Goal: Use online tool/utility: Utilize a website feature to perform a specific function

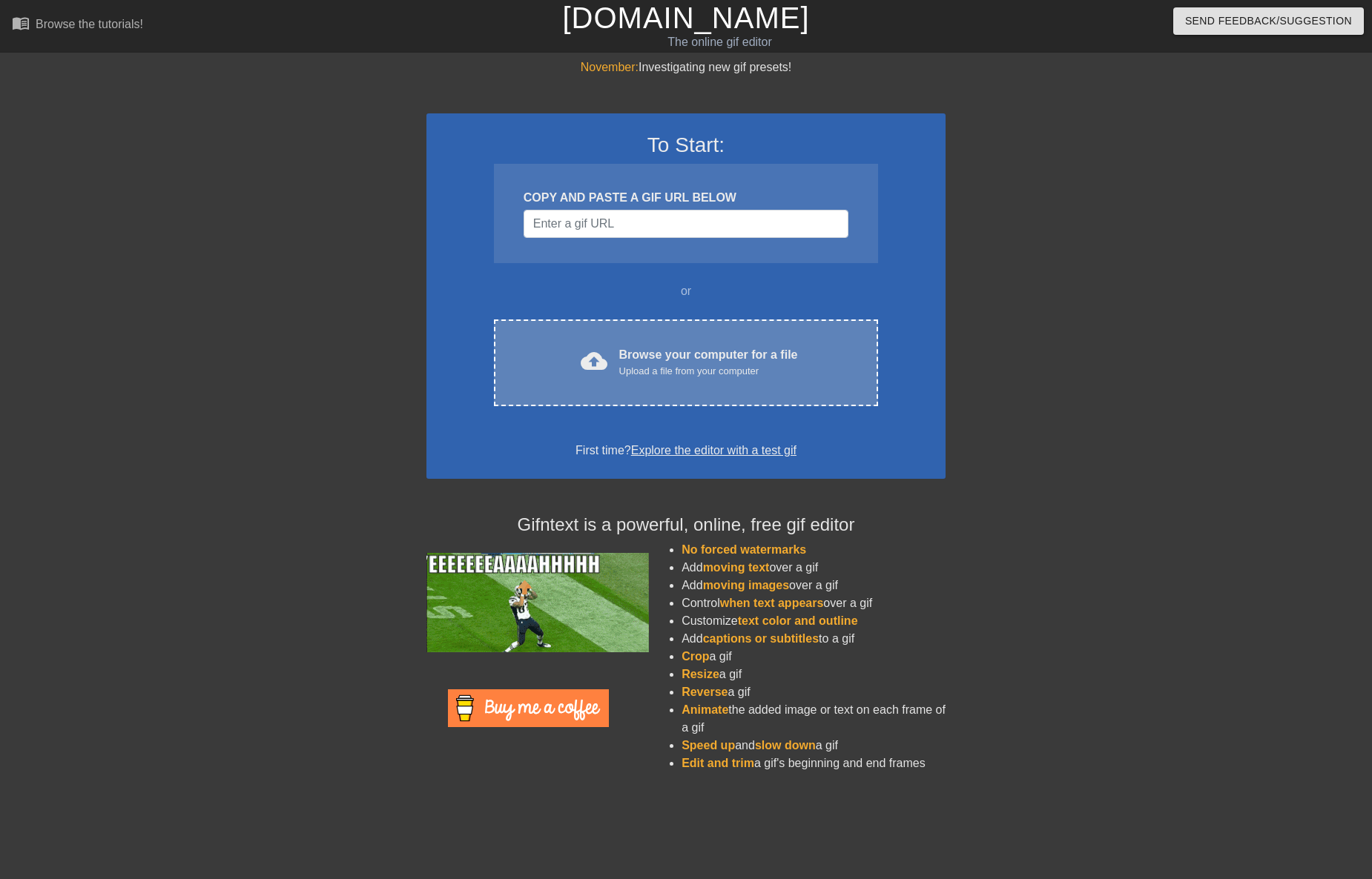
click at [630, 349] on div "Browse your computer for a file Upload a file from your computer" at bounding box center [708, 362] width 178 height 33
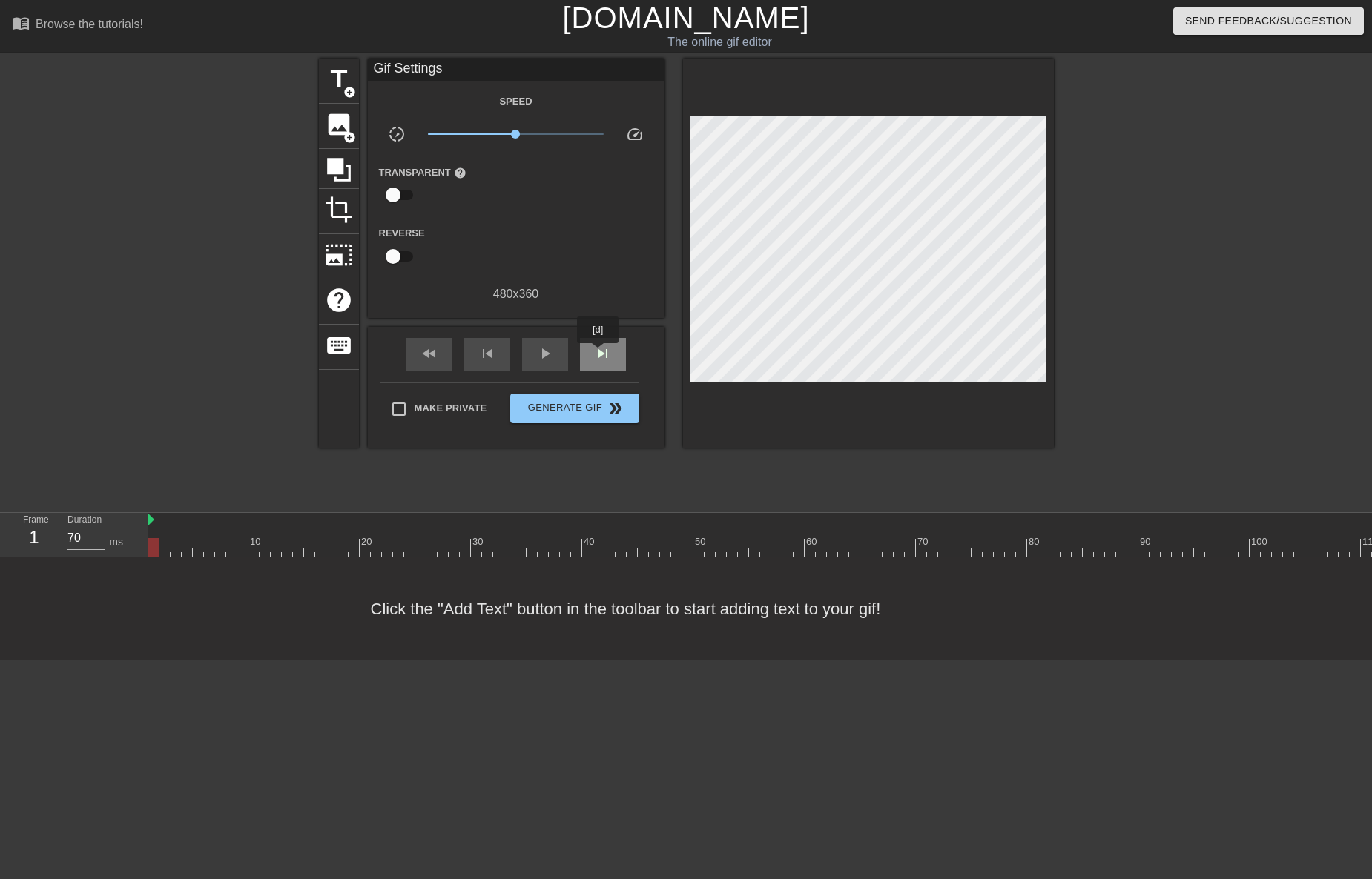
click at [599, 353] on span "skip_next" at bounding box center [603, 353] width 18 height 18
click at [601, 353] on span "skip_next" at bounding box center [603, 353] width 18 height 18
click at [602, 353] on span "skip_next" at bounding box center [603, 353] width 18 height 18
click at [602, 352] on span "skip_next" at bounding box center [603, 353] width 18 height 18
click at [434, 347] on span "fast_rewind" at bounding box center [429, 353] width 18 height 18
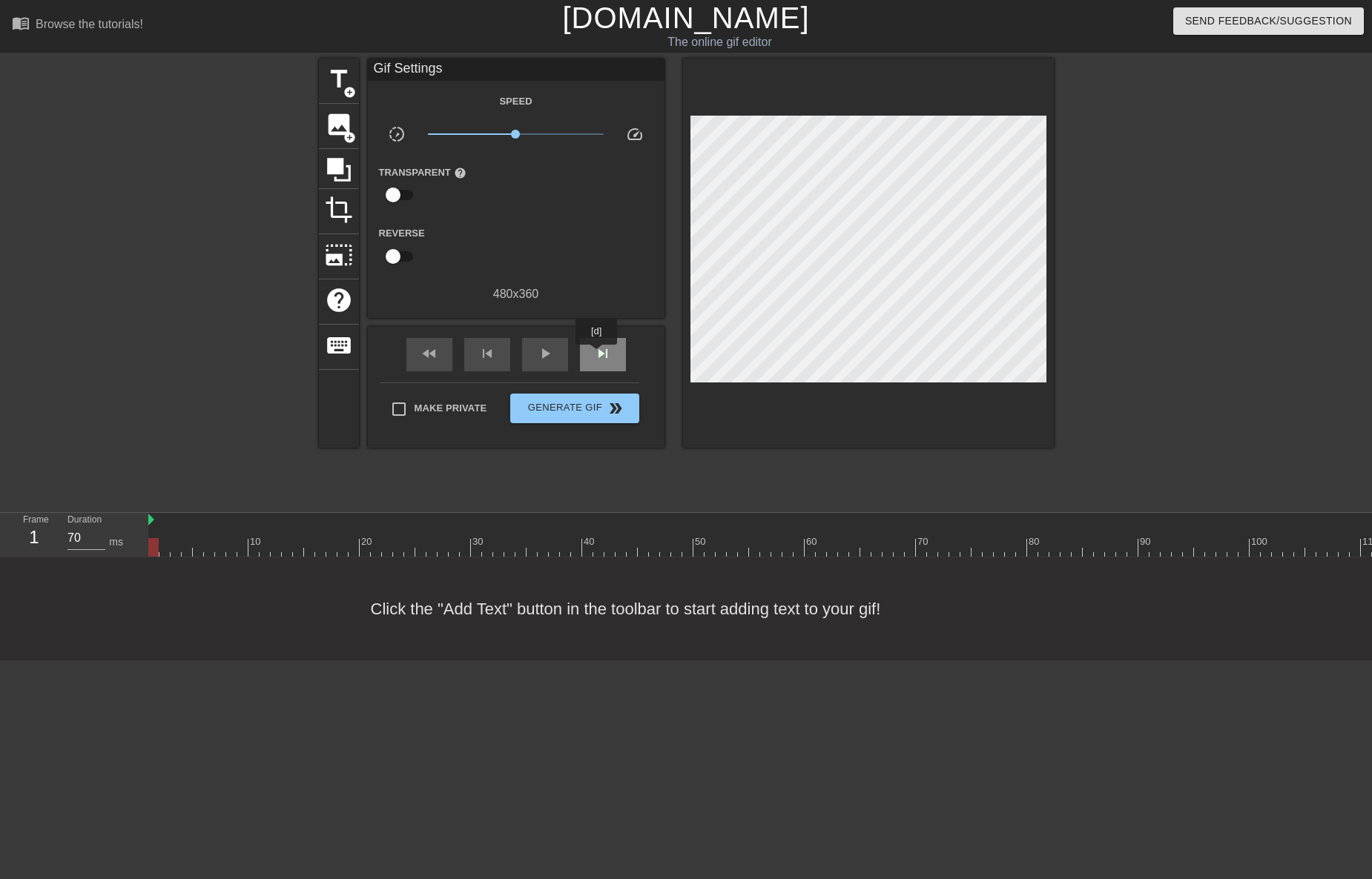
click at [598, 355] on span "skip_next" at bounding box center [603, 353] width 18 height 18
click at [599, 356] on span "skip_next" at bounding box center [603, 353] width 18 height 18
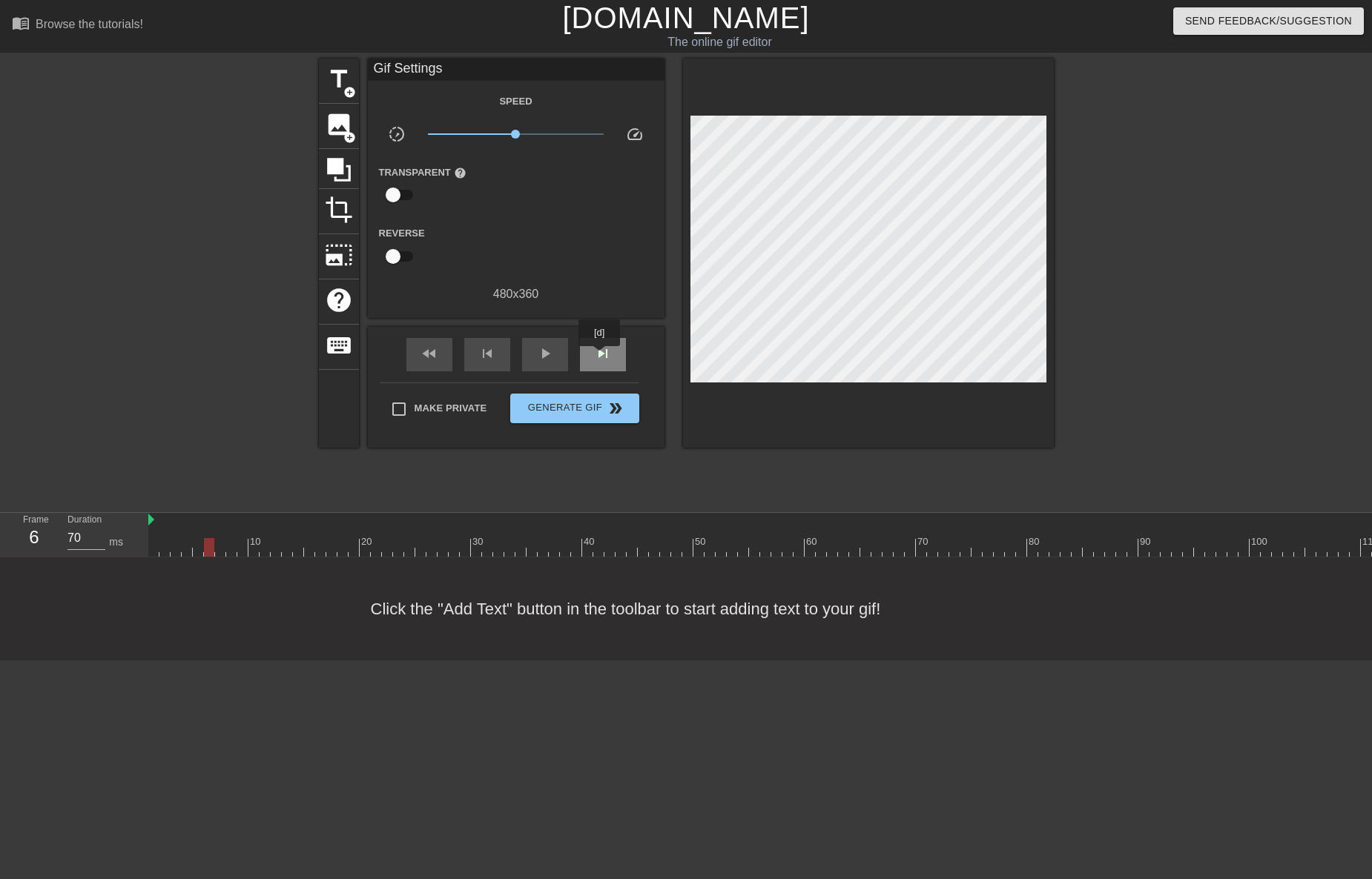
click at [600, 356] on span "skip_next" at bounding box center [603, 353] width 18 height 18
click at [433, 344] on span "fast_rewind" at bounding box center [429, 353] width 18 height 18
click at [439, 358] on div "fast_rewind" at bounding box center [429, 354] width 46 height 33
click at [348, 90] on span "add_circle" at bounding box center [349, 92] width 12 height 12
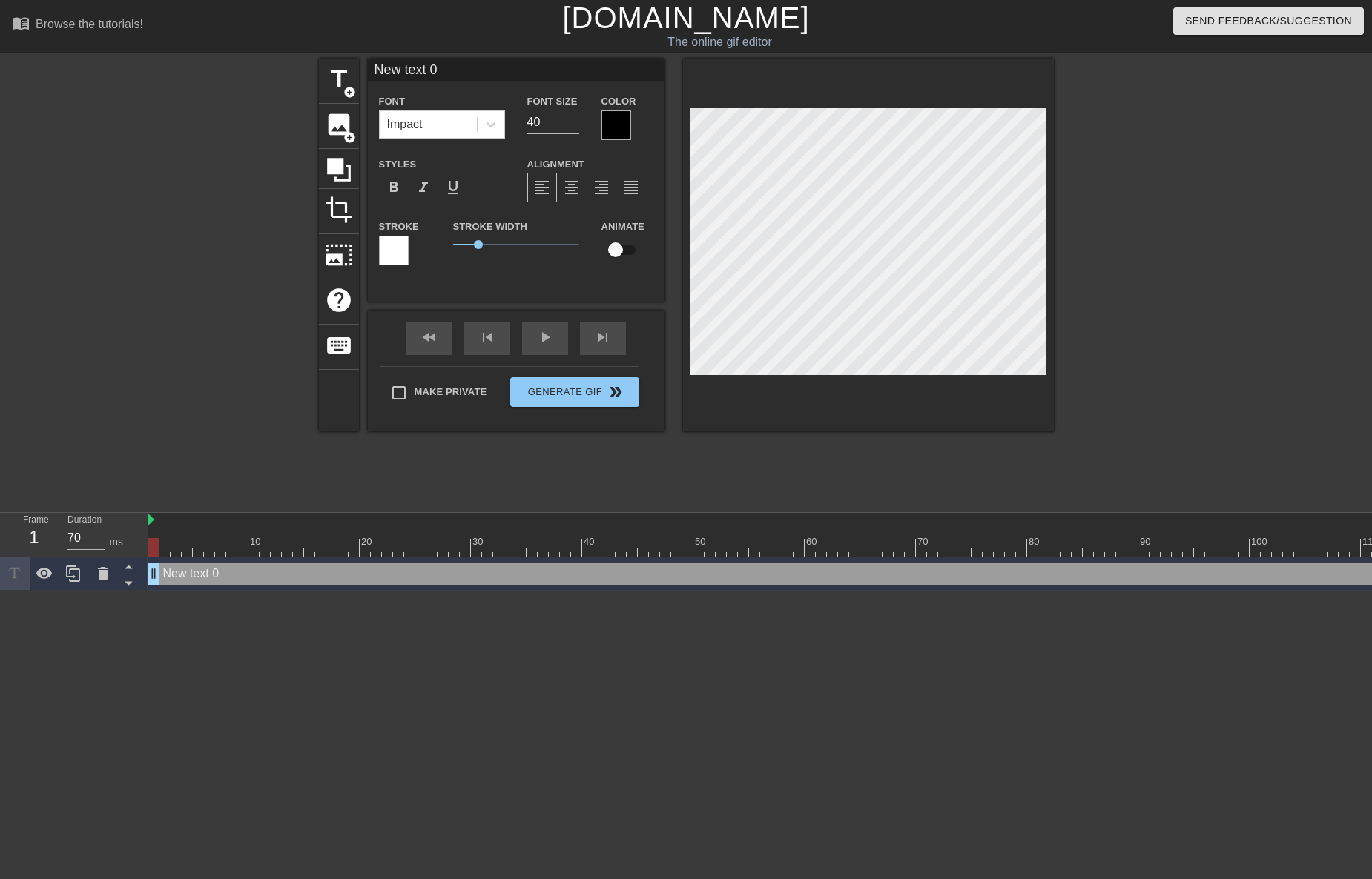
scroll to position [2, 4]
type input "t"
type textarea "t"
type input "th"
type textarea "th"
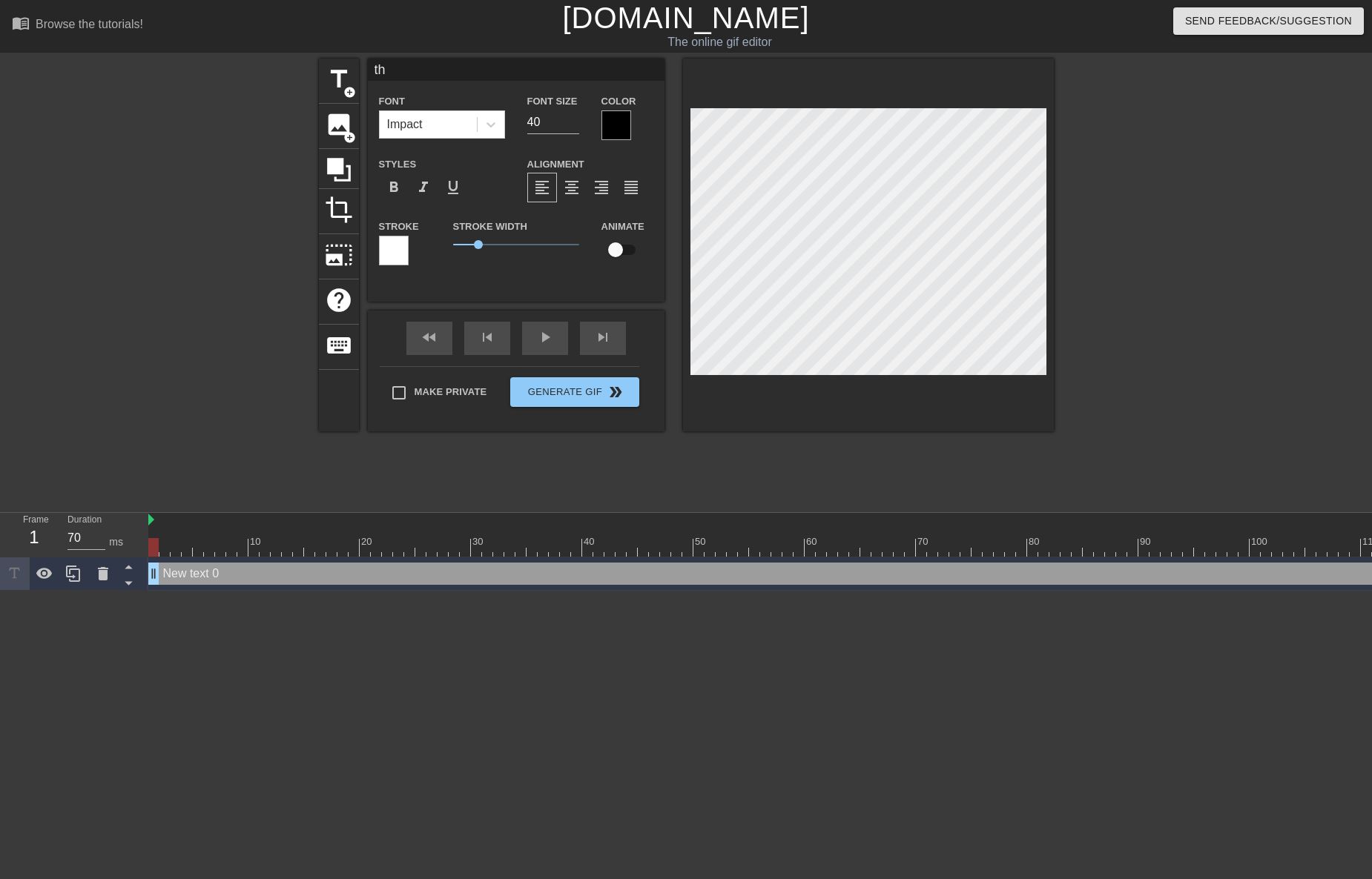
scroll to position [2, 2]
type input "t"
type textarea "t"
type input "t"
type textarea "t"
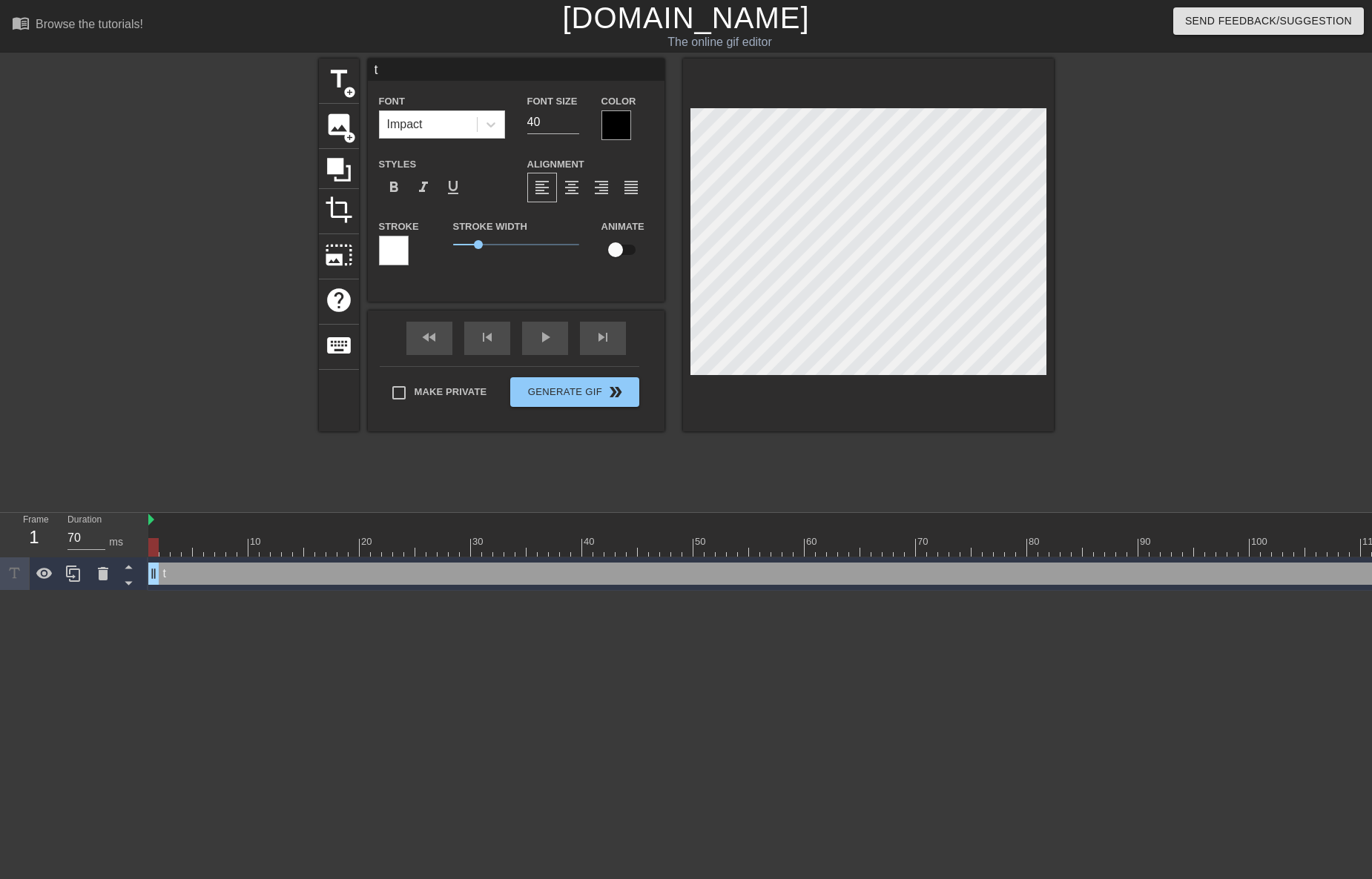
type input "th"
type textarea "th"
type input "the"
type textarea "the"
type input "the"
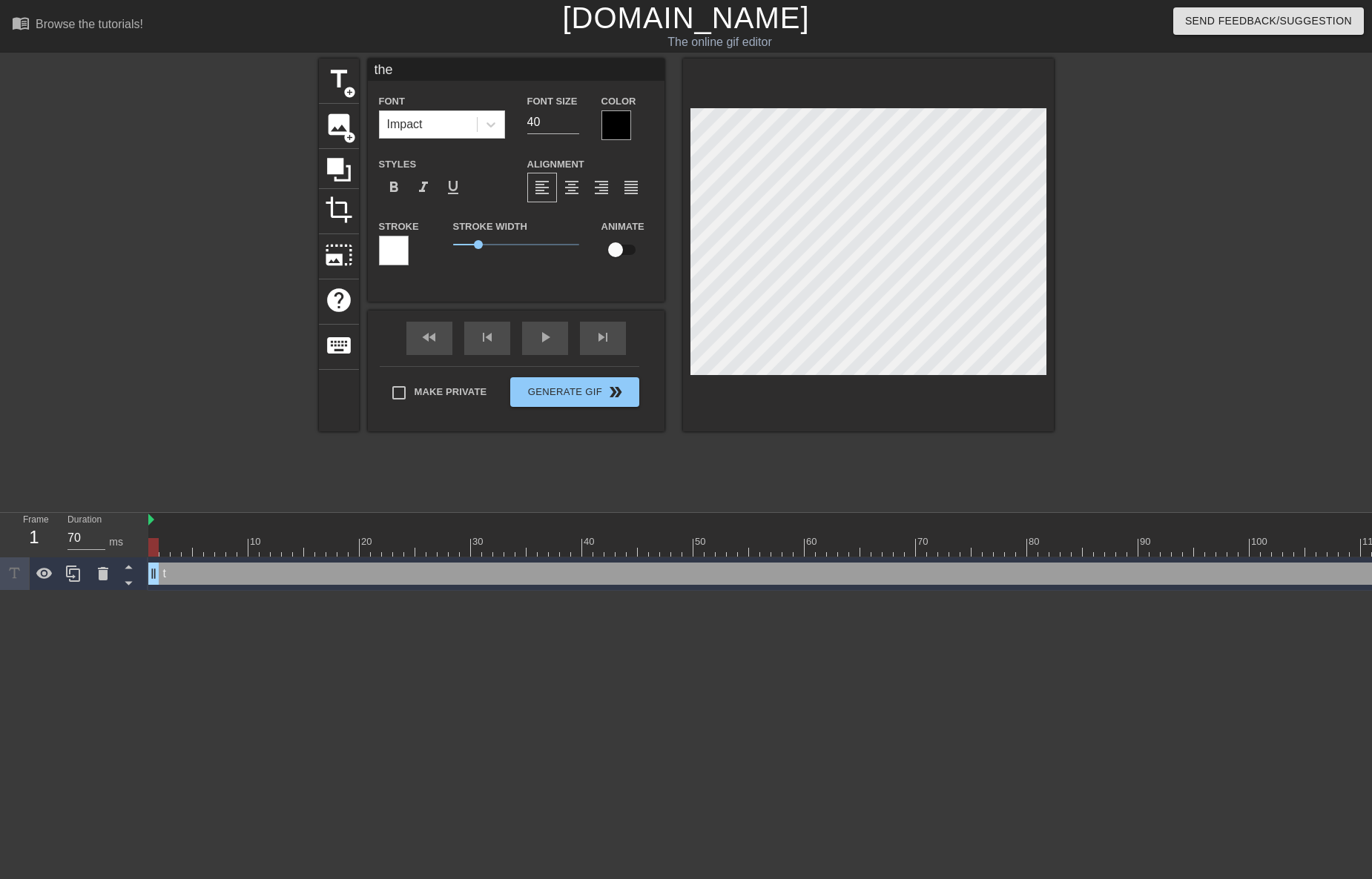
type textarea "the"
type input "the C"
type textarea "the C"
type input "the"
type textarea "the"
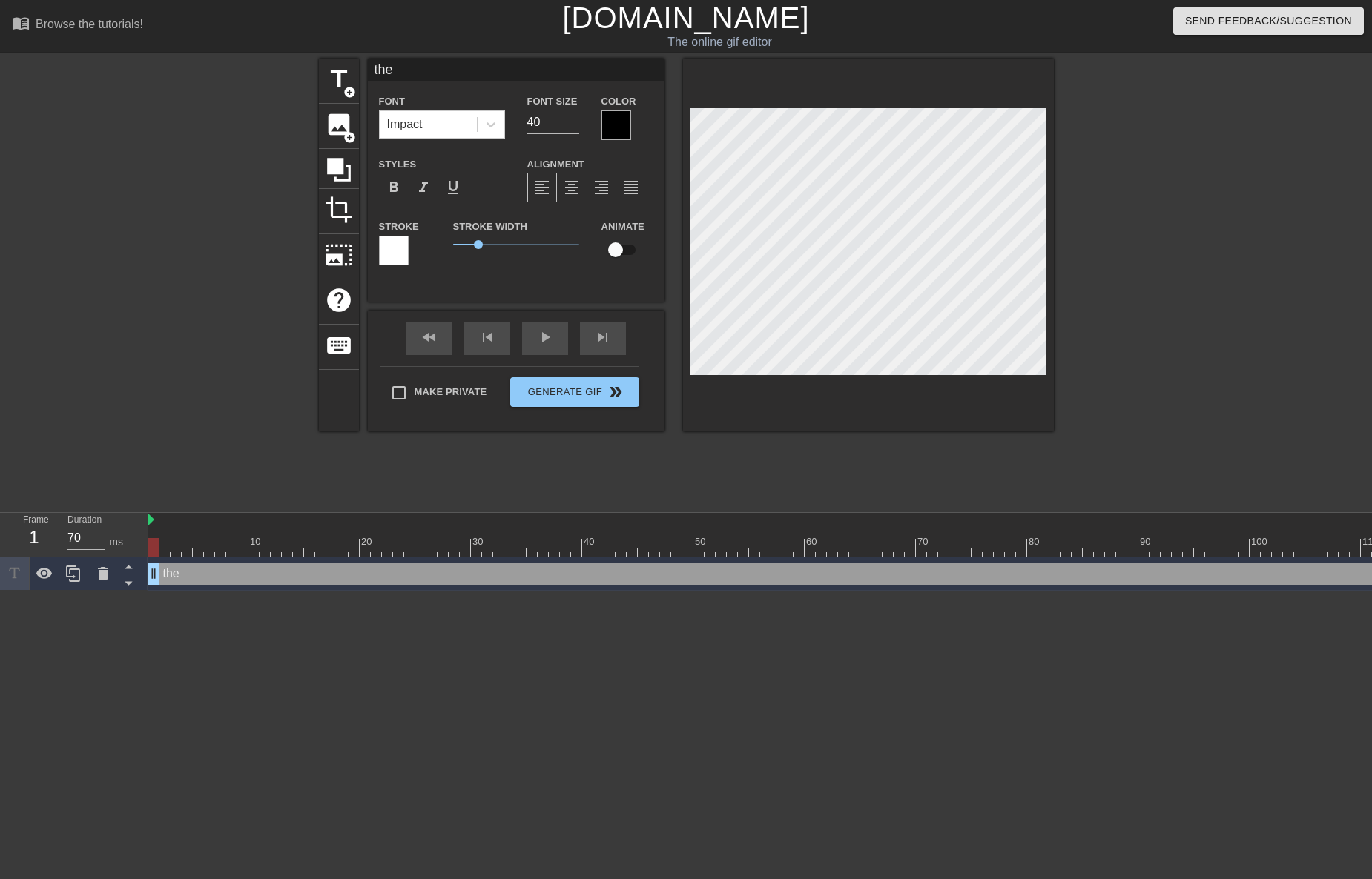
type input "the"
type textarea "the"
type input "th"
type textarea "th"
type input "t"
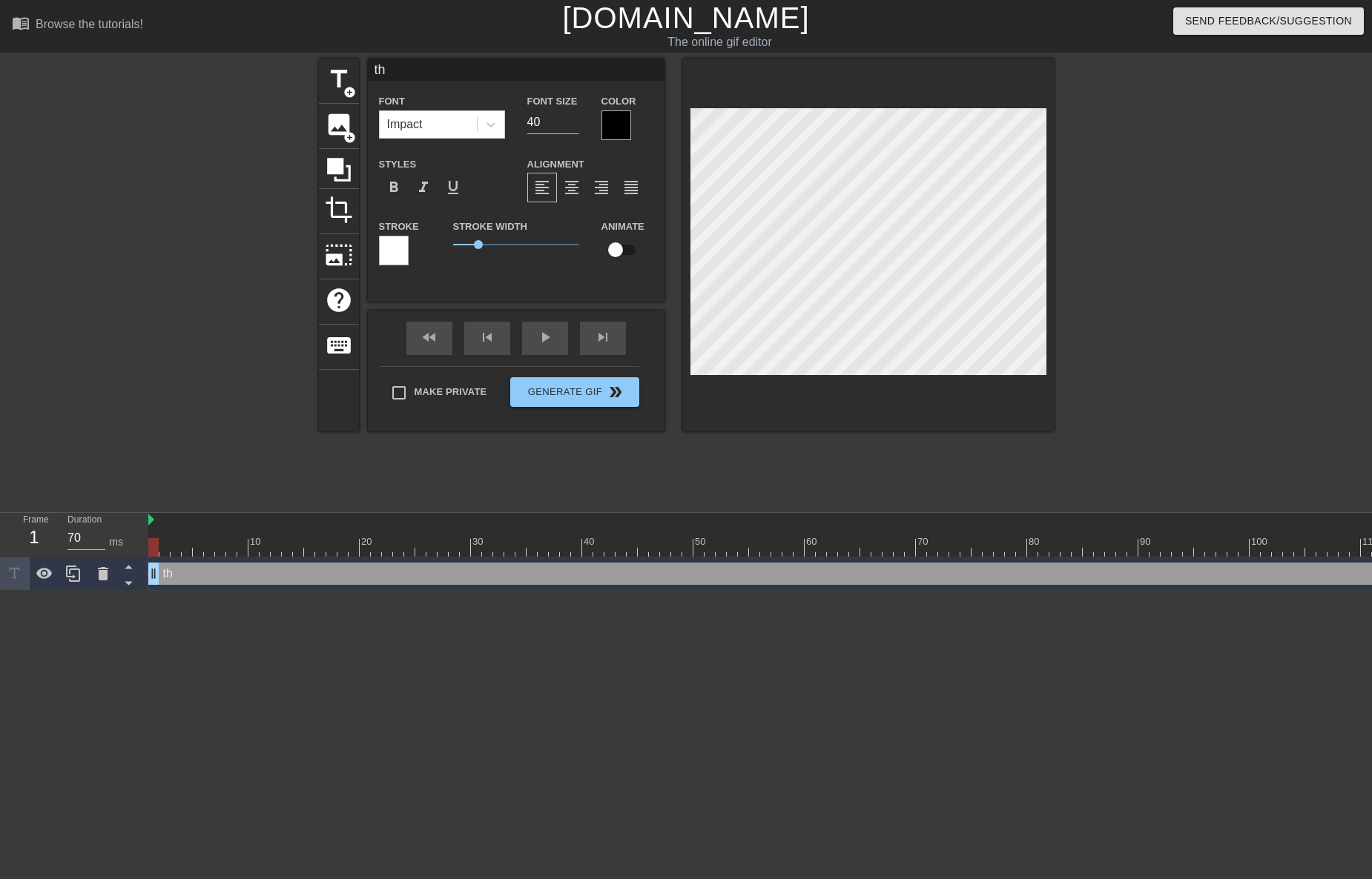
type textarea "t"
type input "T"
type textarea "T"
type input "Th"
type textarea "Th"
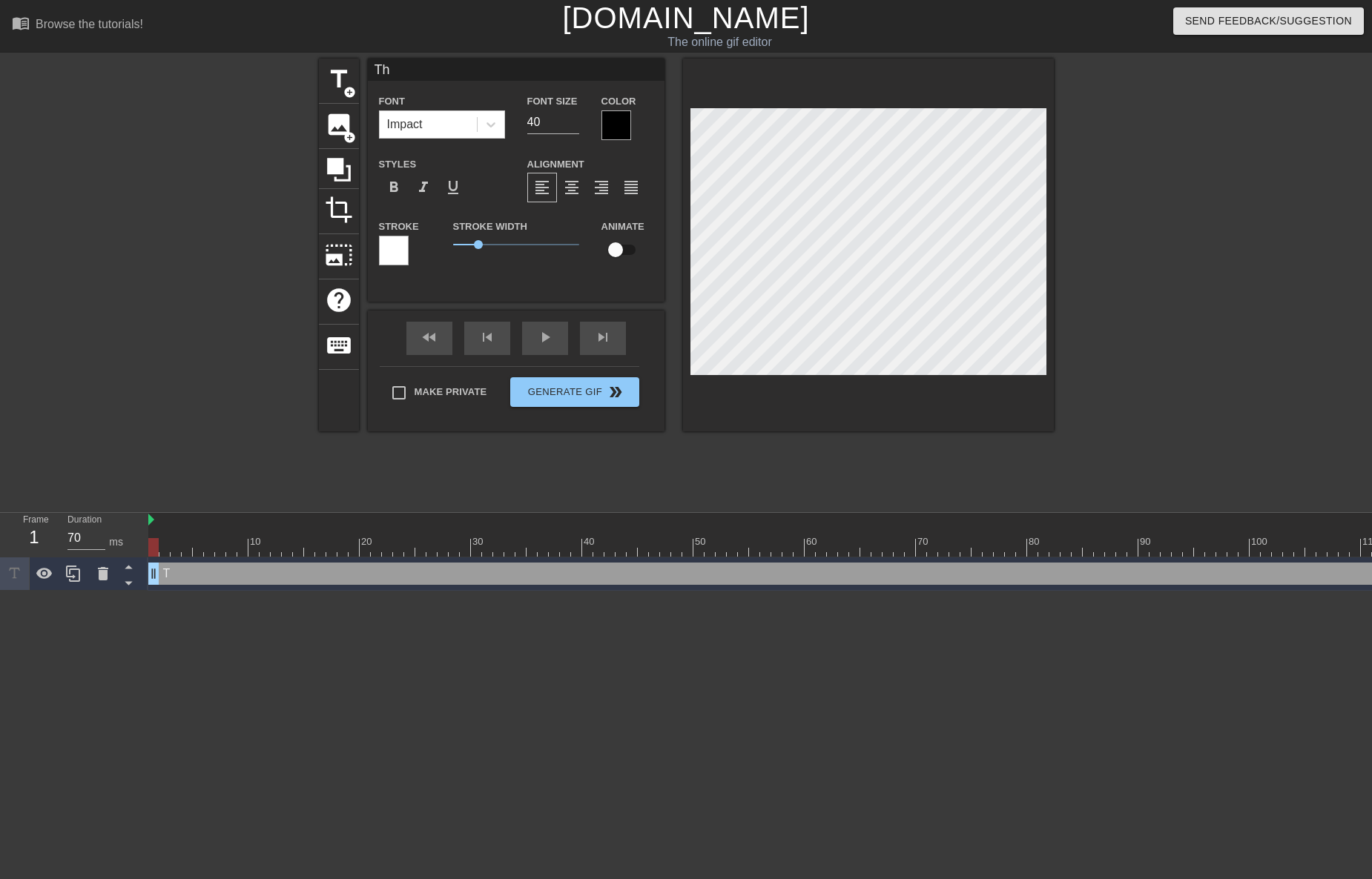
type input "The"
type textarea "The"
type input "The"
type textarea "The"
type input "The"
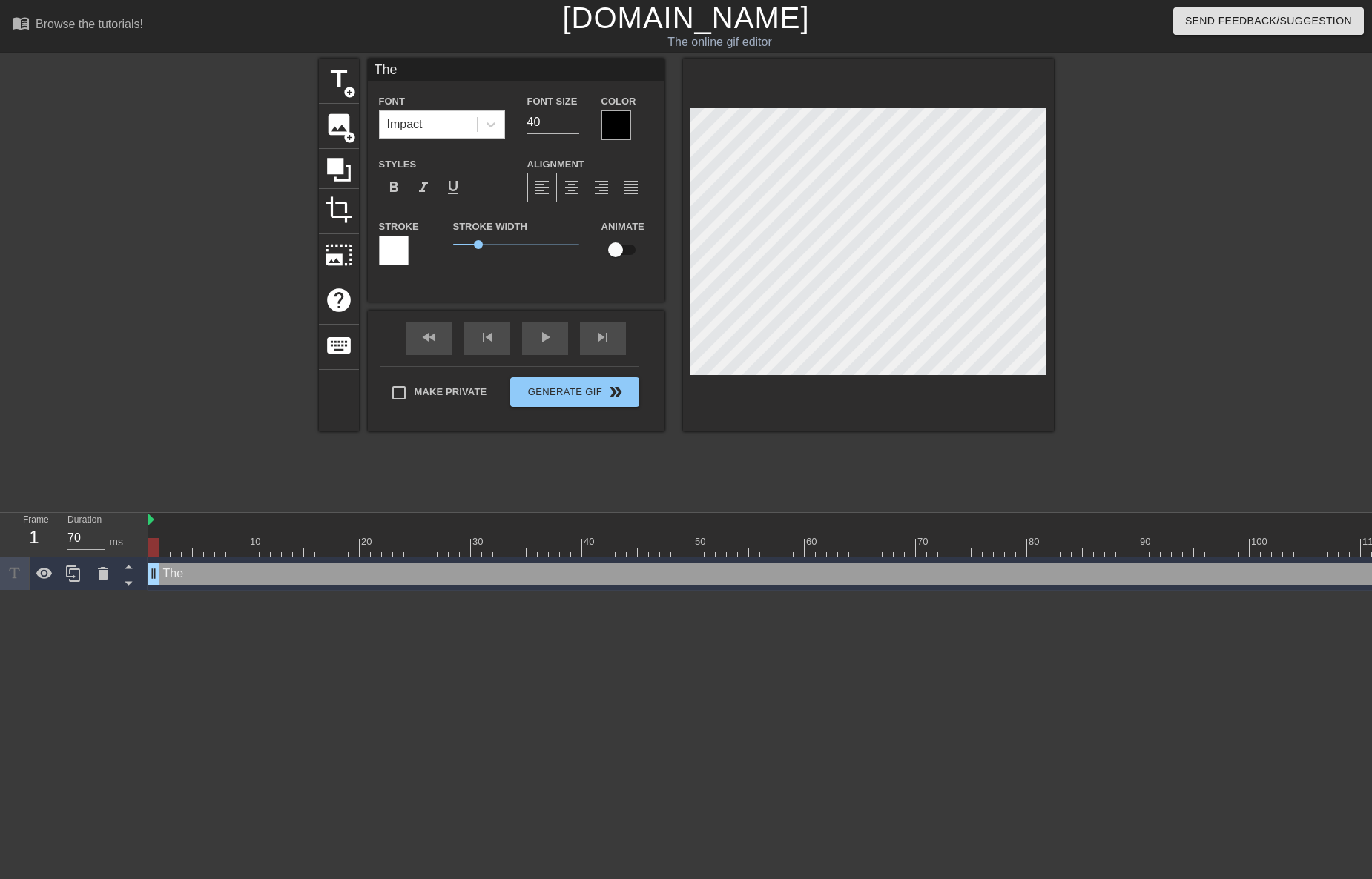
type textarea "The"
type input "The C"
type textarea "The C"
type input "The"
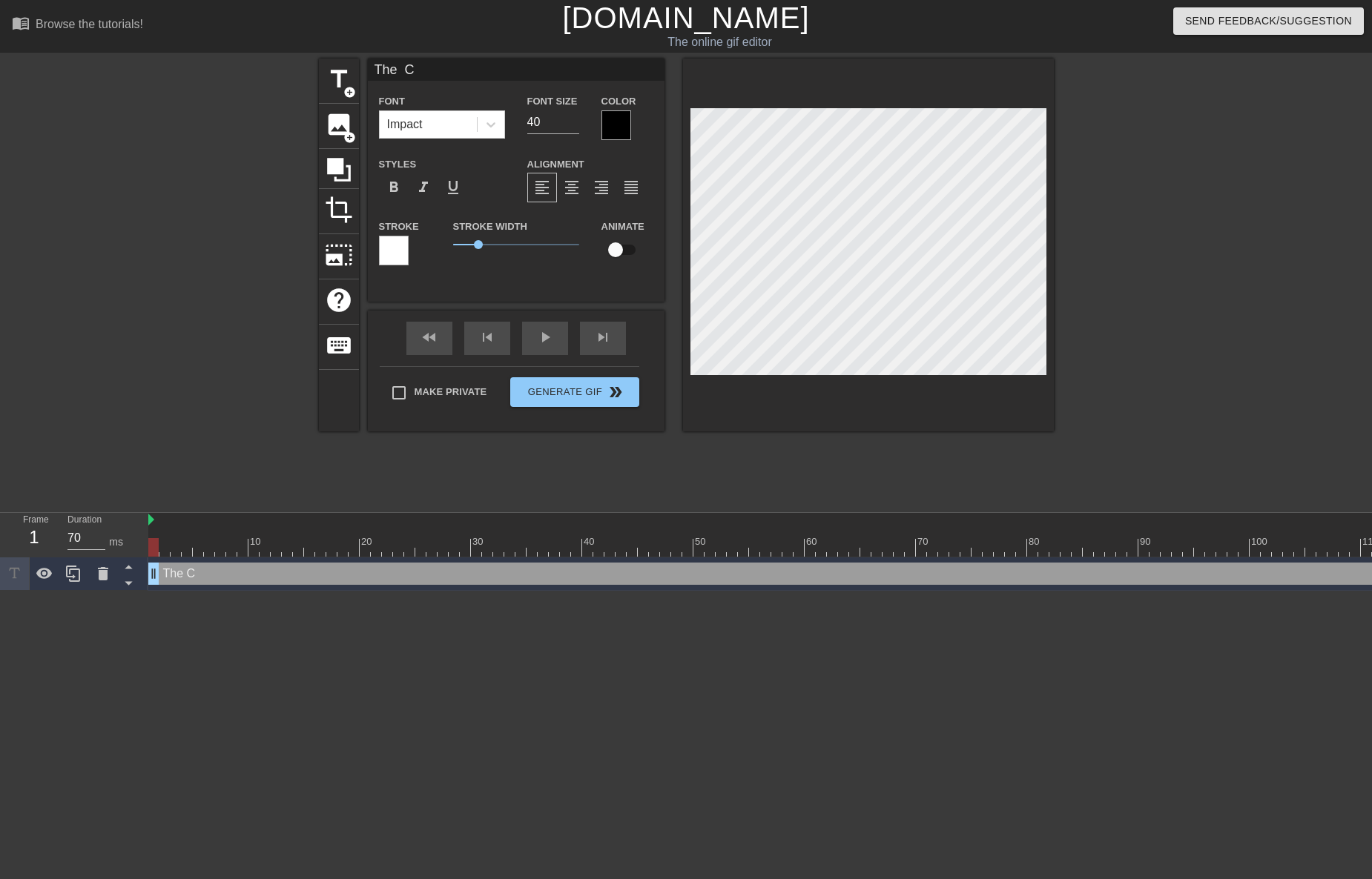
type textarea "The"
type input "The"
type textarea "The"
type input "The"
type textarea "The"
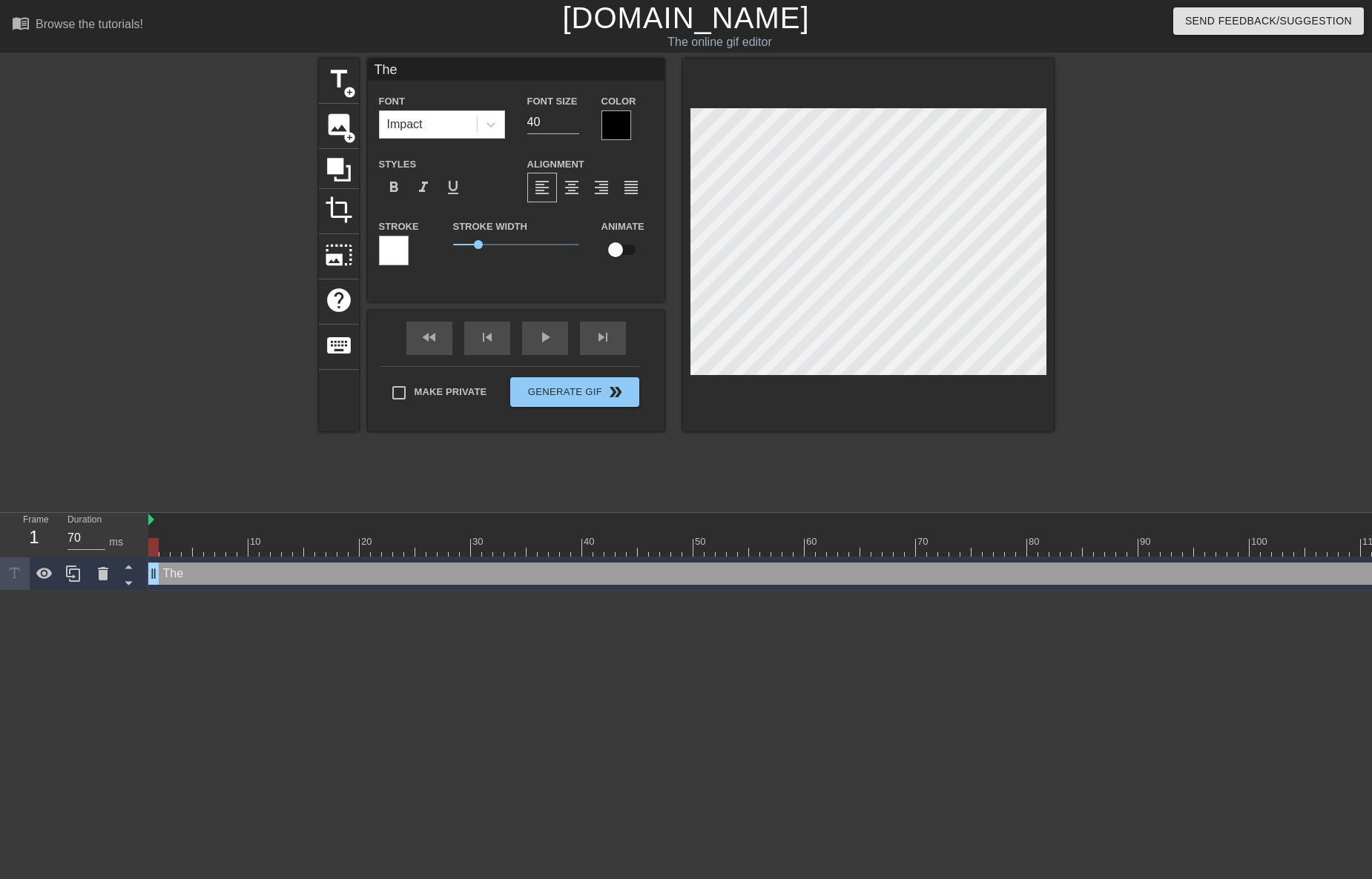
type input "The"
type textarea "The"
type input "The C"
type textarea "The C"
type input "The Ca"
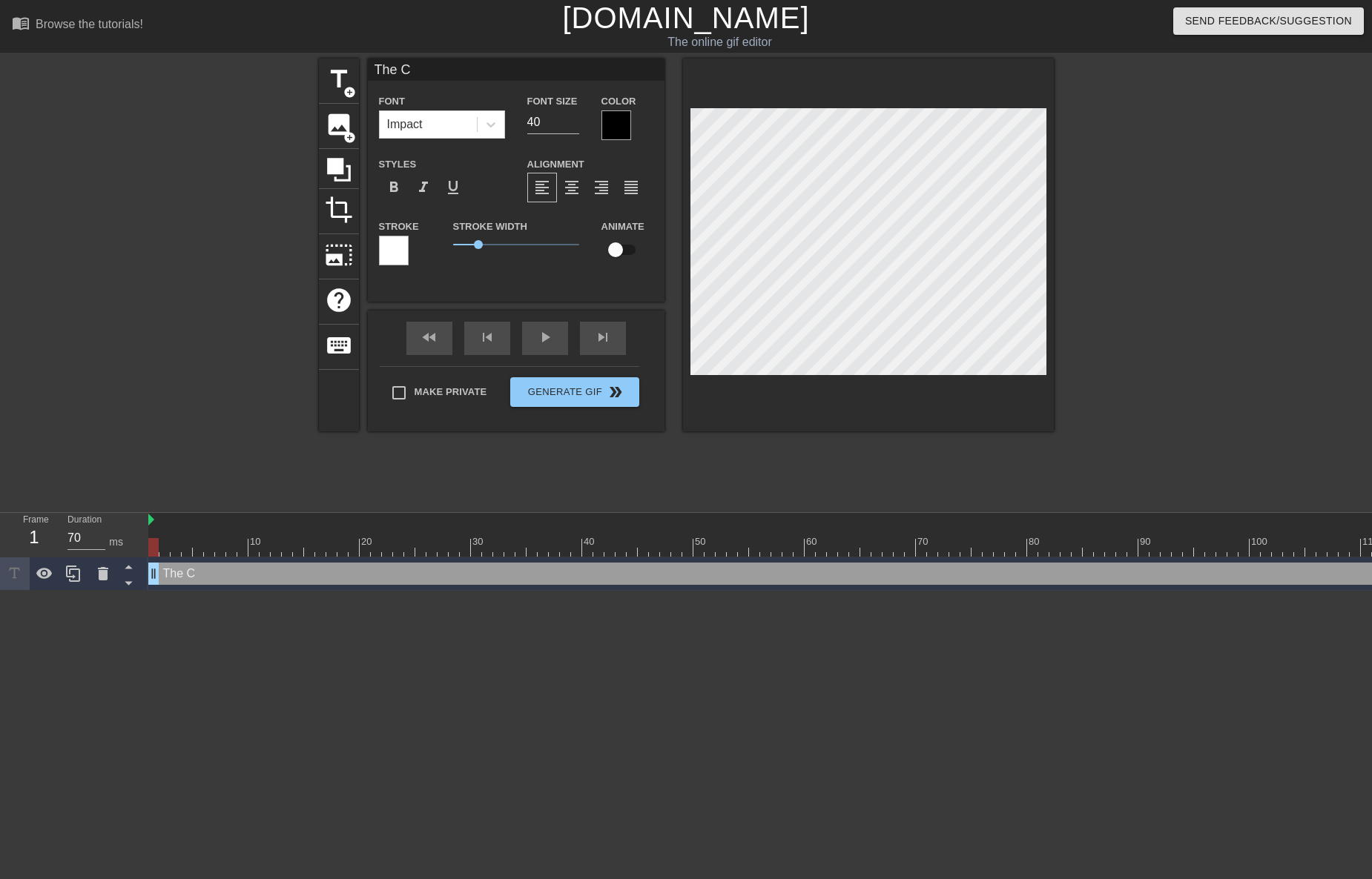
type textarea "The Ca"
type input "The Car"
type textarea "The Car"
type input "The Card"
type textarea "The Card"
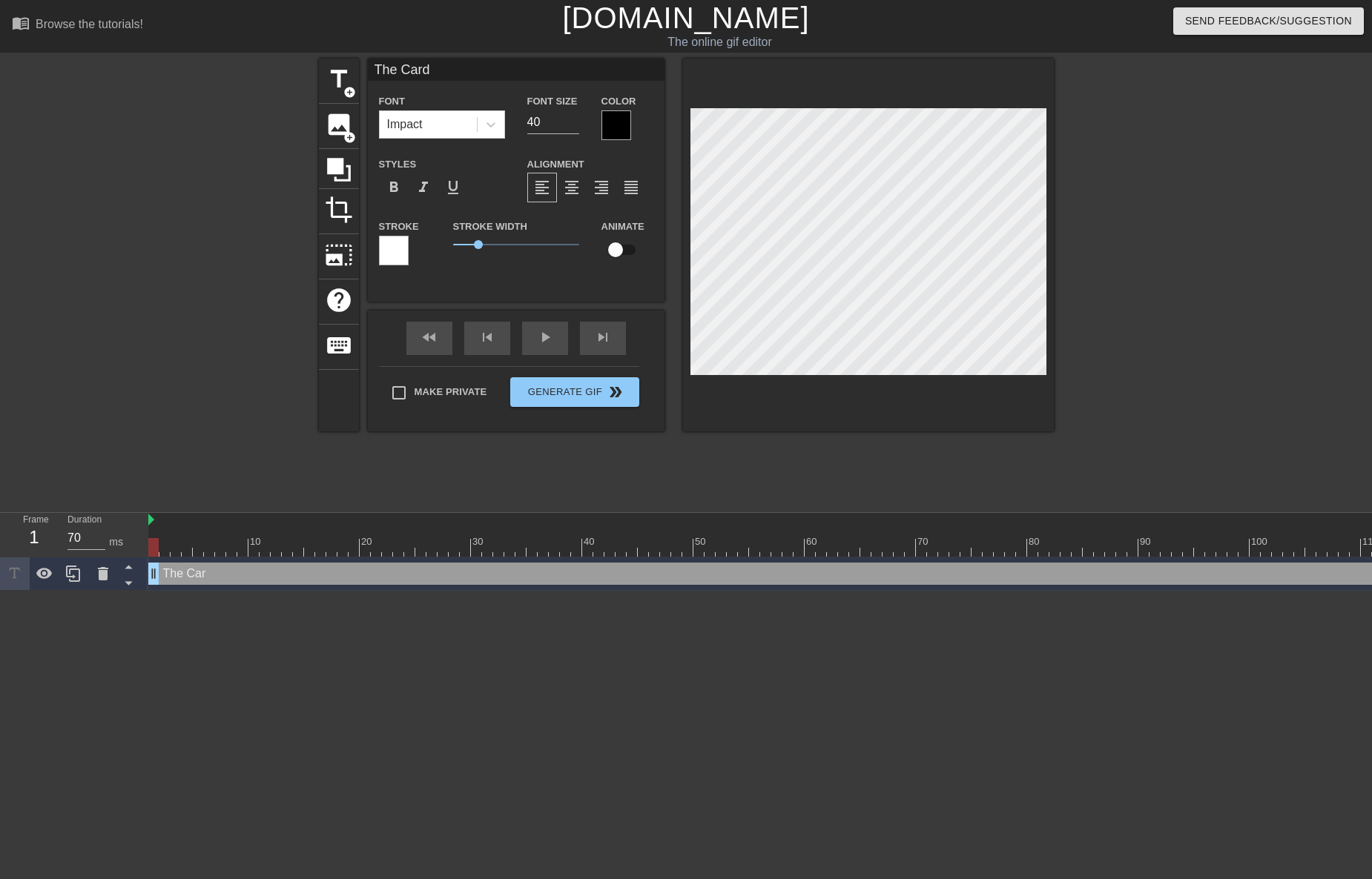
type input "The Cards"
type textarea "The Cards"
type input "The Cards"
type textarea "The Cards"
type input "The Cards a"
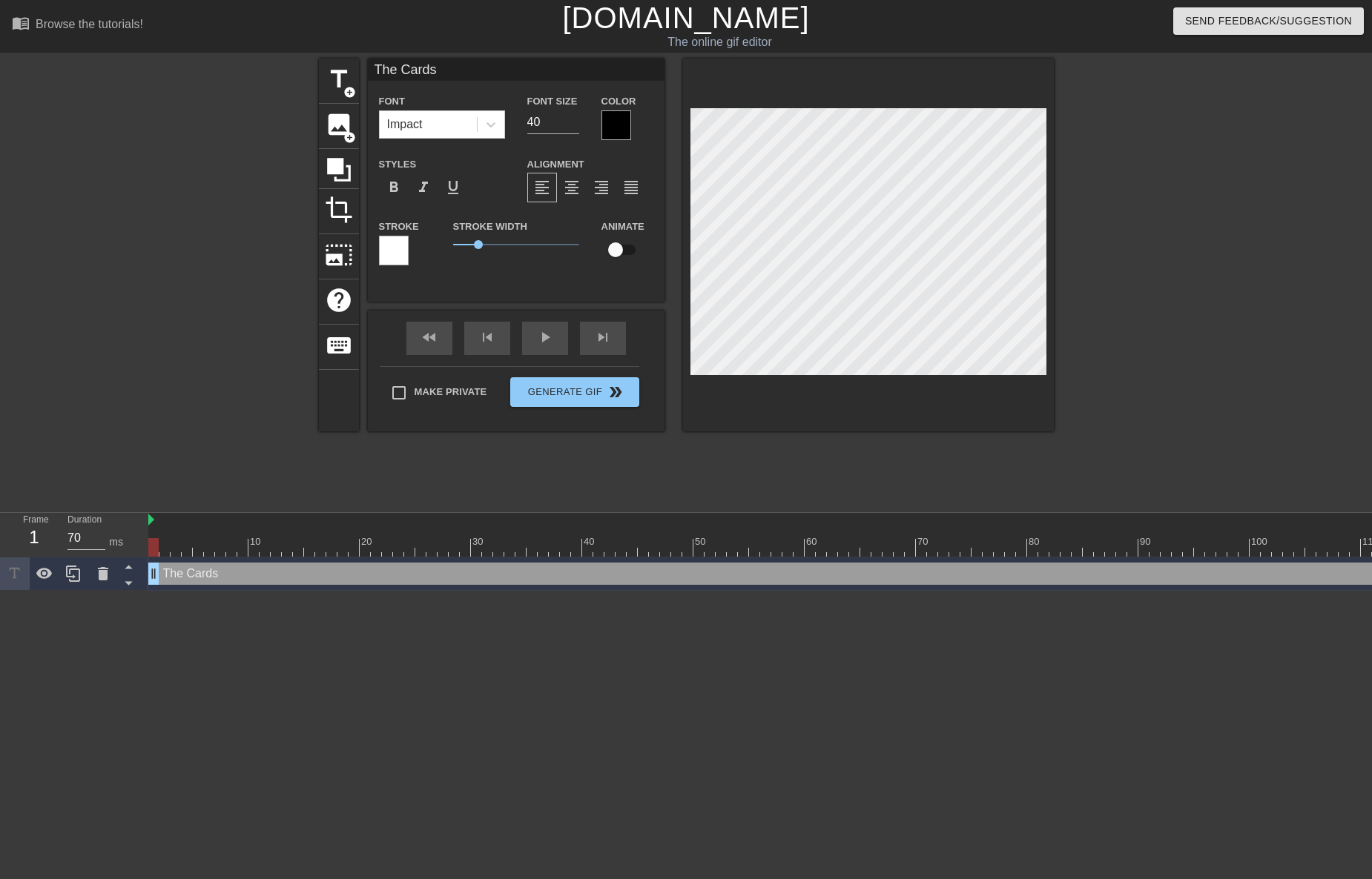
type textarea "The Cards a"
type input "The Cards ar"
type textarea "The Cards ar"
type input "The Cards are"
type textarea "The Cards are"
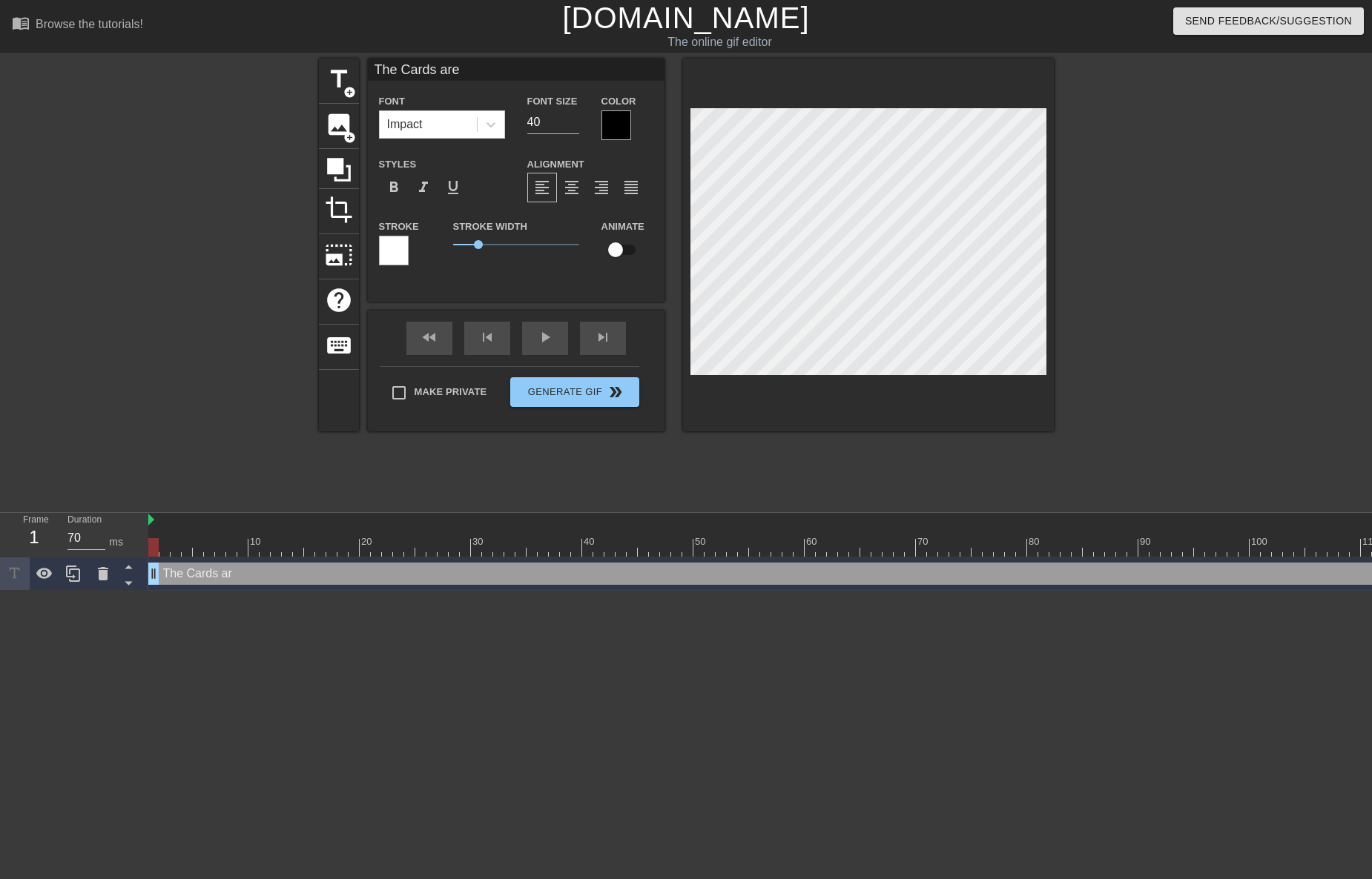
type input "The Cards are"
type textarea "The Cards are"
type input "The Cards are i"
type textarea "The Cards are i"
type input "The Cards are in"
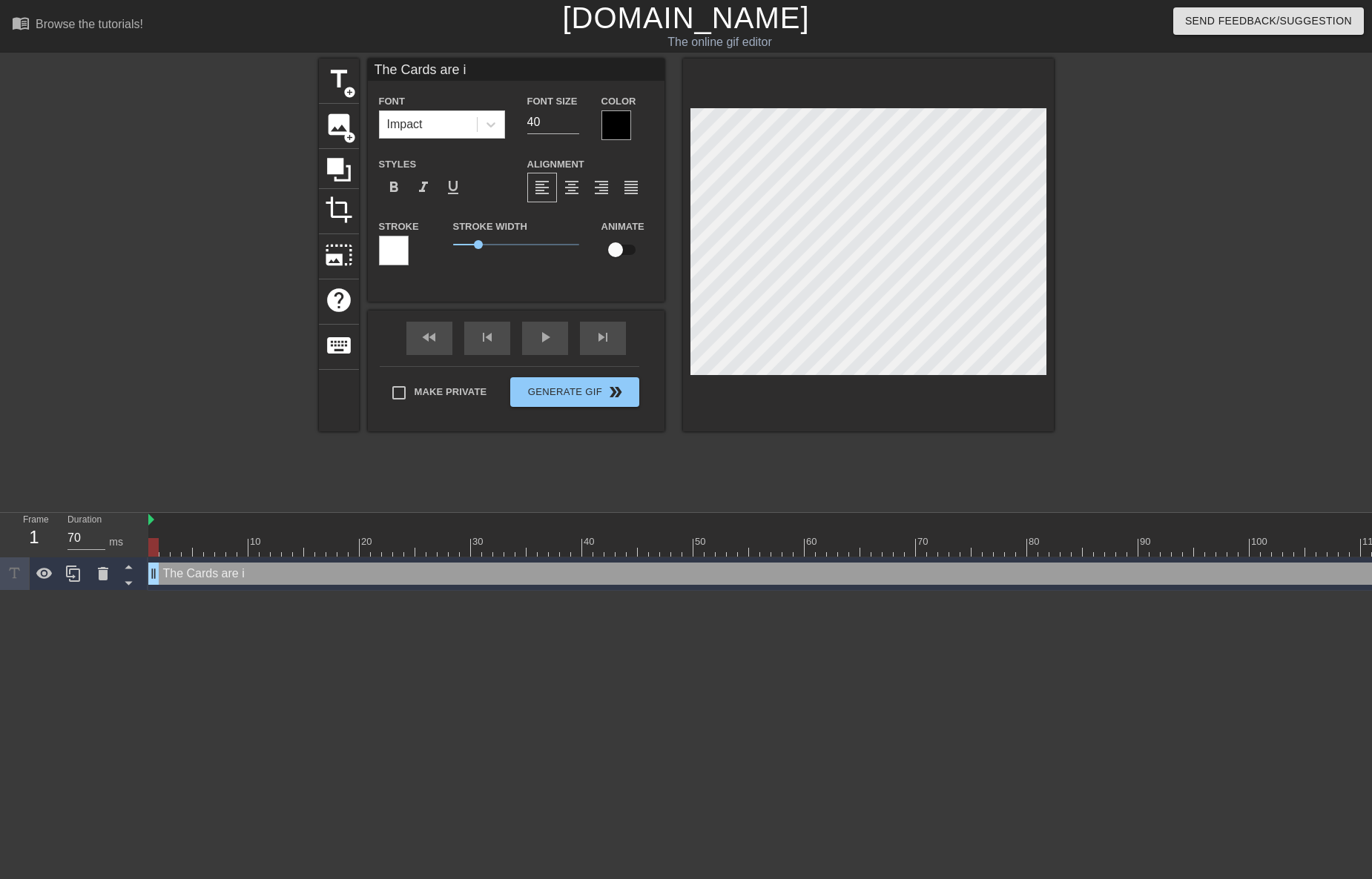
type textarea "The Cards are in"
type input "The Cards are in"
type textarea "The Cards are in"
type input "The Cards are in f"
type textarea "The Cards are in f"
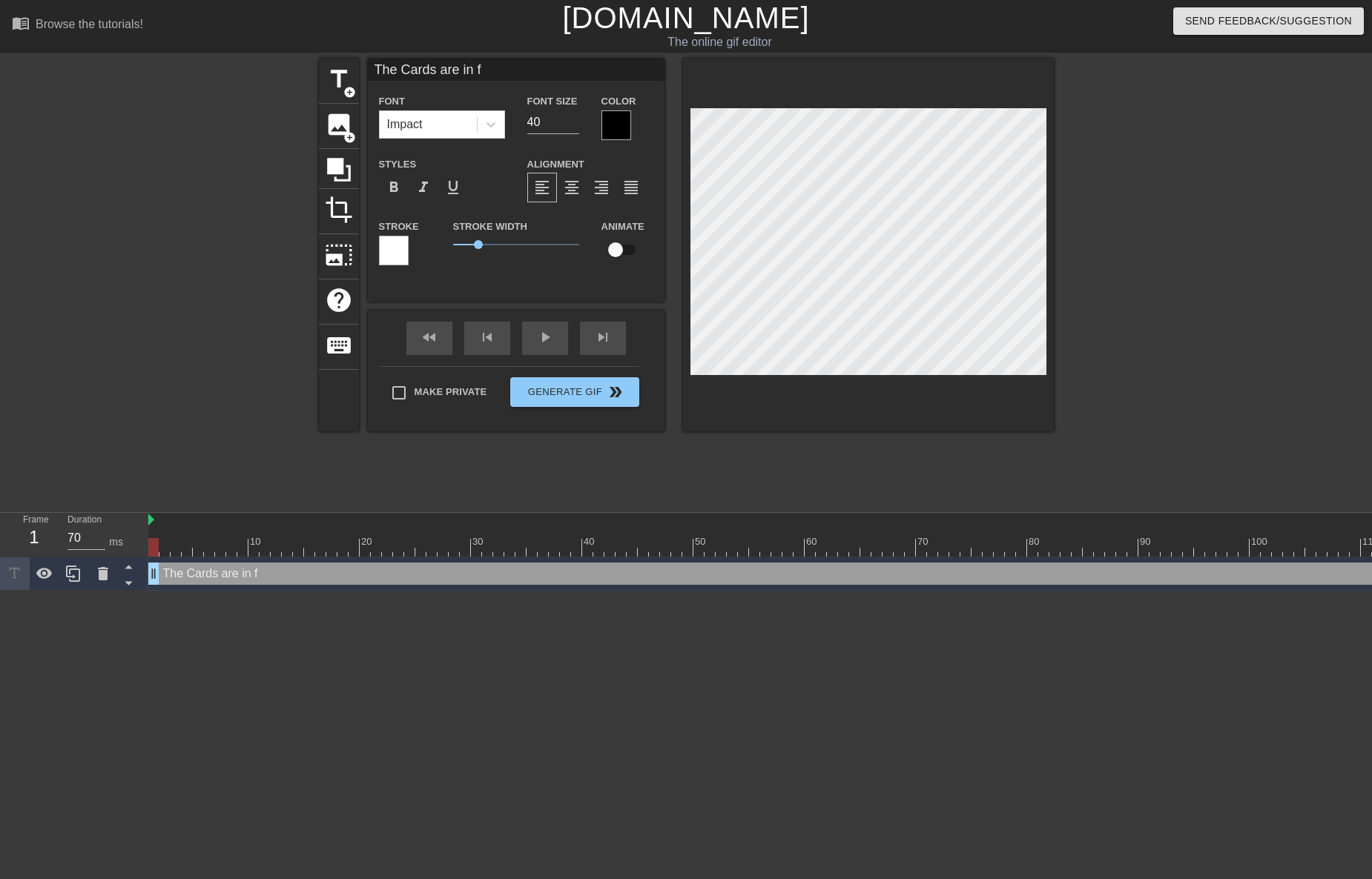
type input "The Cards are in fi"
type textarea "The Cards are in fi"
type input "The Cards are in fir"
type textarea "The Cards are in fir"
type input "The Cards are in firs"
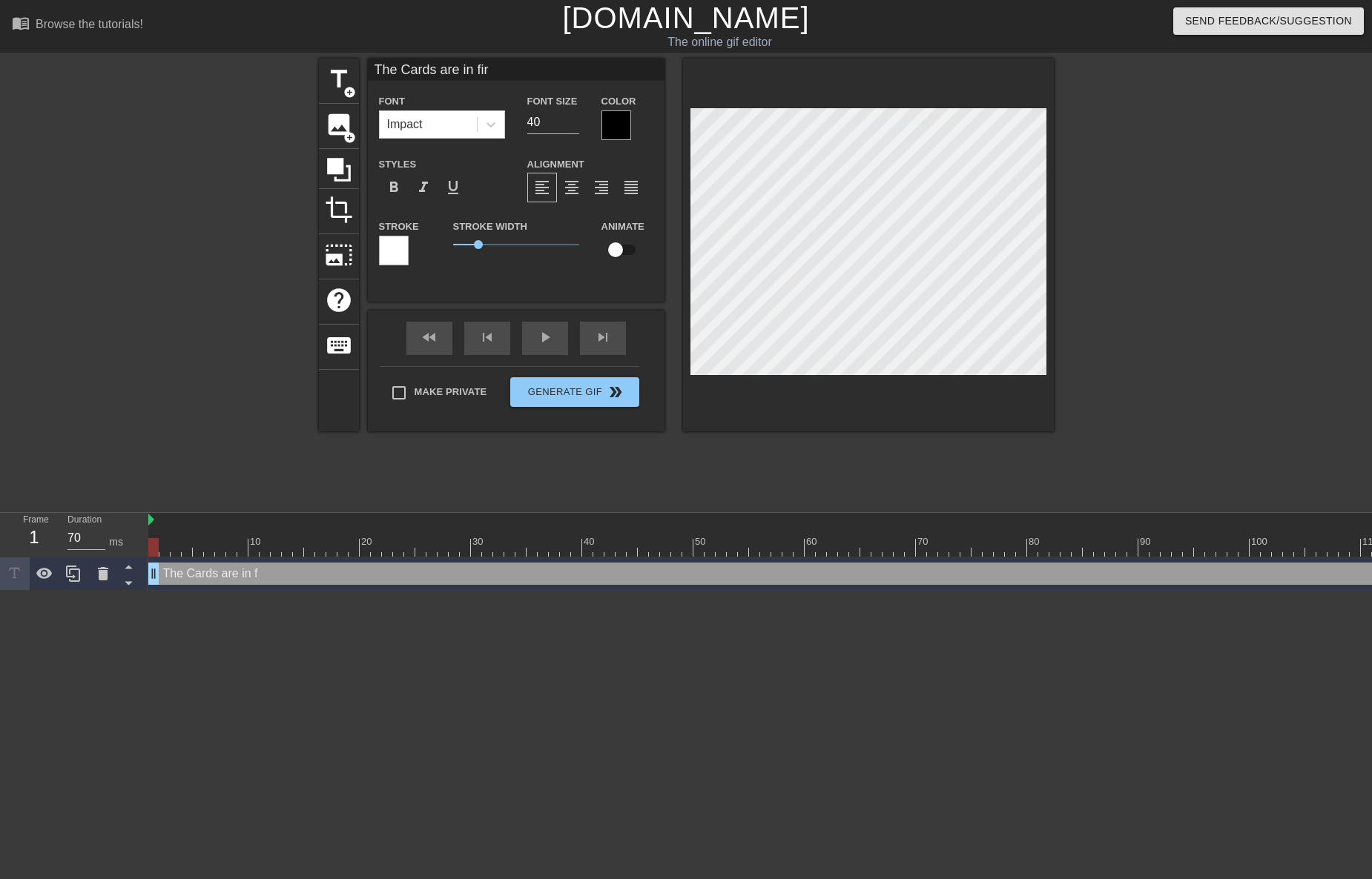
type textarea "The Cards are in firs"
type input "The Cards are in first"
type textarea "The Cards are in first"
type input "The Cards are in first"
type textarea "The Cards are in first"
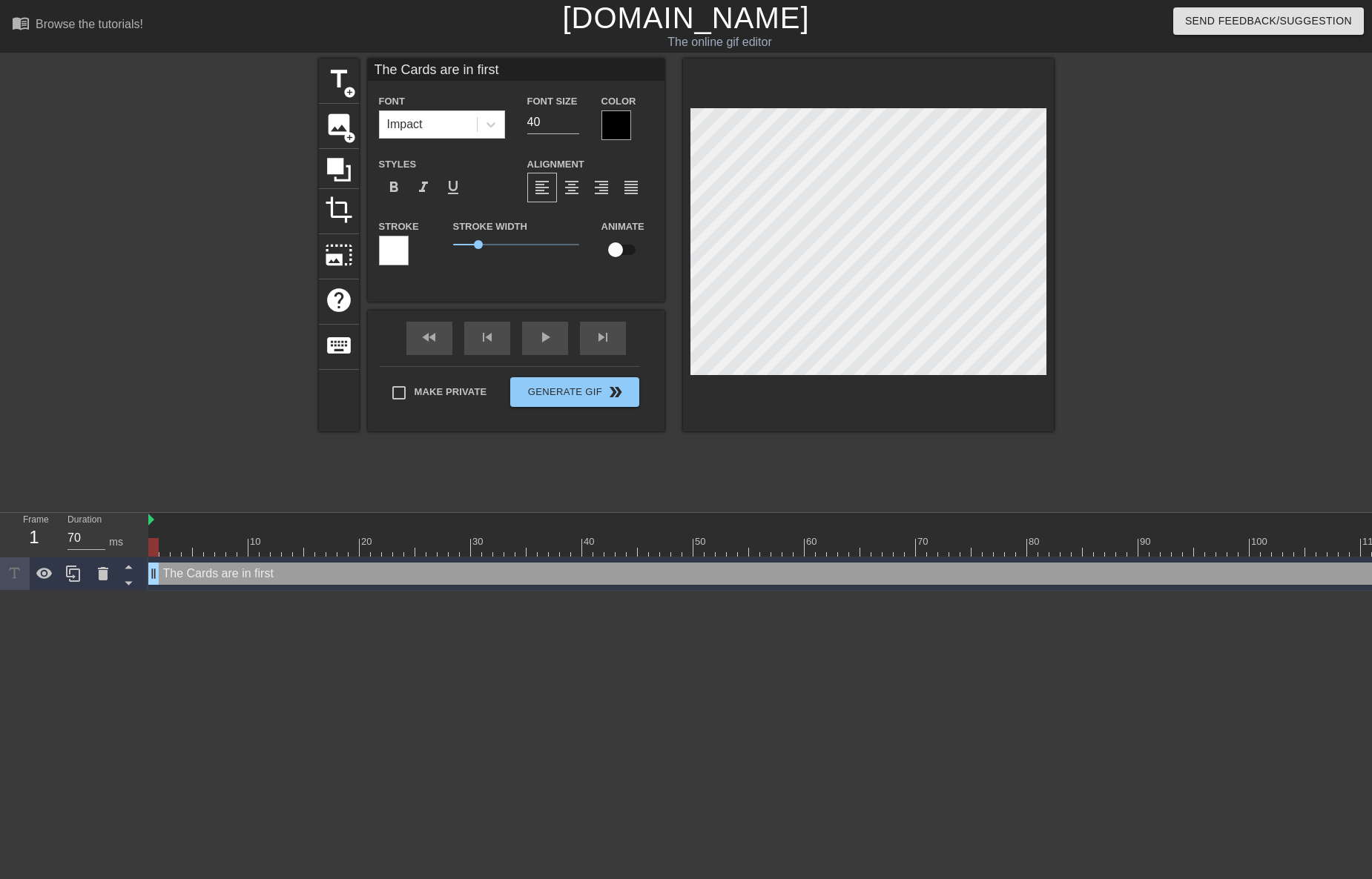
type input "The Cards are in first p"
type textarea "The Cards are in first p"
type input "The Cards are in first pl"
type textarea "The Cards are in first pl"
type input "The Cards are in first pla"
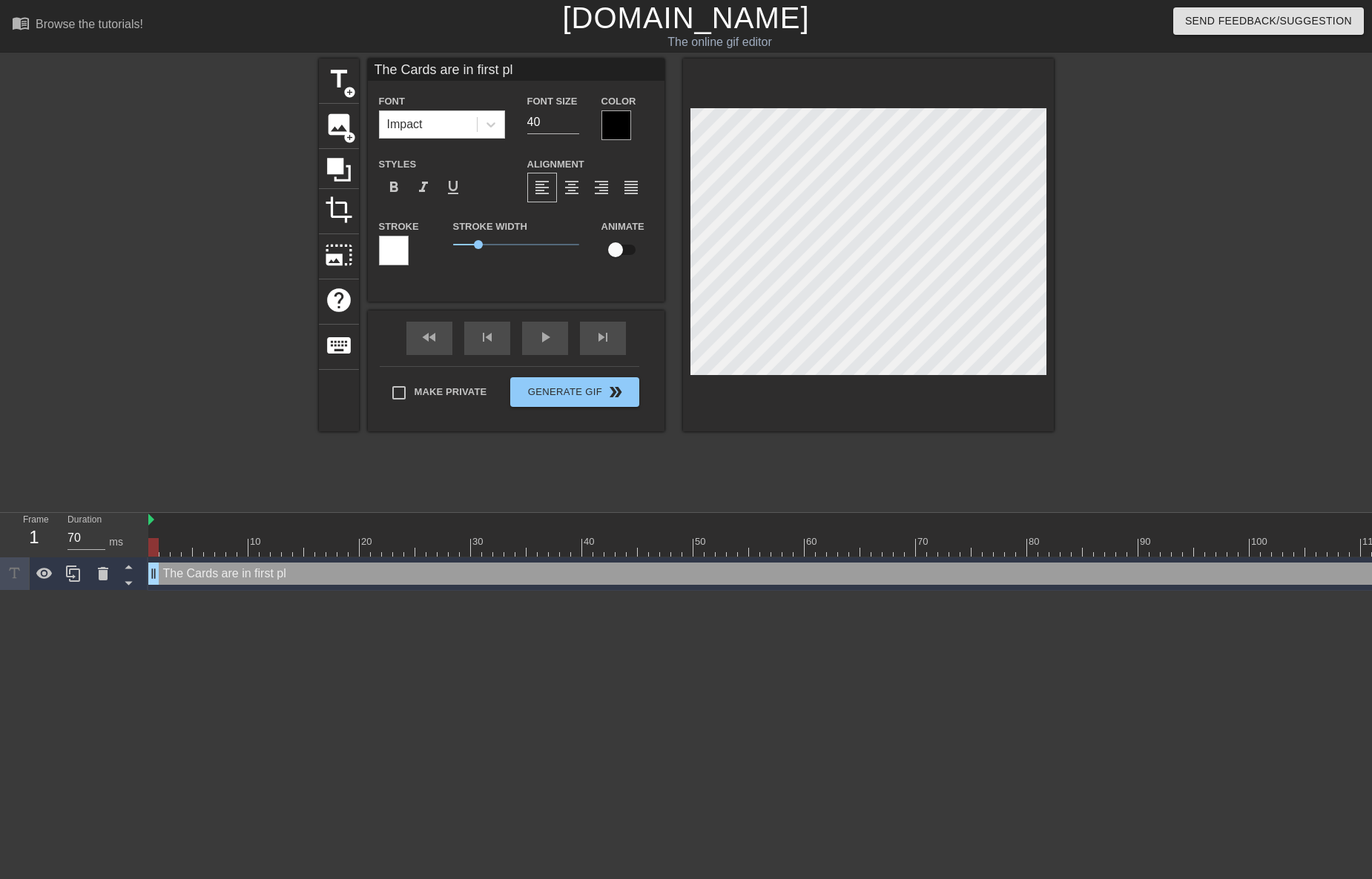
type textarea "The Cards are in first pla"
type input "The Cards are in first plac"
type textarea "The Cards are in first plac"
type input "The Cards are in first place"
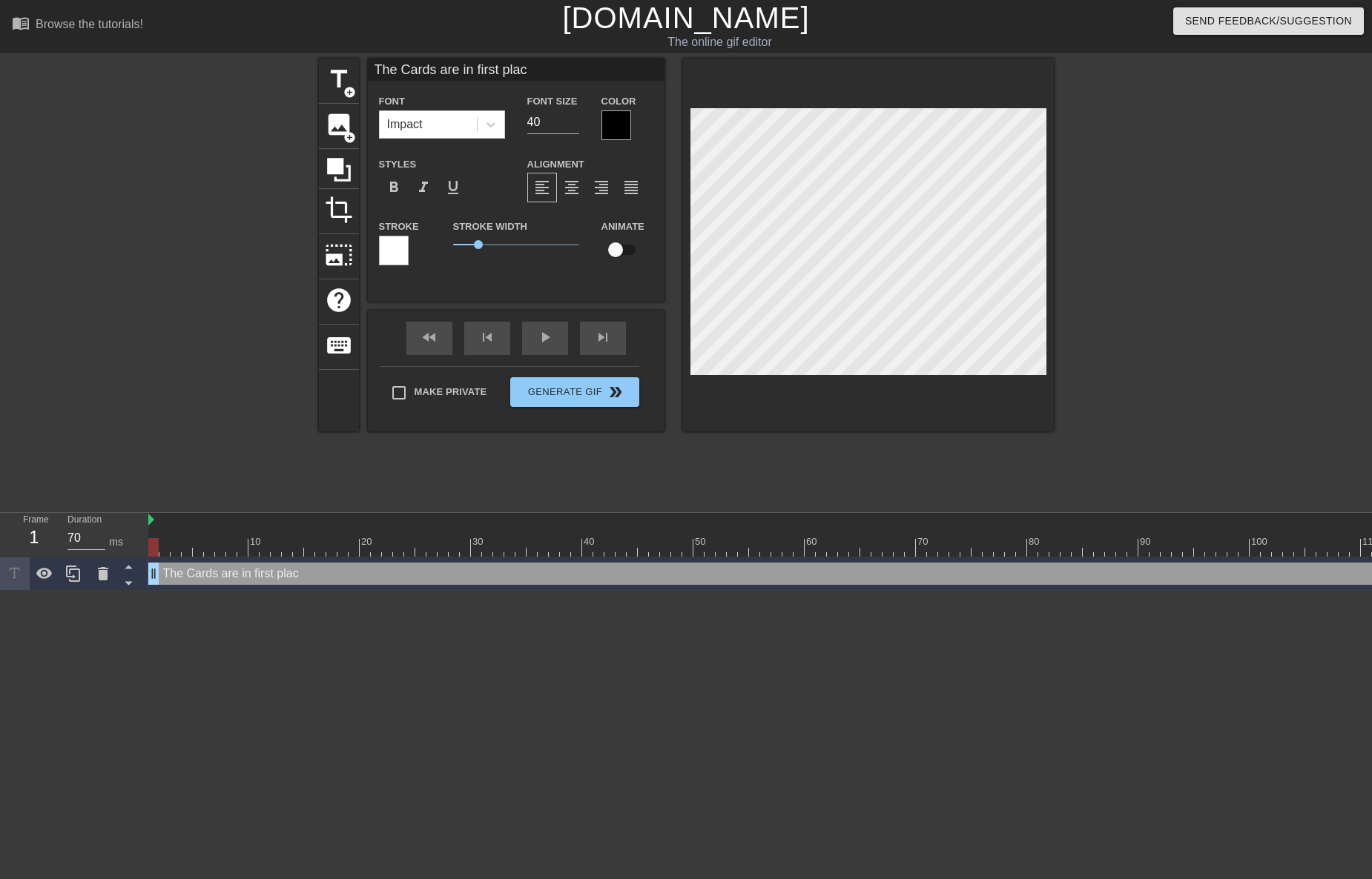
type textarea "The Cards are in first place"
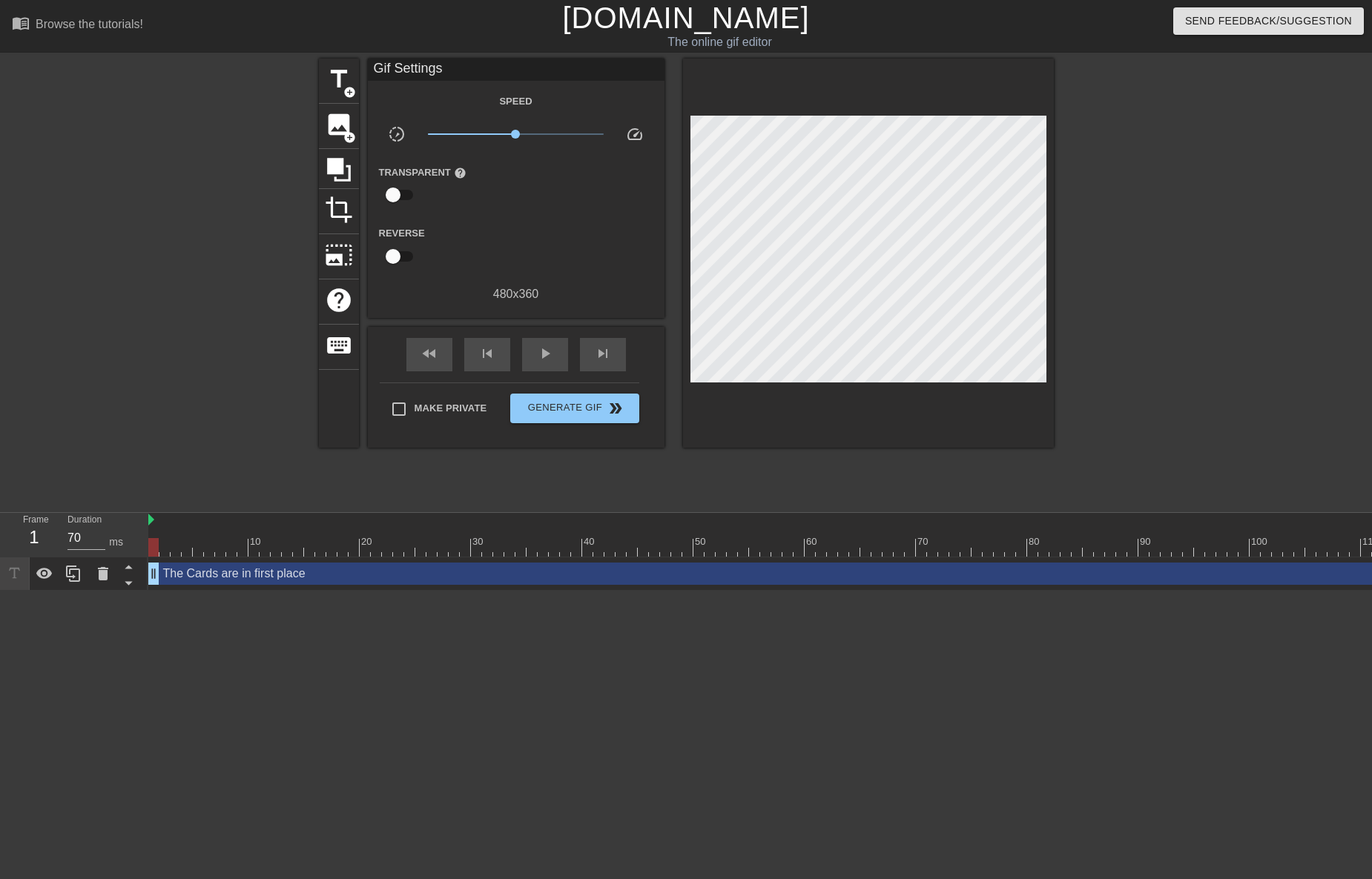
drag, startPoint x: 823, startPoint y: 461, endPoint x: 846, endPoint y: 385, distance: 79.4
click at [823, 459] on div "title add_circle image add_circle crop photo_size_select_large help keyboard Gi…" at bounding box center [686, 281] width 734 height 444
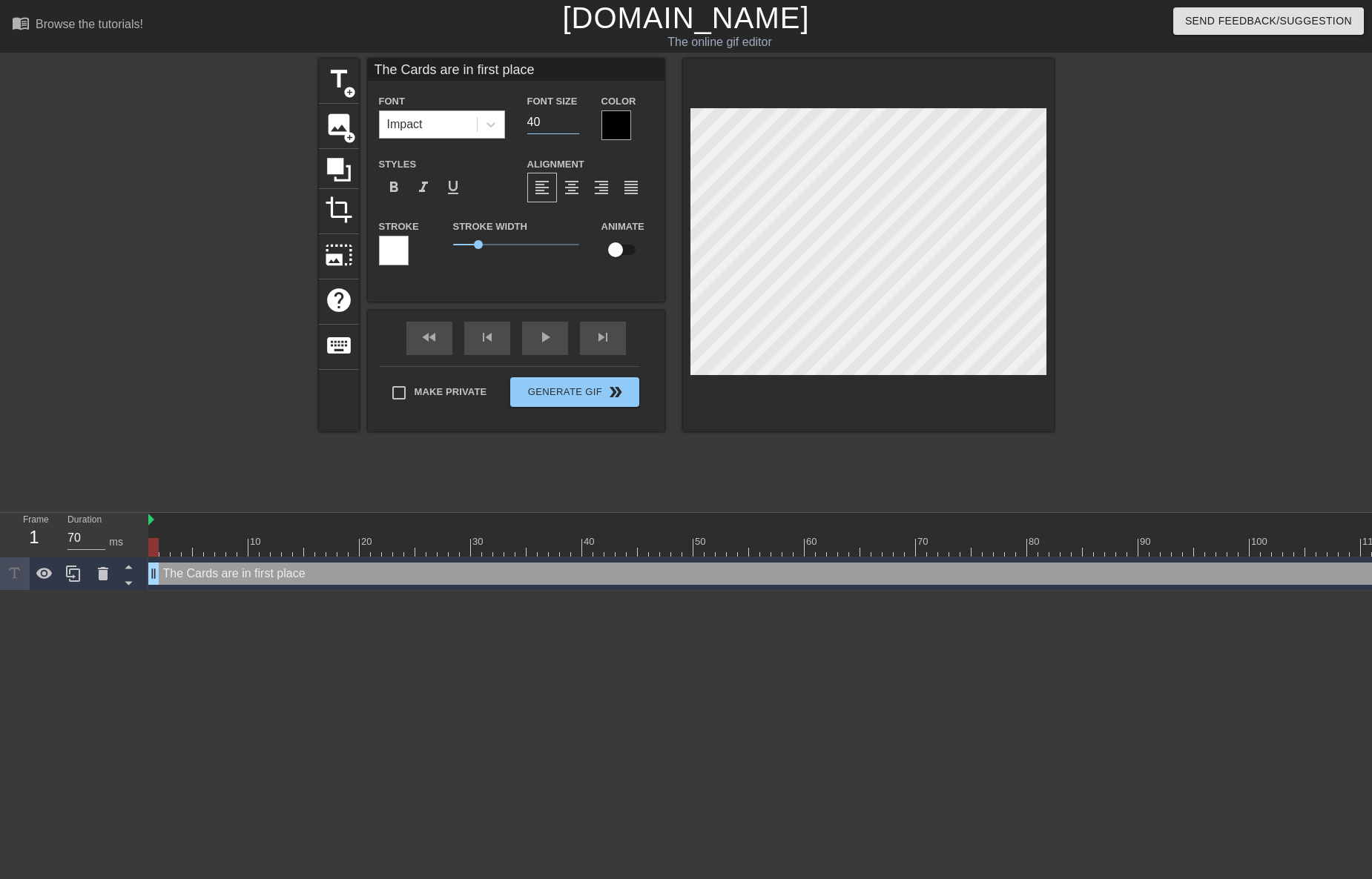
drag, startPoint x: 533, startPoint y: 123, endPoint x: 467, endPoint y: 125, distance: 66.0
click at [467, 125] on div "Font Impact Font Size 40 Color" at bounding box center [516, 116] width 296 height 48
type input "30"
click at [485, 124] on icon at bounding box center [491, 125] width 15 height 15
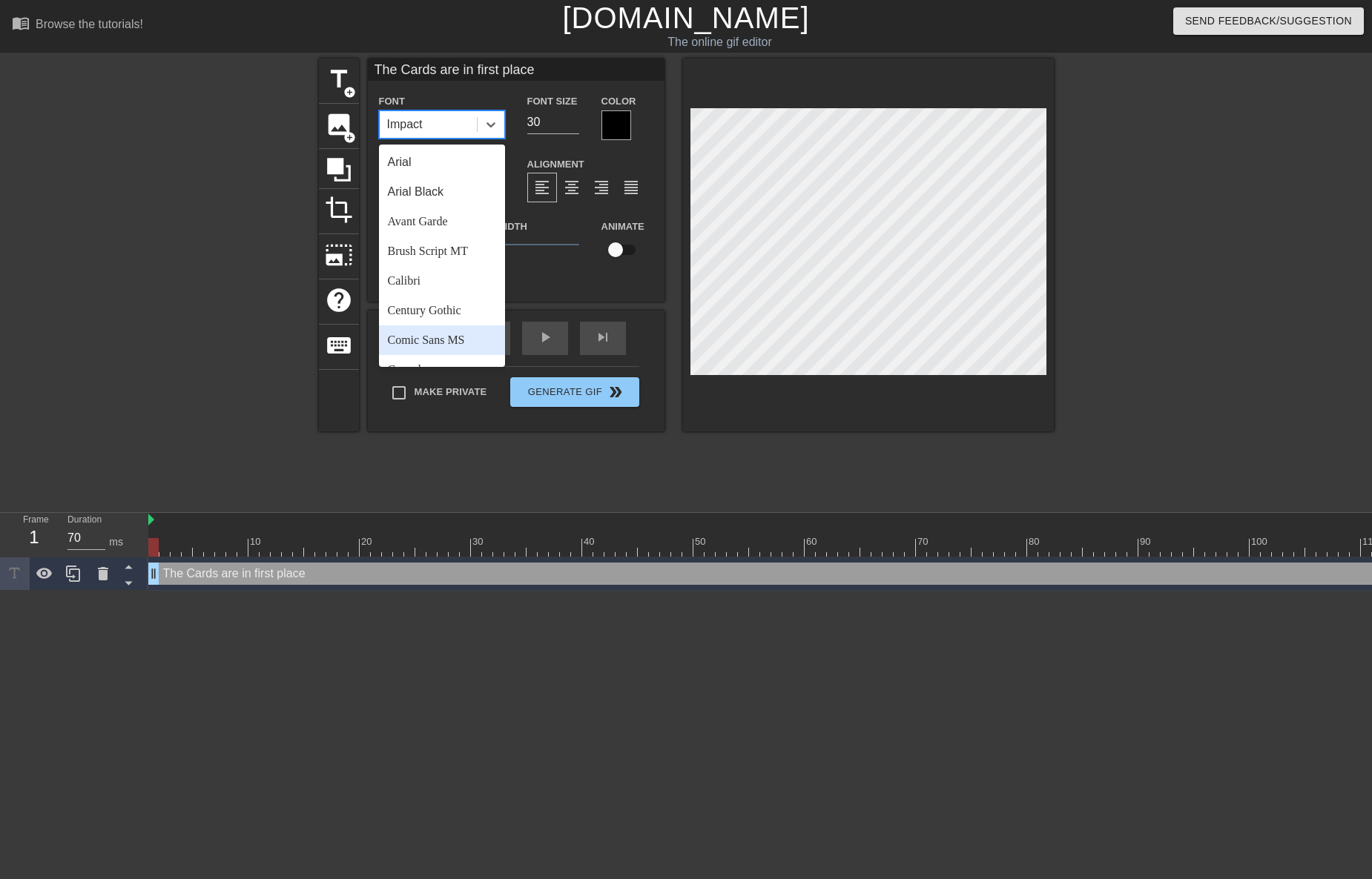
click at [447, 332] on div "Comic Sans MS" at bounding box center [441, 340] width 126 height 29
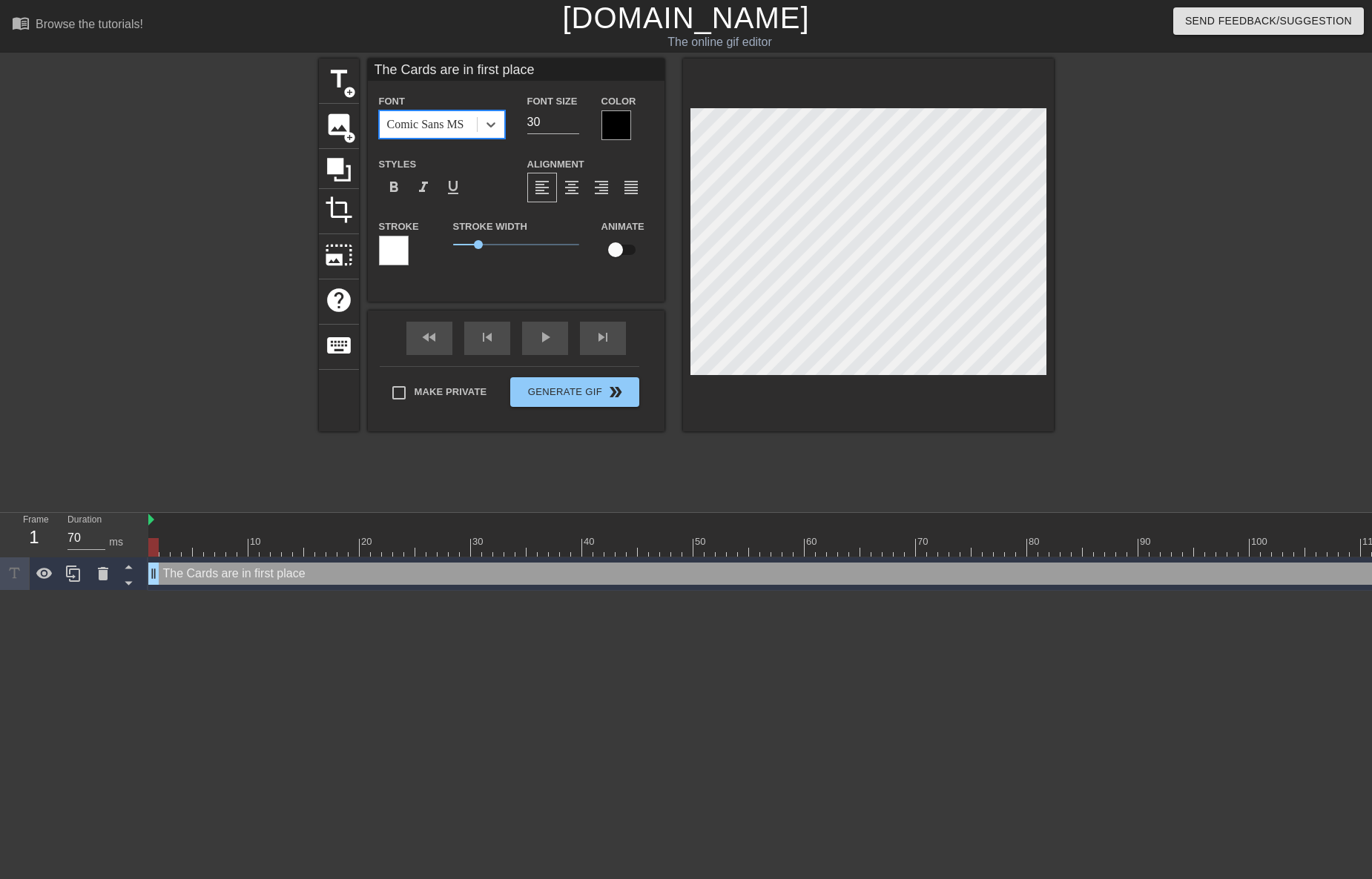
click at [621, 136] on div at bounding box center [616, 125] width 29 height 29
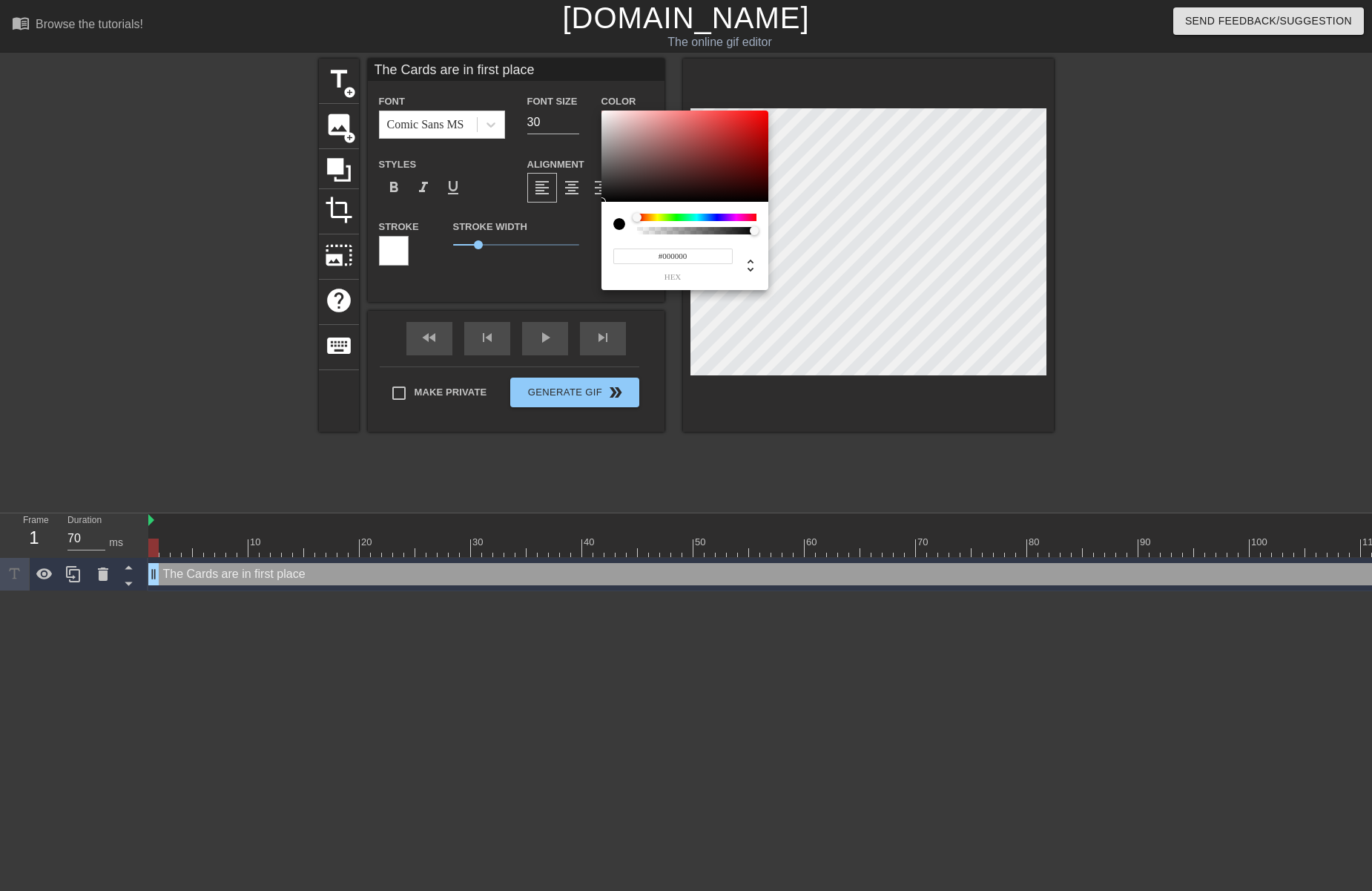
type input "#F4EFEF"
click at [604, 114] on div at bounding box center [685, 156] width 167 height 92
drag, startPoint x: 811, startPoint y: 404, endPoint x: 814, endPoint y: 383, distance: 21.2
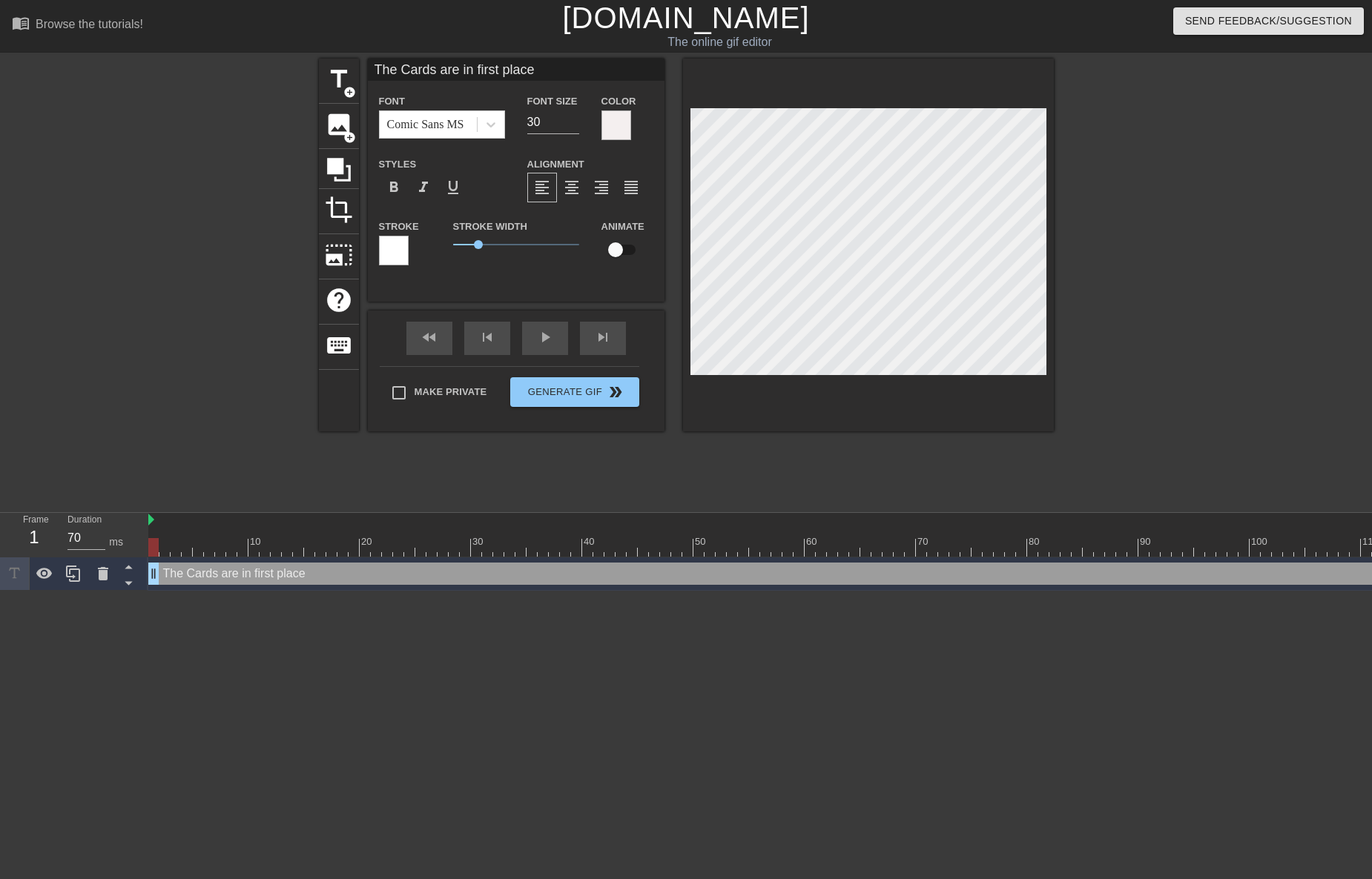
click at [401, 247] on div at bounding box center [393, 251] width 29 height 29
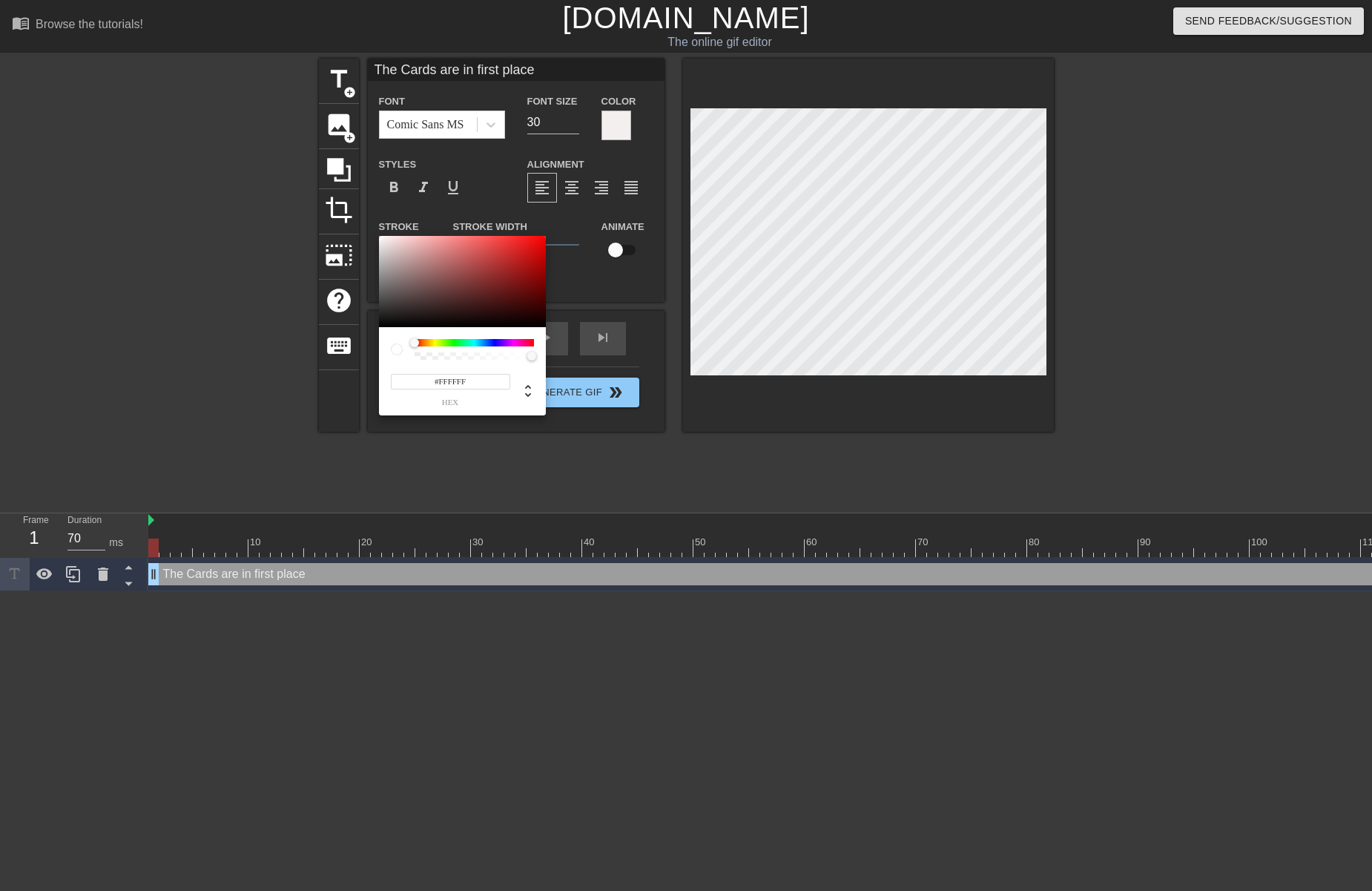
type input "#070707"
click at [384, 325] on div at bounding box center [462, 282] width 167 height 92
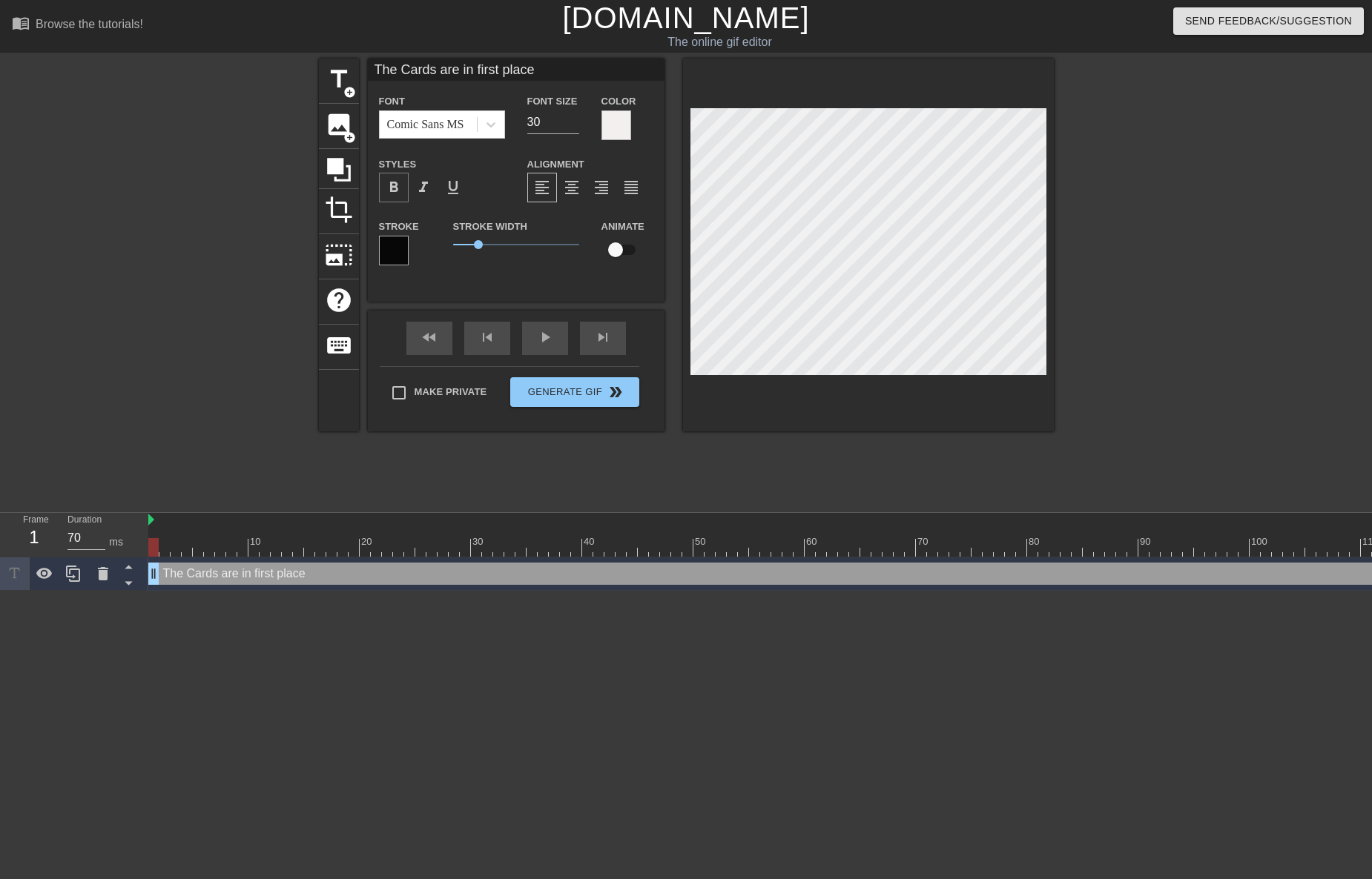
click at [398, 186] on span "format_bold" at bounding box center [394, 187] width 18 height 18
click at [572, 125] on input "29" at bounding box center [553, 122] width 52 height 24
click at [572, 125] on input "28" at bounding box center [553, 122] width 52 height 24
click at [572, 125] on input "27" at bounding box center [553, 122] width 52 height 24
click at [572, 126] on input "26" at bounding box center [553, 122] width 52 height 24
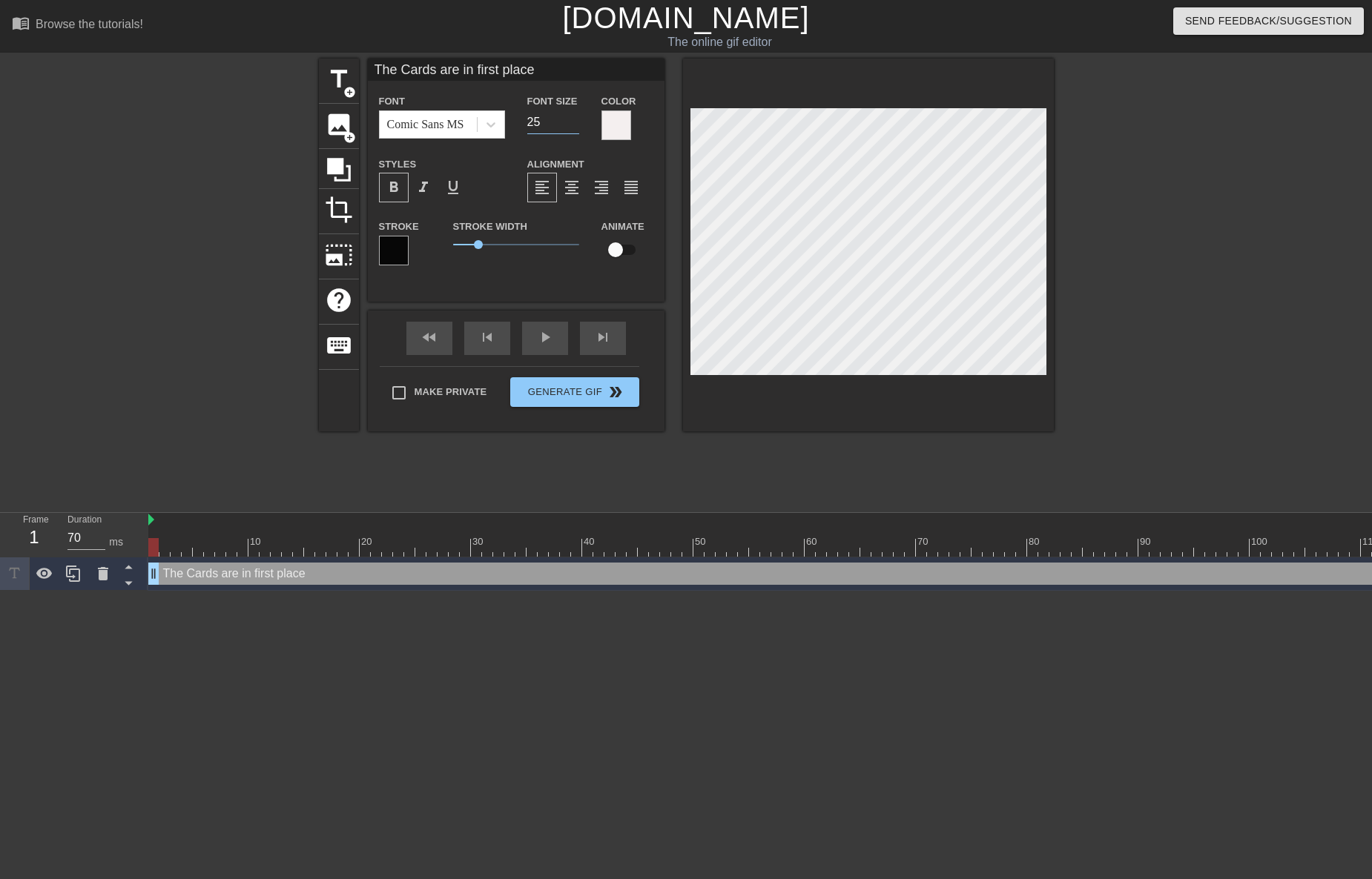
type input "25"
click at [572, 126] on input "25" at bounding box center [553, 122] width 52 height 24
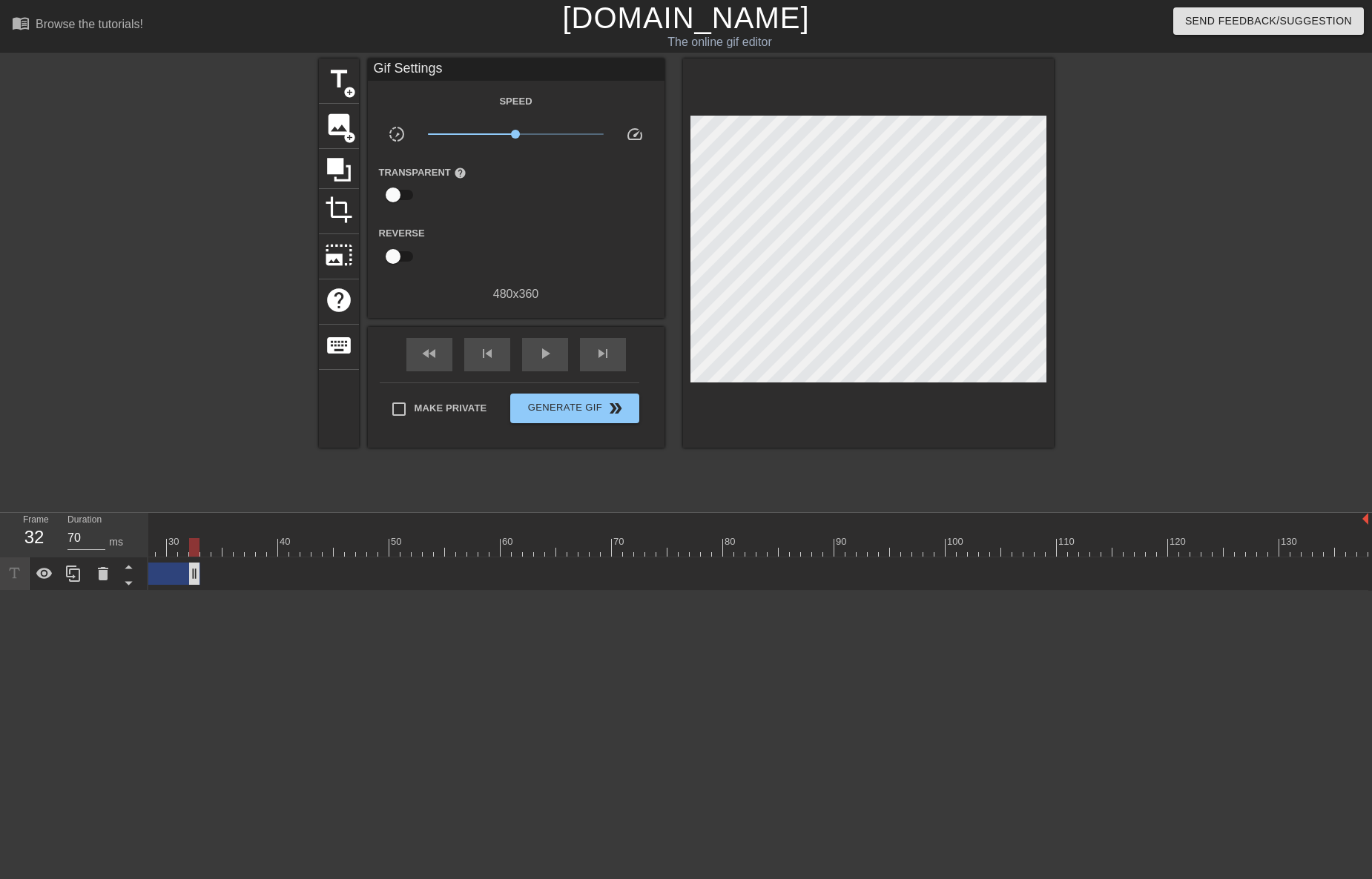
drag, startPoint x: 1357, startPoint y: 575, endPoint x: 182, endPoint y: 572, distance: 1175.0
click at [183, 552] on div "10 20 30 40 50 60 70 80 90 100 110 120 130 The Cards are in first place drag_ha…" at bounding box center [760, 552] width 1224 height 78
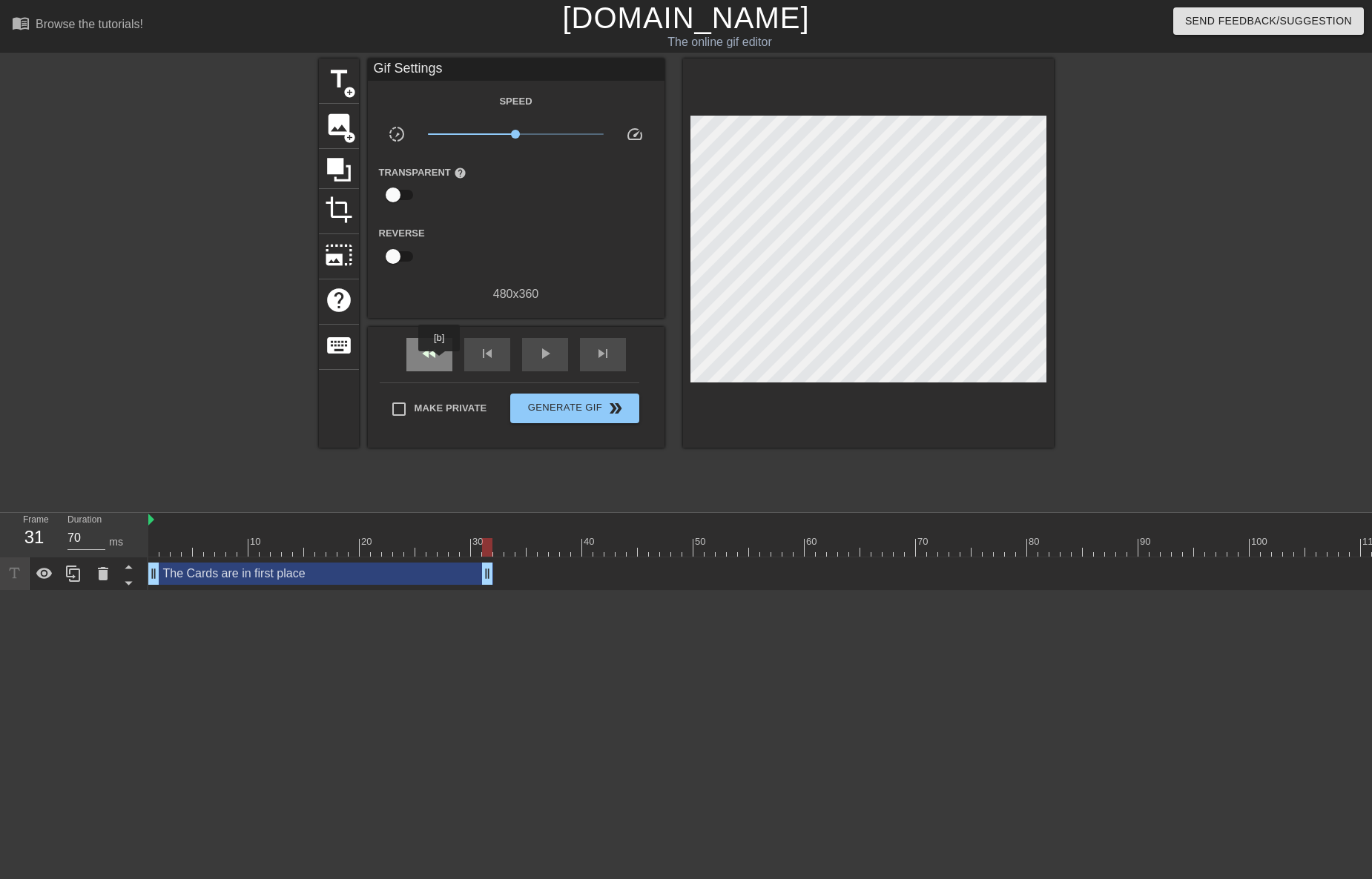
click at [430, 352] on span "fast_rewind" at bounding box center [429, 353] width 18 height 18
click at [535, 357] on div "play_arrow" at bounding box center [545, 354] width 46 height 33
click at [535, 357] on div "pause" at bounding box center [545, 354] width 46 height 33
drag, startPoint x: 486, startPoint y: 565, endPoint x: 444, endPoint y: 564, distance: 42.0
click at [606, 351] on span "skip_next" at bounding box center [603, 353] width 18 height 18
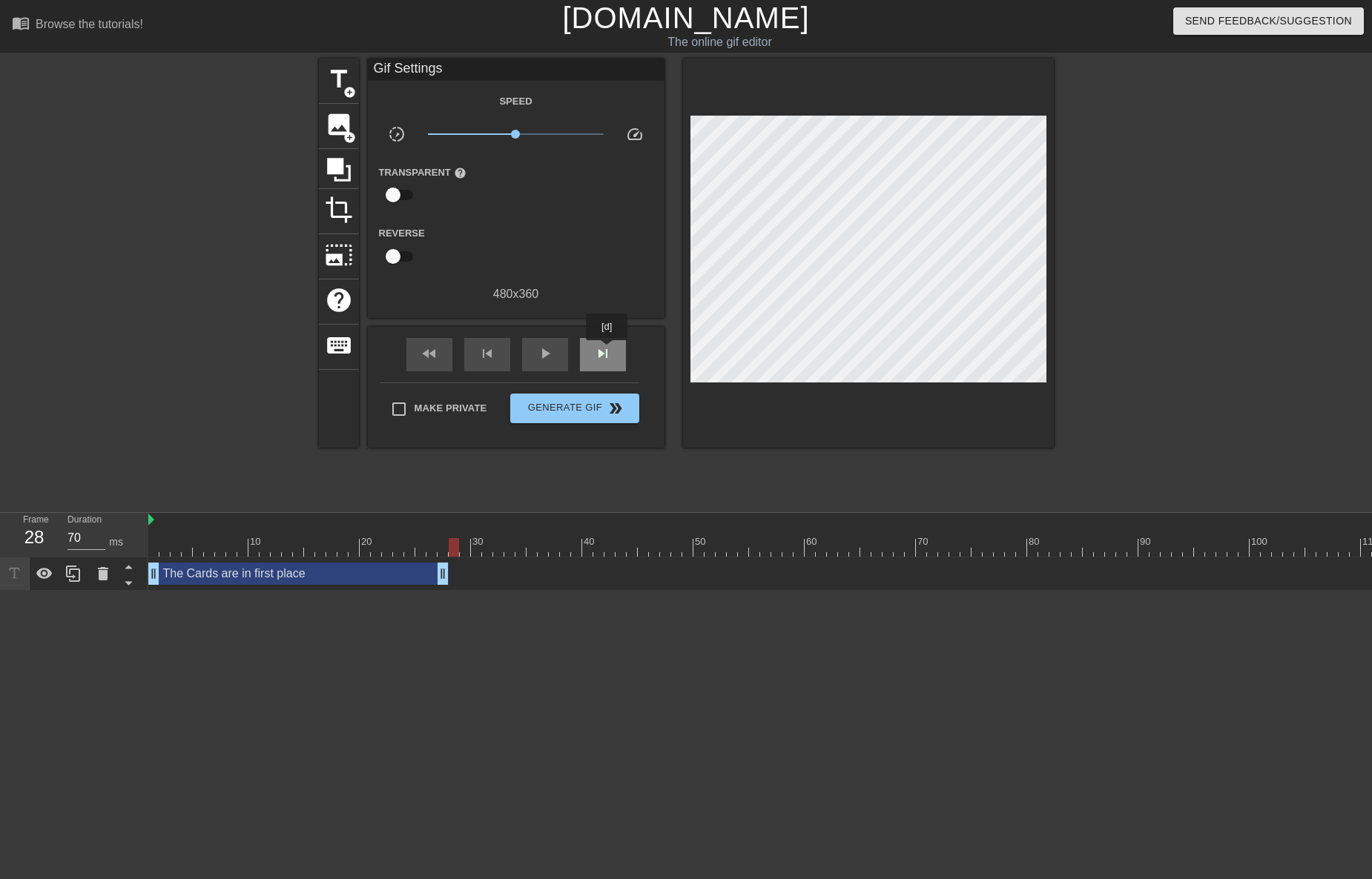
click at [607, 351] on span "skip_next" at bounding box center [603, 353] width 18 height 18
click at [353, 85] on span "title" at bounding box center [339, 79] width 28 height 28
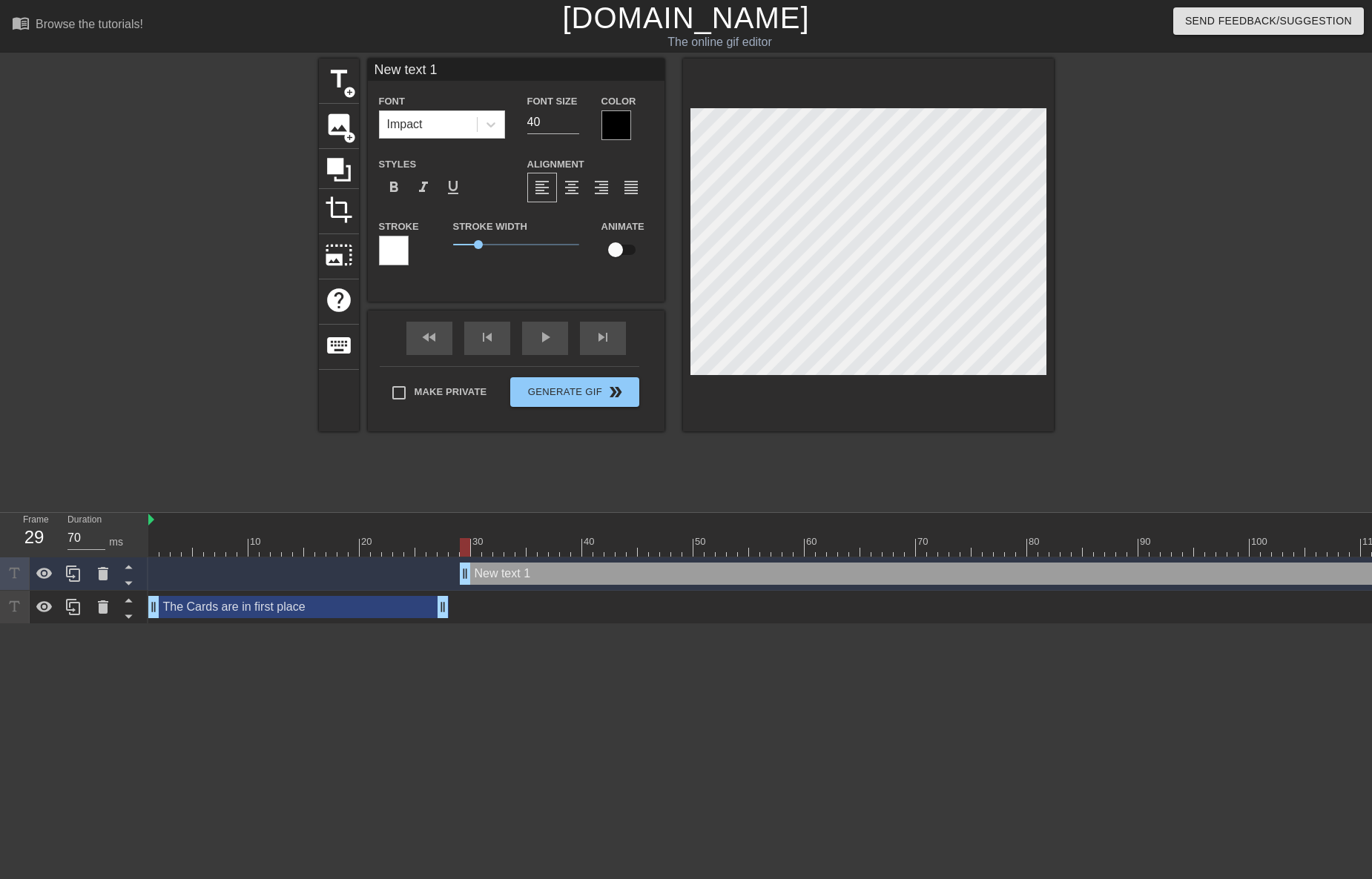
scroll to position [2, 2]
type input "s"
type textarea "s"
type input "si"
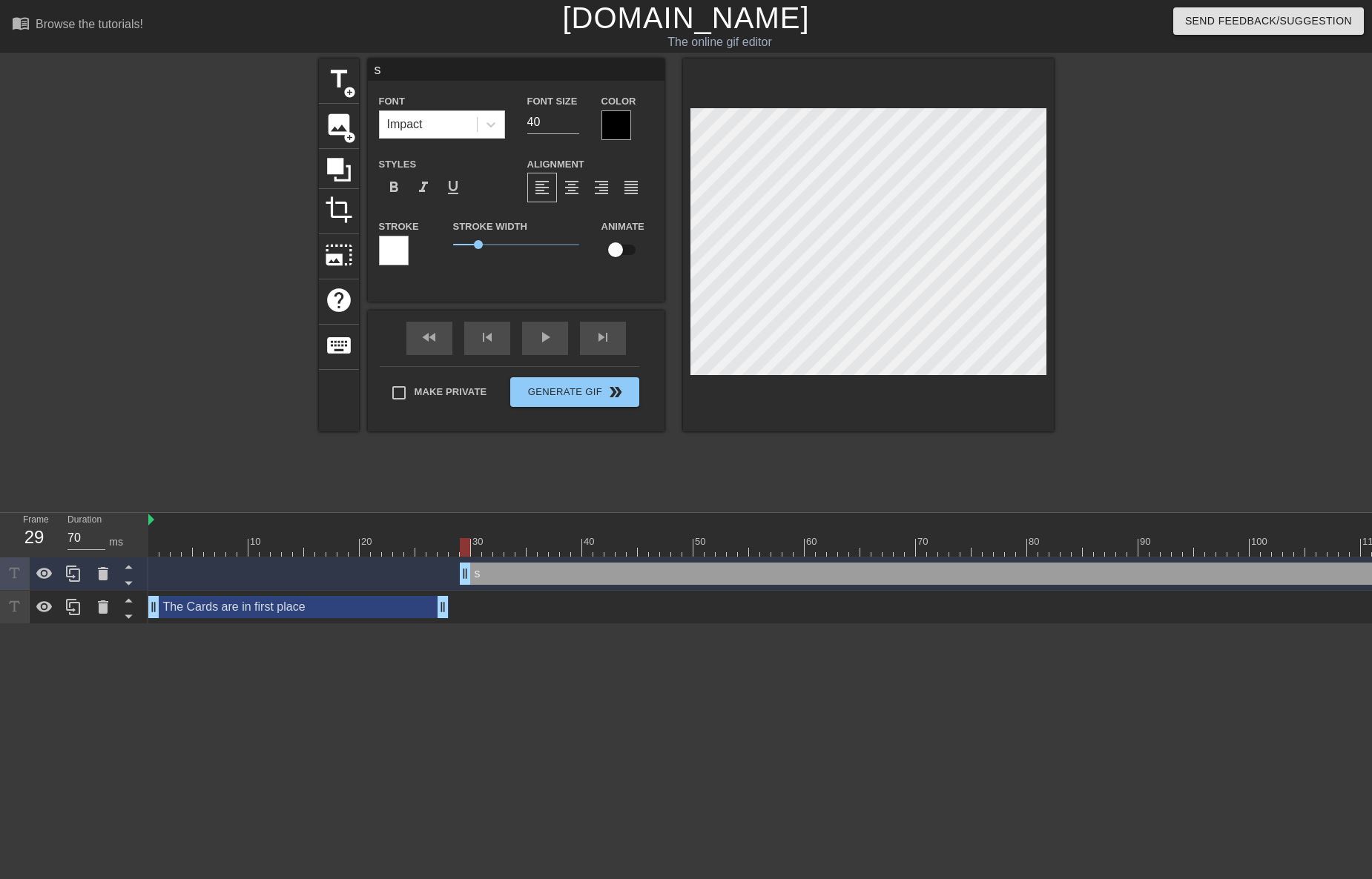
type textarea "si"
type input "sin"
type textarea "sin"
type input "sinc"
type textarea "sinc"
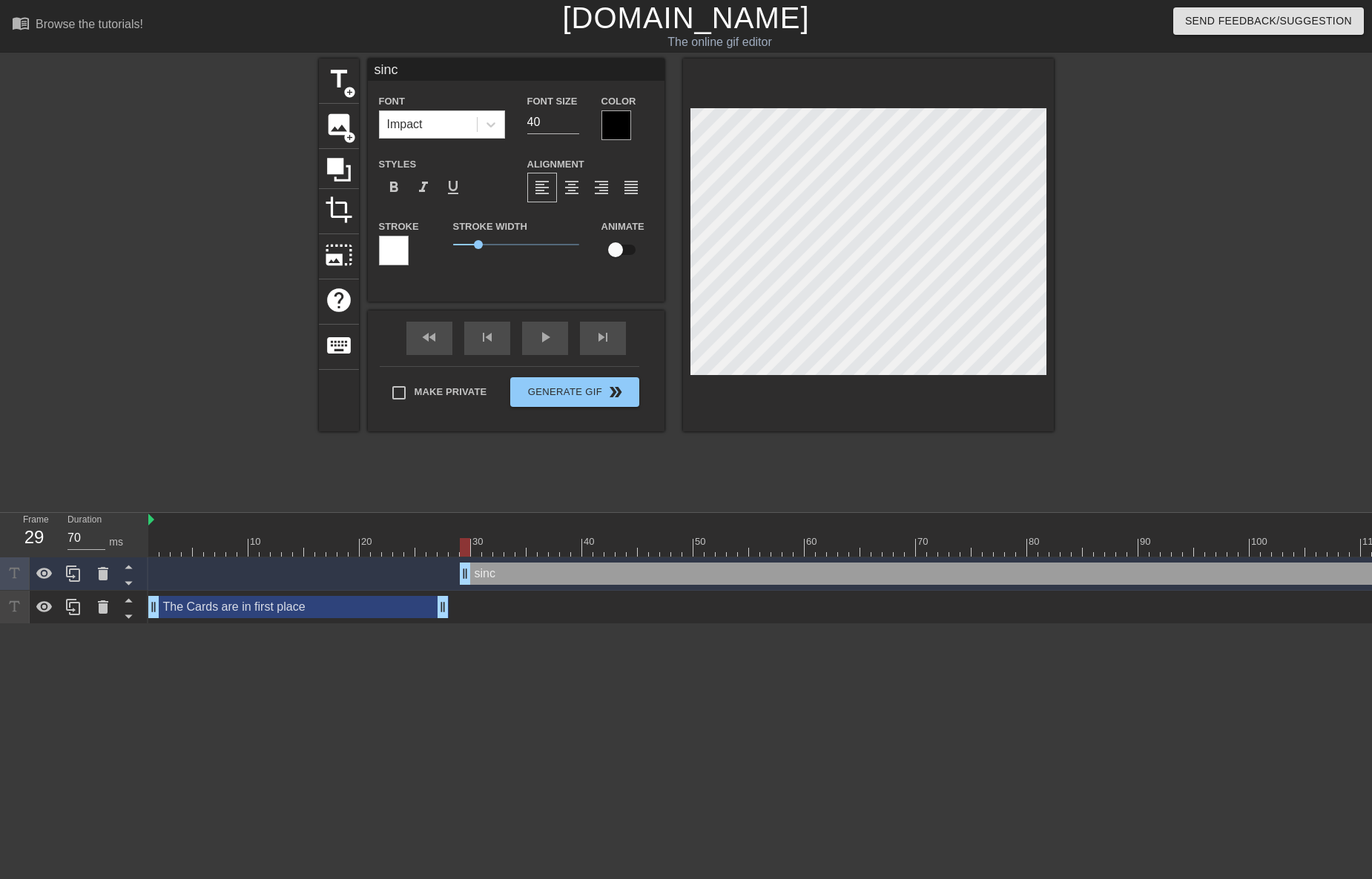
type input "since"
type textarea "since"
type input "since"
type textarea "since"
type input "since t"
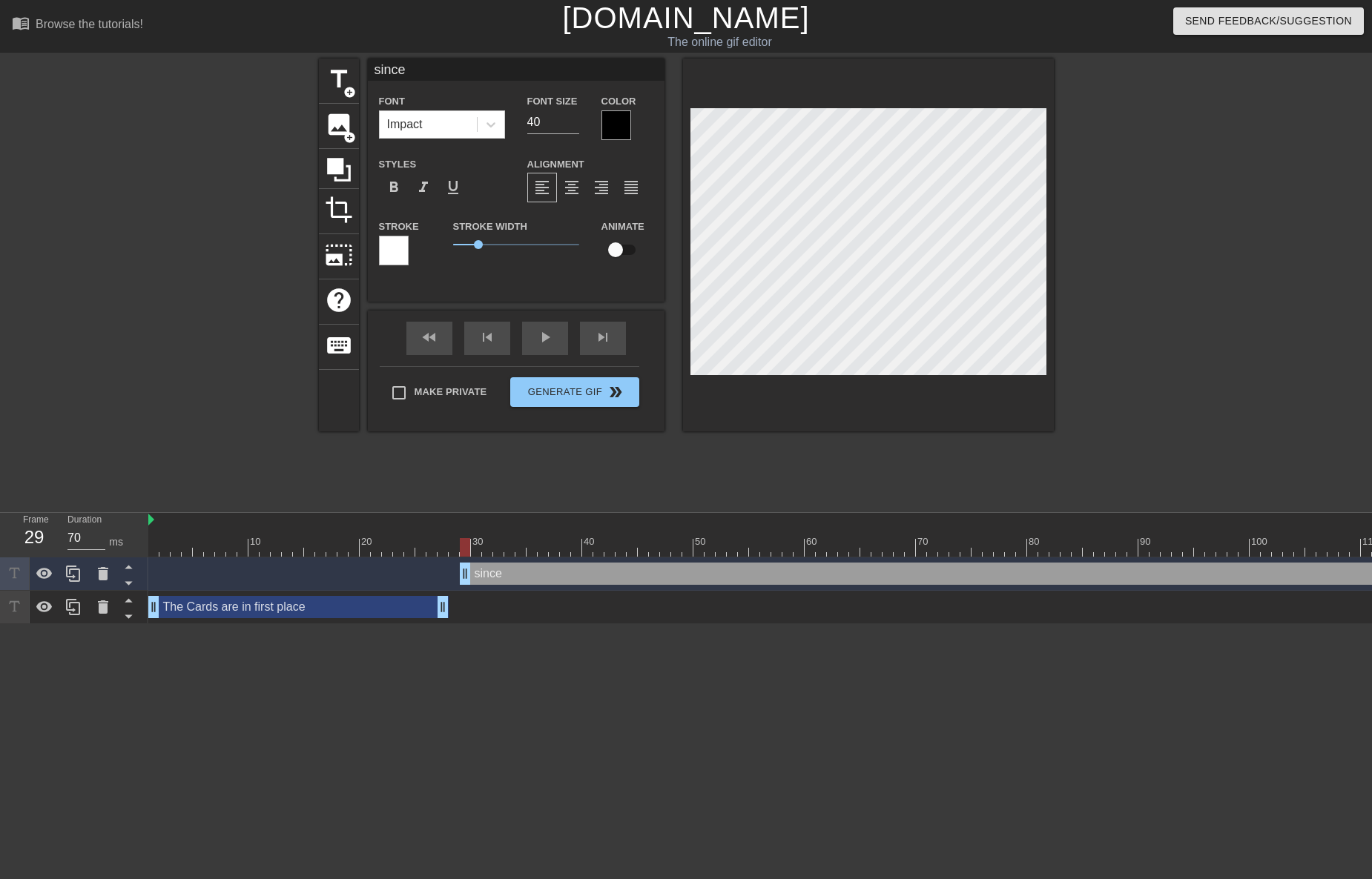
type textarea "since t"
type input "since th"
type textarea "since th"
type input "since the"
type textarea "since the"
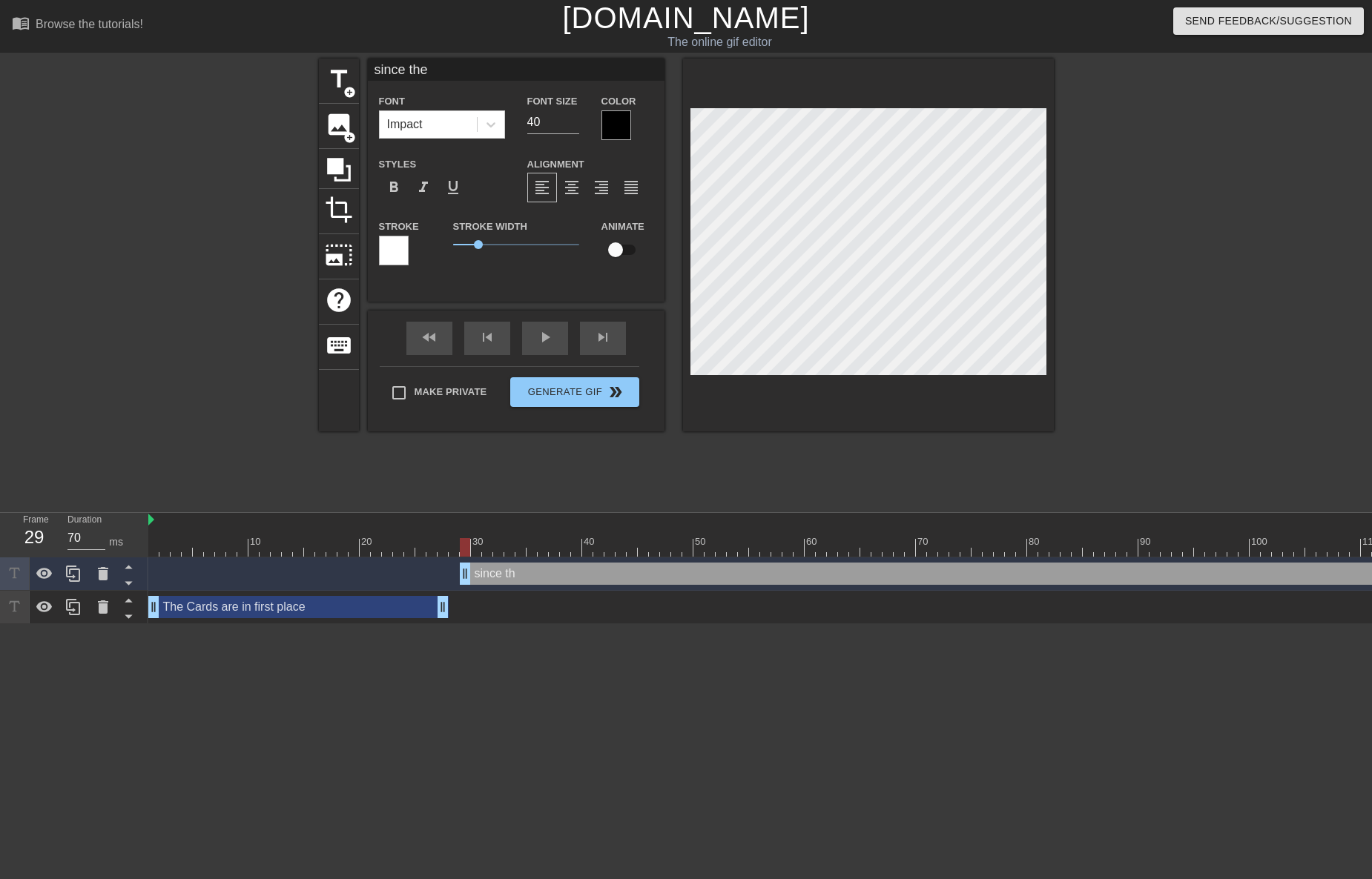
type input "since the"
type textarea "since the"
type input "since the p"
type textarea "since the p"
type input "since the po"
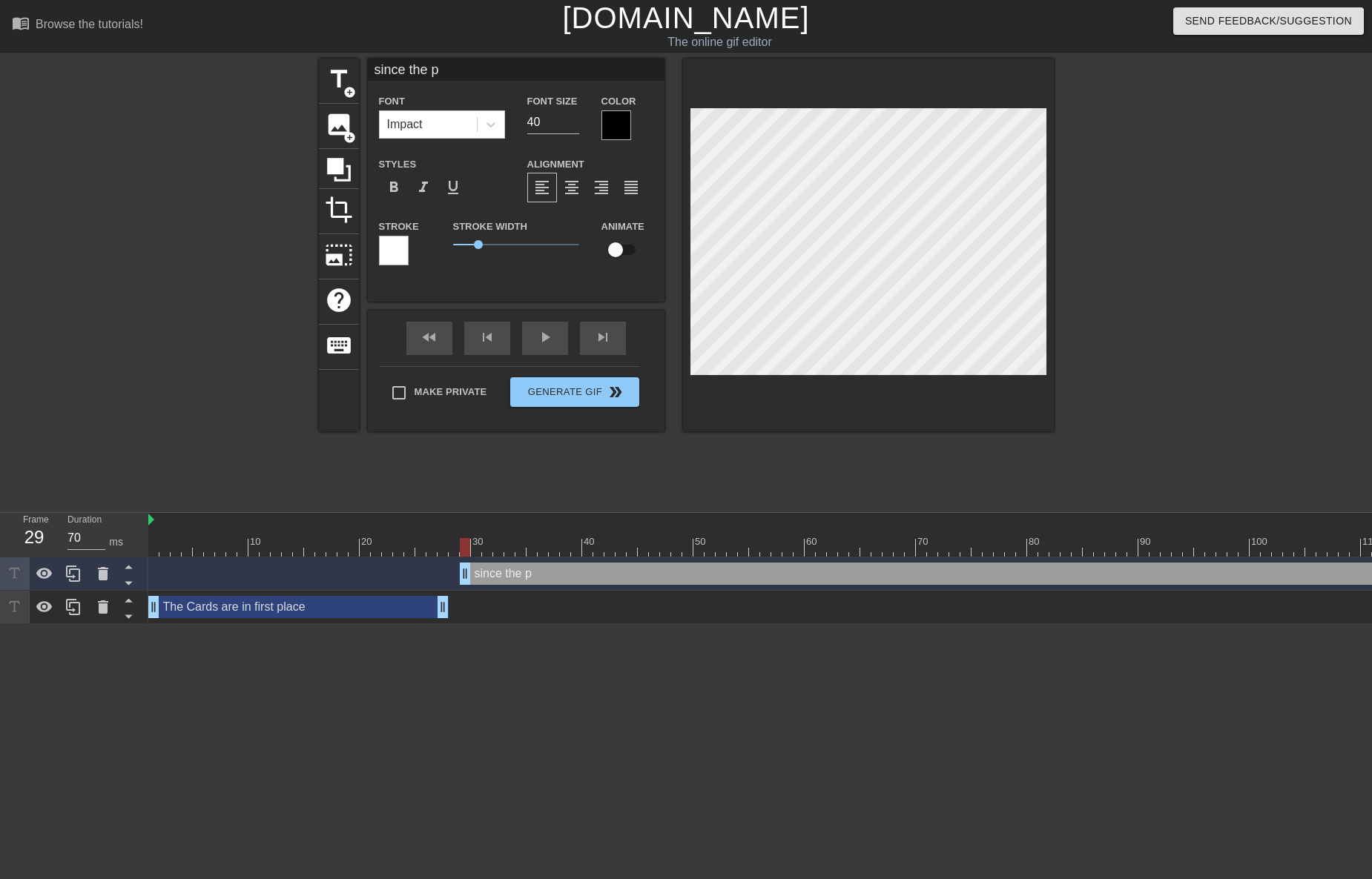
type textarea "since the po"
type input "since the p"
type textarea "since the p"
type input "since the pr"
type textarea "since the pr"
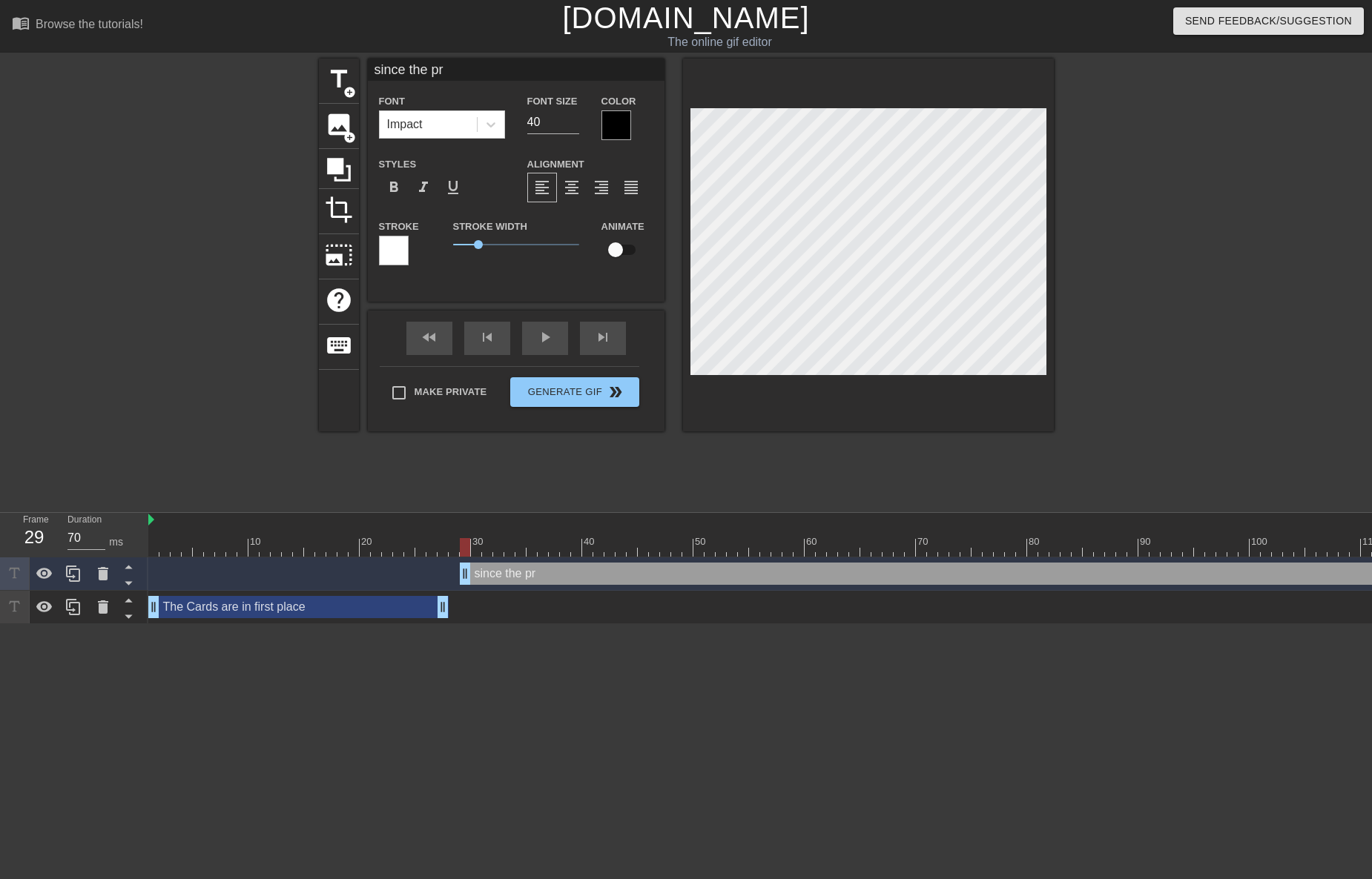
type input "since the pro"
type textarea "since the pro"
type input "since the prom"
type textarea "since the prom"
type input "since the promo"
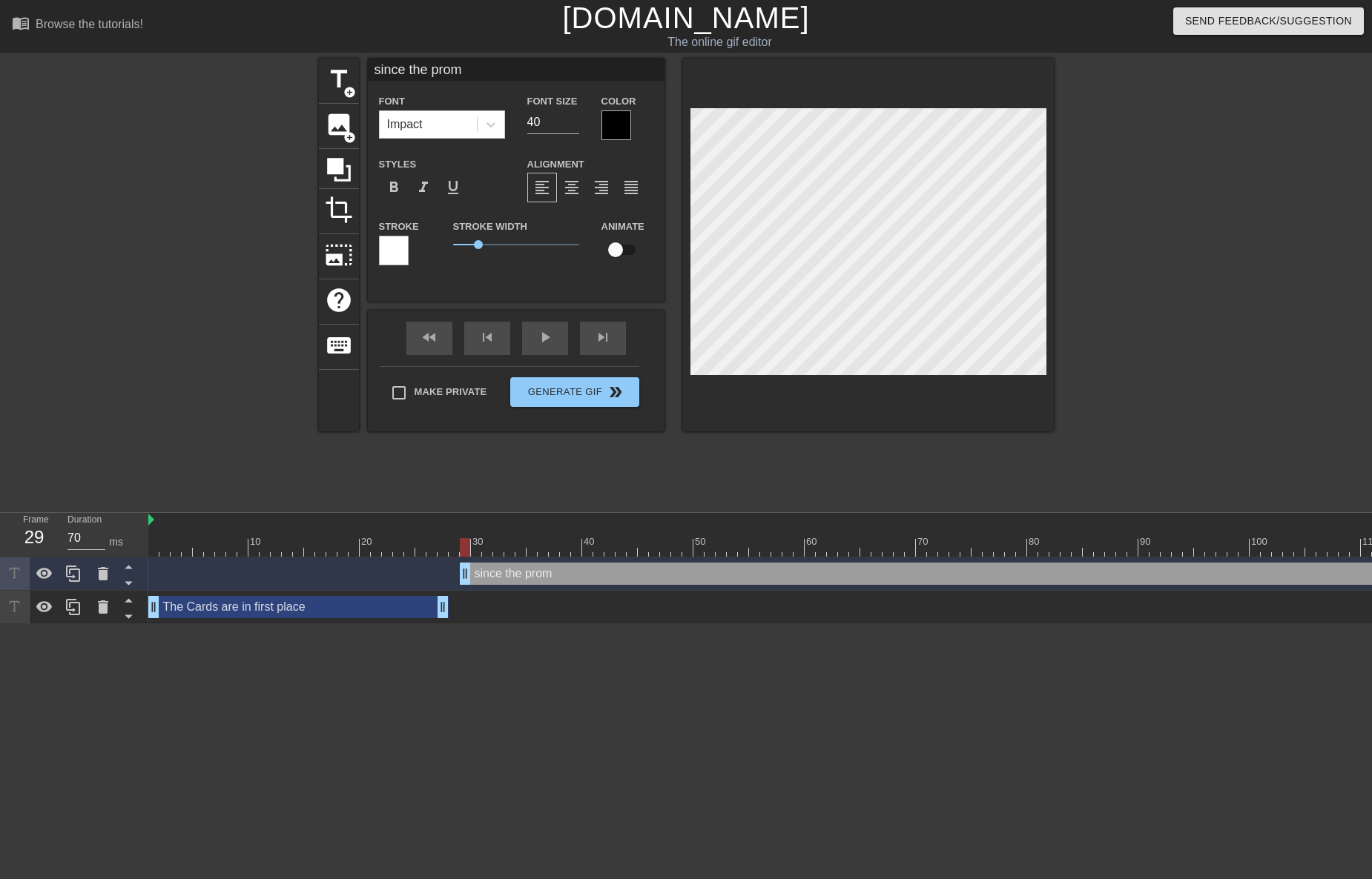
type textarea "since the promo"
type input "since the promot"
type textarea "since the promot"
type input "since the promoti"
type textarea "since the promoti"
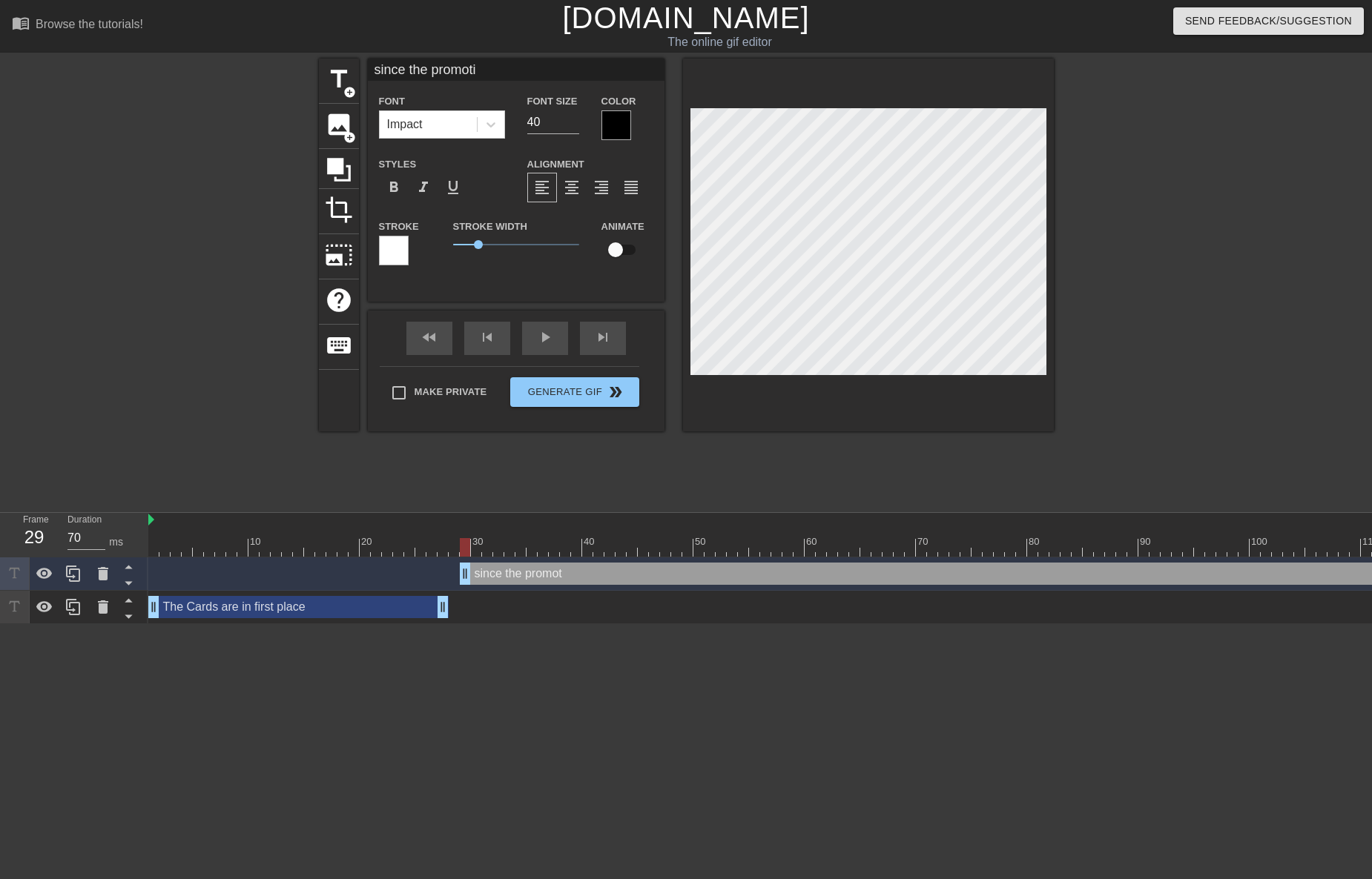
type input "since the promotio"
type textarea "since the promotio"
type input "since the promotion"
type textarea "since the promotion"
type input "since the promotion"
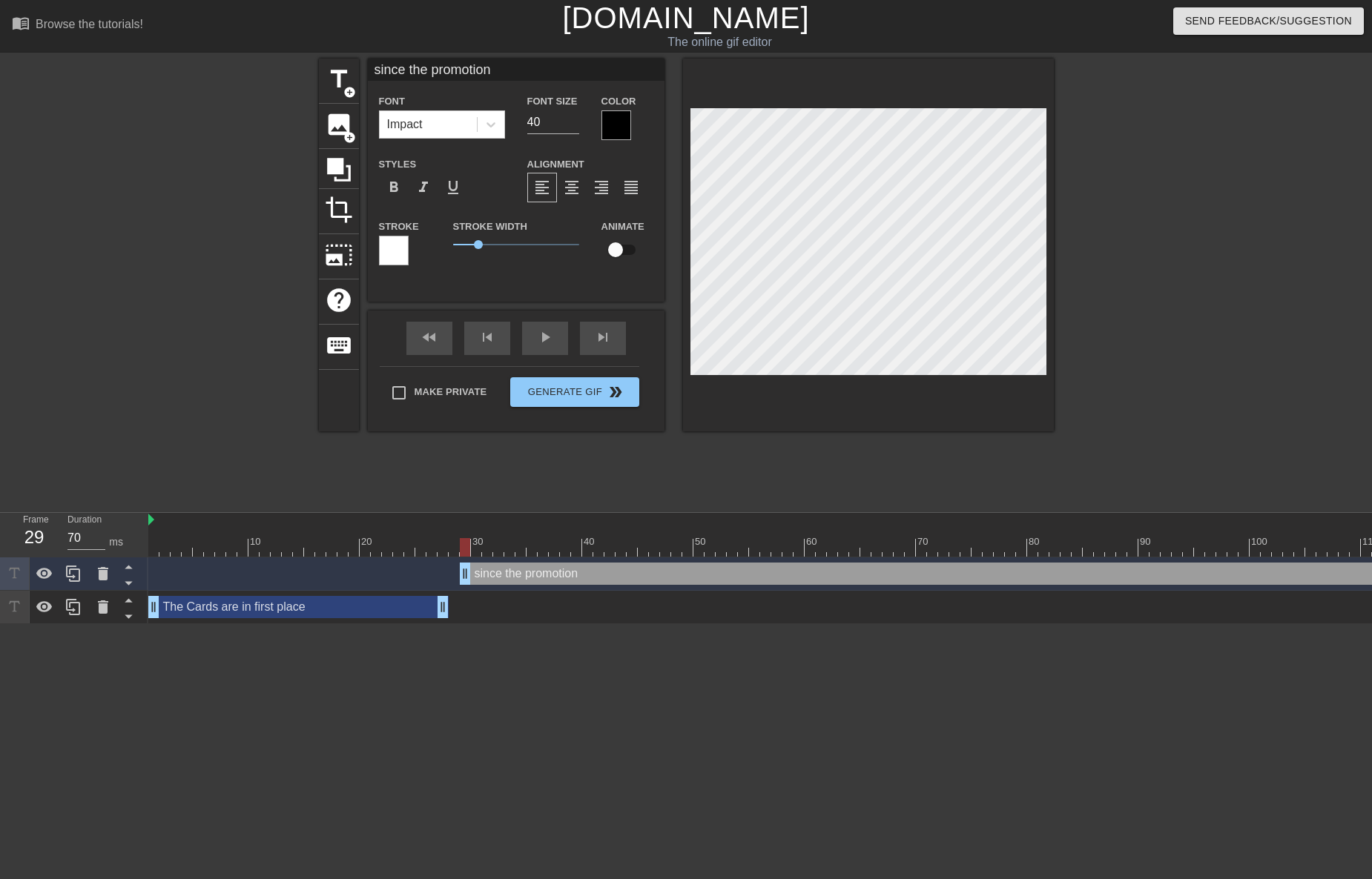
type textarea "since the promotion"
type input "since the promotion o"
type textarea "since the promotion o"
type input "since the promotion of"
type textarea "since the promotion of"
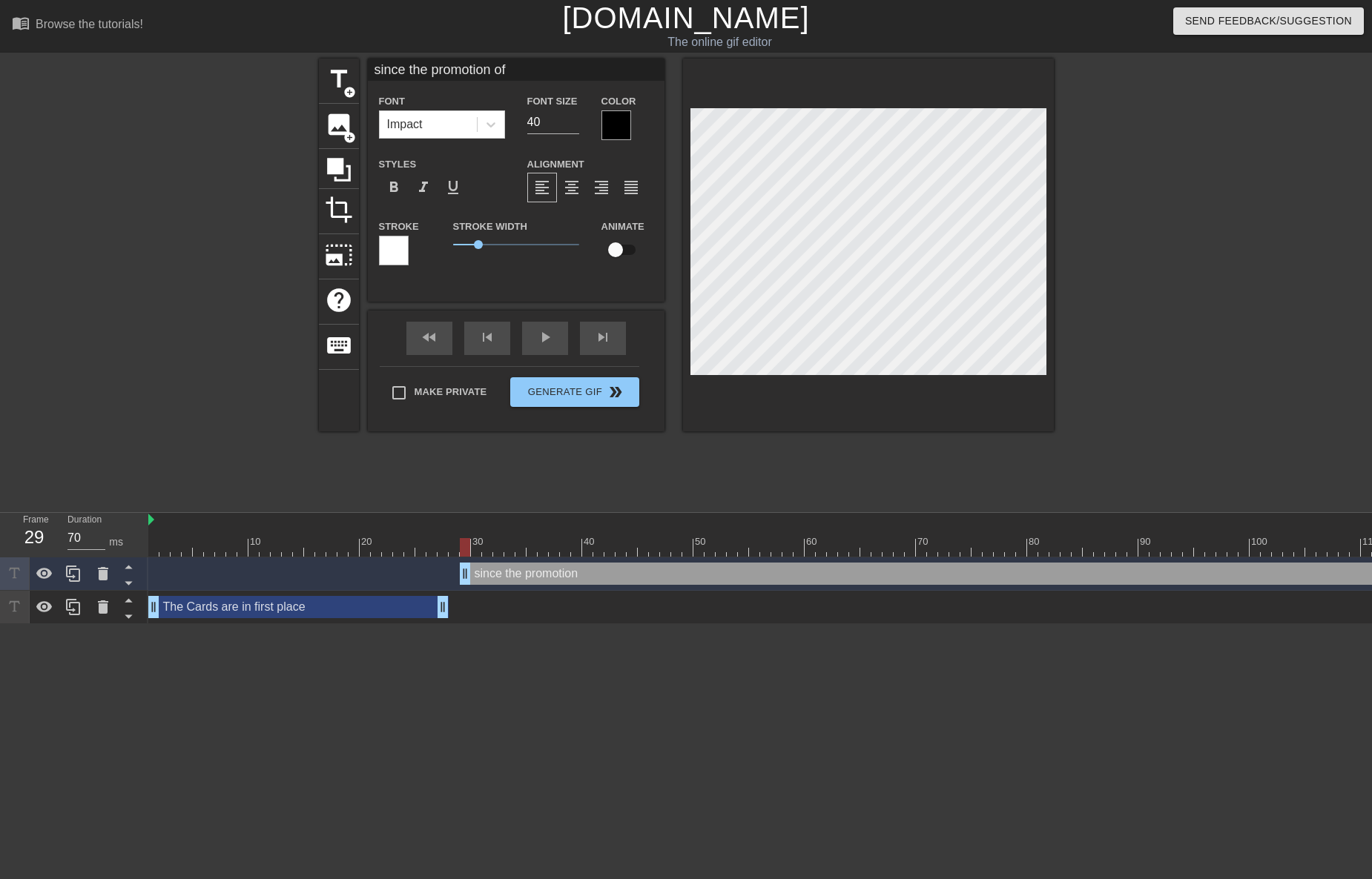
type input "since the promotion of"
type textarea "since the promotion of"
type input "since the promotion of J"
type textarea "since the promotion of J"
type input "since the promotion of Jo"
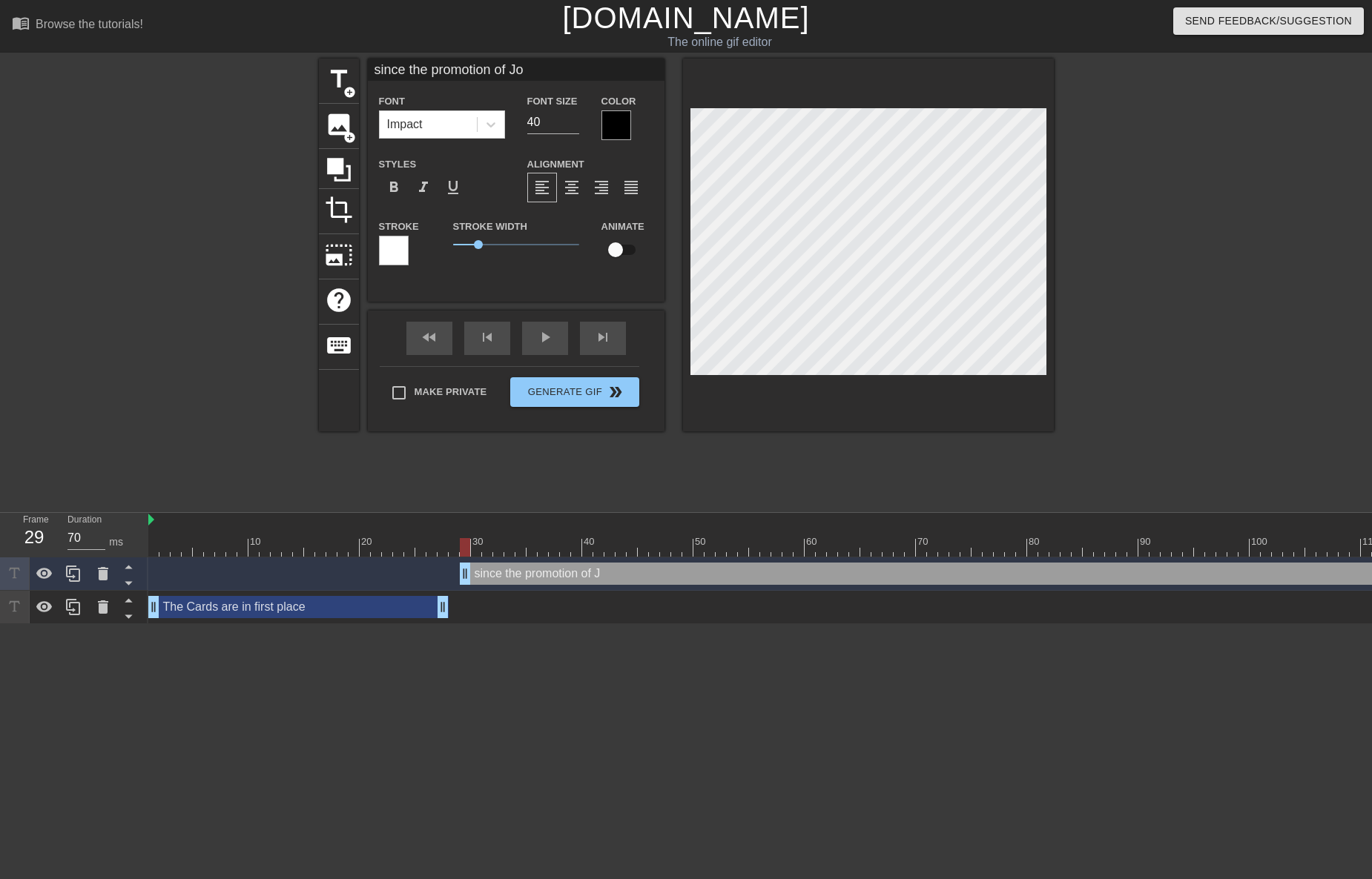
type textarea "since the promotion of Jo"
type input "since the promotion of J"
type textarea "since the promotion of J"
type input "since the promotion of"
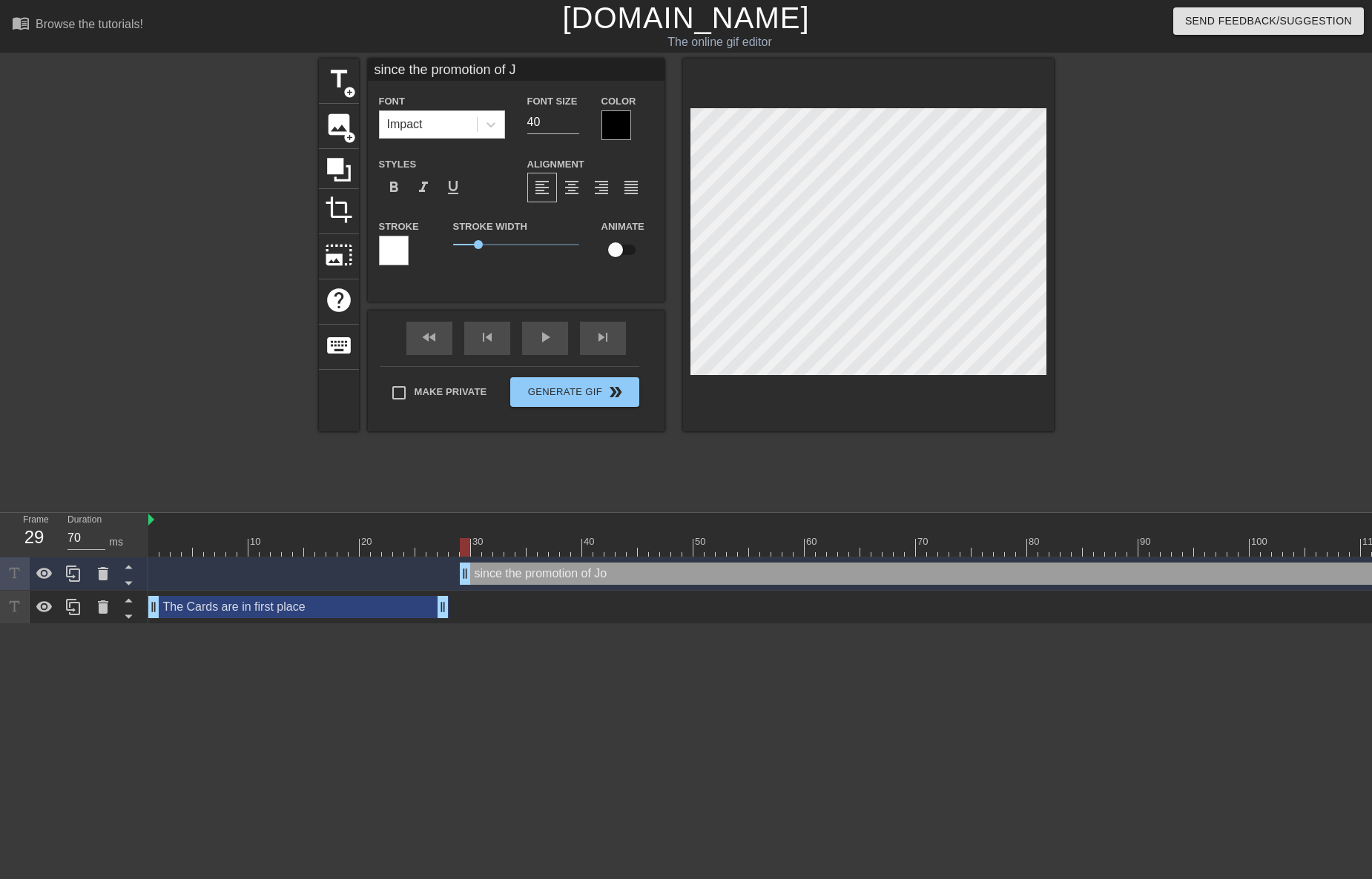
type textarea "since the promotion of"
type input "since the promotion of"
type textarea "since the promotion of"
type input "since the promotion of"
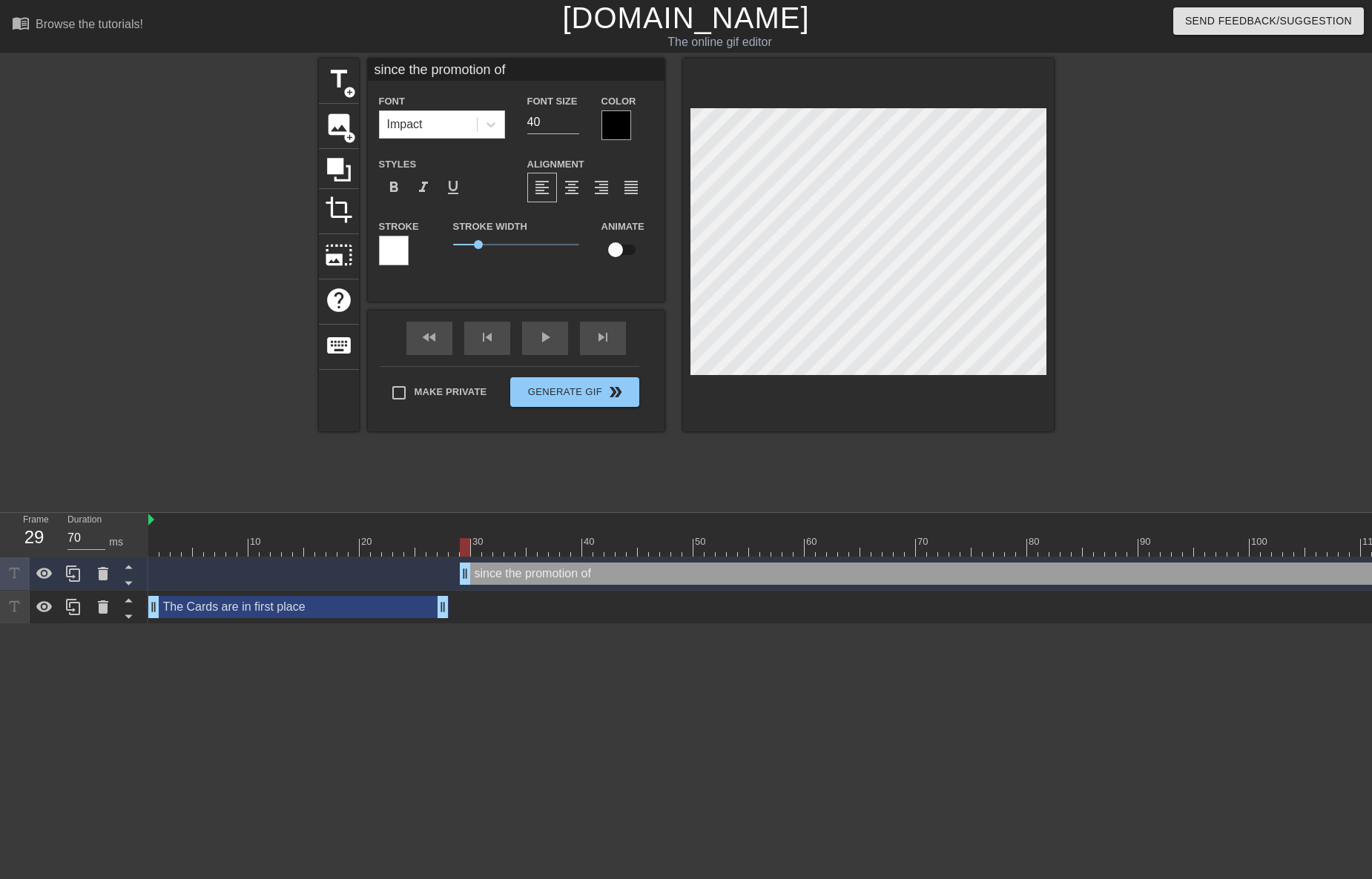
type textarea "since the promotion of"
type input "since the promotion of"
type textarea "since the promotion of"
paste textarea "[PERSON_NAME]"
type input "since the promotion of [PERSON_NAME]"
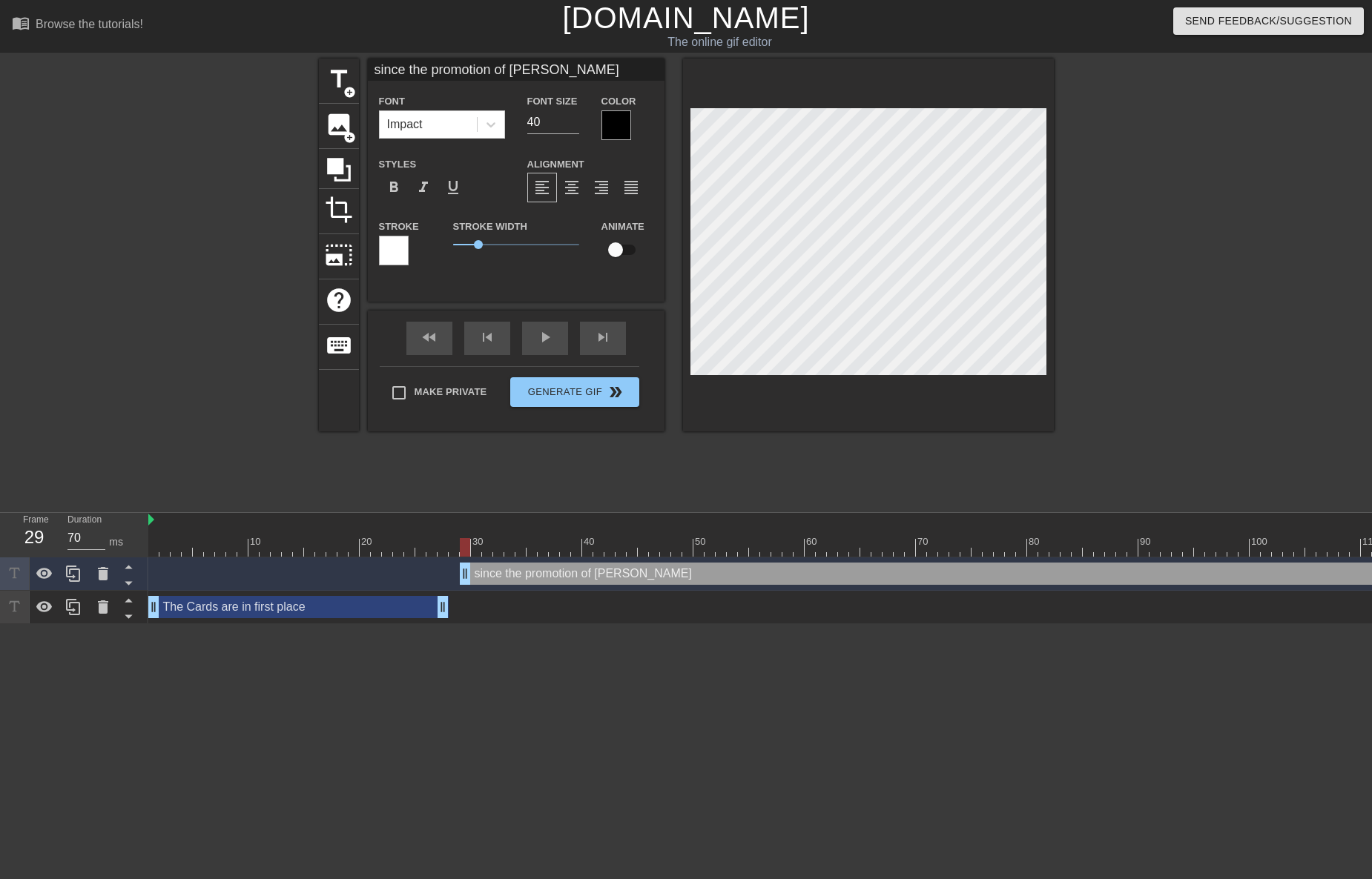
scroll to position [2, 12]
type textarea "since the promotion of [PERSON_NAME]"
drag, startPoint x: 535, startPoint y: 120, endPoint x: 513, endPoint y: 125, distance: 22.6
click at [515, 125] on div "Font Impact Font Size 40 Color" at bounding box center [516, 116] width 296 height 48
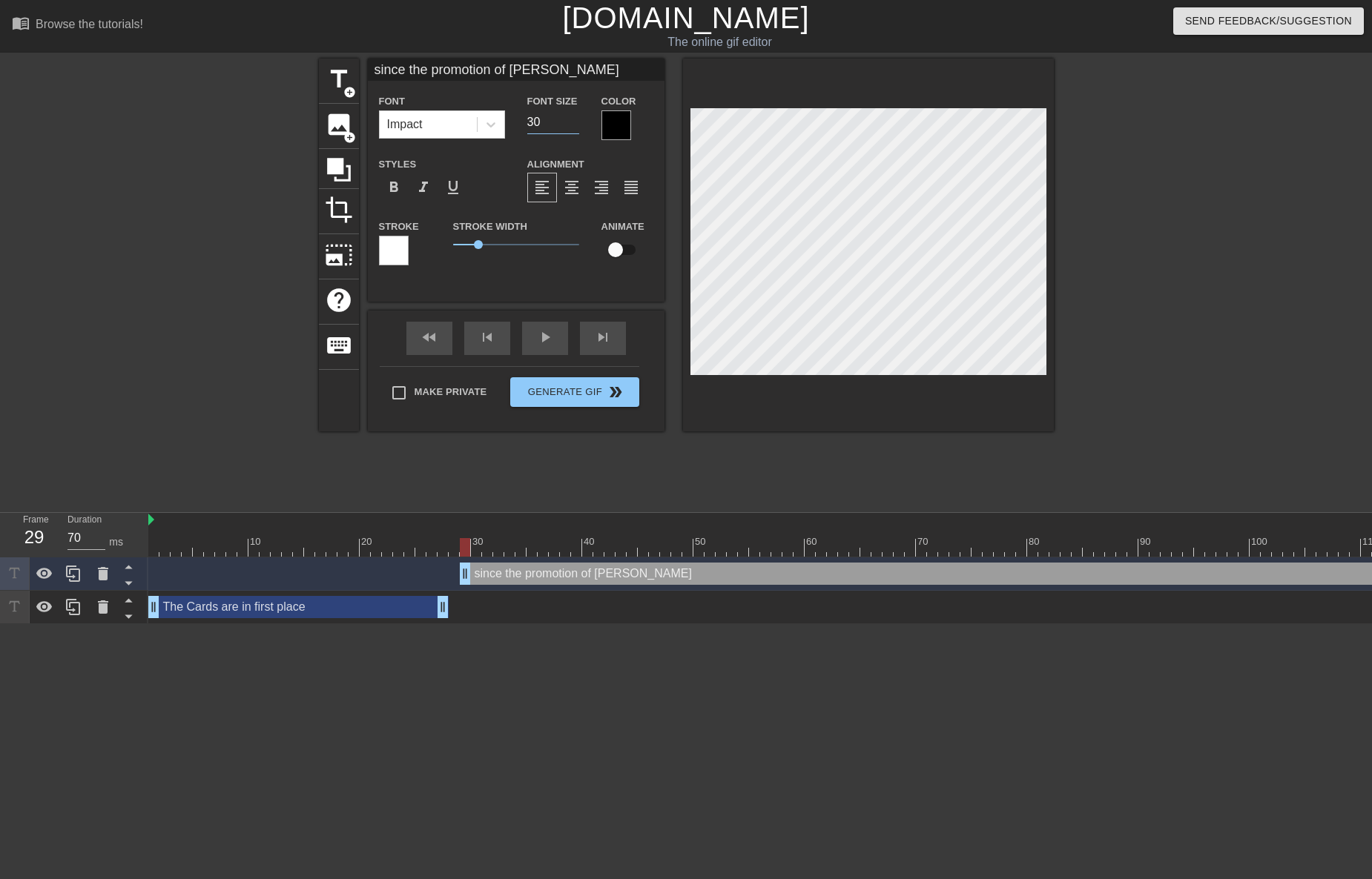
type input "30"
click at [614, 129] on div at bounding box center [616, 125] width 29 height 29
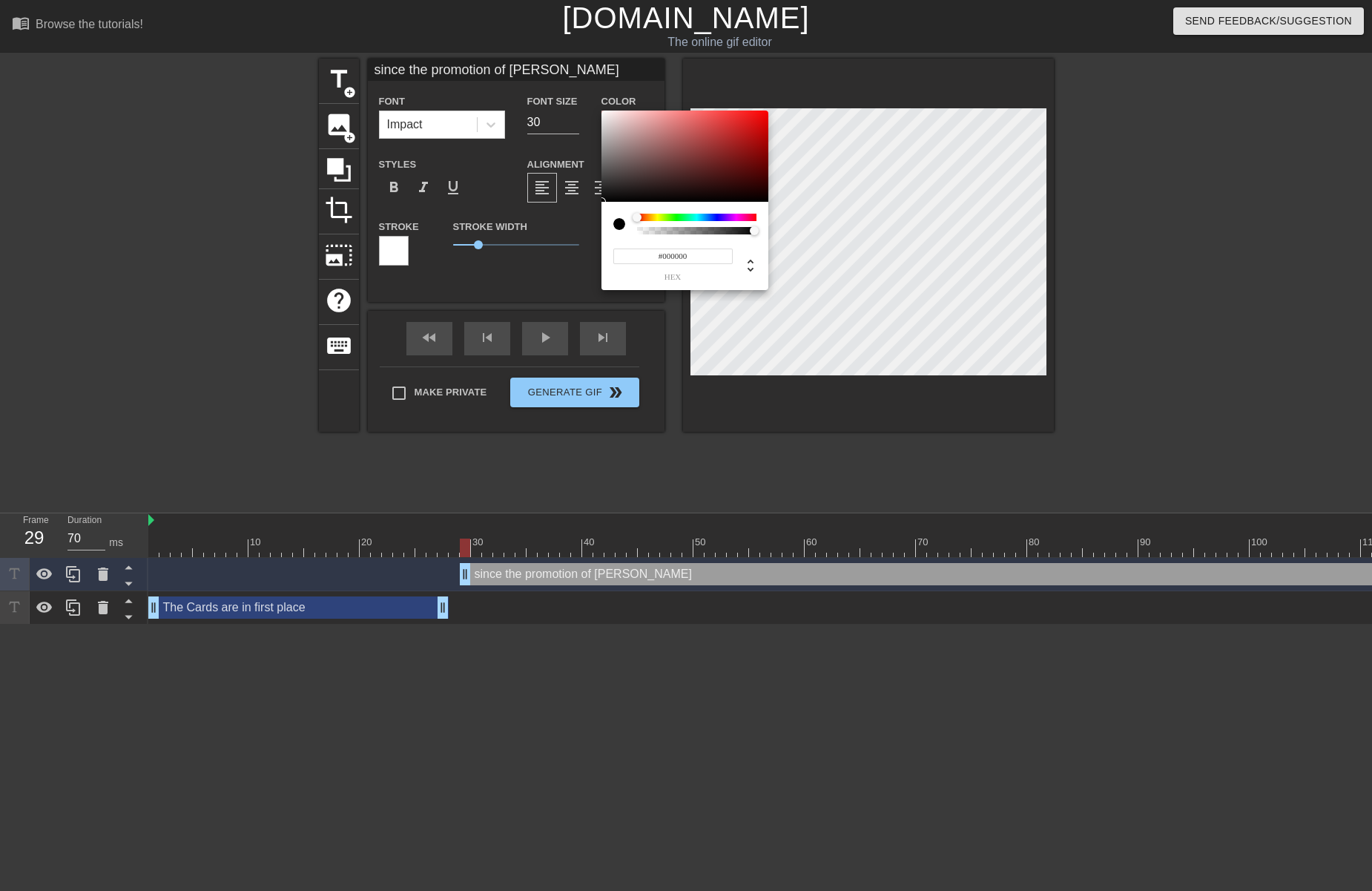
type input "#F6EFEF"
click at [606, 113] on div at bounding box center [685, 156] width 167 height 92
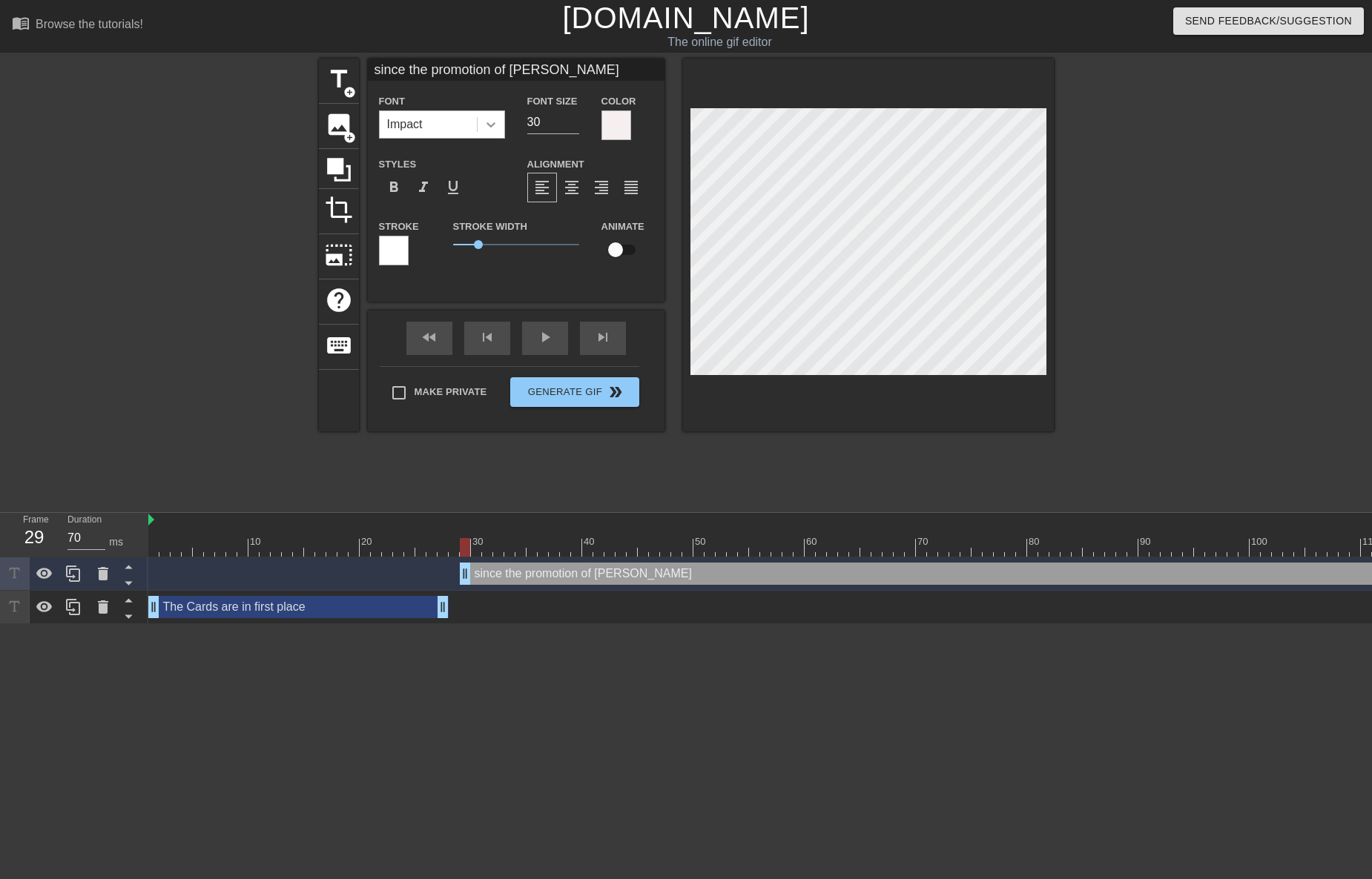
click at [484, 131] on icon at bounding box center [491, 125] width 15 height 15
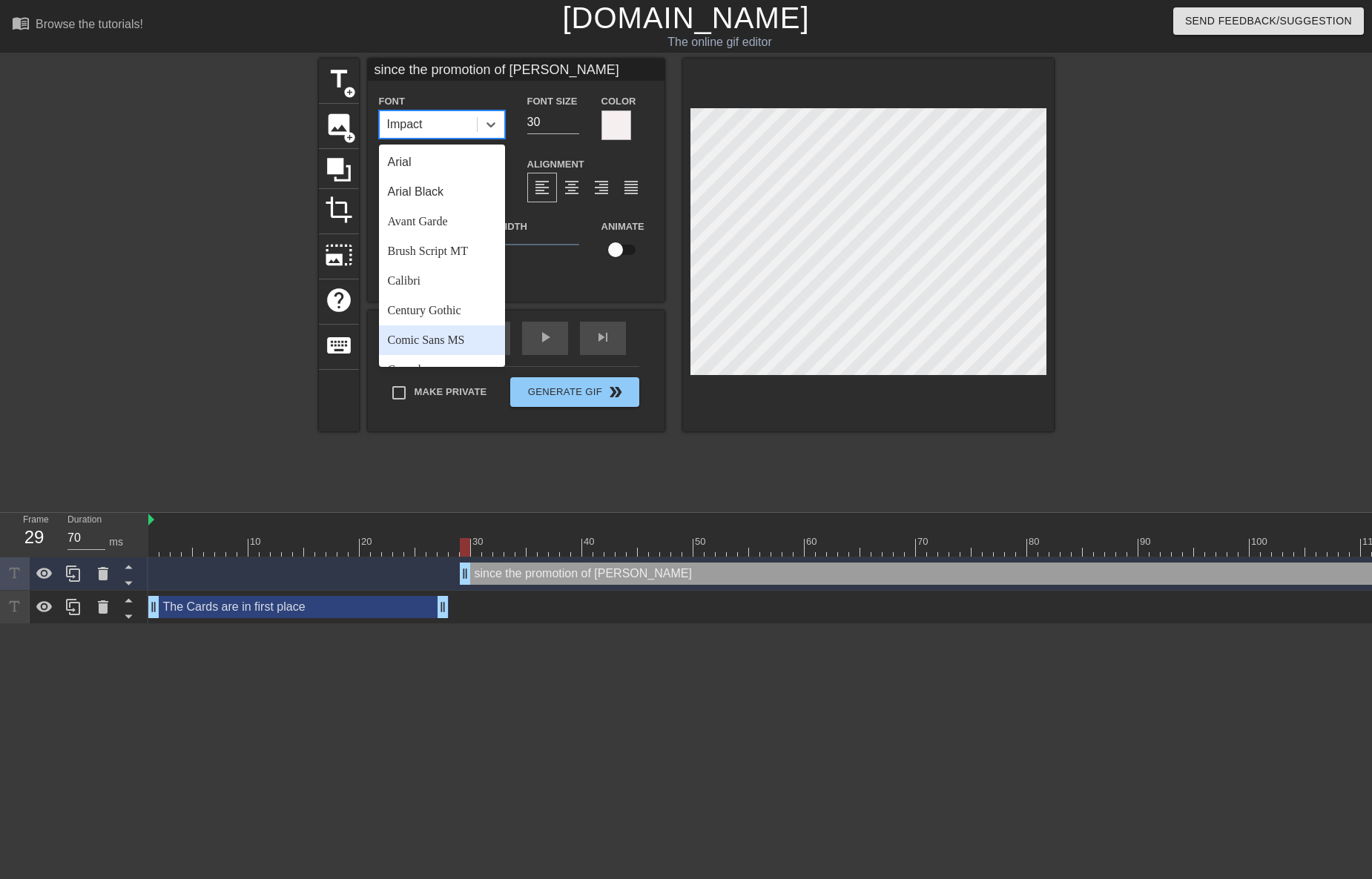
drag, startPoint x: 419, startPoint y: 342, endPoint x: 414, endPoint y: 287, distance: 55.2
click at [419, 341] on div "Comic Sans MS" at bounding box center [441, 340] width 126 height 29
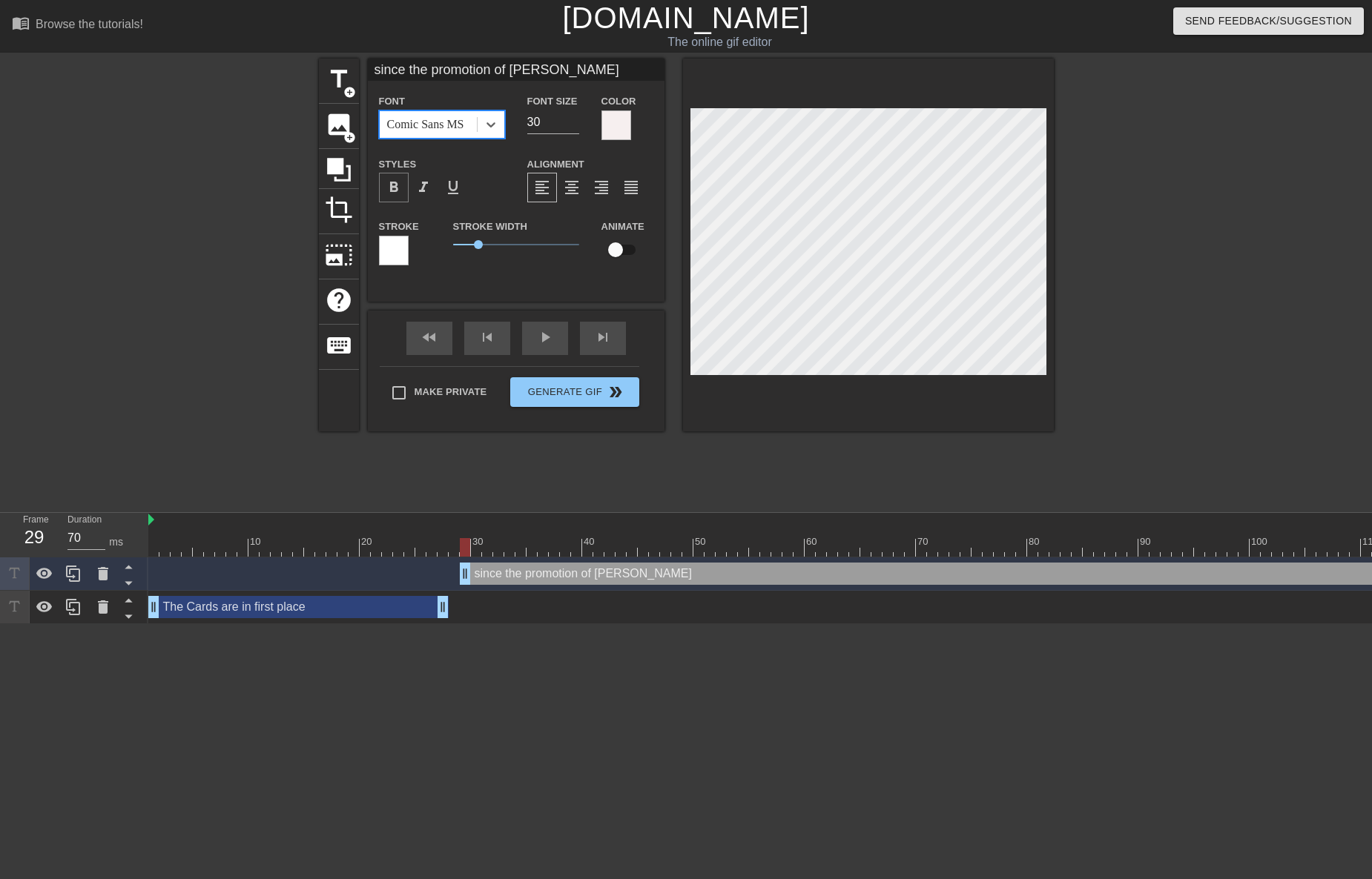
click at [392, 183] on span "format_bold" at bounding box center [394, 187] width 18 height 18
click at [397, 247] on div at bounding box center [393, 251] width 29 height 29
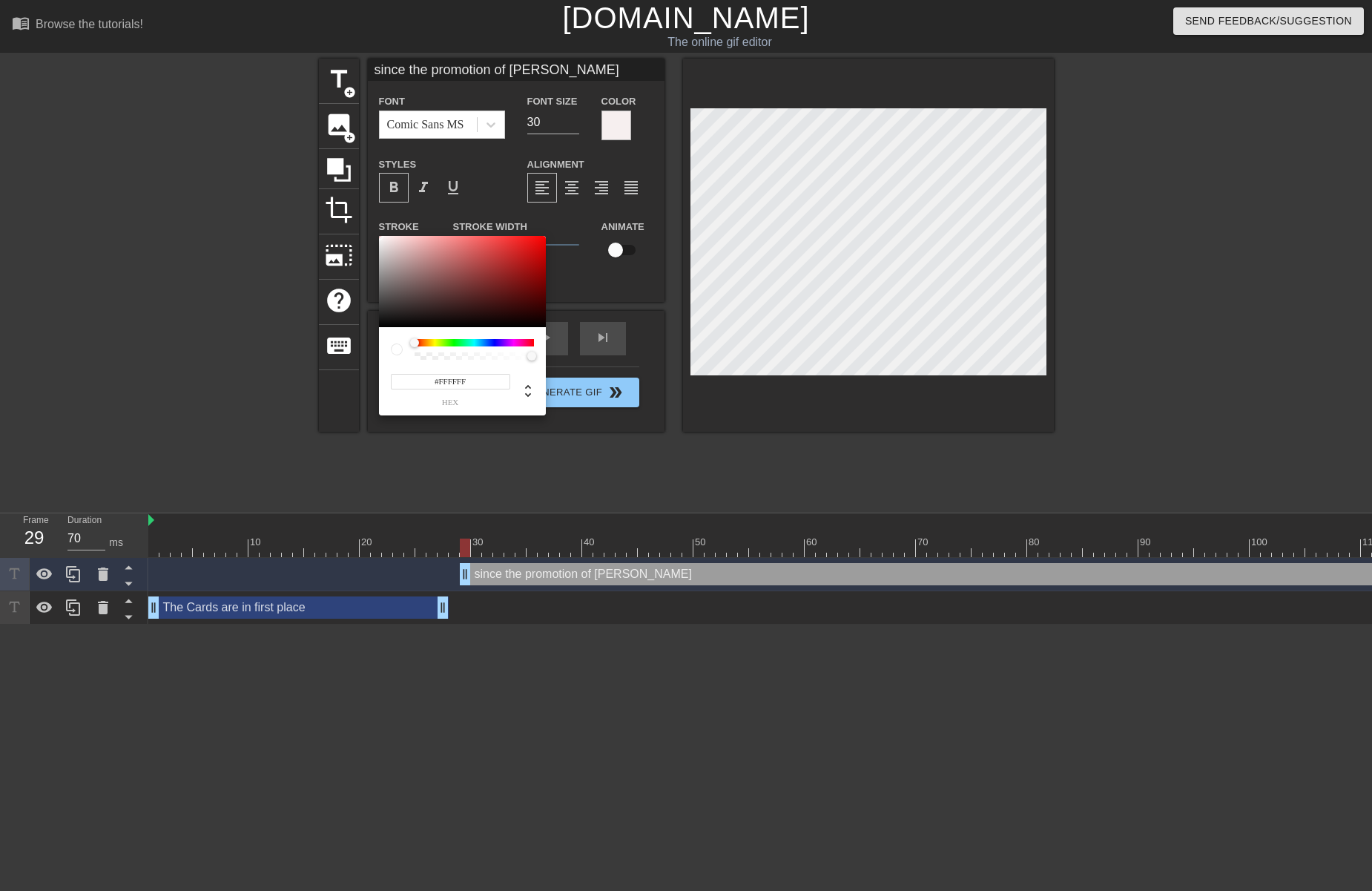
type input "#0B0B0B"
click at [383, 323] on div at bounding box center [462, 282] width 167 height 92
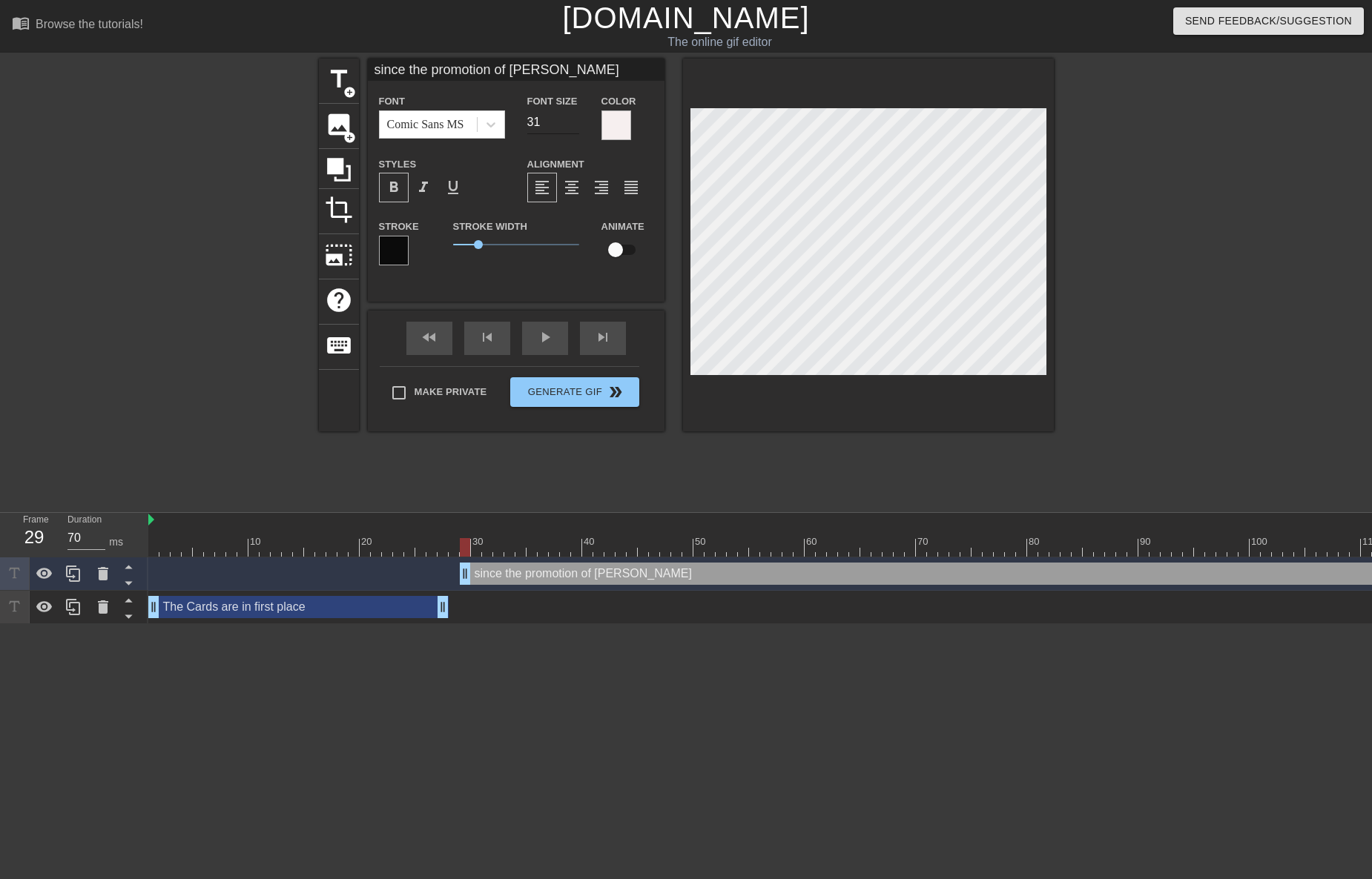
click at [575, 120] on input "31" at bounding box center [553, 122] width 52 height 24
click at [575, 120] on input "32" at bounding box center [553, 122] width 52 height 24
click at [575, 120] on input "33" at bounding box center [553, 122] width 52 height 24
click at [575, 120] on input "34" at bounding box center [553, 122] width 52 height 24
click at [572, 123] on input "33" at bounding box center [553, 122] width 52 height 24
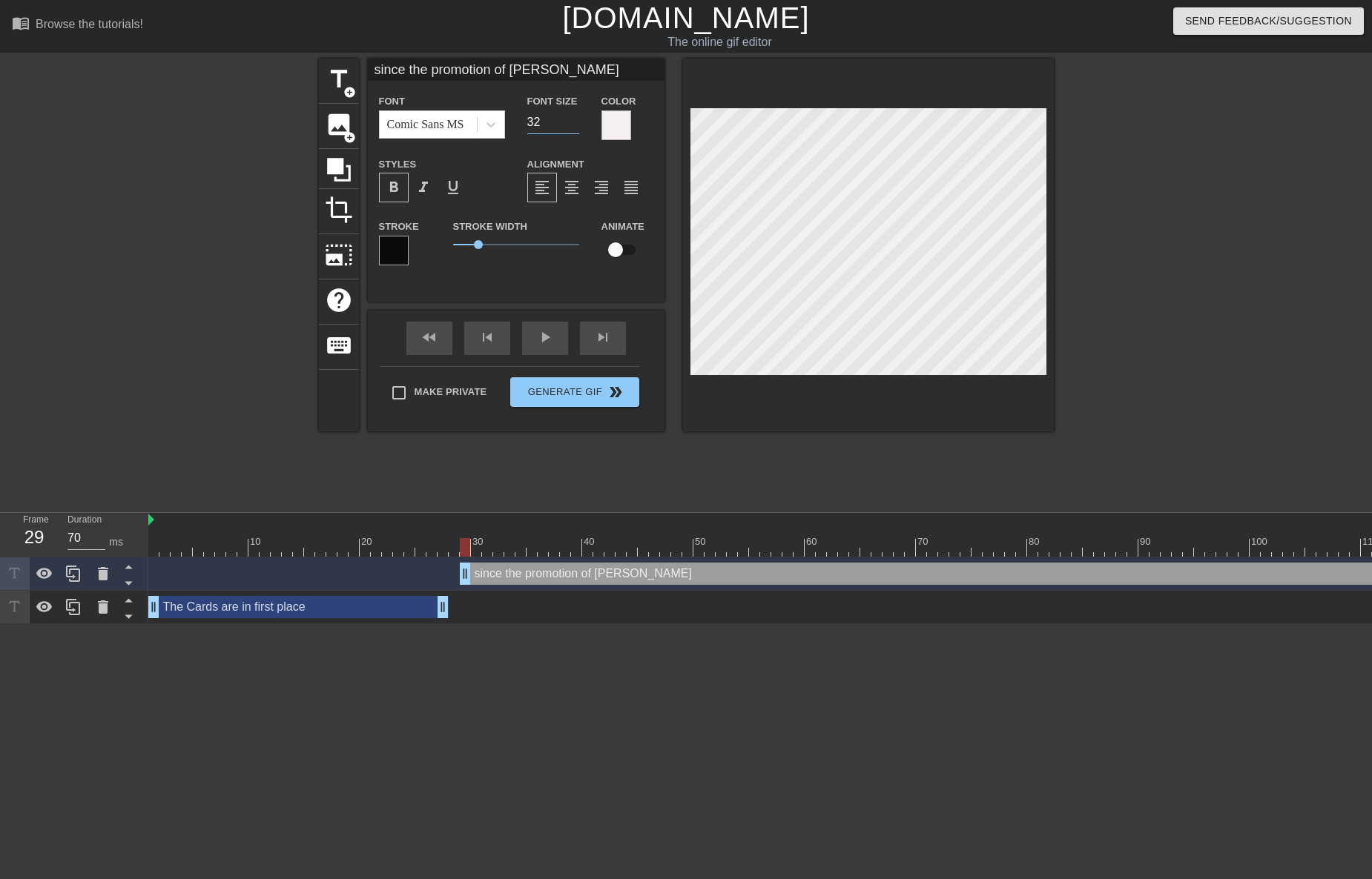
click at [572, 123] on input "32" at bounding box center [553, 122] width 52 height 24
click at [572, 123] on input "31" at bounding box center [553, 122] width 52 height 24
click at [571, 123] on input "30" at bounding box center [553, 122] width 52 height 24
click at [571, 123] on input "29" at bounding box center [553, 122] width 52 height 24
click at [571, 123] on input "28" at bounding box center [553, 122] width 52 height 24
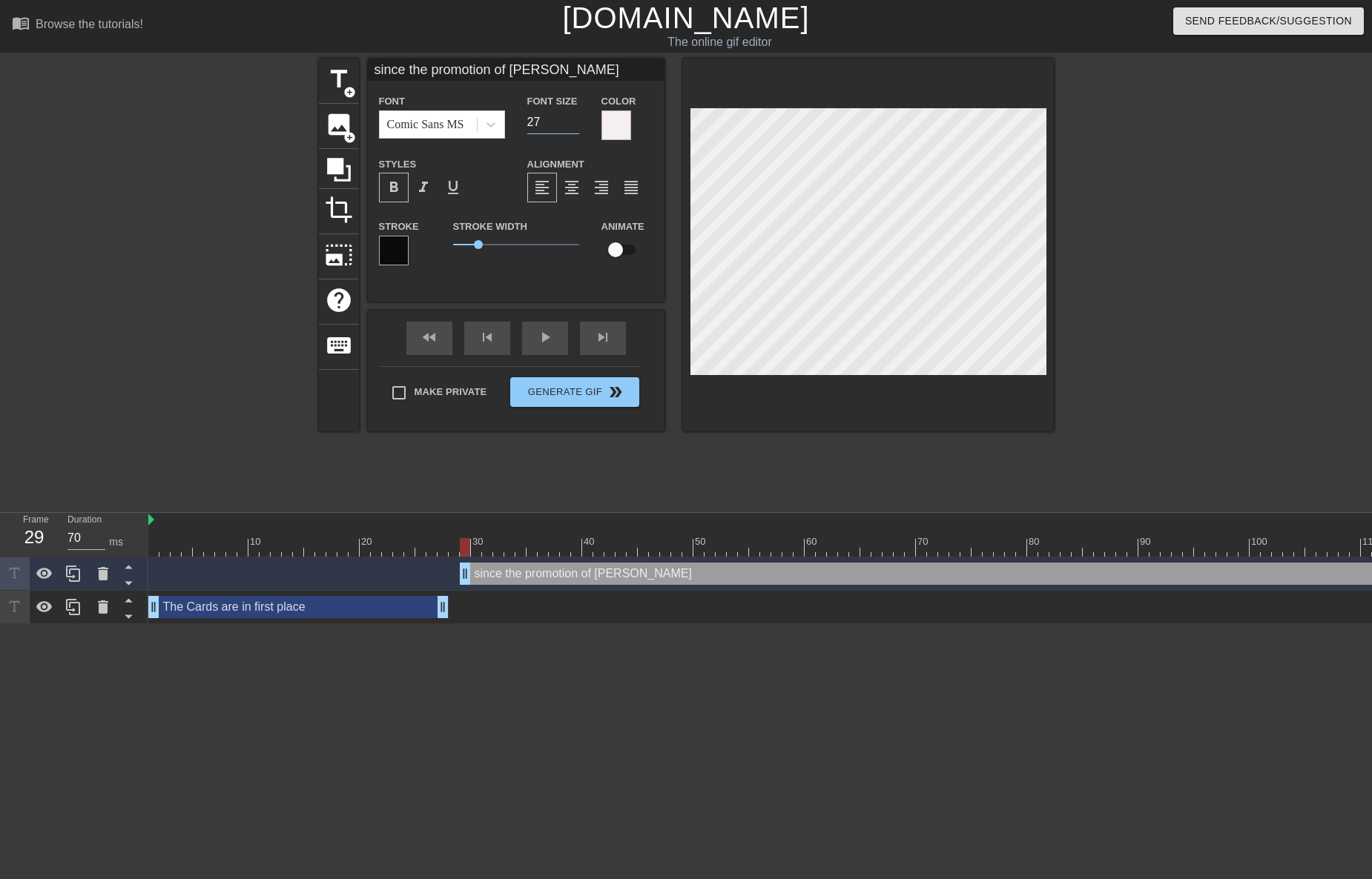
click at [571, 123] on input "27" at bounding box center [553, 122] width 52 height 24
click at [571, 123] on input "26" at bounding box center [553, 122] width 52 height 24
type input "25"
click at [571, 122] on input "25" at bounding box center [553, 122] width 52 height 24
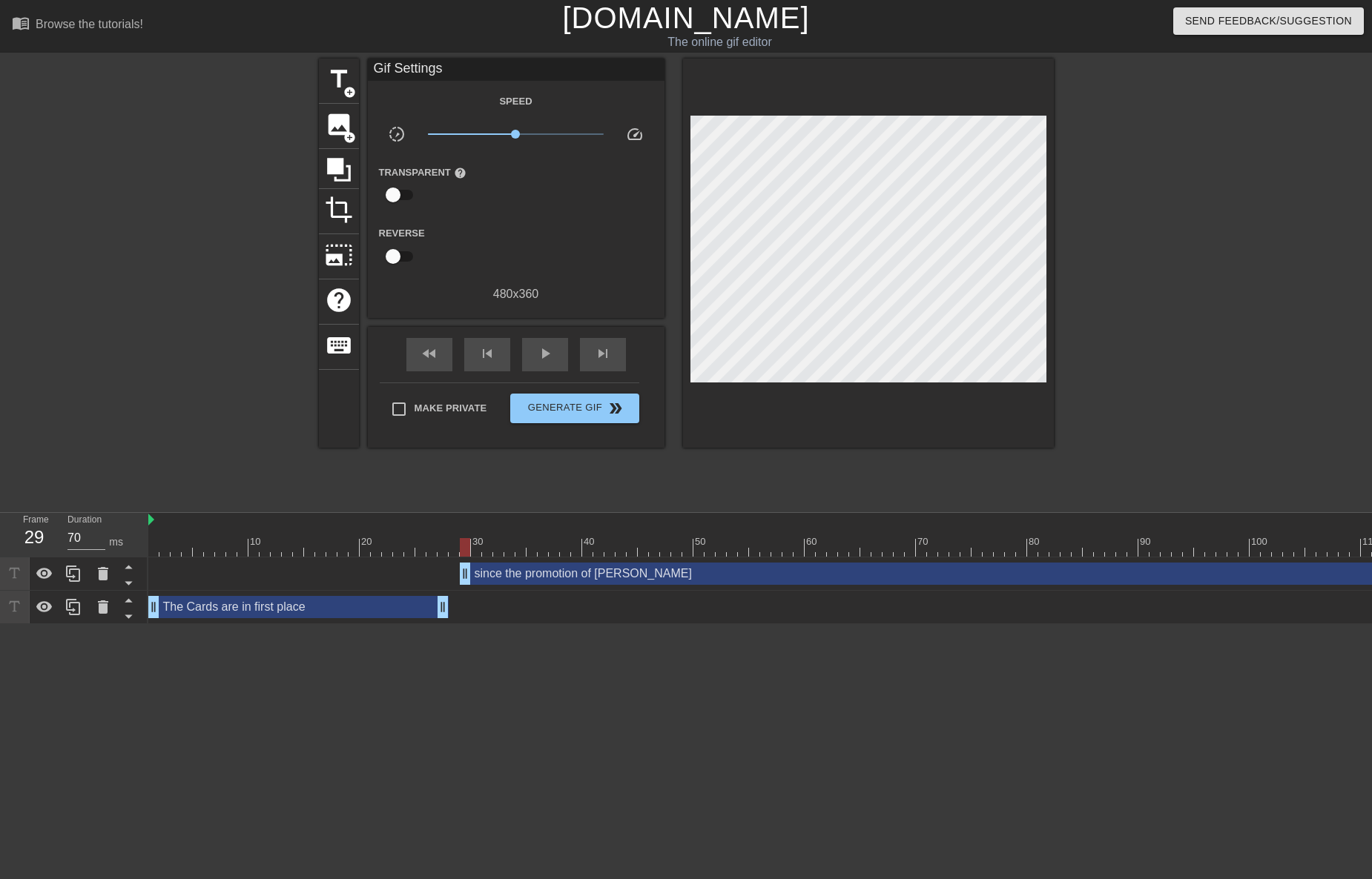
click at [736, 403] on div at bounding box center [868, 253] width 370 height 389
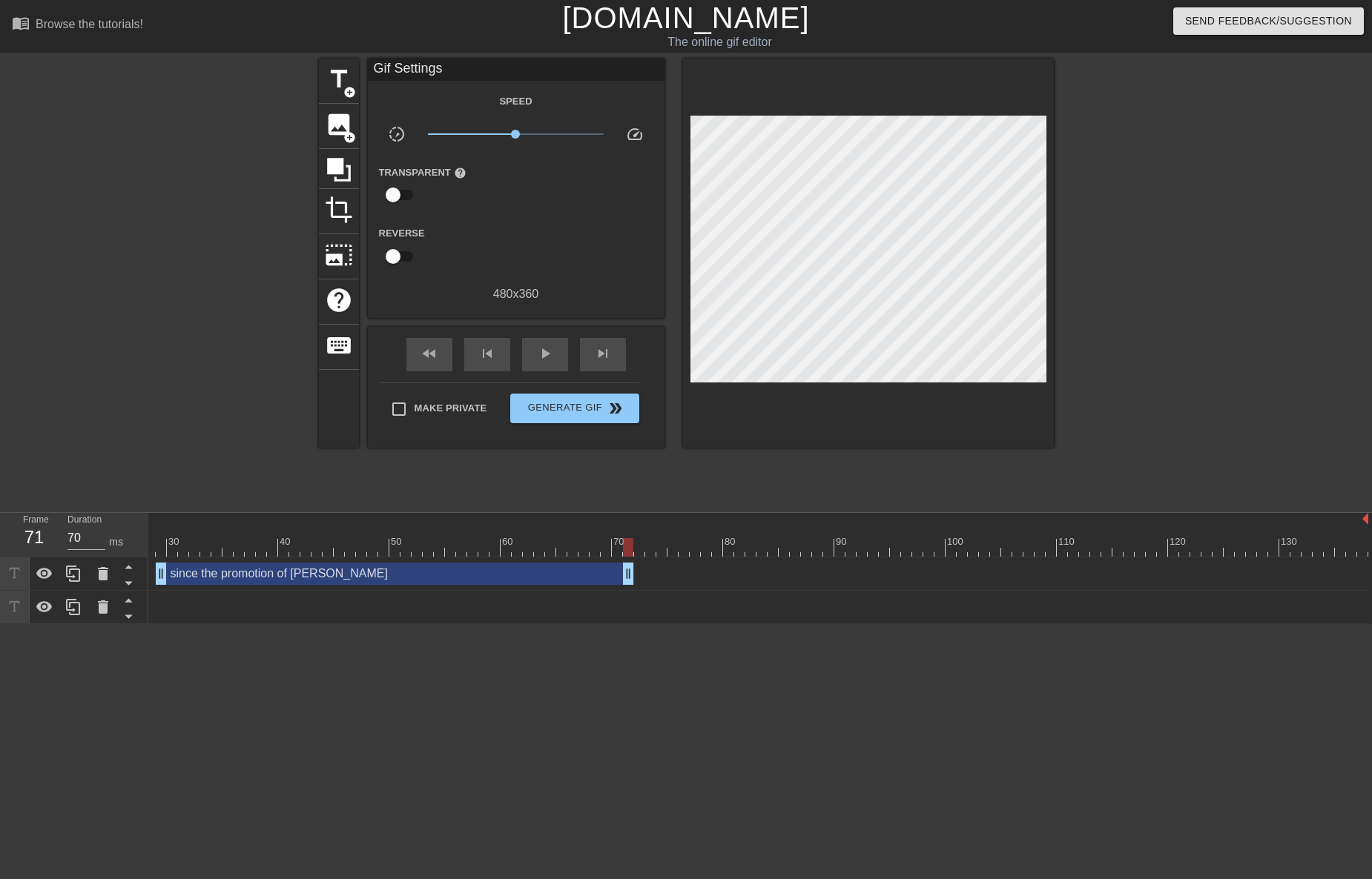
drag, startPoint x: 1357, startPoint y: 582, endPoint x: 625, endPoint y: 554, distance: 732.5
click at [625, 554] on div "10 20 30 40 50 60 70 80 90 100 110 120 130 since the promotion of [PERSON_NAME]…" at bounding box center [760, 568] width 1224 height 112
click at [351, 579] on div "since the promotion of [PERSON_NAME] drag_handle drag_handle" at bounding box center [394, 573] width 478 height 22
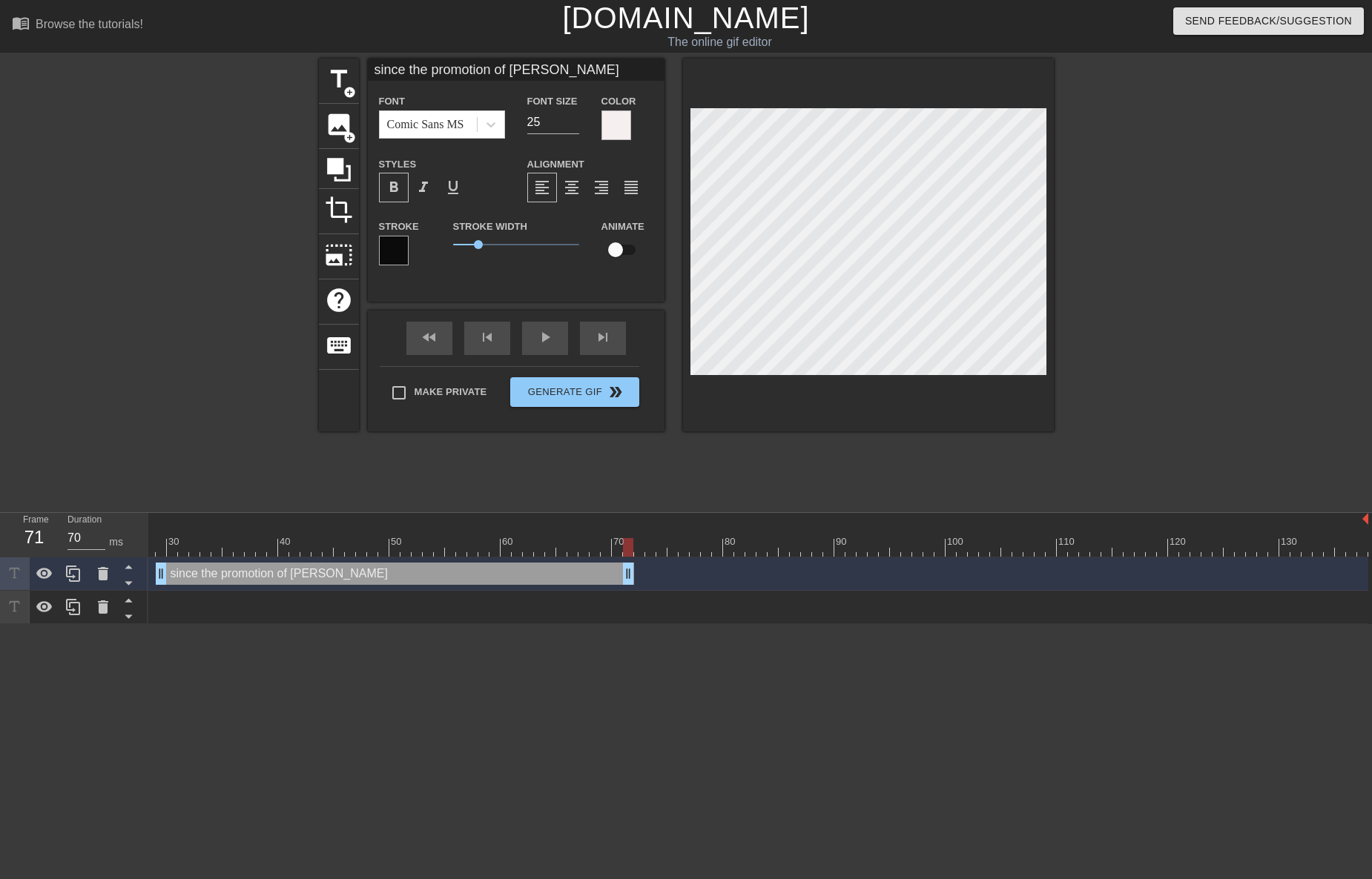
scroll to position [2, 12]
type input "since the promotion of [PERSON_NAME]!"
type textarea "since the promotion of [PERSON_NAME]!"
click at [1010, 418] on div at bounding box center [868, 245] width 370 height 373
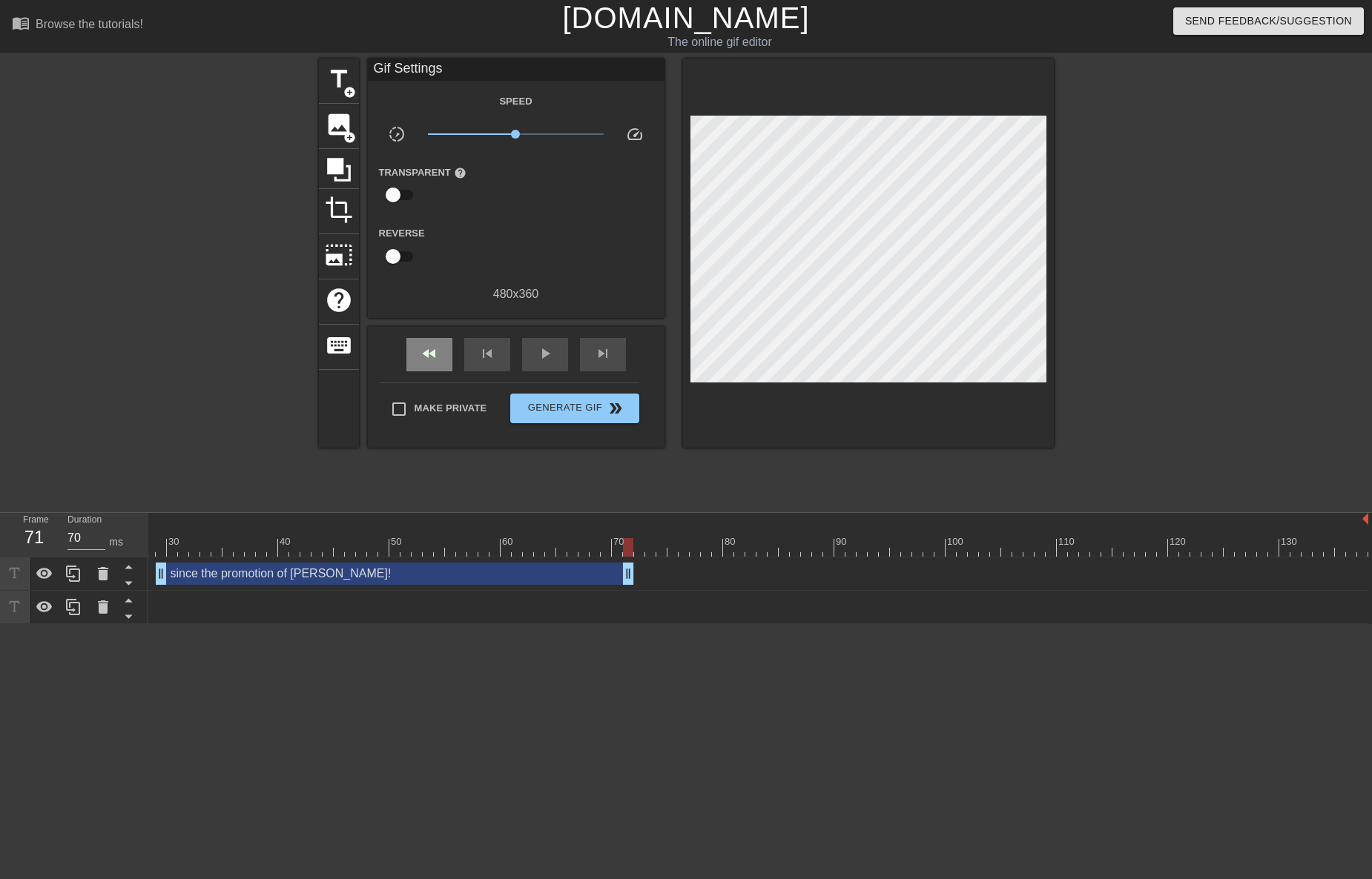
click at [437, 361] on div "fast_rewind" at bounding box center [429, 354] width 46 height 33
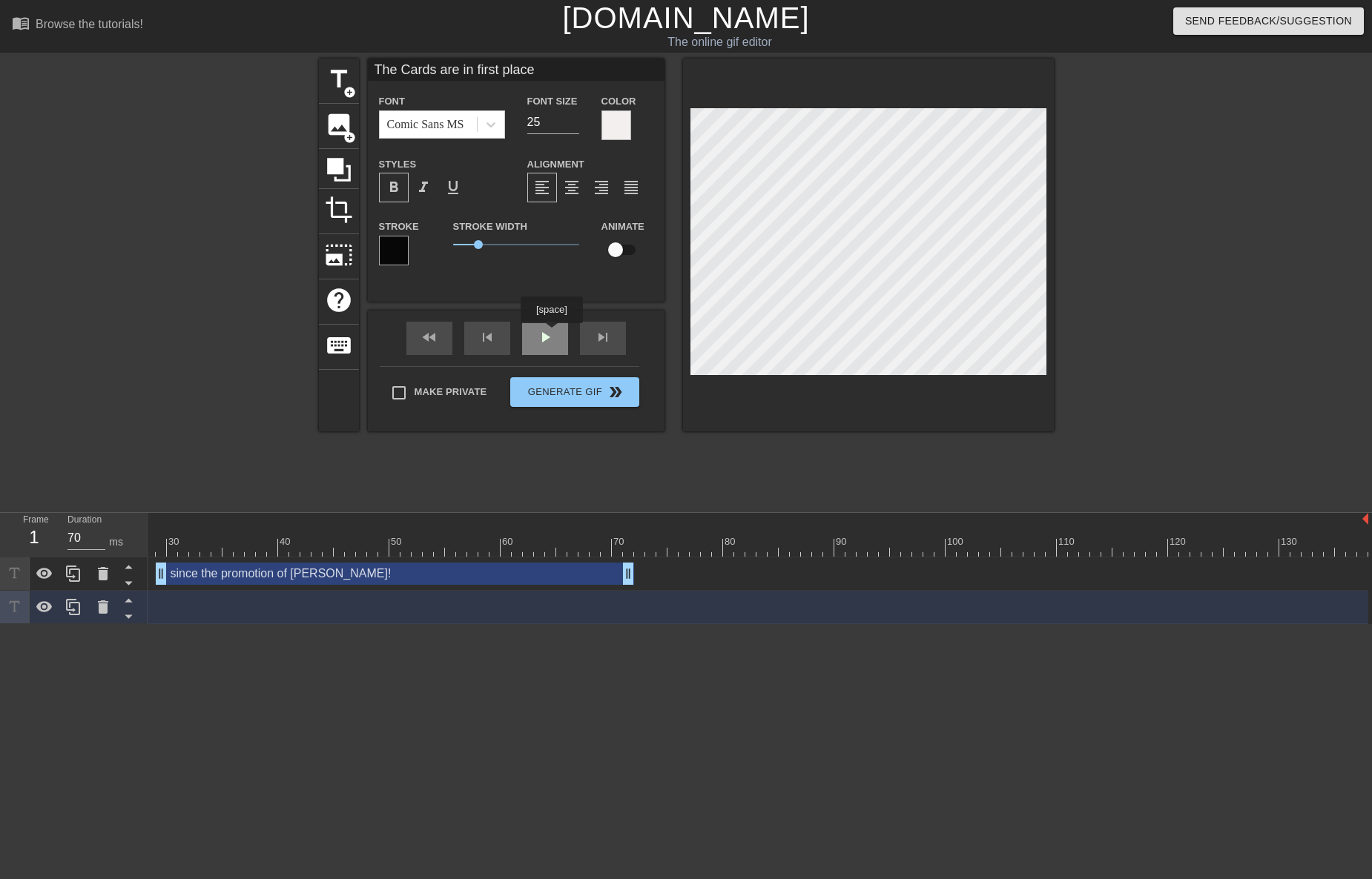
click at [550, 334] on div "fast_rewind skip_previous play_arrow skip_next" at bounding box center [515, 339] width 242 height 55
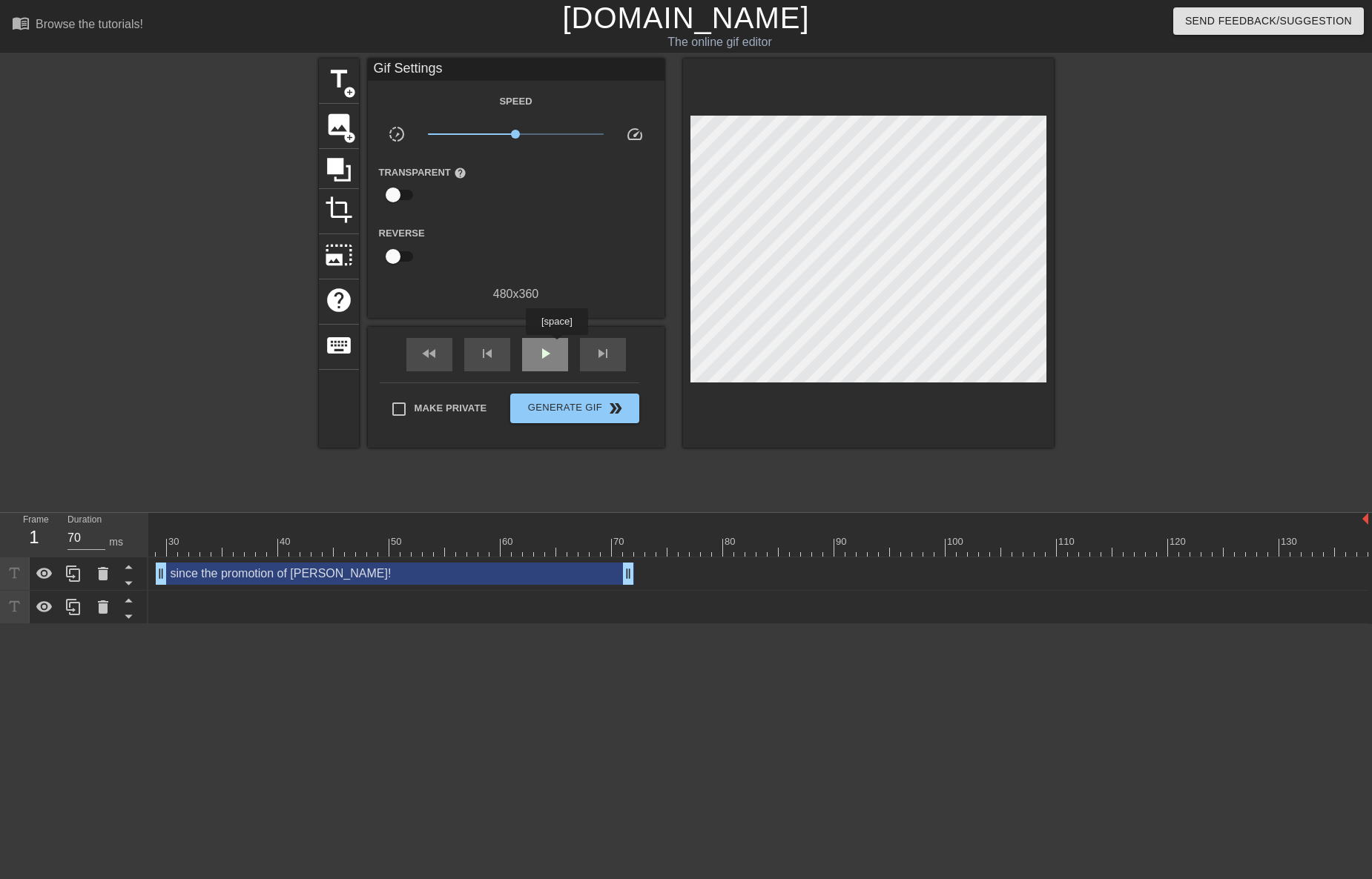
click at [556, 346] on div "play_arrow" at bounding box center [545, 354] width 46 height 33
click at [557, 346] on div "pause" at bounding box center [545, 354] width 46 height 33
click at [311, 532] on div at bounding box center [306, 536] width 11 height 19
click at [903, 377] on div at bounding box center [868, 253] width 370 height 389
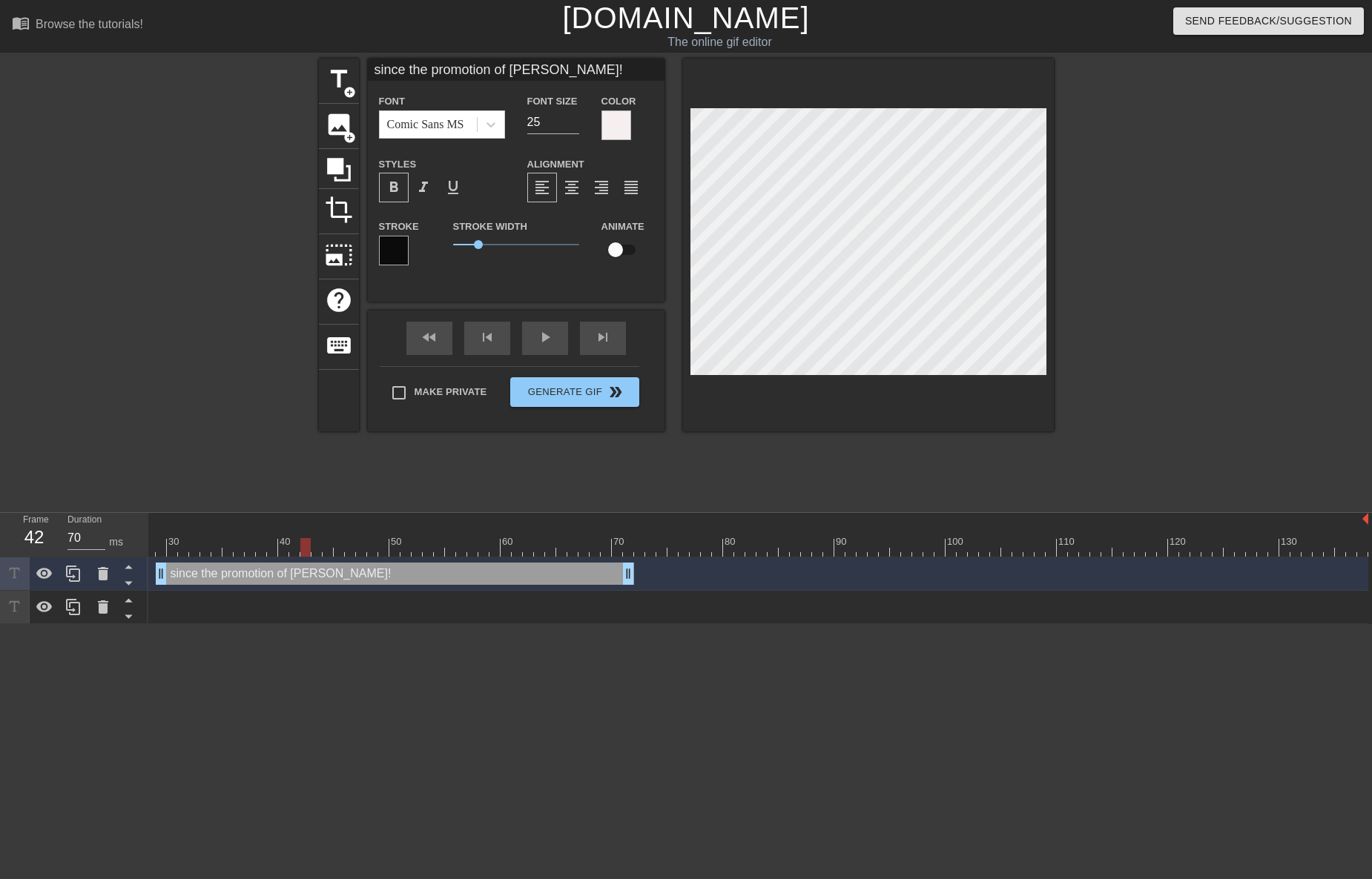
scroll to position [2, 2]
type input "since the promotion of"
type textarea "since the promotion of"
type input "since the promotion of U"
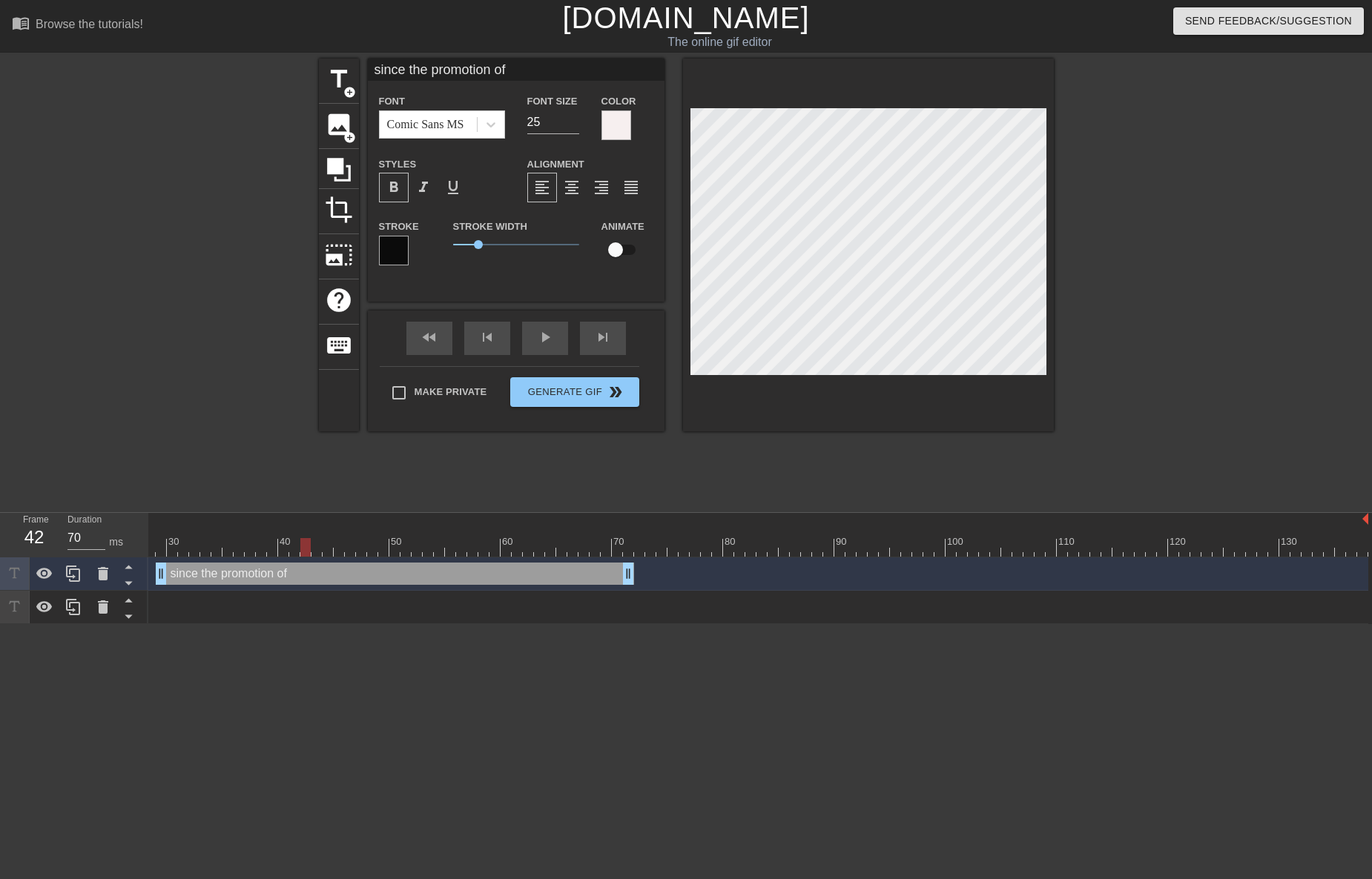
type textarea "since the promotion of U"
type input "since the promotion of Ut"
type textarea "since the promotion of Ut"
type input "since the promotion of Uti"
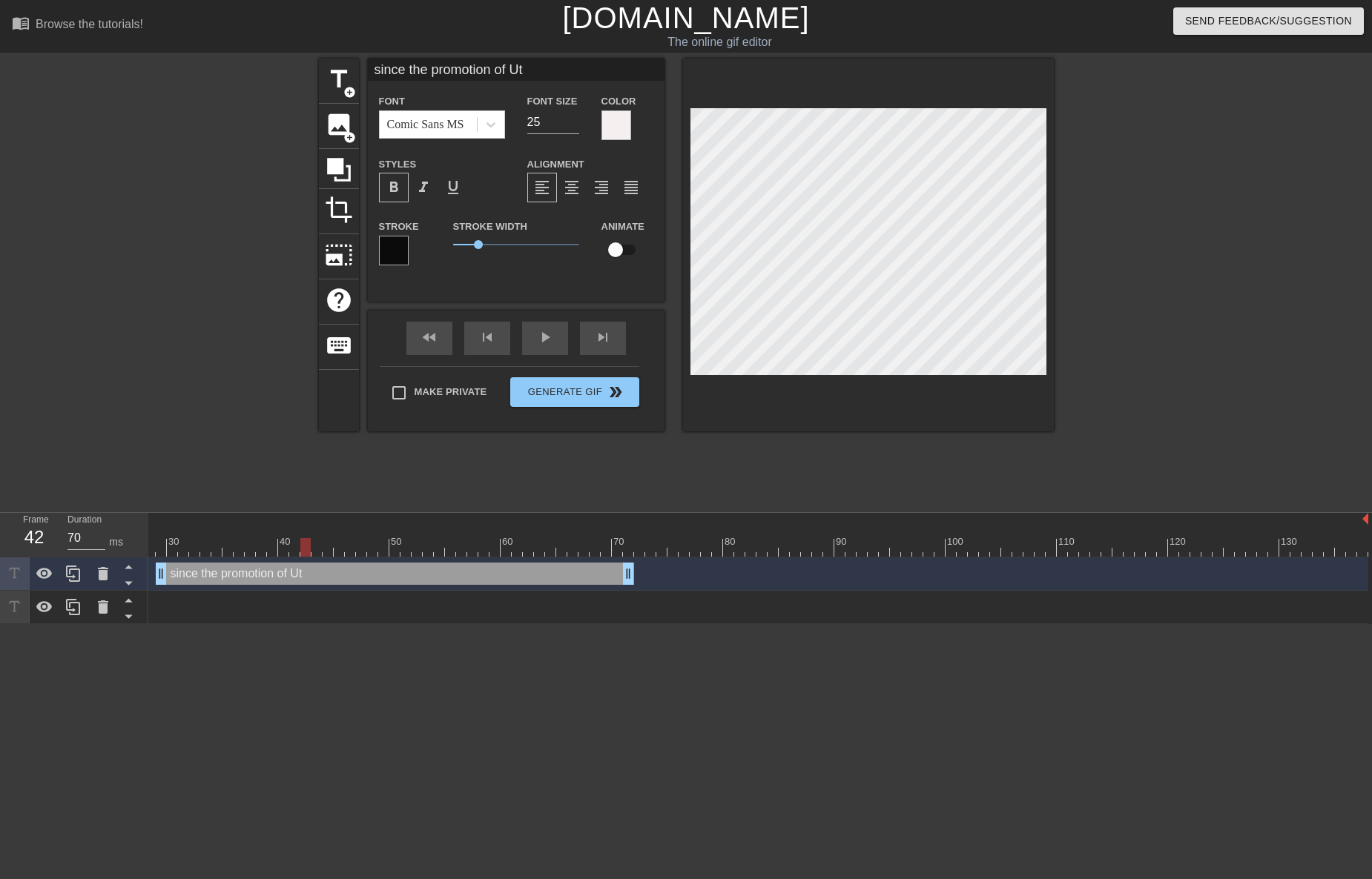
type textarea "since the promotion of Uti"
type input "since the promotion of Util"
type textarea "since the promotion of Util"
type input "since the promotion of Utili"
type textarea "since the promotion of Utili"
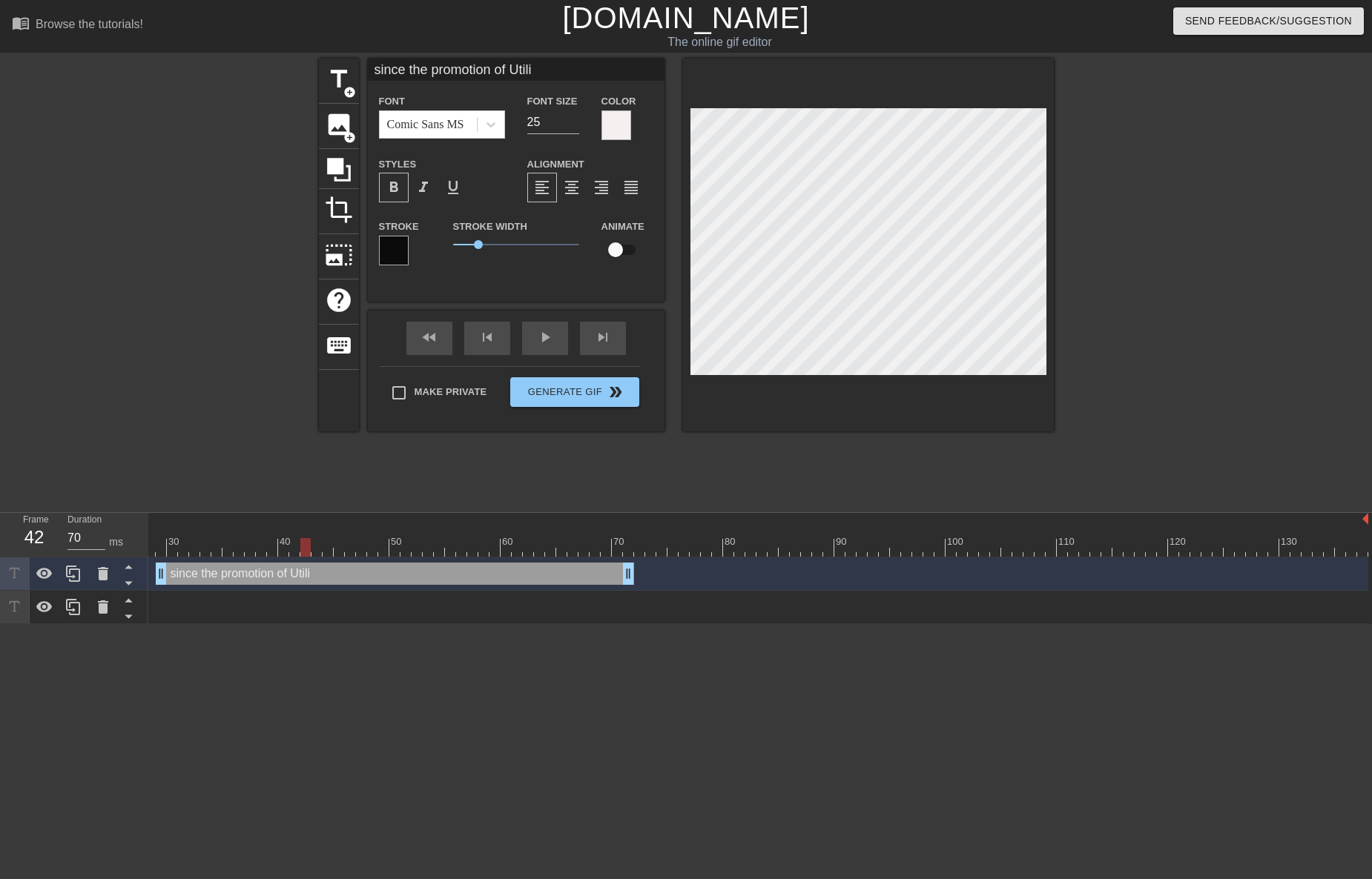
type input "since the promotion of Utilit"
type textarea "since the promotion of Utilit"
type input "since the promotion of Utility"
type textarea "since the promotion of Utility"
type input "since the promotion of Utility"
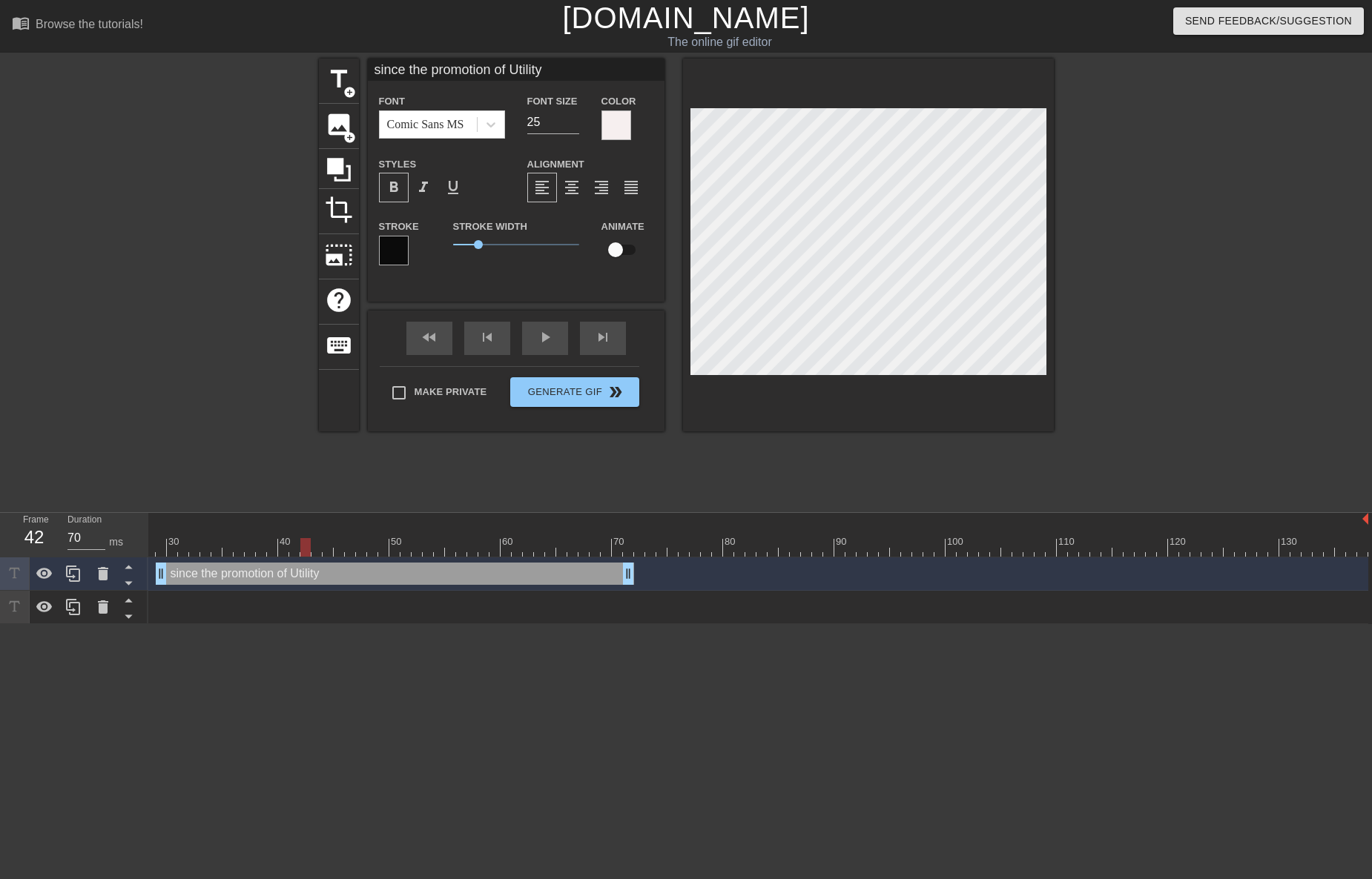
type textarea "since the promotion of Utility"
type input "since the promotion of Utility K"
type textarea "since the promotion of Utility K"
type input "since the promotion of Utility Ki"
type textarea "since the promotion of Utility Ki"
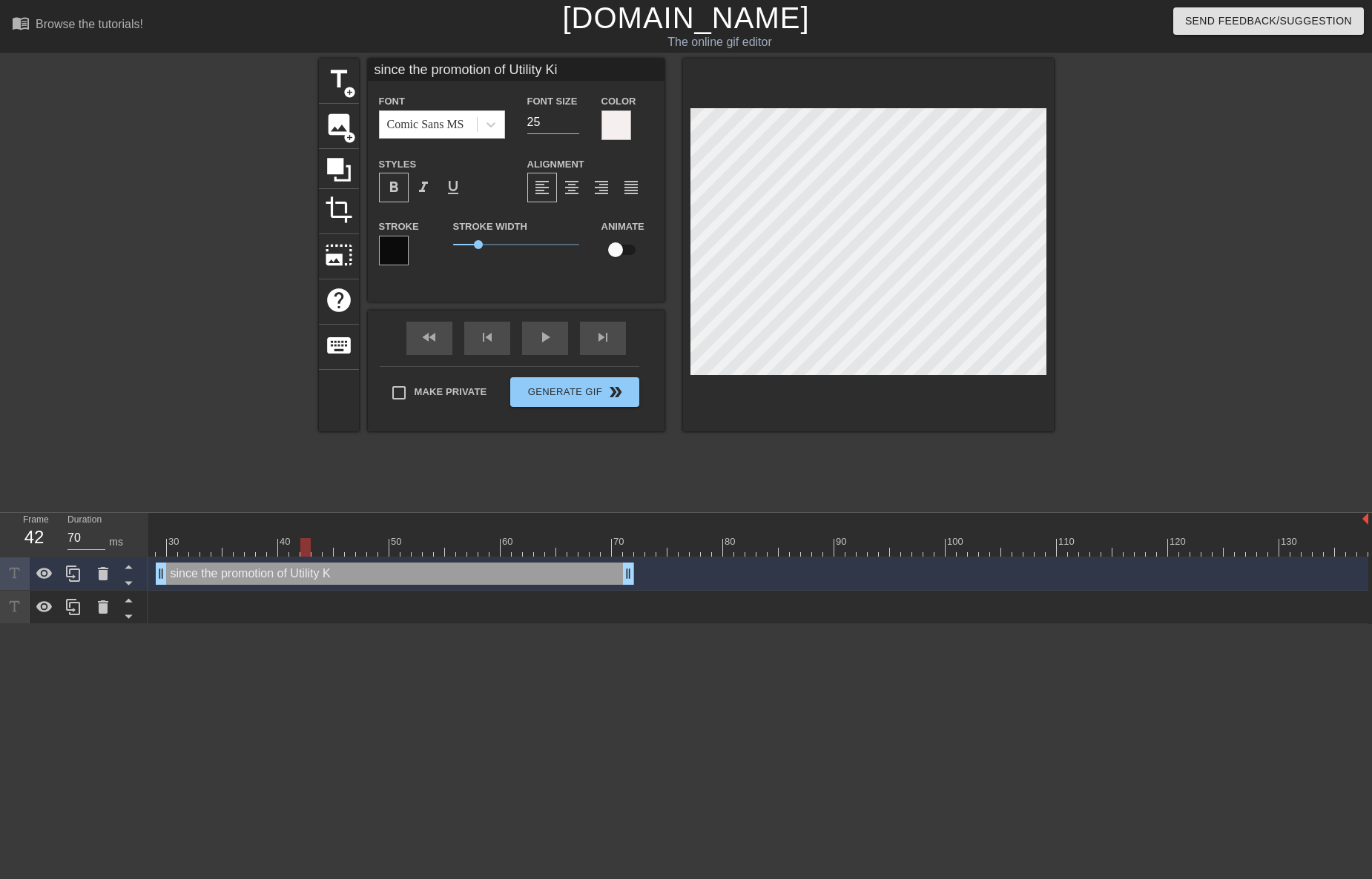
type input "since the promotion of Utility Kin"
type textarea "since the promotion of Utility Kin"
type input "since the promotion of Utility King"
type textarea "since the promotion of Utility King"
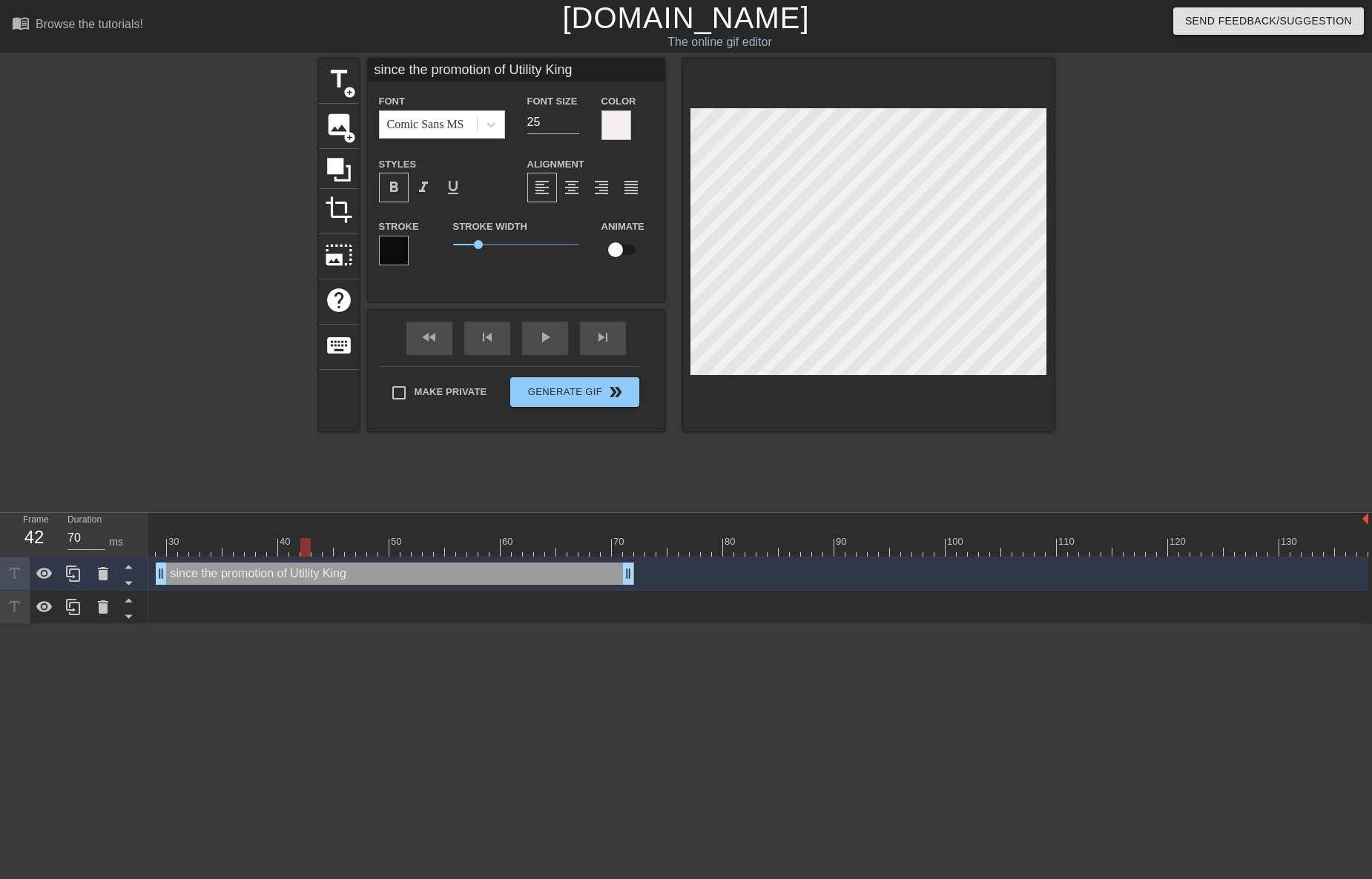
click at [945, 434] on div "title add_circle image add_circle crop photo_size_select_large help keyboard si…" at bounding box center [686, 281] width 734 height 444
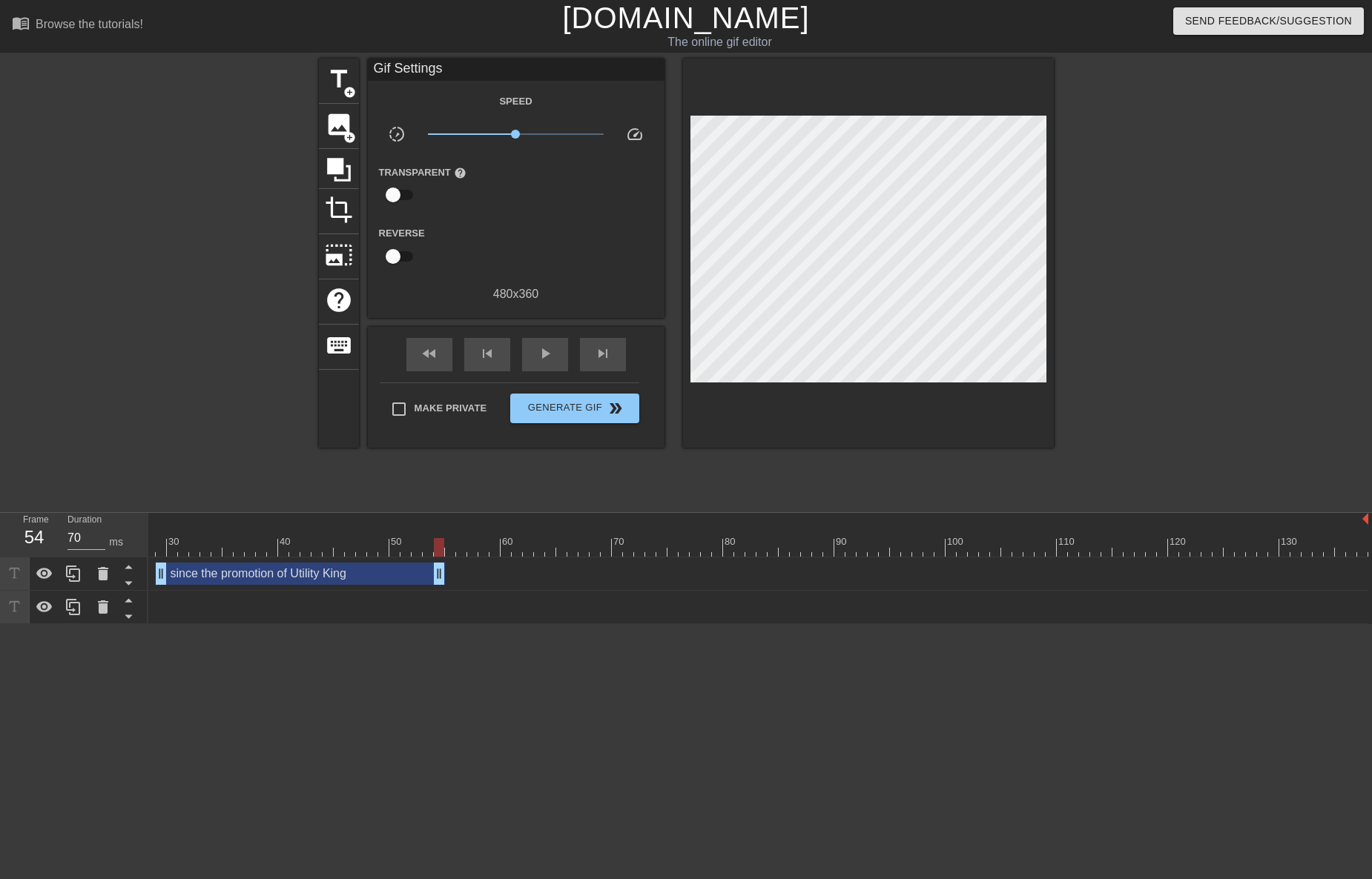
drag, startPoint x: 627, startPoint y: 573, endPoint x: 433, endPoint y: 556, distance: 194.7
click at [433, 556] on div "10 20 30 40 50 60 70 80 90 100 110 120 130 since the promotion of Utility King …" at bounding box center [760, 568] width 1224 height 112
click at [221, 543] on div at bounding box center [664, 547] width 1523 height 19
drag, startPoint x: 497, startPoint y: 577, endPoint x: 467, endPoint y: 574, distance: 30.1
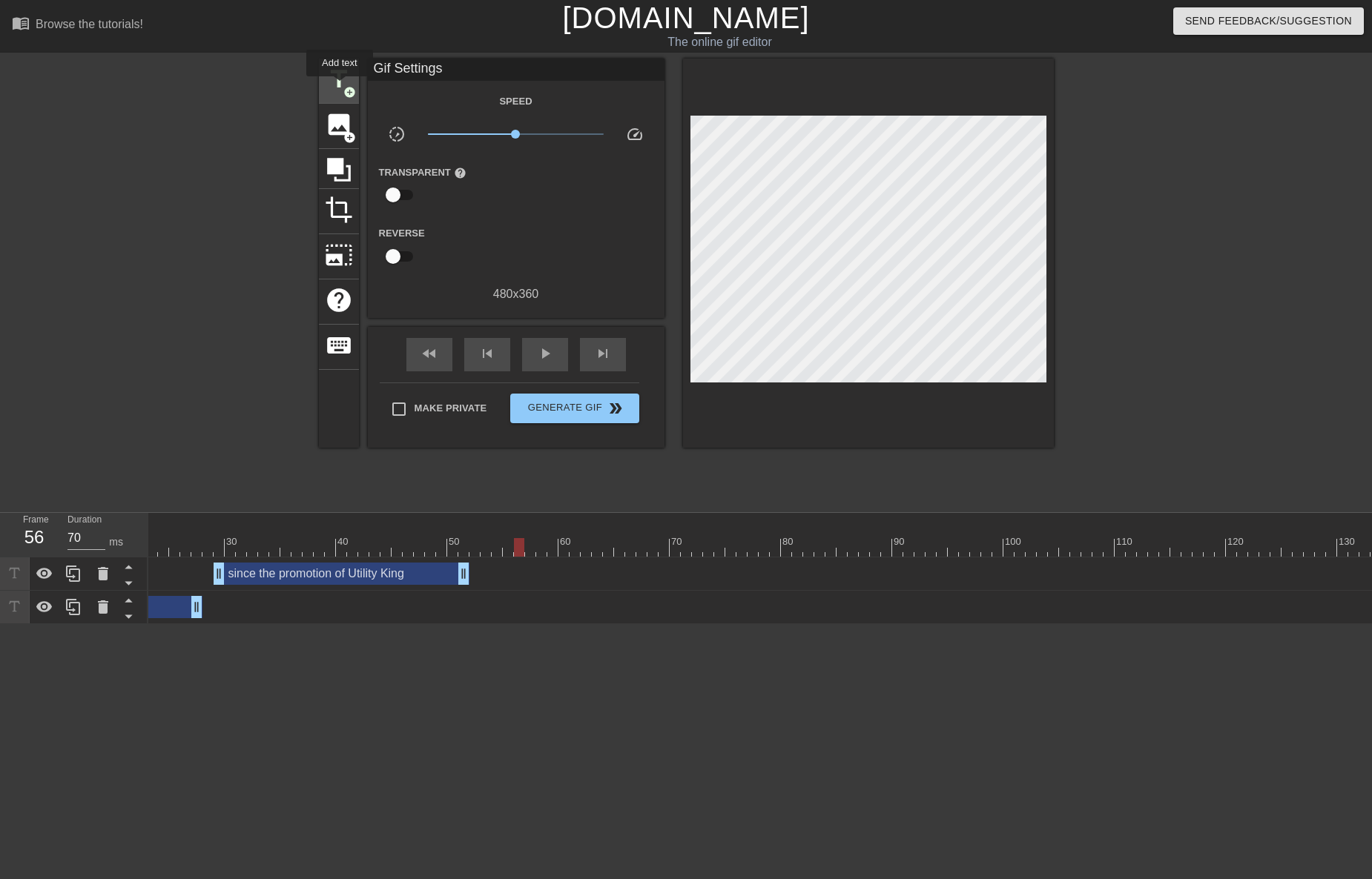
click at [340, 87] on span "title" at bounding box center [339, 79] width 28 height 28
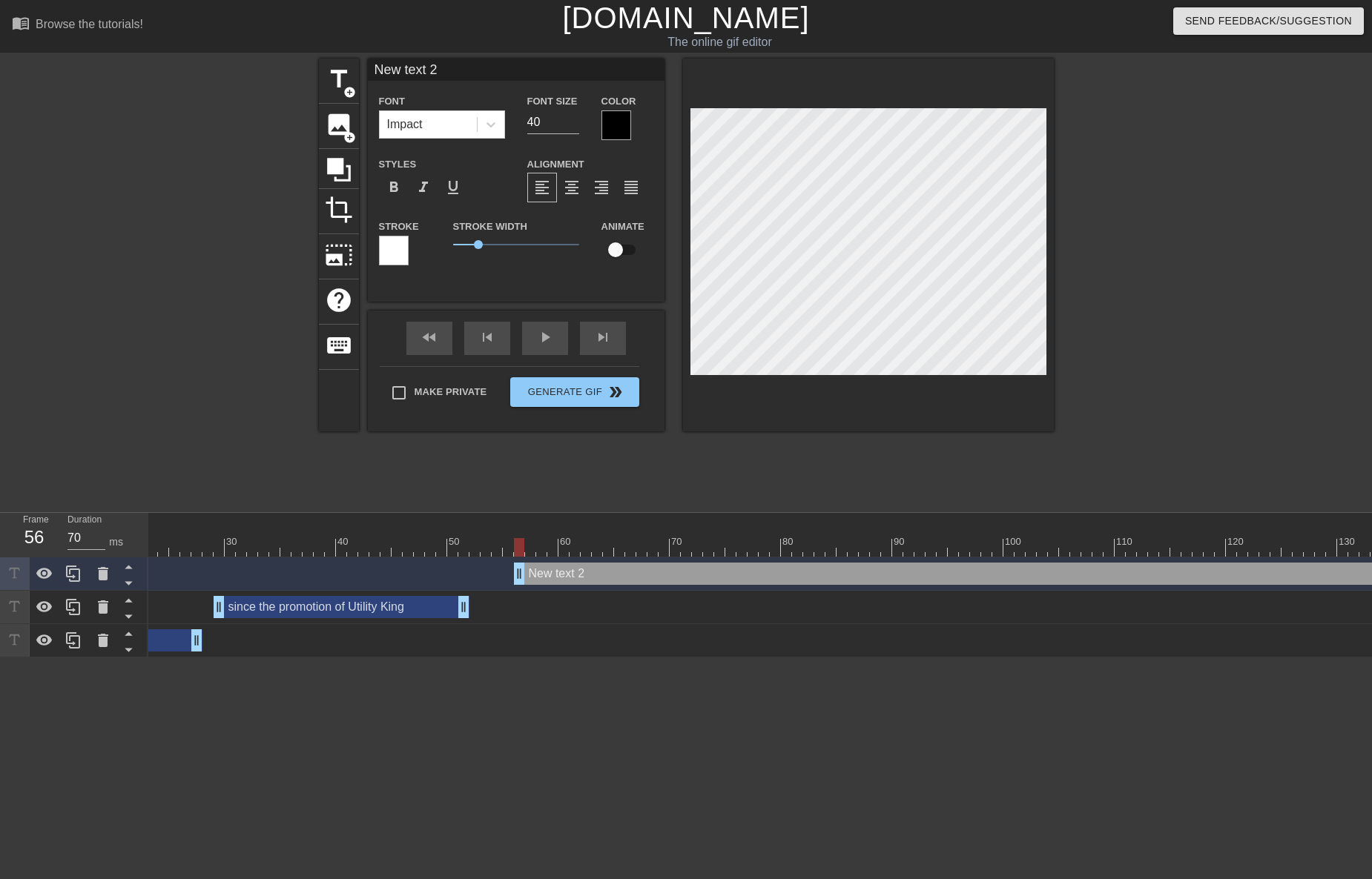
scroll to position [2, 3]
type input "[PERSON_NAME]"
type textarea "[PERSON_NAME]"
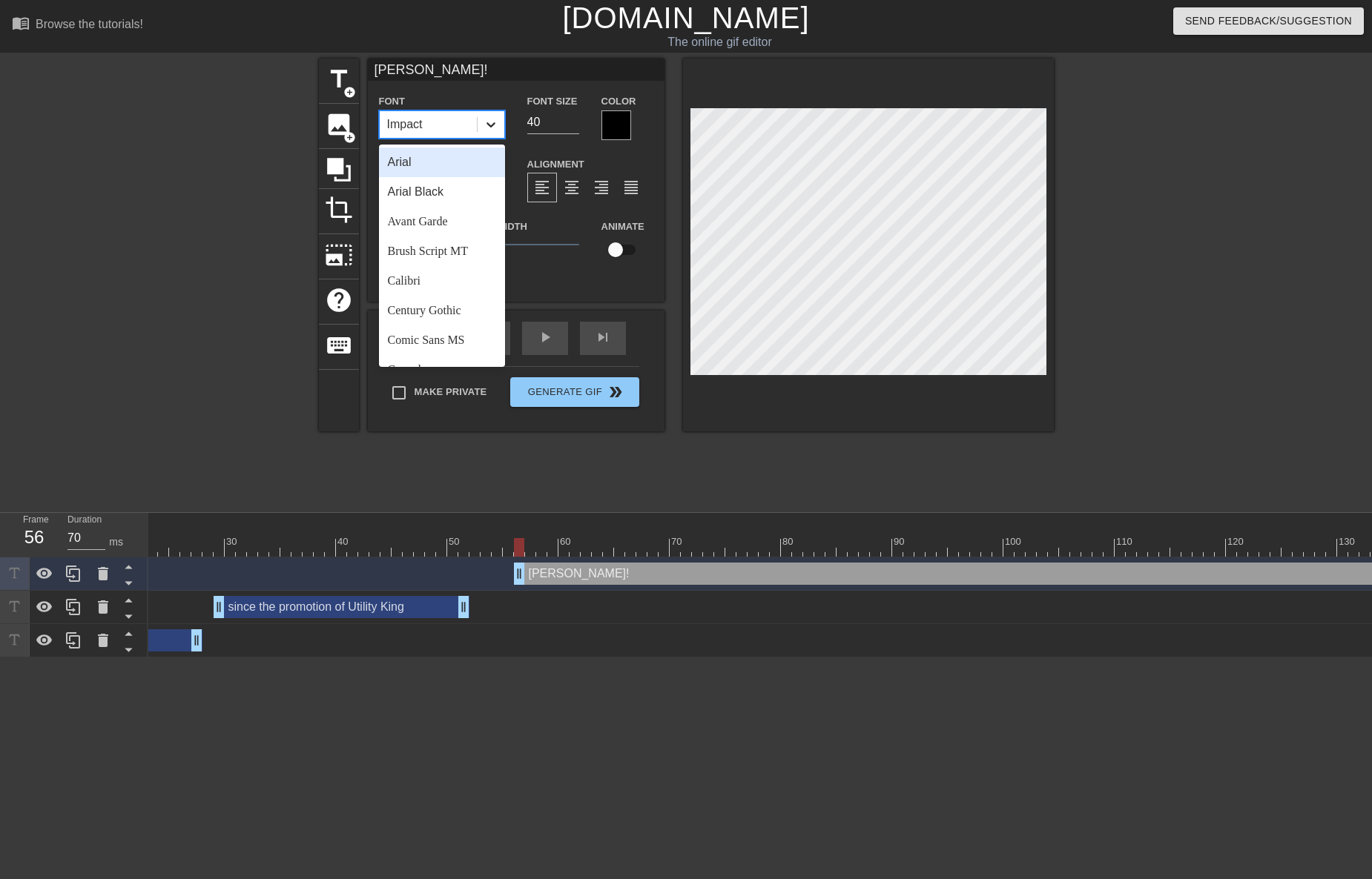
click at [493, 128] on icon at bounding box center [491, 125] width 15 height 15
click at [449, 332] on div "Comic Sans MS" at bounding box center [441, 340] width 126 height 29
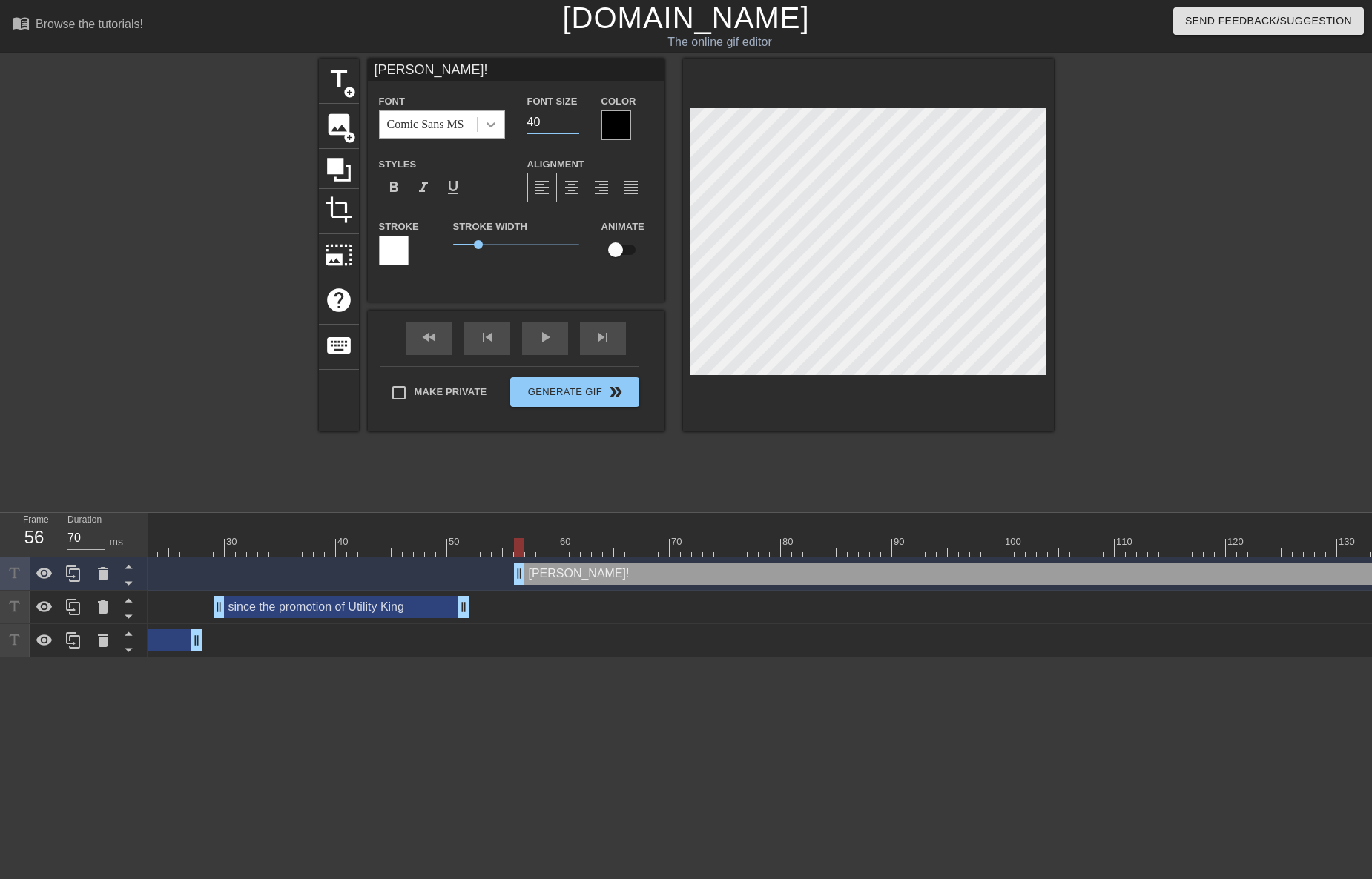
drag, startPoint x: 541, startPoint y: 124, endPoint x: 502, endPoint y: 124, distance: 39.0
click at [502, 124] on div "Font Comic Sans MS Font Size 40 Color" at bounding box center [516, 116] width 296 height 48
click at [625, 134] on div at bounding box center [616, 125] width 29 height 29
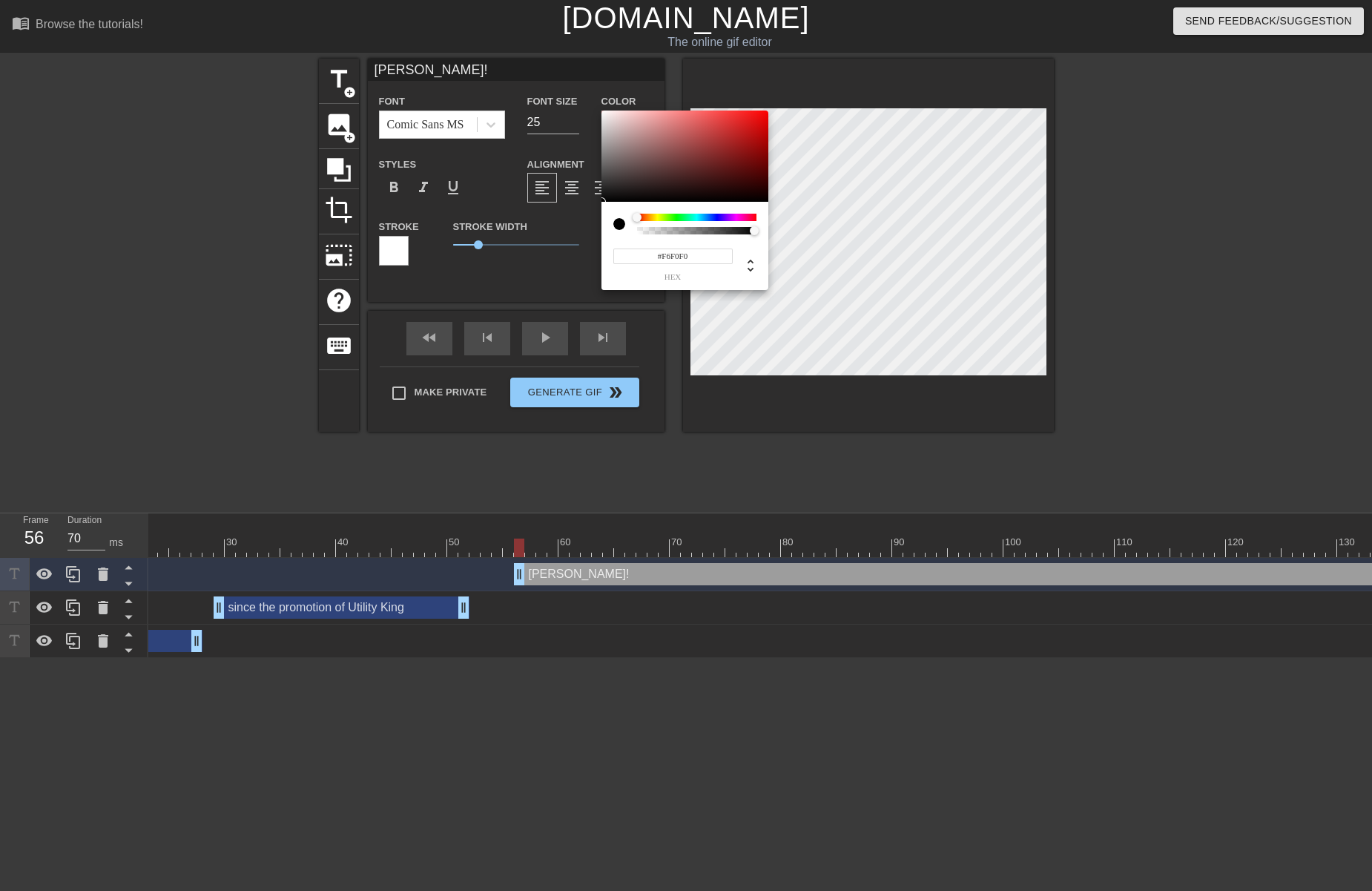
click at [605, 113] on div at bounding box center [685, 156] width 167 height 92
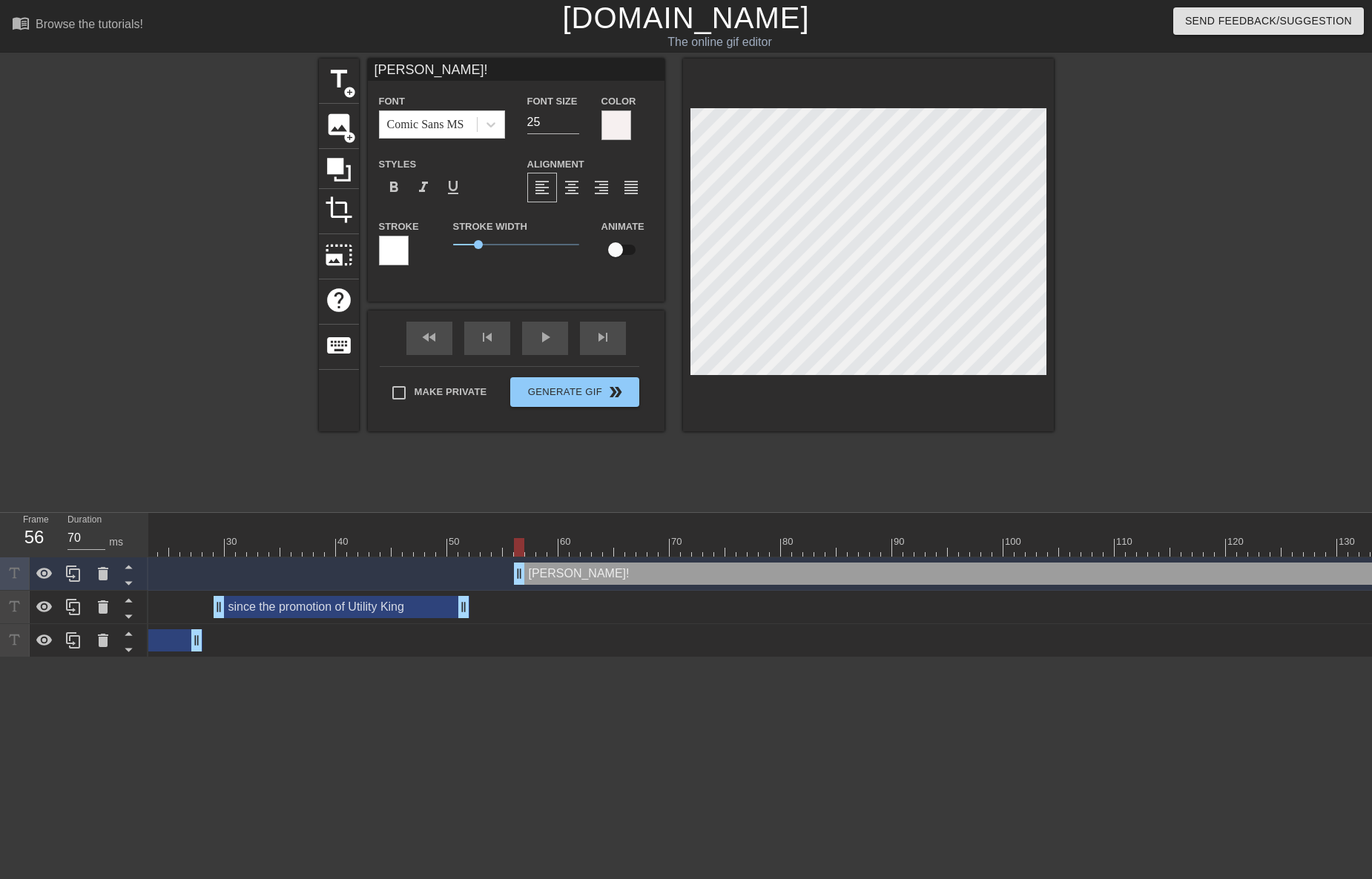
click at [410, 253] on div "Stroke" at bounding box center [405, 241] width 52 height 48
click at [395, 260] on div at bounding box center [393, 251] width 29 height 29
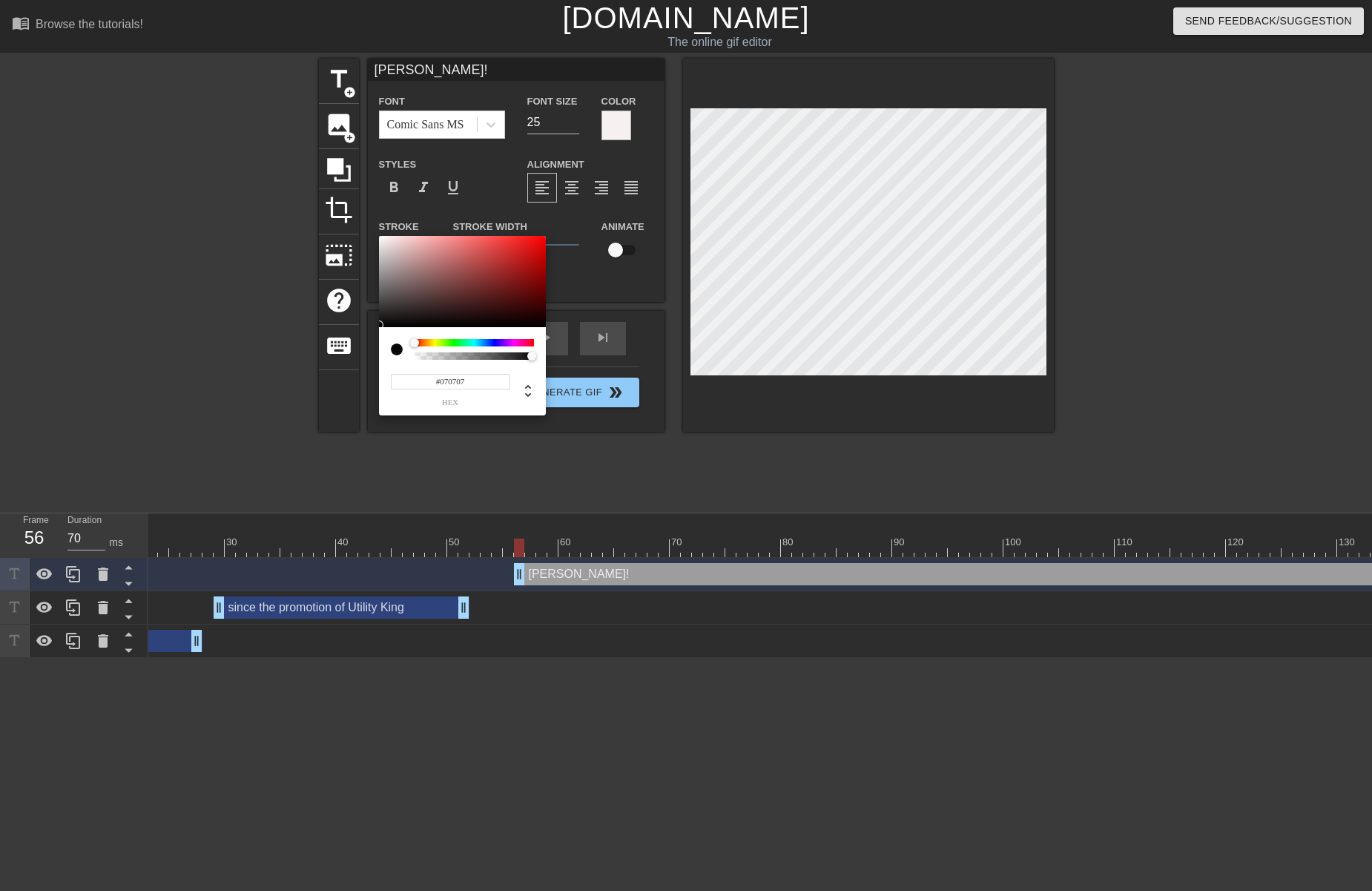
click at [382, 325] on div at bounding box center [462, 282] width 167 height 92
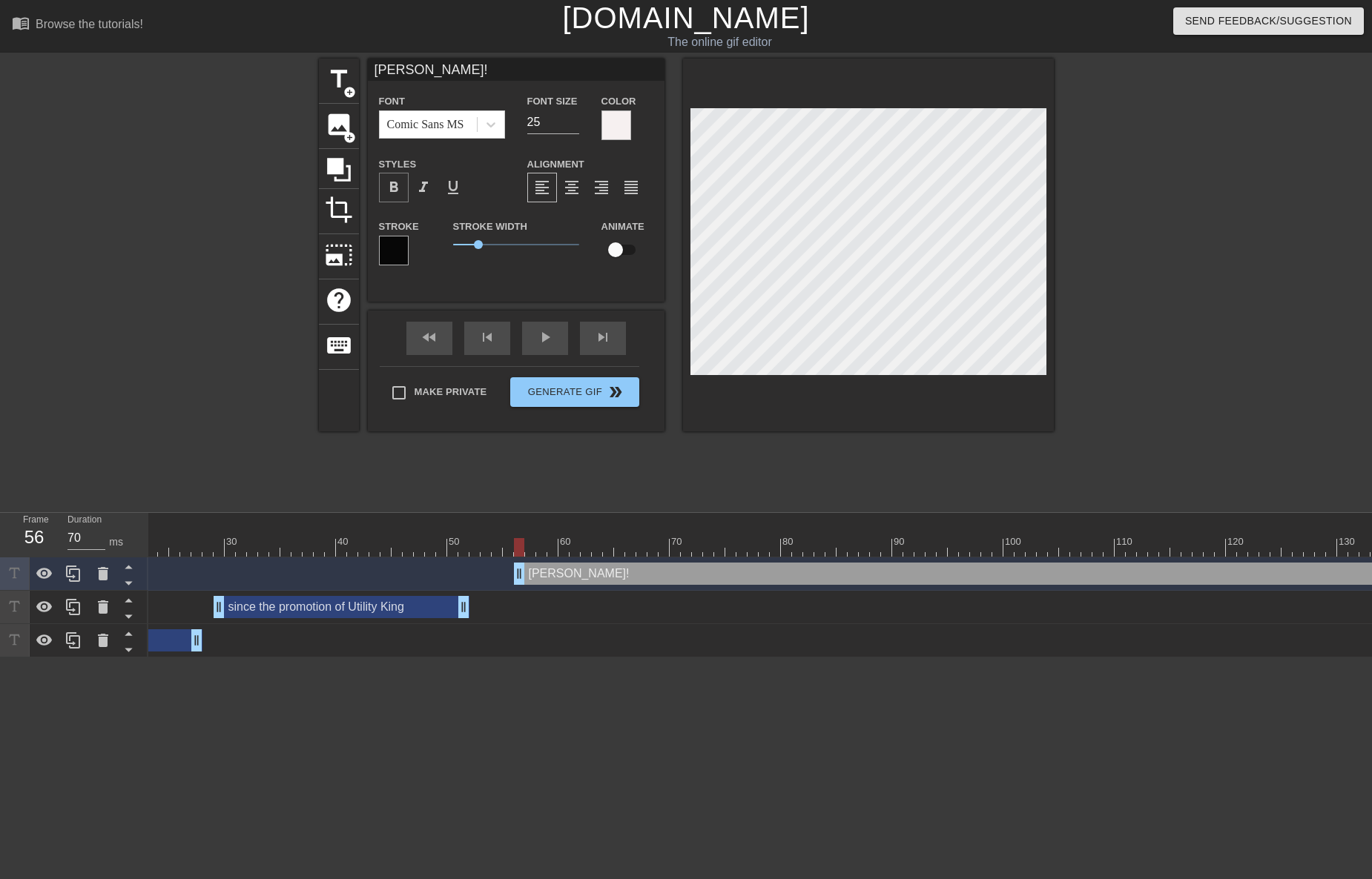
click at [401, 188] on span "format_bold" at bounding box center [394, 187] width 18 height 18
drag, startPoint x: 763, startPoint y: 431, endPoint x: 764, endPoint y: 420, distance: 11.0
click at [762, 431] on div at bounding box center [868, 245] width 370 height 373
click at [575, 116] on input "26" at bounding box center [553, 122] width 52 height 24
click at [575, 116] on input "27" at bounding box center [553, 122] width 52 height 24
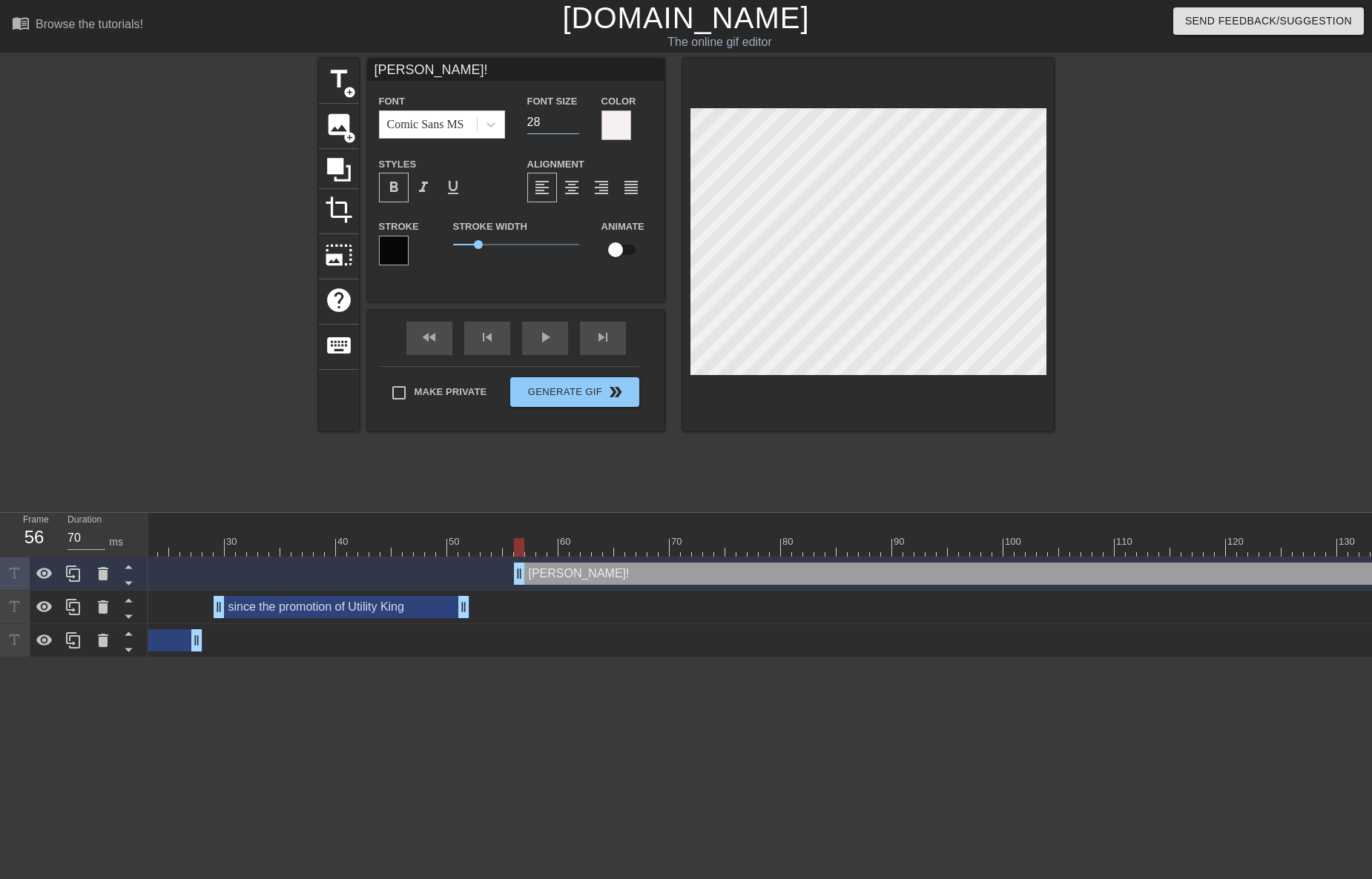
click at [574, 116] on input "28" at bounding box center [553, 122] width 52 height 24
click at [574, 116] on input "29" at bounding box center [553, 122] width 52 height 24
click at [574, 116] on input "30" at bounding box center [553, 122] width 52 height 24
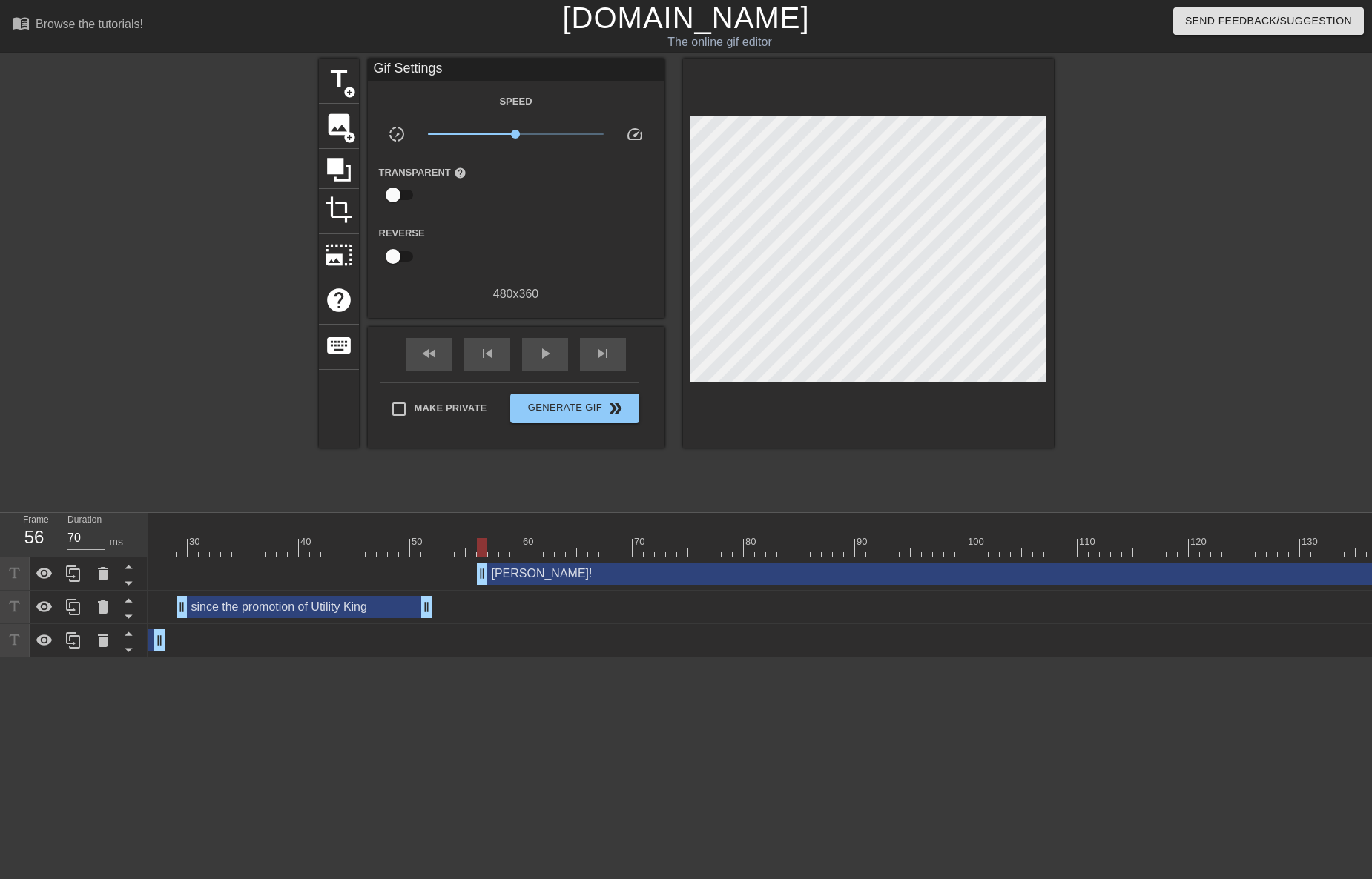
scroll to position [0, 304]
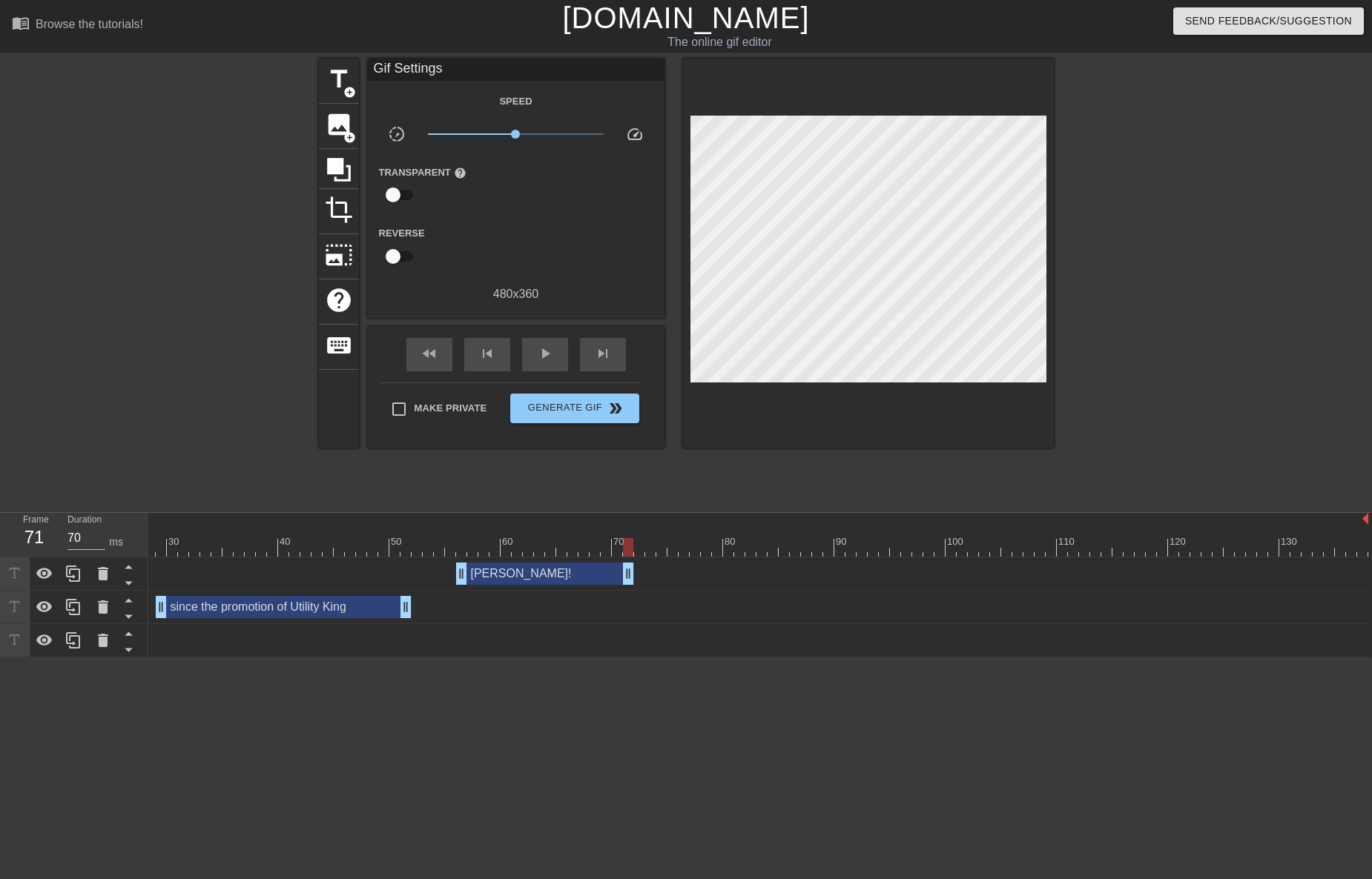
drag, startPoint x: 1358, startPoint y: 577, endPoint x: 626, endPoint y: 577, distance: 732.0
drag, startPoint x: 427, startPoint y: 356, endPoint x: 480, endPoint y: 355, distance: 53.0
click at [427, 356] on span "fast_rewind" at bounding box center [429, 353] width 18 height 18
click at [431, 355] on span "fast_rewind" at bounding box center [429, 353] width 18 height 18
click at [438, 364] on div "fast_rewind" at bounding box center [429, 354] width 46 height 33
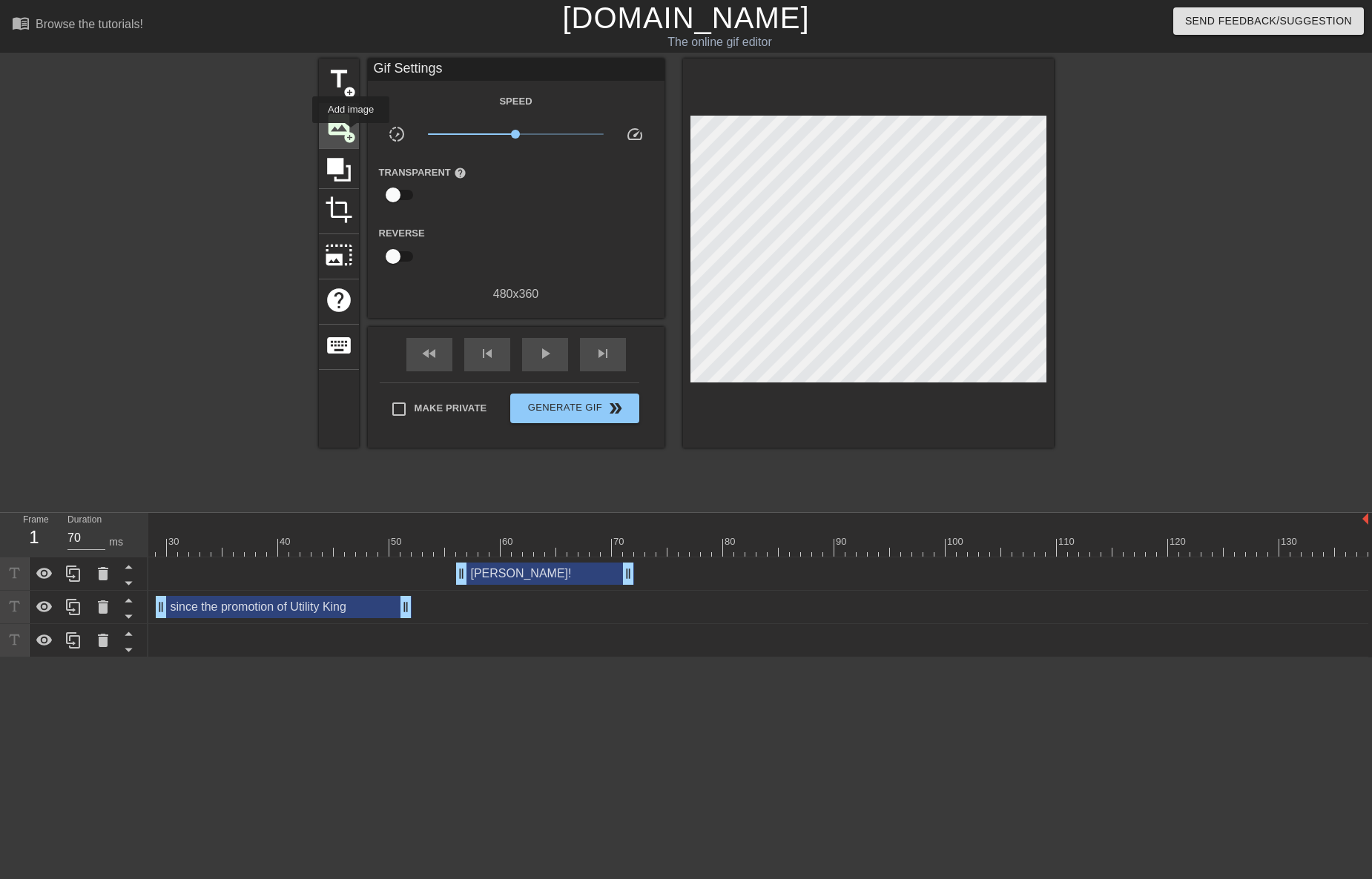
click at [351, 133] on span "add_circle" at bounding box center [349, 137] width 12 height 12
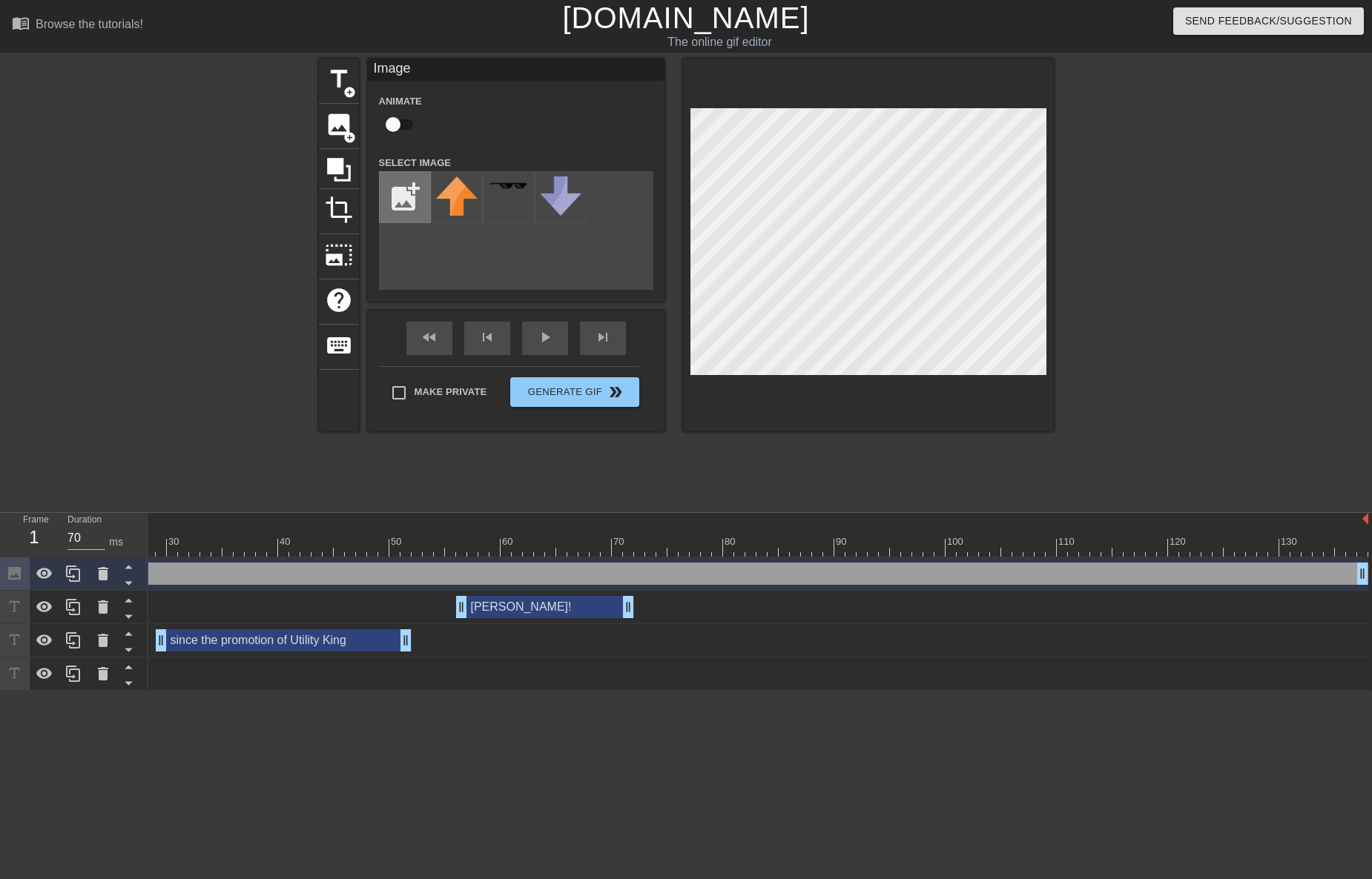
click at [410, 189] on input "file" at bounding box center [405, 197] width 50 height 50
click at [465, 197] on img at bounding box center [456, 189] width 42 height 24
drag, startPoint x: 405, startPoint y: 126, endPoint x: 451, endPoint y: 142, distance: 48.7
click at [405, 125] on input "checkbox" at bounding box center [393, 125] width 85 height 28
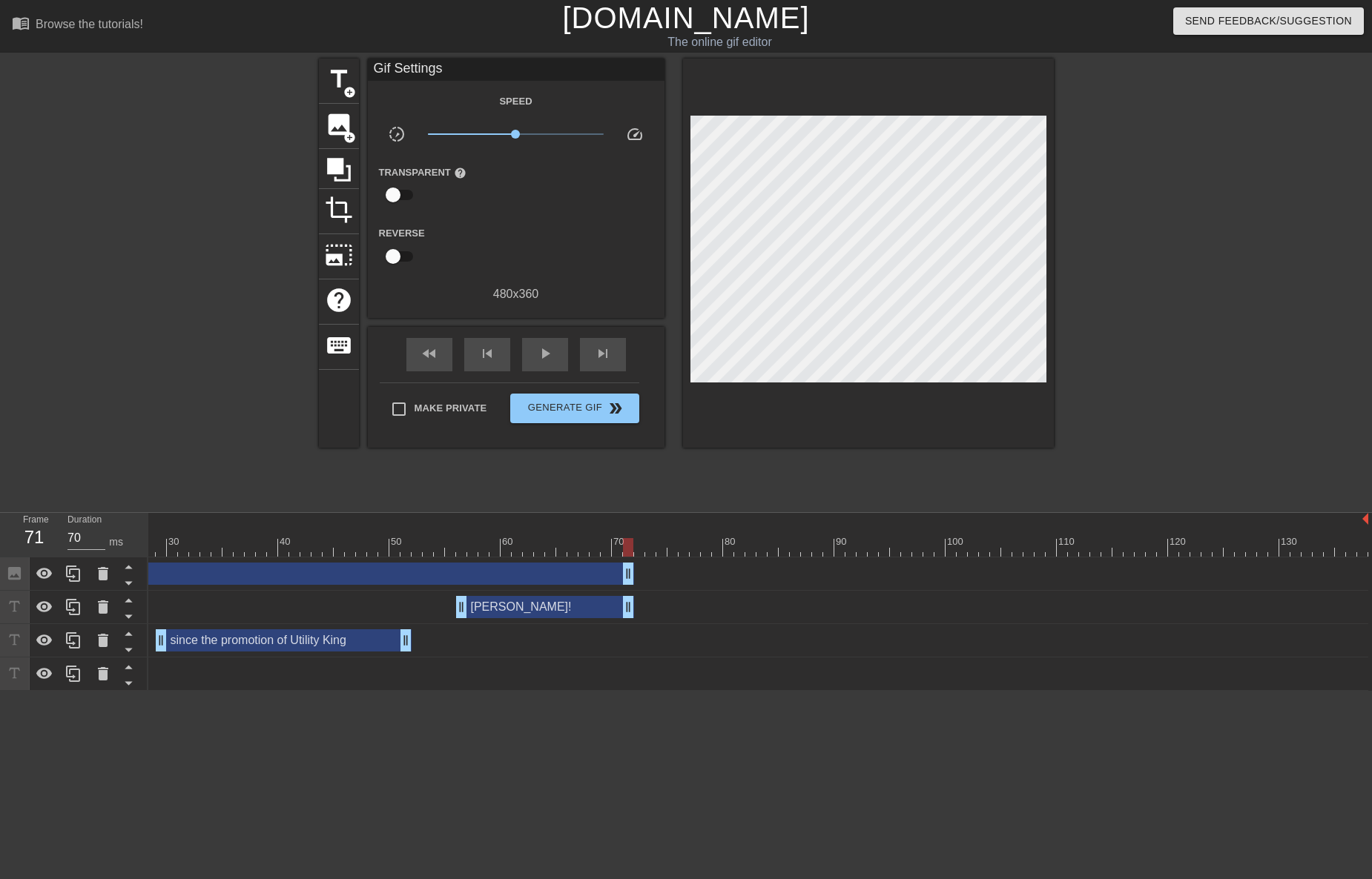
drag, startPoint x: 1361, startPoint y: 580, endPoint x: 629, endPoint y: 558, distance: 732.3
click at [629, 558] on div "Image drag_handle drag_handle lens" at bounding box center [606, 574] width 1523 height 33
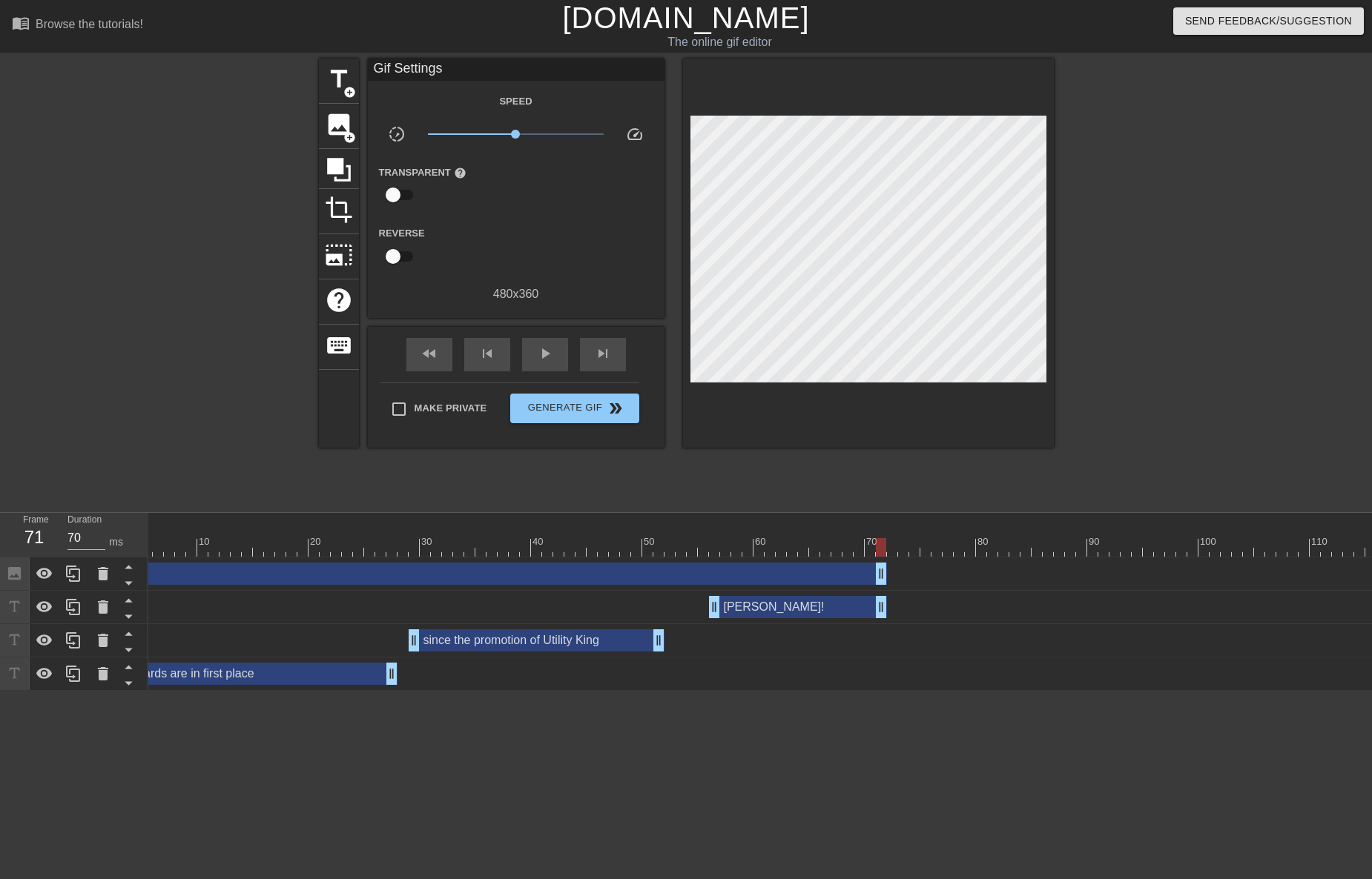
scroll to position [0, 25]
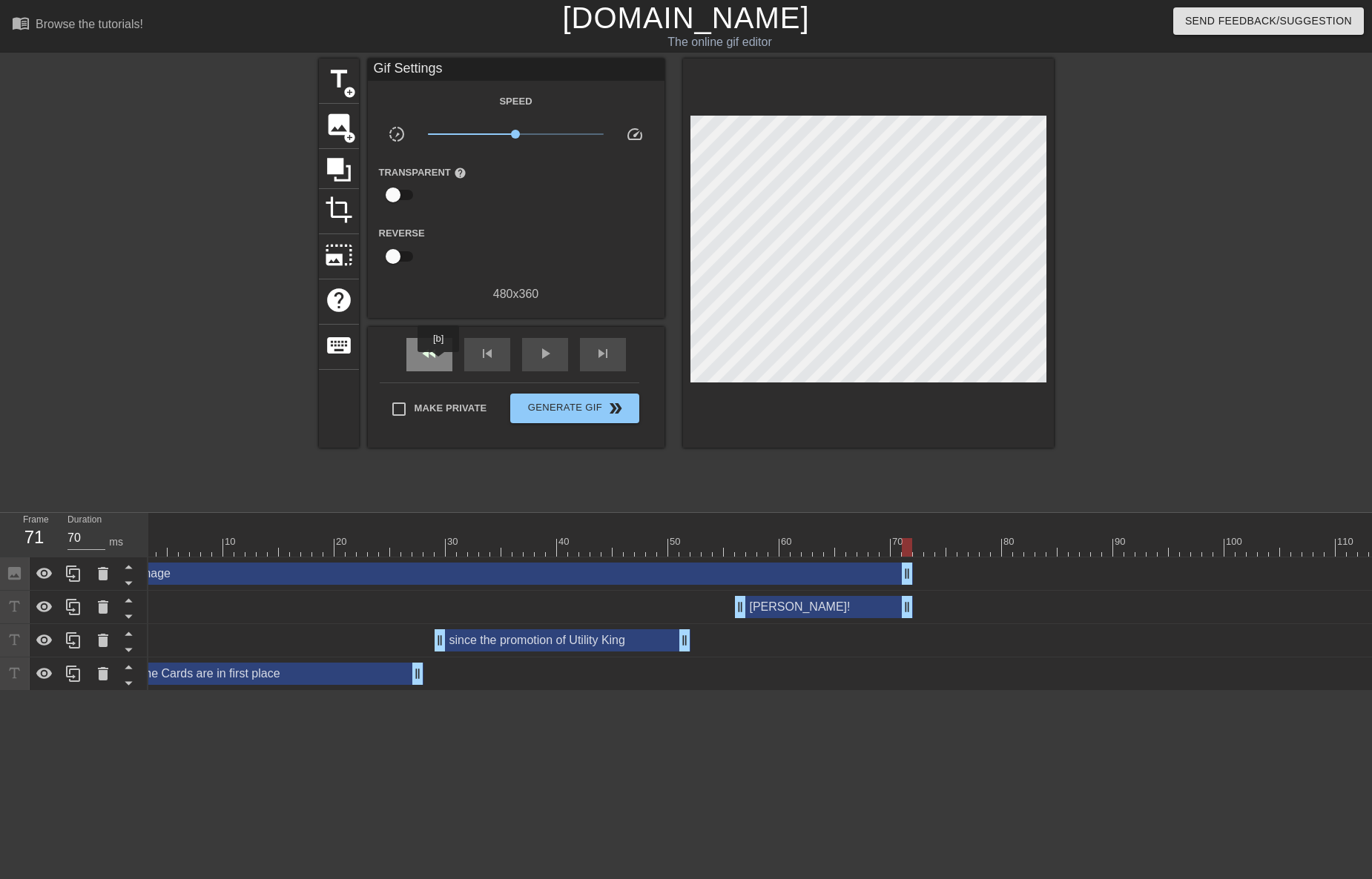
click at [437, 361] on span "fast_rewind" at bounding box center [429, 353] width 18 height 18
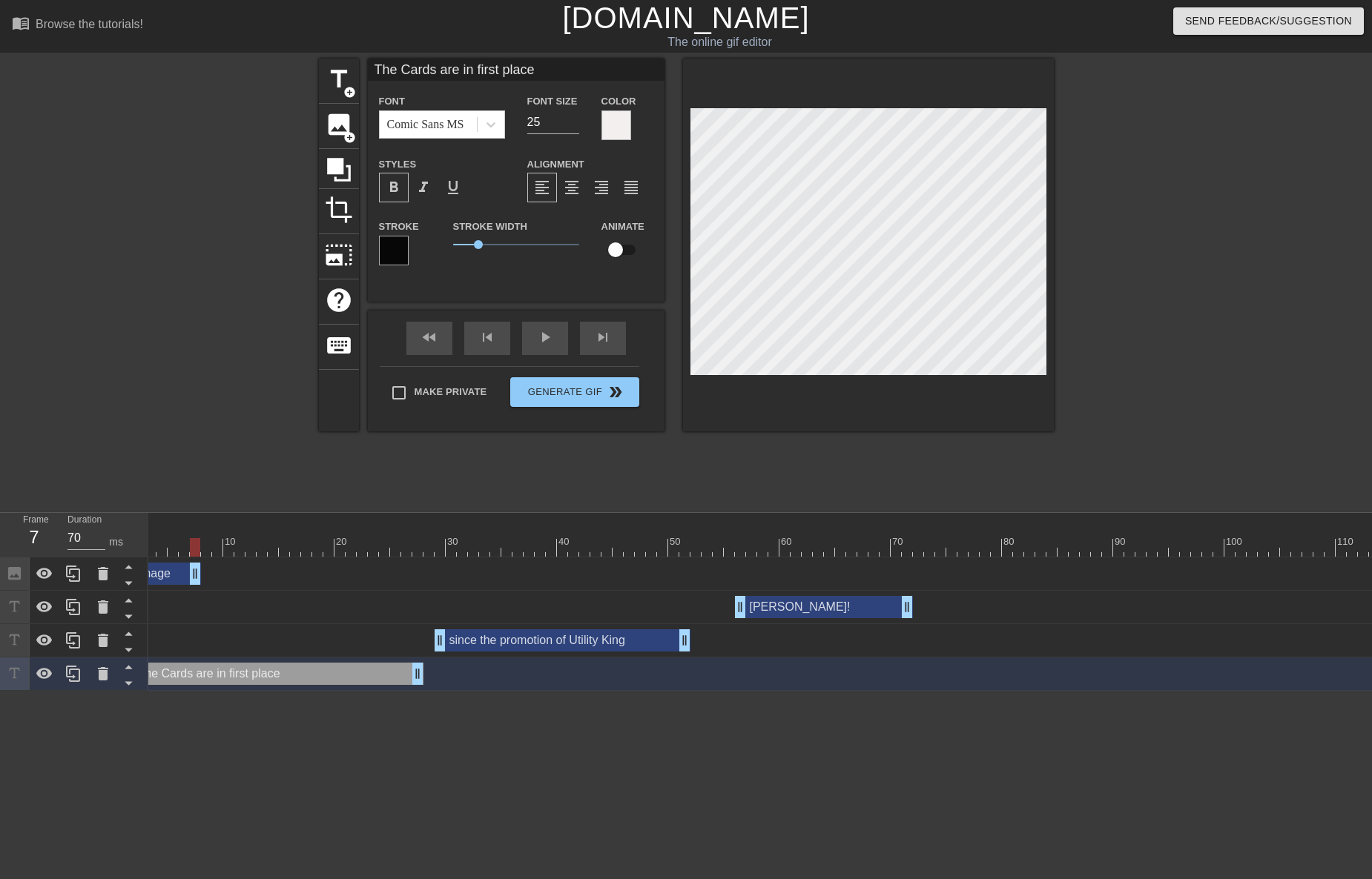
drag, startPoint x: 904, startPoint y: 575, endPoint x: 191, endPoint y: 544, distance: 713.7
click at [186, 544] on div "10 20 30 40 50 60 70 80 90 100 110 120 130 Image drag_handle drag_handle lens […" at bounding box center [760, 601] width 1224 height 178
click at [600, 346] on div "skip_next" at bounding box center [603, 338] width 46 height 33
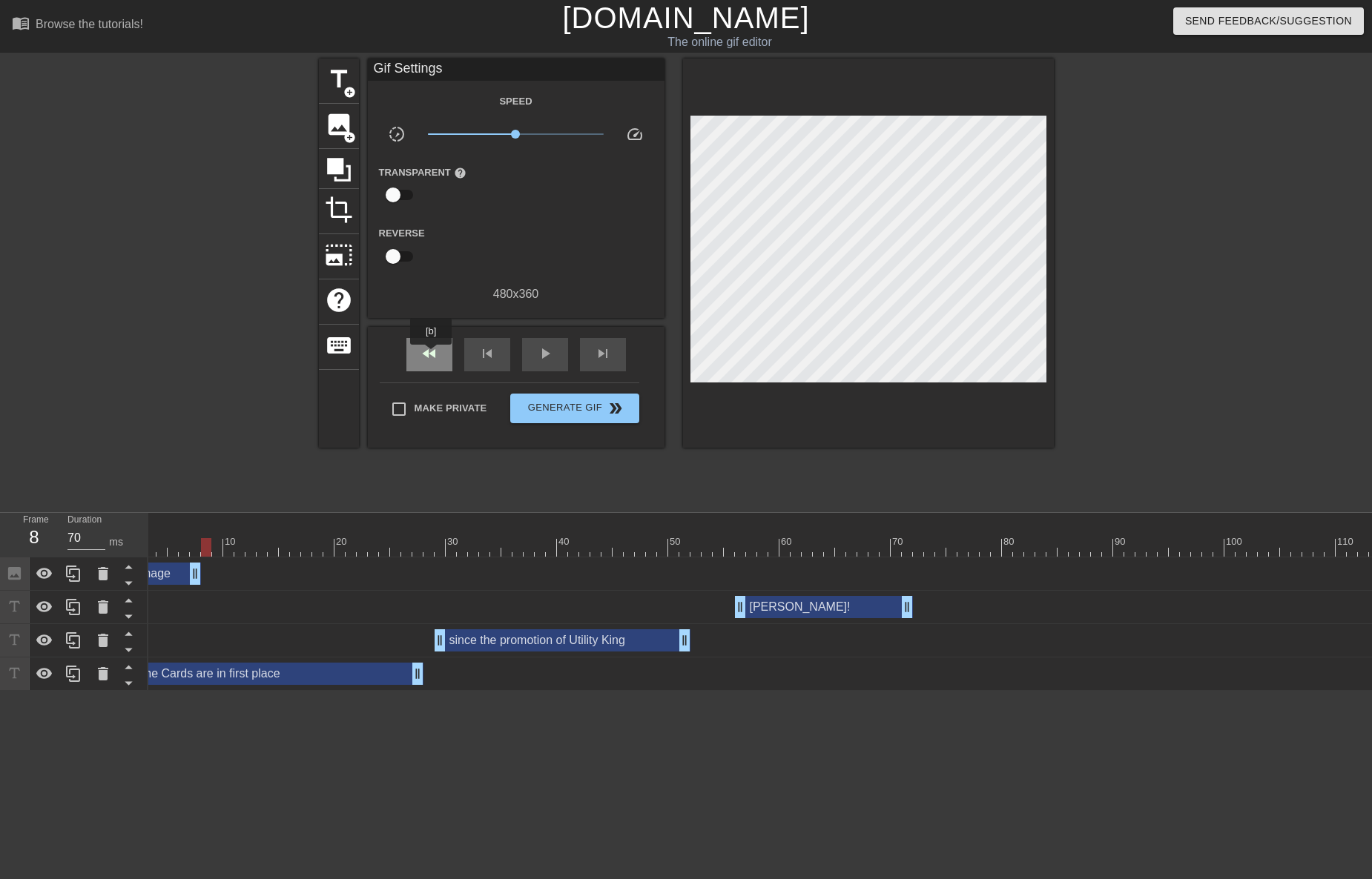
click at [432, 355] on span "fast_rewind" at bounding box center [429, 353] width 18 height 18
click at [590, 361] on div "skip_next" at bounding box center [603, 354] width 46 height 33
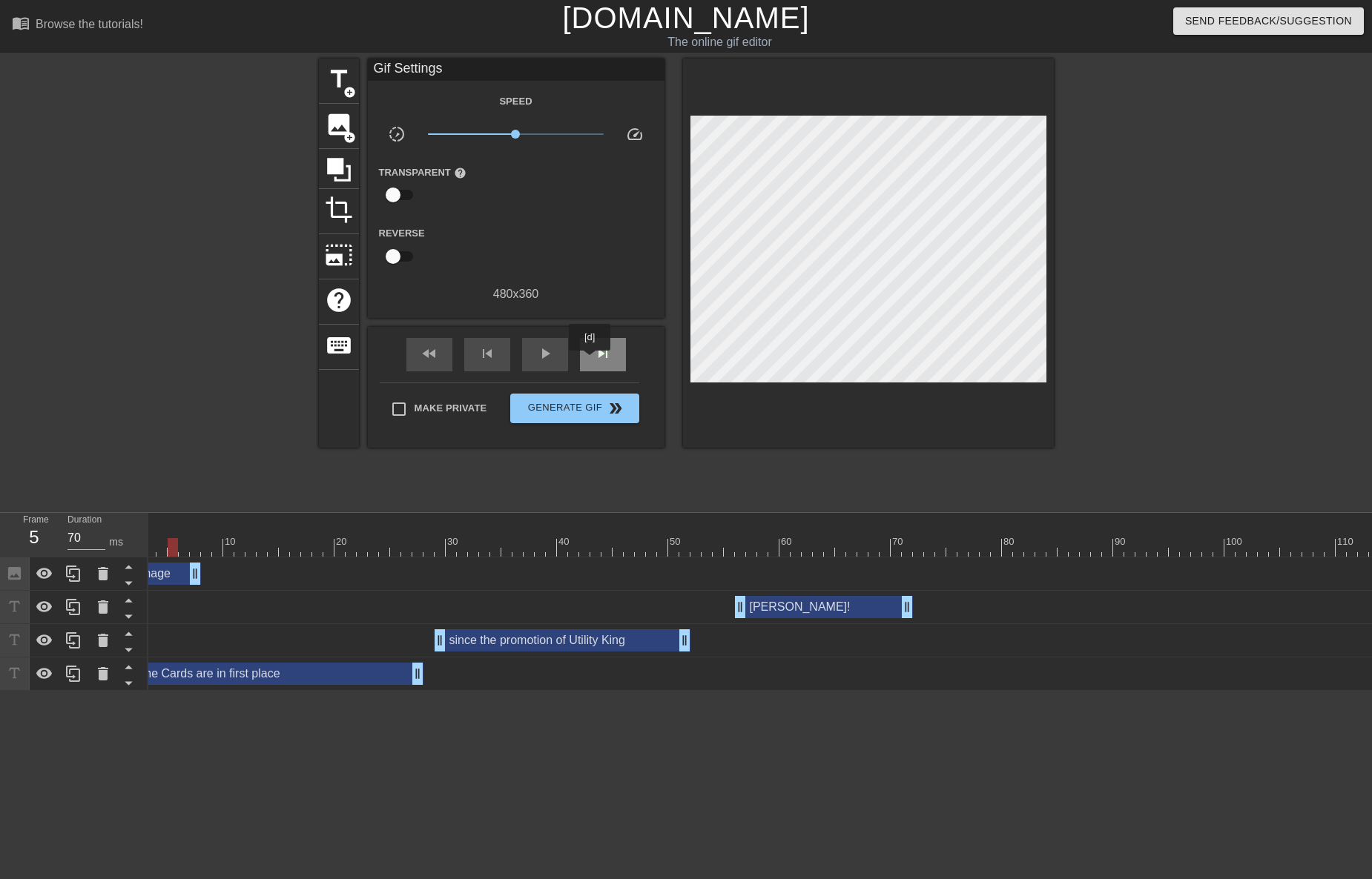
click at [590, 361] on div "skip_next" at bounding box center [603, 354] width 46 height 33
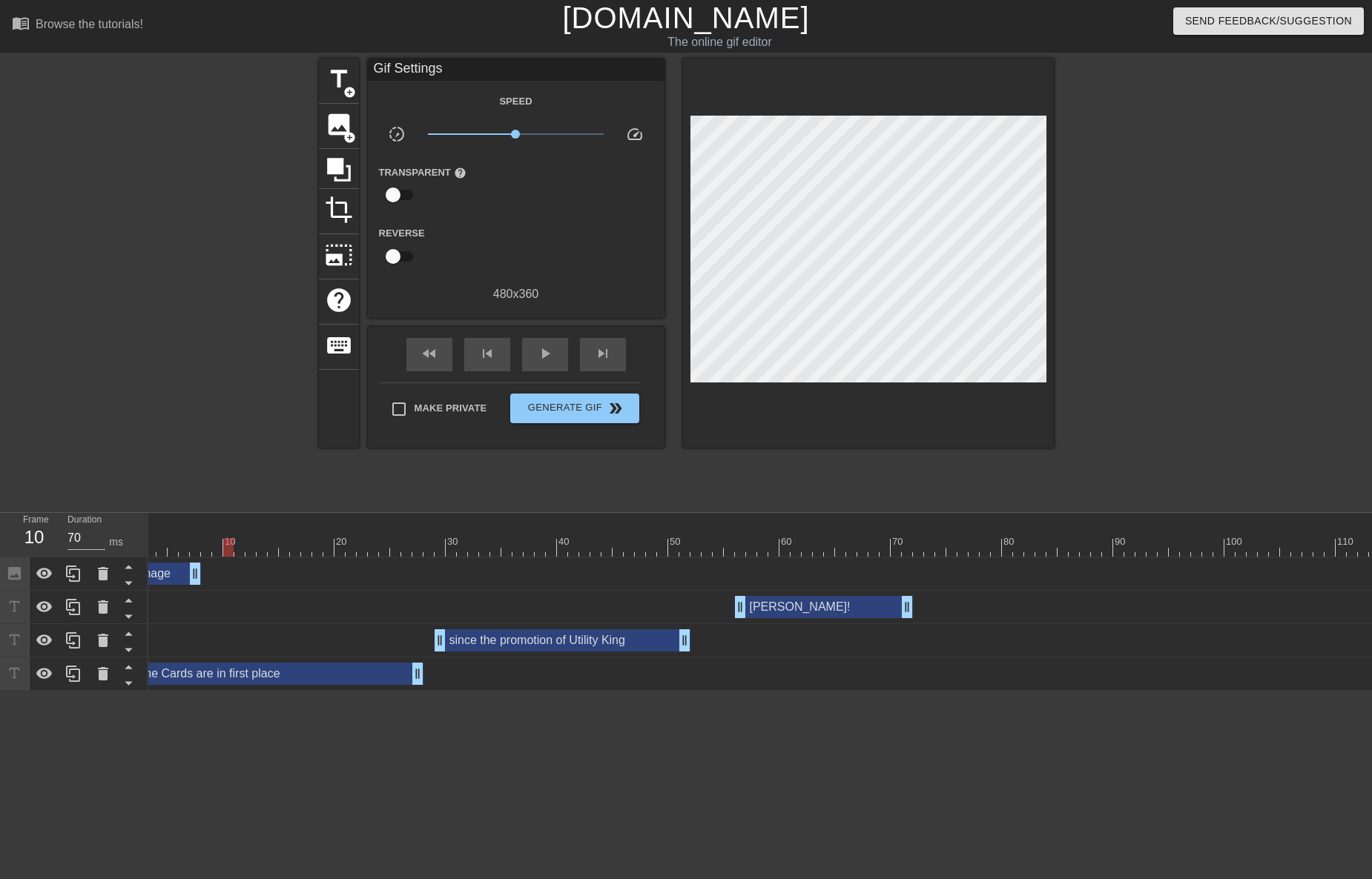
scroll to position [0, 0]
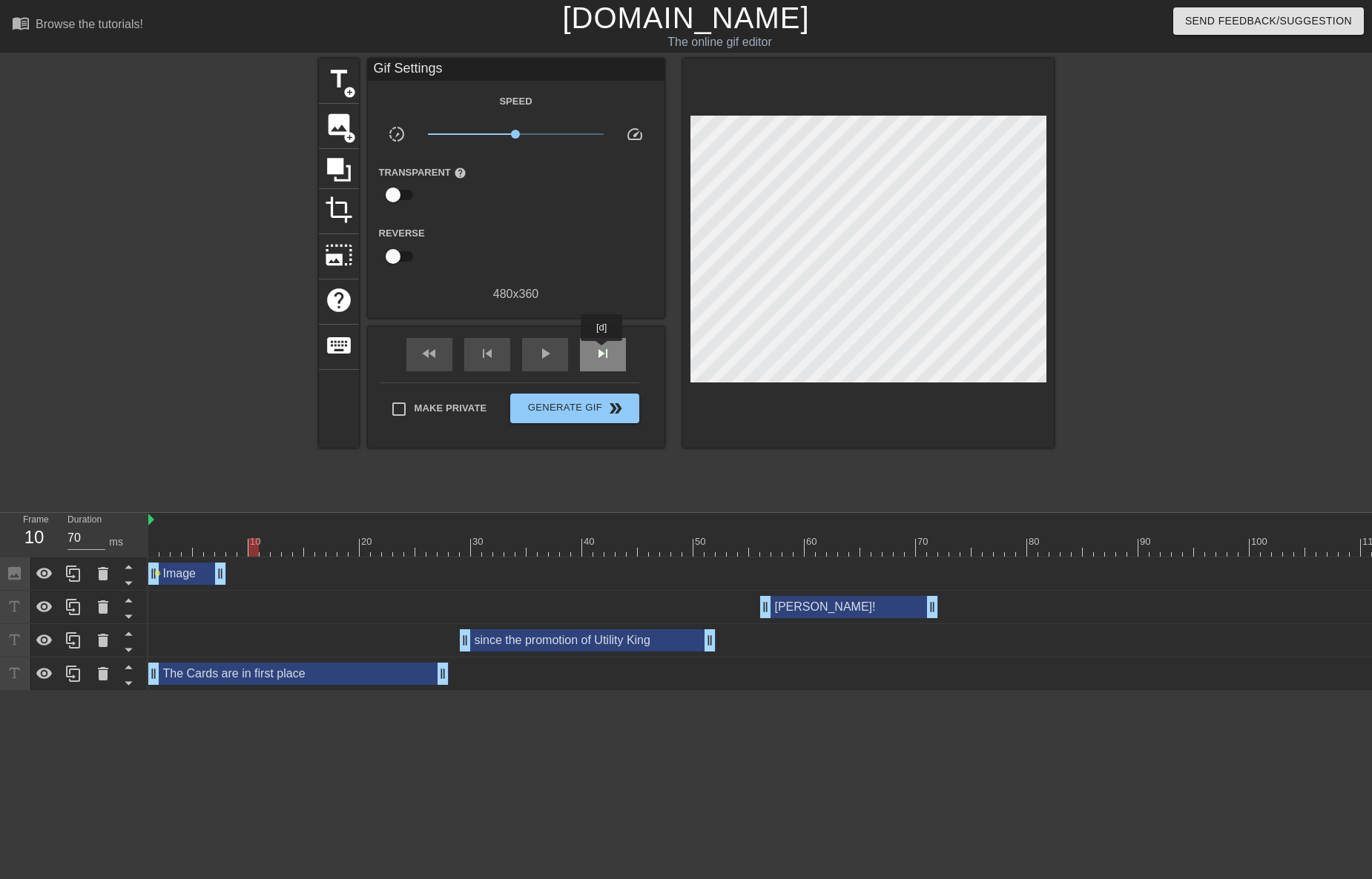
click at [602, 352] on span "skip_next" at bounding box center [603, 353] width 18 height 18
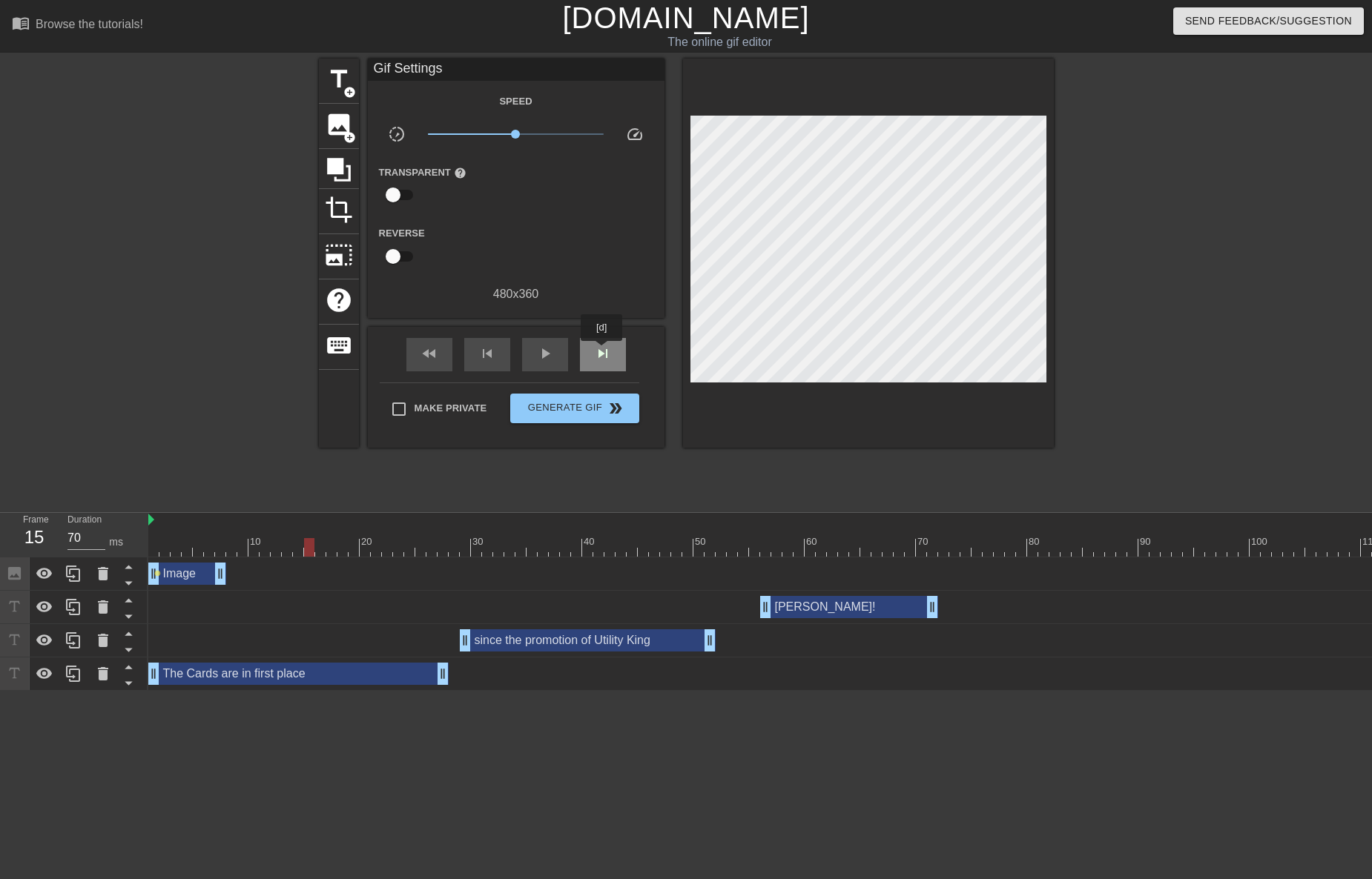
click at [602, 352] on span "skip_next" at bounding box center [603, 353] width 18 height 18
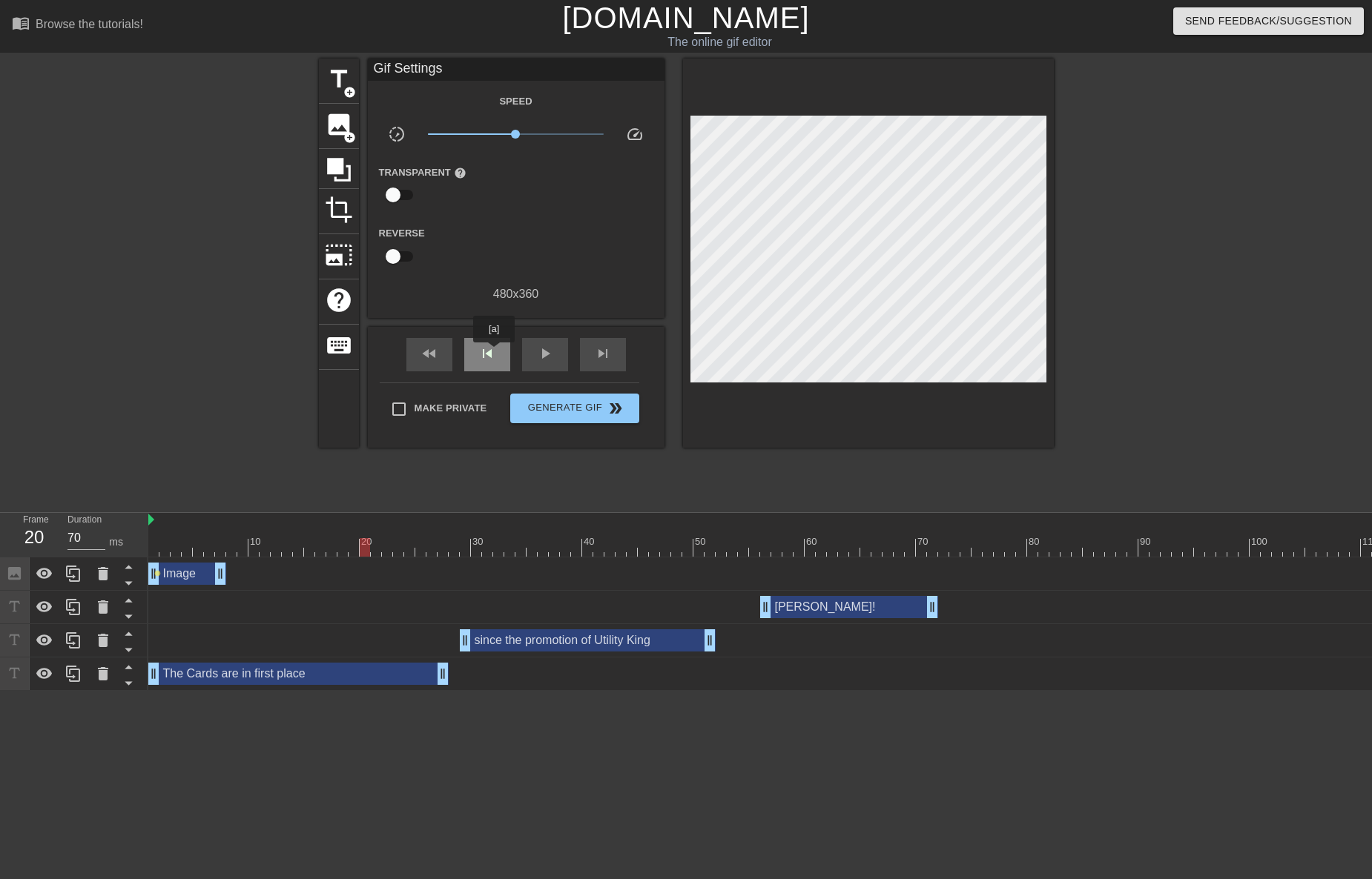
click at [494, 352] on span "skip_previous" at bounding box center [487, 353] width 18 height 18
drag, startPoint x: 220, startPoint y: 570, endPoint x: 336, endPoint y: 584, distance: 116.8
click at [445, 358] on div "fast_rewind" at bounding box center [429, 354] width 46 height 33
click at [348, 84] on span "title" at bounding box center [339, 79] width 28 height 28
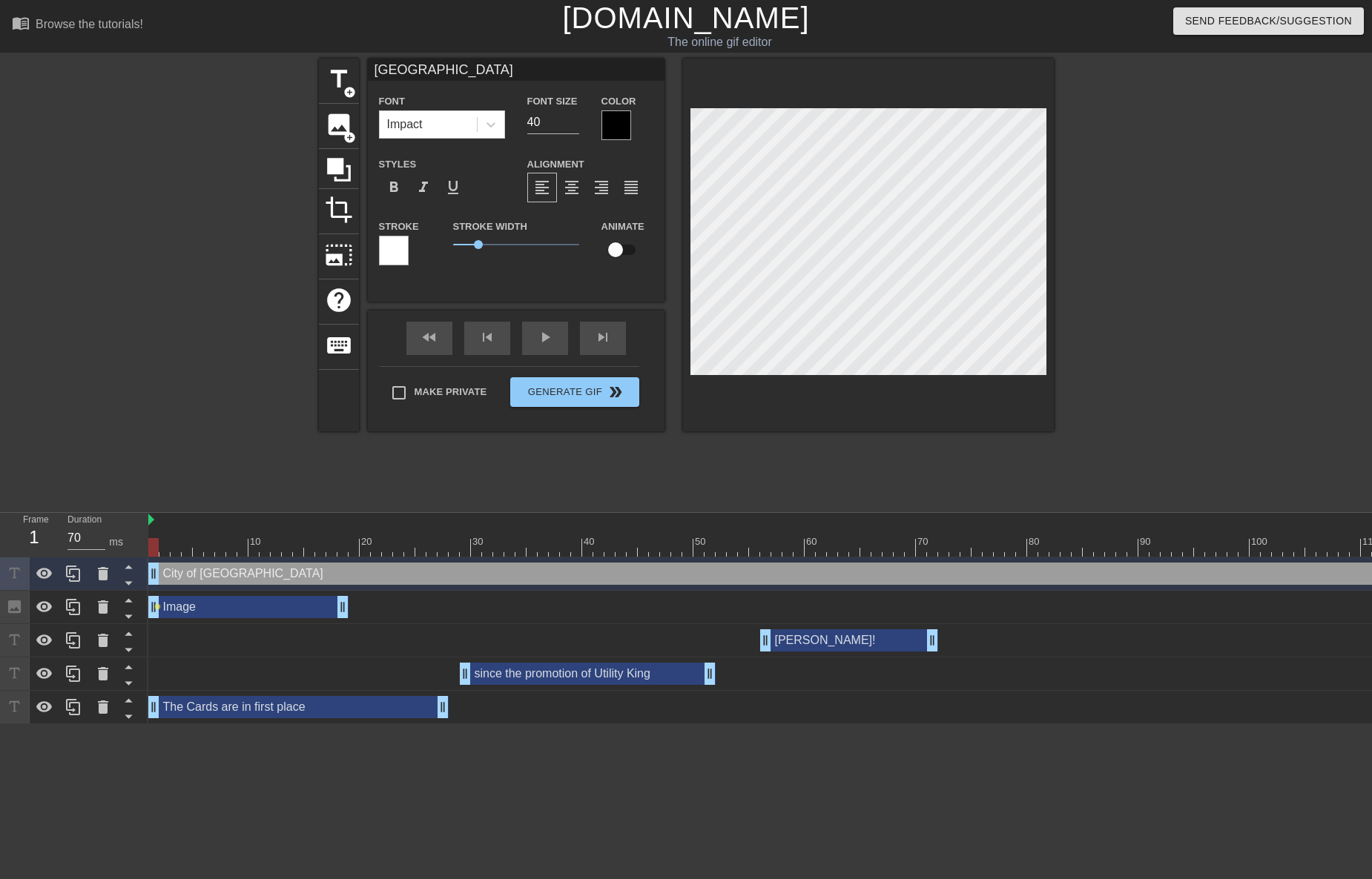
scroll to position [2, 5]
click at [607, 127] on div at bounding box center [616, 125] width 29 height 29
click at [489, 127] on icon at bounding box center [491, 125] width 15 height 15
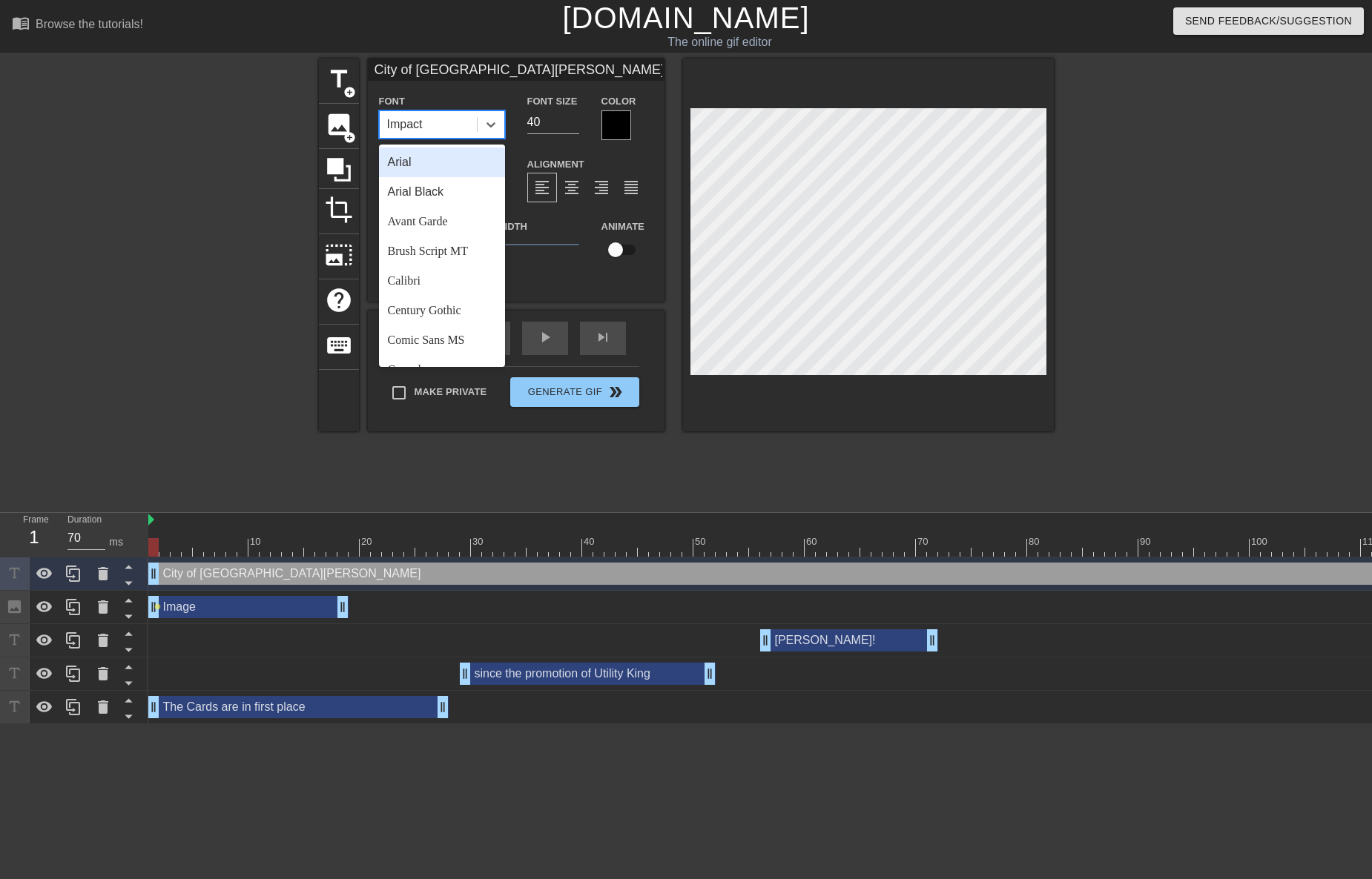
click at [427, 166] on div "Arial" at bounding box center [441, 162] width 126 height 29
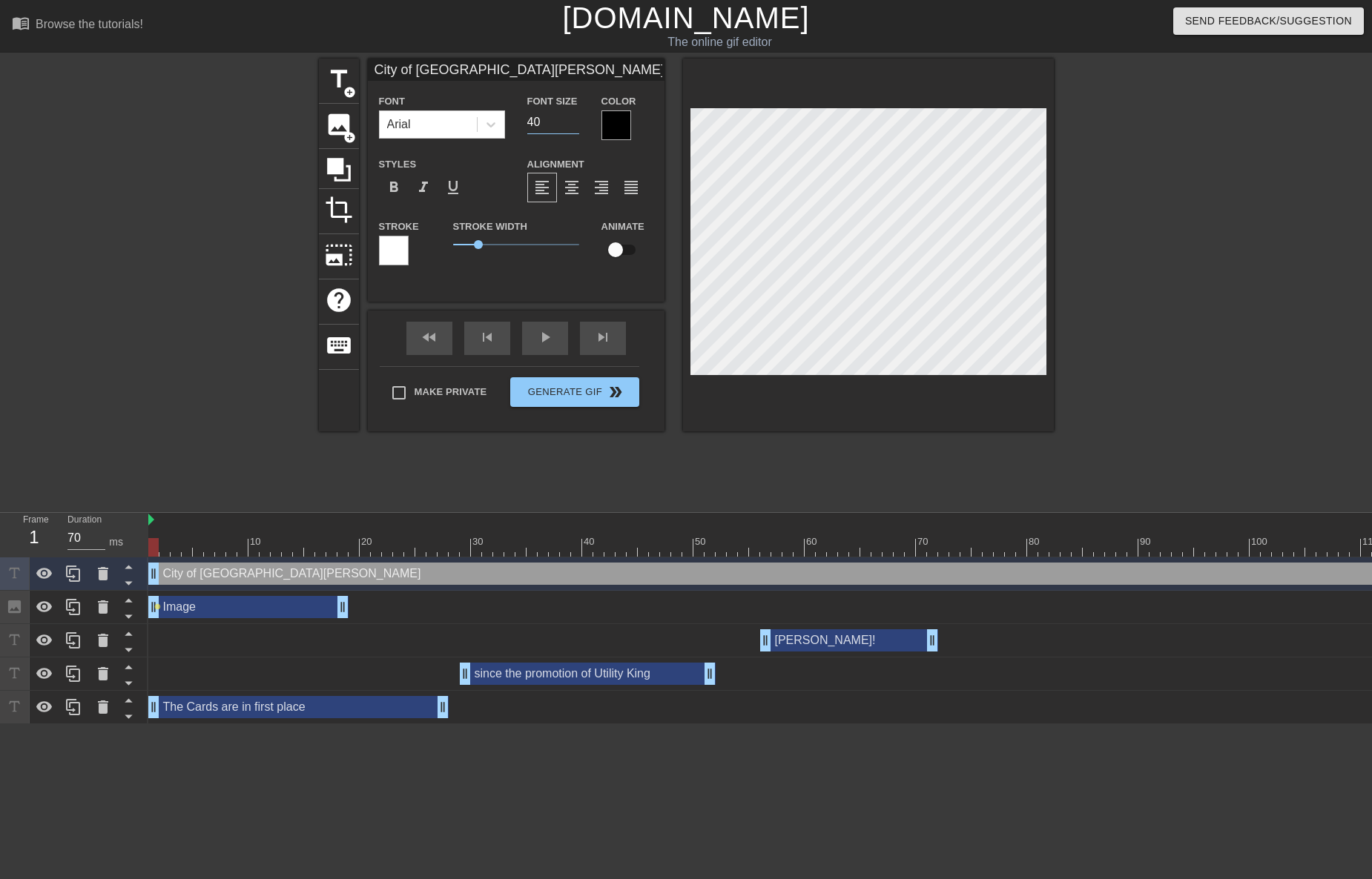
click at [532, 126] on input "40" at bounding box center [553, 122] width 52 height 24
click at [401, 249] on div at bounding box center [393, 251] width 29 height 29
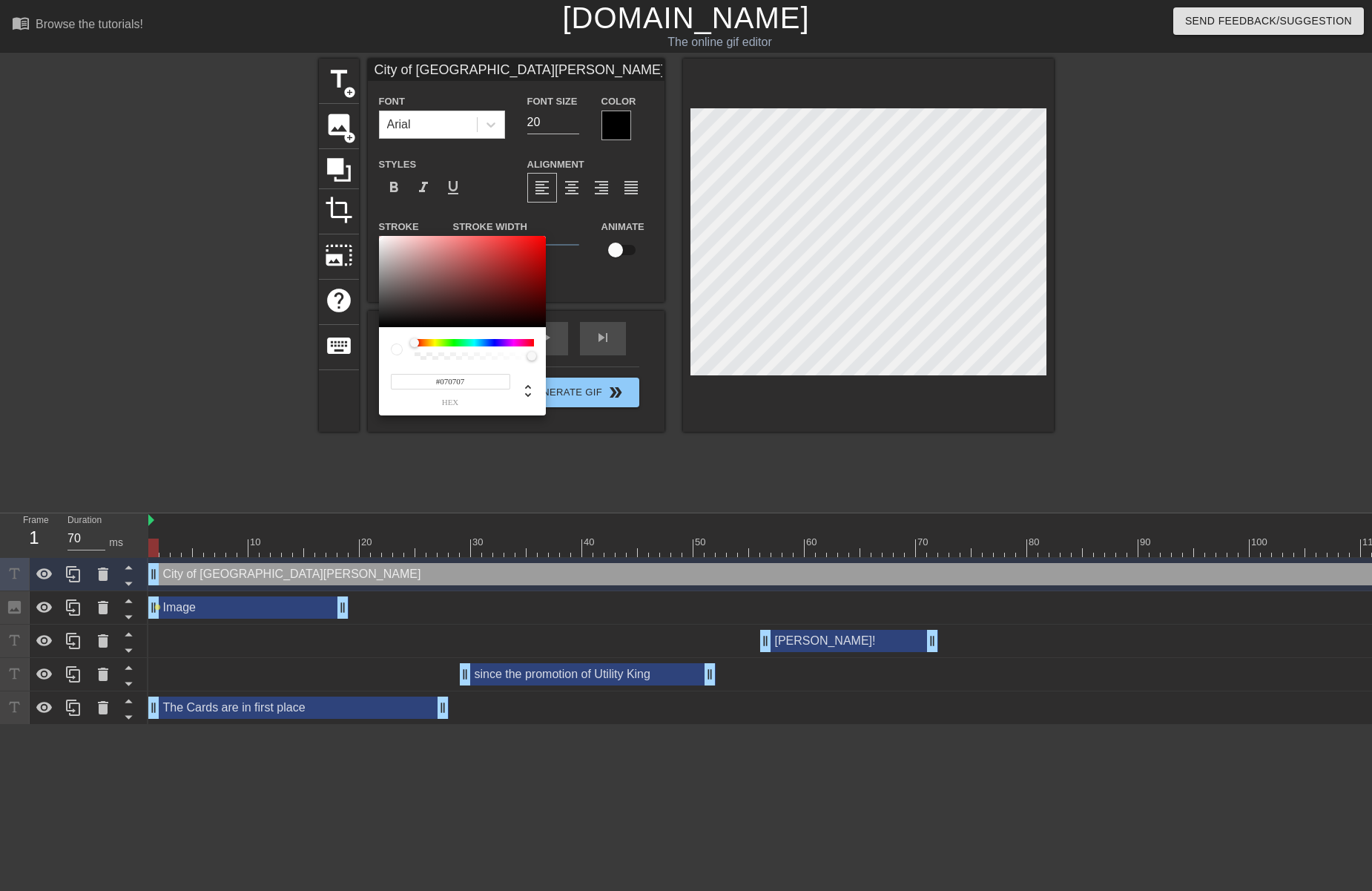
click at [384, 325] on div at bounding box center [462, 282] width 167 height 92
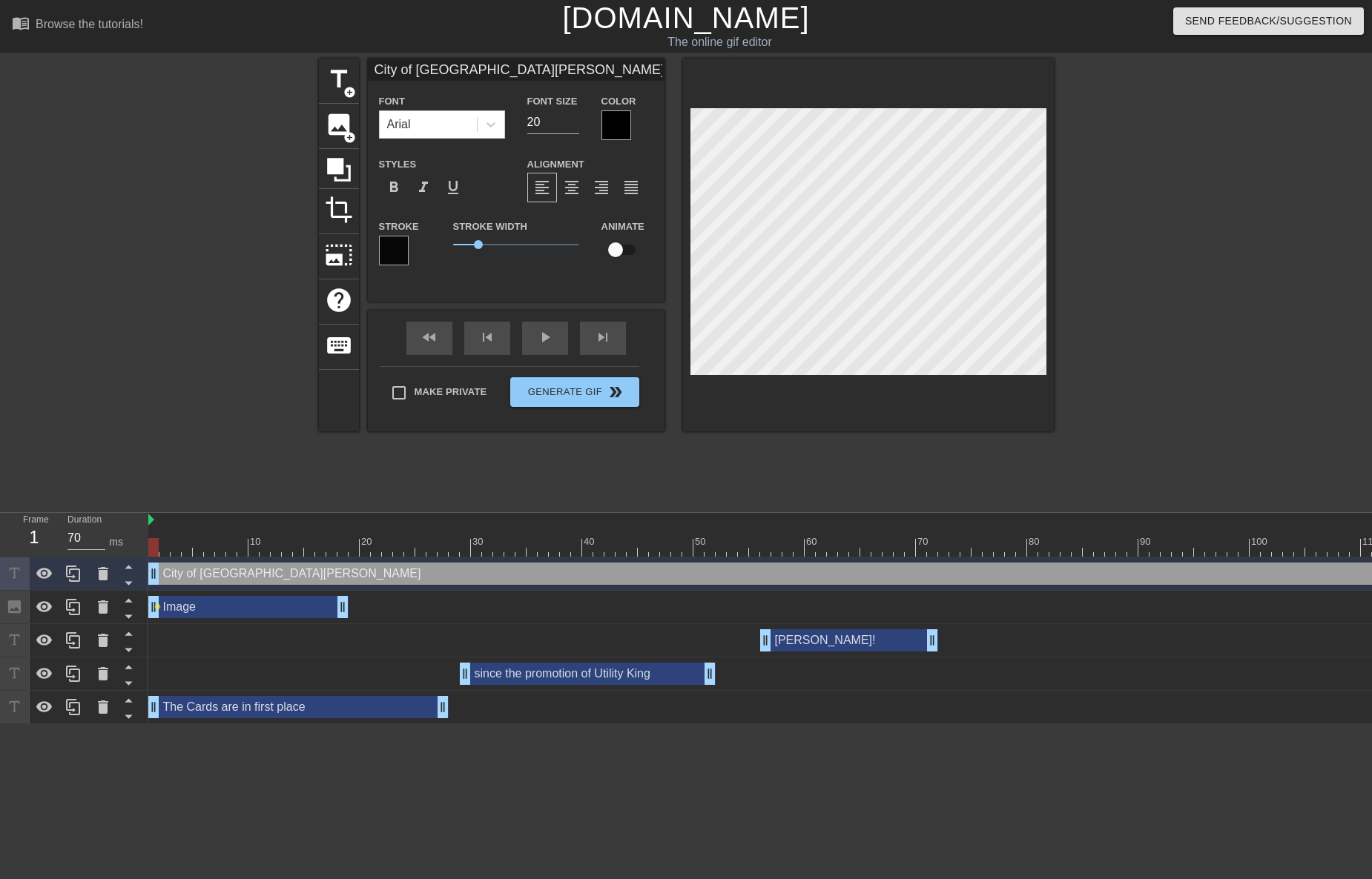
click at [622, 125] on div at bounding box center [616, 125] width 29 height 29
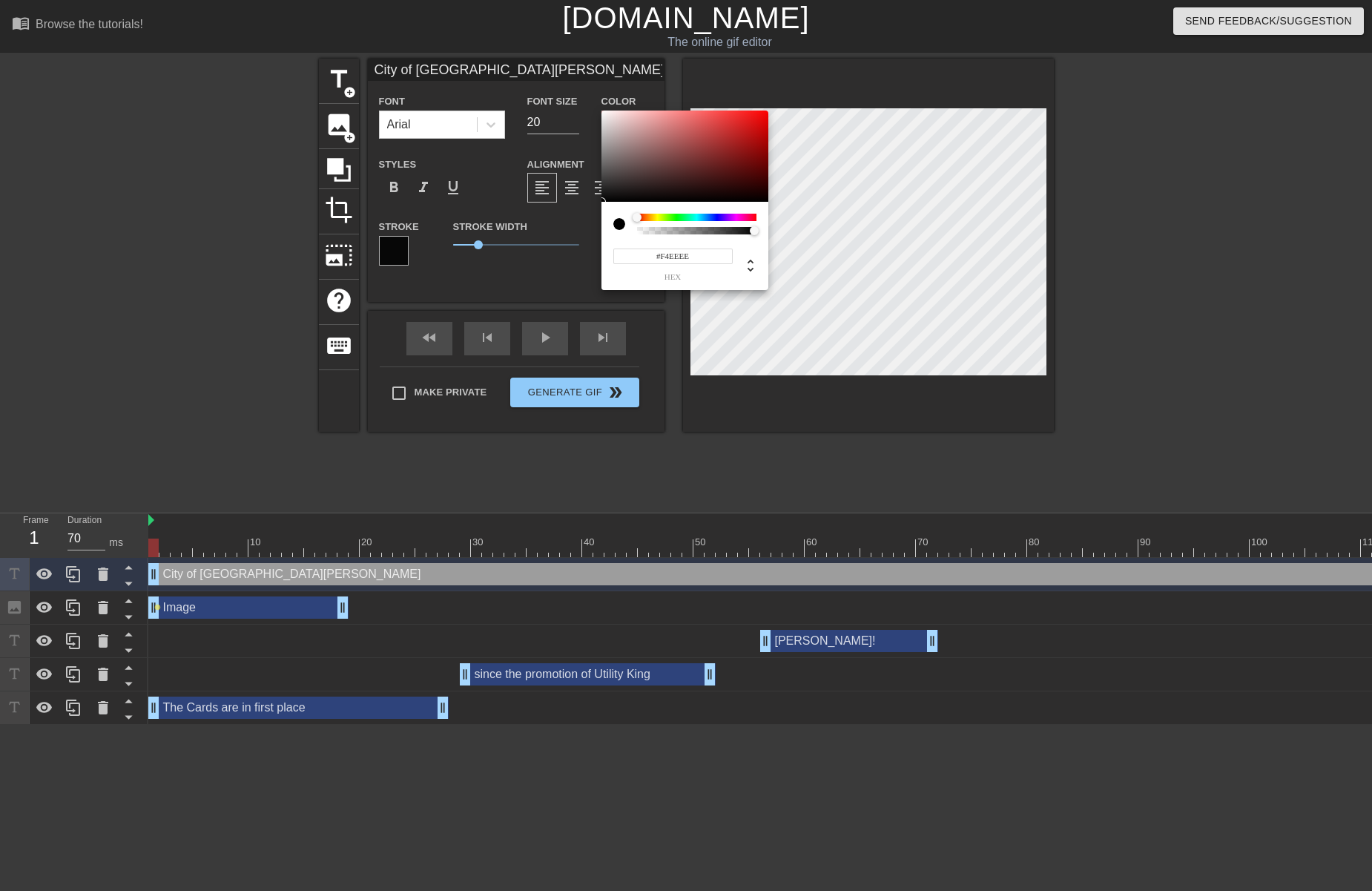
click at [605, 114] on div at bounding box center [685, 156] width 167 height 92
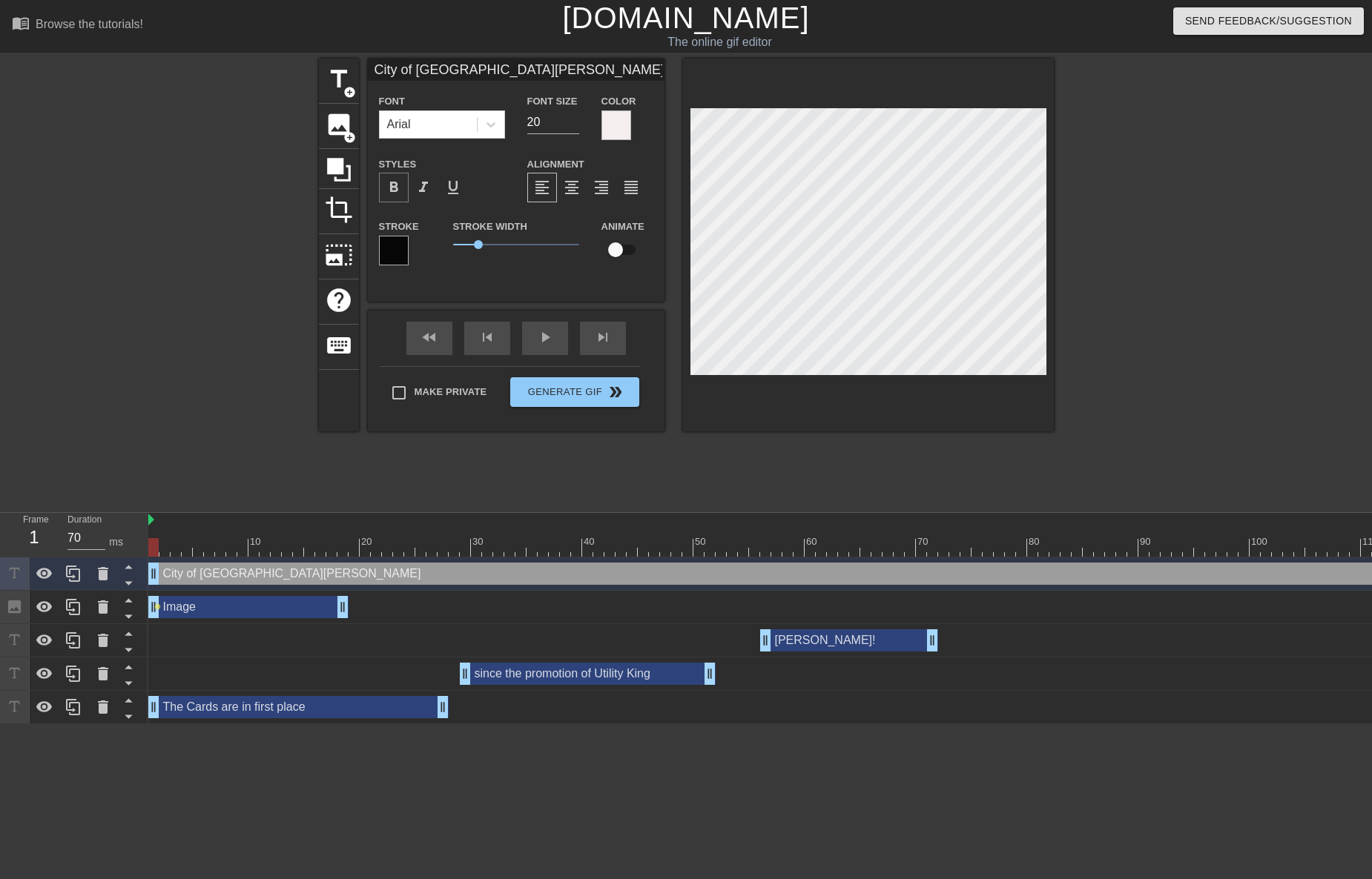
click at [396, 181] on span "format_bold" at bounding box center [394, 187] width 18 height 18
drag, startPoint x: 463, startPoint y: 244, endPoint x: 375, endPoint y: 244, distance: 88.0
click at [375, 244] on div "Stroke Stroke Width 0.45 Animate" at bounding box center [516, 248] width 296 height 62
click at [394, 185] on span "format_bold" at bounding box center [394, 187] width 18 height 18
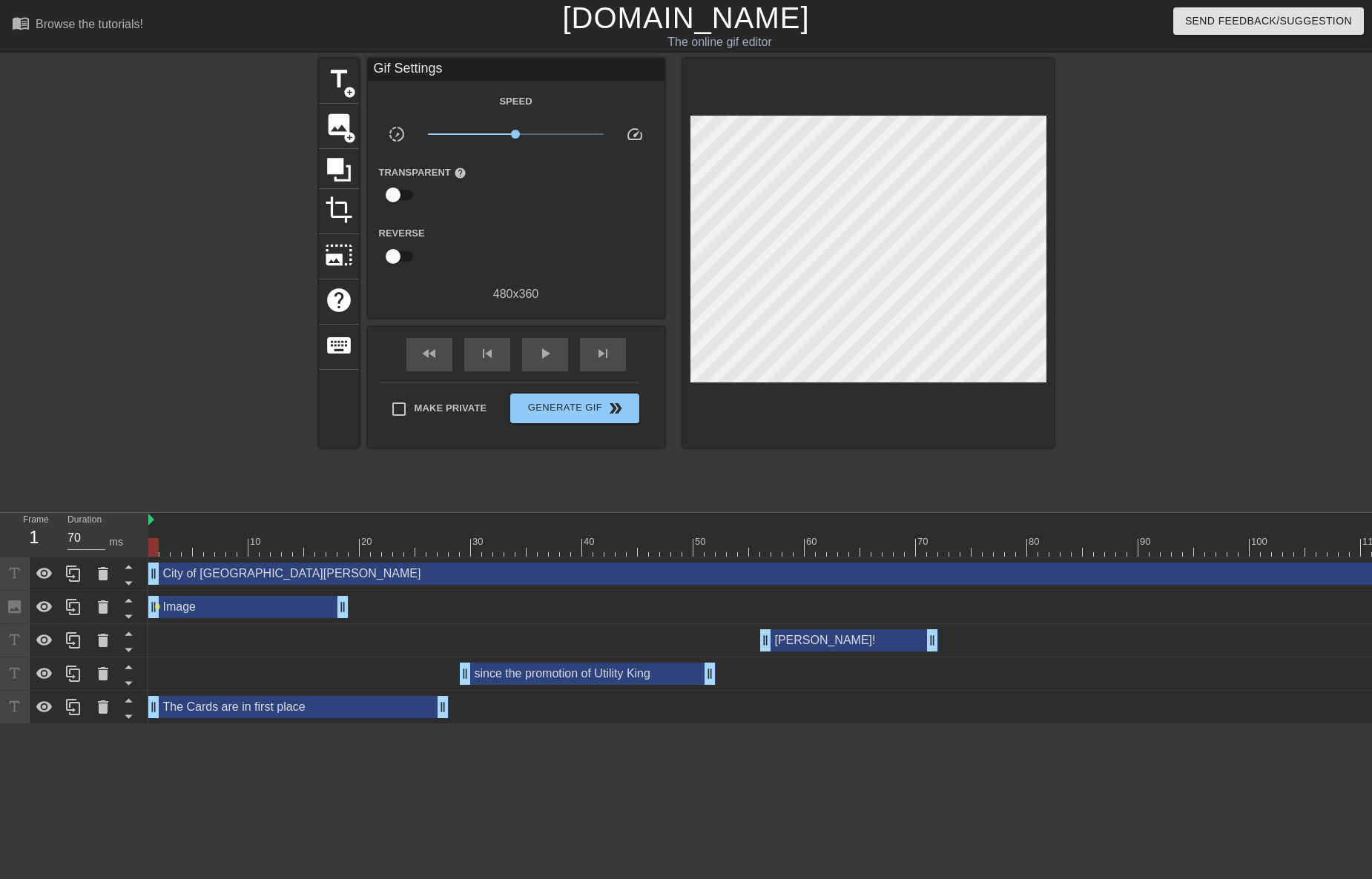
scroll to position [2, 2]
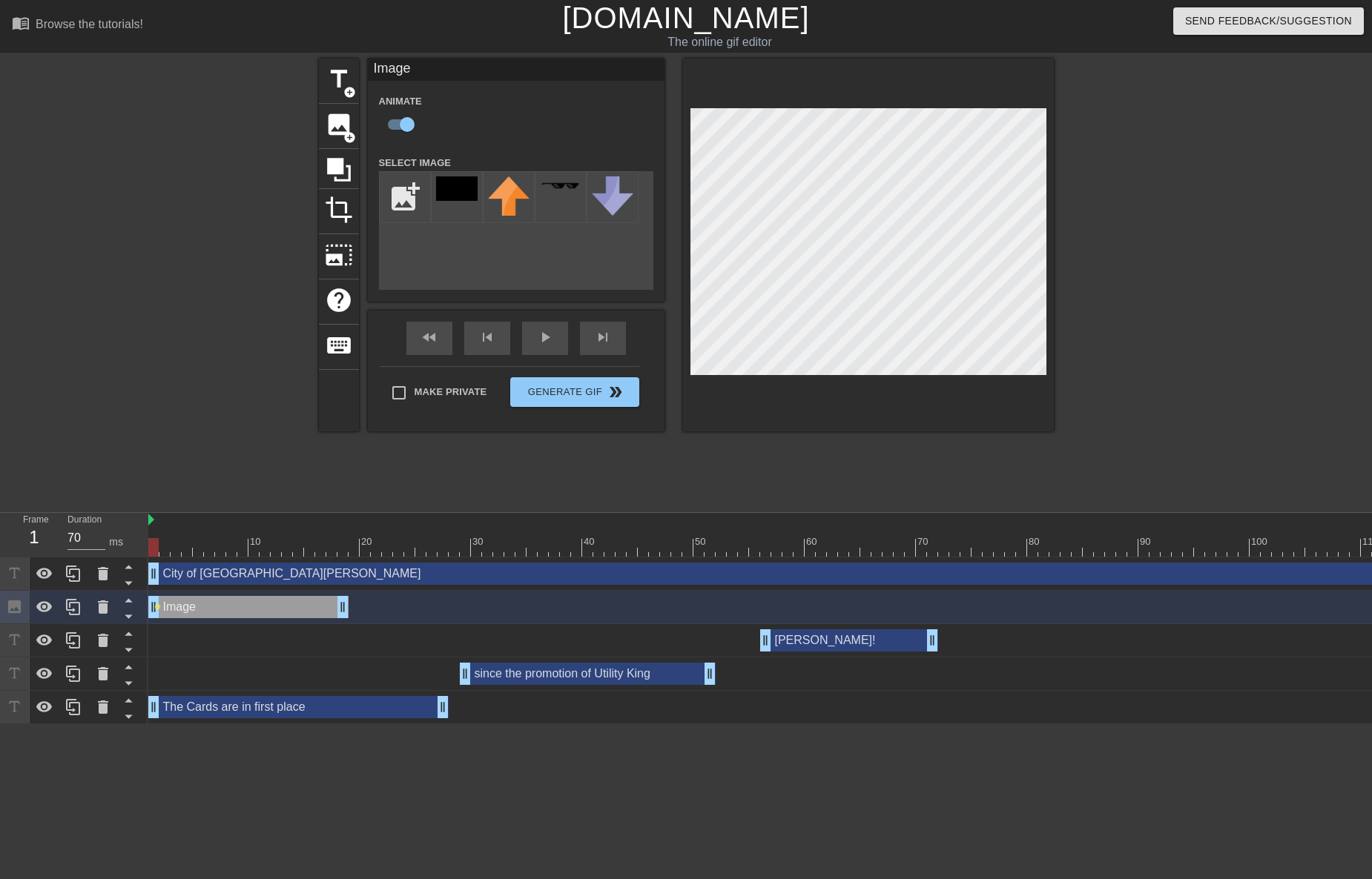
click at [1150, 241] on div at bounding box center [1182, 281] width 222 height 444
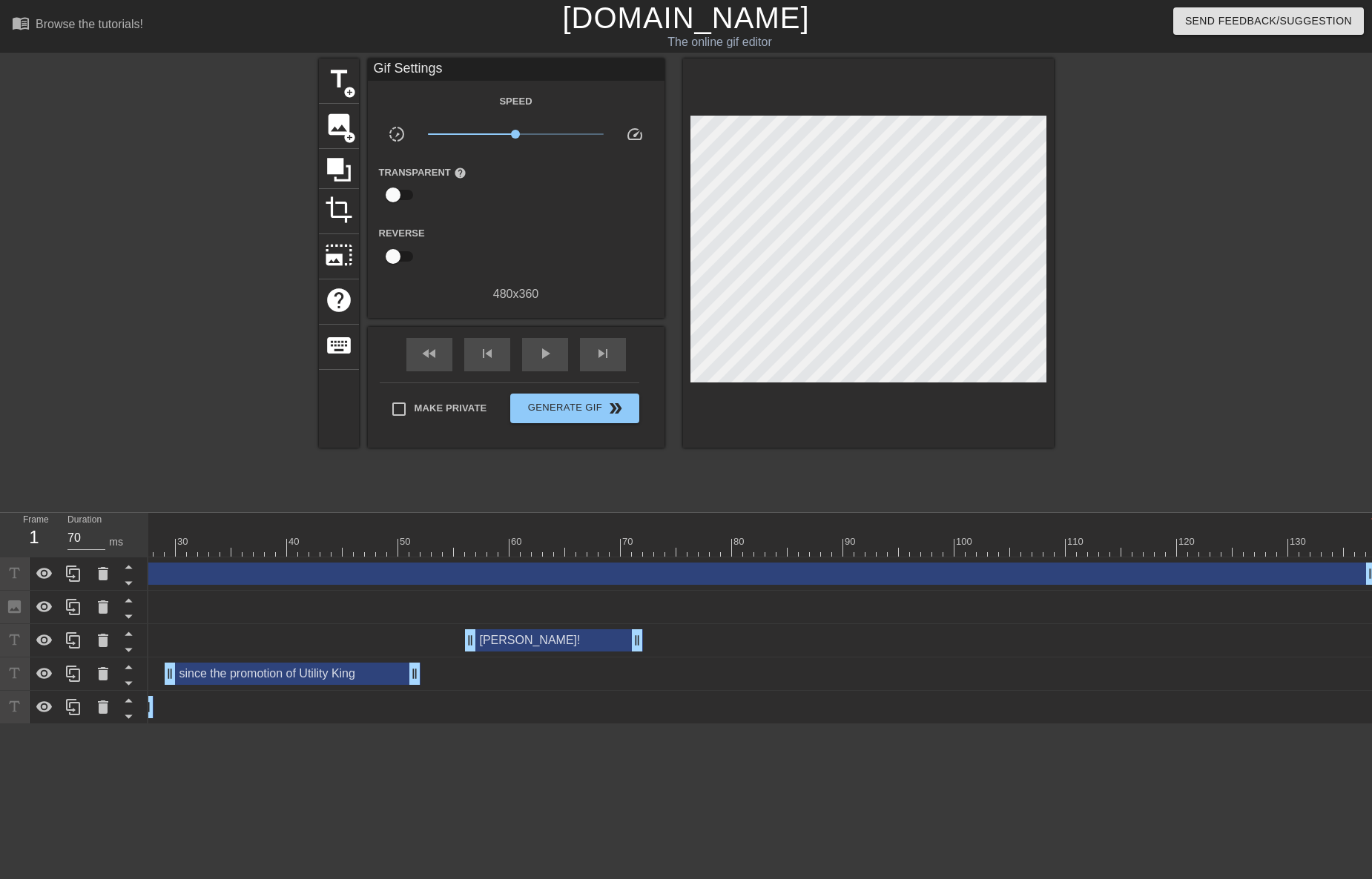
scroll to position [0, 304]
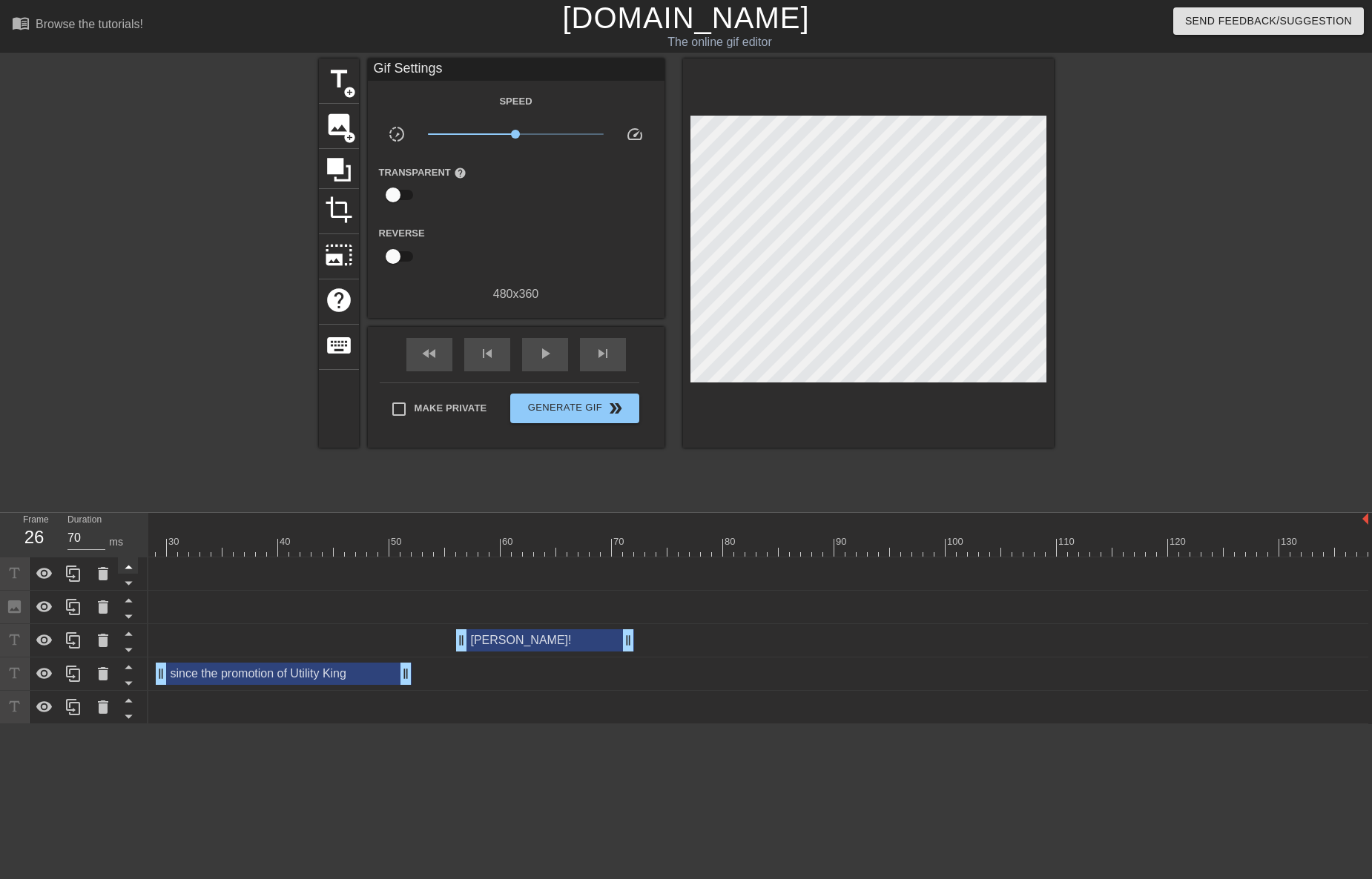
drag, startPoint x: 1359, startPoint y: 579, endPoint x: 134, endPoint y: 565, distance: 1225.1
click at [121, 558] on div "Frame 26 Duration 70 ms 10 20 30 40 50 60 70 80 90 100 110 120 130 City of St. …" at bounding box center [686, 619] width 1372 height 212
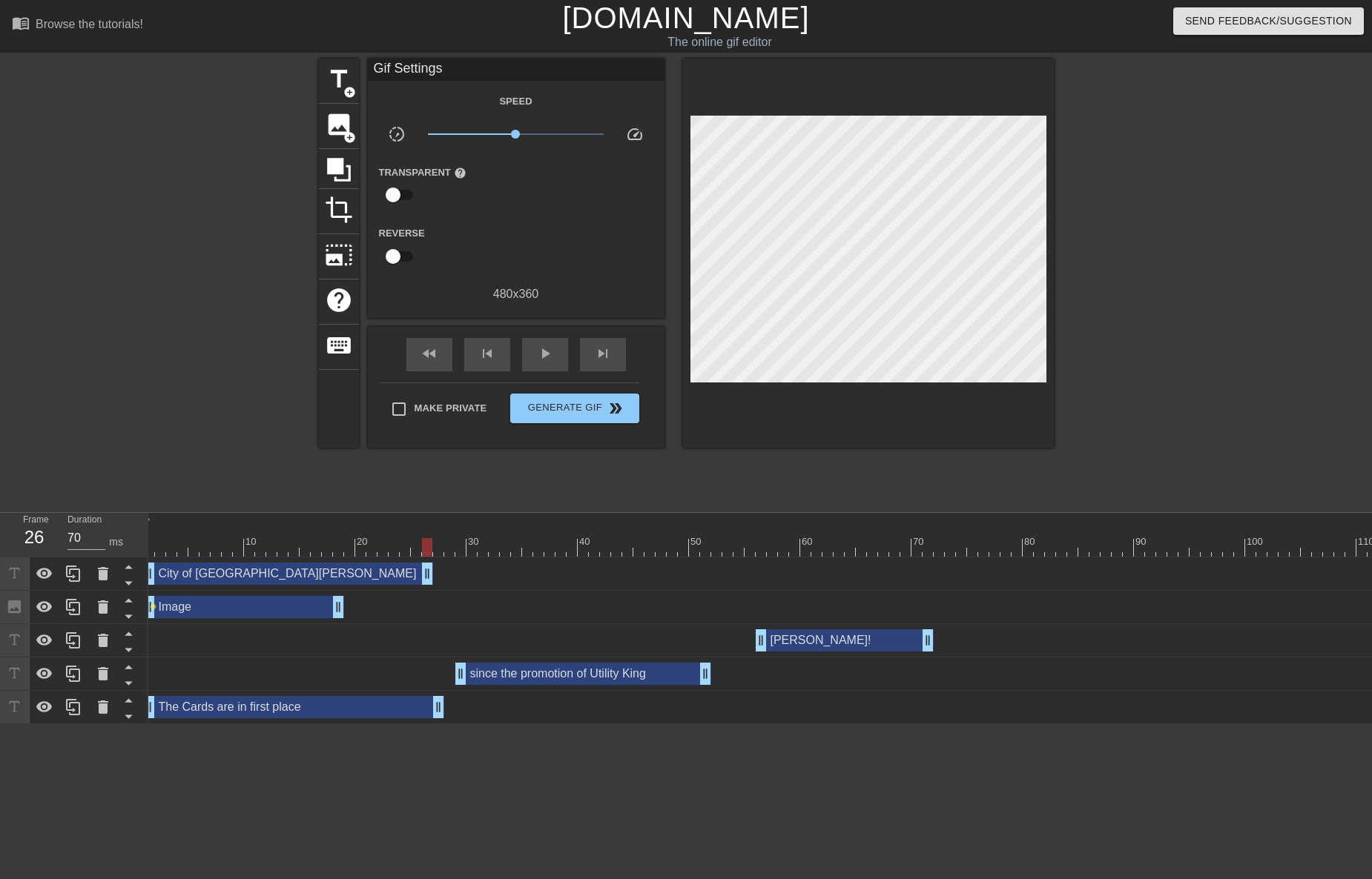
scroll to position [0, 0]
drag, startPoint x: 433, startPoint y: 574, endPoint x: 348, endPoint y: 572, distance: 85.0
click at [437, 348] on span "fast_rewind" at bounding box center [429, 353] width 18 height 18
click at [1028, 423] on div at bounding box center [868, 253] width 370 height 389
click at [351, 92] on span "add_circle" at bounding box center [349, 92] width 12 height 12
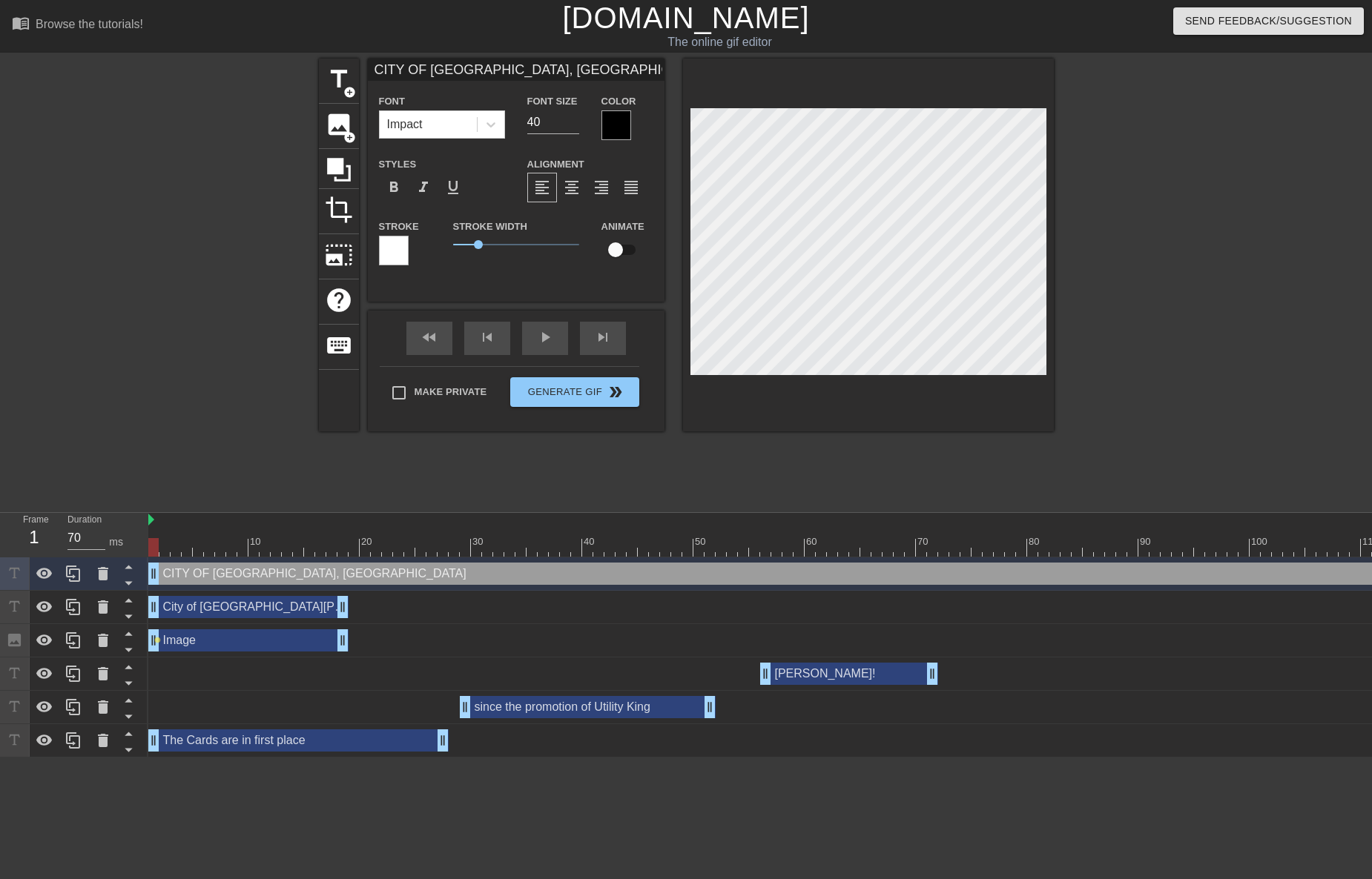
scroll to position [2, 11]
click at [1075, 303] on div at bounding box center [1182, 281] width 222 height 444
drag, startPoint x: 534, startPoint y: 124, endPoint x: 485, endPoint y: 133, distance: 49.8
click at [485, 133] on div "Font Impact Font Size 40 Color" at bounding box center [516, 116] width 296 height 48
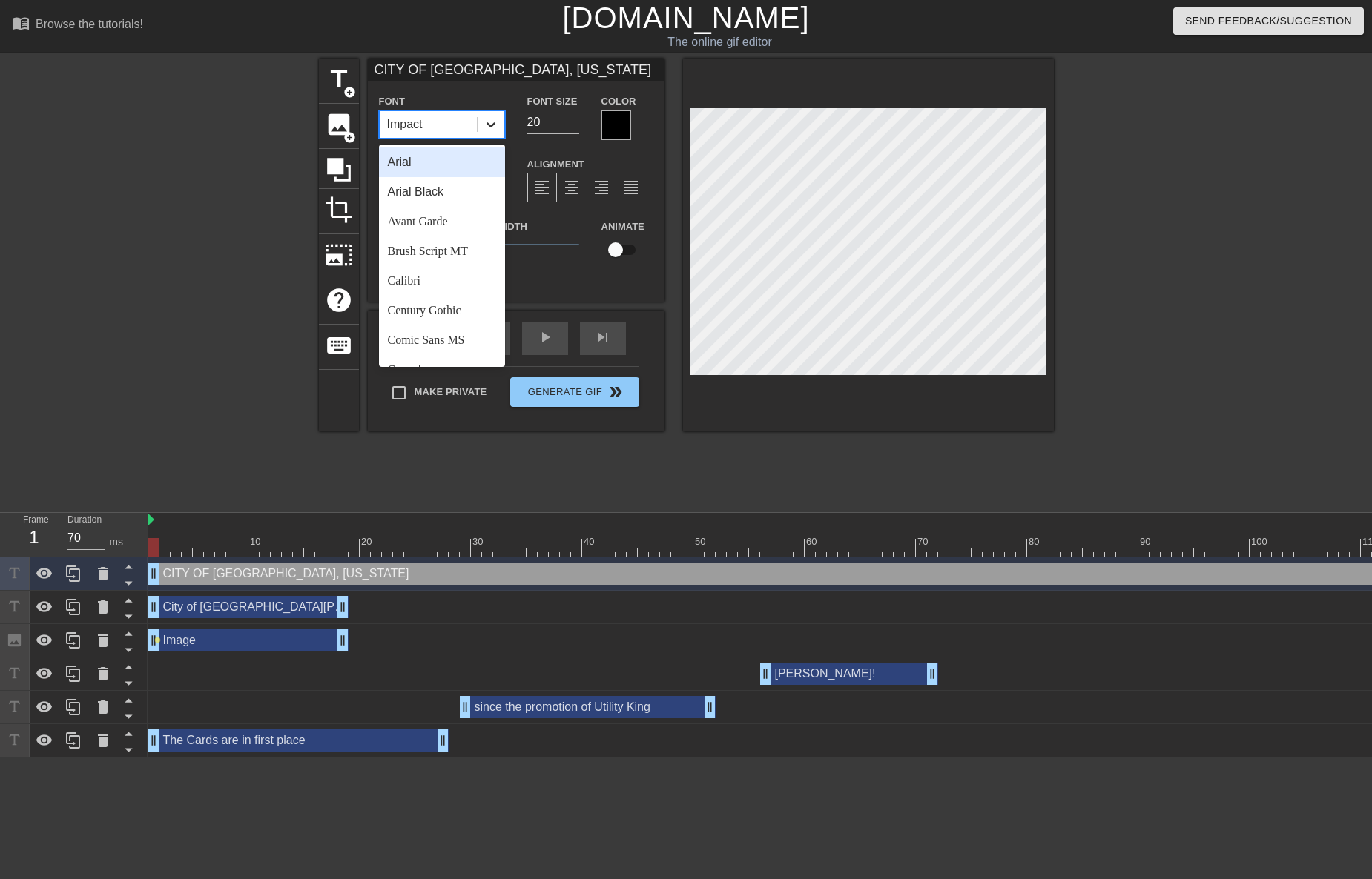
click at [493, 122] on icon at bounding box center [491, 125] width 15 height 15
click at [447, 165] on div "Arial" at bounding box center [441, 162] width 126 height 29
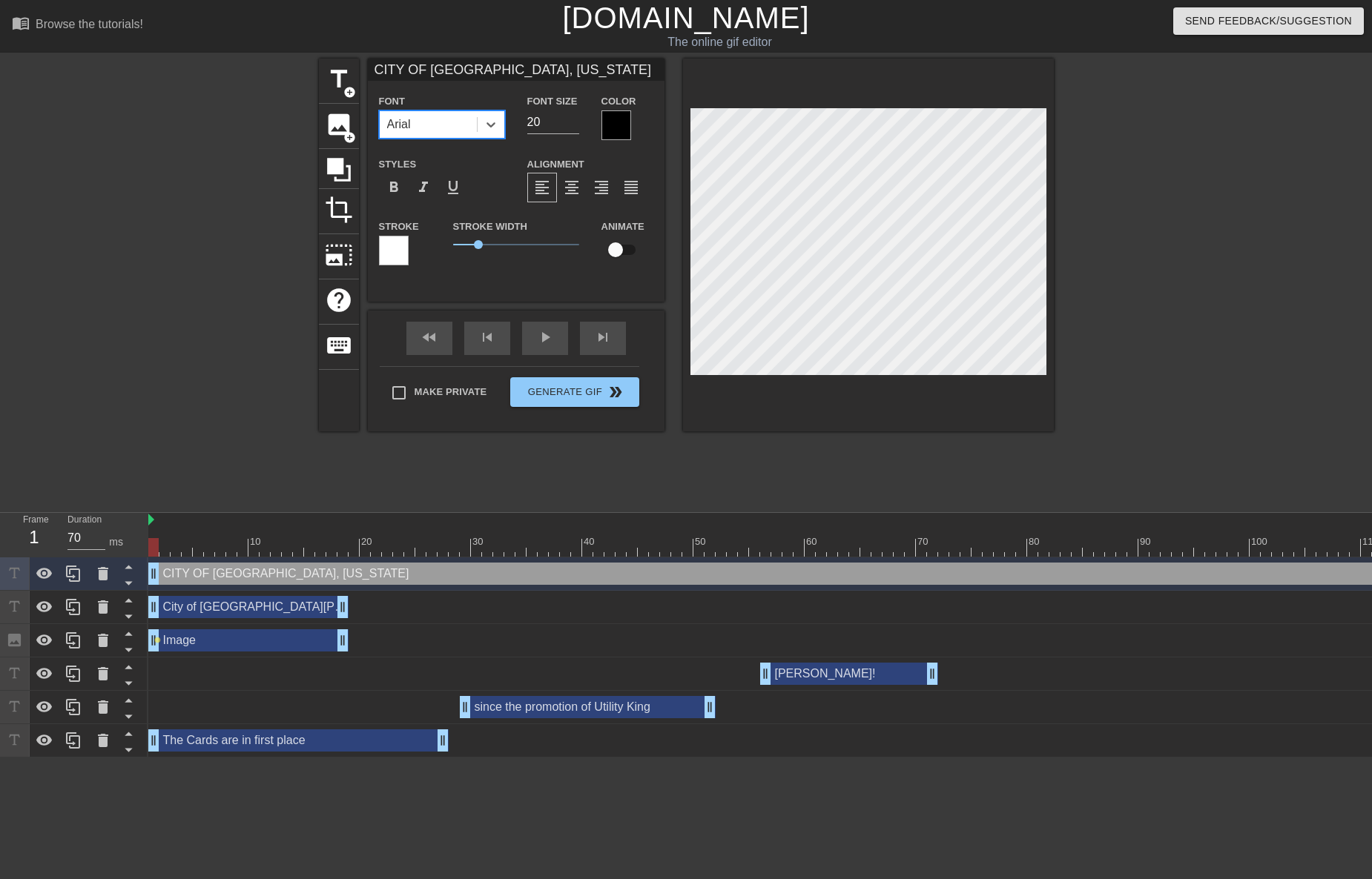
click at [616, 132] on div at bounding box center [616, 125] width 29 height 29
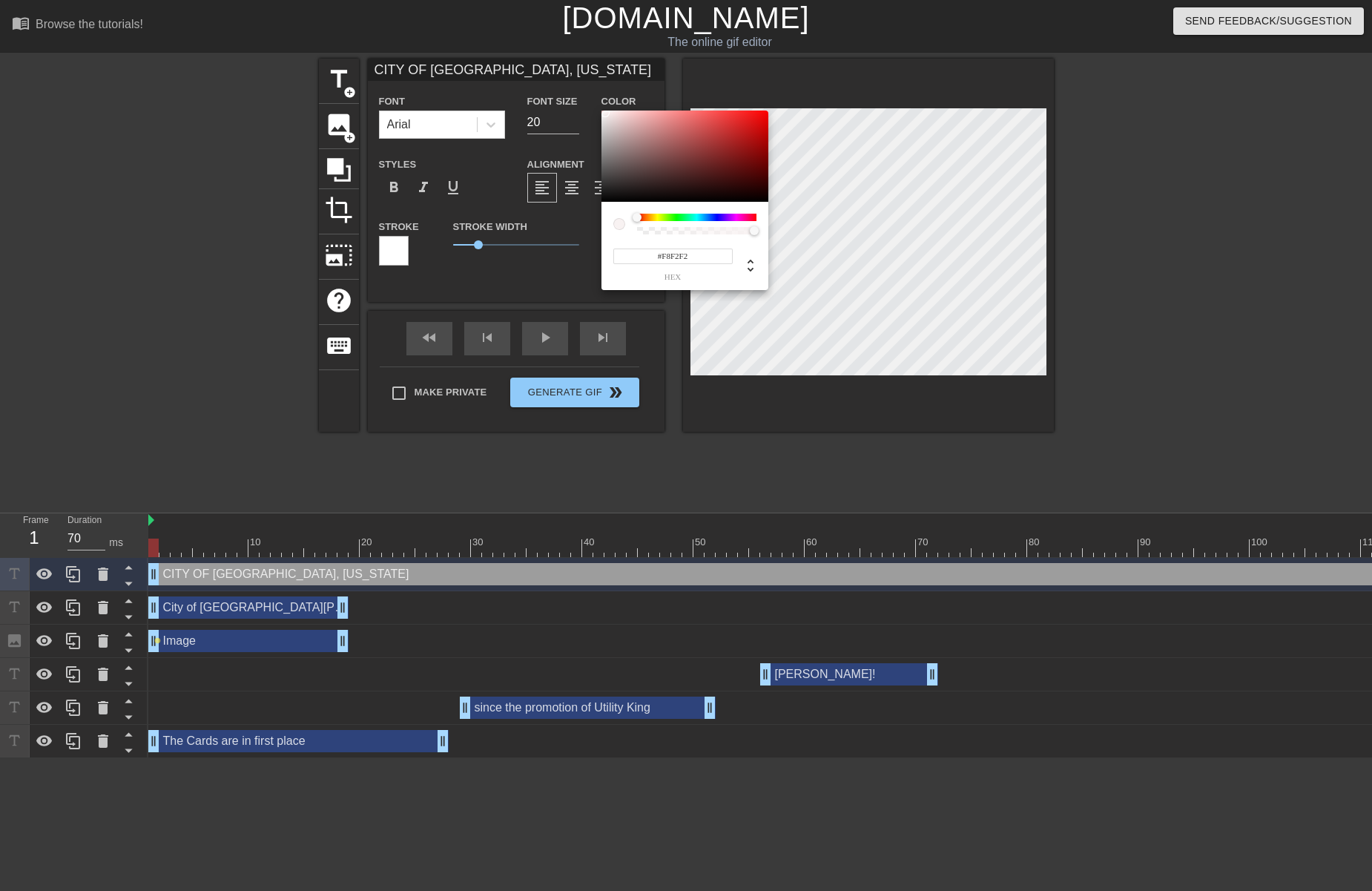
click at [605, 112] on div at bounding box center [685, 156] width 167 height 92
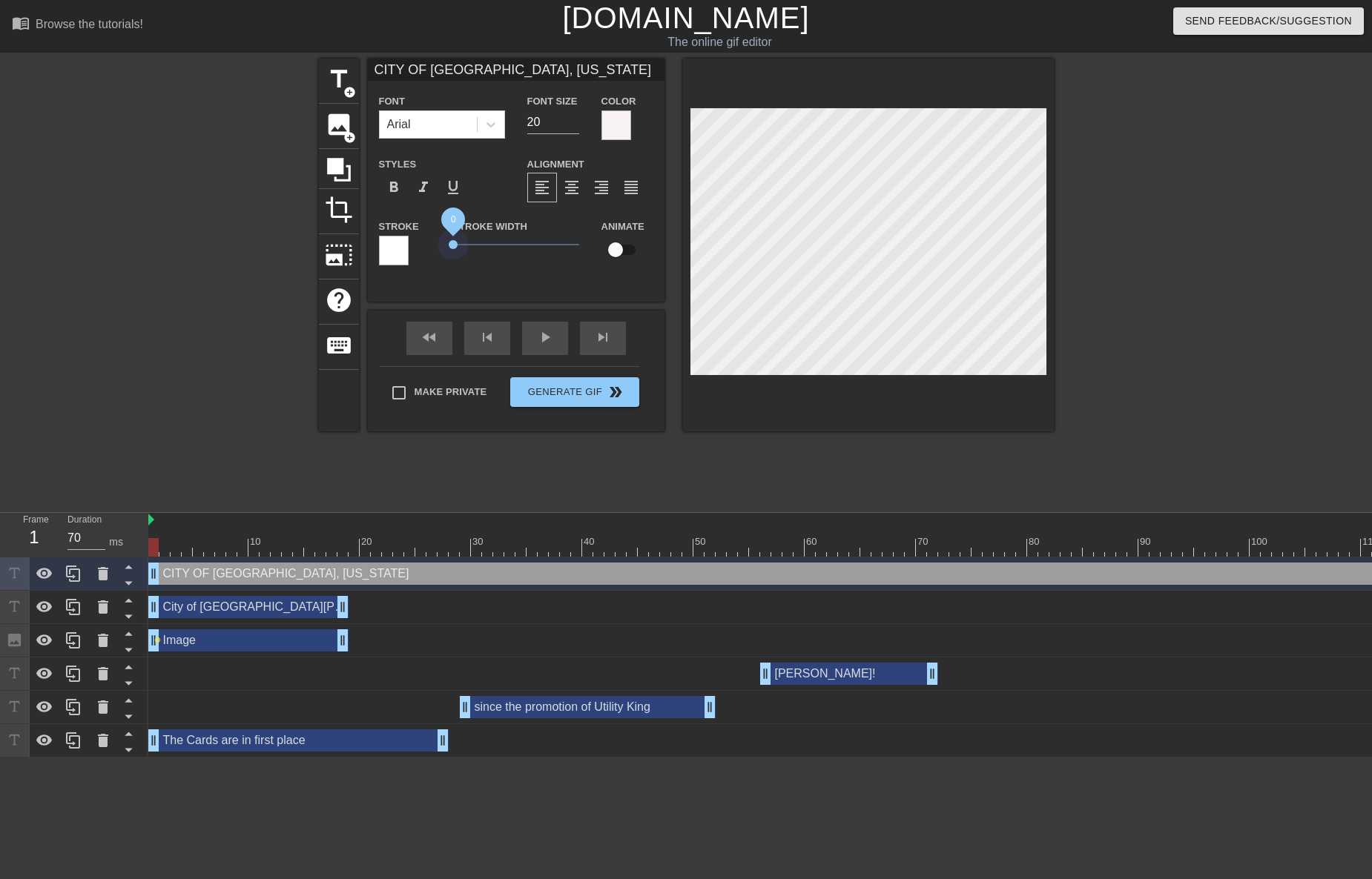
drag, startPoint x: 454, startPoint y: 245, endPoint x: 419, endPoint y: 245, distance: 35.0
click at [419, 245] on div "Stroke Stroke Width 0 Animate" at bounding box center [516, 248] width 296 height 62
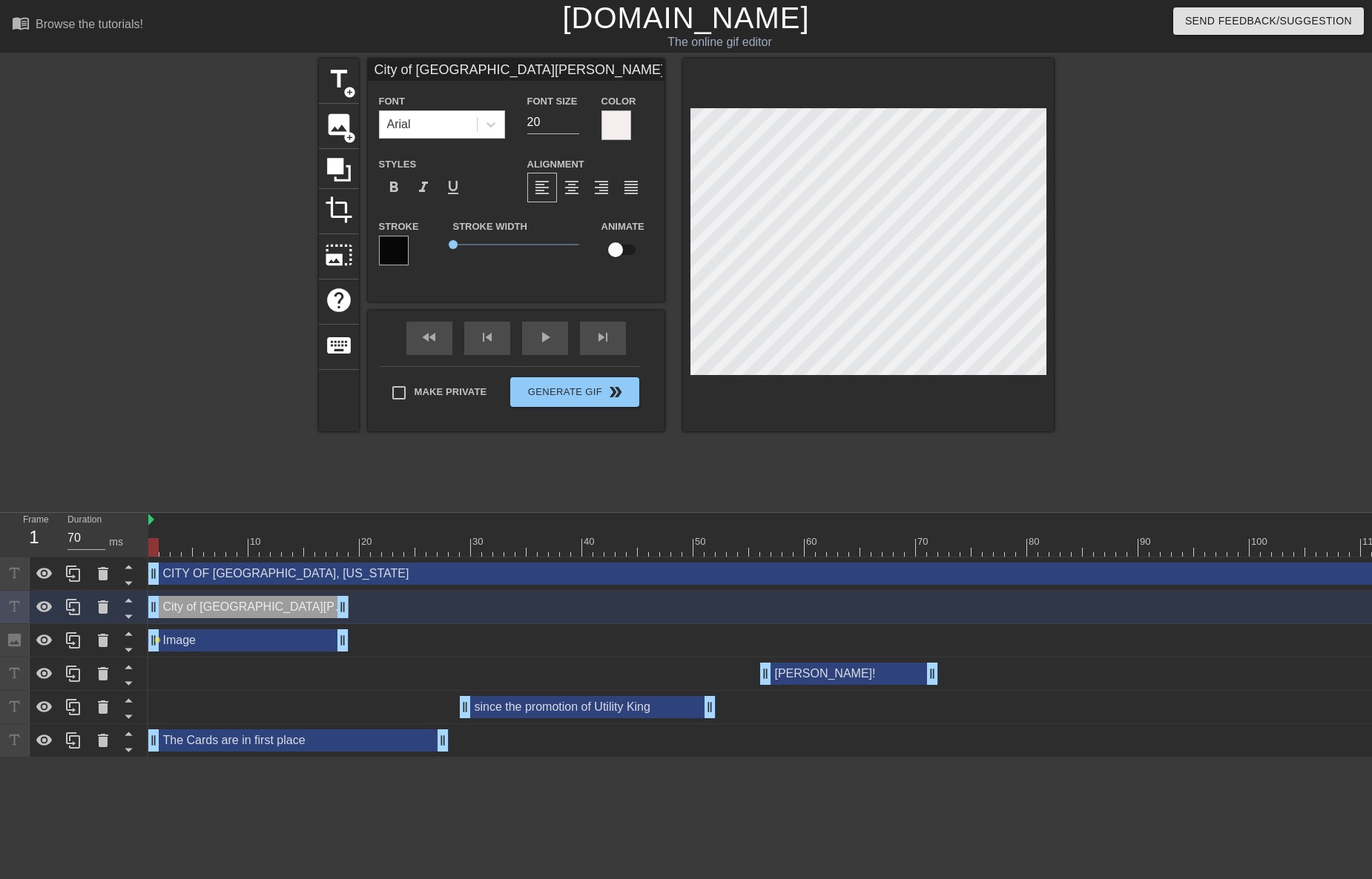
click at [408, 245] on div "Stroke" at bounding box center [405, 241] width 52 height 48
click at [402, 245] on div at bounding box center [393, 251] width 29 height 29
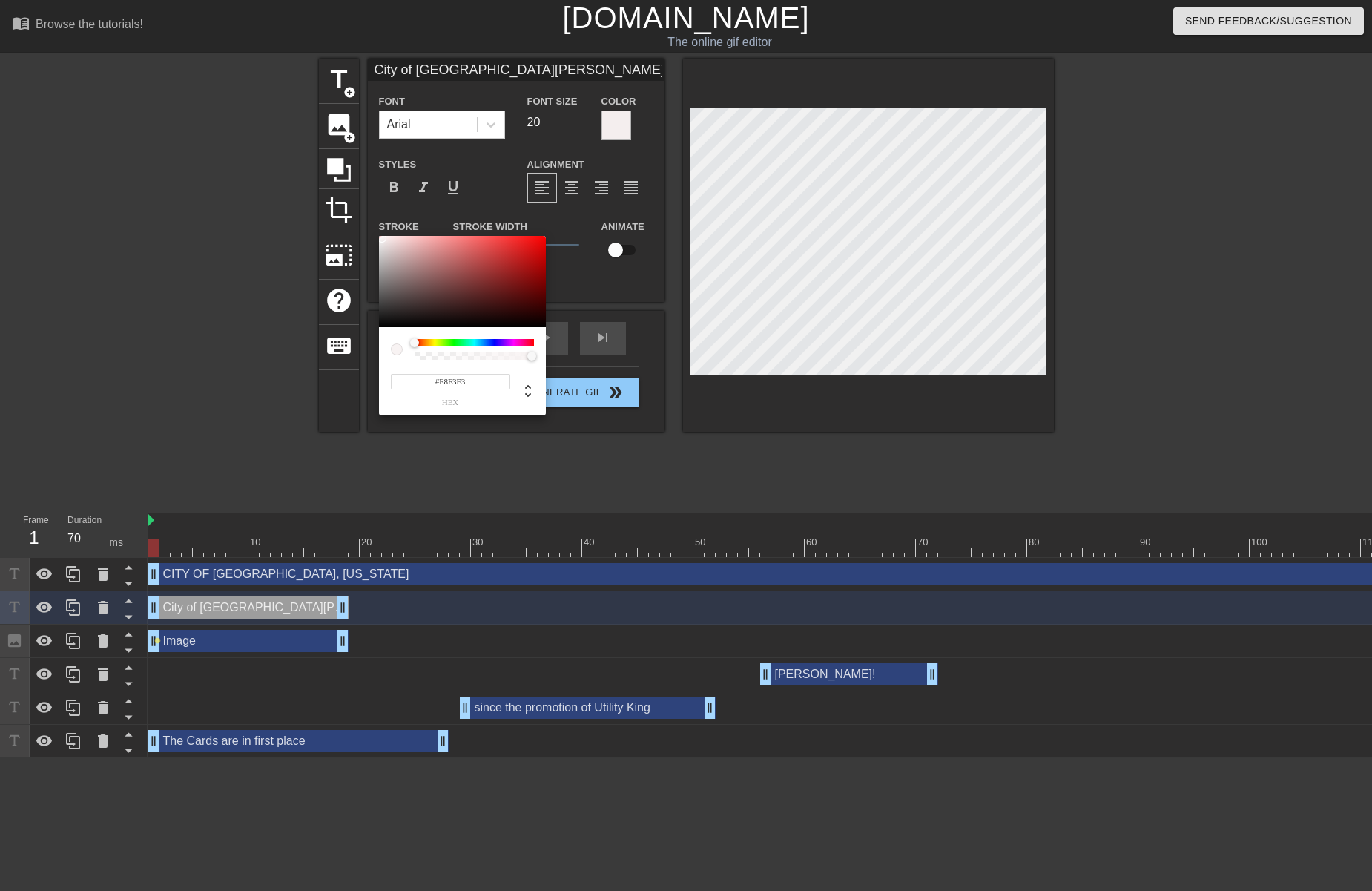
click at [382, 238] on div at bounding box center [462, 282] width 167 height 92
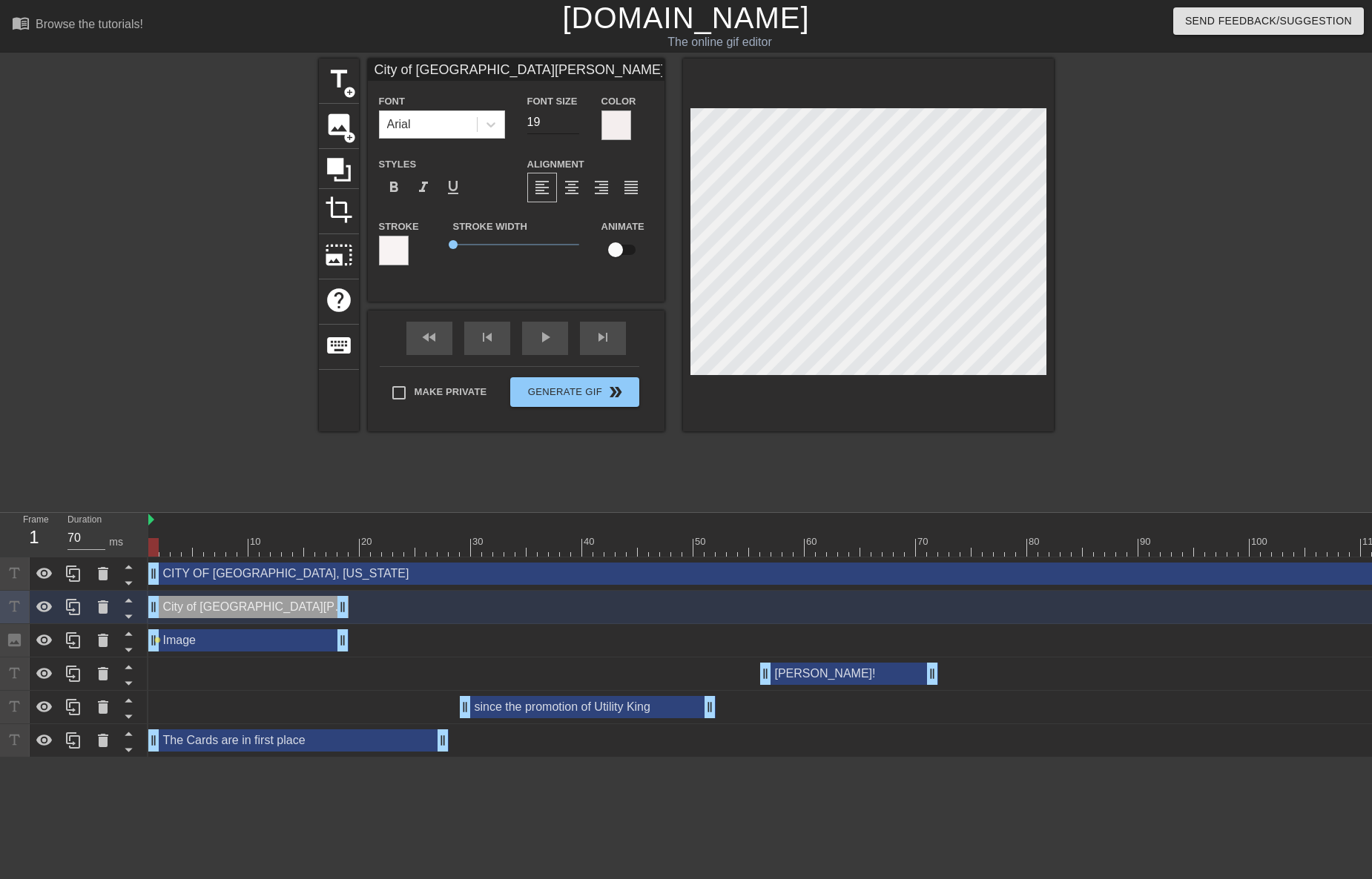
click at [571, 125] on input "19" at bounding box center [553, 122] width 52 height 24
click at [571, 125] on input "18" at bounding box center [553, 122] width 52 height 24
click at [570, 125] on input "17" at bounding box center [553, 122] width 52 height 24
click at [570, 125] on input "16" at bounding box center [553, 122] width 52 height 24
click at [570, 125] on input "15" at bounding box center [553, 122] width 52 height 24
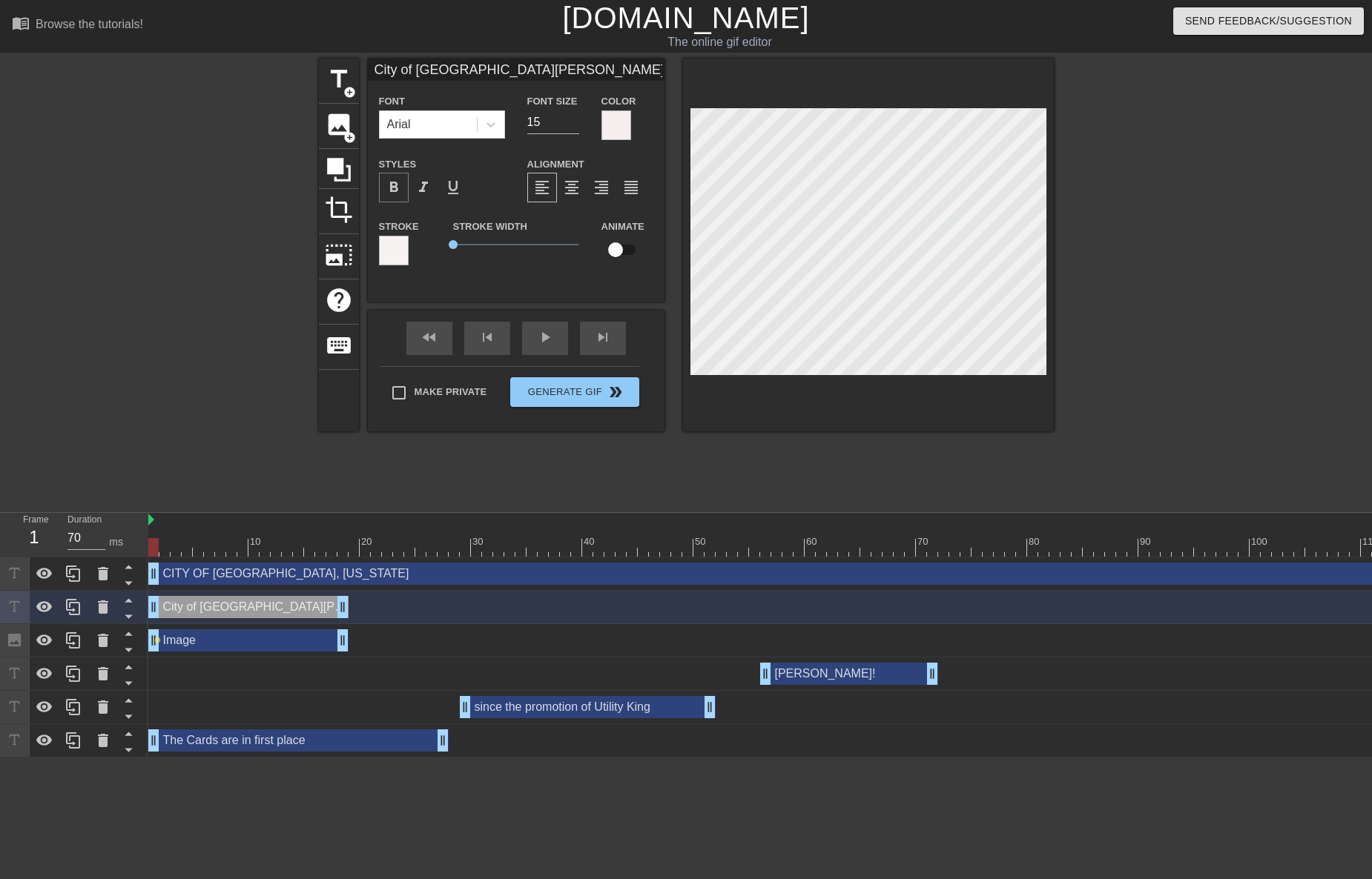
click at [397, 176] on div "format_bold" at bounding box center [393, 187] width 29 height 29
click at [401, 178] on span "format_bold" at bounding box center [394, 187] width 18 height 18
click at [572, 120] on input "16" at bounding box center [553, 122] width 52 height 24
click at [572, 120] on input "17" at bounding box center [553, 122] width 52 height 24
click at [572, 117] on input "18" at bounding box center [553, 122] width 52 height 24
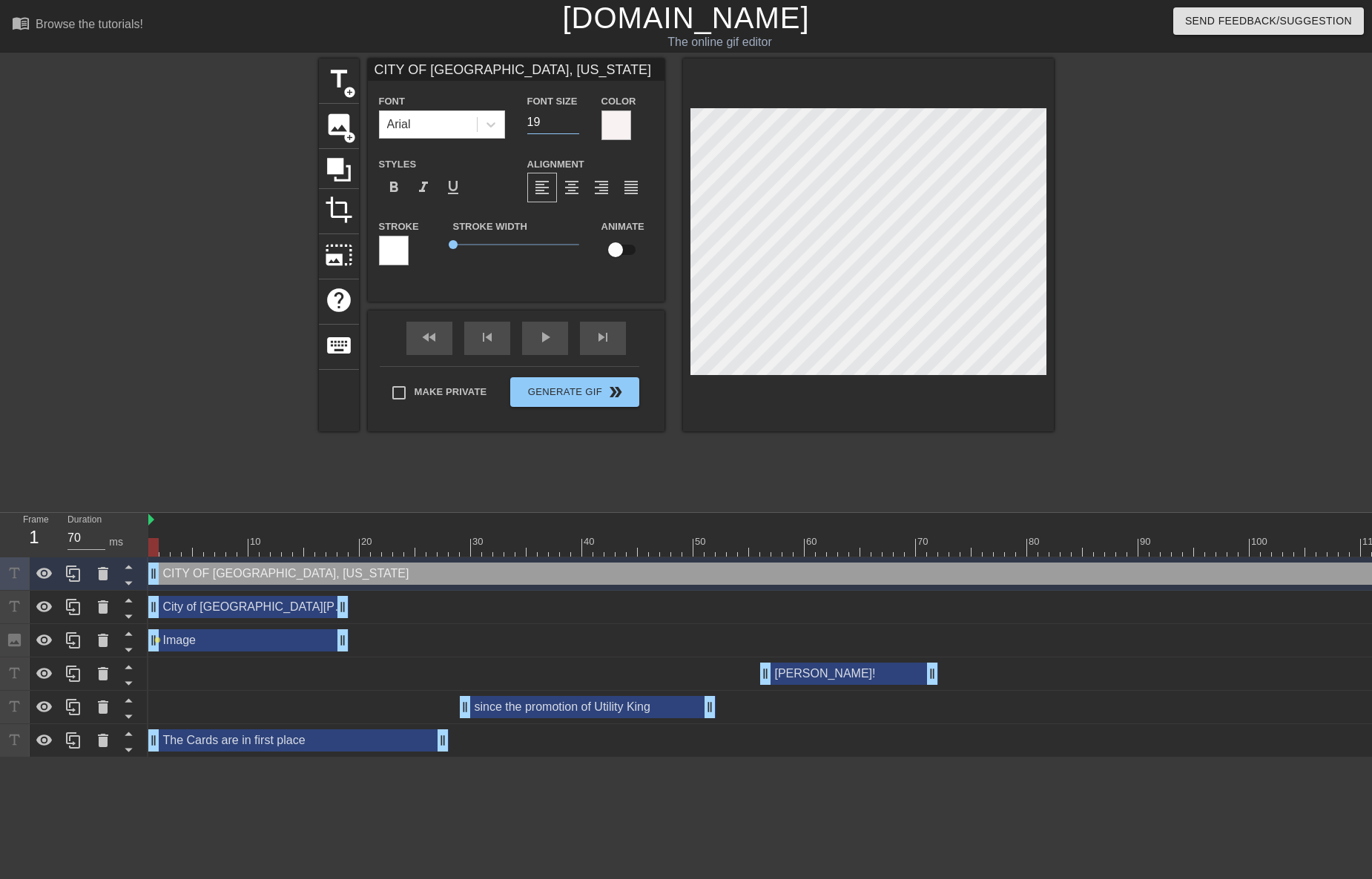
click at [573, 127] on input "19" at bounding box center [553, 122] width 52 height 24
click at [572, 128] on input "18" at bounding box center [553, 122] width 52 height 24
click at [1166, 291] on div at bounding box center [1182, 281] width 222 height 444
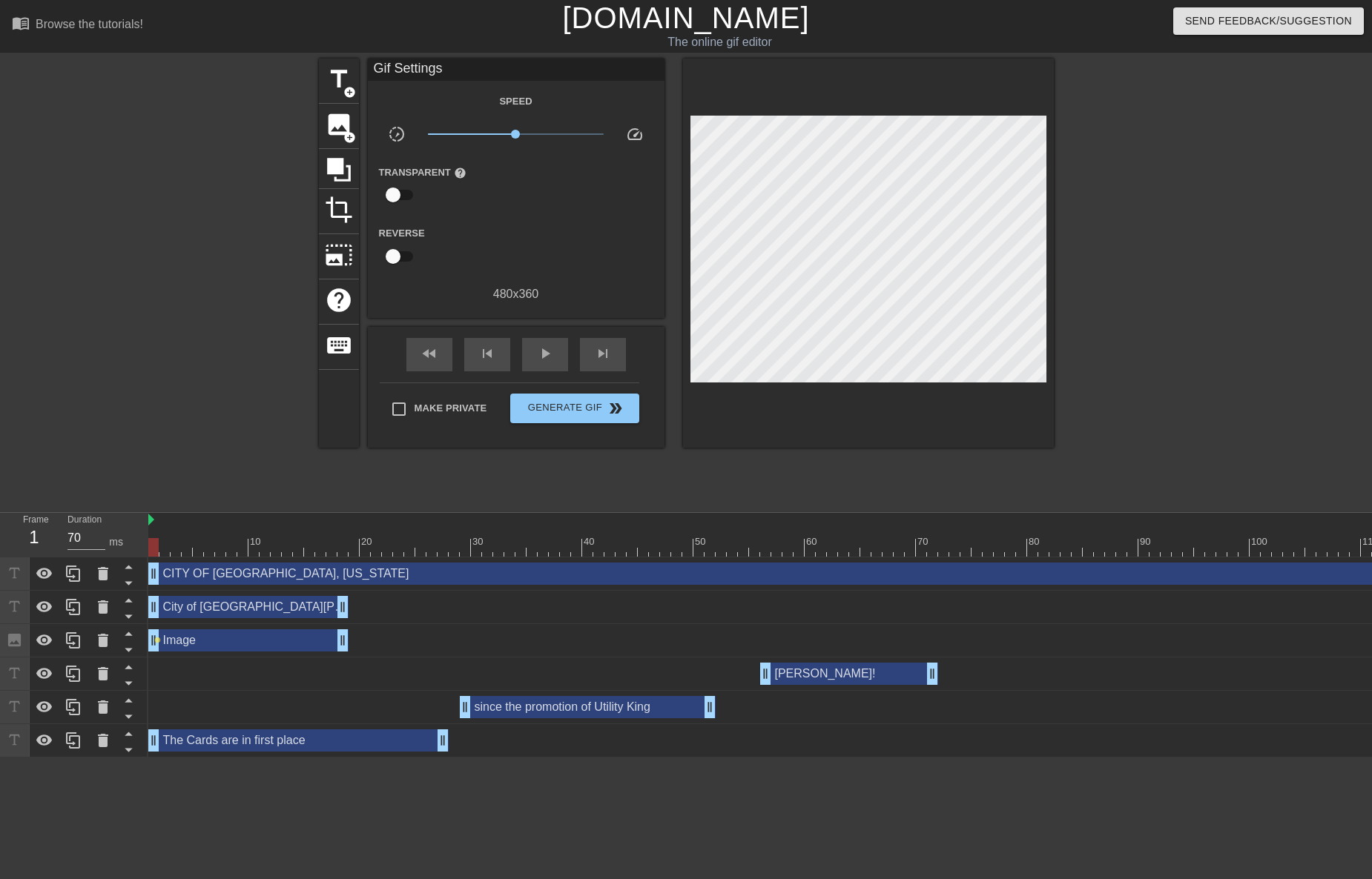
scroll to position [0, 304]
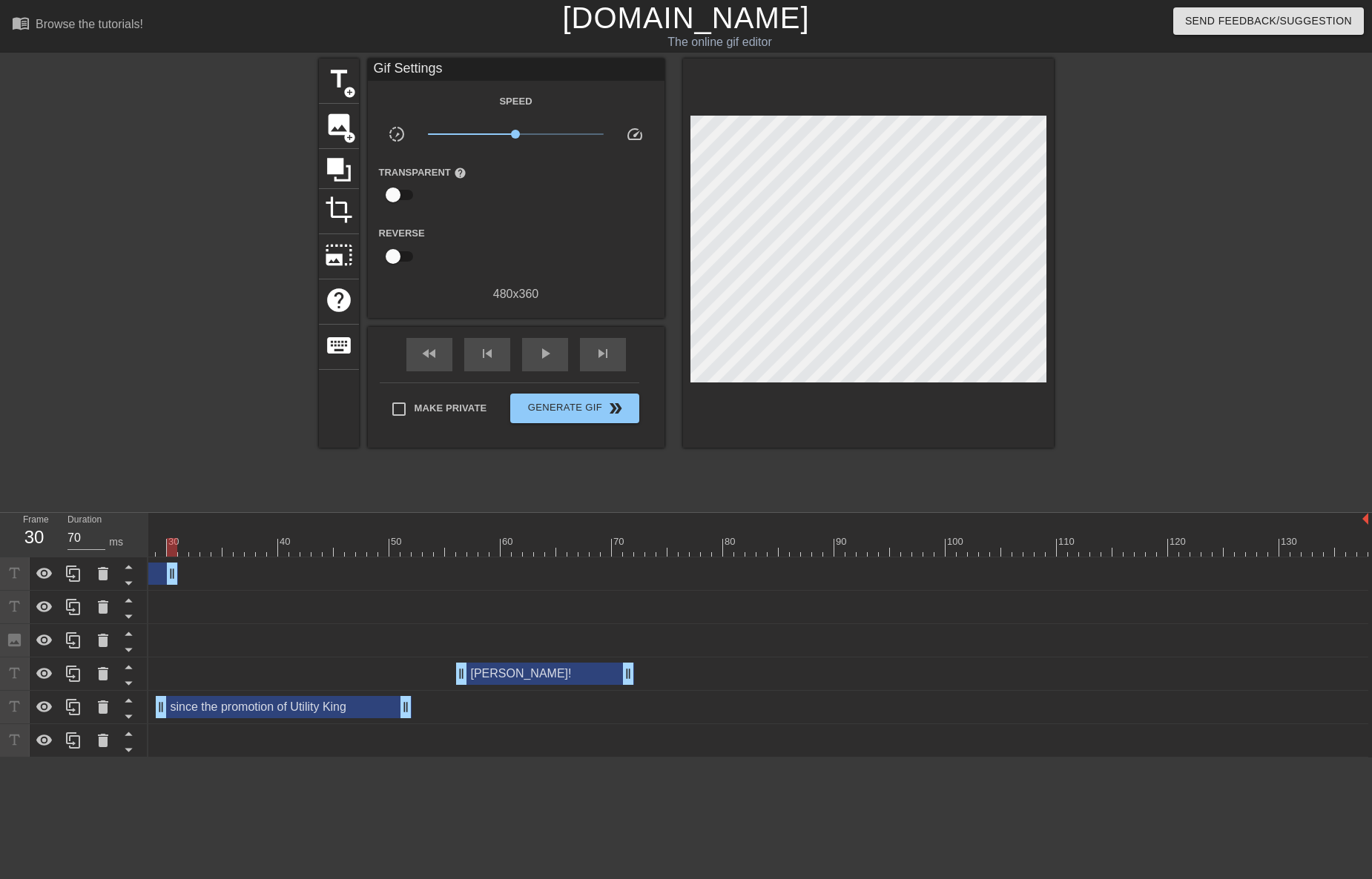
drag, startPoint x: 1361, startPoint y: 577, endPoint x: 151, endPoint y: 601, distance: 1210.2
click at [152, 601] on div "CITY OF [GEOGRAPHIC_DATA], [US_STATE] drag_handle drag_handle City of St. [PERS…" at bounding box center [456, 658] width 1224 height 200
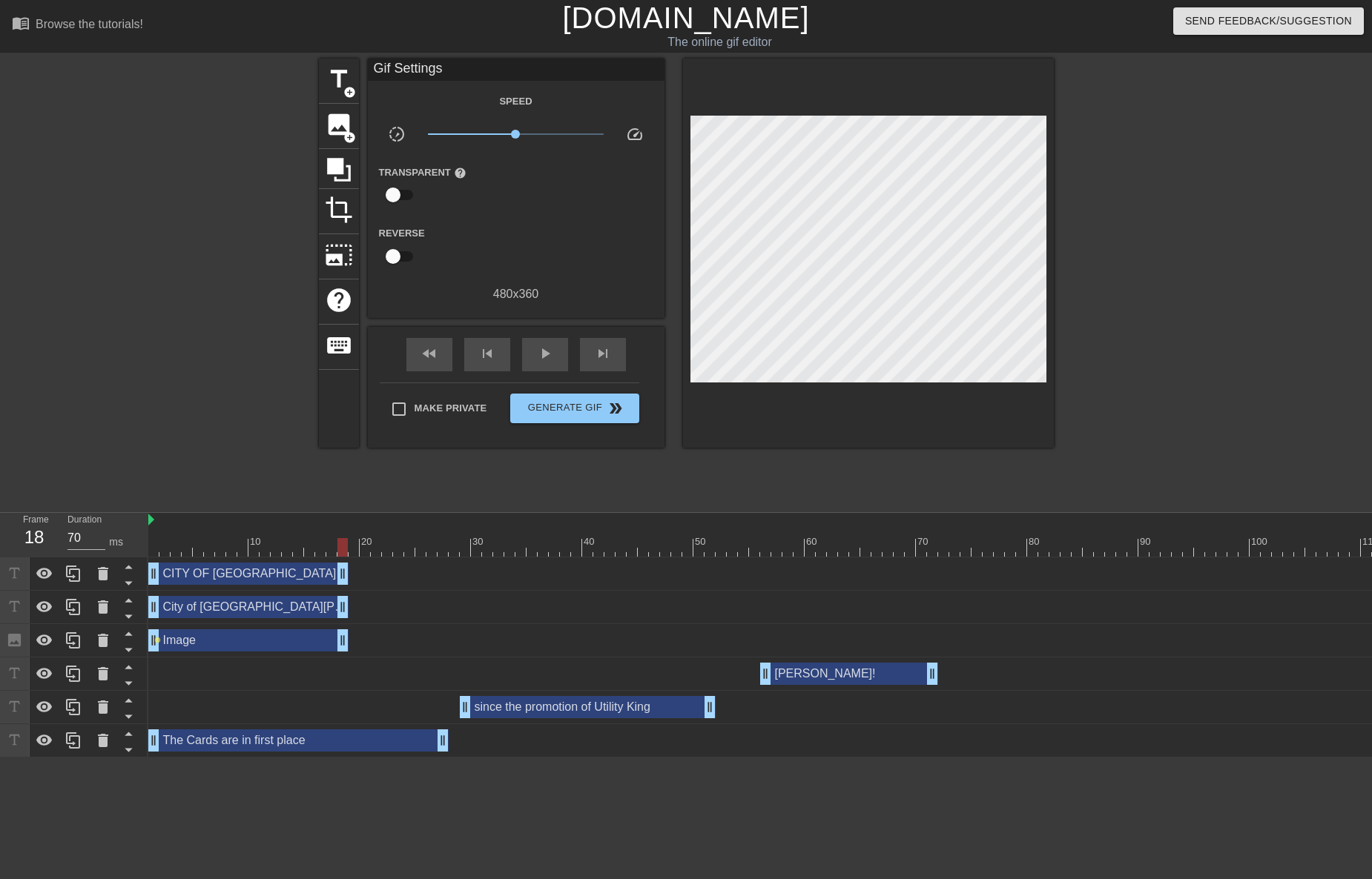
drag, startPoint x: 456, startPoint y: 572, endPoint x: 348, endPoint y: 565, distance: 108.2
click at [348, 565] on div "CITY OF [GEOGRAPHIC_DATA], [US_STATE] drag_handle drag_handle" at bounding box center [910, 573] width 1523 height 22
click at [609, 358] on span "skip_next" at bounding box center [603, 353] width 18 height 18
click at [296, 641] on div "Image drag_handle drag_handle" at bounding box center [248, 640] width 200 height 22
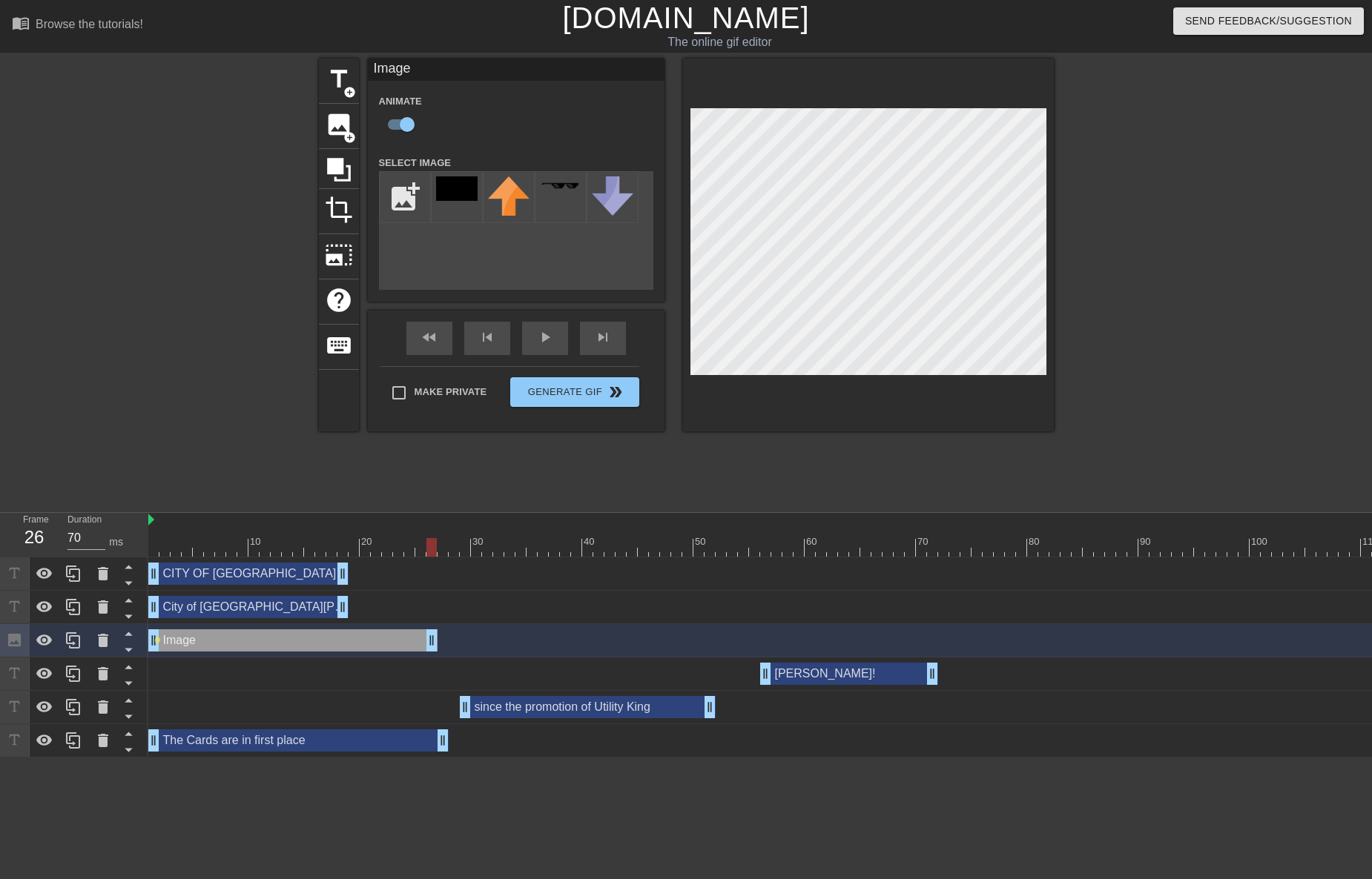
drag, startPoint x: 343, startPoint y: 633, endPoint x: 436, endPoint y: 645, distance: 93.8
drag, startPoint x: 432, startPoint y: 644, endPoint x: 533, endPoint y: 648, distance: 101.1
drag, startPoint x: 534, startPoint y: 631, endPoint x: 523, endPoint y: 632, distance: 11.0
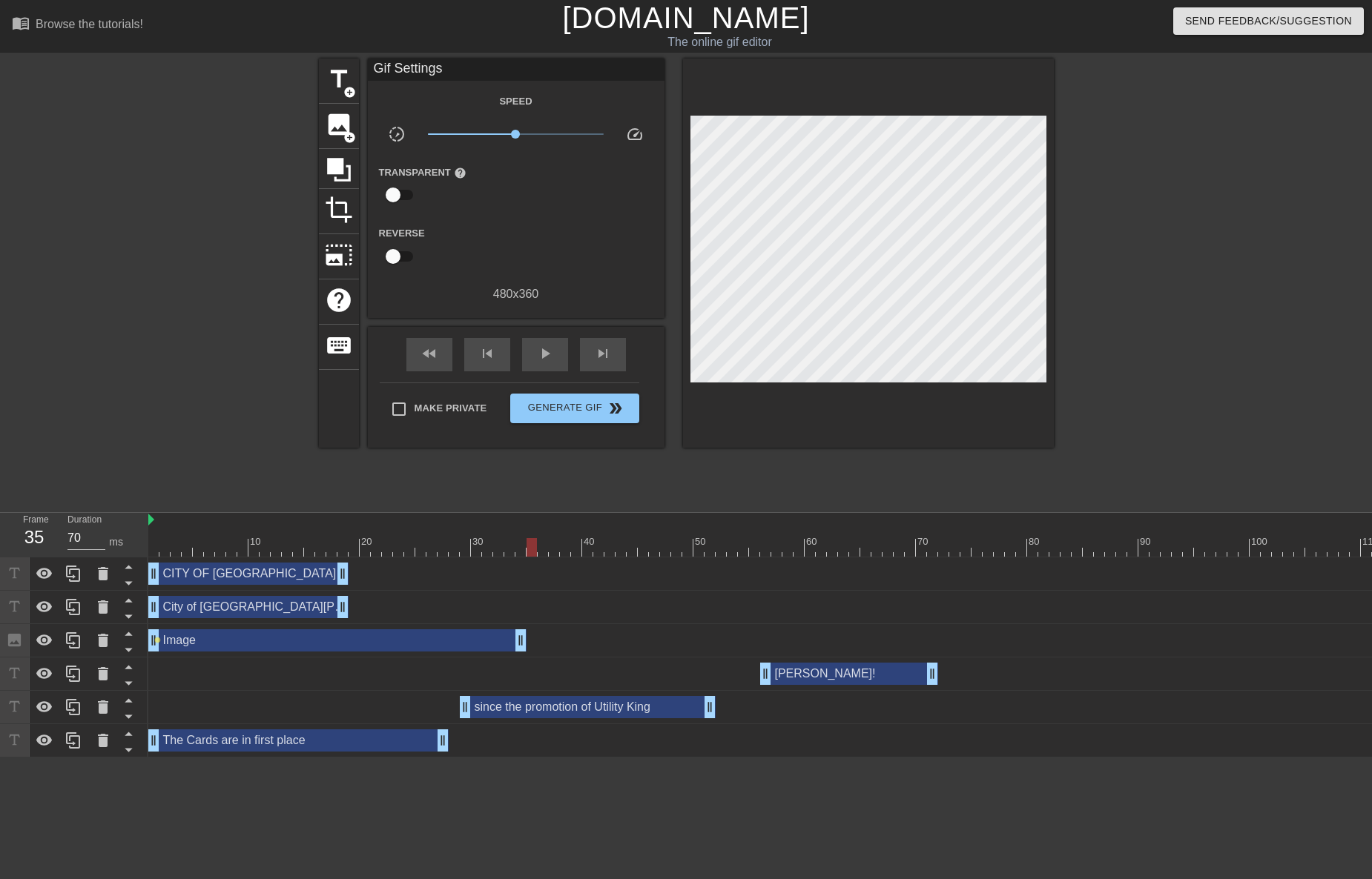
click at [1167, 338] on div at bounding box center [1182, 281] width 222 height 444
drag, startPoint x: 516, startPoint y: 639, endPoint x: 528, endPoint y: 640, distance: 12.0
click at [355, 536] on div at bounding box center [354, 536] width 11 height 19
drag, startPoint x: 533, startPoint y: 648, endPoint x: 327, endPoint y: 623, distance: 207.5
click at [327, 623] on div "CITY OF [GEOGRAPHIC_DATA], [US_STATE] drag_handle drag_handle City of St. [PERS…" at bounding box center [760, 658] width 1224 height 200
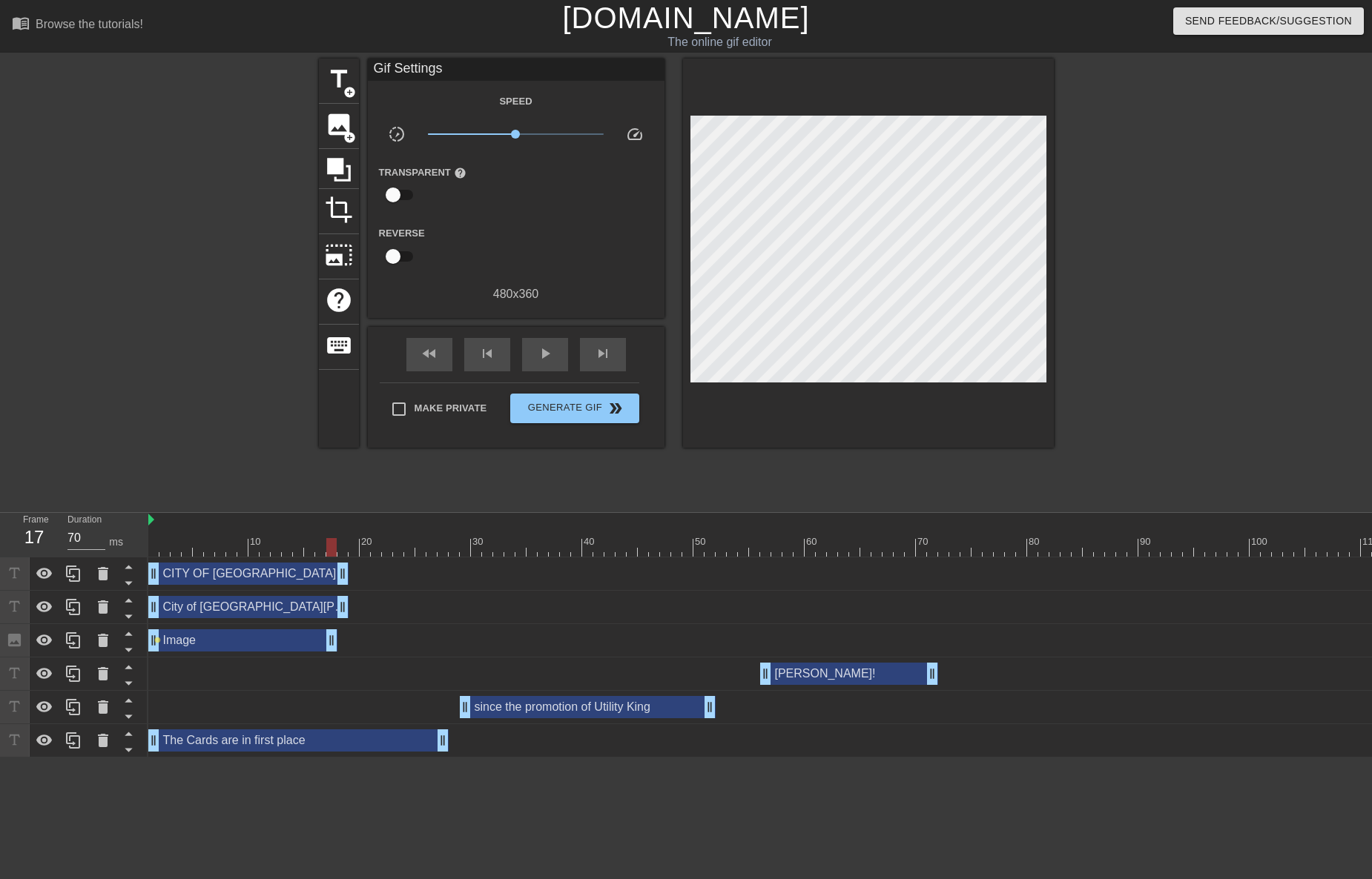
drag, startPoint x: 321, startPoint y: 638, endPoint x: 328, endPoint y: 639, distance: 7.1
click at [158, 532] on div at bounding box center [154, 536] width 11 height 19
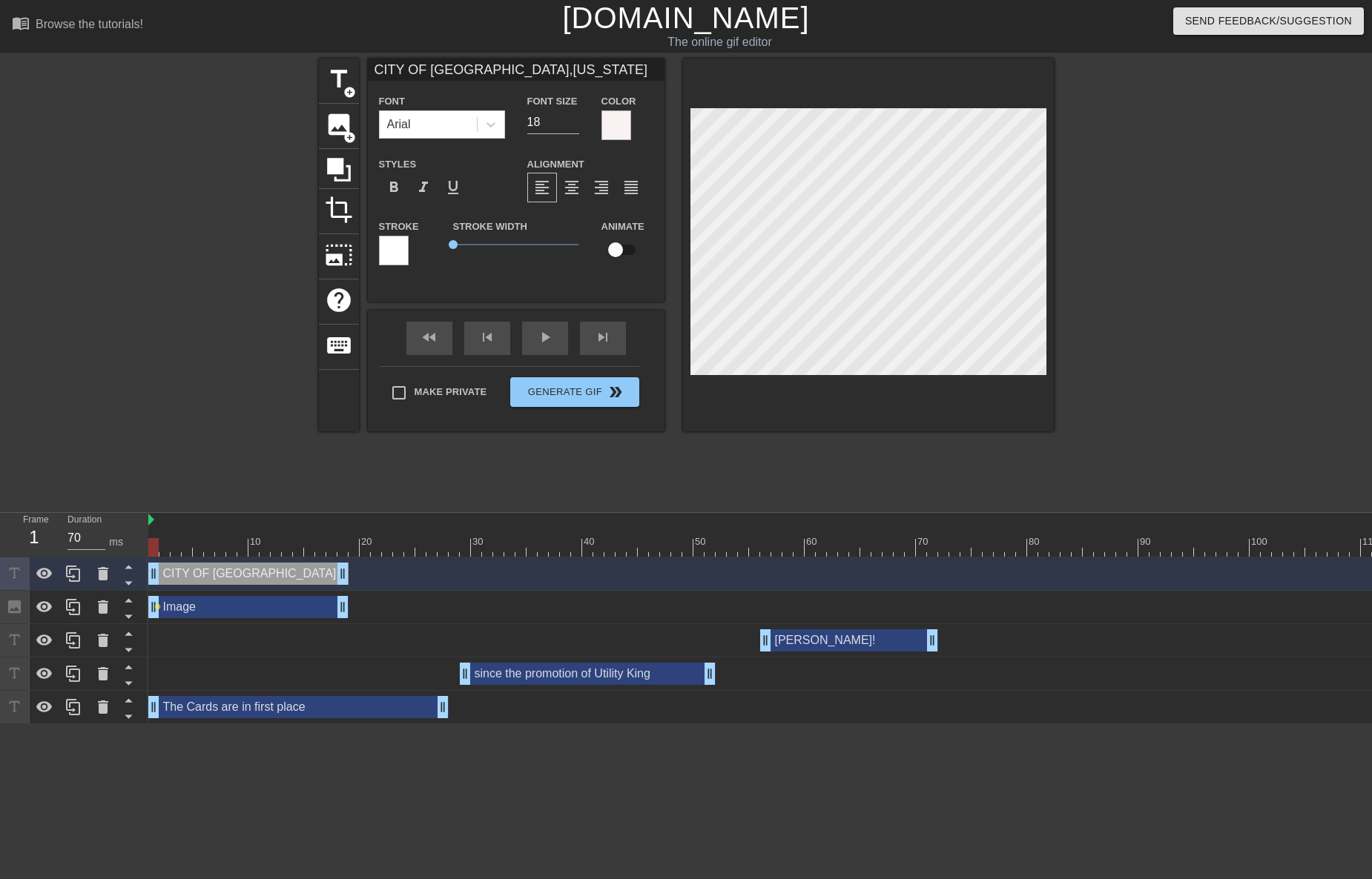
click at [692, 489] on div "title add_circle image add_circle crop photo_size_select_large help keyboard CI…" at bounding box center [686, 281] width 734 height 444
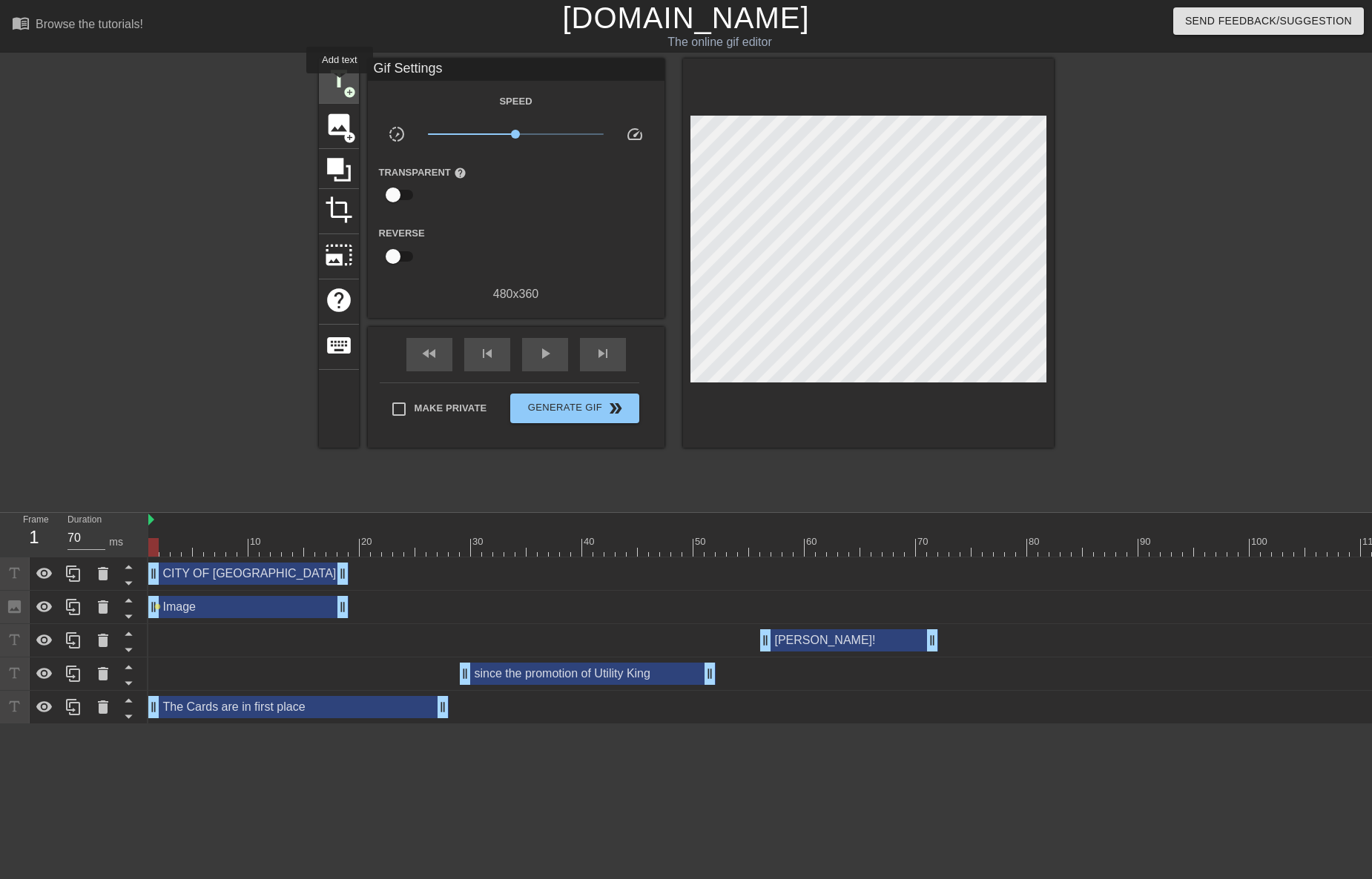
click at [340, 84] on span "title" at bounding box center [339, 79] width 28 height 28
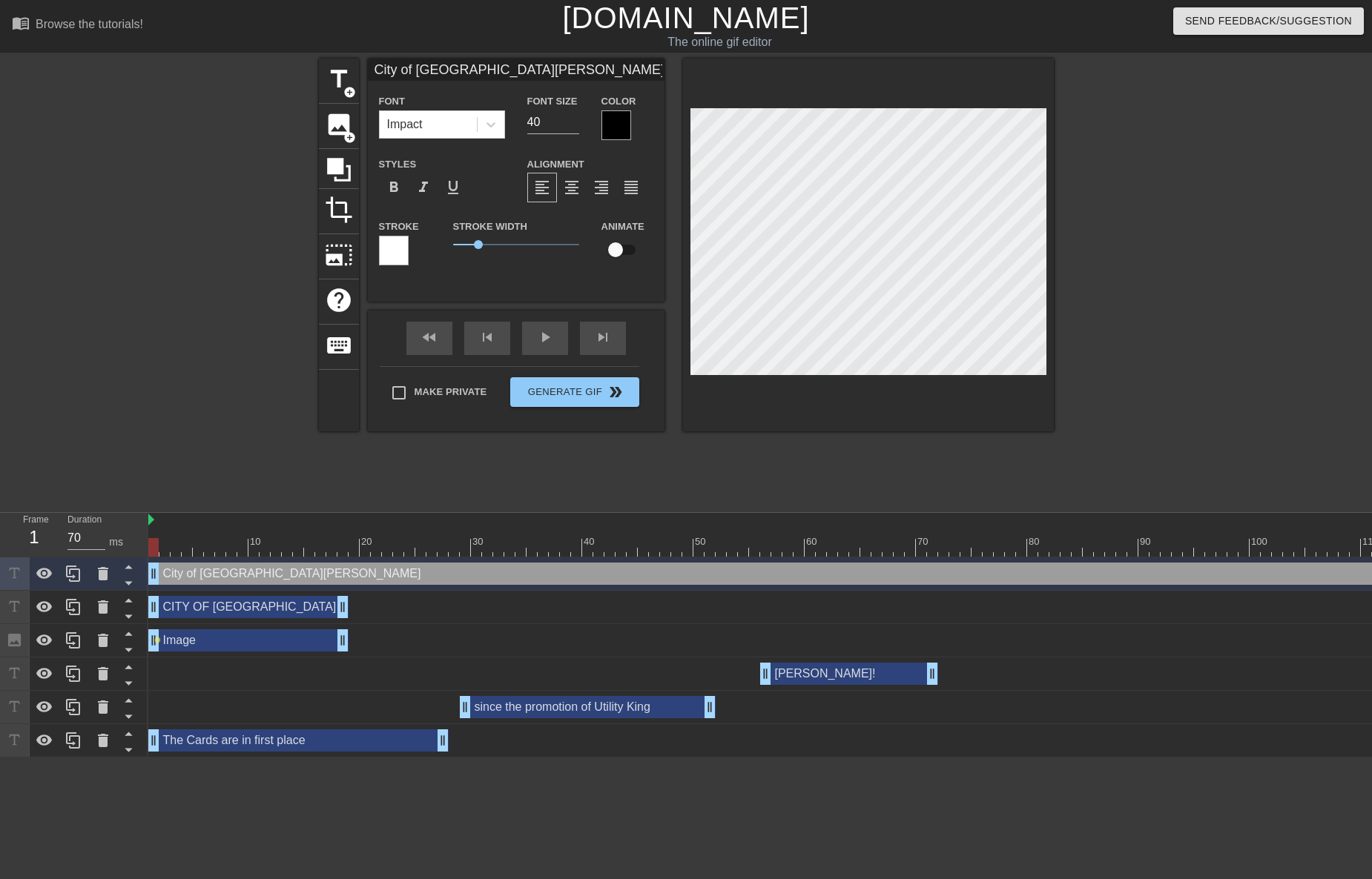
scroll to position [2, 2]
click at [496, 124] on icon at bounding box center [491, 125] width 15 height 15
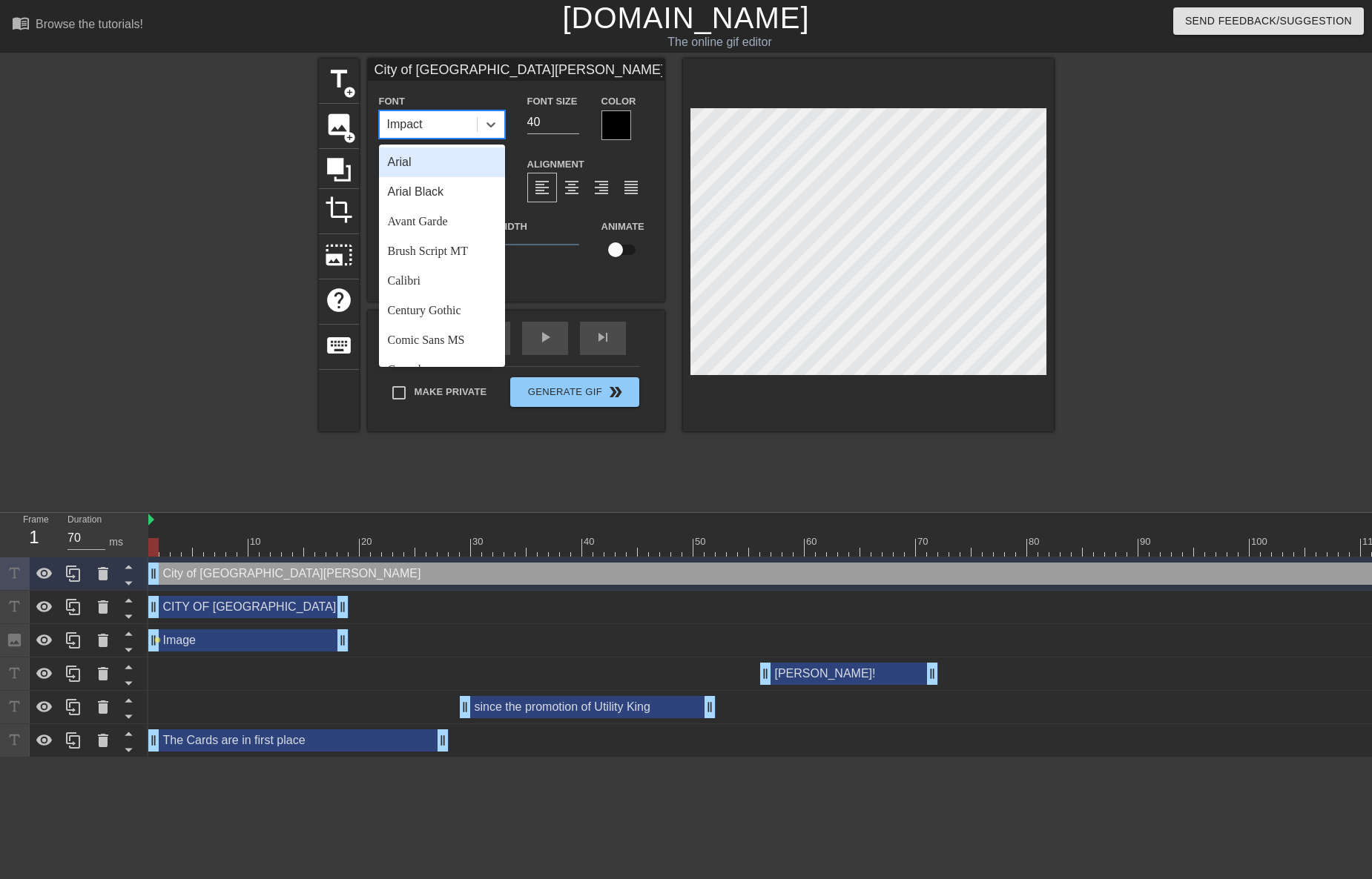
click at [443, 160] on div "Arial" at bounding box center [441, 162] width 126 height 29
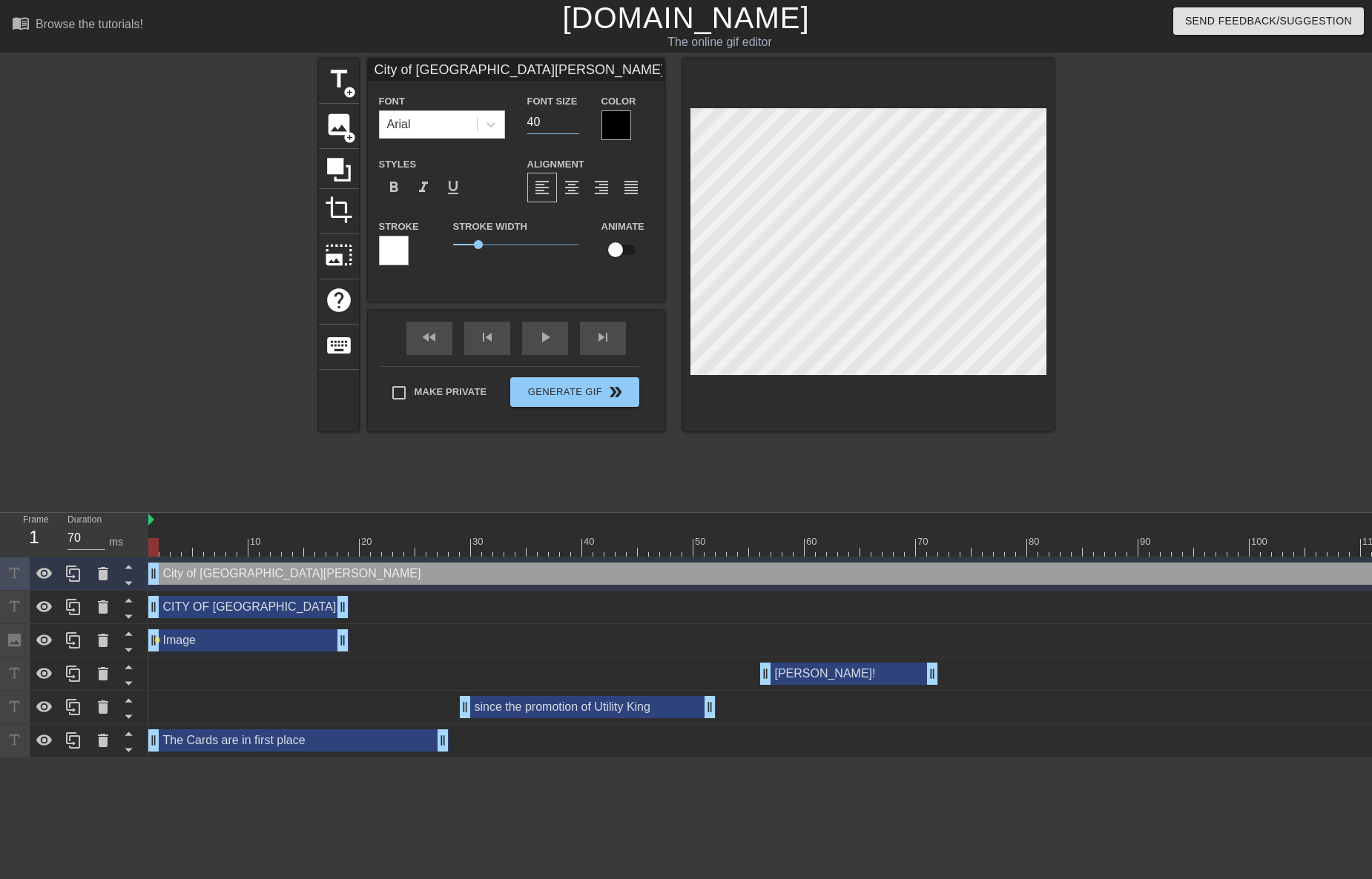
drag, startPoint x: 535, startPoint y: 125, endPoint x: 506, endPoint y: 128, distance: 29.2
click at [506, 128] on div "Font Arial Font Size 40 Color" at bounding box center [516, 116] width 296 height 48
drag, startPoint x: 544, startPoint y: 124, endPoint x: 492, endPoint y: 126, distance: 52.0
click at [492, 126] on div "Font Arial Font Size 40 Color" at bounding box center [516, 116] width 296 height 48
click at [411, 243] on div "Stroke Stroke Width 0 Animate" at bounding box center [516, 248] width 296 height 62
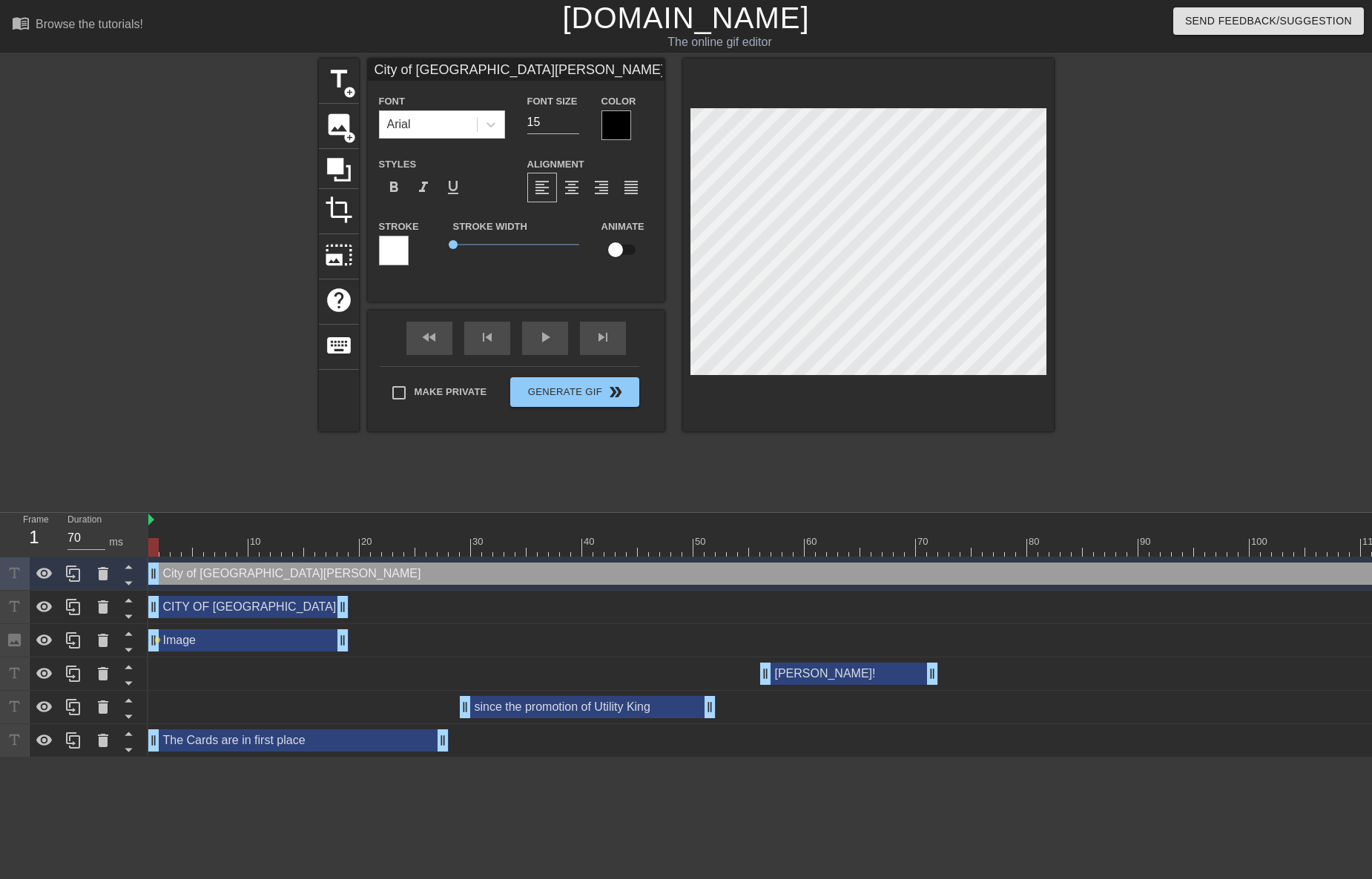
click at [619, 133] on div at bounding box center [616, 125] width 29 height 29
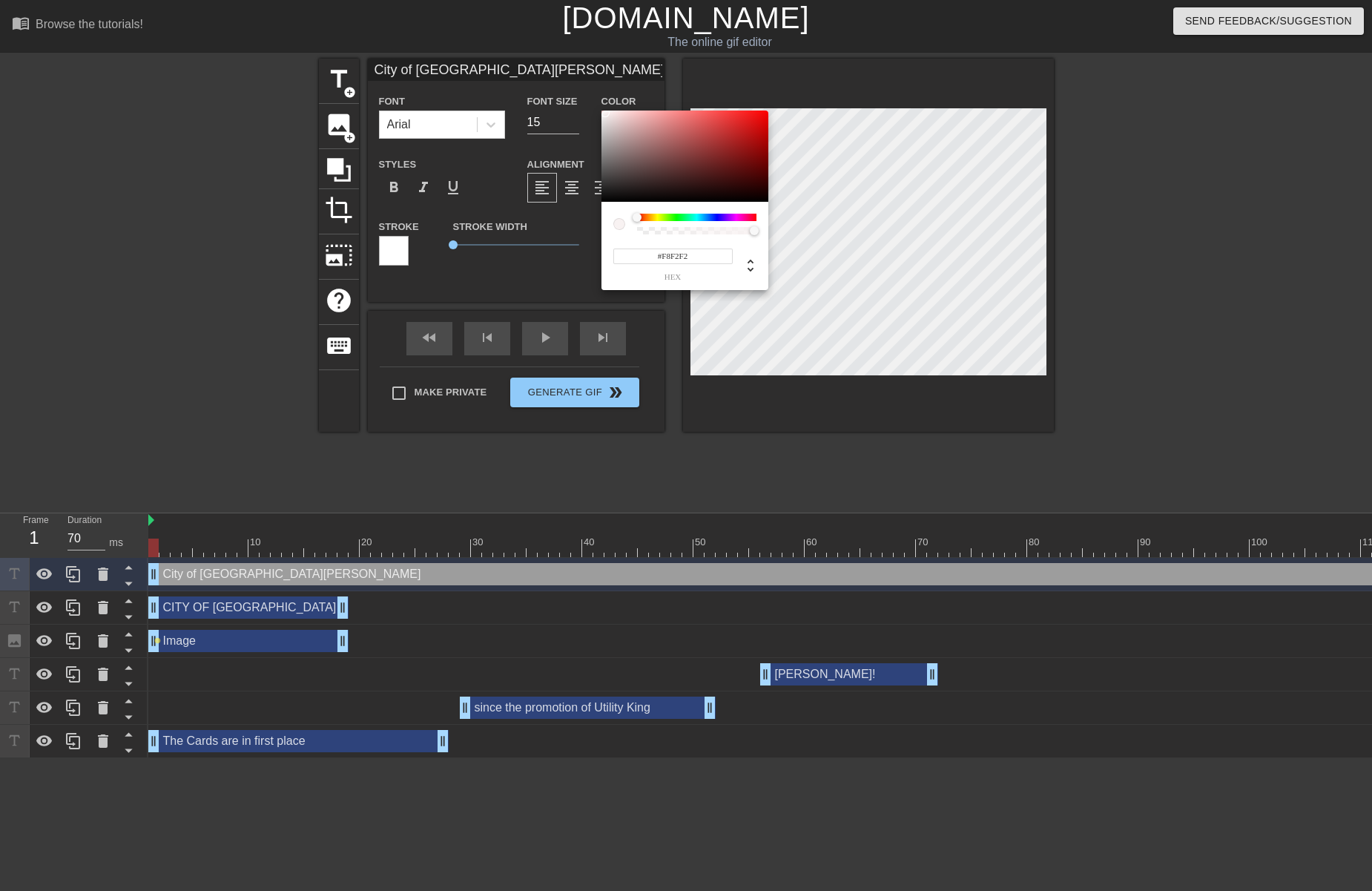
click at [605, 112] on div at bounding box center [685, 156] width 167 height 92
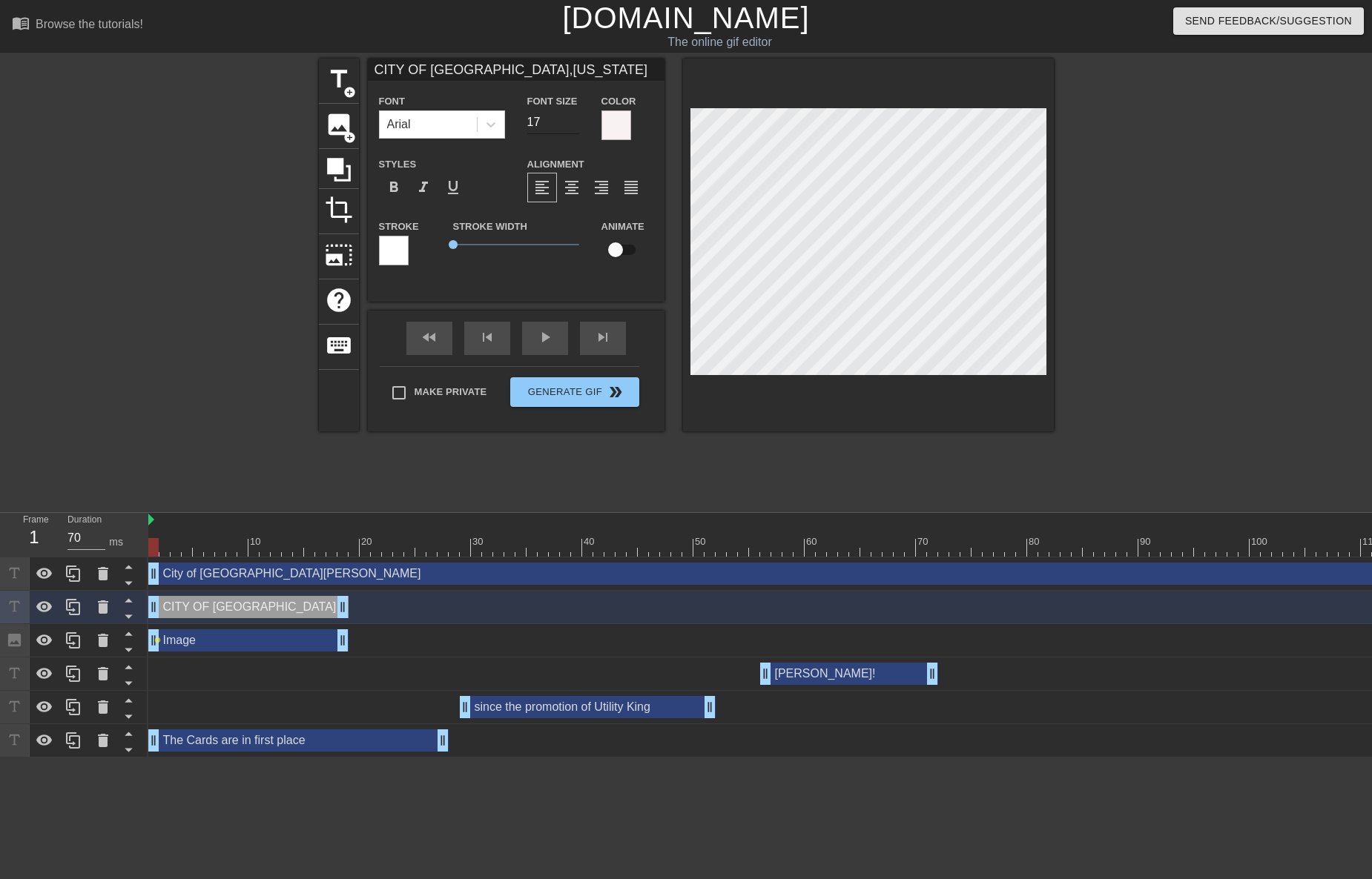
click at [577, 123] on input "17" at bounding box center [553, 122] width 52 height 24
click at [577, 123] on input "16" at bounding box center [553, 122] width 52 height 24
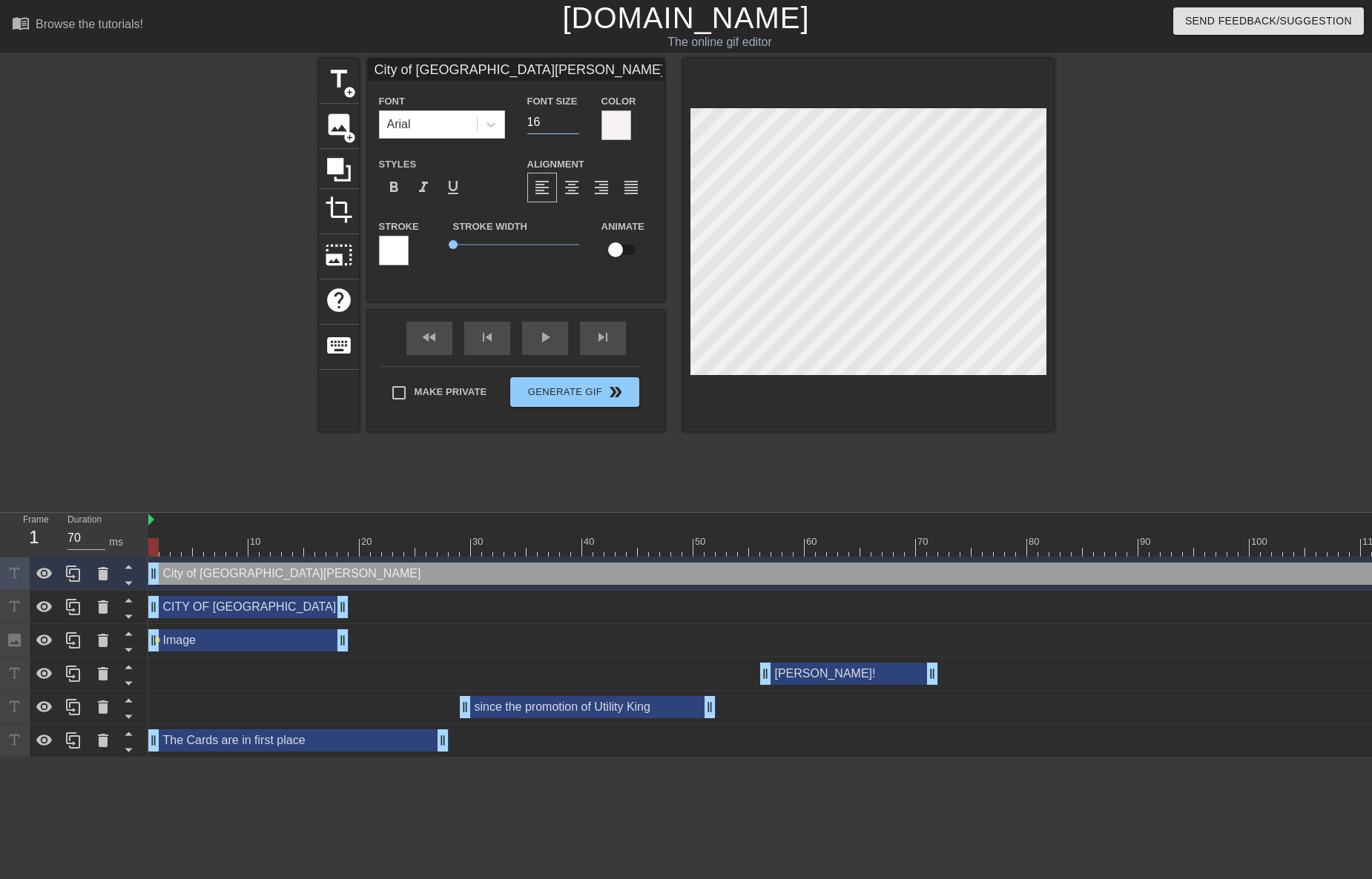
click at [576, 116] on input "16" at bounding box center [553, 122] width 52 height 24
click at [400, 189] on span "format_bold" at bounding box center [394, 187] width 18 height 18
click at [576, 120] on input "17" at bounding box center [553, 122] width 52 height 24
click at [576, 117] on input "18" at bounding box center [553, 122] width 52 height 24
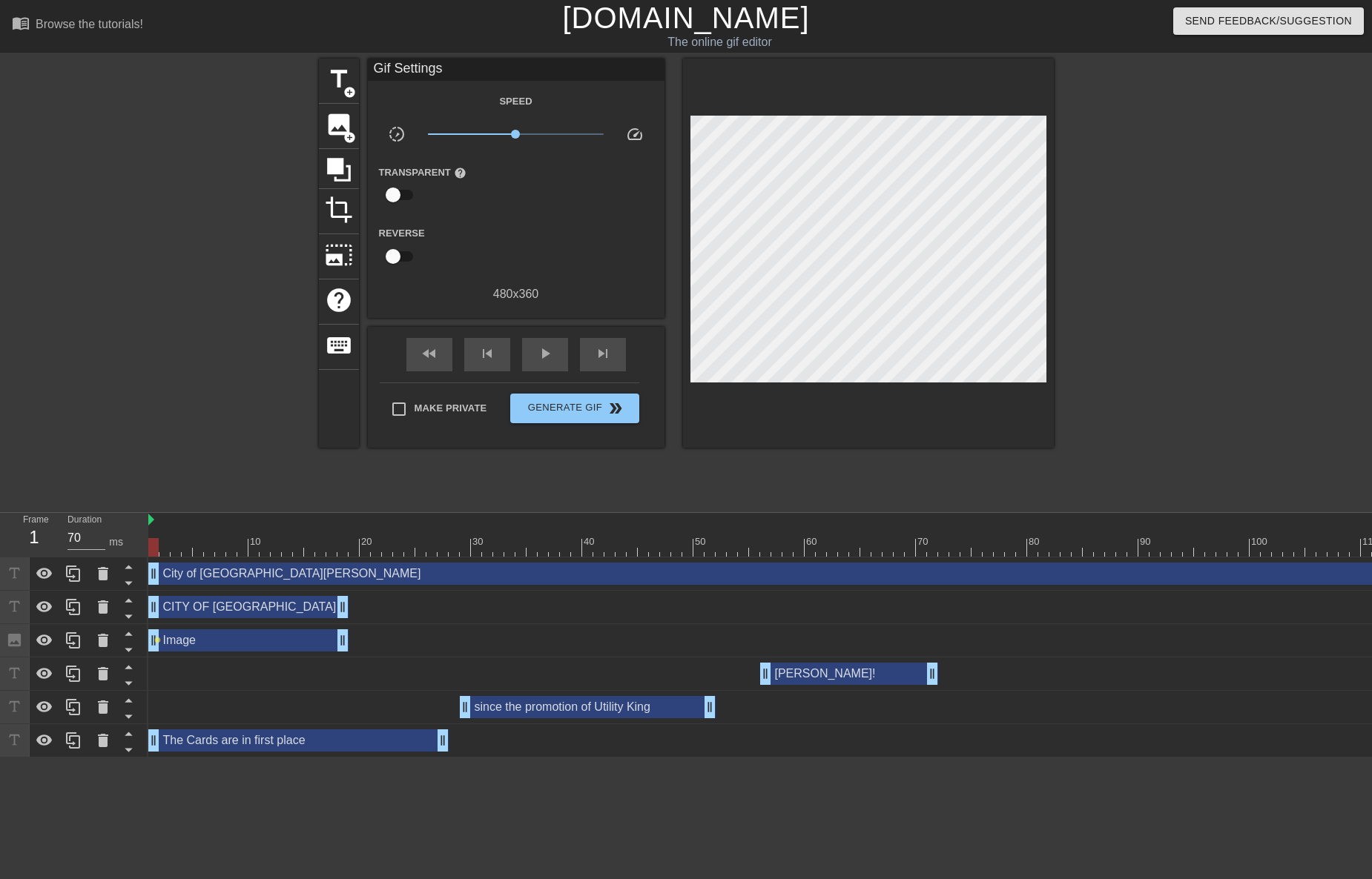
scroll to position [0, 304]
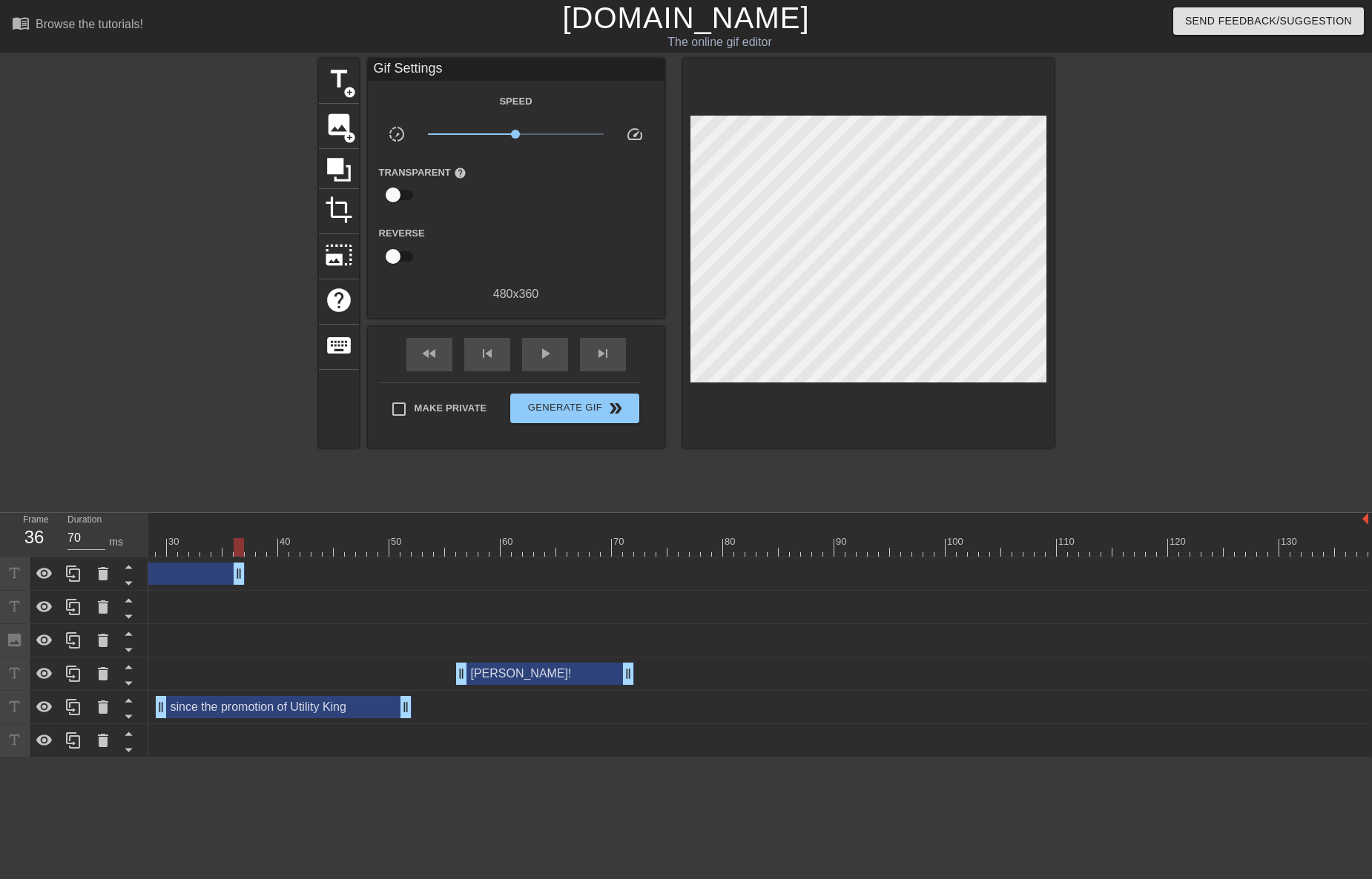
drag, startPoint x: 1364, startPoint y: 577, endPoint x: 156, endPoint y: 588, distance: 1208.1
click at [157, 588] on div "City of St. [PERSON_NAME] drag_handle drag_handle" at bounding box center [606, 574] width 1523 height 33
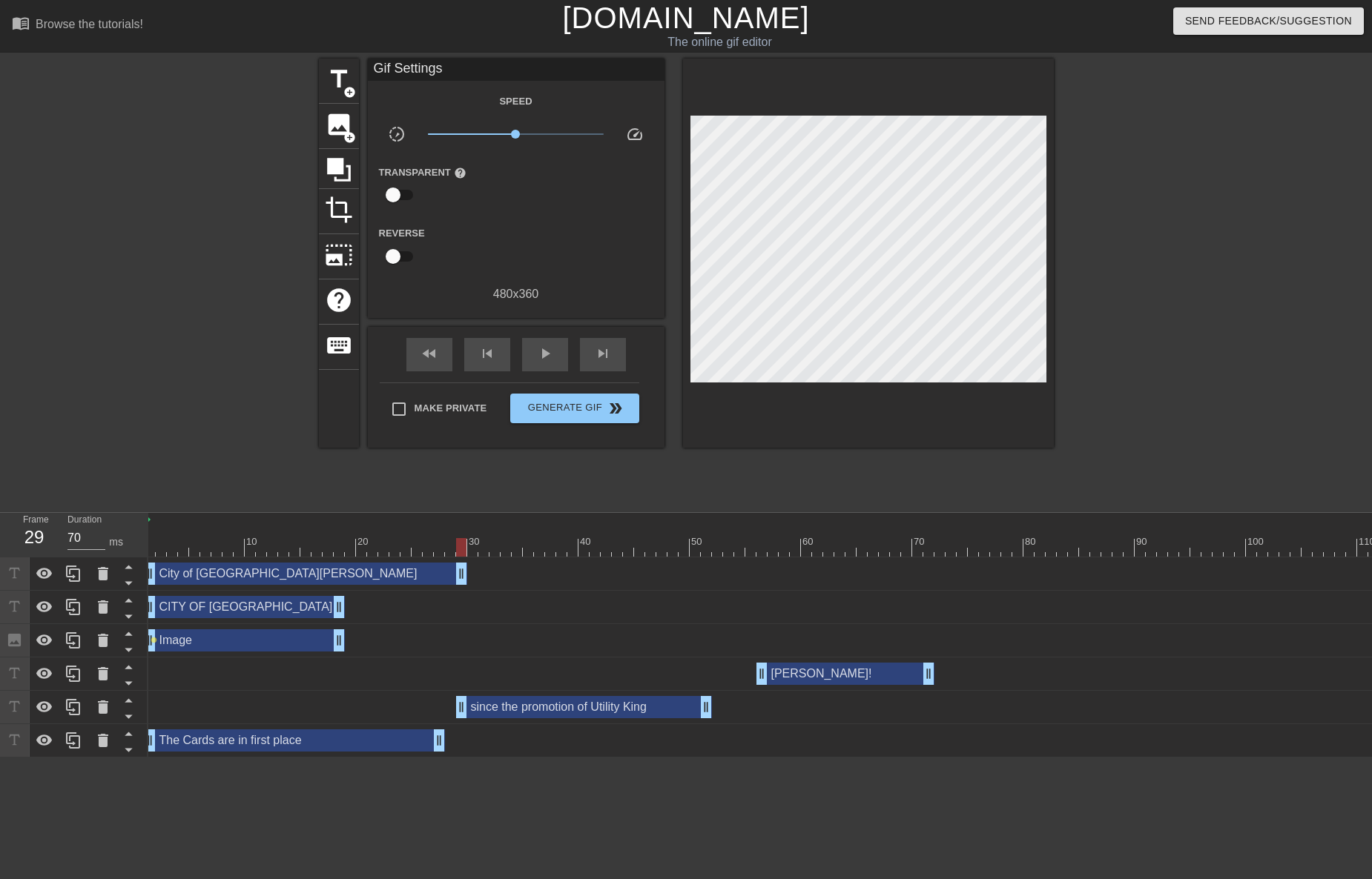
scroll to position [0, 0]
drag, startPoint x: 467, startPoint y: 572, endPoint x: 350, endPoint y: 568, distance: 117.1
click at [350, 568] on div "City of St. [PERSON_NAME] drag_handle drag_handle" at bounding box center [910, 573] width 1523 height 22
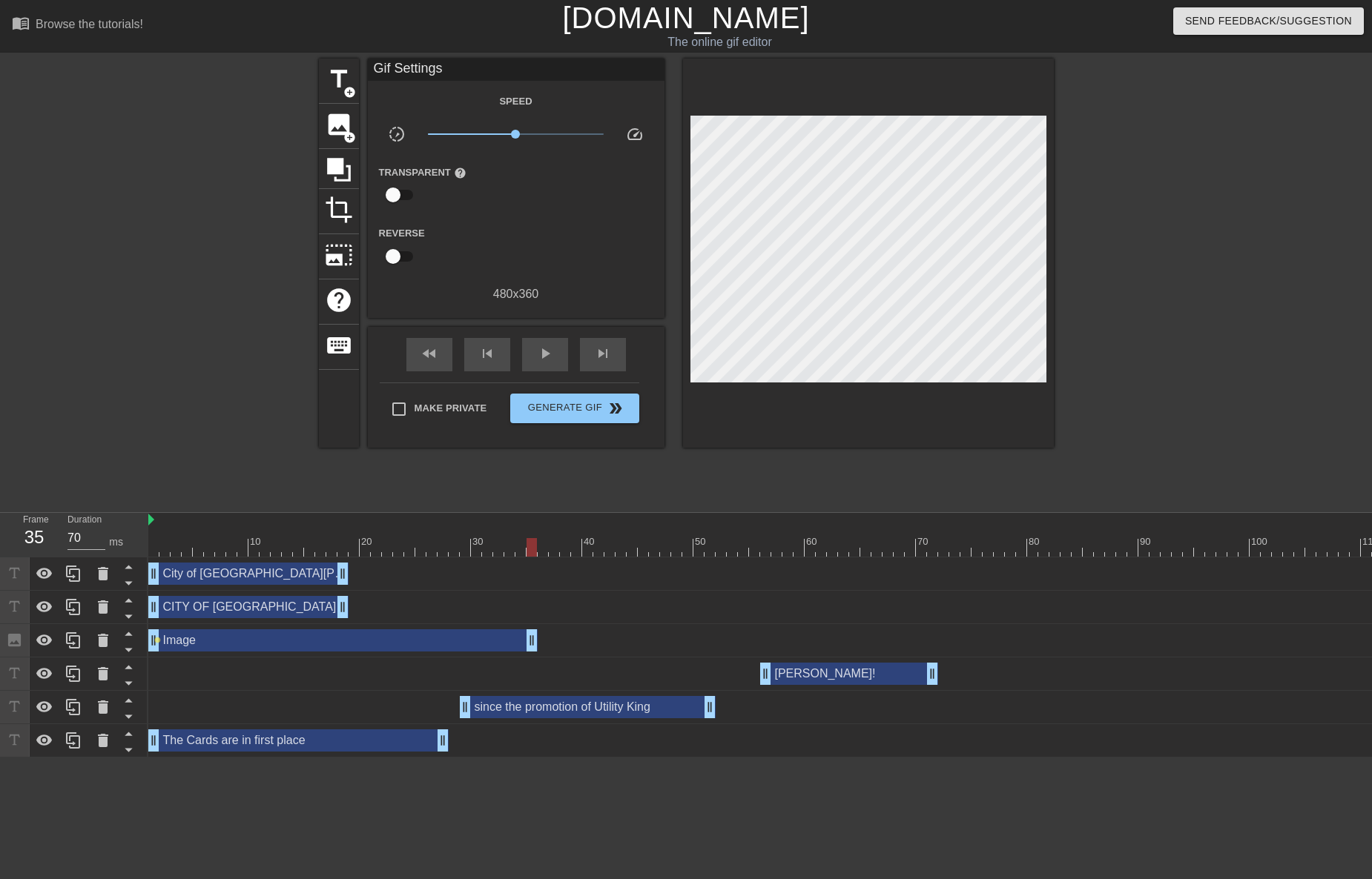
drag, startPoint x: 343, startPoint y: 635, endPoint x: 529, endPoint y: 634, distance: 186.0
click at [353, 541] on div at bounding box center [910, 547] width 1523 height 19
click at [319, 534] on div at bounding box center [321, 536] width 11 height 19
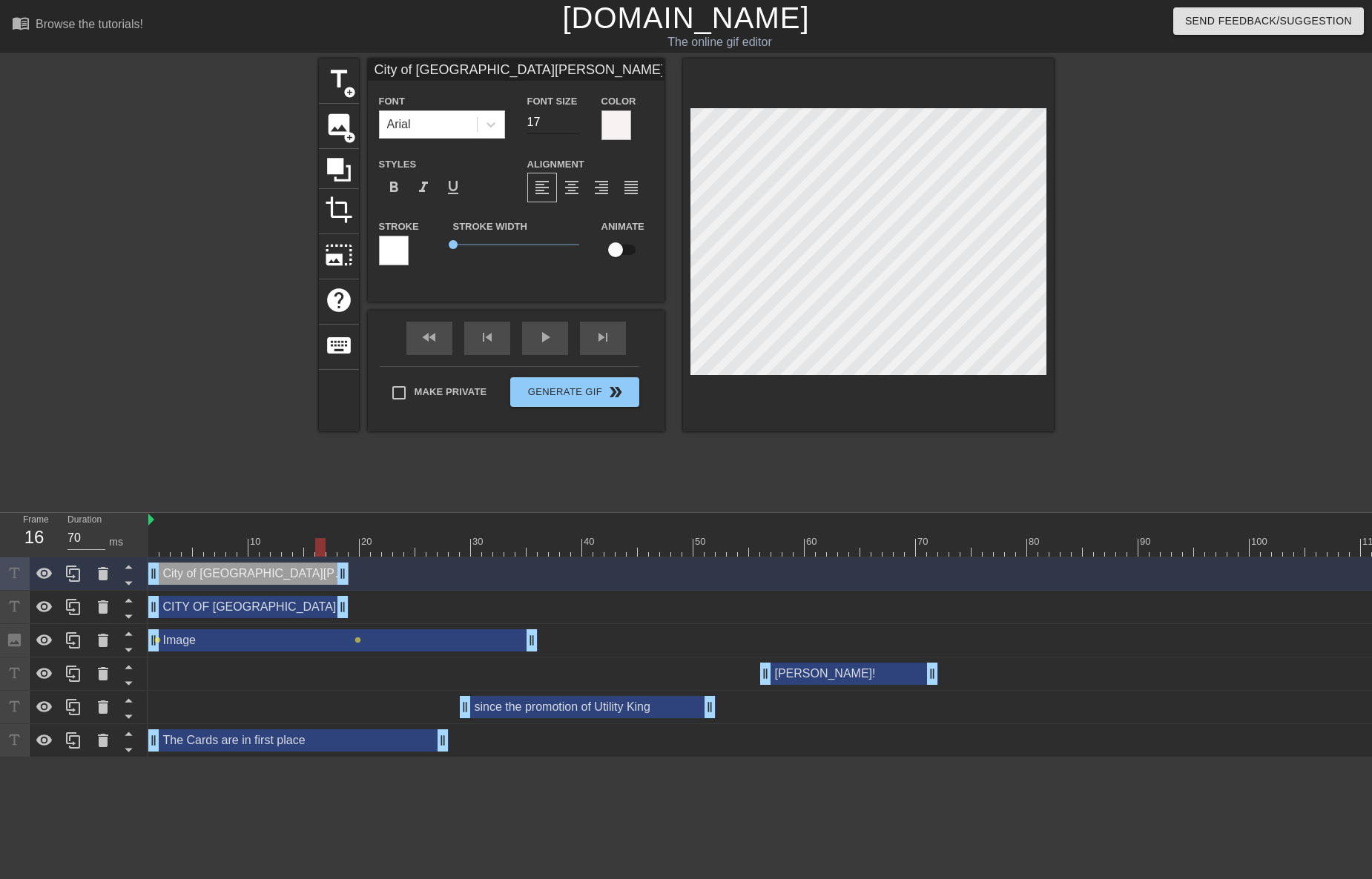
click at [571, 123] on input "17" at bounding box center [553, 122] width 52 height 24
click at [571, 123] on input "16" at bounding box center [553, 122] width 52 height 24
click at [571, 123] on input "15" at bounding box center [553, 122] width 52 height 24
click at [571, 123] on input "14" at bounding box center [553, 122] width 52 height 24
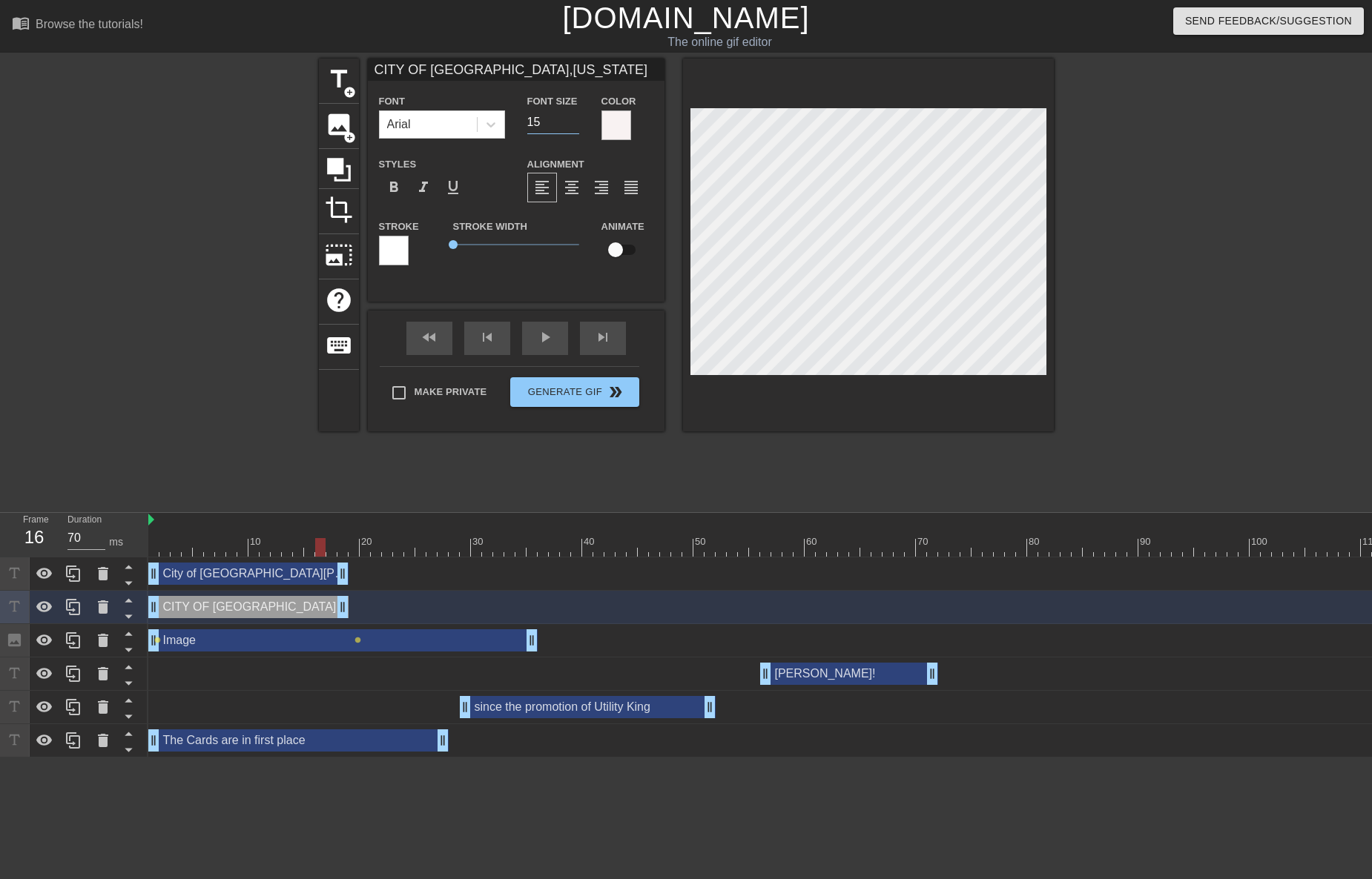
click at [576, 125] on input "15" at bounding box center [553, 122] width 52 height 24
click at [576, 125] on input "14" at bounding box center [553, 122] width 52 height 24
click at [576, 125] on input "13" at bounding box center [553, 122] width 52 height 24
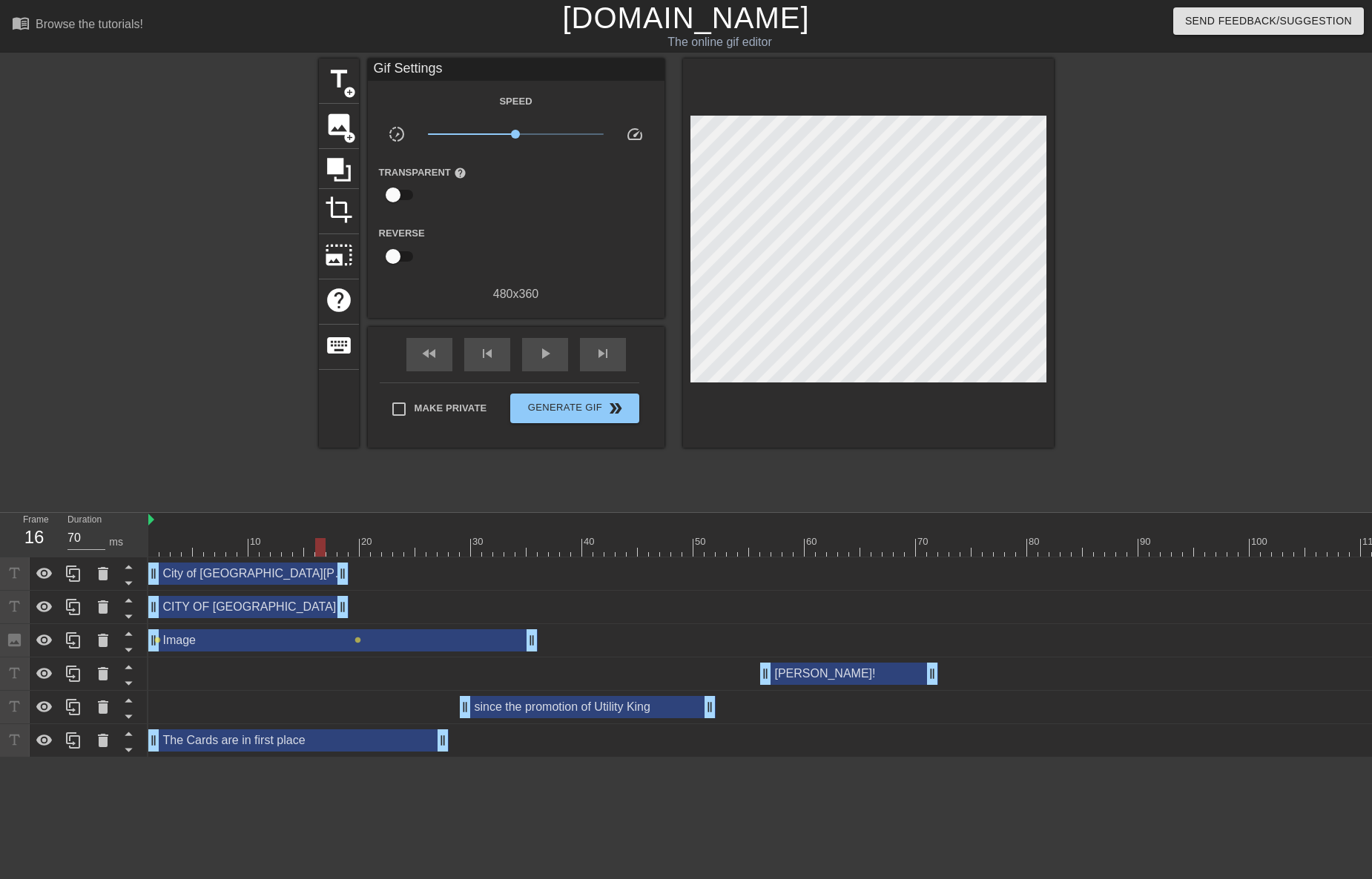
click at [355, 548] on div at bounding box center [910, 547] width 1523 height 19
click at [353, 87] on span "add_circle" at bounding box center [349, 92] width 12 height 12
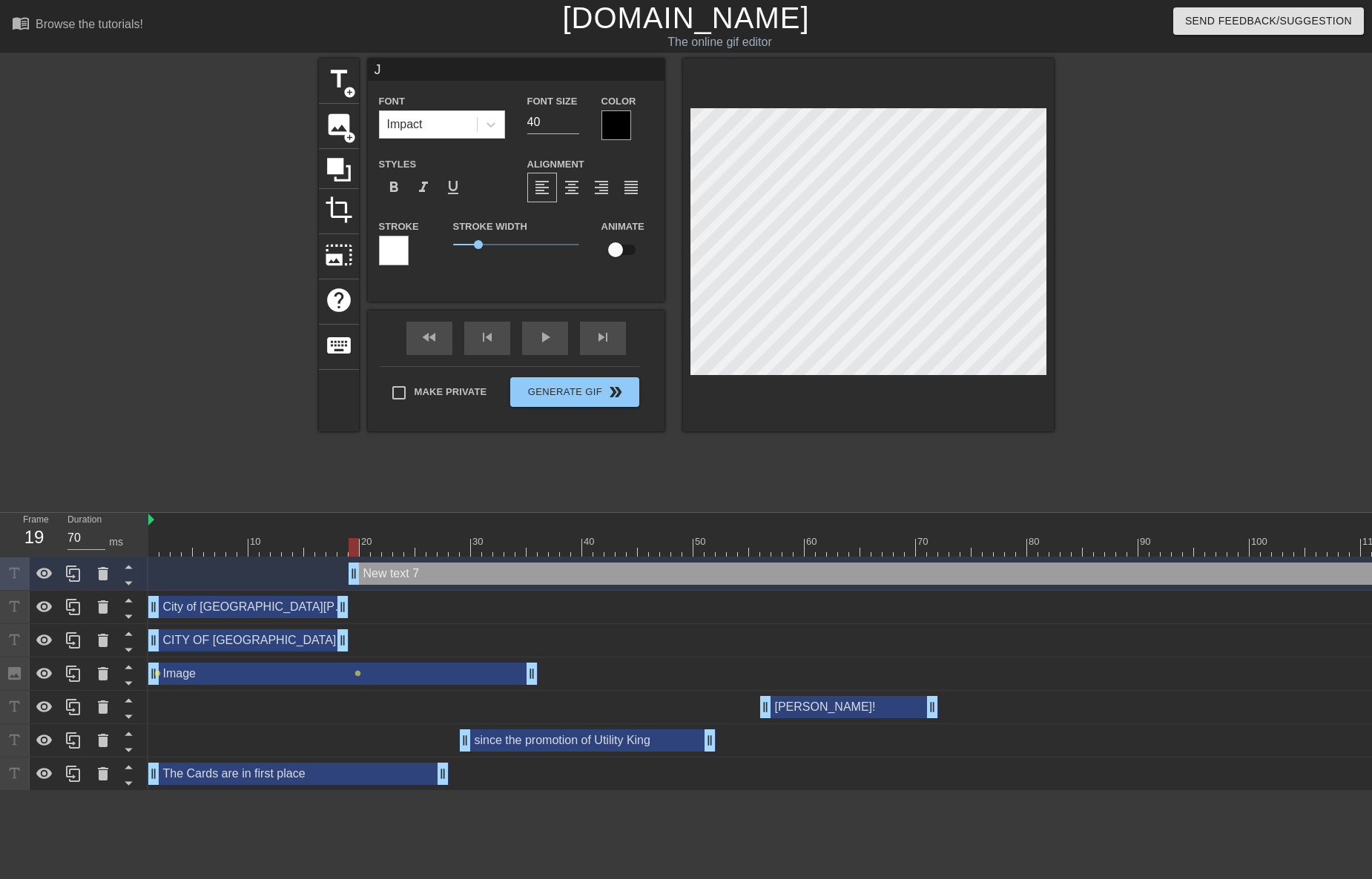
scroll to position [2, 2]
click at [1096, 295] on div at bounding box center [1182, 281] width 222 height 444
click at [495, 126] on icon at bounding box center [491, 125] width 15 height 15
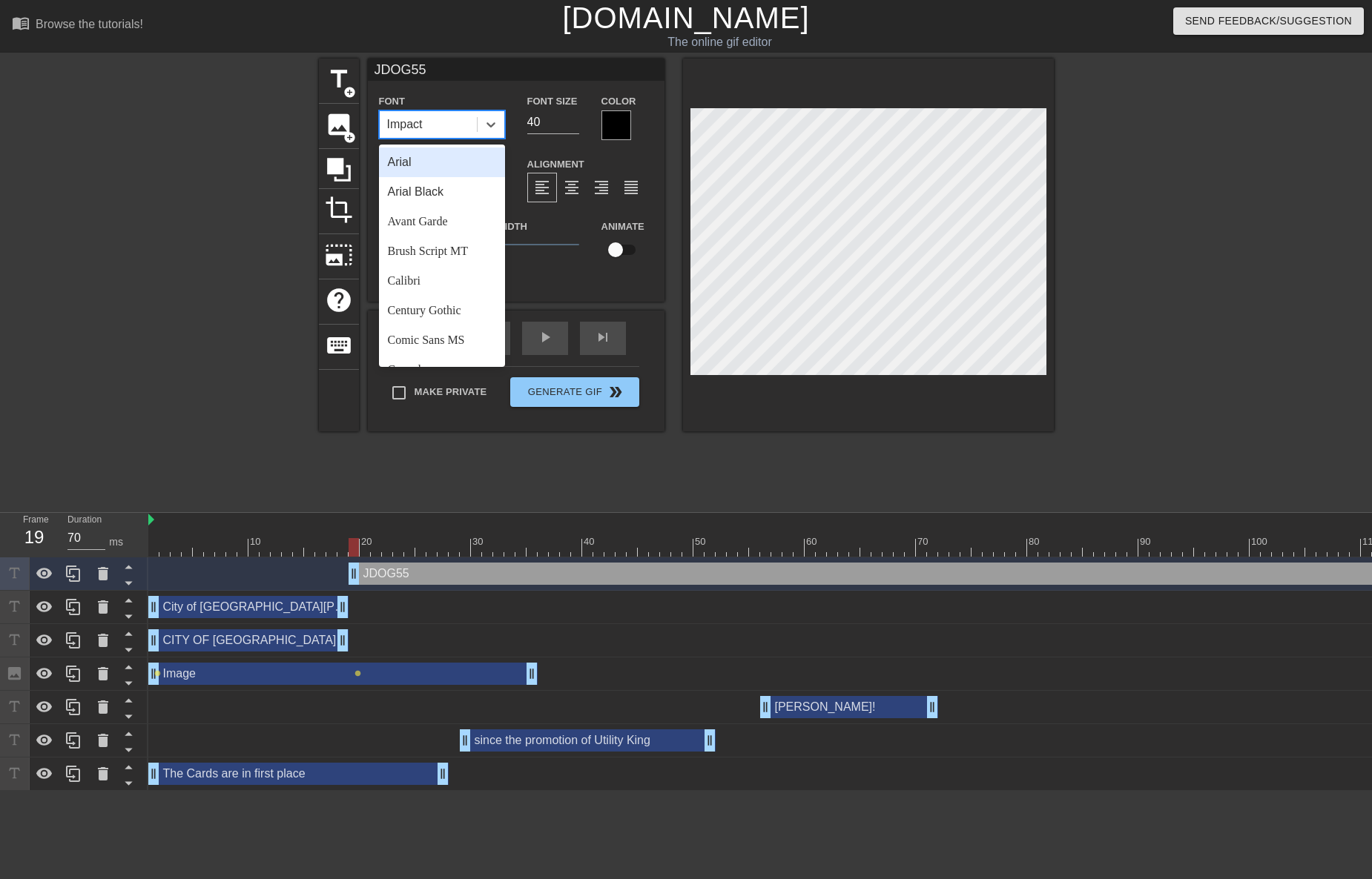
click at [418, 167] on div "Arial" at bounding box center [441, 162] width 126 height 29
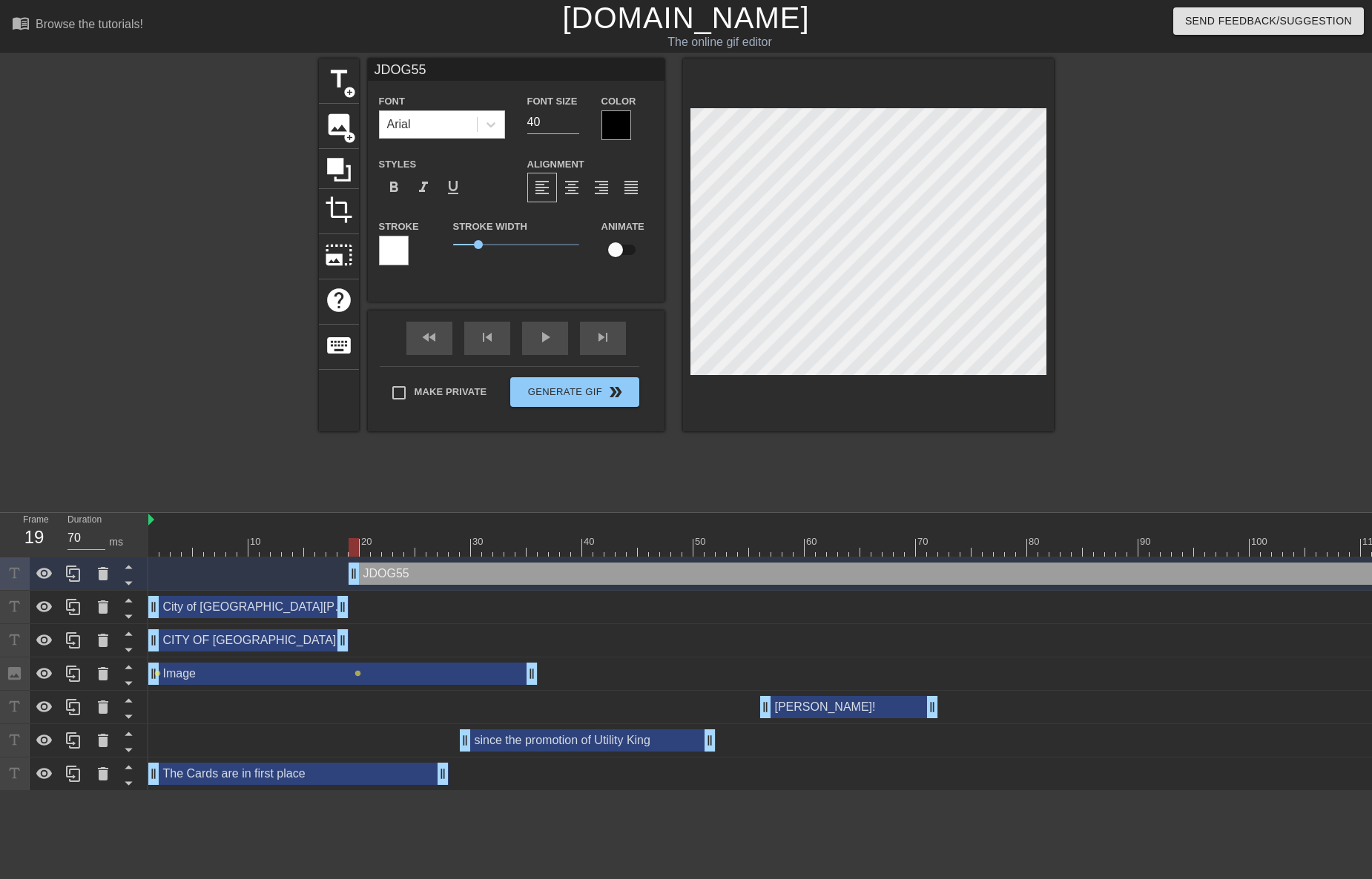
click at [611, 132] on div at bounding box center [616, 125] width 29 height 29
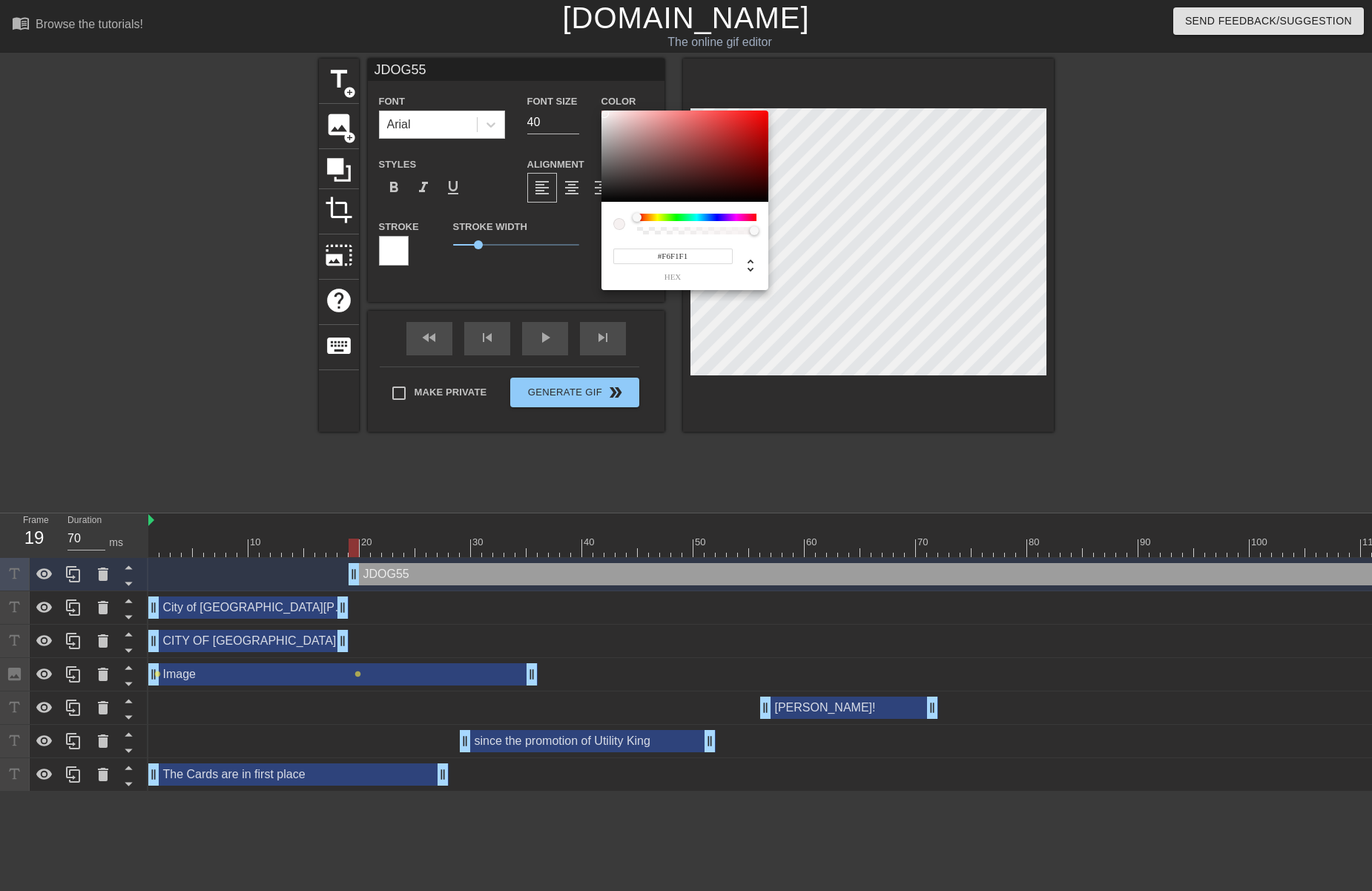
click at [604, 113] on div at bounding box center [685, 156] width 167 height 92
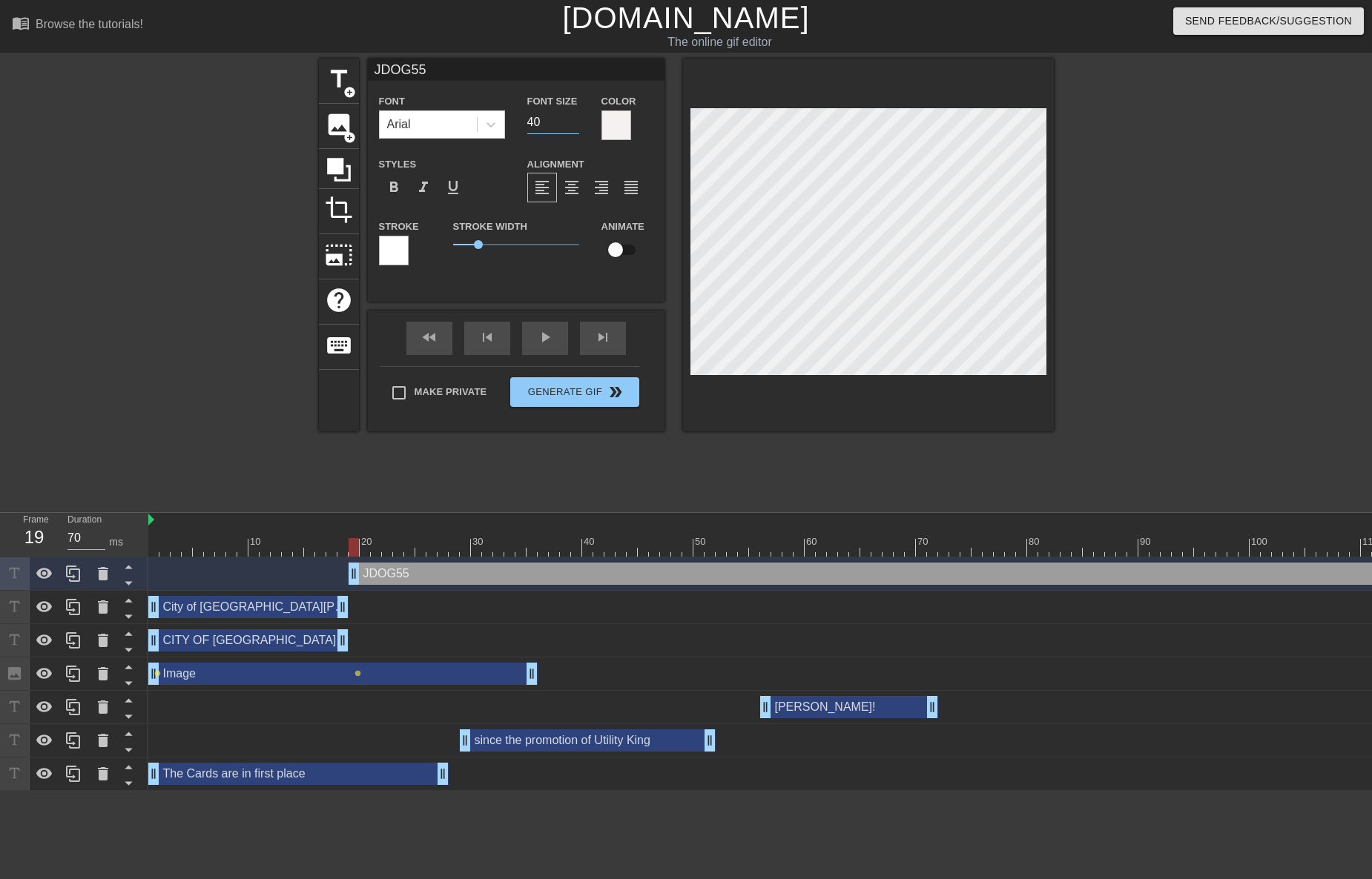
drag, startPoint x: 537, startPoint y: 124, endPoint x: 510, endPoint y: 127, distance: 27.2
click at [510, 127] on div "Font Arial Font Size 40 Color" at bounding box center [516, 116] width 296 height 48
drag, startPoint x: 480, startPoint y: 246, endPoint x: 402, endPoint y: 247, distance: 78.0
click at [402, 247] on div "Stroke Stroke Width 0 Animate" at bounding box center [516, 248] width 296 height 62
click at [401, 180] on span "format_bold" at bounding box center [394, 187] width 18 height 18
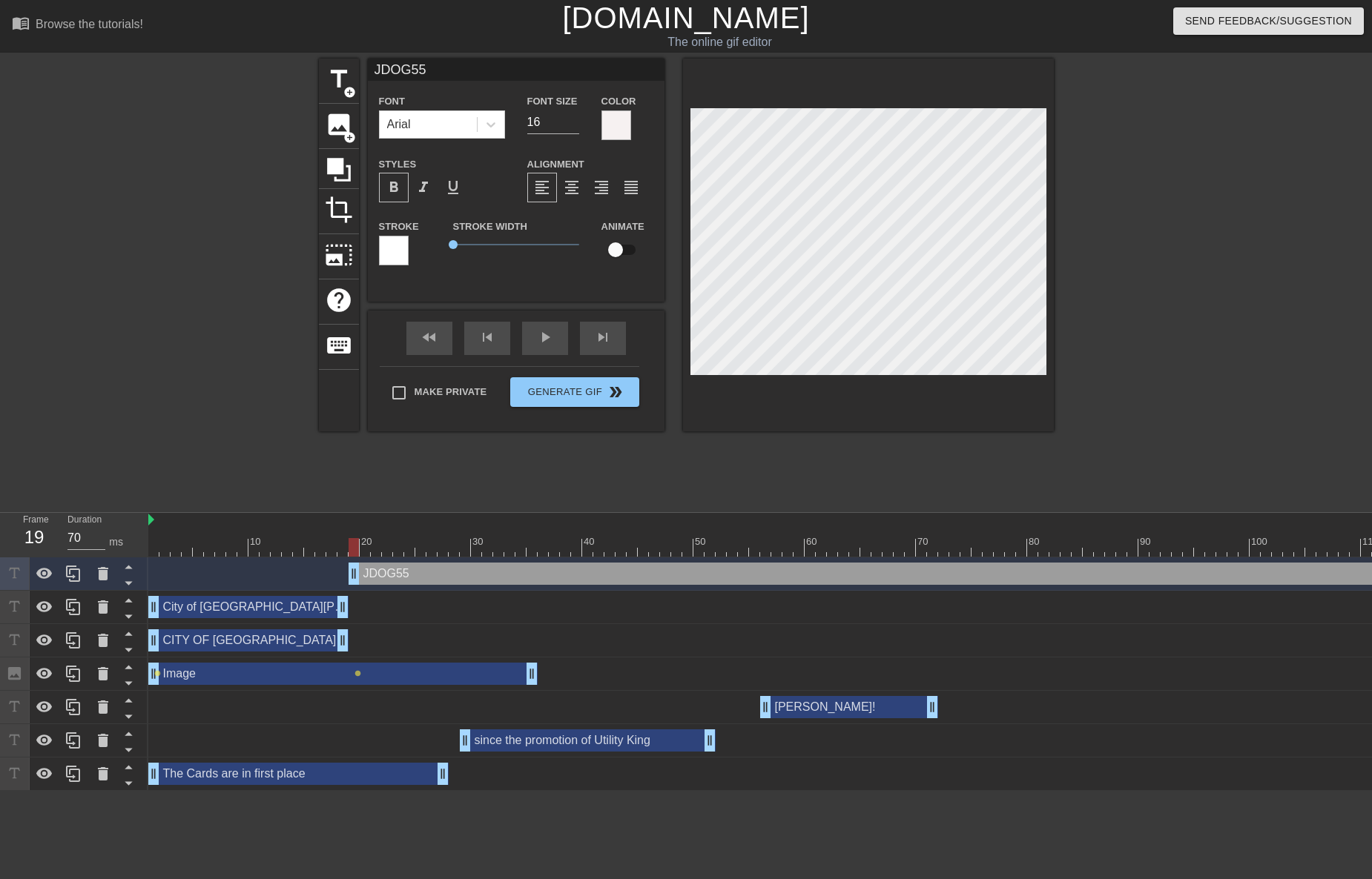
click at [401, 190] on span "format_bold" at bounding box center [394, 187] width 18 height 18
click at [577, 120] on input "17" at bounding box center [553, 122] width 52 height 24
click at [577, 120] on input "18" at bounding box center [553, 122] width 52 height 24
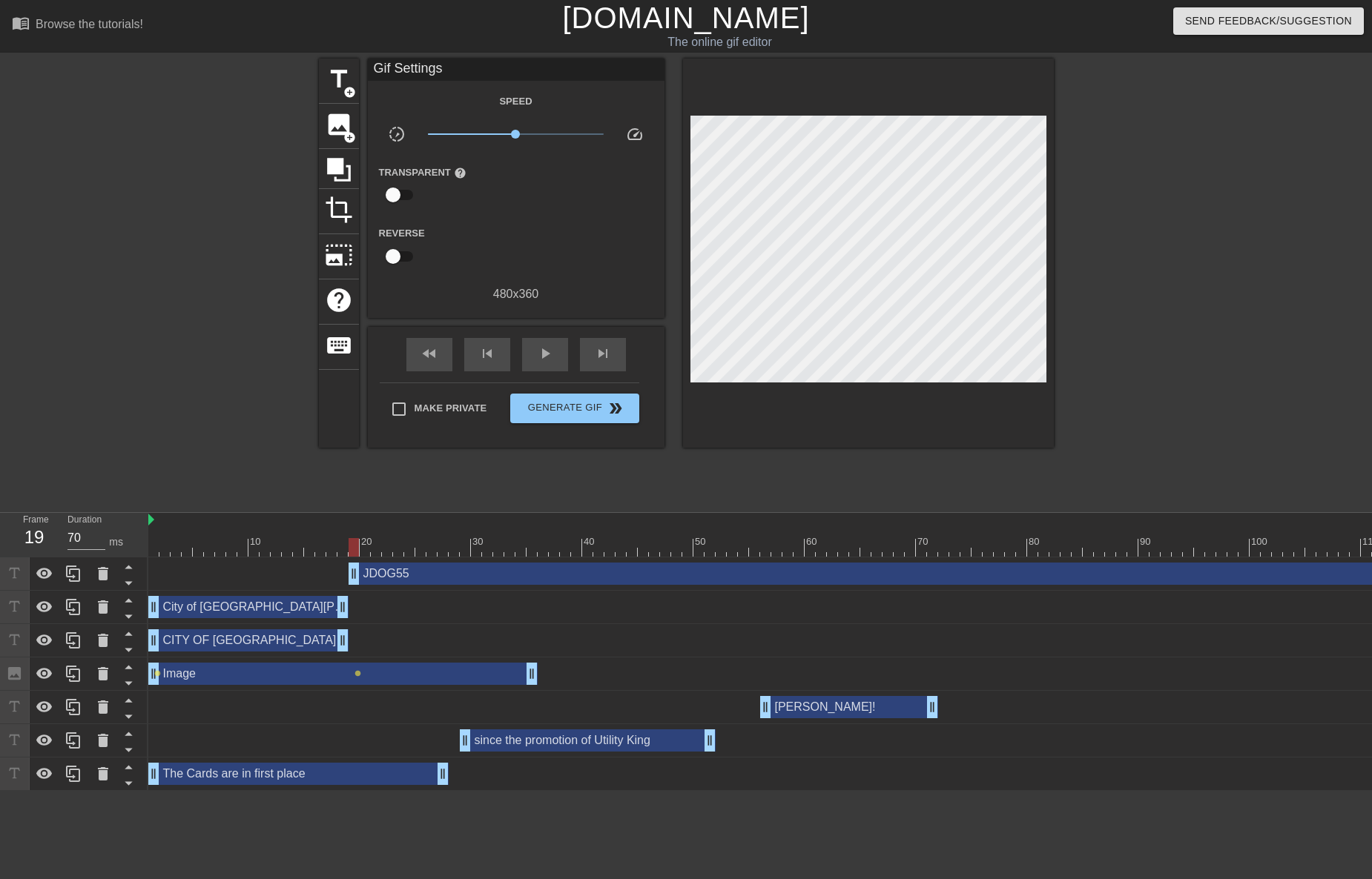
scroll to position [0, 304]
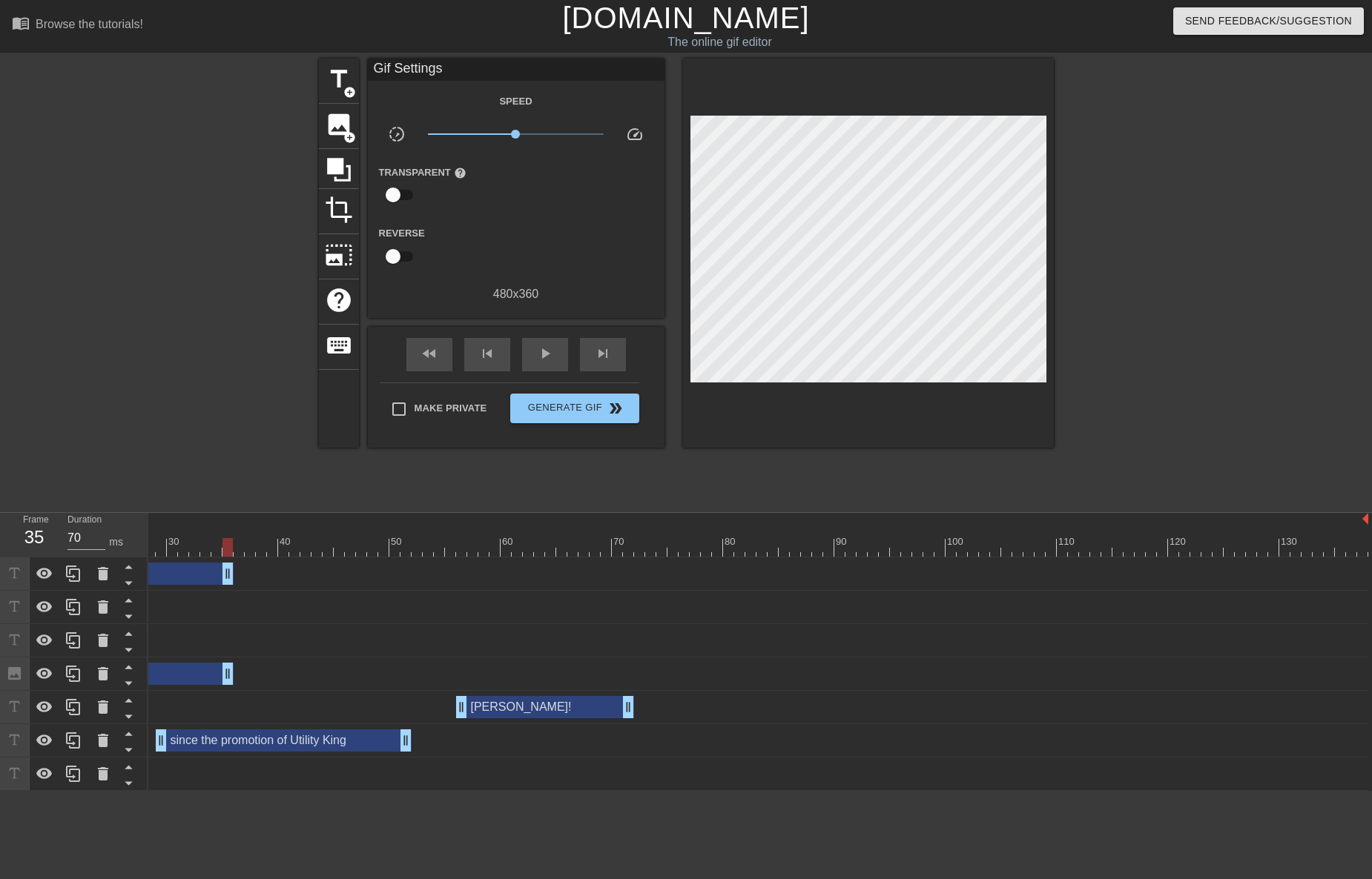
drag, startPoint x: 1360, startPoint y: 577, endPoint x: 234, endPoint y: 564, distance: 1126.1
click at [229, 562] on div "JDOG55 drag_handle drag_handle" at bounding box center [606, 574] width 1523 height 33
click at [213, 672] on div "Image drag_handle drag_handle" at bounding box center [39, 673] width 389 height 22
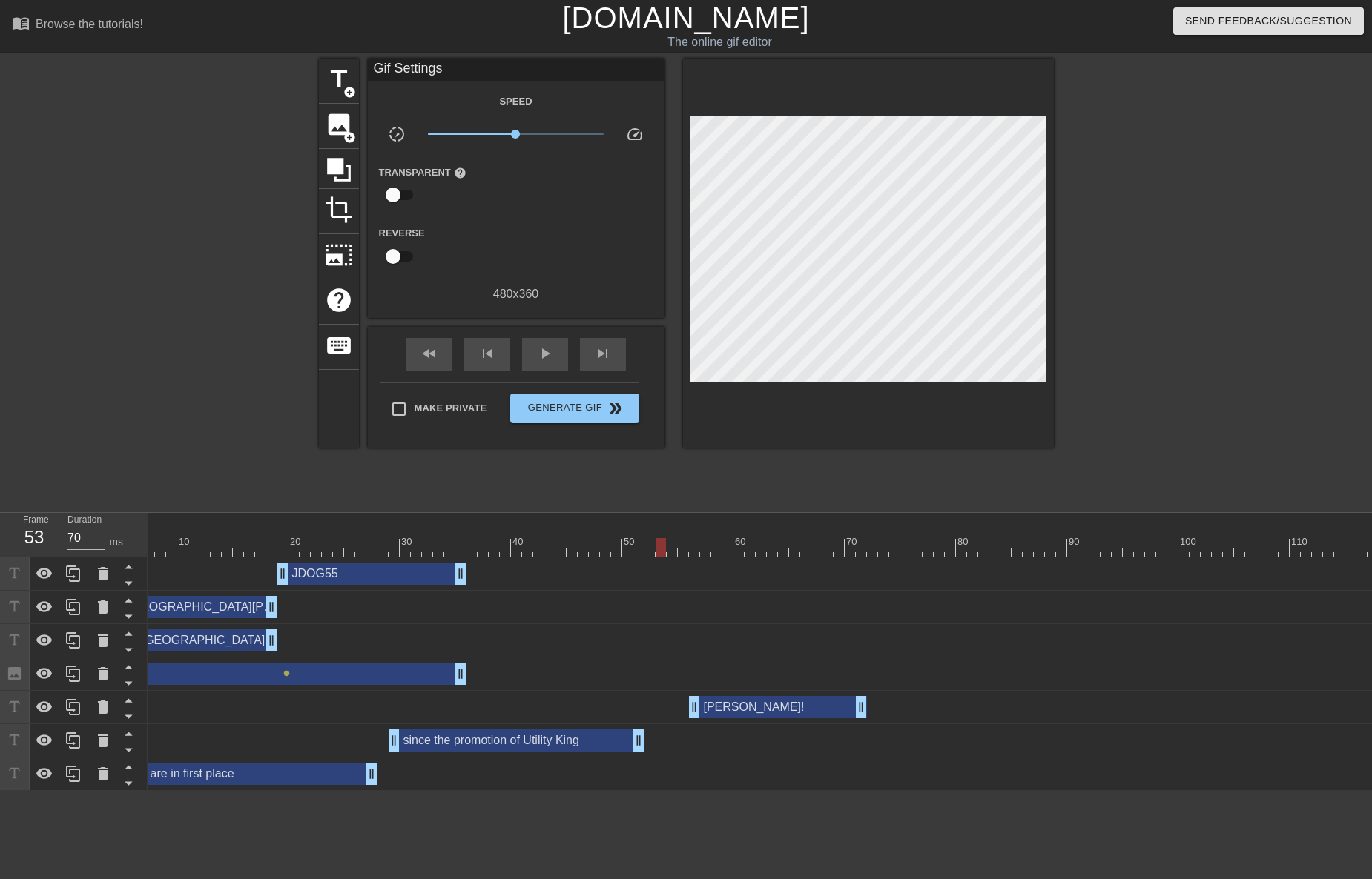
scroll to position [0, 71]
drag, startPoint x: 461, startPoint y: 679, endPoint x: 658, endPoint y: 677, distance: 197.0
click at [343, 82] on span "title" at bounding box center [339, 79] width 28 height 28
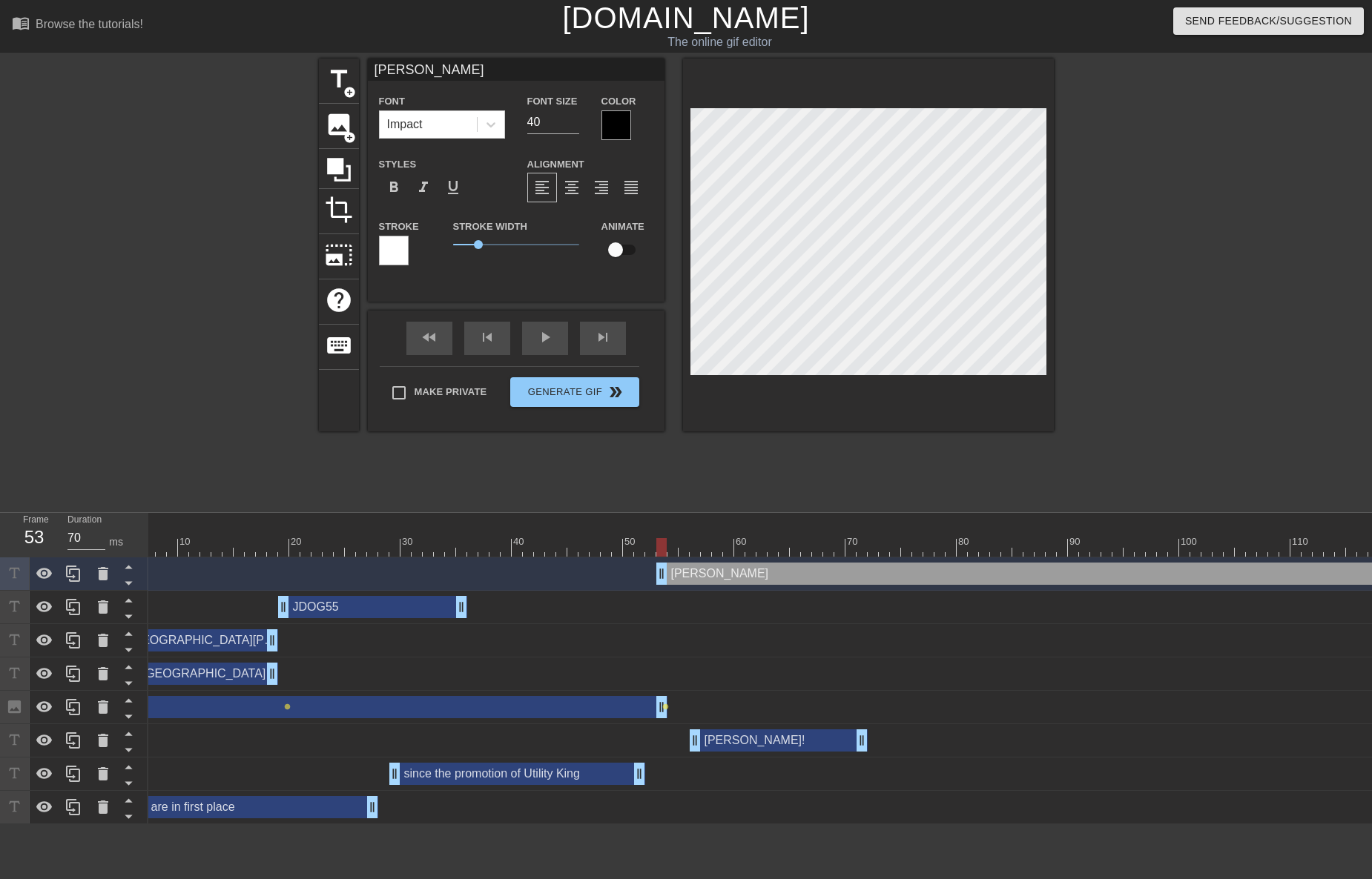
scroll to position [2, 6]
click at [990, 386] on div at bounding box center [868, 245] width 370 height 373
click at [489, 126] on icon at bounding box center [491, 125] width 15 height 15
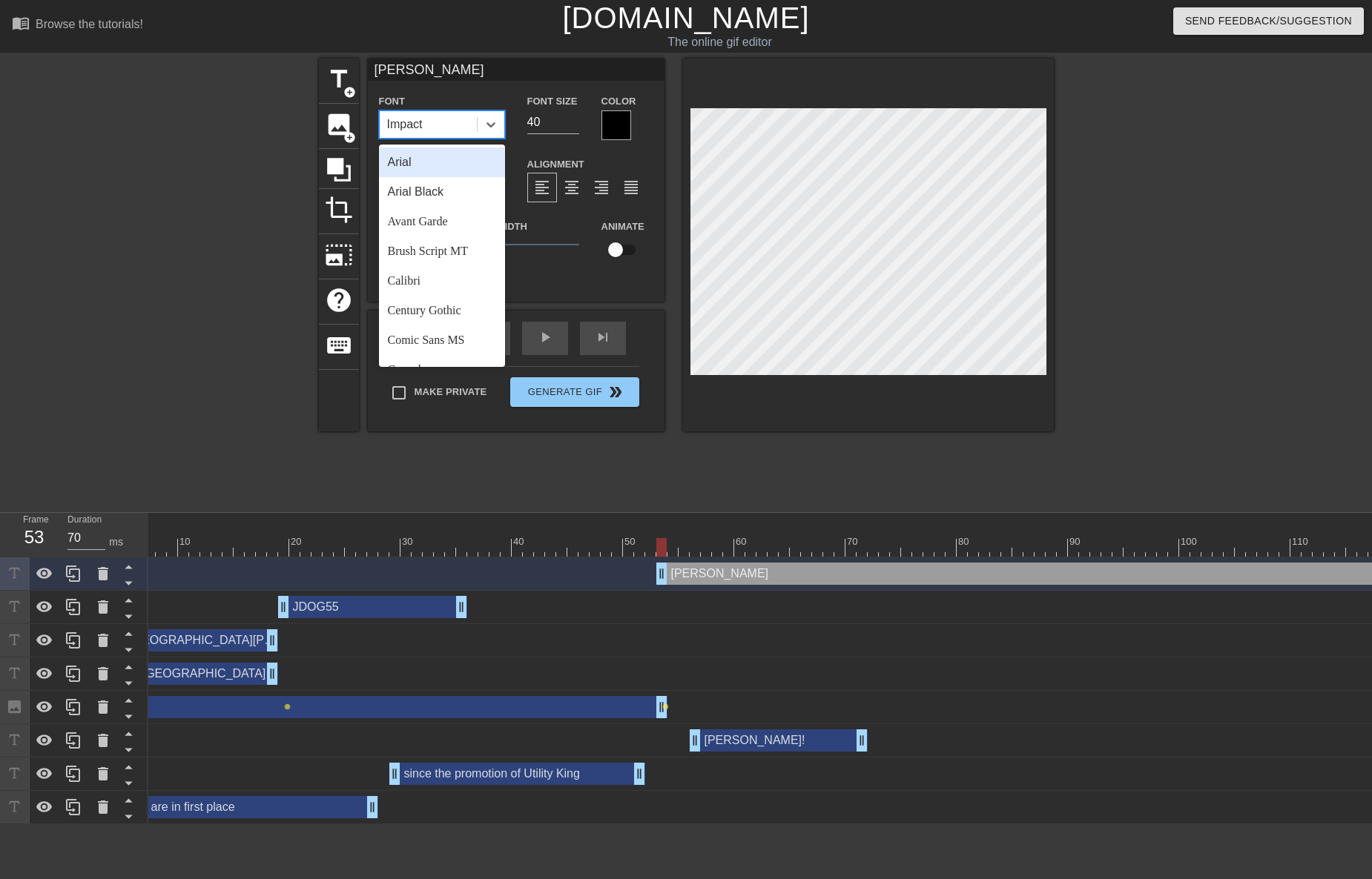
click at [443, 159] on div "Arial" at bounding box center [441, 162] width 126 height 29
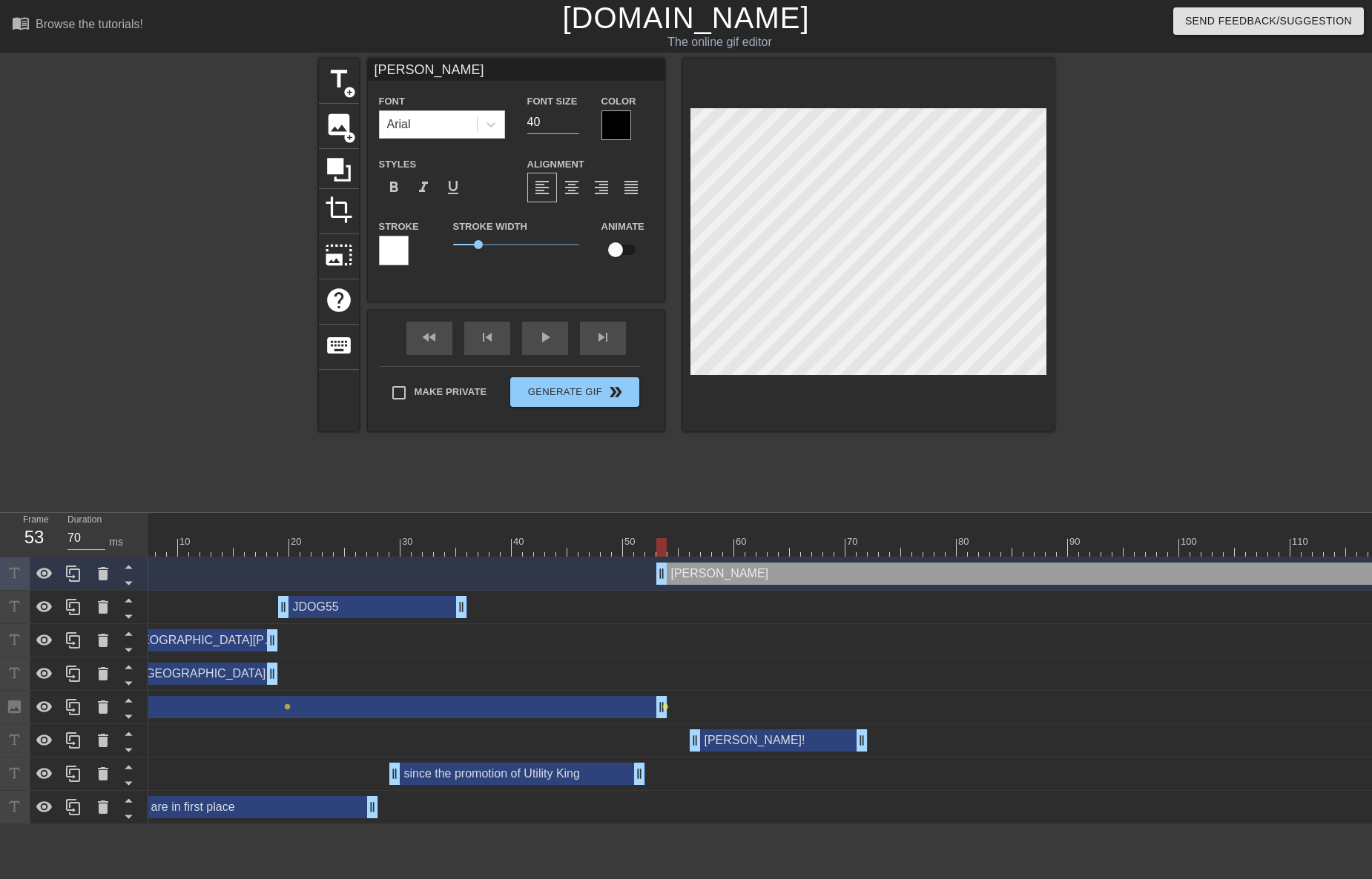
click at [620, 128] on div at bounding box center [616, 125] width 29 height 29
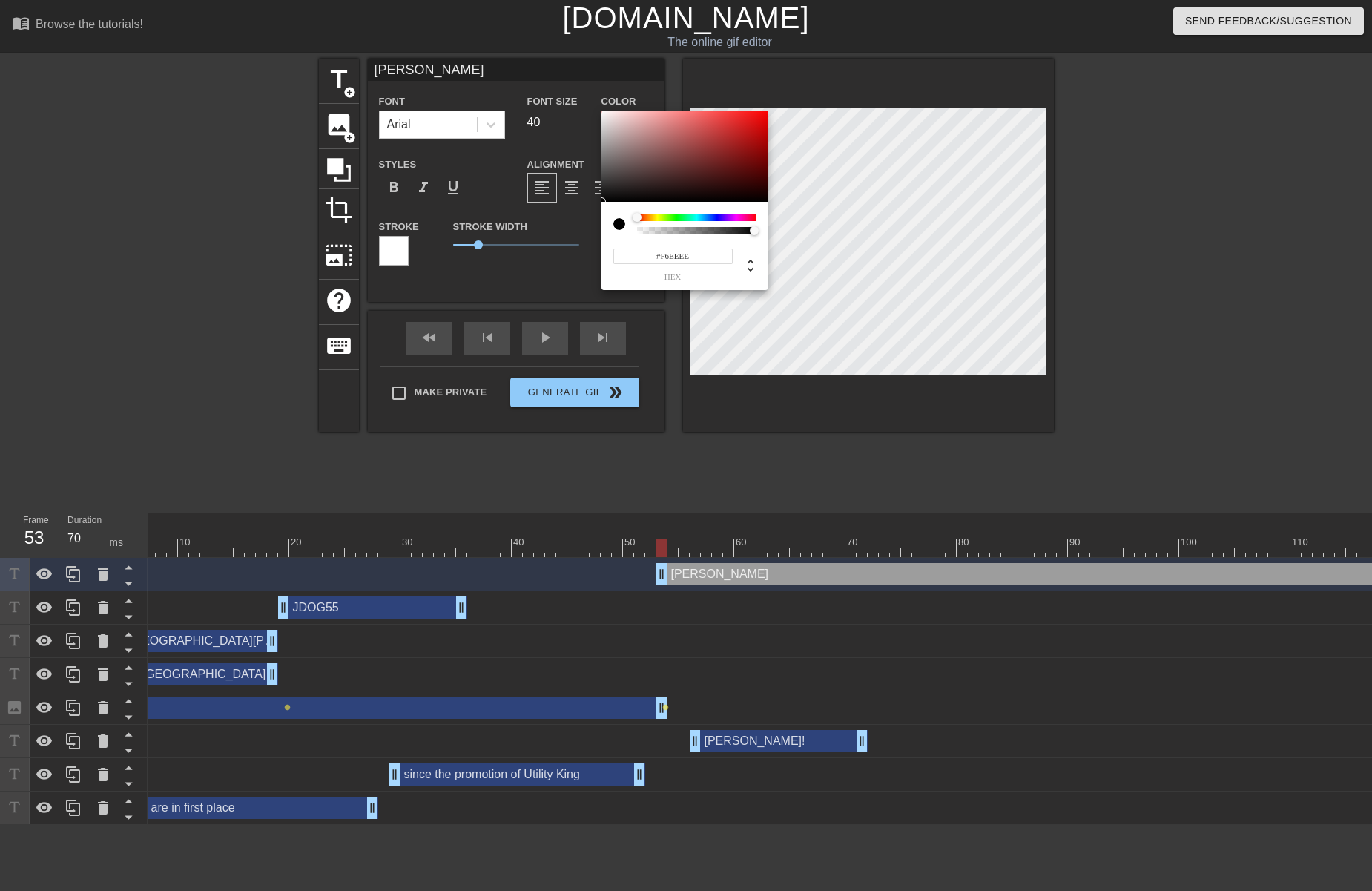
click at [607, 113] on div at bounding box center [685, 156] width 167 height 92
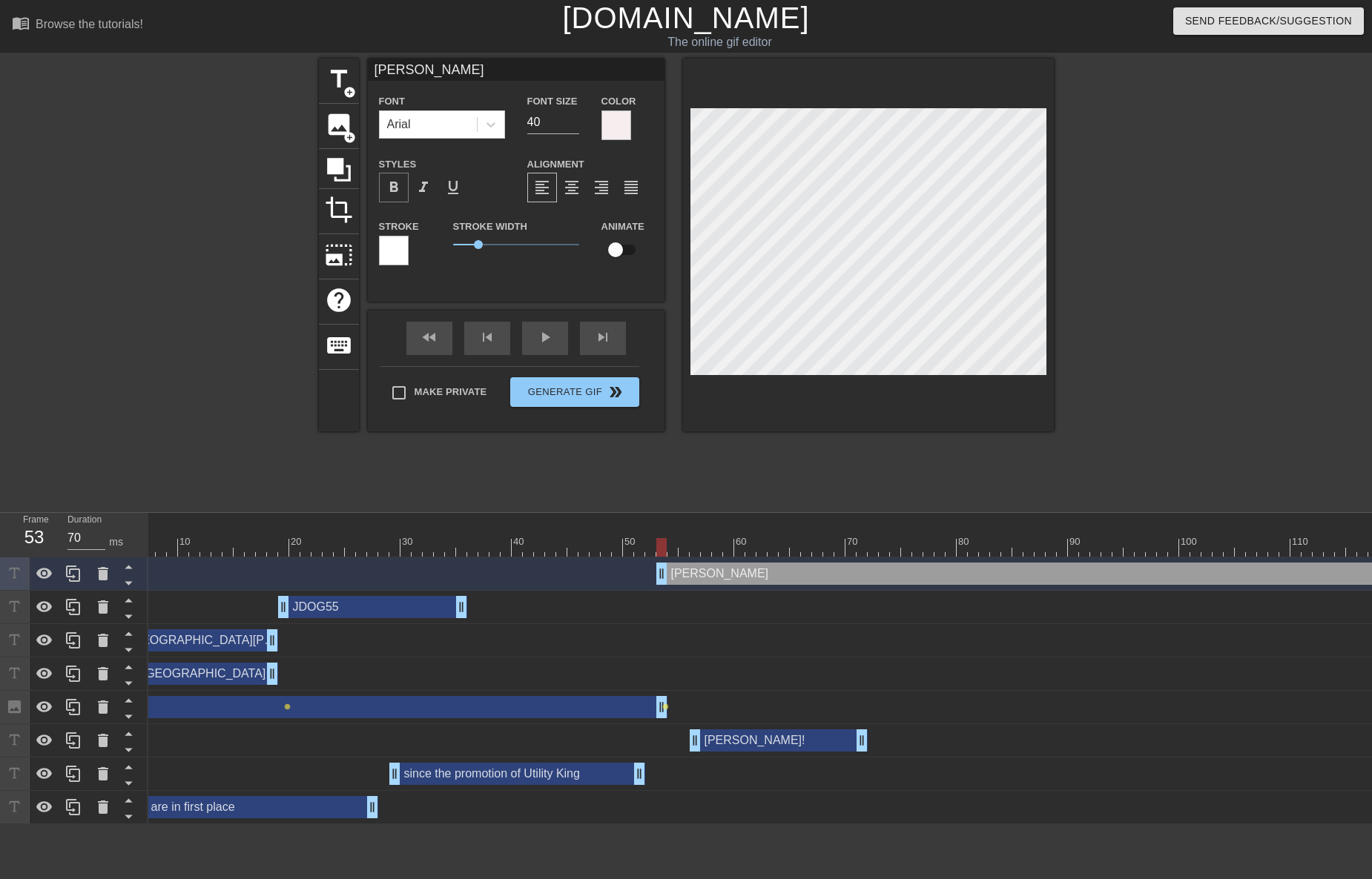
click at [391, 188] on span "format_bold" at bounding box center [394, 187] width 18 height 18
click at [441, 246] on div "Stroke Stroke Width 0 Animate" at bounding box center [516, 248] width 296 height 62
click at [570, 125] on input "22" at bounding box center [553, 122] width 52 height 24
click at [570, 125] on input "21" at bounding box center [553, 122] width 52 height 24
click at [570, 125] on input "20" at bounding box center [553, 122] width 52 height 24
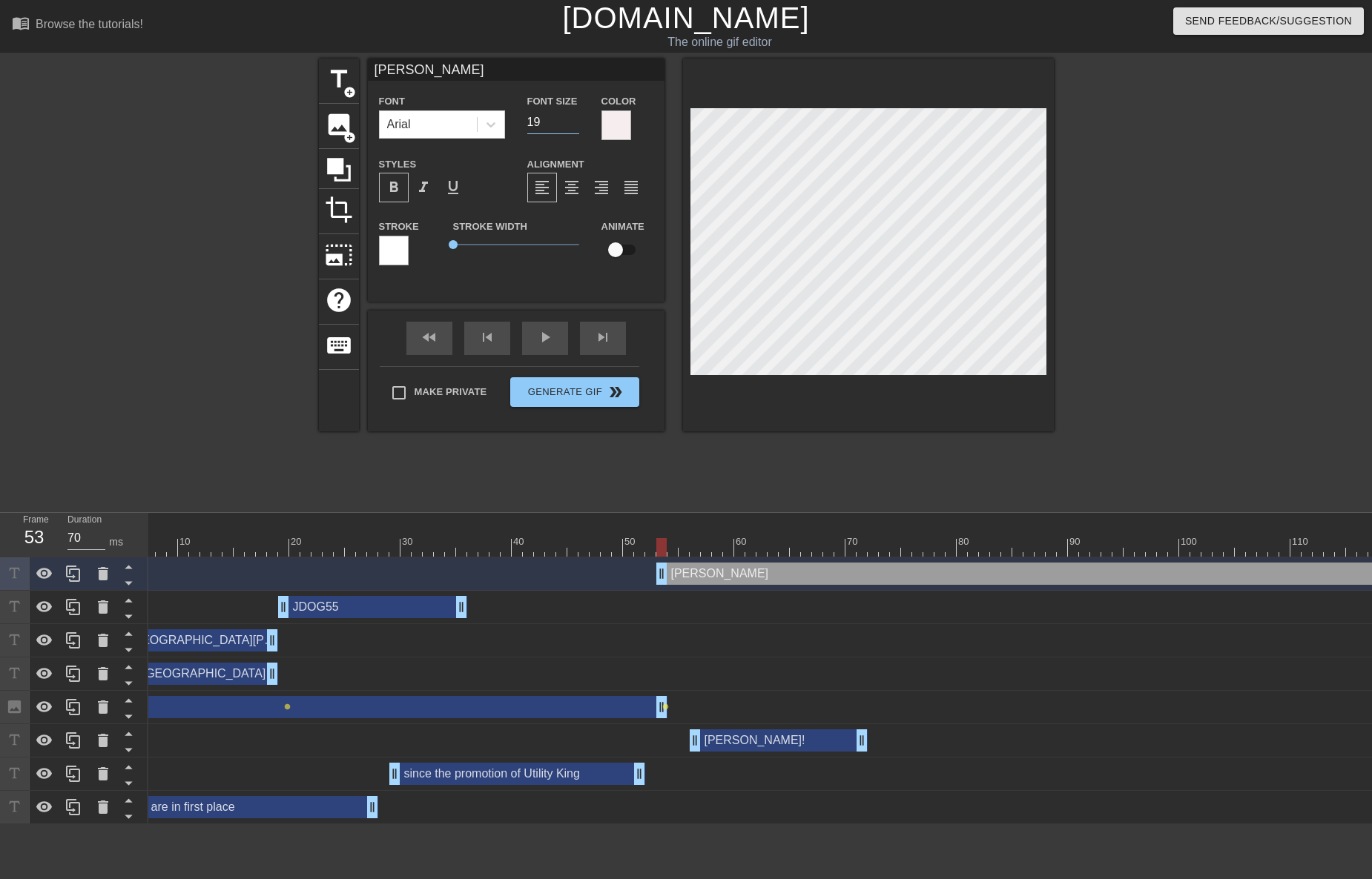
click at [570, 125] on input "19" at bounding box center [553, 122] width 52 height 24
click at [570, 125] on input "18" at bounding box center [553, 122] width 52 height 24
click at [570, 125] on input "17" at bounding box center [553, 122] width 52 height 24
click at [392, 181] on span "format_bold" at bounding box center [394, 187] width 18 height 18
click at [576, 117] on input "18" at bounding box center [553, 122] width 52 height 24
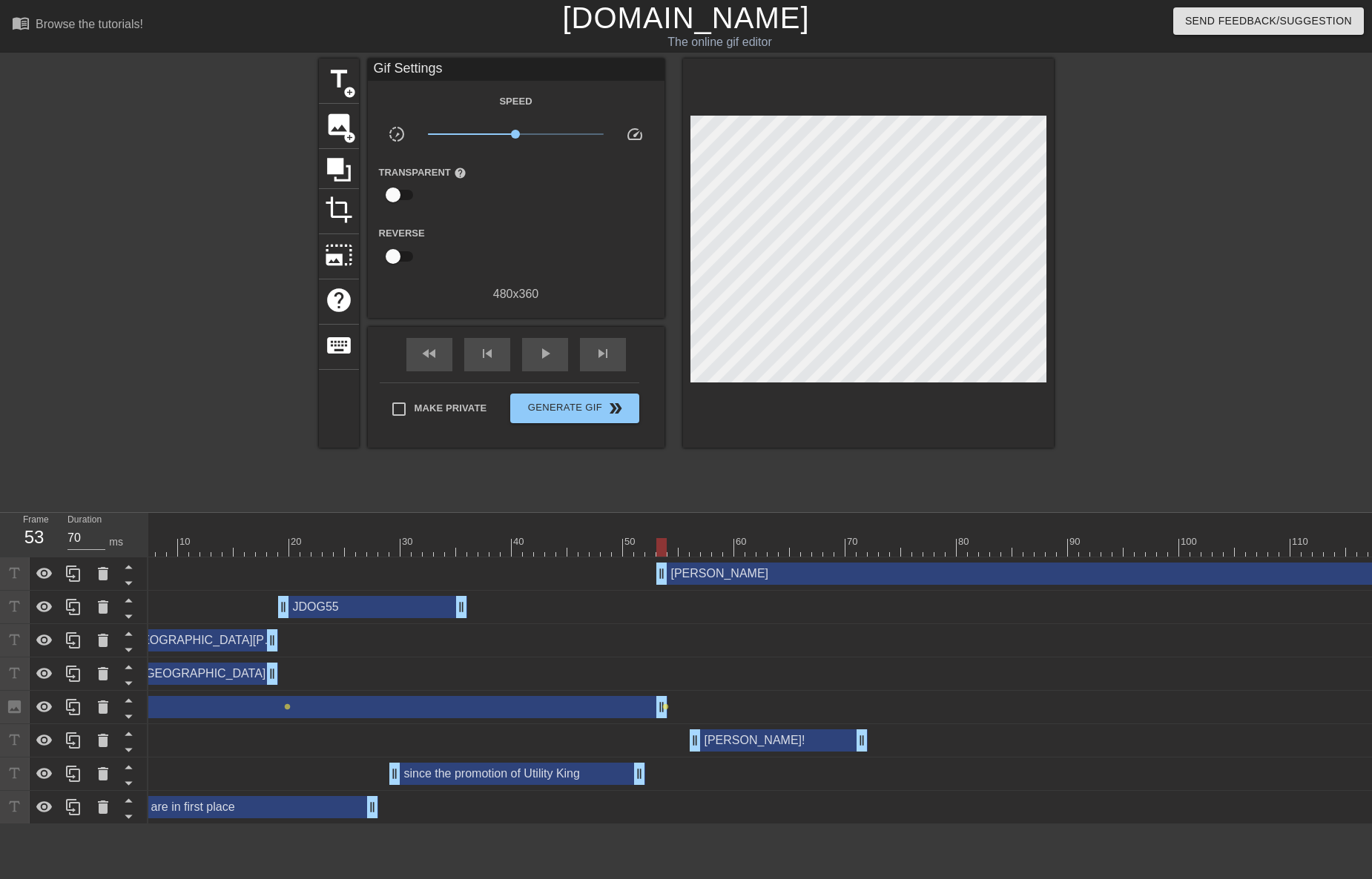
scroll to position [0, 304]
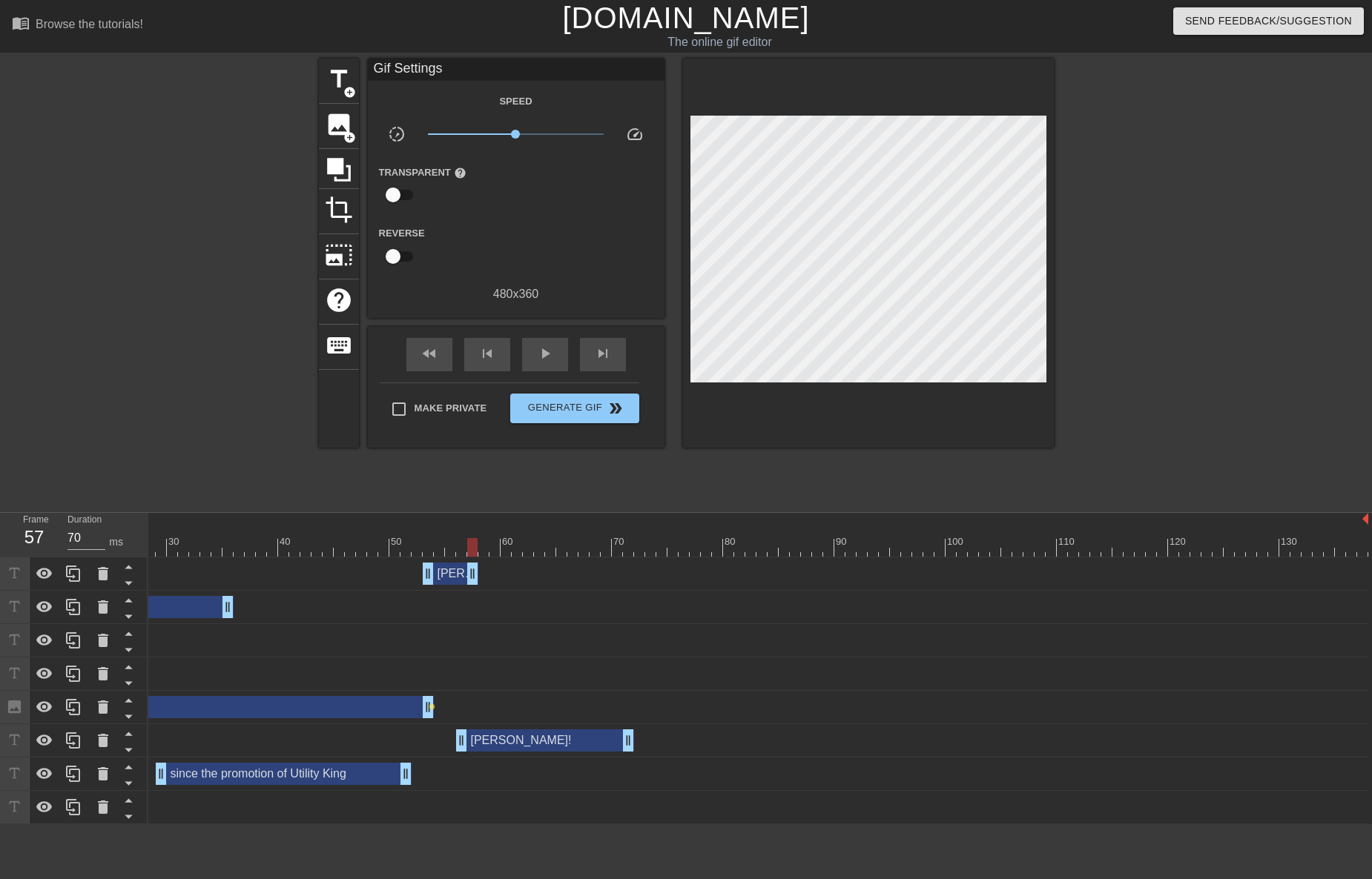
drag, startPoint x: 1359, startPoint y: 577, endPoint x: 467, endPoint y: 547, distance: 892.5
click at [467, 547] on div "10 20 30 40 50 60 70 80 90 100 110 120 130 [PERSON_NAME] drag_handle drag_handl…" at bounding box center [760, 668] width 1224 height 311
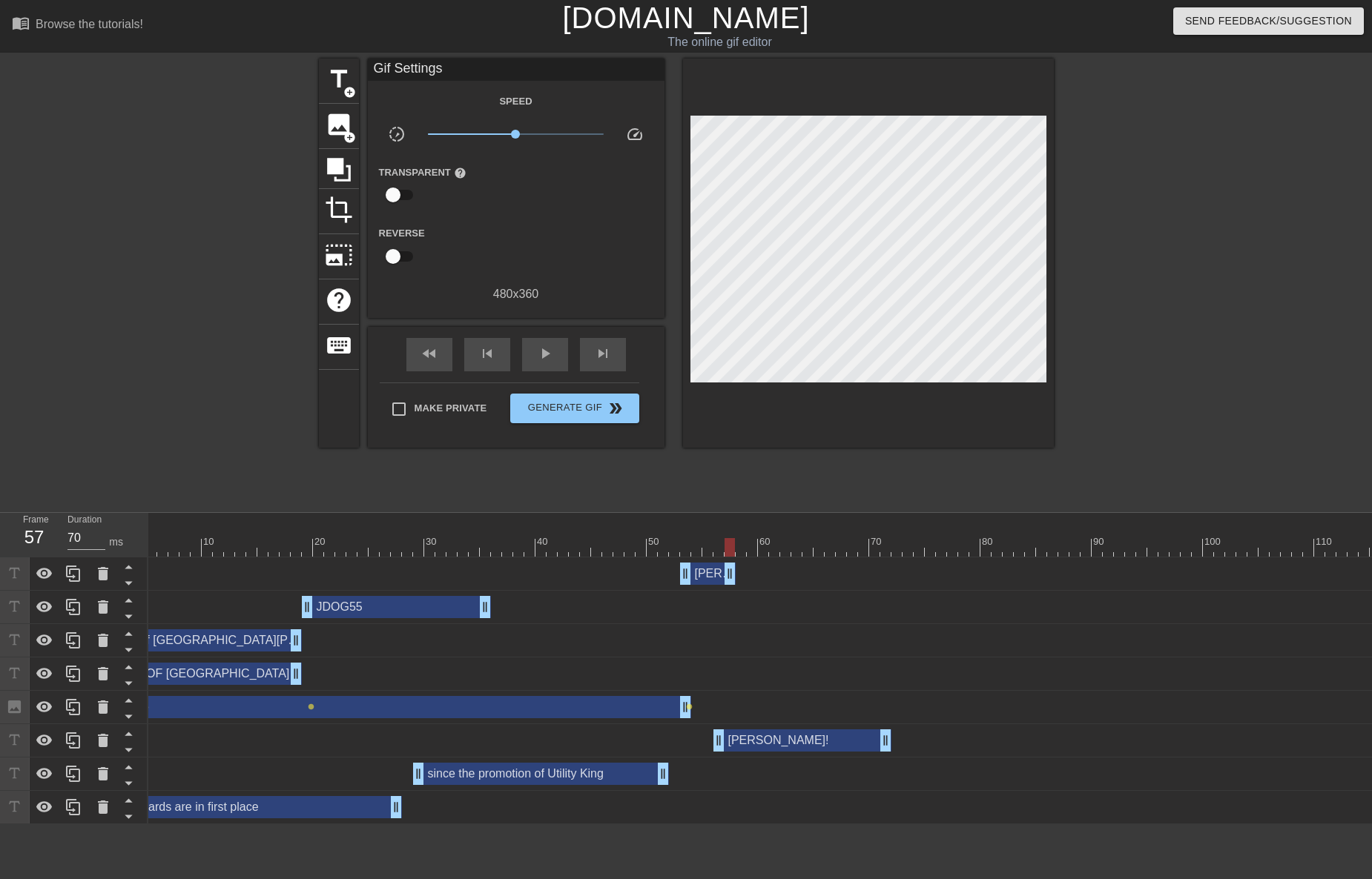
scroll to position [0, 0]
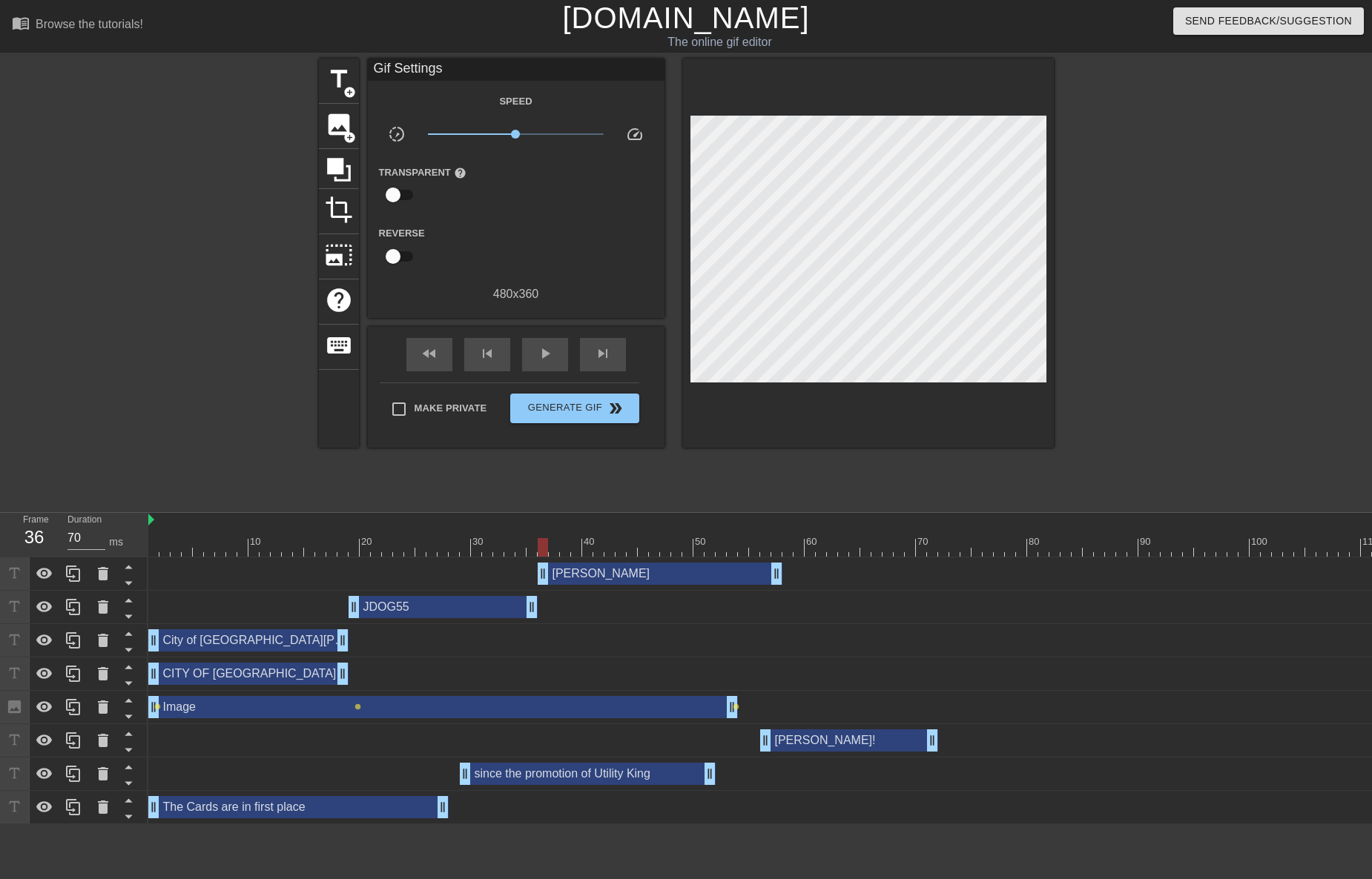
drag, startPoint x: 729, startPoint y: 576, endPoint x: 536, endPoint y: 569, distance: 193.1
click at [536, 569] on div "[PERSON_NAME] drag_handle drag_handle" at bounding box center [910, 573] width 1523 height 22
drag, startPoint x: 774, startPoint y: 571, endPoint x: 720, endPoint y: 569, distance: 54.0
drag, startPoint x: 720, startPoint y: 575, endPoint x: 730, endPoint y: 575, distance: 10.0
click at [716, 707] on div "Image drag_handle drag_handle" at bounding box center [443, 706] width 590 height 22
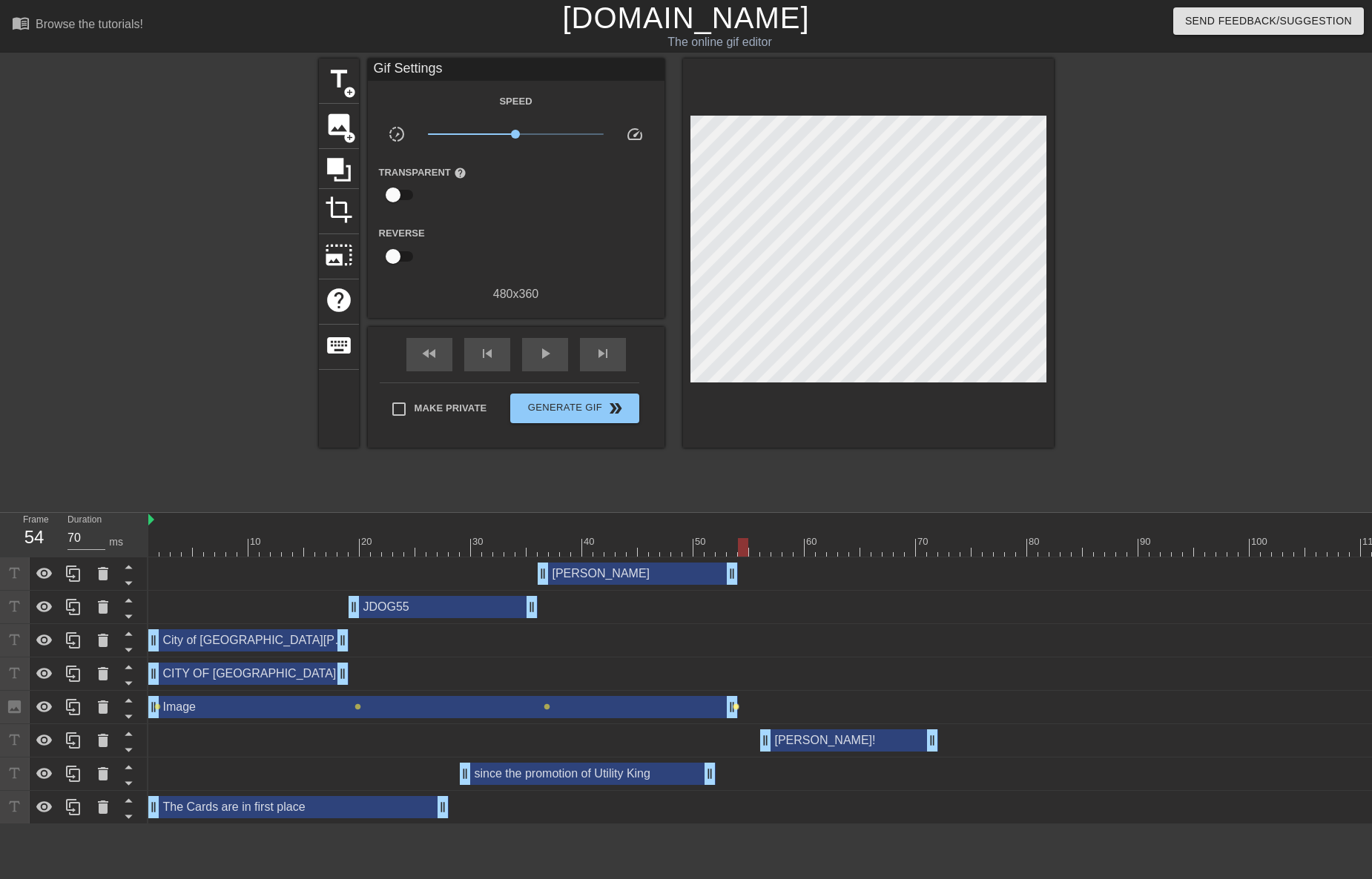
click at [734, 706] on span "lens" at bounding box center [736, 706] width 7 height 7
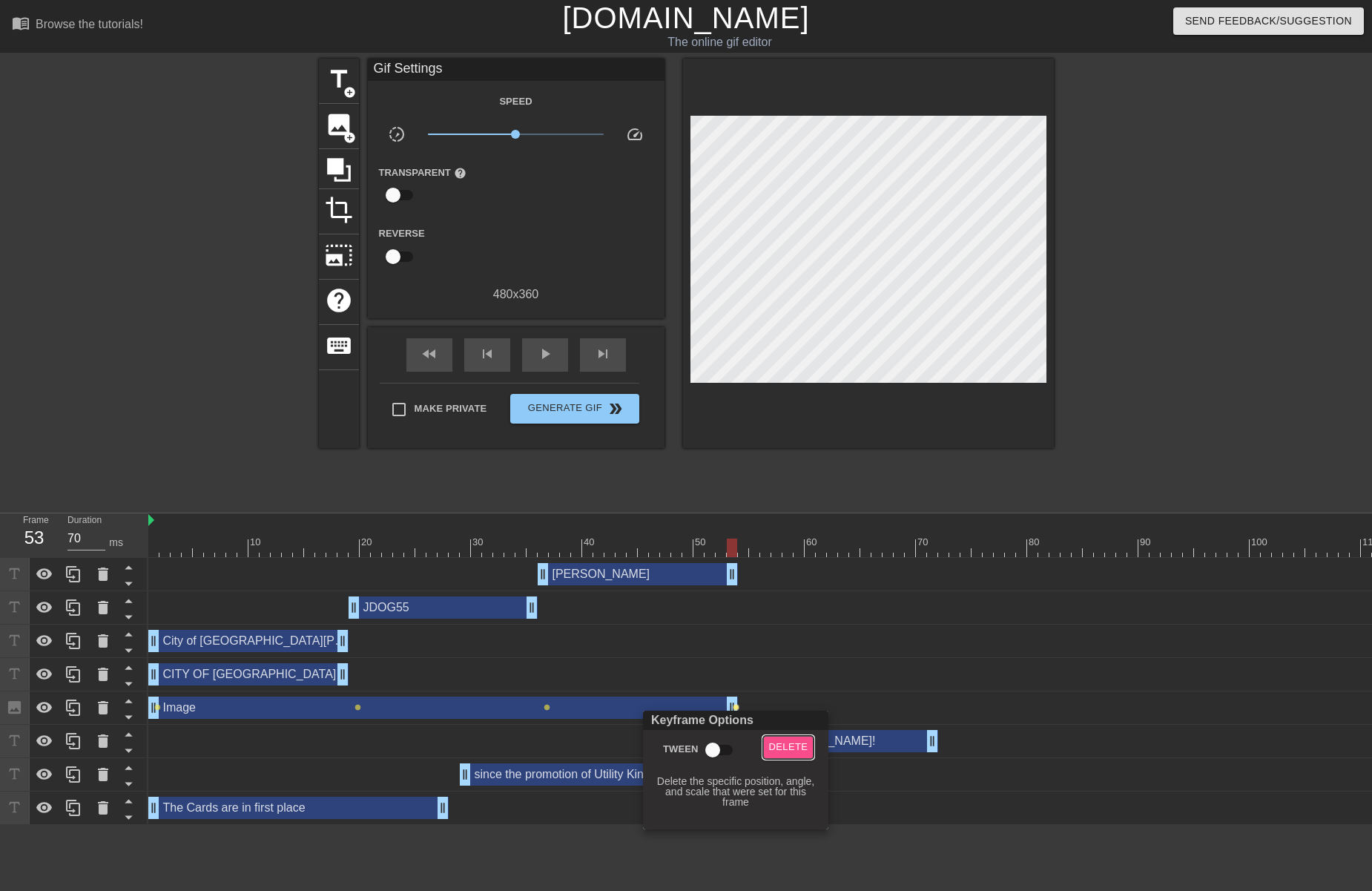
click at [774, 740] on span "Delete" at bounding box center [788, 747] width 39 height 17
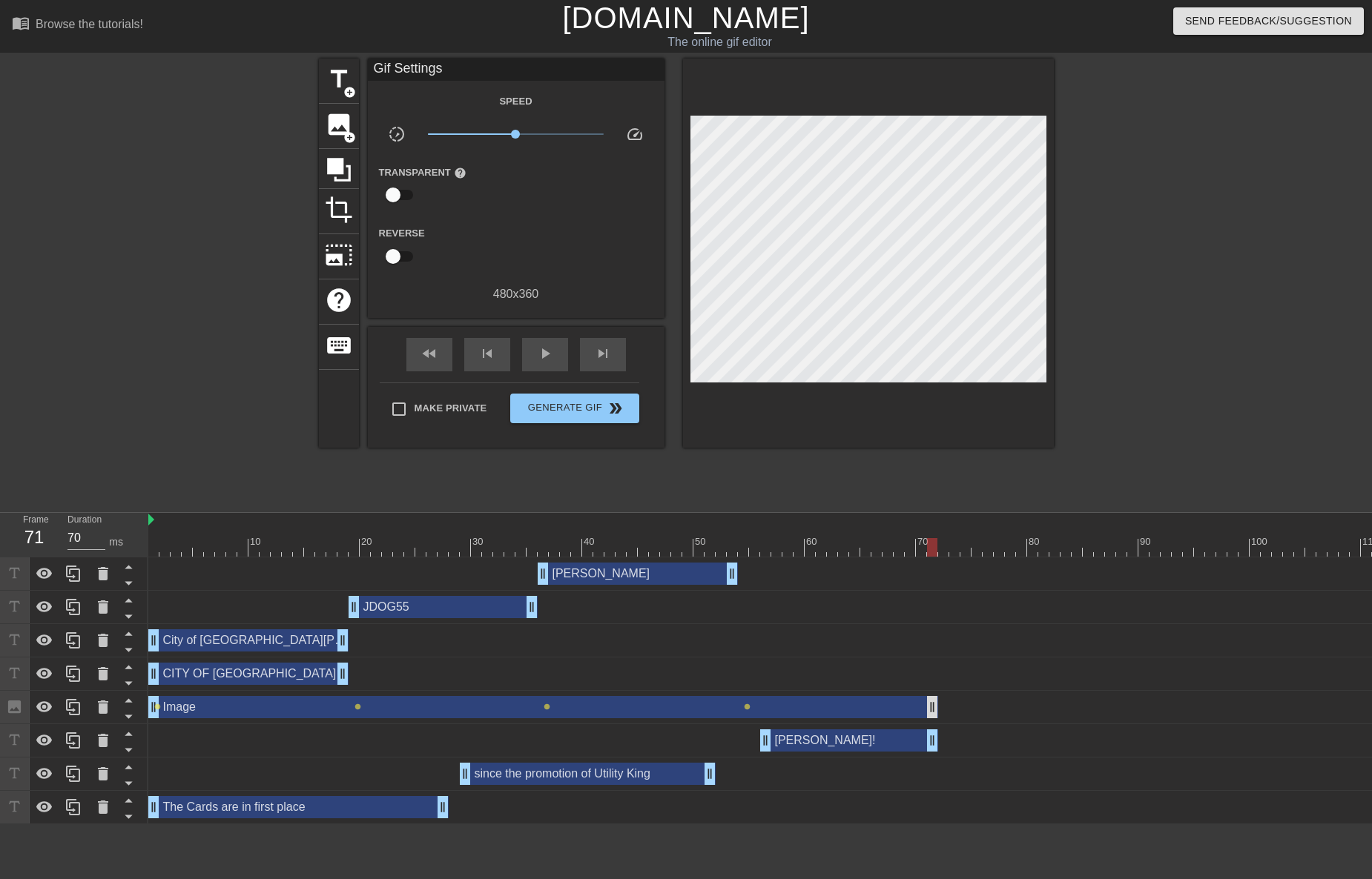
drag, startPoint x: 734, startPoint y: 708, endPoint x: 929, endPoint y: 713, distance: 195.1
click at [739, 544] on div at bounding box center [910, 547] width 1523 height 19
click at [352, 84] on span "title" at bounding box center [339, 79] width 28 height 28
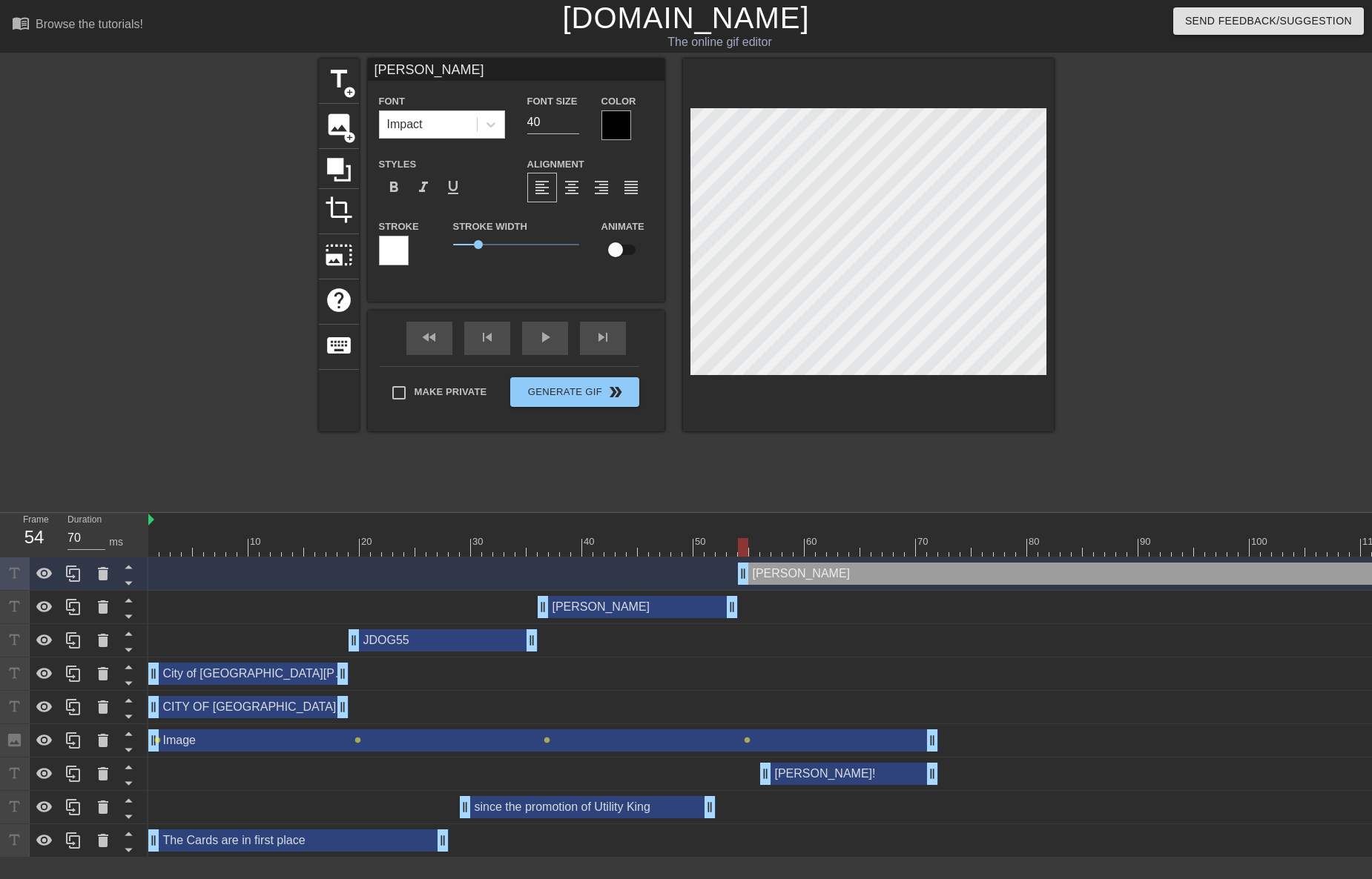
scroll to position [2, 6]
click at [485, 124] on div "Font Impact Font Size 40 Color" at bounding box center [516, 116] width 296 height 48
click at [627, 133] on div at bounding box center [616, 125] width 29 height 29
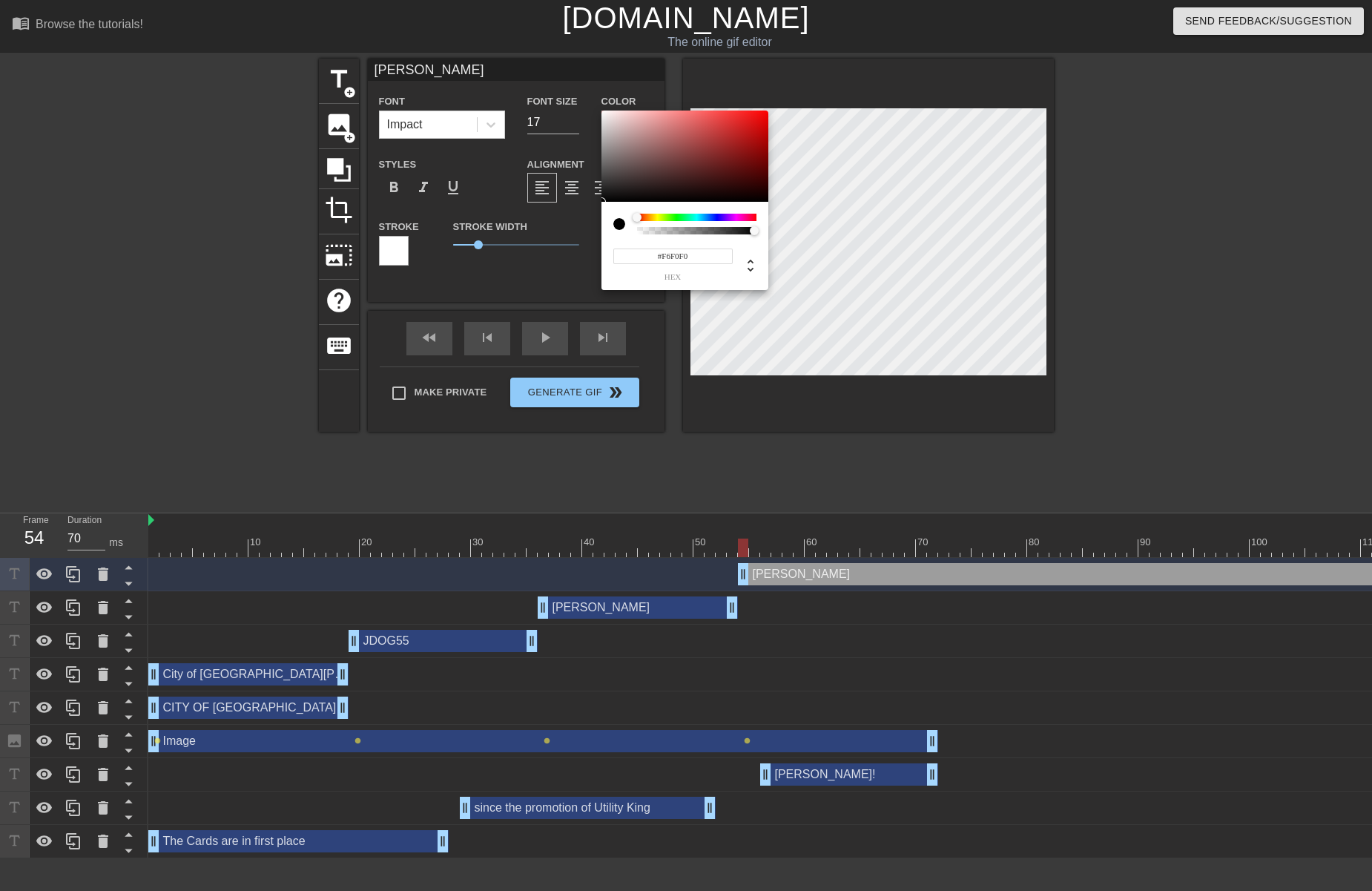
click at [605, 113] on div at bounding box center [685, 156] width 167 height 92
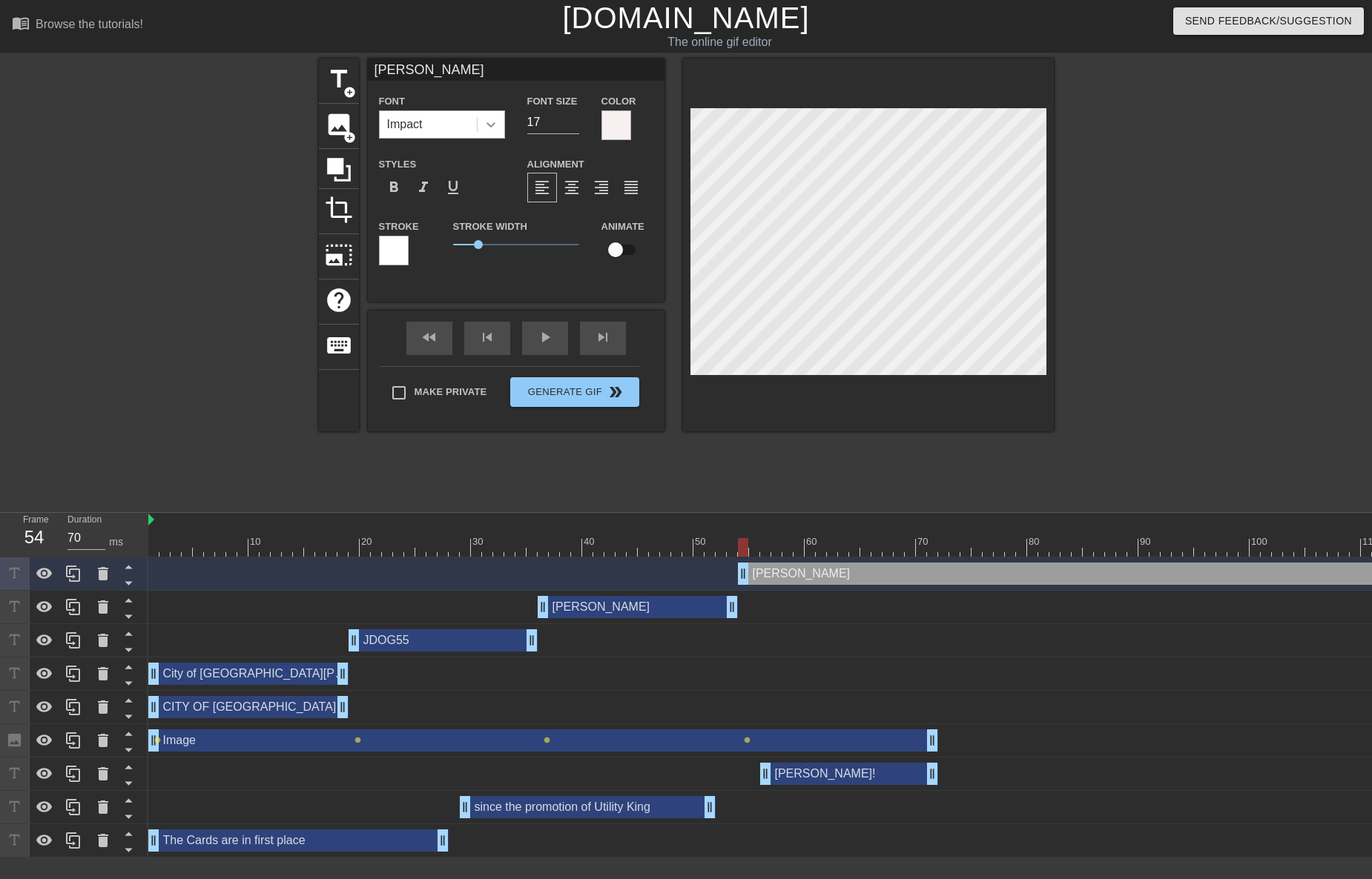
click at [497, 129] on icon at bounding box center [491, 125] width 15 height 15
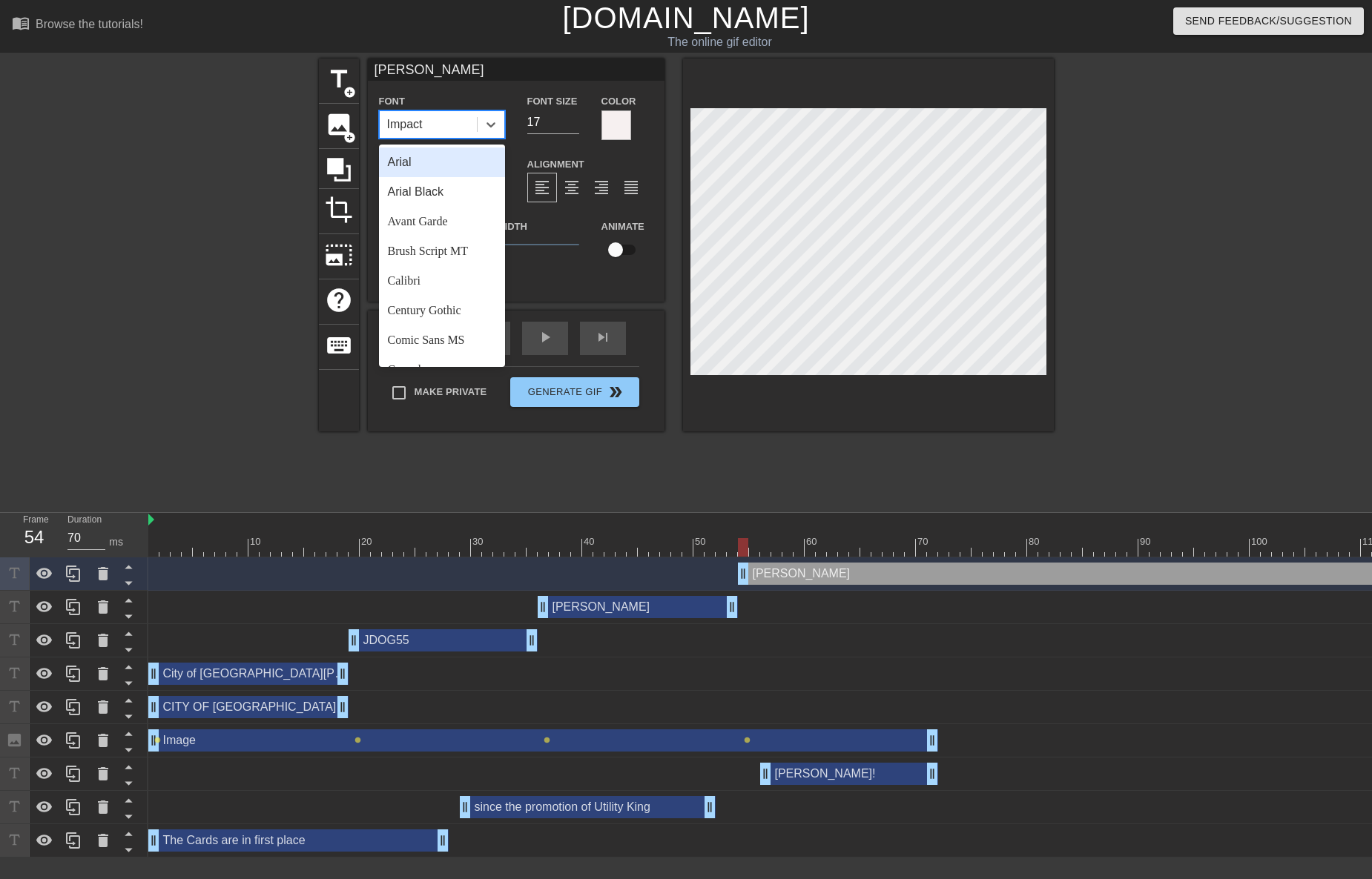
click at [462, 161] on div "Arial" at bounding box center [441, 162] width 126 height 29
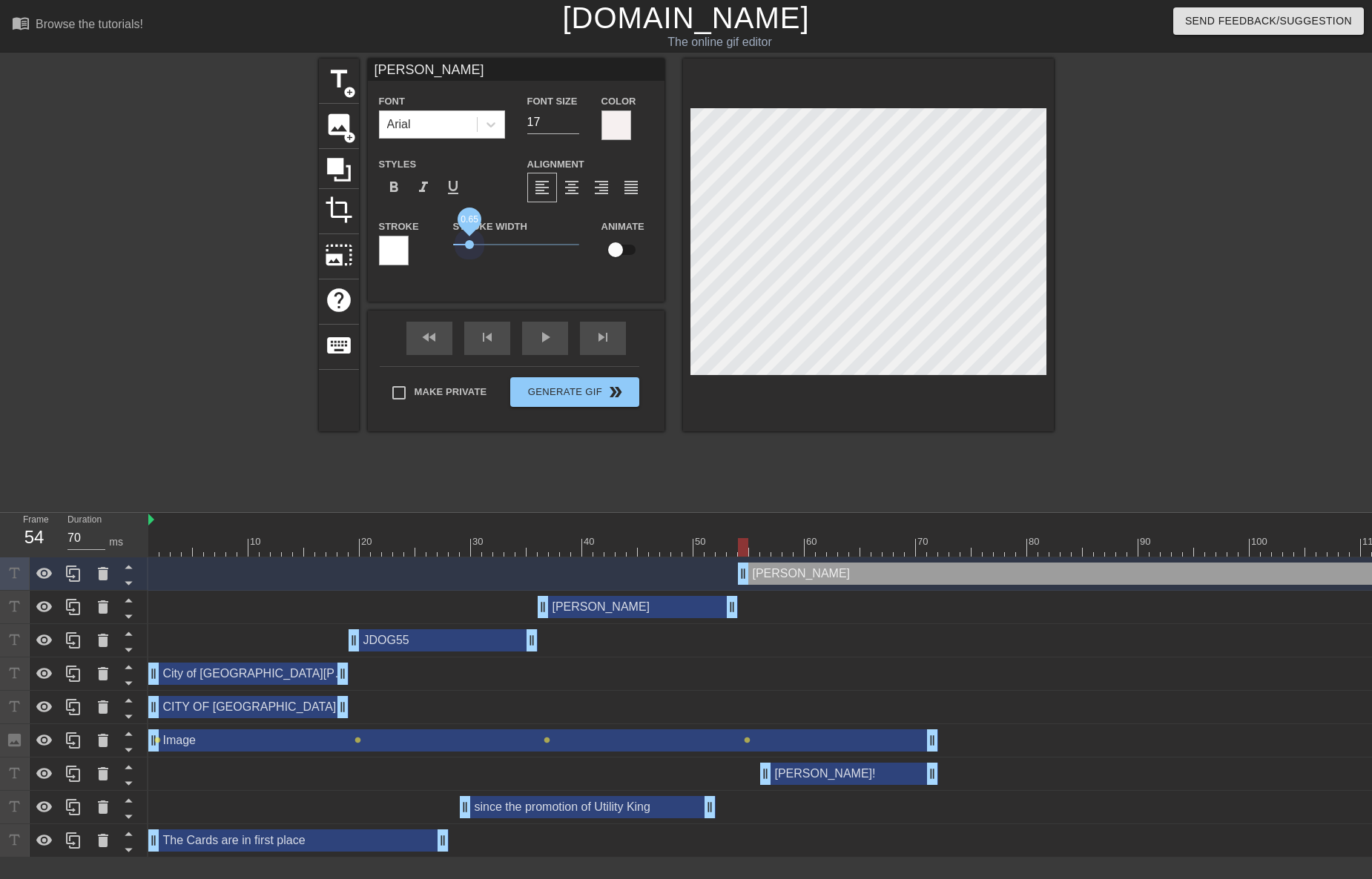
drag, startPoint x: 480, startPoint y: 243, endPoint x: 402, endPoint y: 234, distance: 78.5
click at [402, 234] on div "Stroke Stroke Width 0.65 Animate" at bounding box center [516, 248] width 296 height 62
click at [400, 190] on span "format_bold" at bounding box center [394, 187] width 18 height 18
click at [390, 179] on span "format_bold" at bounding box center [394, 187] width 18 height 18
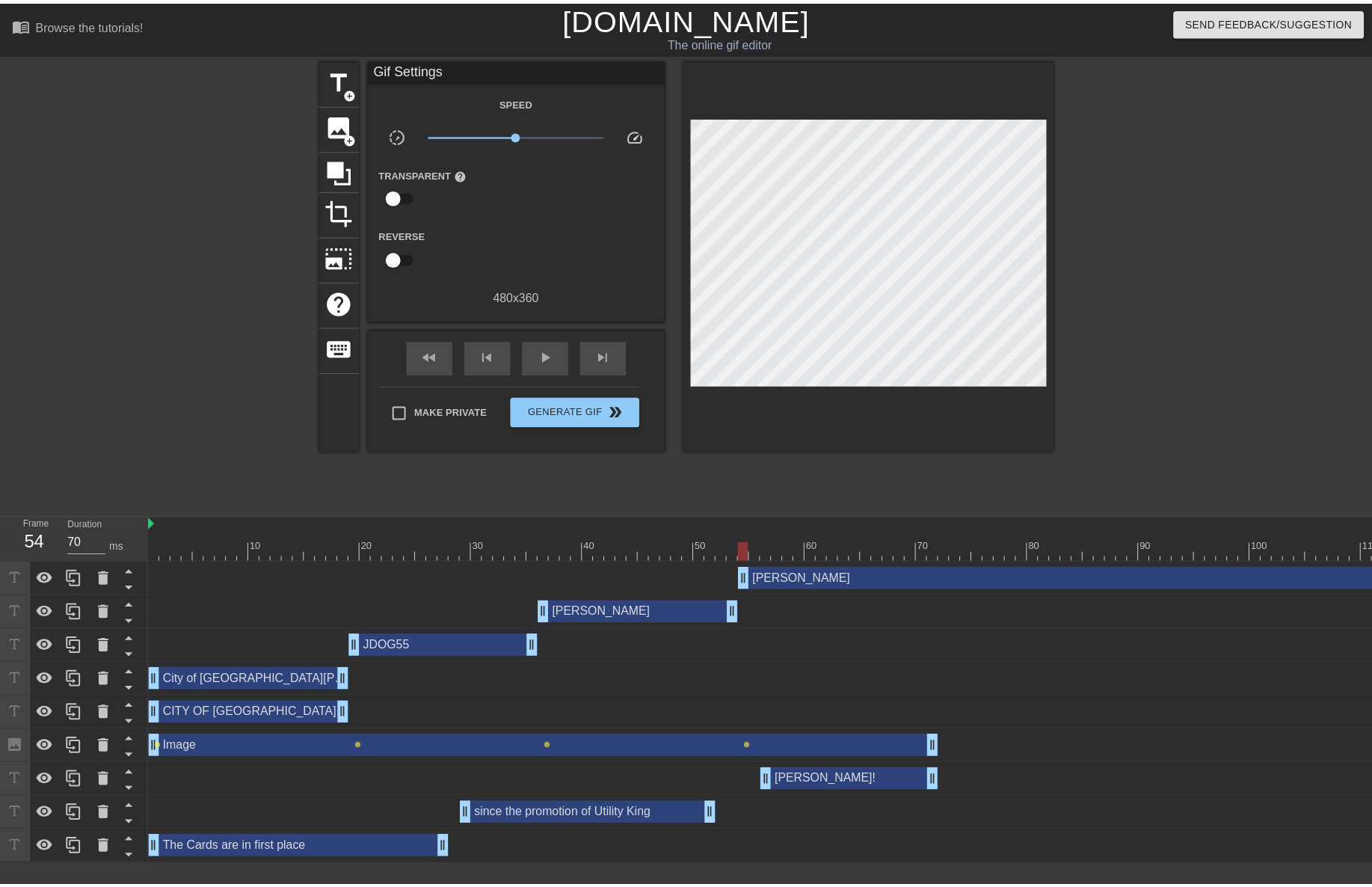
scroll to position [0, 306]
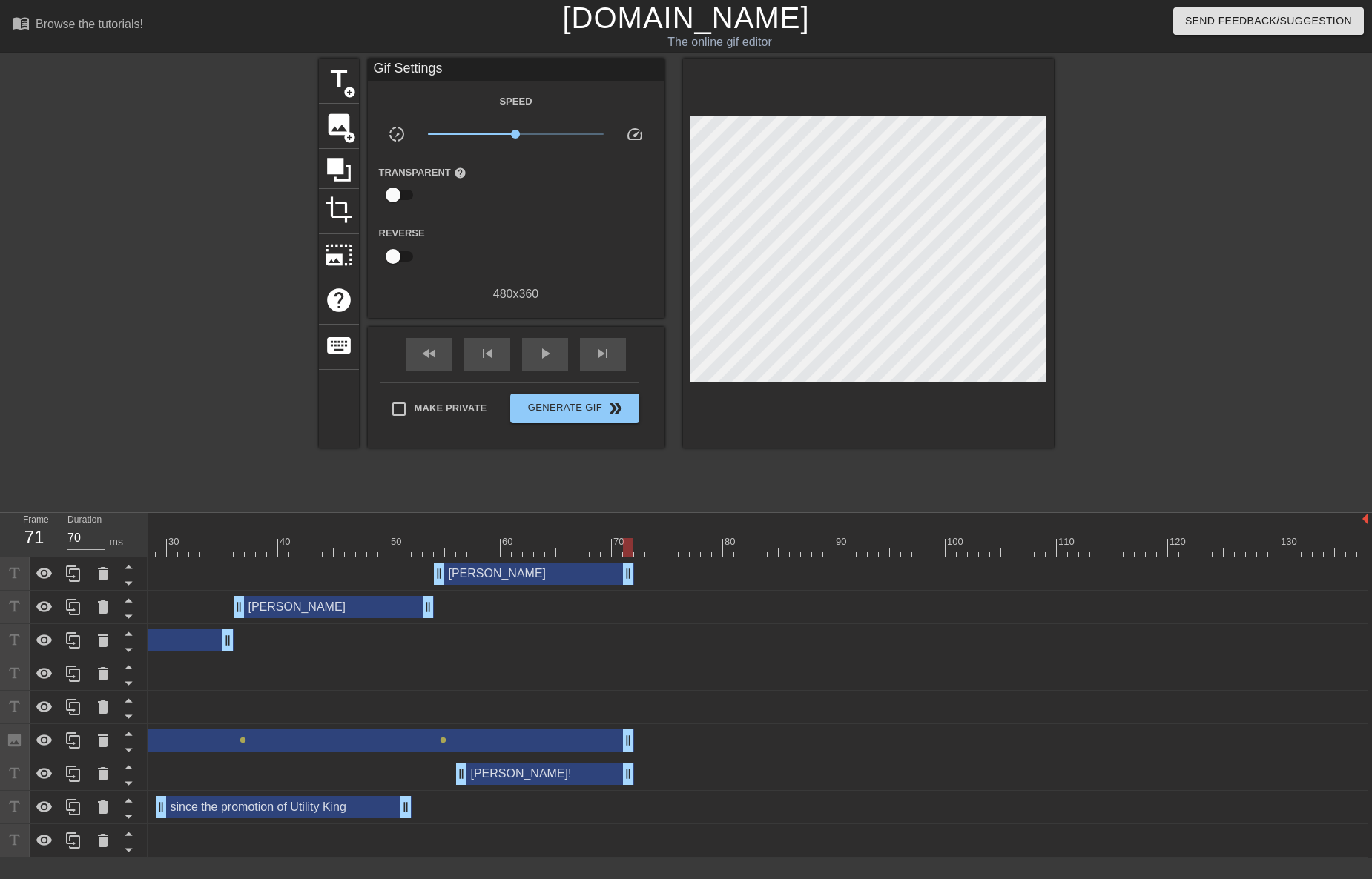
drag, startPoint x: 1362, startPoint y: 571, endPoint x: 633, endPoint y: 553, distance: 729.2
click at [633, 553] on div "10 20 30 40 50 60 70 80 90 100 110 120 130 [PERSON_NAME] drag_handle drag_handl…" at bounding box center [760, 684] width 1224 height 344
click at [432, 360] on span "fast_rewind" at bounding box center [429, 353] width 18 height 18
click at [540, 361] on div "play_arrow" at bounding box center [545, 354] width 46 height 33
click at [540, 361] on span "pause" at bounding box center [545, 353] width 18 height 18
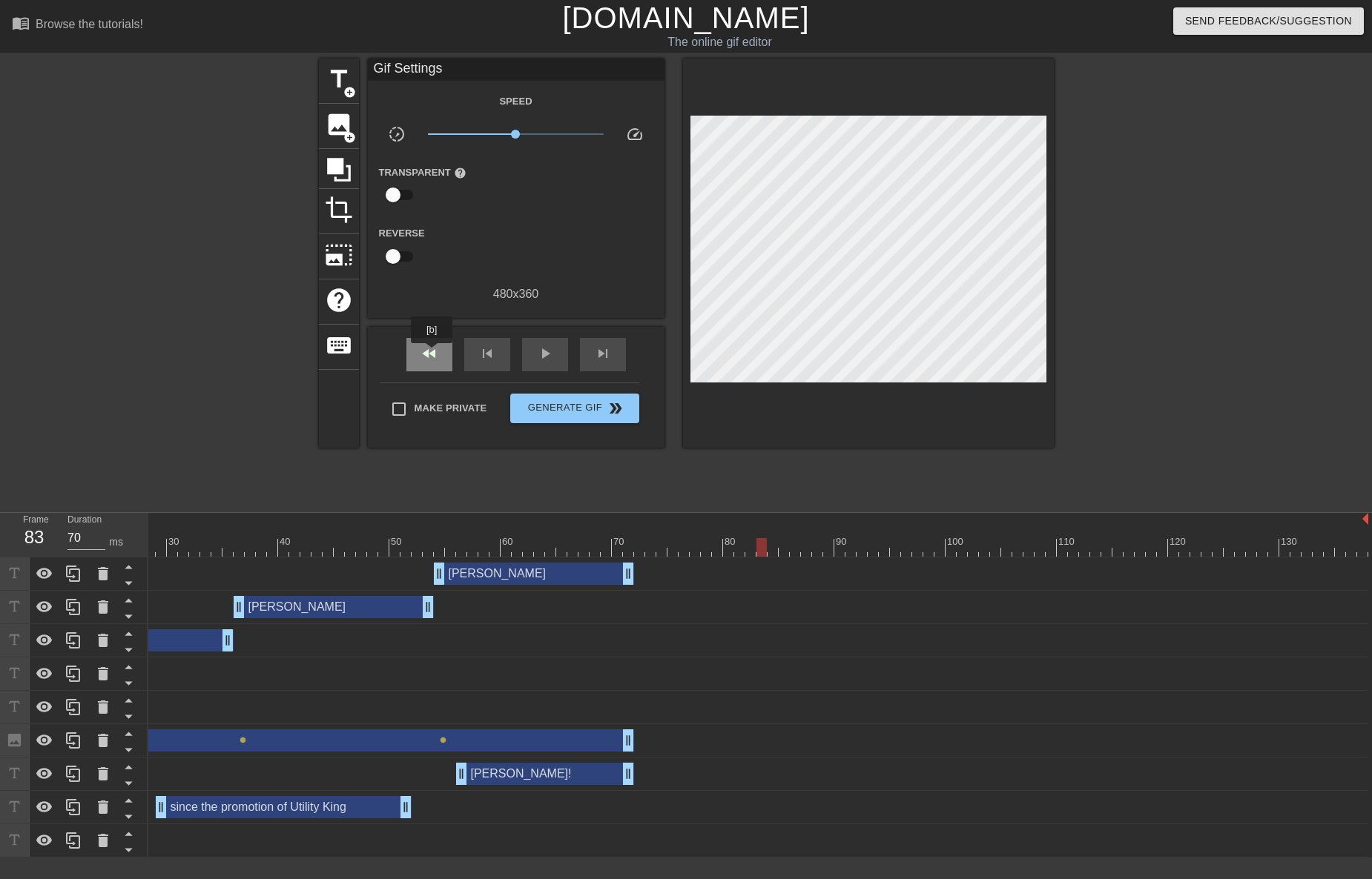
click at [432, 353] on span "fast_rewind" at bounding box center [429, 353] width 18 height 18
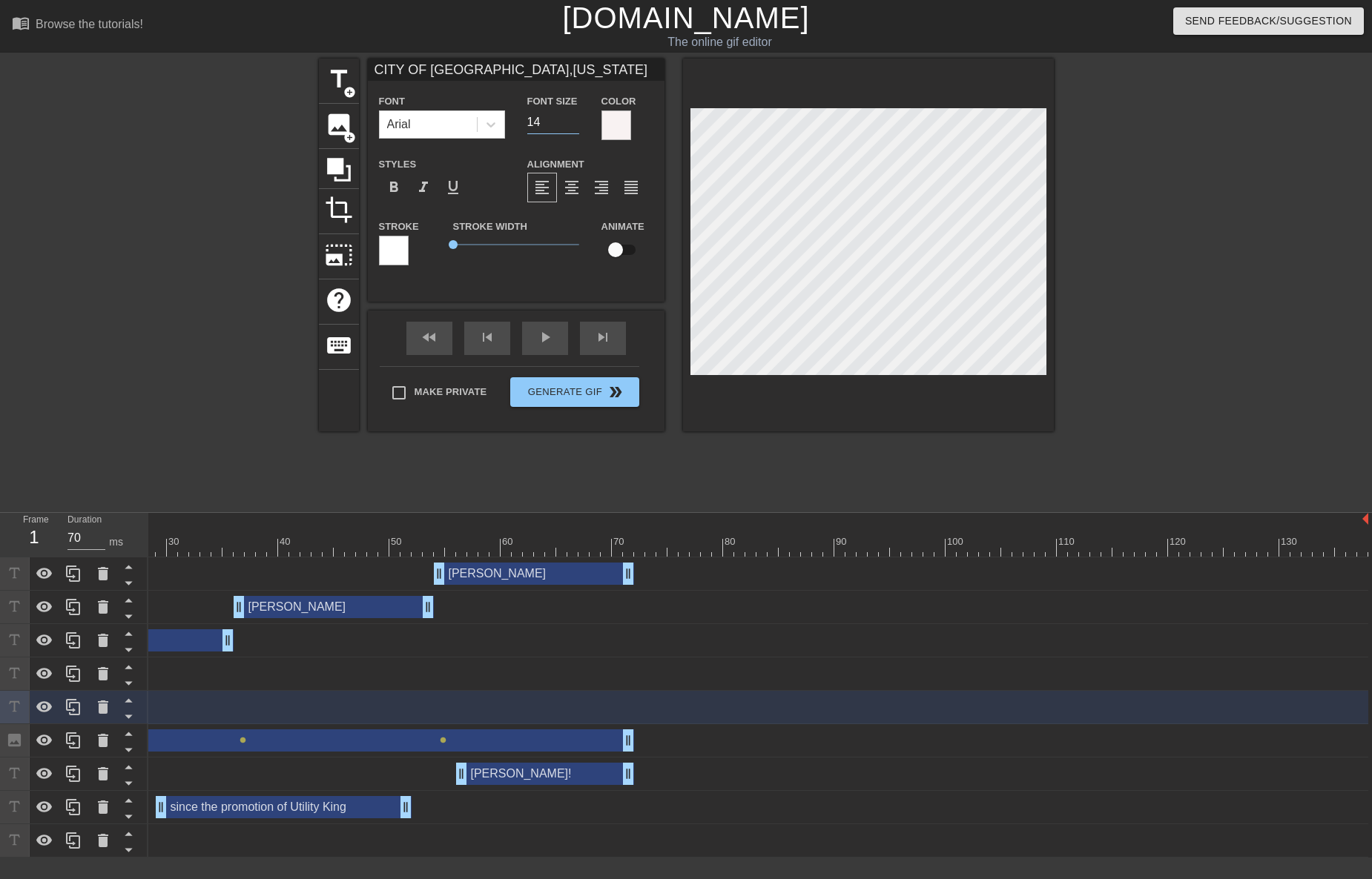
click at [575, 120] on input "14" at bounding box center [553, 122] width 52 height 24
click at [575, 120] on input "15" at bounding box center [553, 122] width 52 height 24
click at [575, 120] on input "16" at bounding box center [553, 122] width 52 height 24
click at [575, 120] on input "17" at bounding box center [553, 122] width 52 height 24
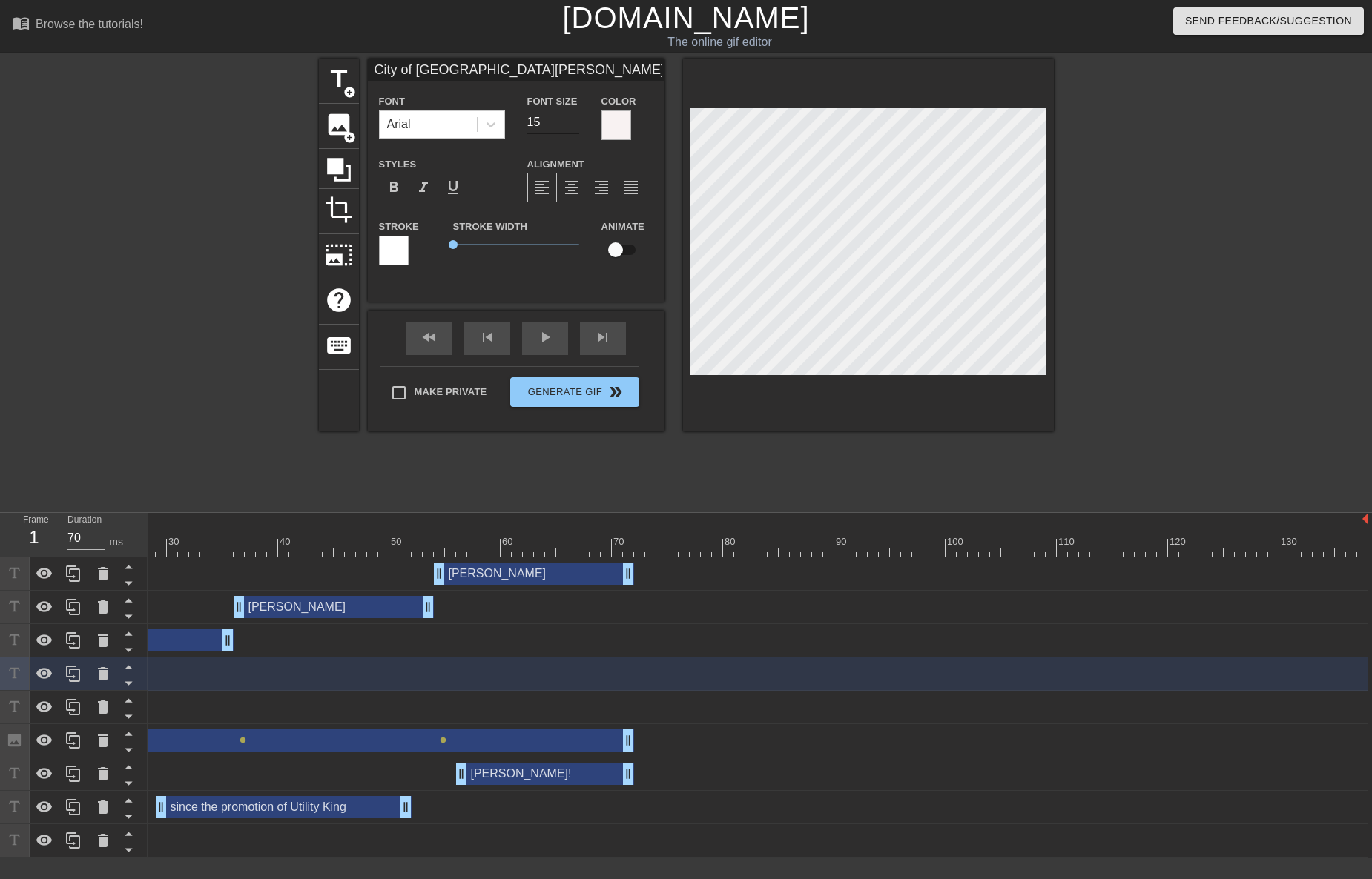
click at [573, 118] on input "15" at bounding box center [553, 122] width 52 height 24
click at [573, 118] on input "16" at bounding box center [553, 122] width 52 height 24
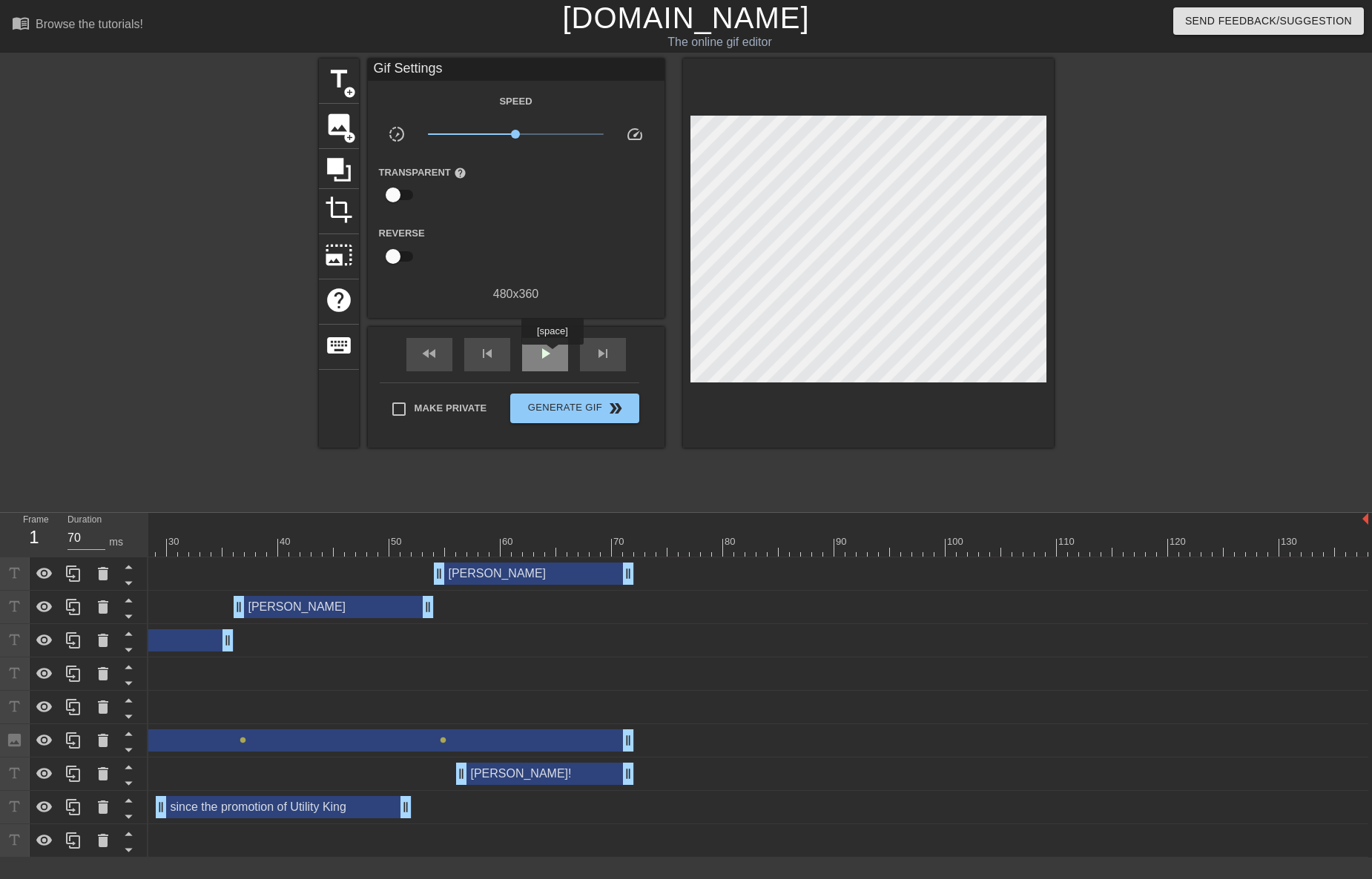
click at [551, 356] on span "play_arrow" at bounding box center [545, 353] width 18 height 18
click at [551, 356] on span "pause" at bounding box center [545, 353] width 18 height 18
click at [444, 362] on div "fast_rewind" at bounding box center [429, 354] width 46 height 33
click at [553, 352] on span "play_arrow" at bounding box center [545, 353] width 18 height 18
click at [550, 352] on span "pause" at bounding box center [545, 353] width 18 height 18
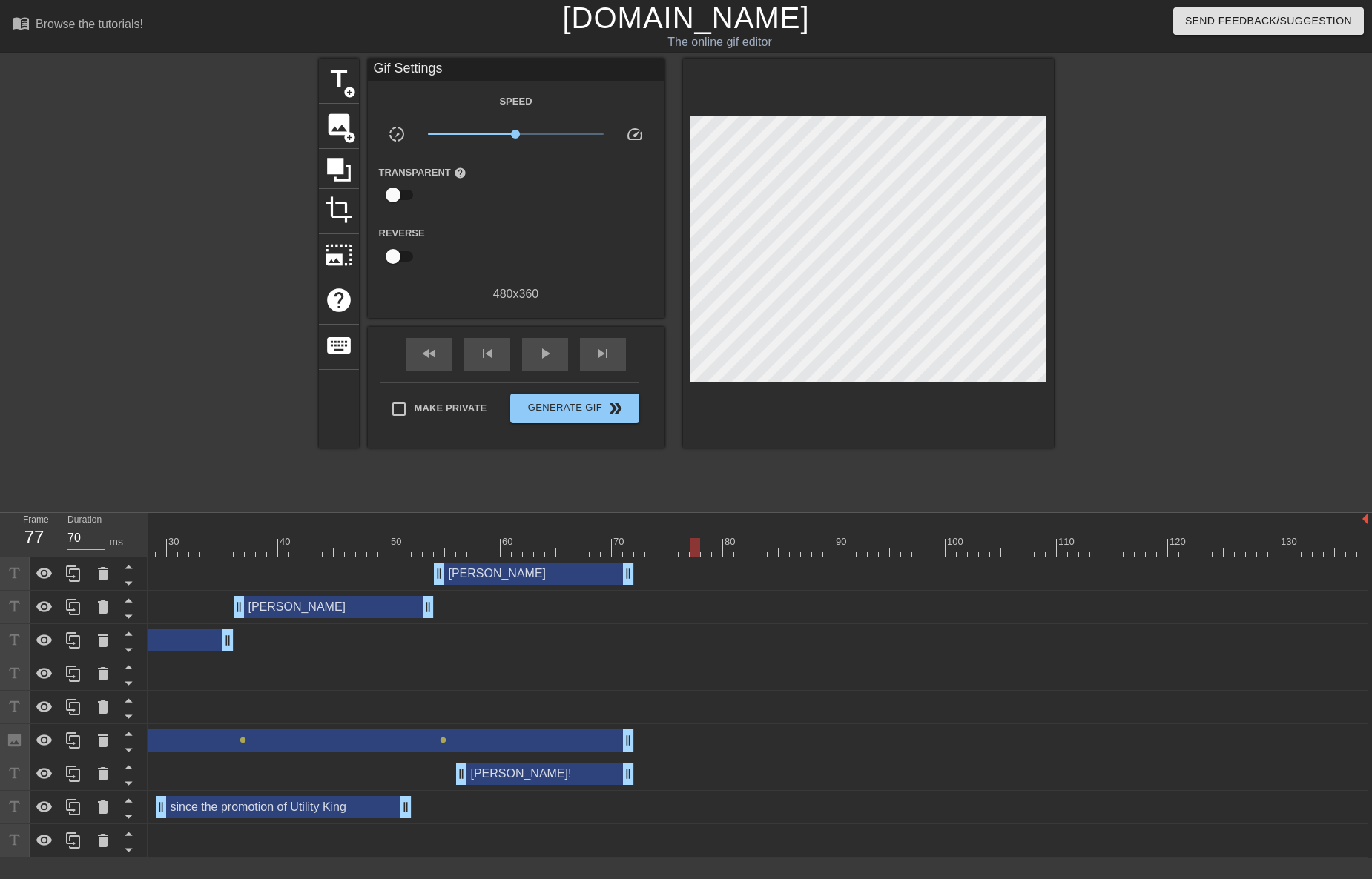
click at [442, 536] on div at bounding box center [440, 536] width 11 height 19
click at [427, 361] on span "fast_rewind" at bounding box center [429, 353] width 18 height 18
click at [559, 356] on div "play_arrow" at bounding box center [545, 354] width 46 height 33
click at [558, 356] on div "pause" at bounding box center [545, 354] width 46 height 33
click at [555, 357] on div "play_arrow" at bounding box center [545, 354] width 46 height 33
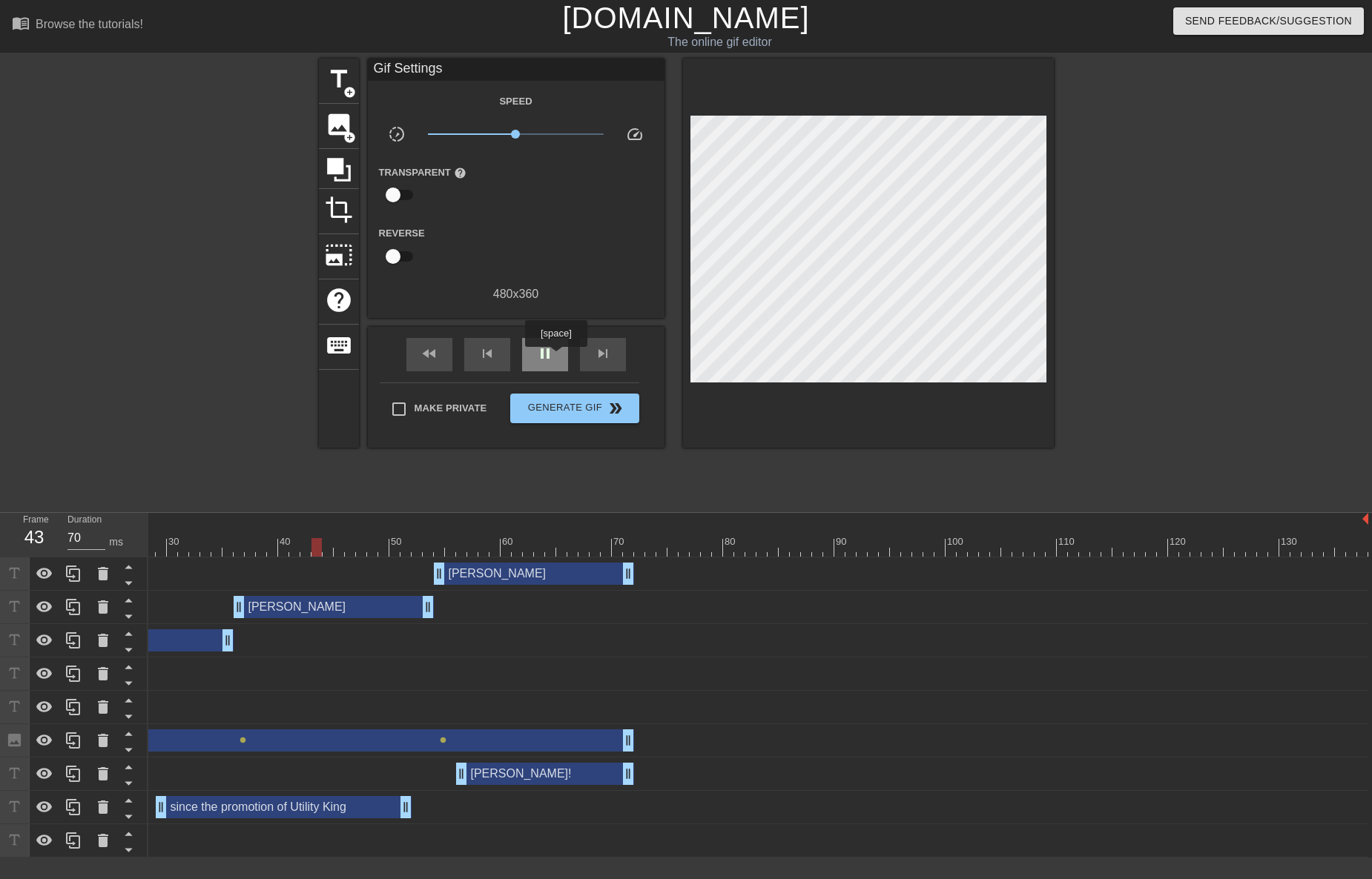
click at [555, 357] on div "pause" at bounding box center [545, 354] width 46 height 33
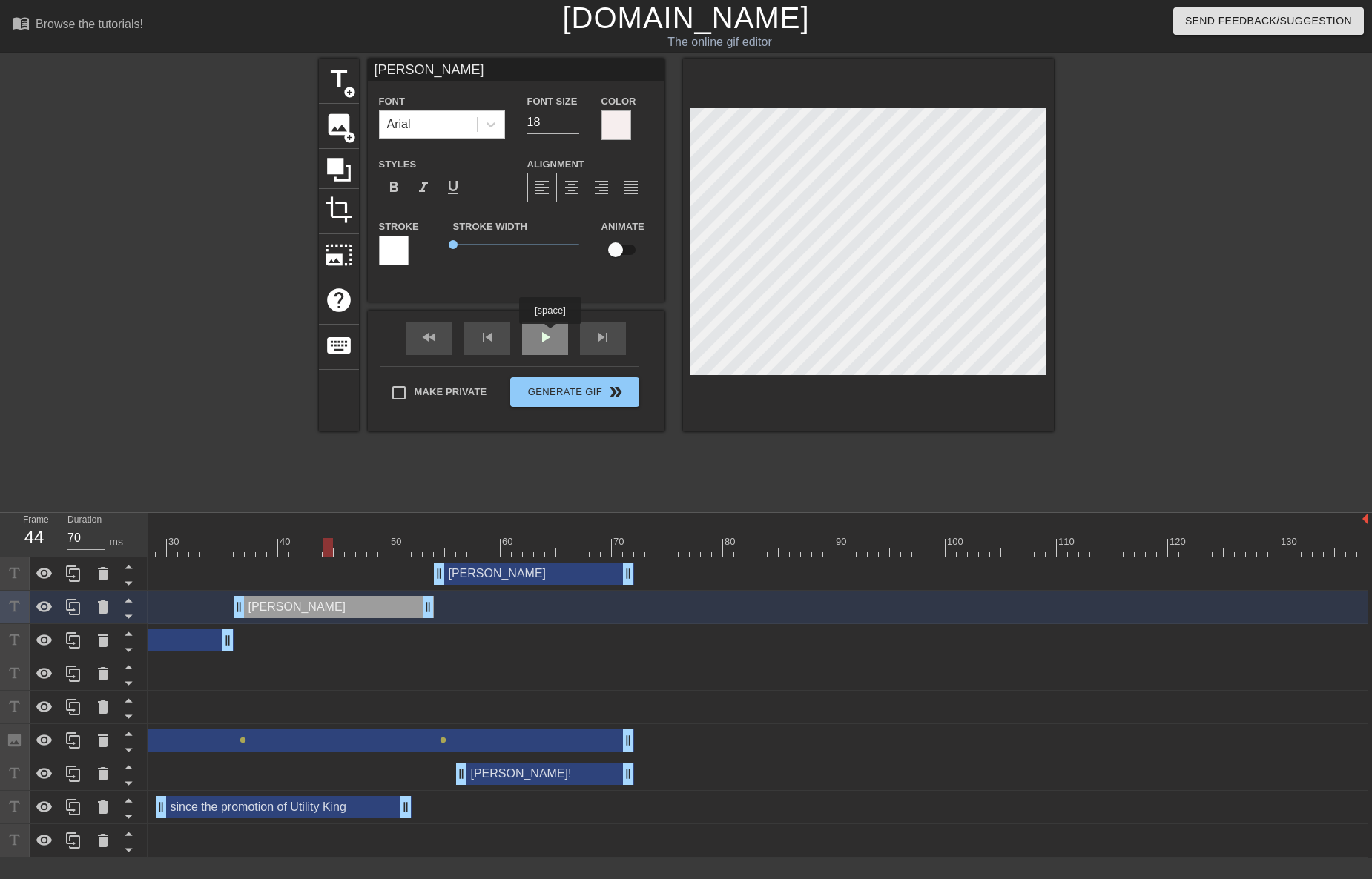
click at [550, 335] on div "fast_rewind skip_previous play_arrow skip_next" at bounding box center [515, 339] width 242 height 55
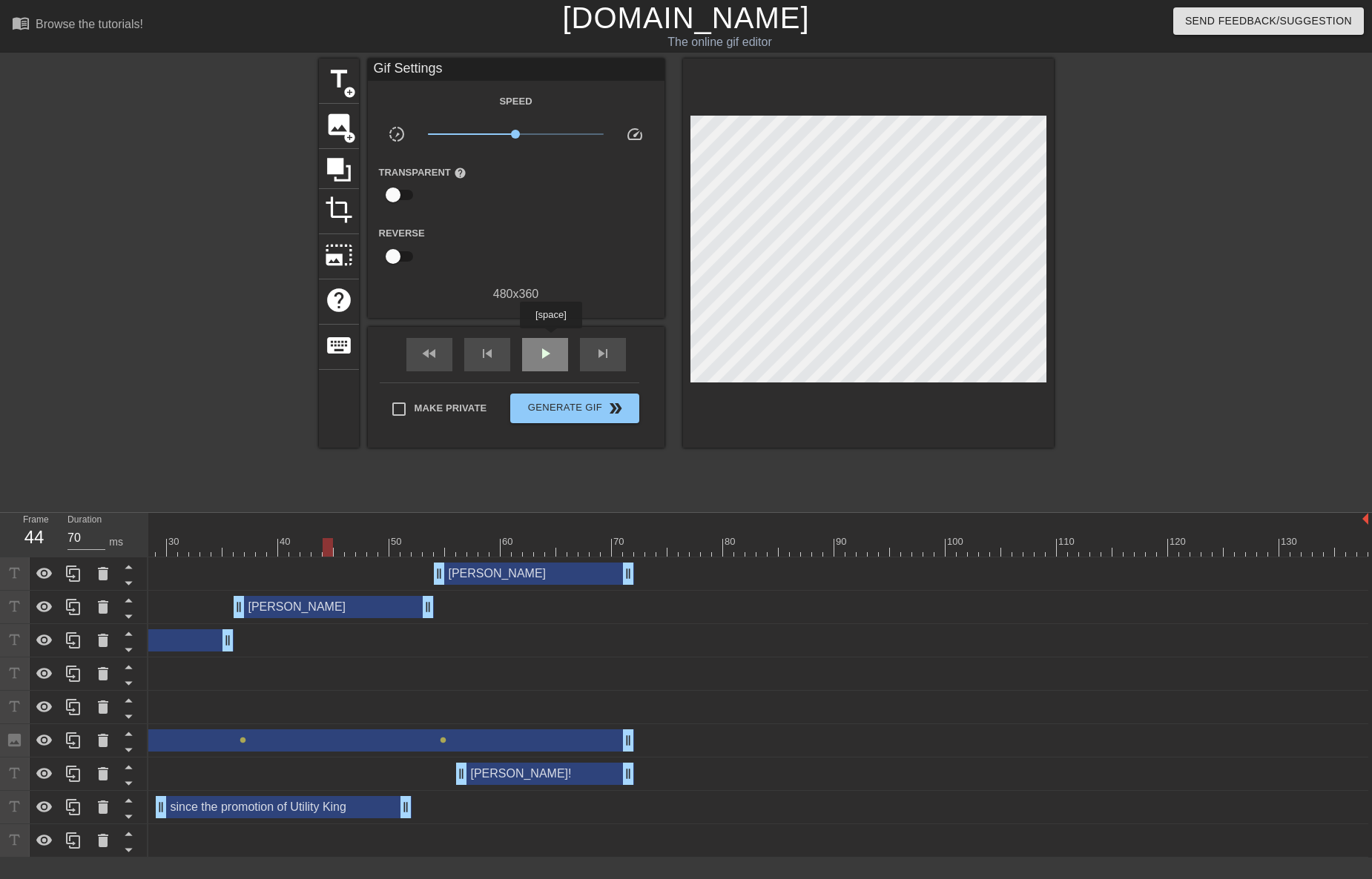
click at [550, 339] on div "play_arrow" at bounding box center [545, 354] width 46 height 33
click at [550, 339] on div "pause" at bounding box center [545, 354] width 46 height 33
click at [550, 339] on div "play_arrow" at bounding box center [545, 354] width 46 height 33
click at [550, 339] on div "pause" at bounding box center [545, 354] width 46 height 33
click at [432, 349] on span "fast_rewind" at bounding box center [429, 353] width 18 height 18
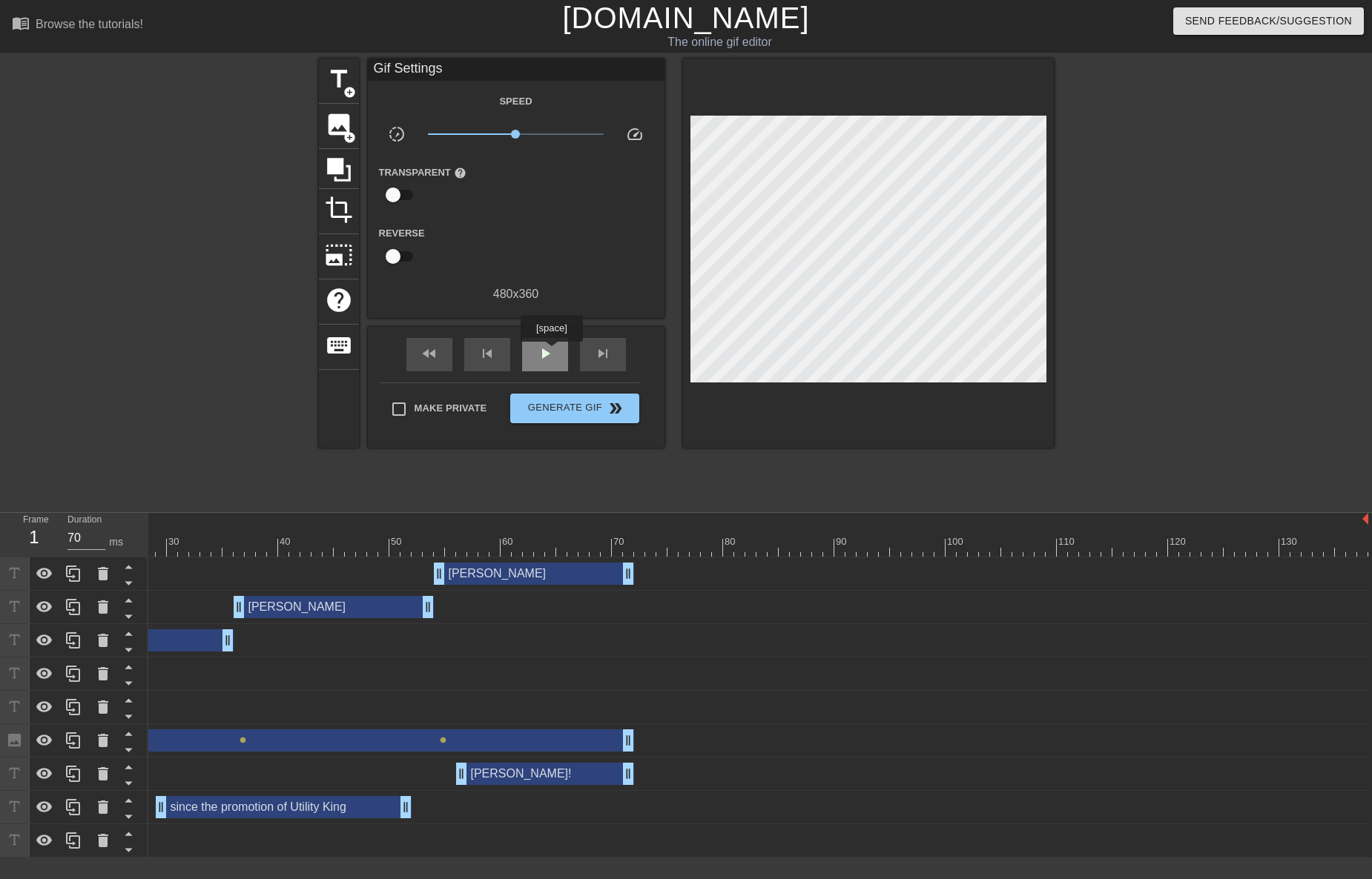
click at [551, 352] on span "play_arrow" at bounding box center [545, 353] width 18 height 18
click at [551, 352] on span "pause" at bounding box center [545, 353] width 18 height 18
click at [545, 351] on span "play_arrow" at bounding box center [545, 353] width 18 height 18
click at [544, 351] on span "pause" at bounding box center [545, 353] width 18 height 18
click at [638, 536] on div at bounding box center [637, 542] width 3 height 15
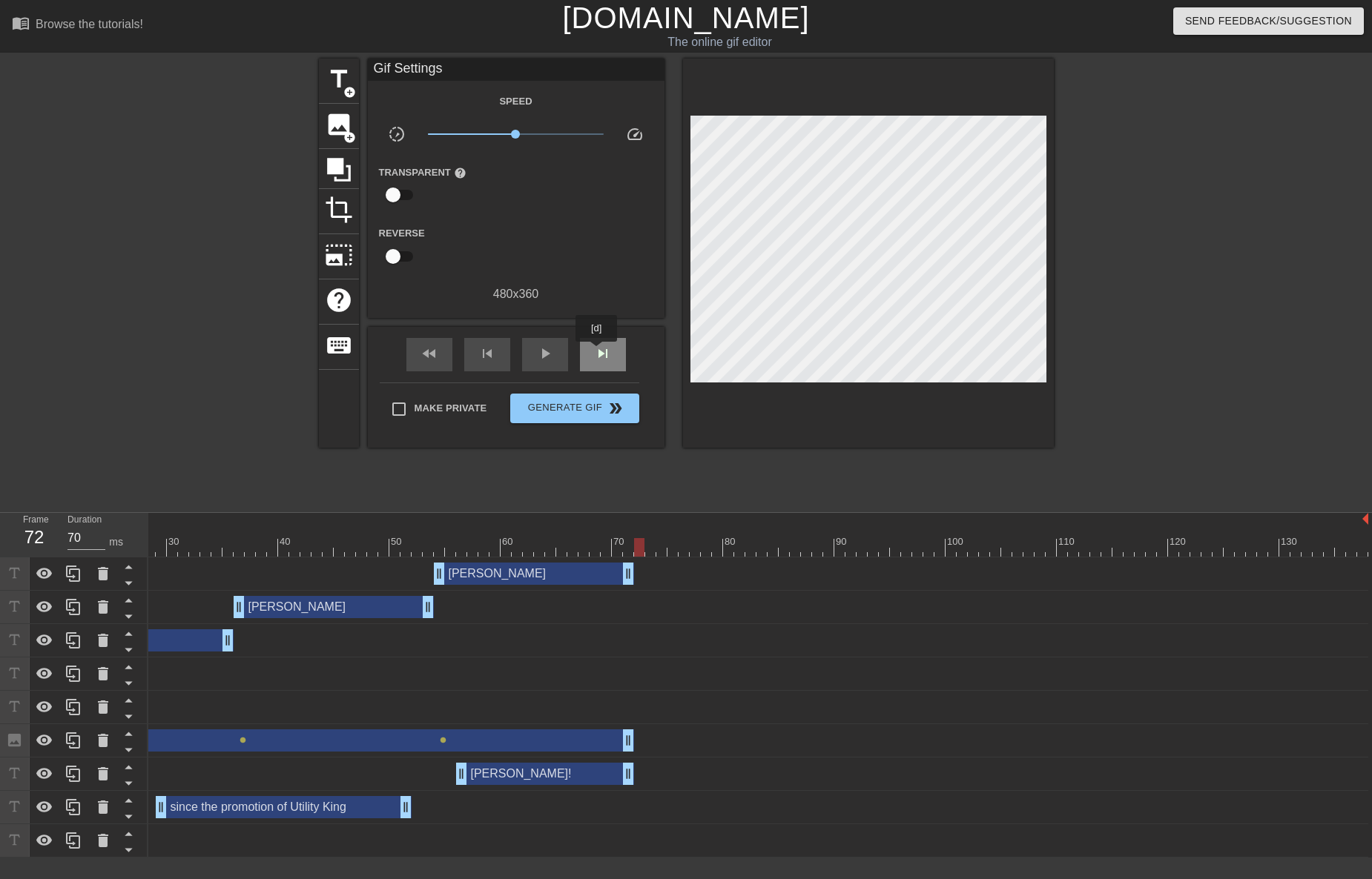
click at [597, 352] on span "skip_next" at bounding box center [603, 353] width 18 height 18
click at [502, 343] on div "skip_previous" at bounding box center [487, 354] width 46 height 33
click at [602, 352] on span "skip_next" at bounding box center [603, 353] width 18 height 18
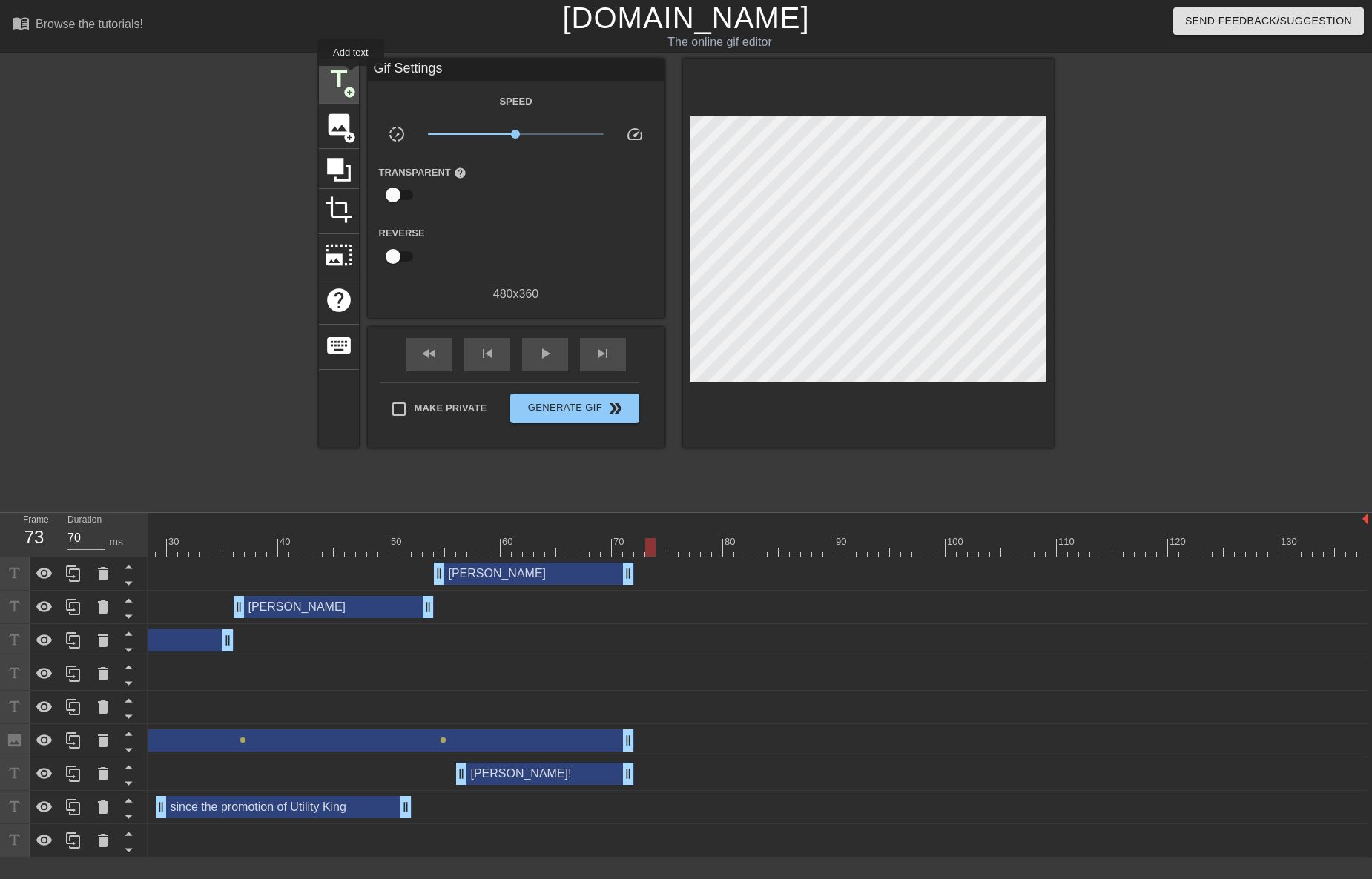
click at [351, 77] on span "title" at bounding box center [339, 79] width 28 height 28
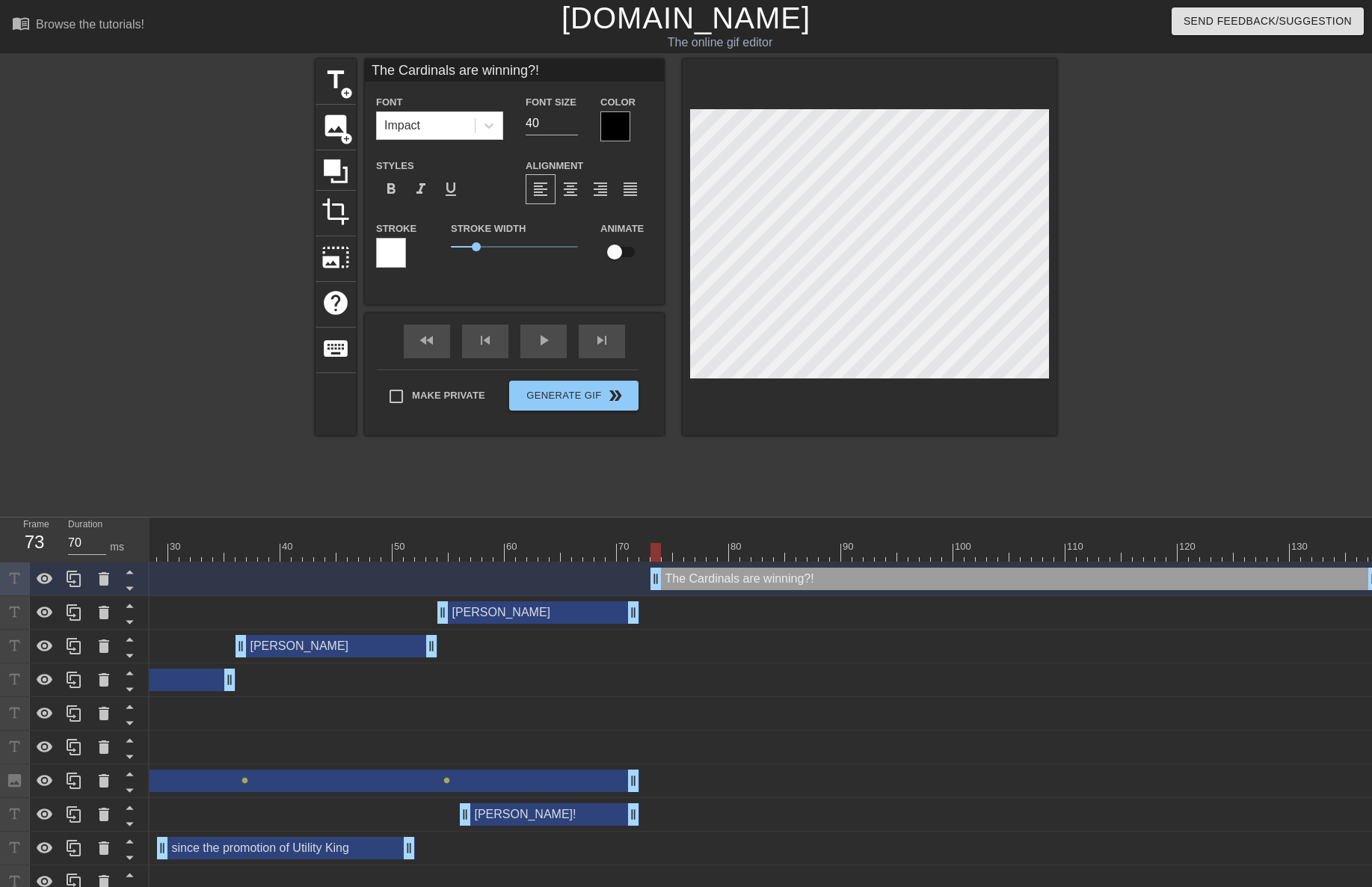
scroll to position [2, 9]
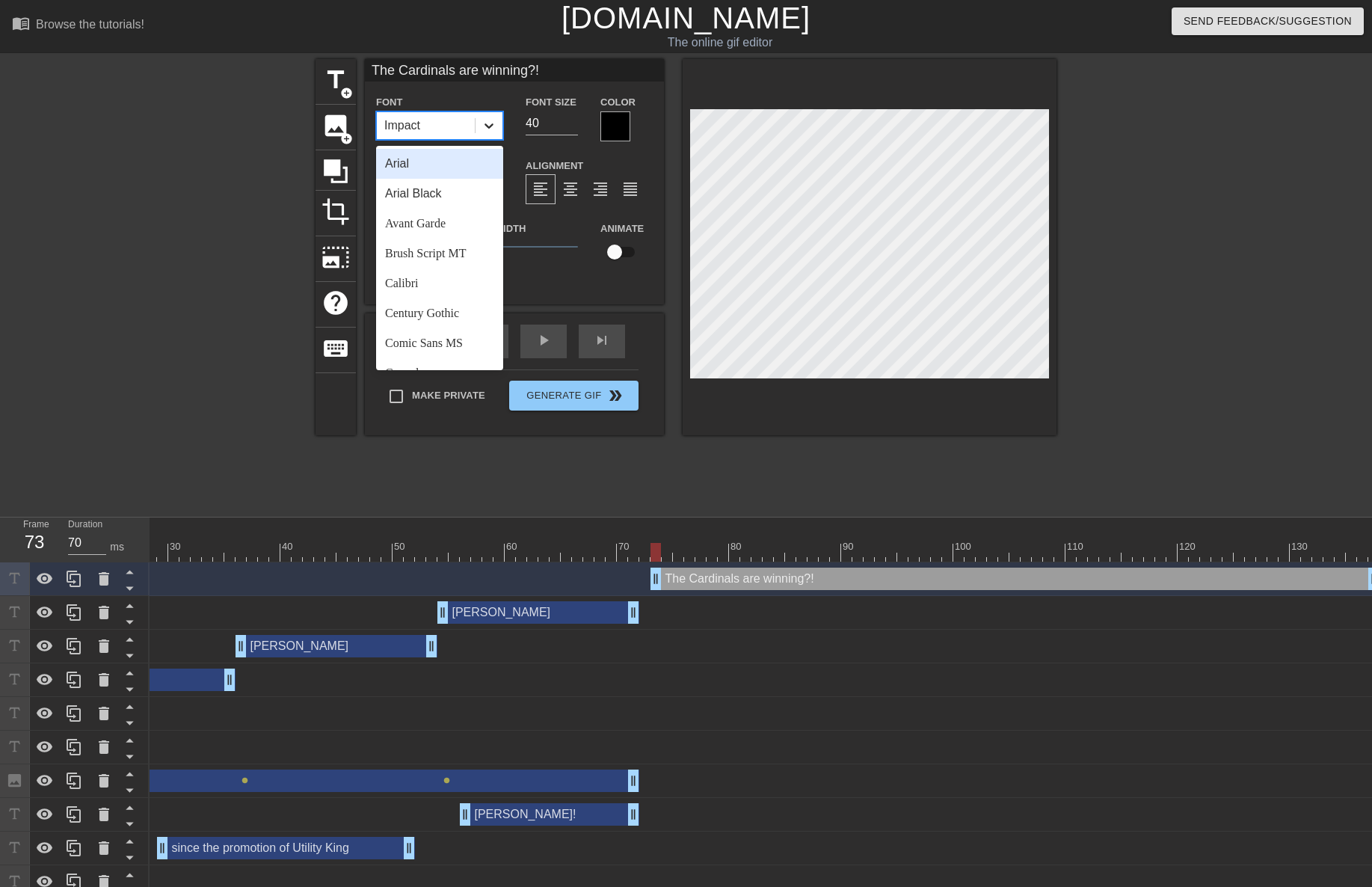
click at [493, 131] on icon at bounding box center [489, 126] width 15 height 15
click at [443, 338] on div "Comic Sans MS" at bounding box center [439, 343] width 127 height 30
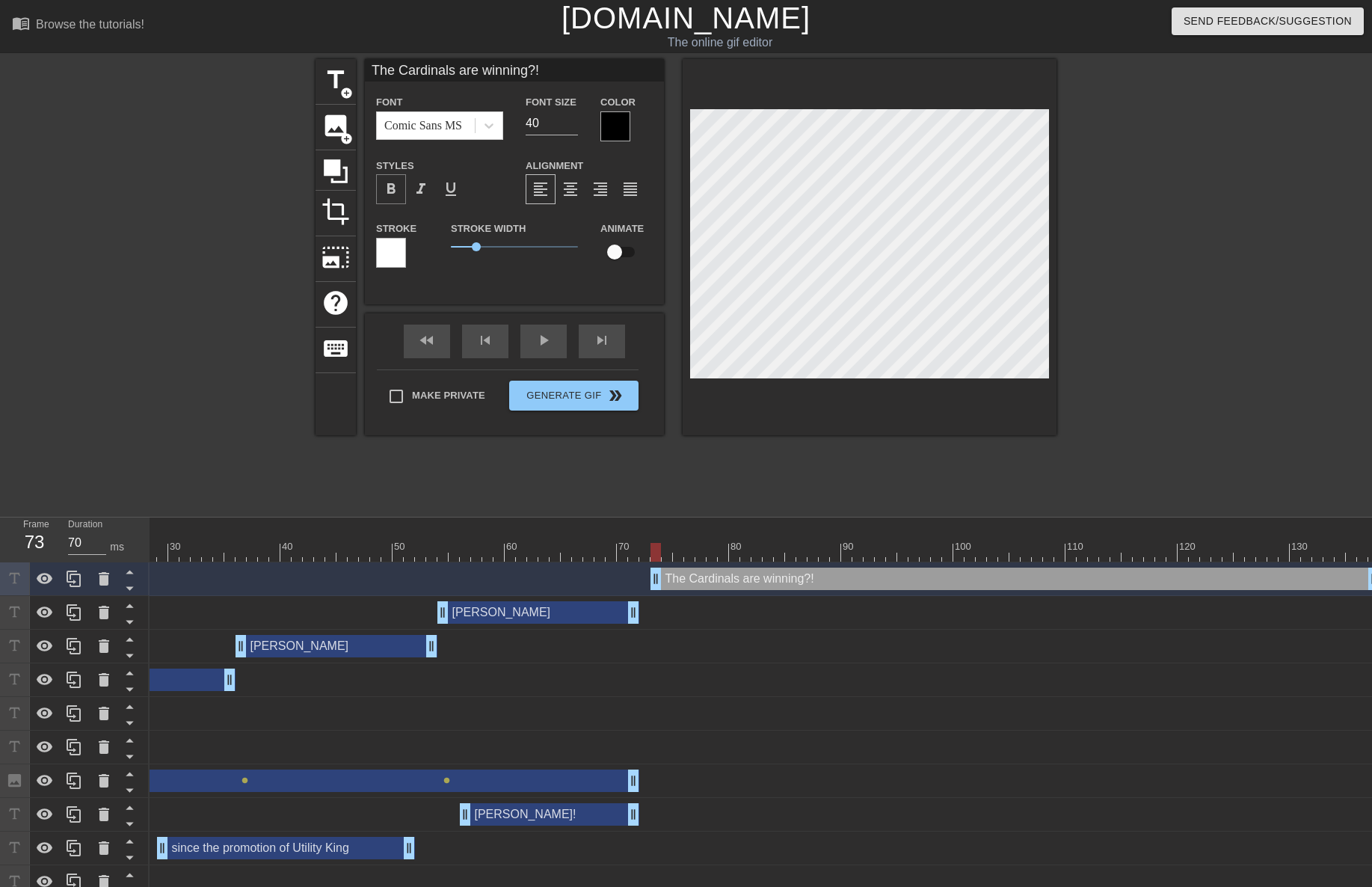
click at [400, 187] on div "format_bold" at bounding box center [391, 189] width 30 height 30
click at [618, 126] on div at bounding box center [615, 126] width 30 height 30
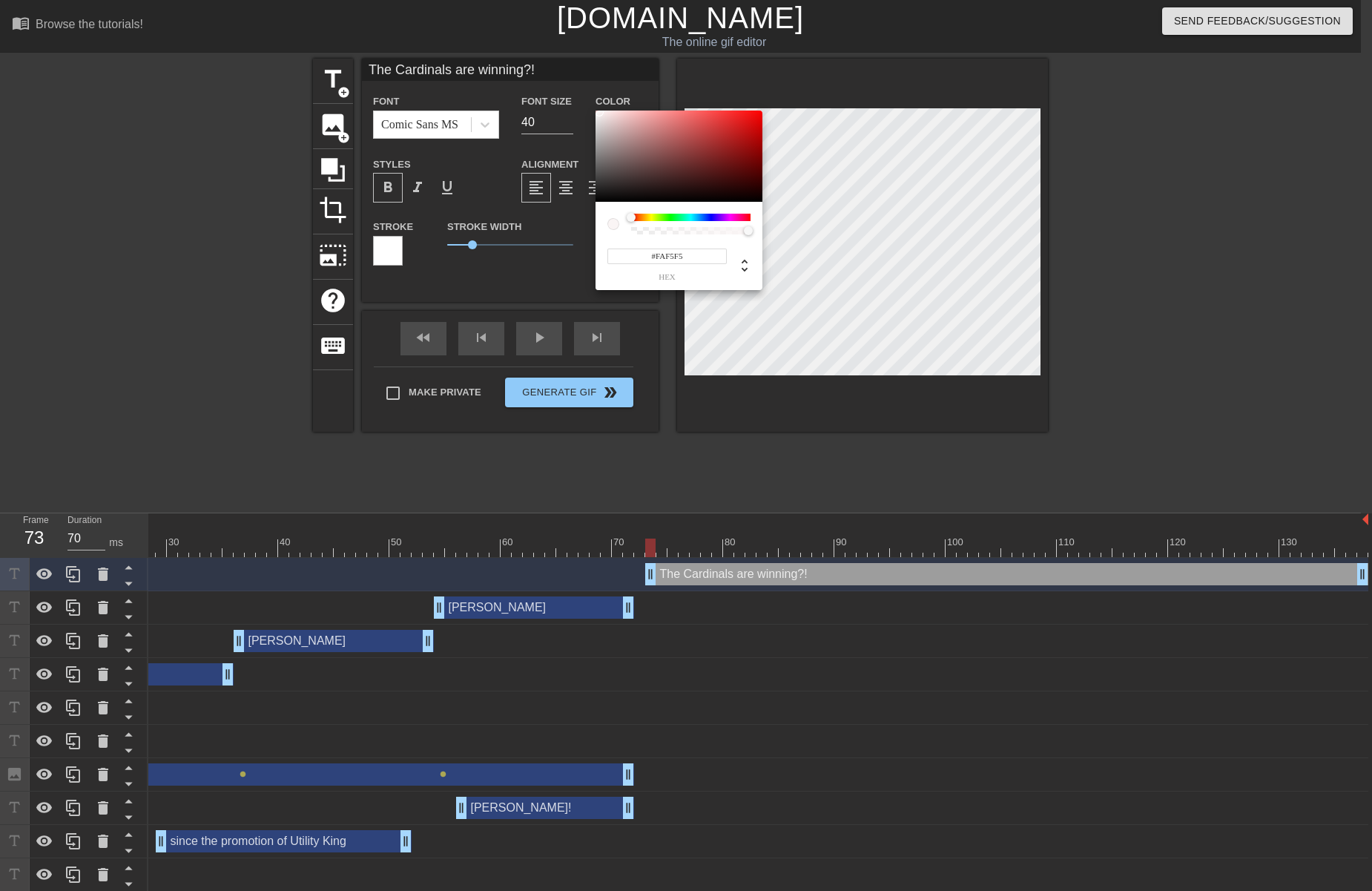
click at [598, 112] on div at bounding box center [678, 156] width 167 height 92
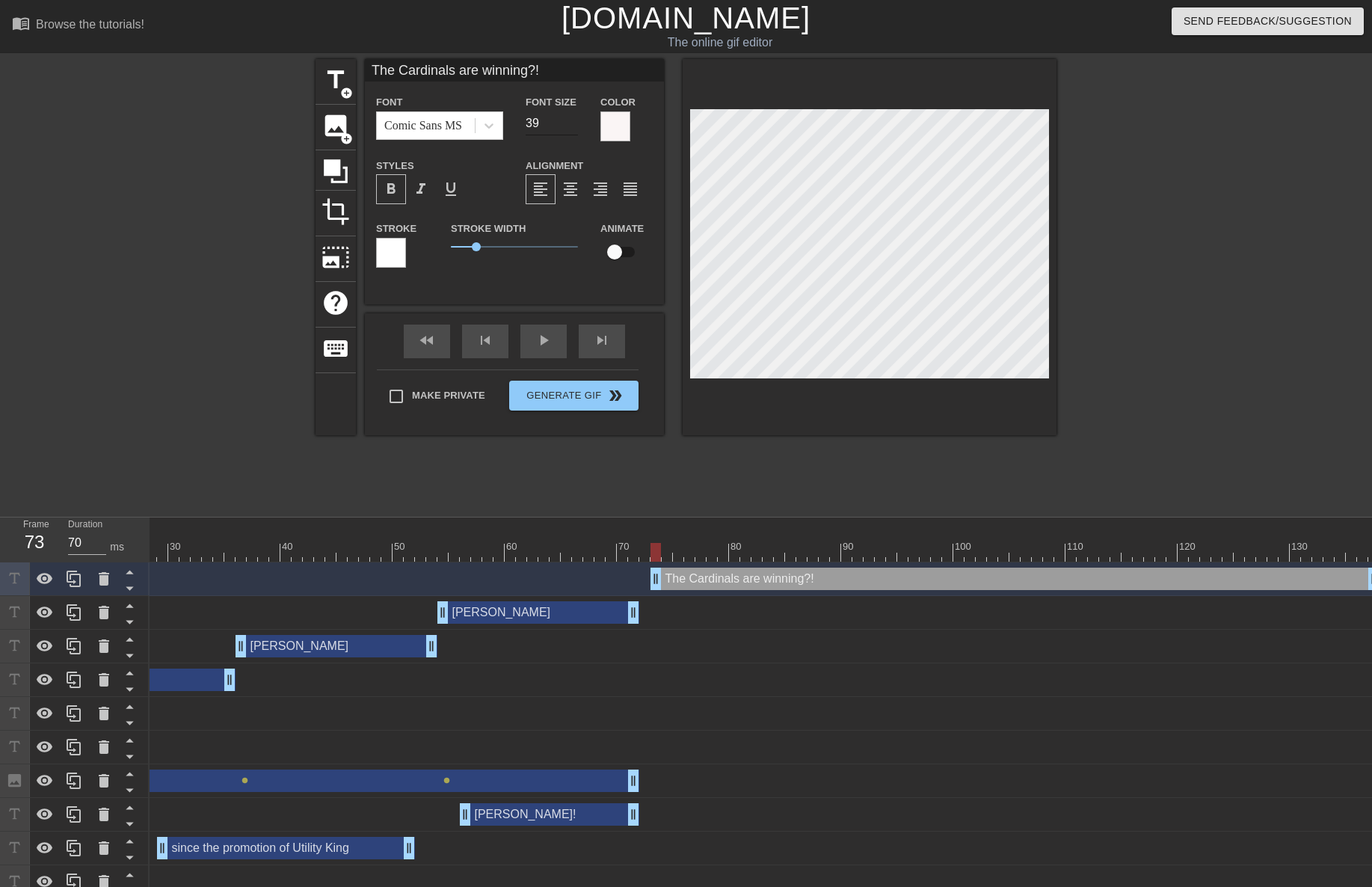
click at [572, 128] on input "39" at bounding box center [552, 123] width 53 height 24
click at [572, 128] on input "38" at bounding box center [552, 123] width 53 height 24
click at [572, 128] on input "37" at bounding box center [552, 123] width 53 height 24
click at [571, 127] on input "36" at bounding box center [552, 123] width 53 height 24
click at [571, 127] on input "35" at bounding box center [552, 123] width 53 height 24
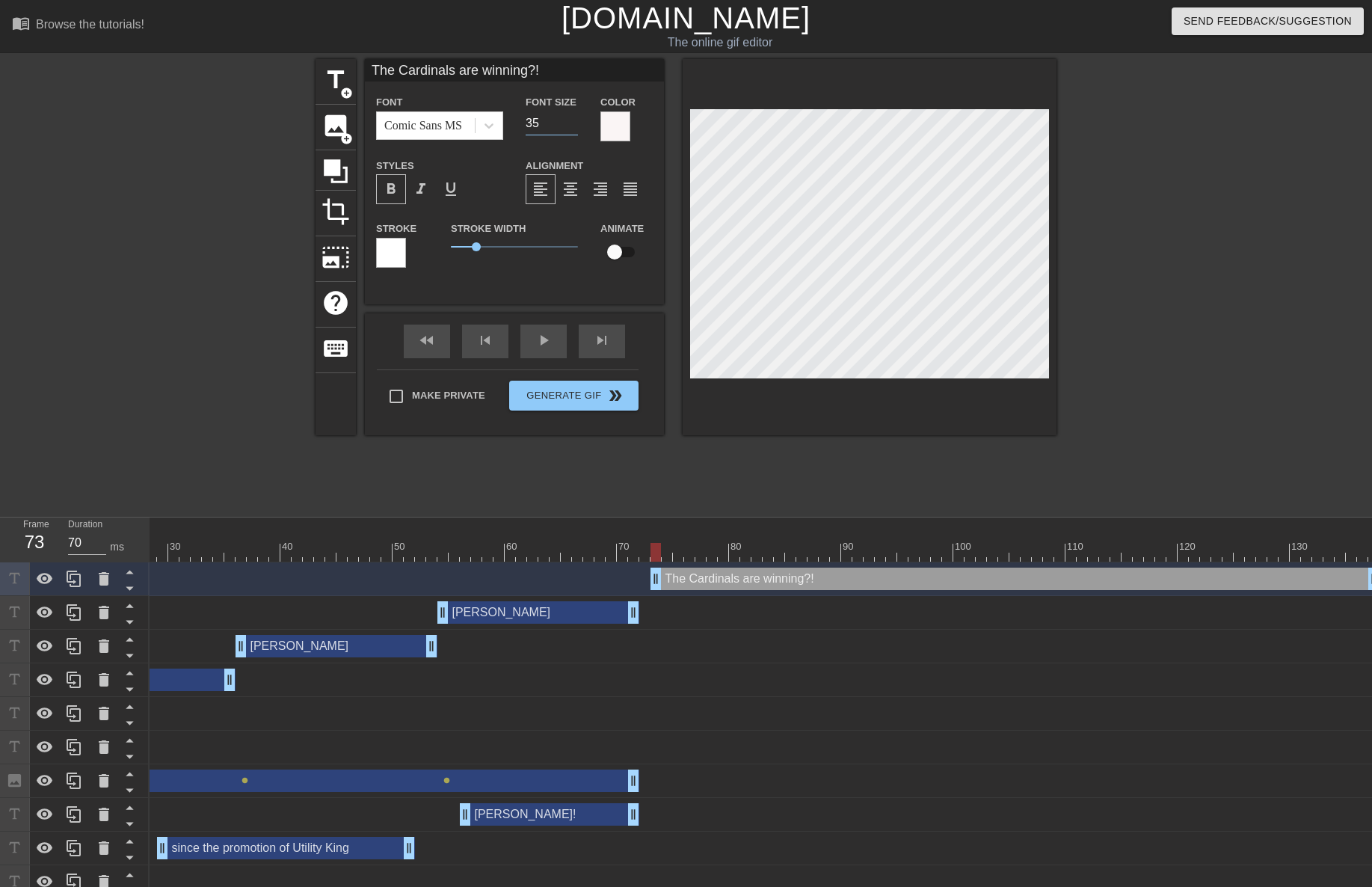
click at [392, 245] on div at bounding box center [391, 253] width 30 height 30
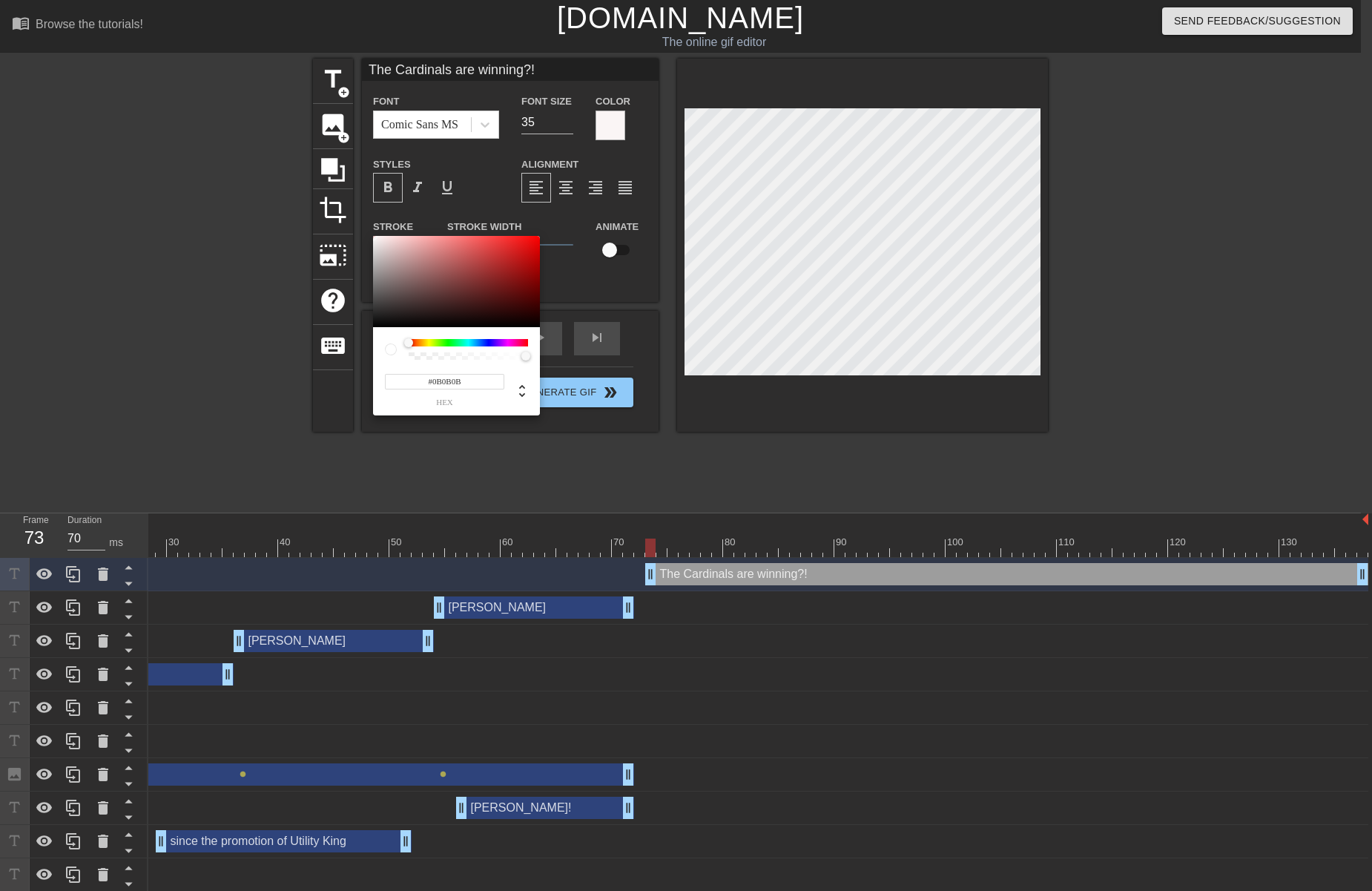
click at [376, 323] on div at bounding box center [456, 282] width 167 height 92
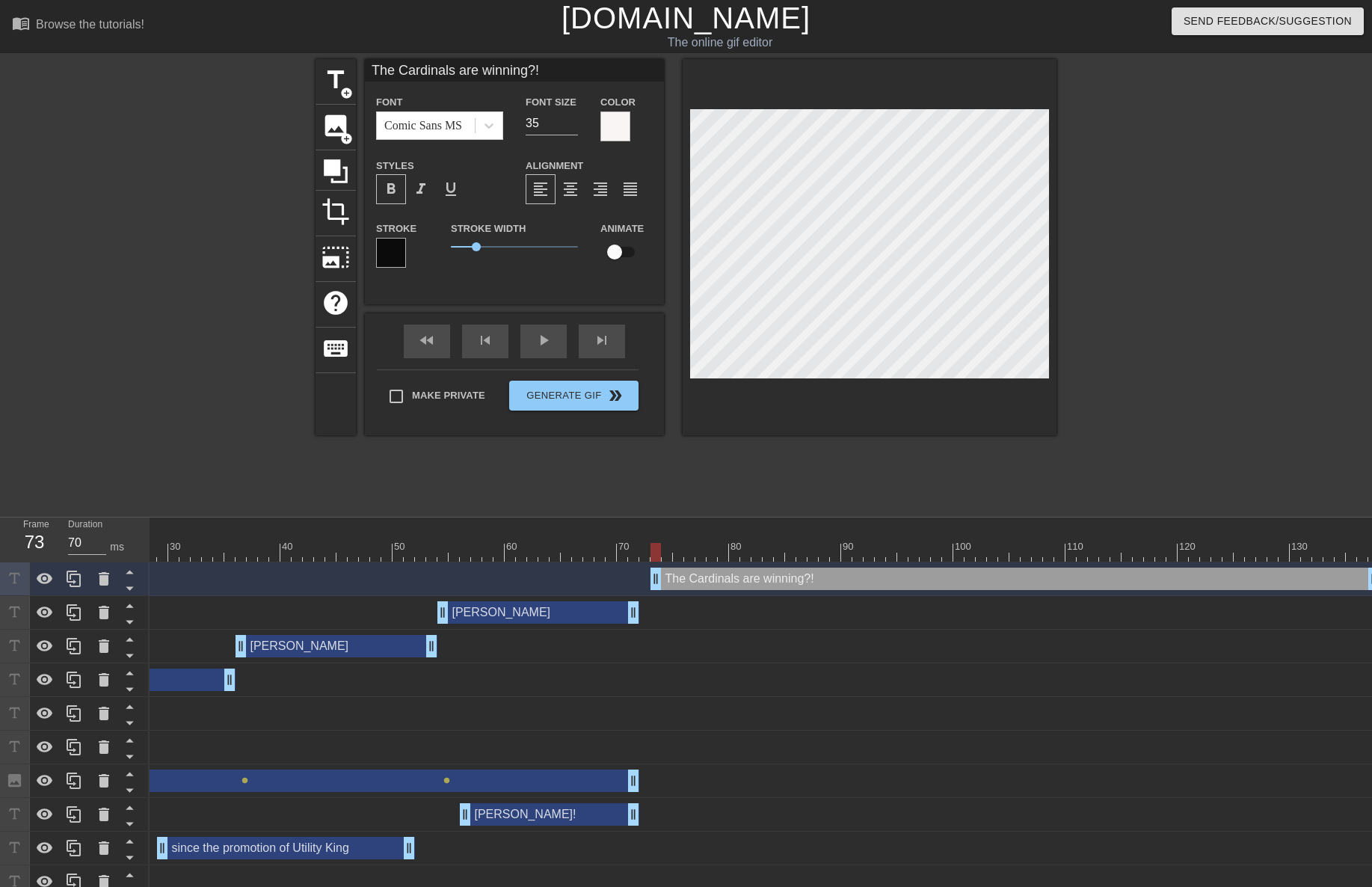
scroll to position [0, 11]
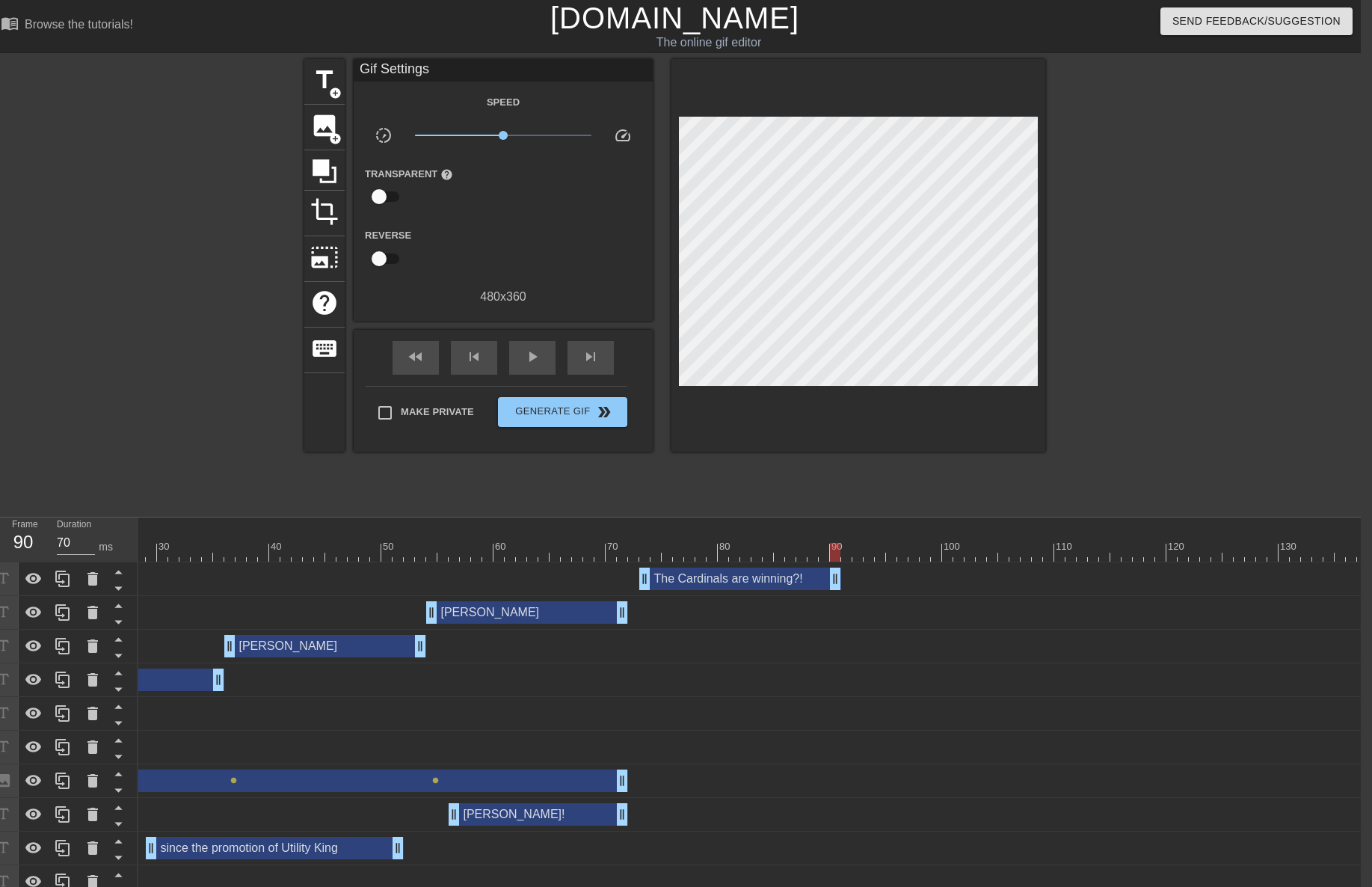
drag, startPoint x: 1360, startPoint y: 585, endPoint x: 829, endPoint y: 581, distance: 531.0
click at [632, 554] on div at bounding box center [599, 552] width 1536 height 19
click at [535, 357] on span "play_arrow" at bounding box center [532, 356] width 18 height 18
click at [535, 357] on span "pause" at bounding box center [532, 356] width 18 height 18
click at [595, 356] on span "skip_next" at bounding box center [591, 356] width 18 height 18
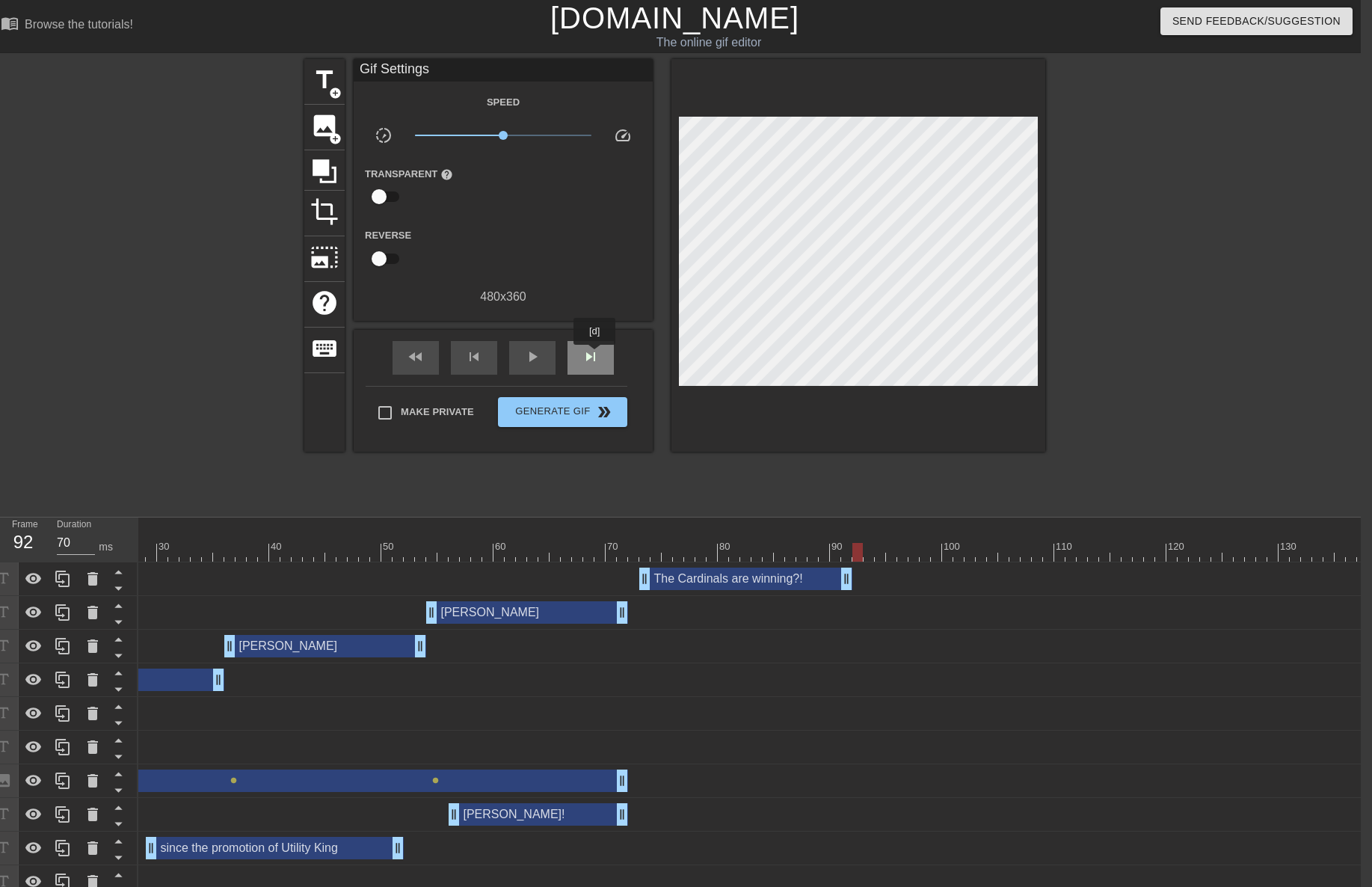
click at [595, 356] on span "skip_next" at bounding box center [591, 356] width 18 height 18
click at [331, 80] on span "title" at bounding box center [324, 80] width 29 height 29
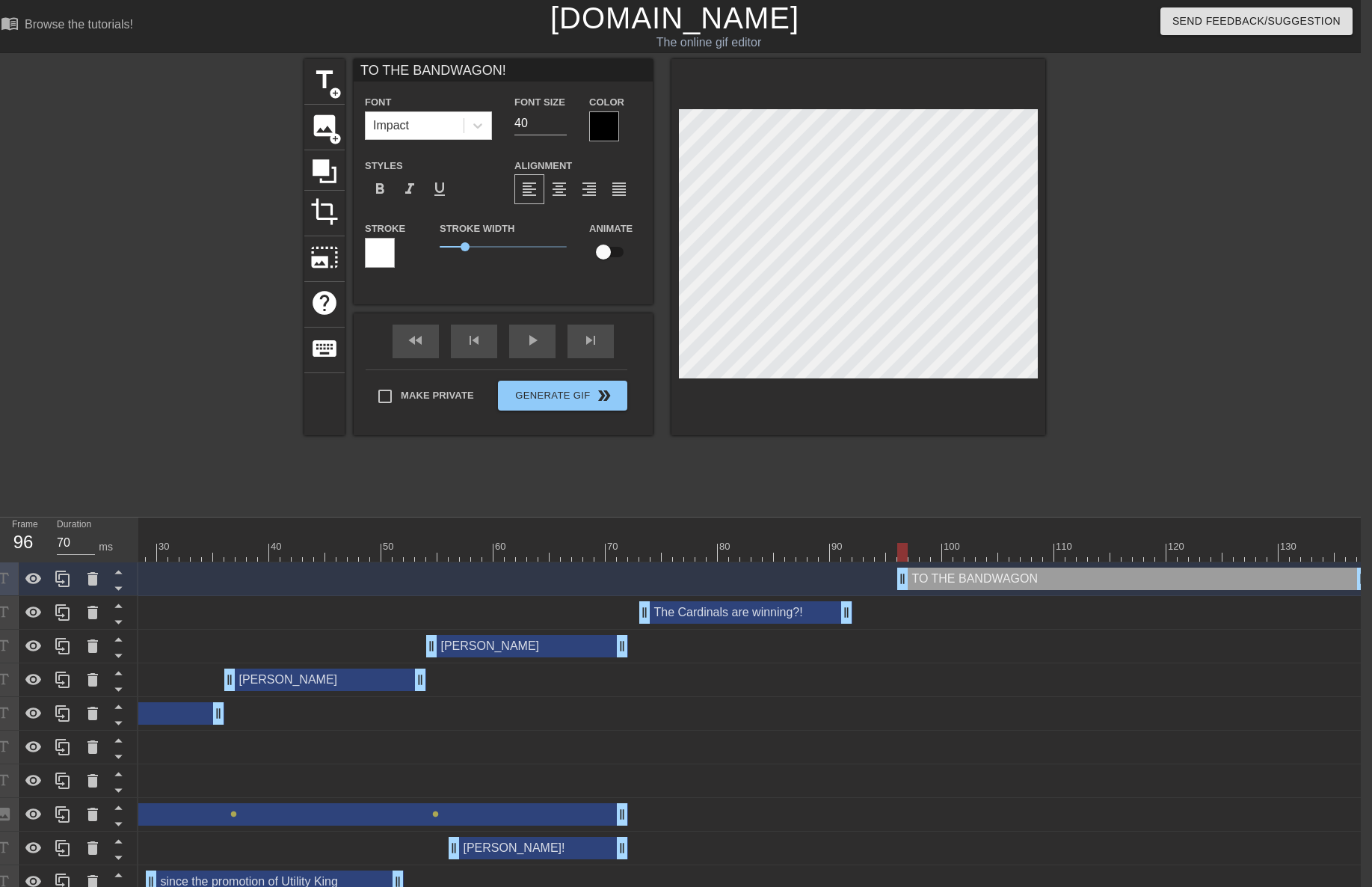
scroll to position [2, 8]
drag, startPoint x: 917, startPoint y: 436, endPoint x: 911, endPoint y: 402, distance: 34.5
click at [917, 431] on div "title add_circle image add_circle crop photo_size_select_large help keyboard TO…" at bounding box center [675, 283] width 741 height 448
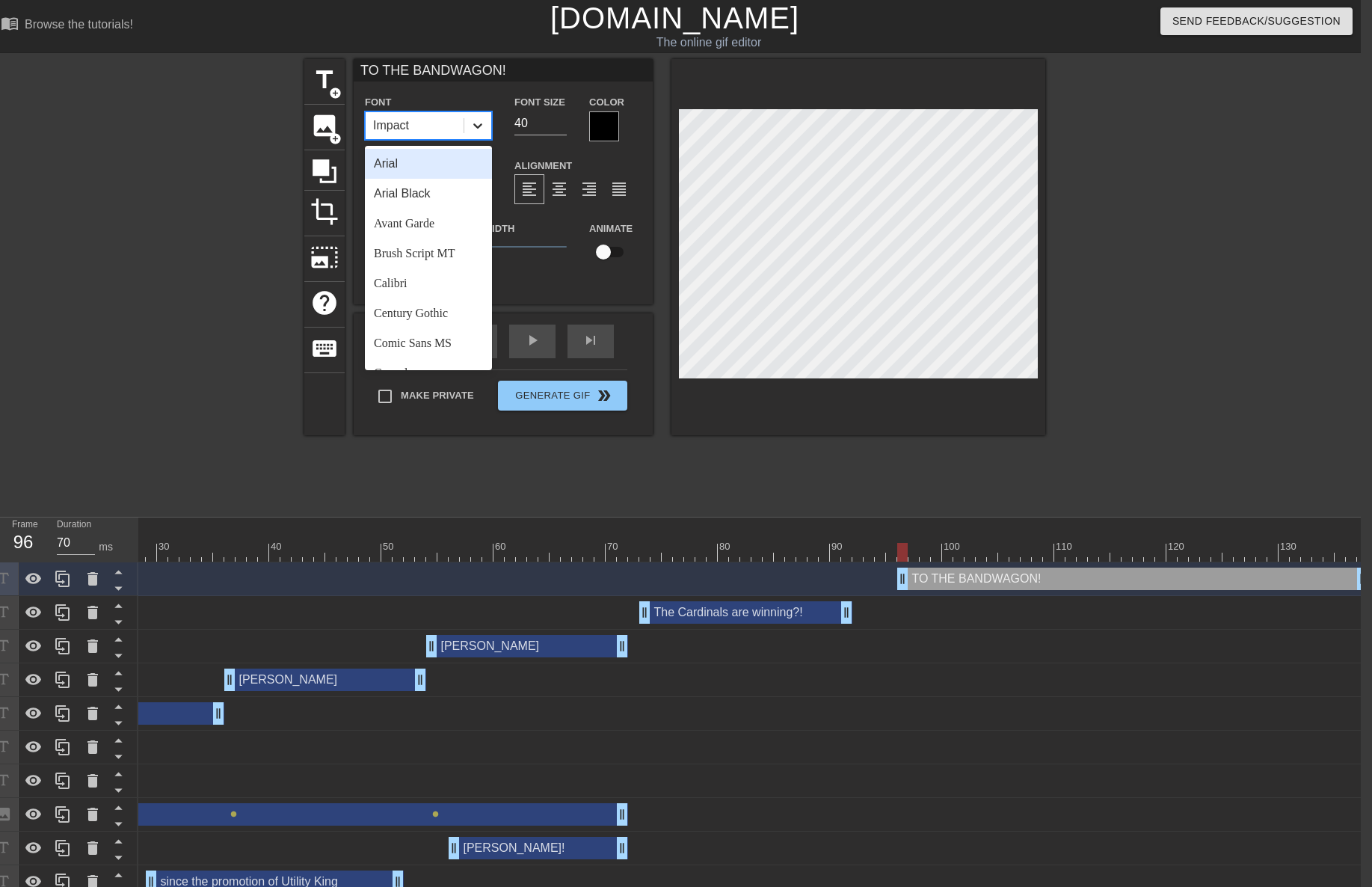
click at [482, 125] on icon at bounding box center [478, 126] width 15 height 15
click at [438, 344] on div "Comic Sans MS" at bounding box center [428, 343] width 127 height 30
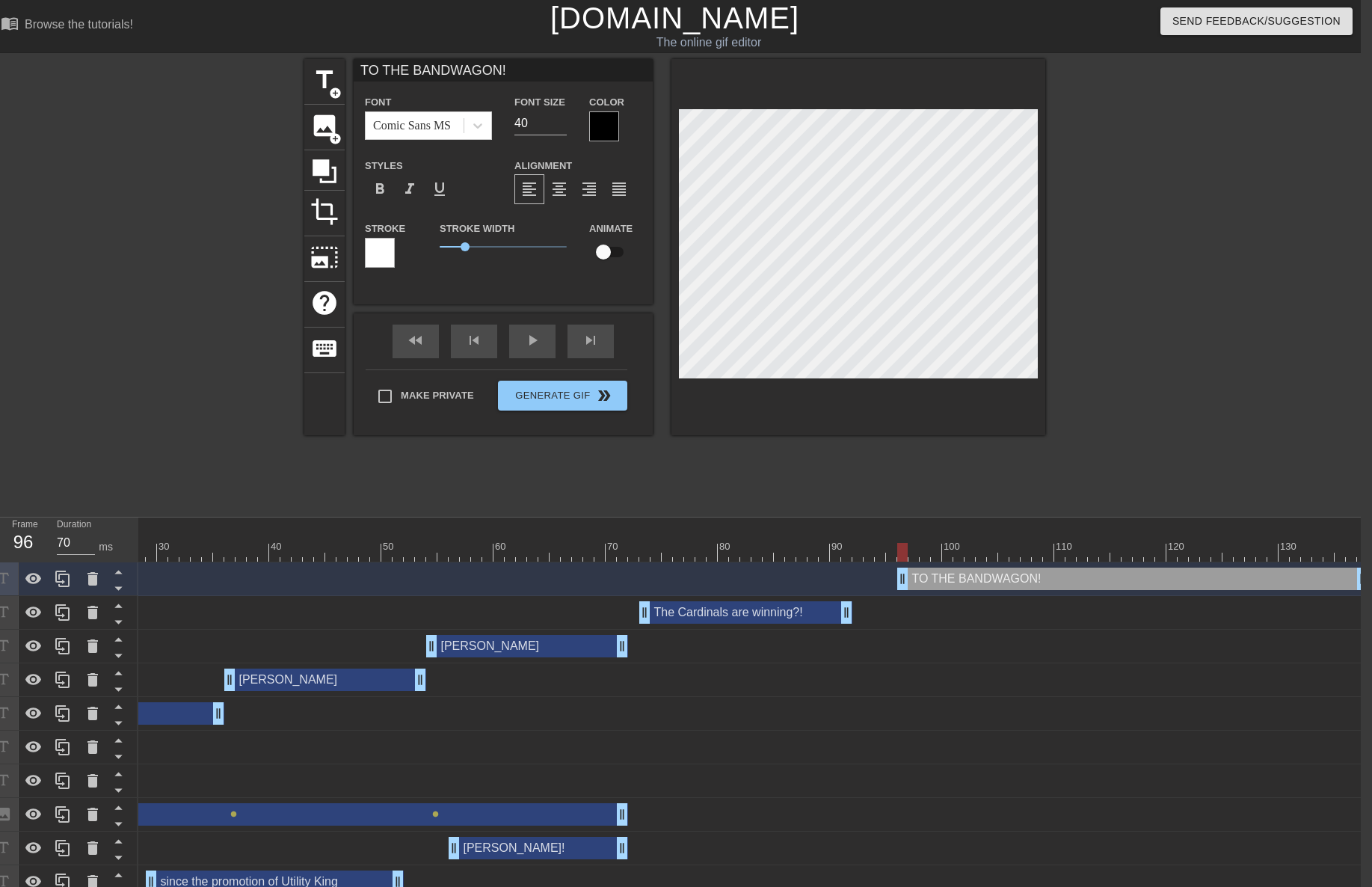
drag, startPoint x: 391, startPoint y: 177, endPoint x: 411, endPoint y: 172, distance: 20.6
click at [391, 179] on div "format_bold" at bounding box center [379, 189] width 30 height 30
click at [608, 128] on div at bounding box center [604, 126] width 30 height 30
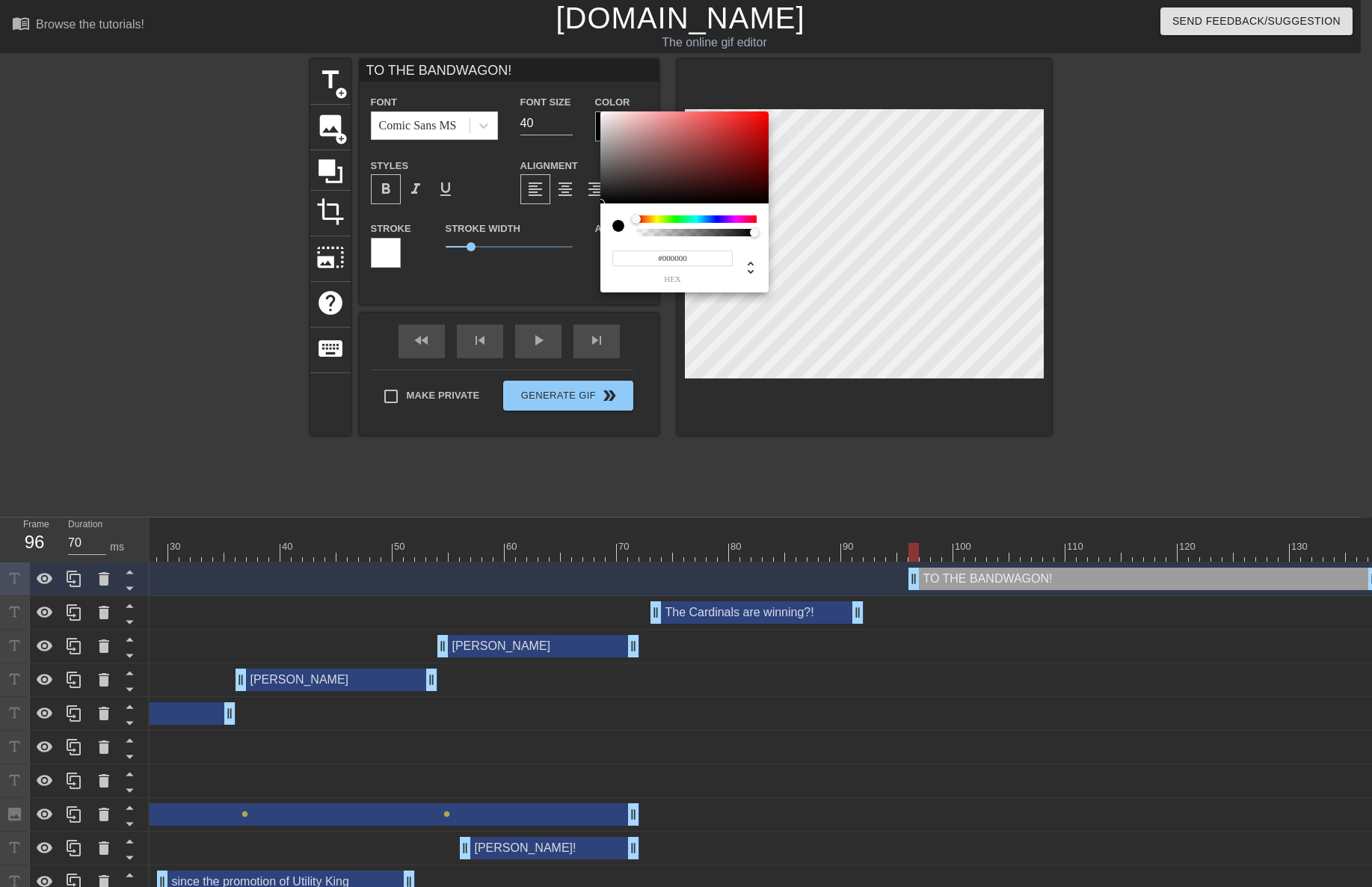
scroll to position [0, 0]
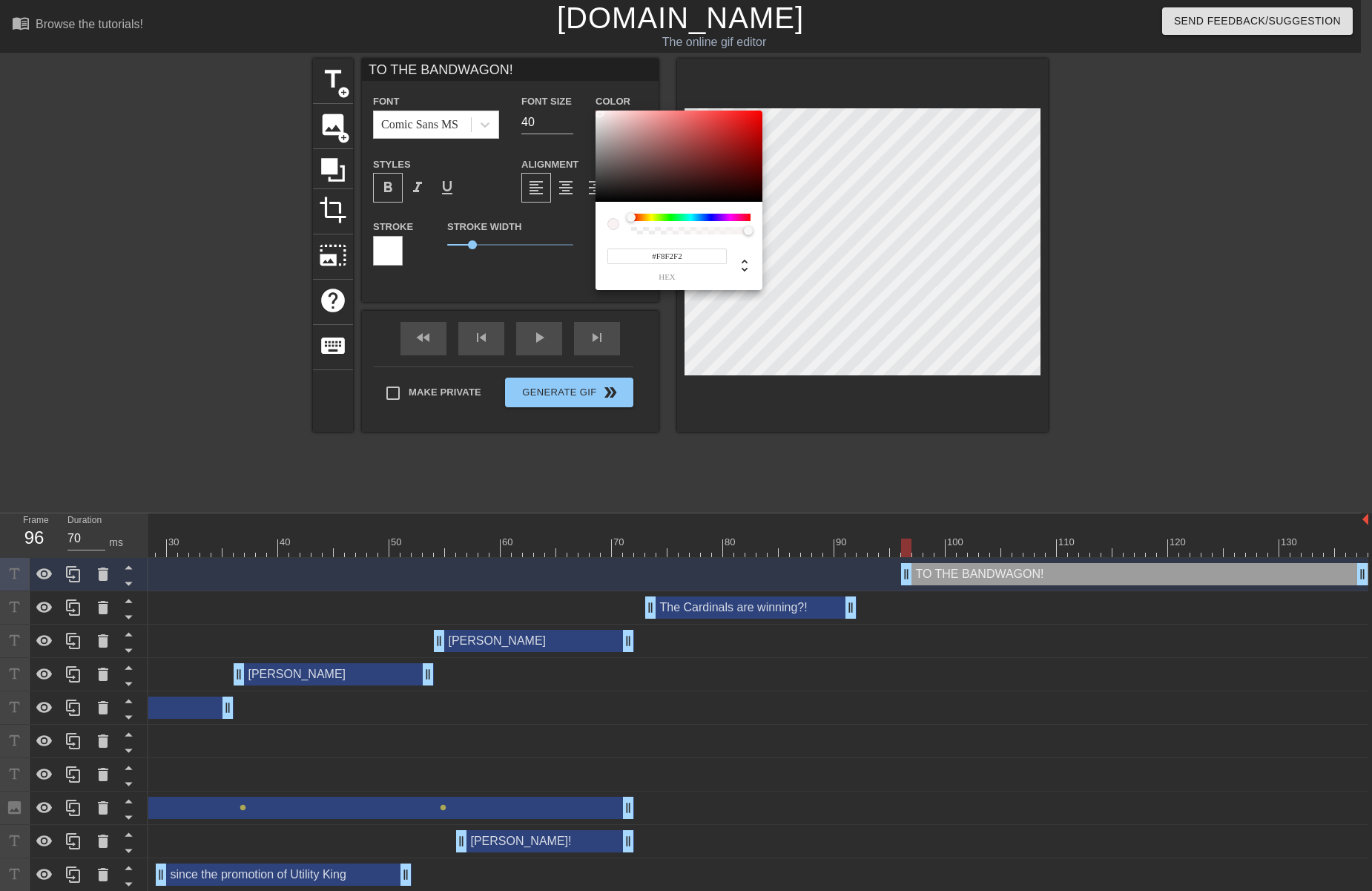
click at [598, 112] on div at bounding box center [678, 156] width 167 height 92
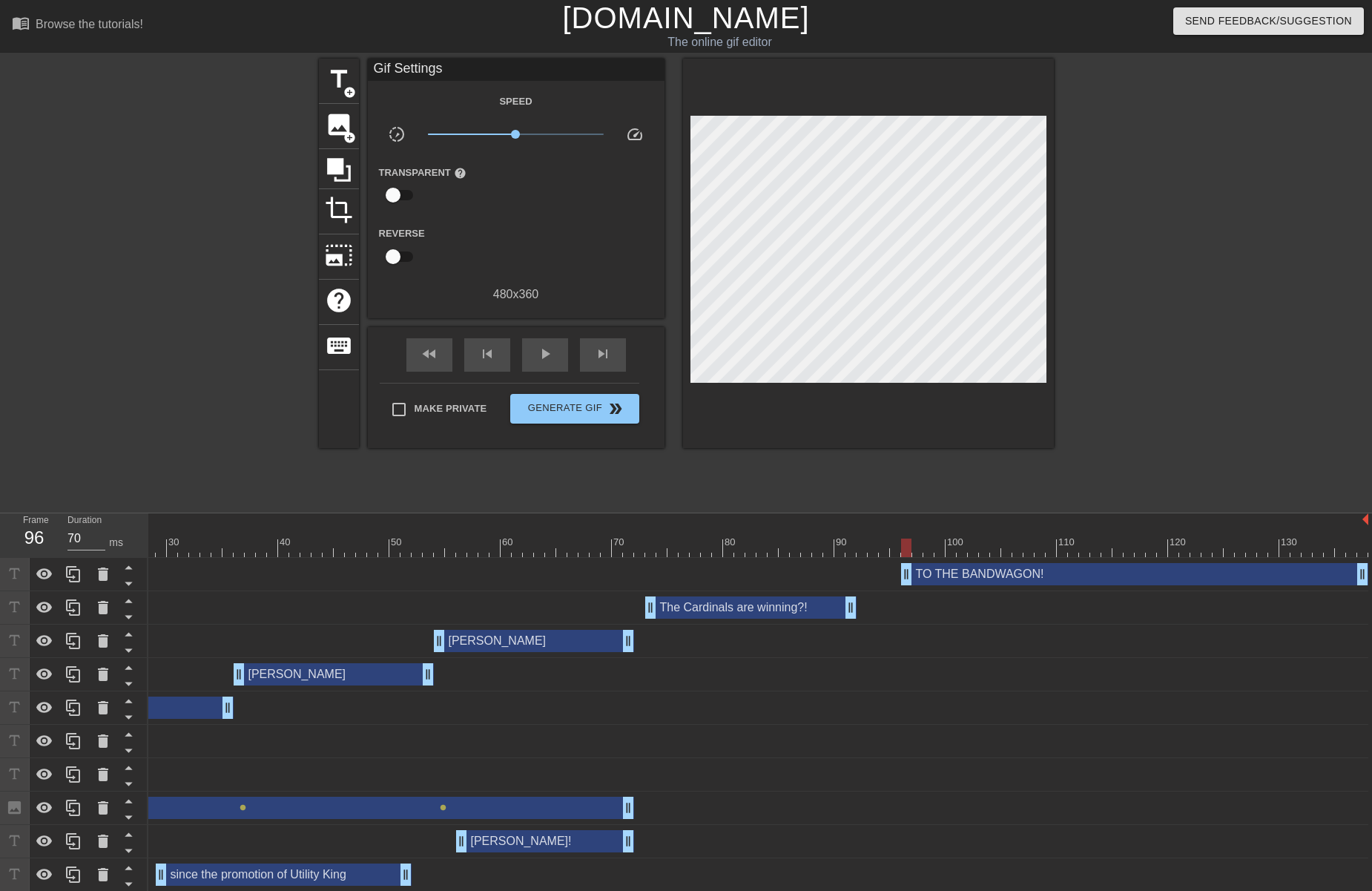
drag, startPoint x: 844, startPoint y: 436, endPoint x: 844, endPoint y: 402, distance: 34.0
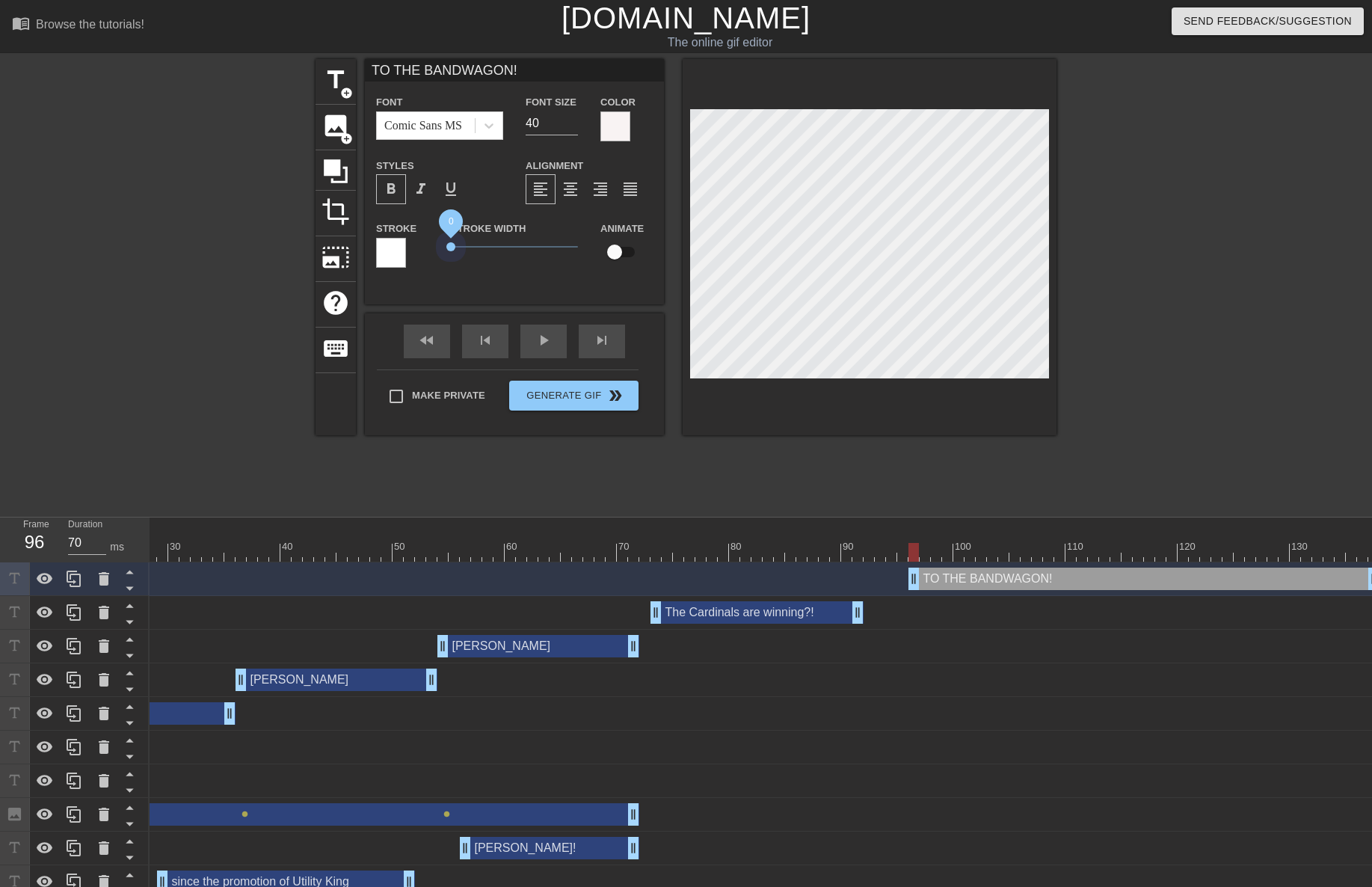
drag, startPoint x: 477, startPoint y: 247, endPoint x: 411, endPoint y: 250, distance: 66.1
click at [411, 250] on div "Stroke Stroke Width 0 Animate" at bounding box center [514, 250] width 299 height 62
click at [399, 258] on div at bounding box center [391, 253] width 30 height 30
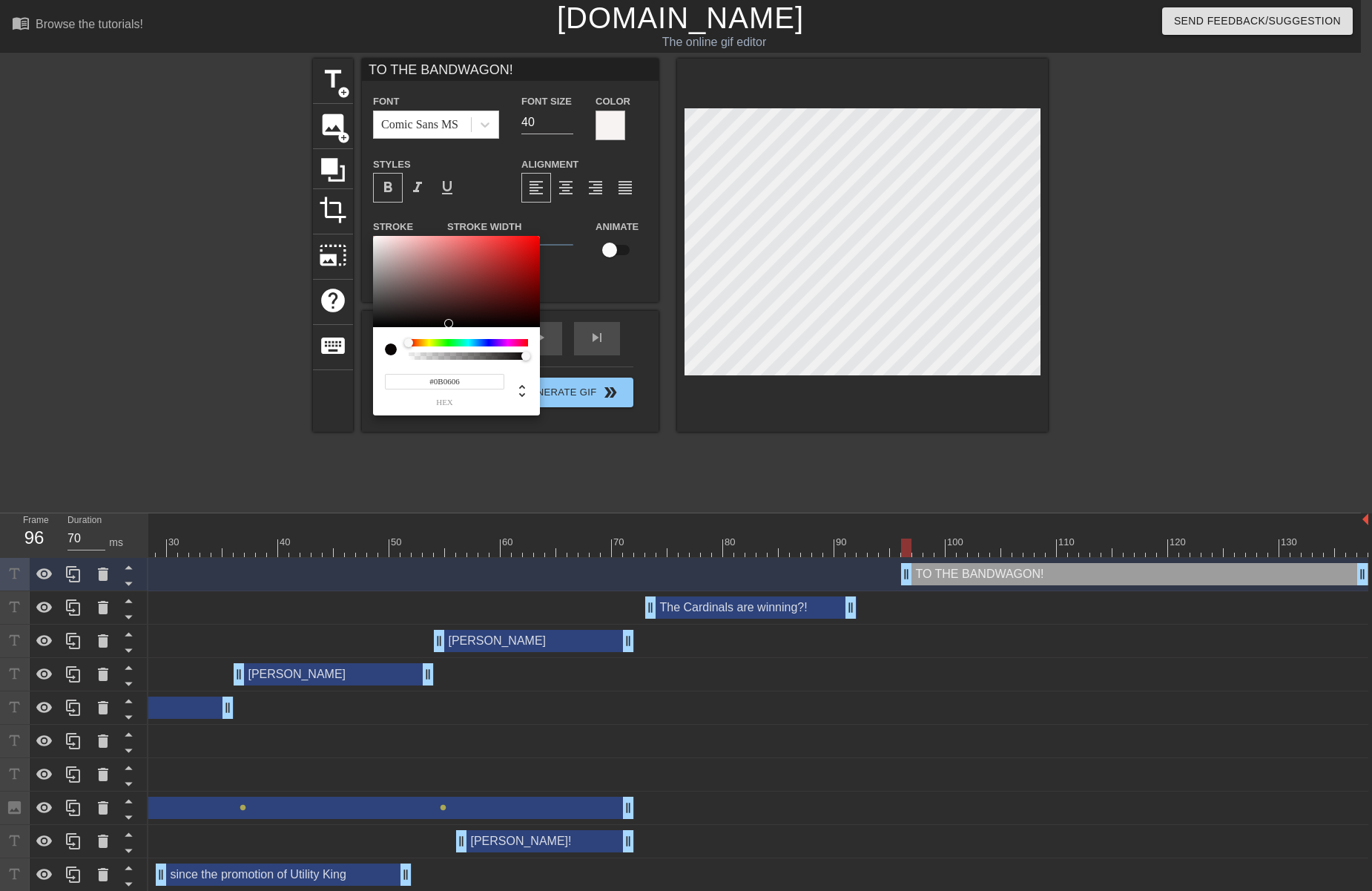
click at [374, 323] on div at bounding box center [456, 282] width 167 height 92
click at [377, 323] on div at bounding box center [456, 282] width 167 height 92
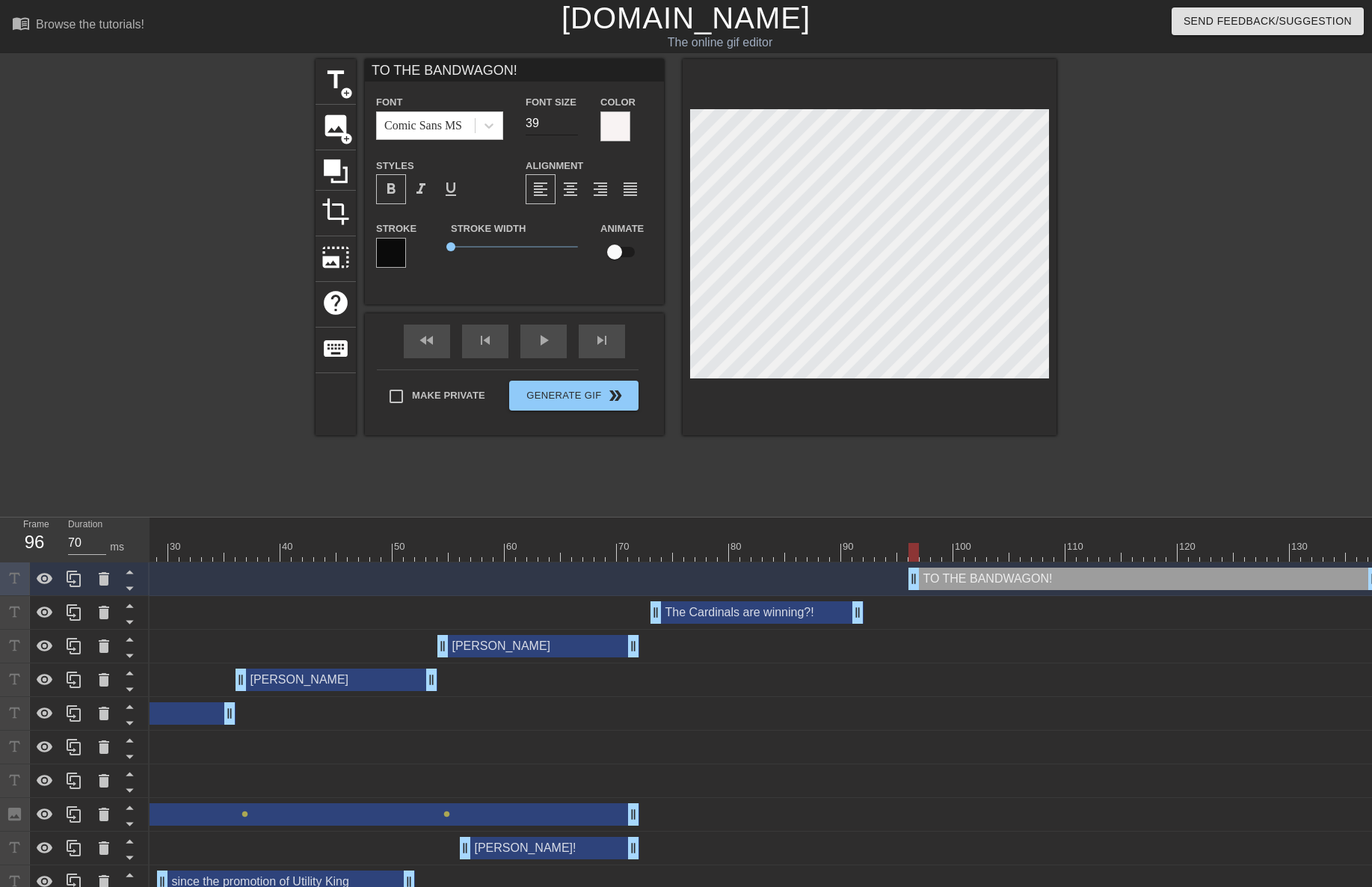
click at [575, 128] on input "39" at bounding box center [552, 123] width 53 height 24
click at [575, 128] on input "38" at bounding box center [552, 123] width 53 height 24
click at [575, 128] on input "37" at bounding box center [552, 123] width 53 height 24
click at [575, 128] on input "36" at bounding box center [552, 123] width 53 height 24
click at [575, 129] on input "35" at bounding box center [552, 123] width 53 height 24
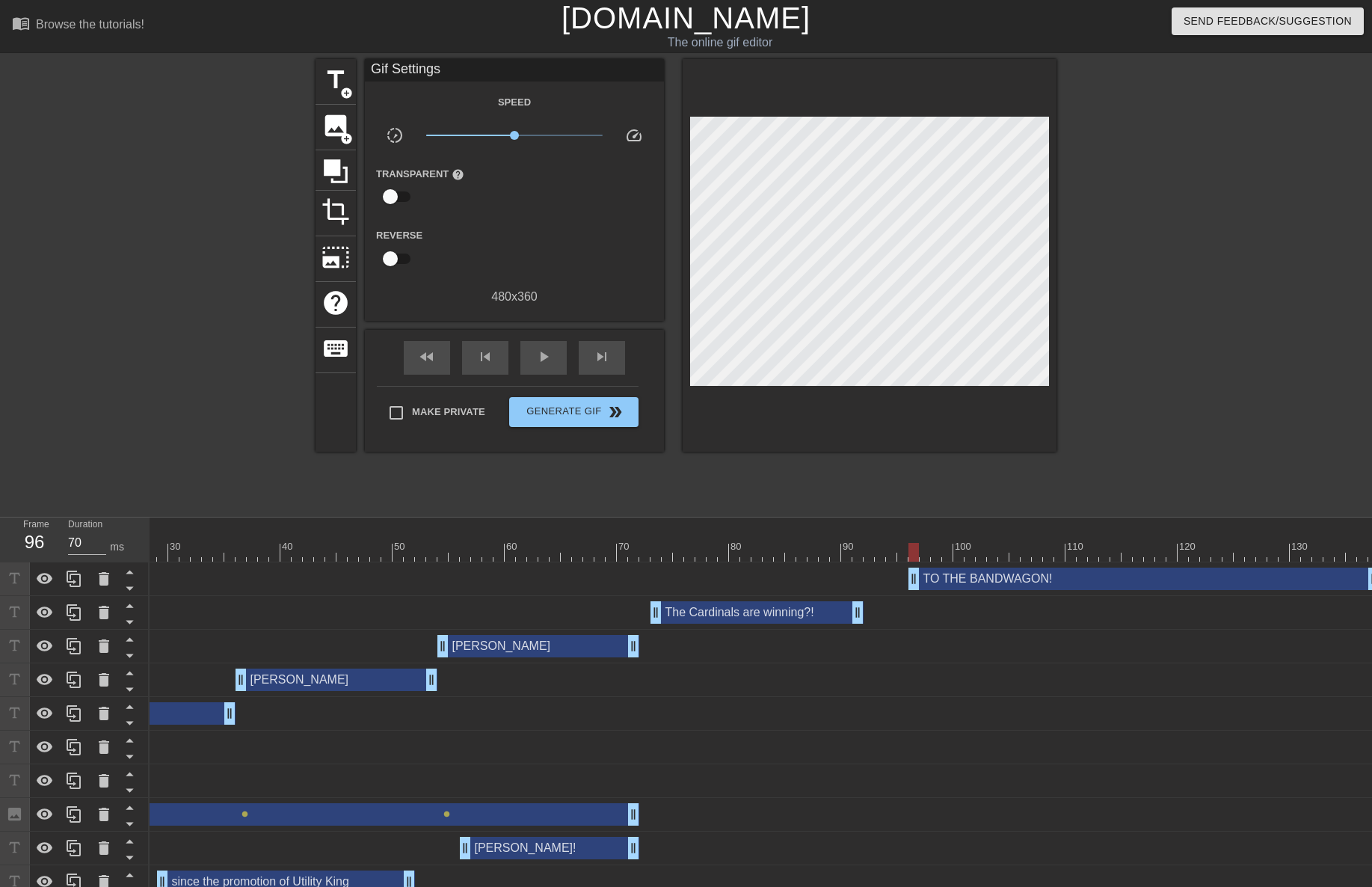
click at [774, 406] on div at bounding box center [869, 255] width 374 height 393
click at [769, 549] on div at bounding box center [611, 552] width 1536 height 19
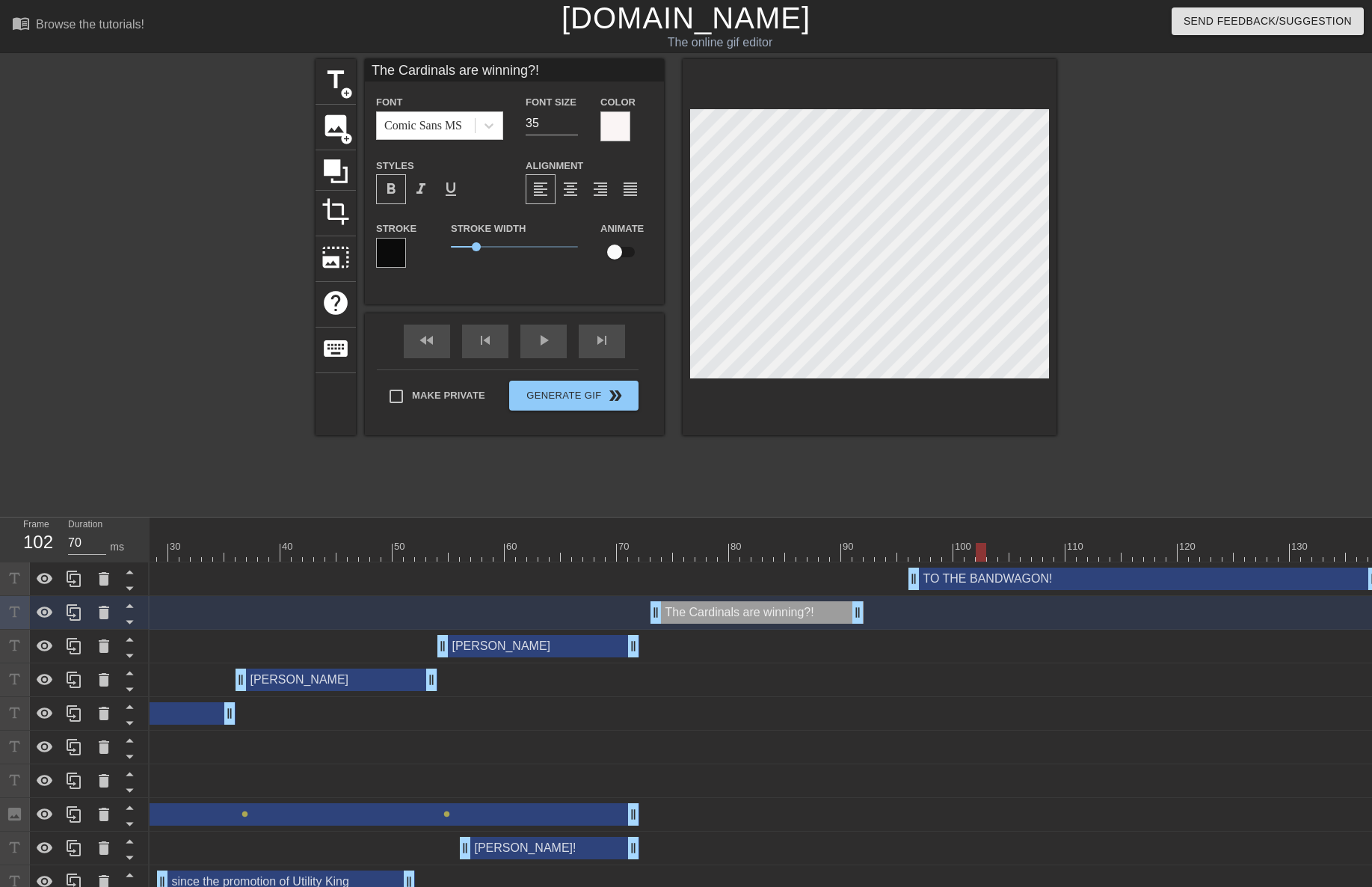
click at [976, 545] on div at bounding box center [611, 552] width 1536 height 19
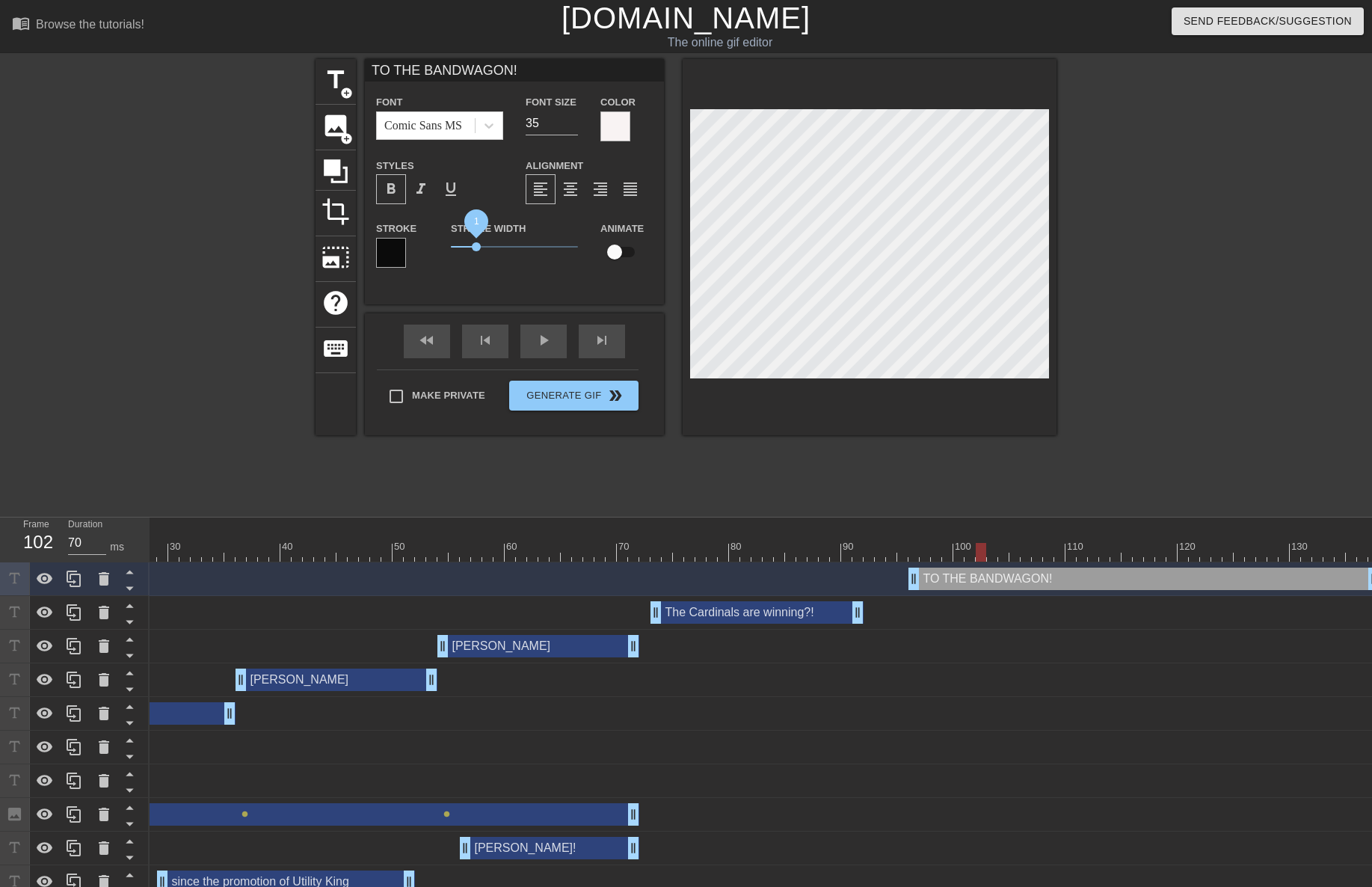
drag, startPoint x: 454, startPoint y: 246, endPoint x: 476, endPoint y: 246, distance: 22.0
click at [476, 246] on span "1" at bounding box center [476, 246] width 9 height 9
click at [908, 557] on div at bounding box center [611, 552] width 1536 height 19
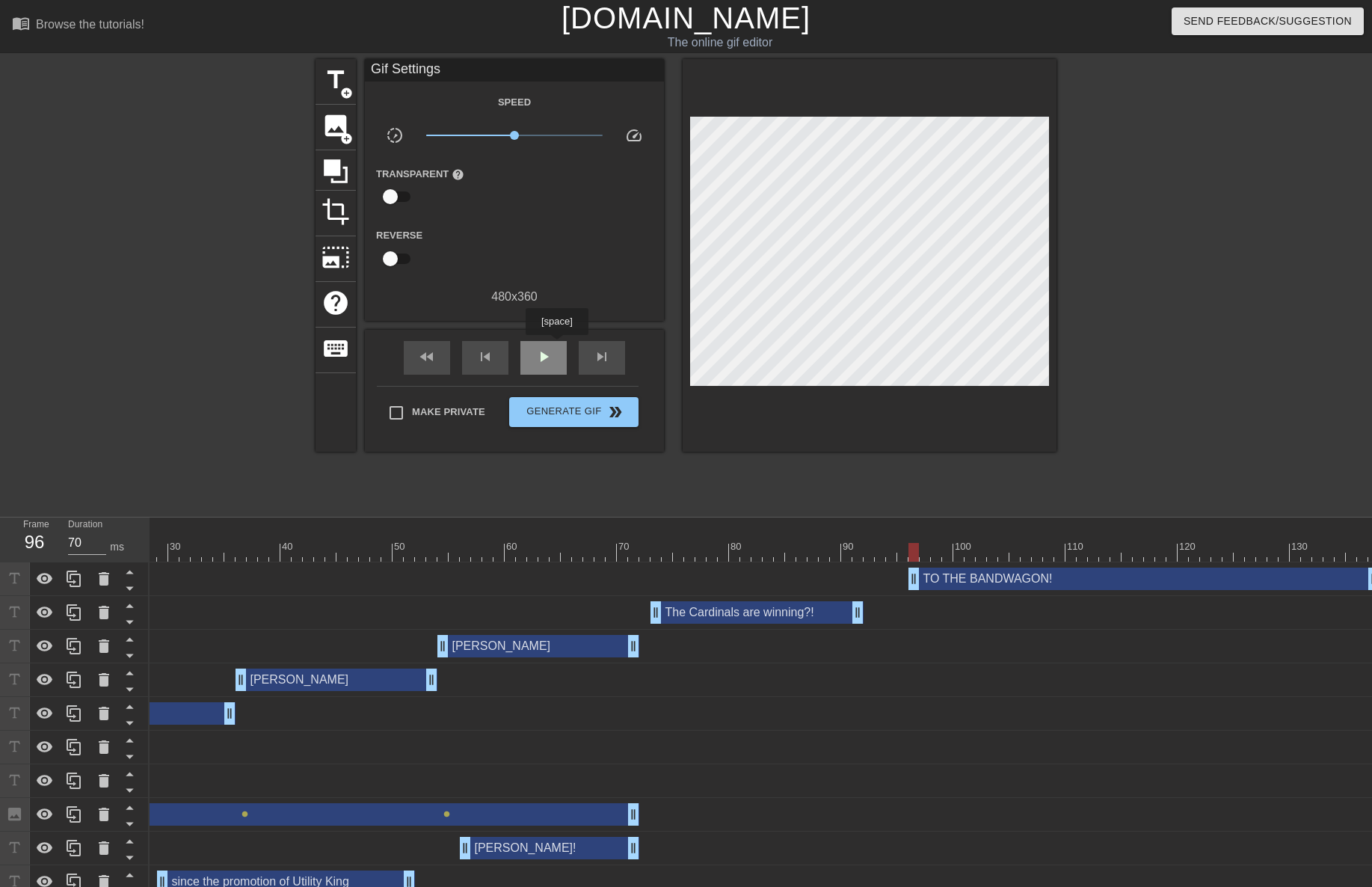
click at [557, 346] on div "play_arrow" at bounding box center [544, 357] width 46 height 34
click at [557, 346] on div "pause" at bounding box center [544, 357] width 46 height 34
drag, startPoint x: 1369, startPoint y: 581, endPoint x: 1090, endPoint y: 582, distance: 279.0
click at [892, 551] on div at bounding box center [611, 552] width 1536 height 19
click at [547, 358] on span "play_arrow" at bounding box center [544, 356] width 18 height 18
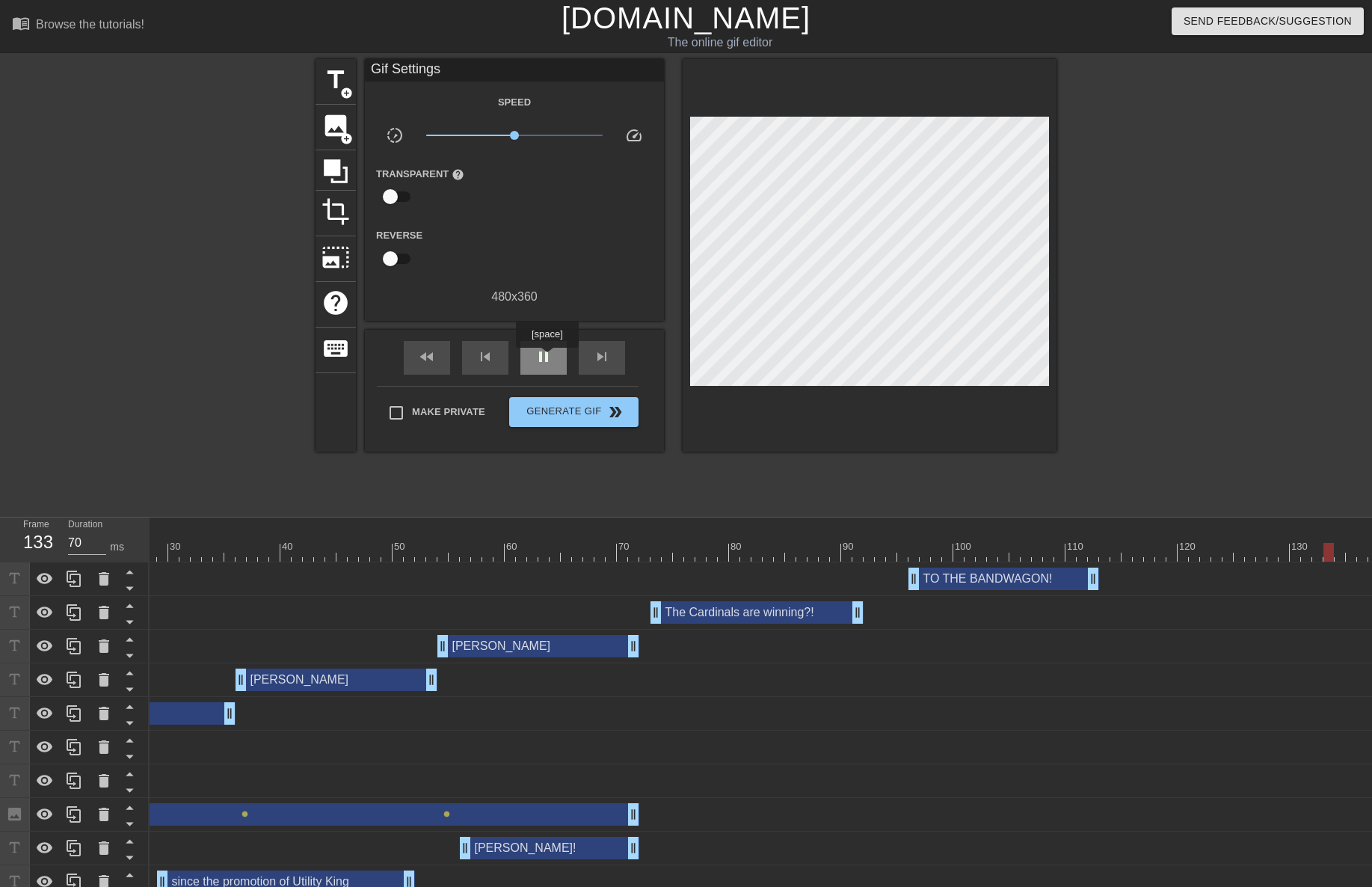
click at [547, 358] on span "pause" at bounding box center [544, 356] width 18 height 18
click at [444, 541] on div at bounding box center [443, 541] width 11 height 19
click at [539, 359] on span "play_arrow" at bounding box center [544, 356] width 18 height 18
click at [539, 359] on span "pause" at bounding box center [544, 356] width 18 height 18
click at [496, 361] on div "skip_previous" at bounding box center [485, 357] width 46 height 34
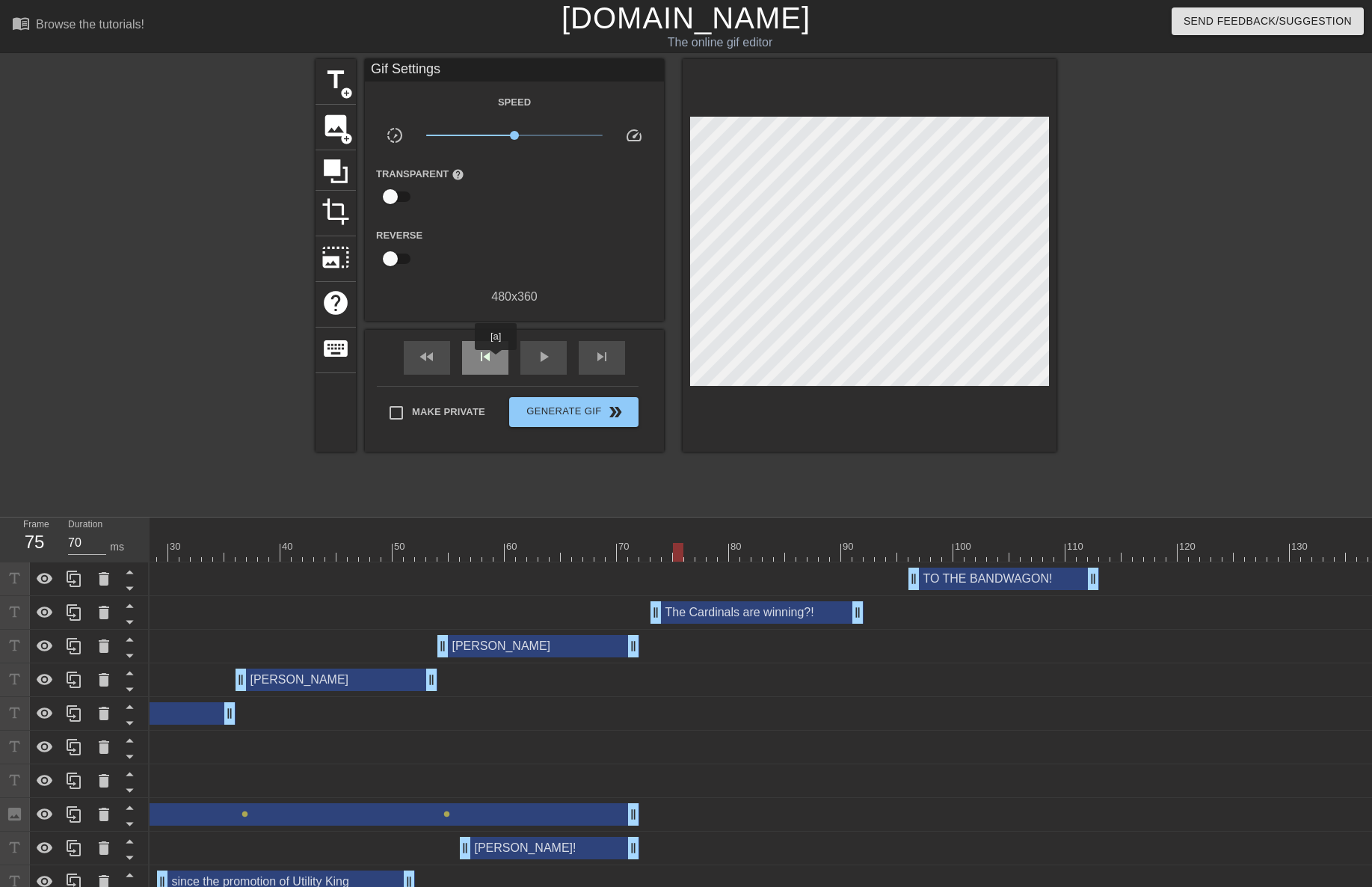
click at [495, 361] on div "skip_previous" at bounding box center [485, 357] width 46 height 34
click at [599, 364] on span "skip_next" at bounding box center [602, 356] width 18 height 18
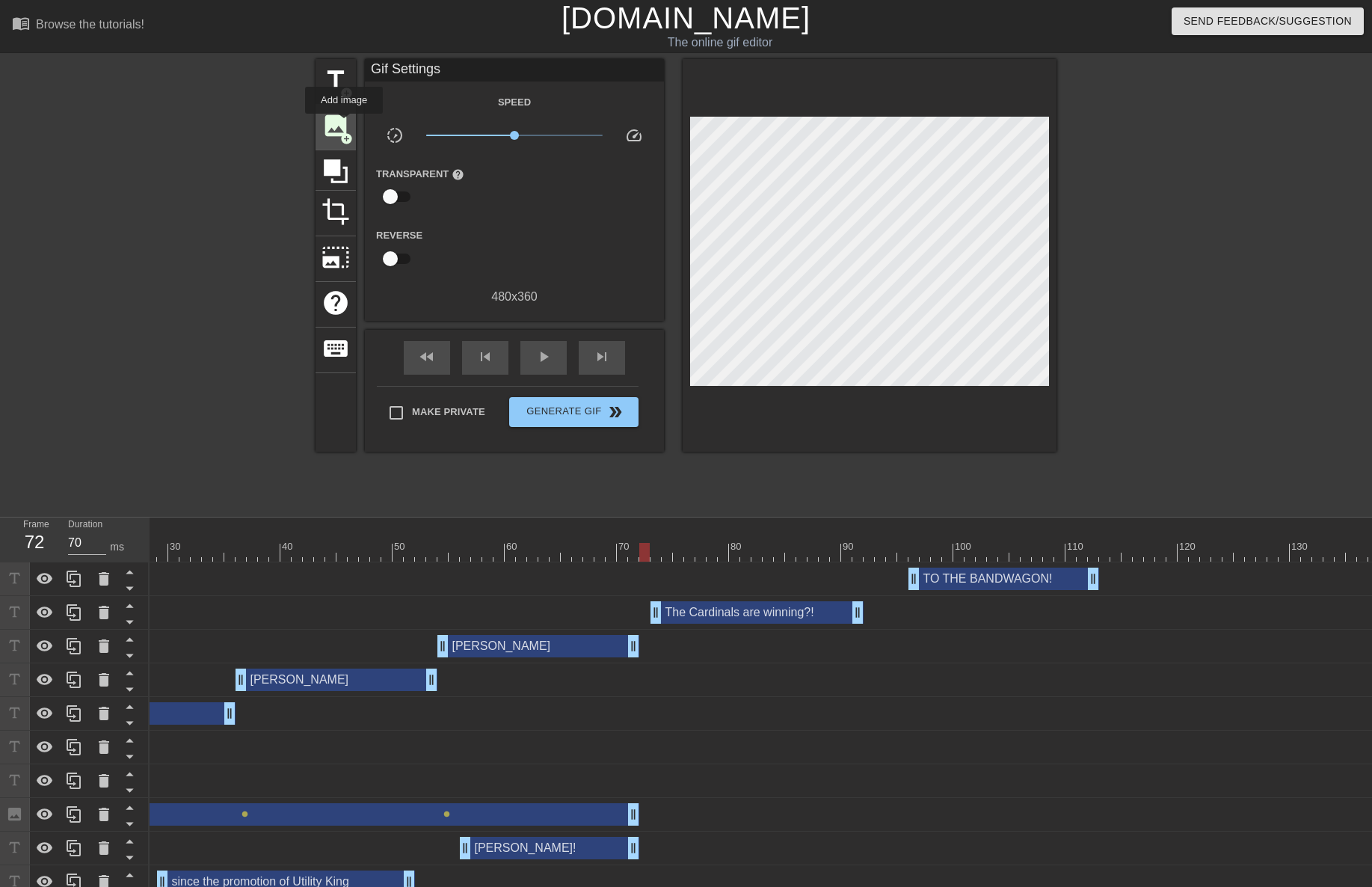
click at [344, 124] on span "image" at bounding box center [336, 126] width 29 height 29
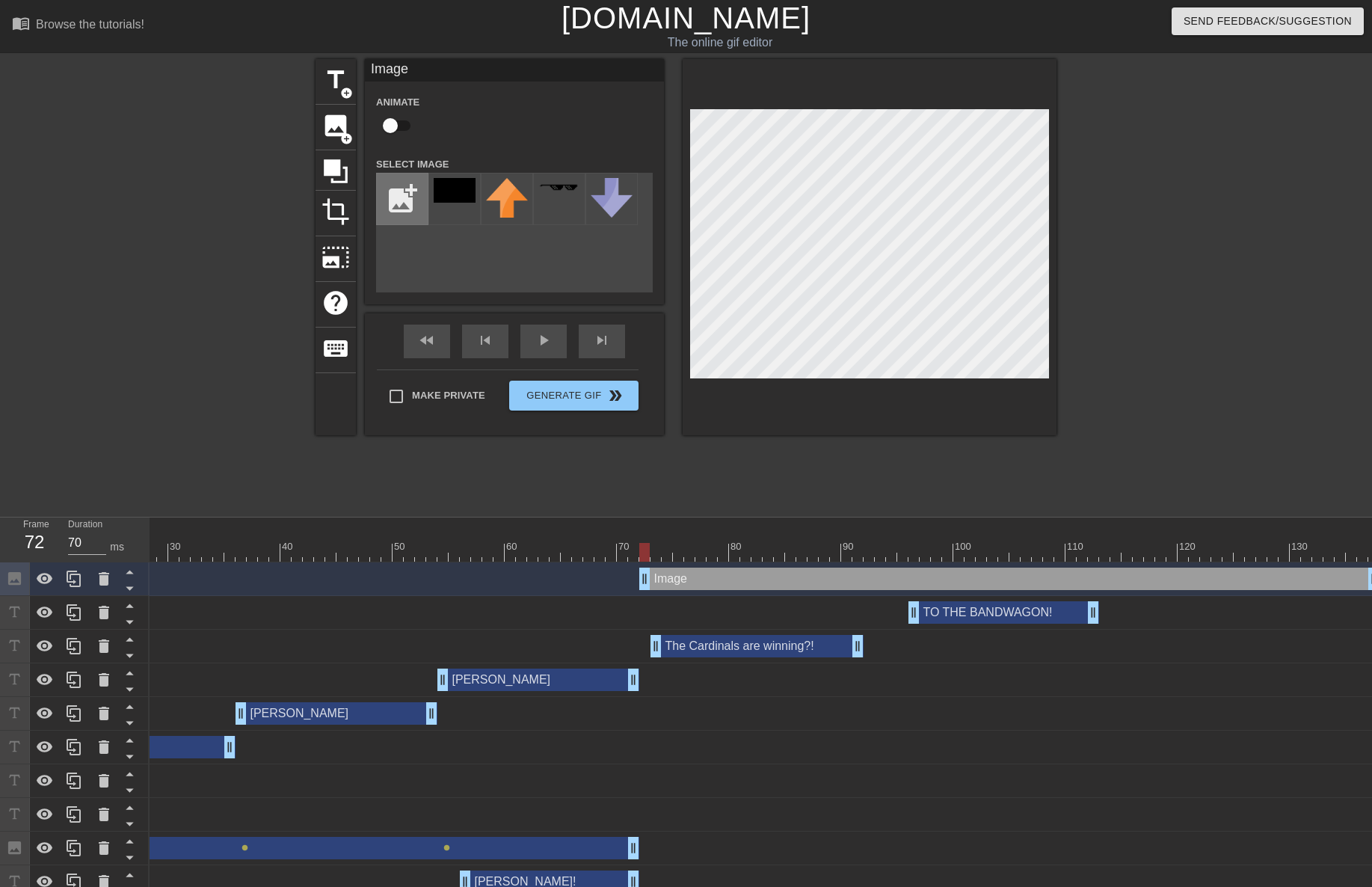
click at [415, 197] on input "file" at bounding box center [402, 199] width 51 height 51
click at [452, 199] on img at bounding box center [454, 188] width 42 height 21
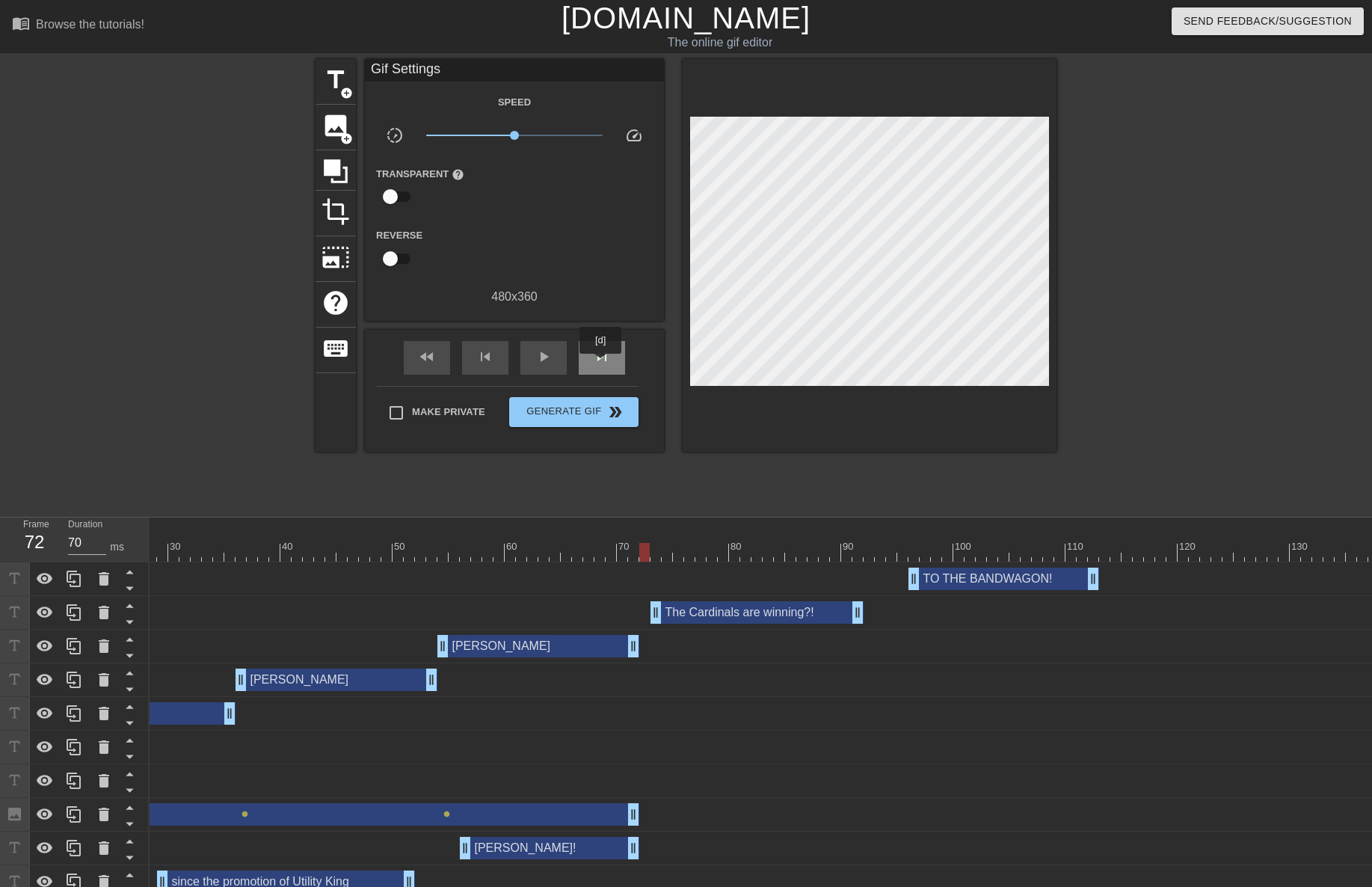
click at [601, 364] on span "skip_next" at bounding box center [602, 356] width 18 height 18
click at [607, 362] on span "skip_next" at bounding box center [602, 356] width 18 height 18
click at [345, 90] on span "add_circle" at bounding box center [346, 93] width 12 height 12
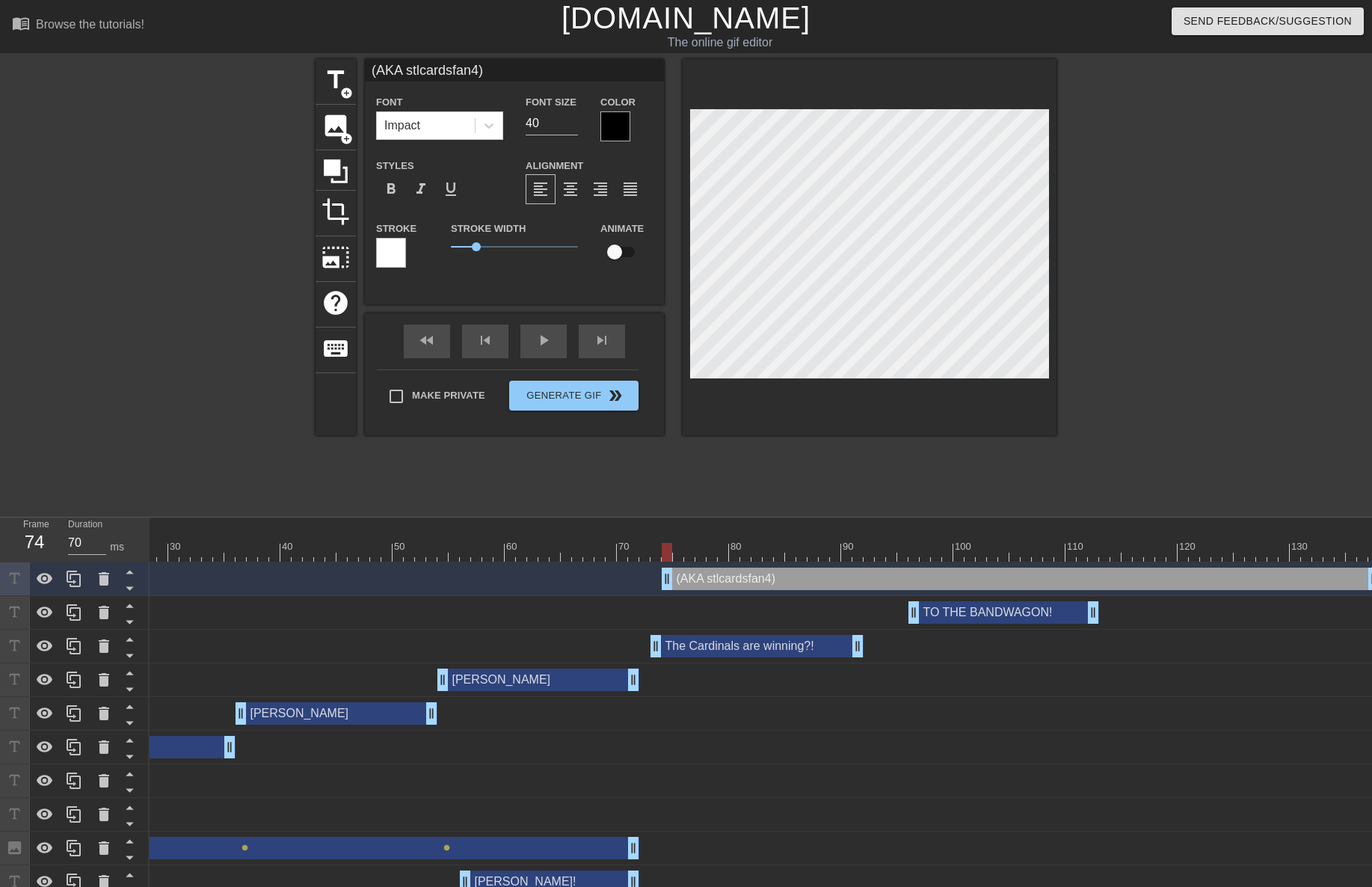
scroll to position [2, 7]
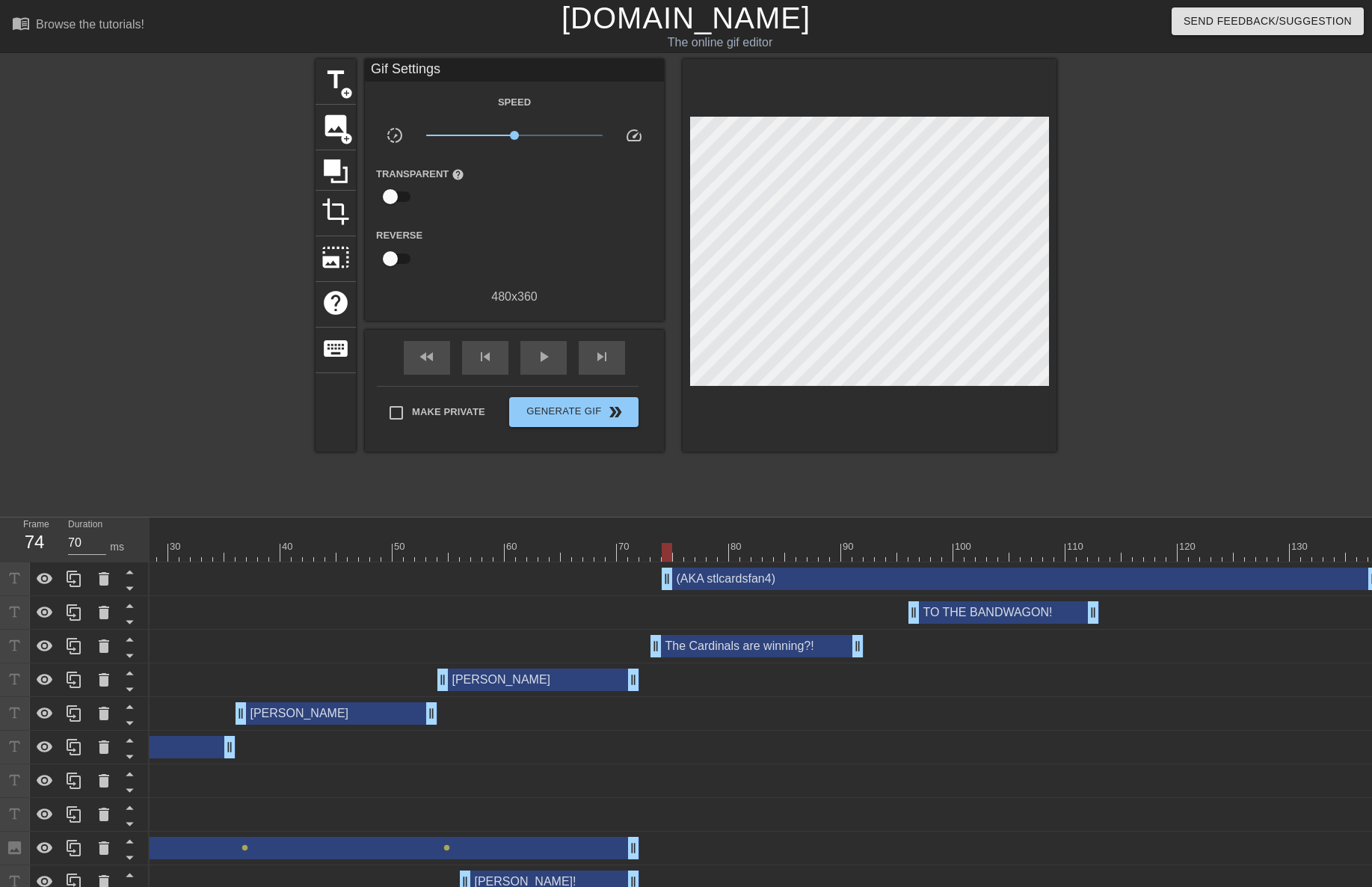
click at [901, 401] on div at bounding box center [869, 255] width 374 height 393
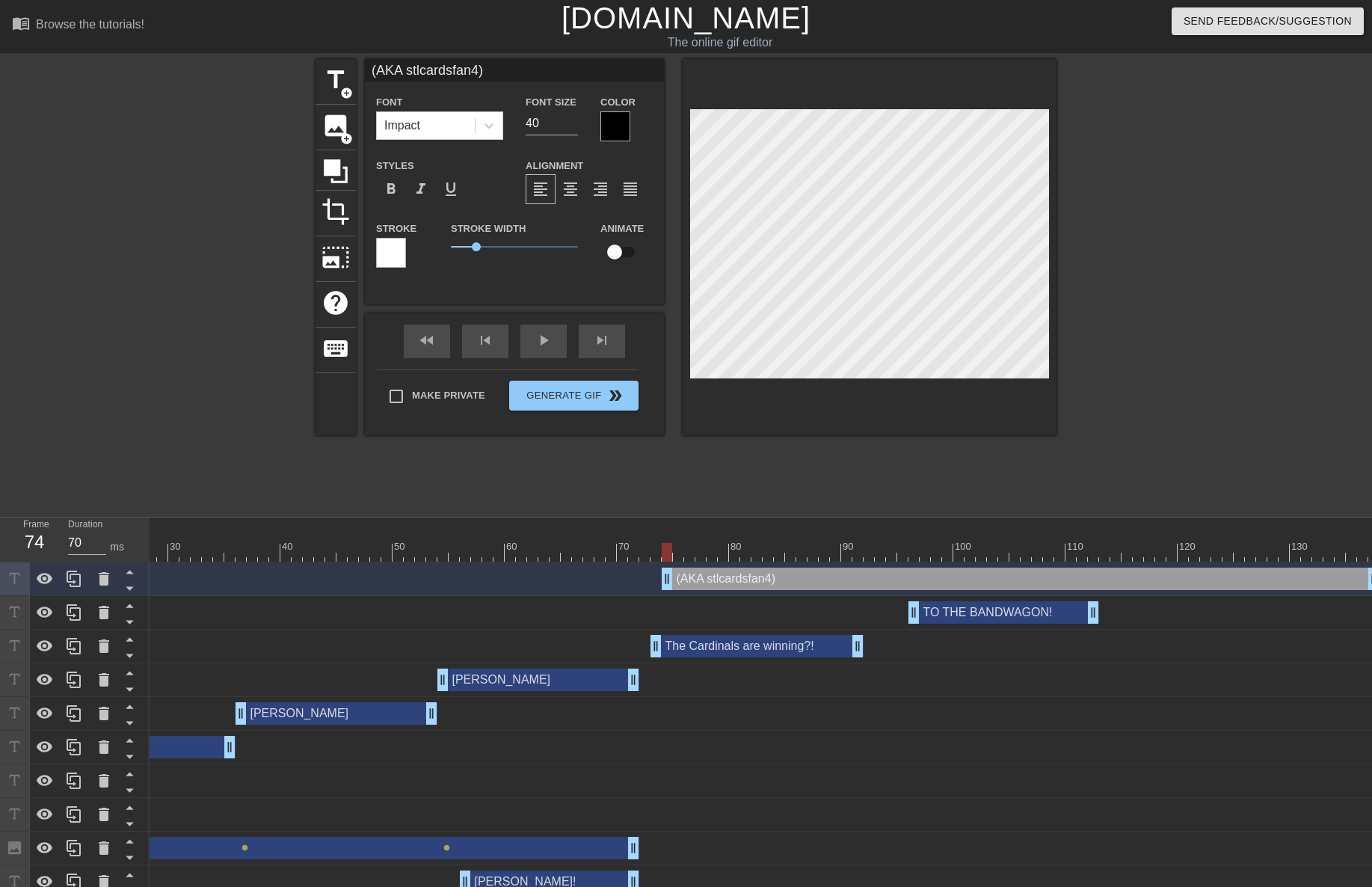
click at [622, 124] on div at bounding box center [615, 126] width 30 height 30
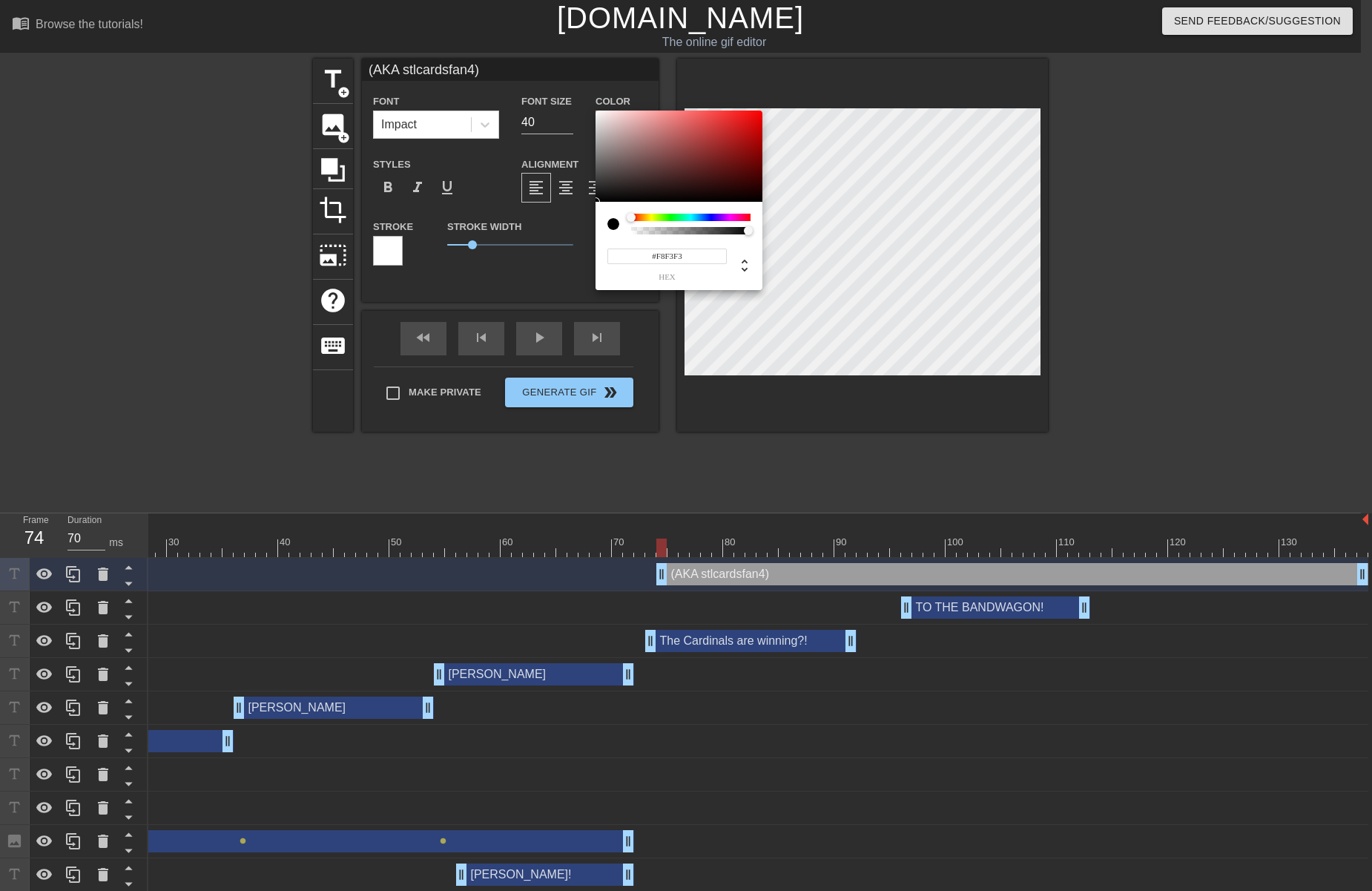
click at [598, 112] on div at bounding box center [678, 156] width 167 height 92
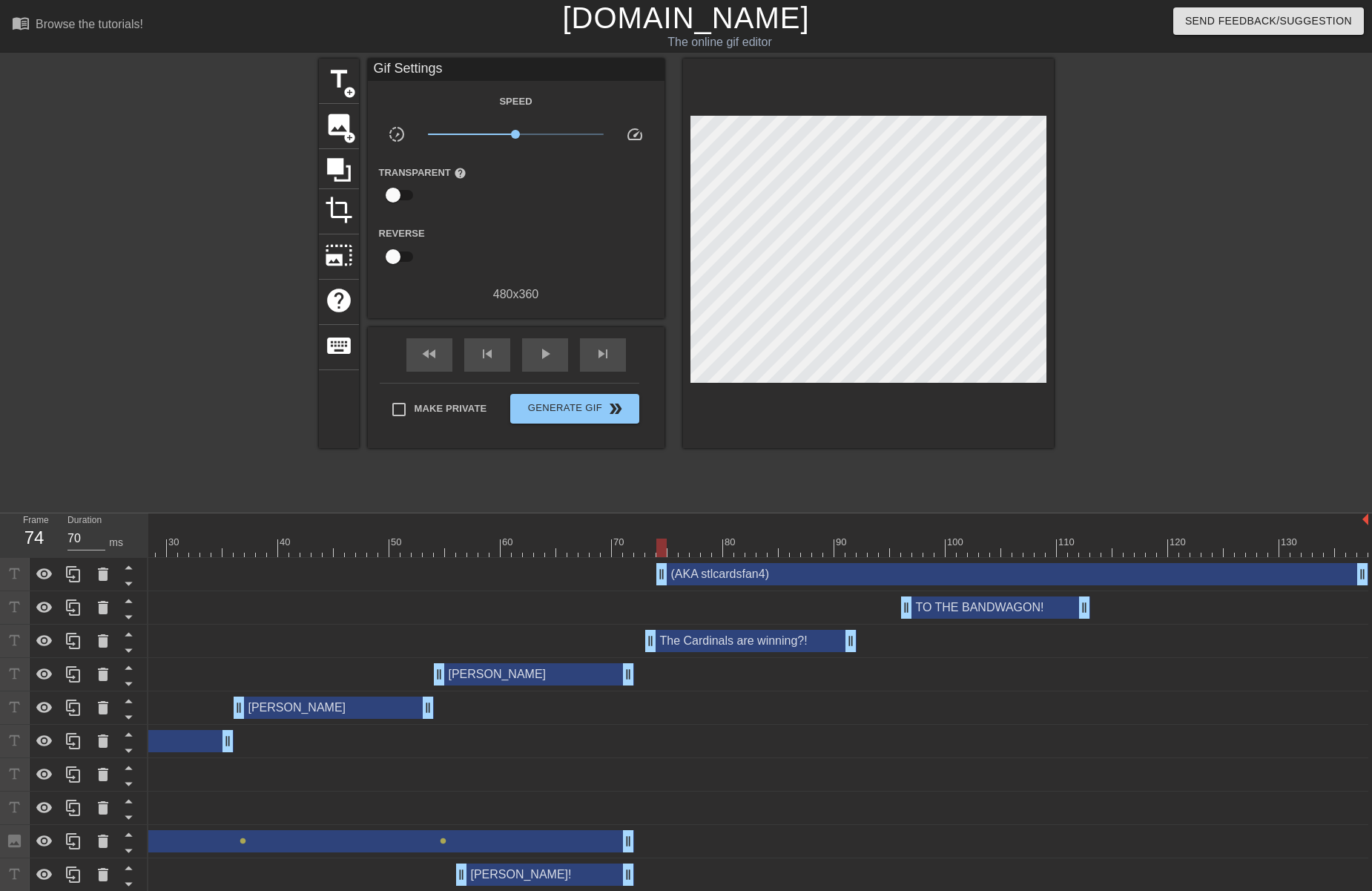
drag, startPoint x: 798, startPoint y: 410, endPoint x: 816, endPoint y: 384, distance: 31.6
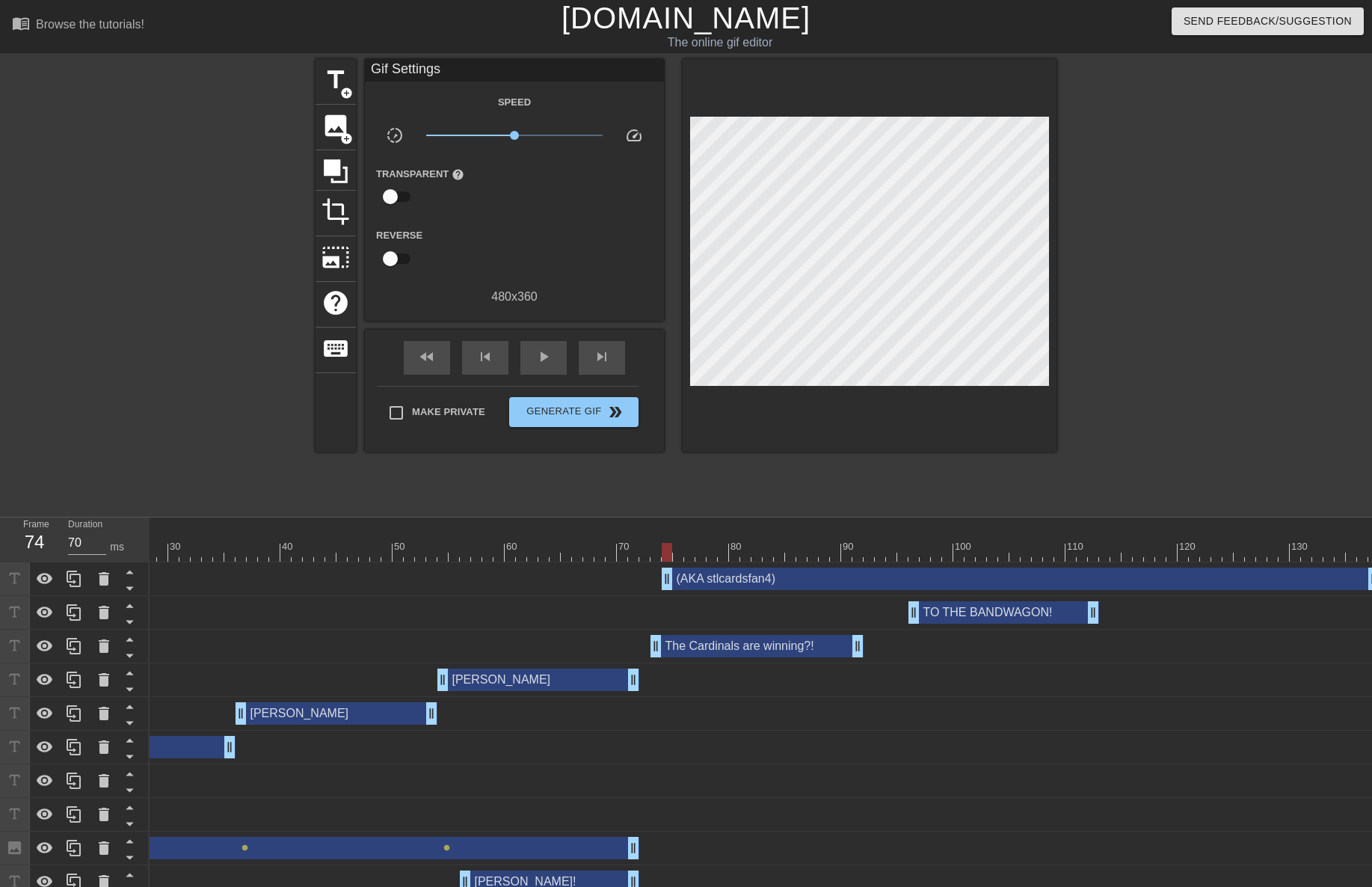
click at [828, 383] on div at bounding box center [869, 255] width 374 height 393
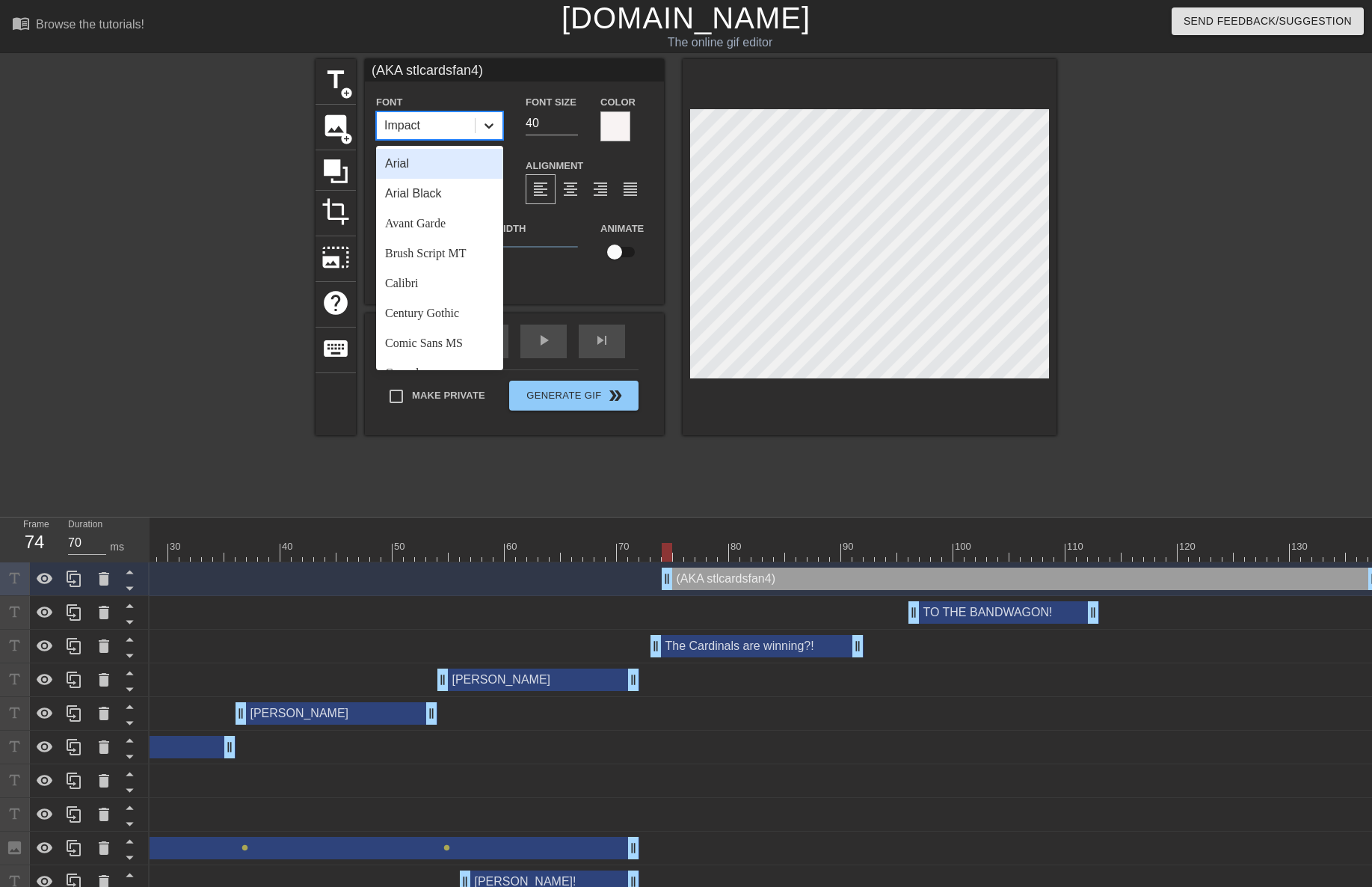
click at [485, 131] on icon at bounding box center [489, 126] width 15 height 15
click at [452, 336] on div "Comic Sans MS" at bounding box center [439, 343] width 127 height 30
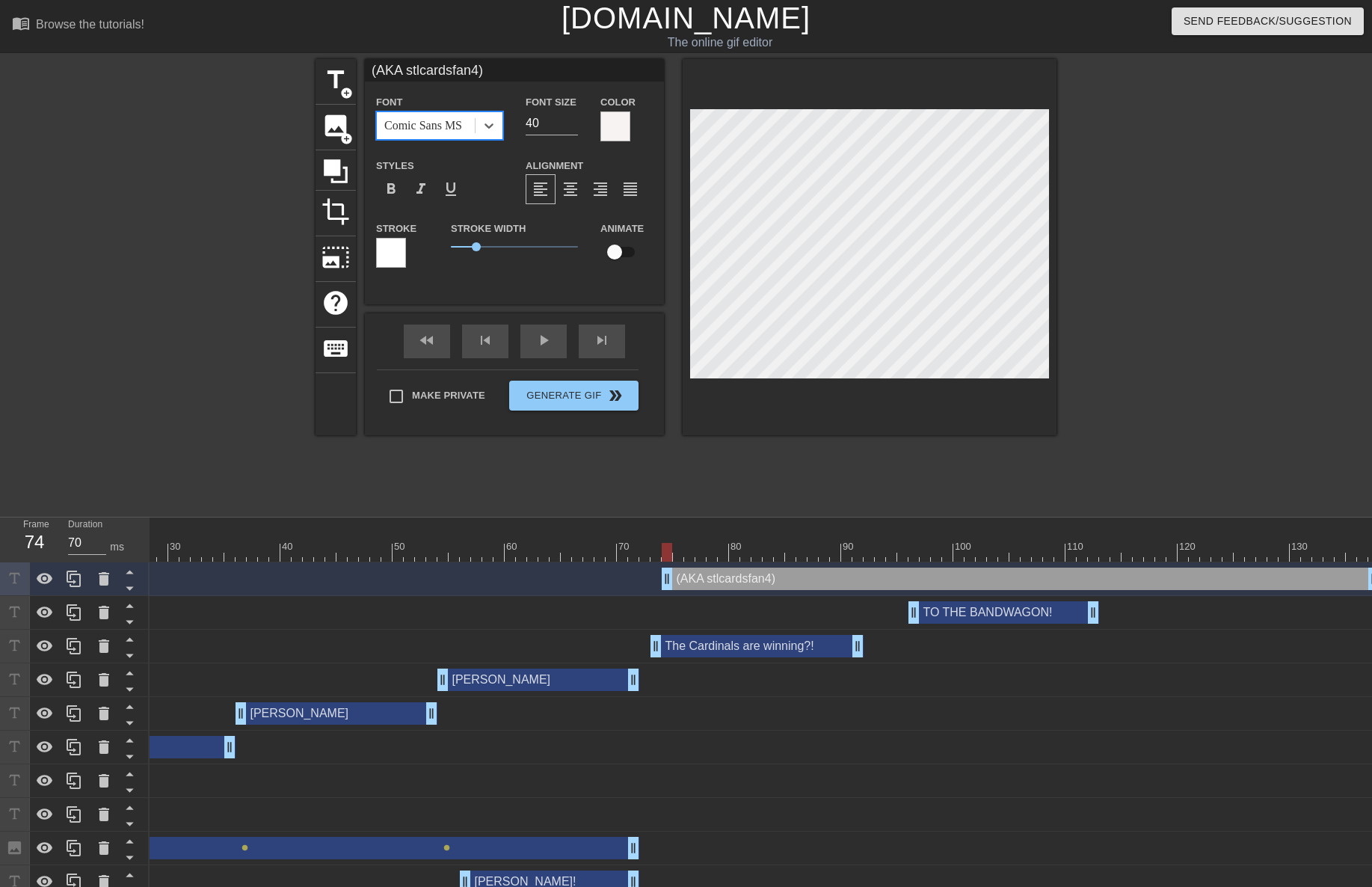
click at [387, 260] on div at bounding box center [391, 253] width 30 height 30
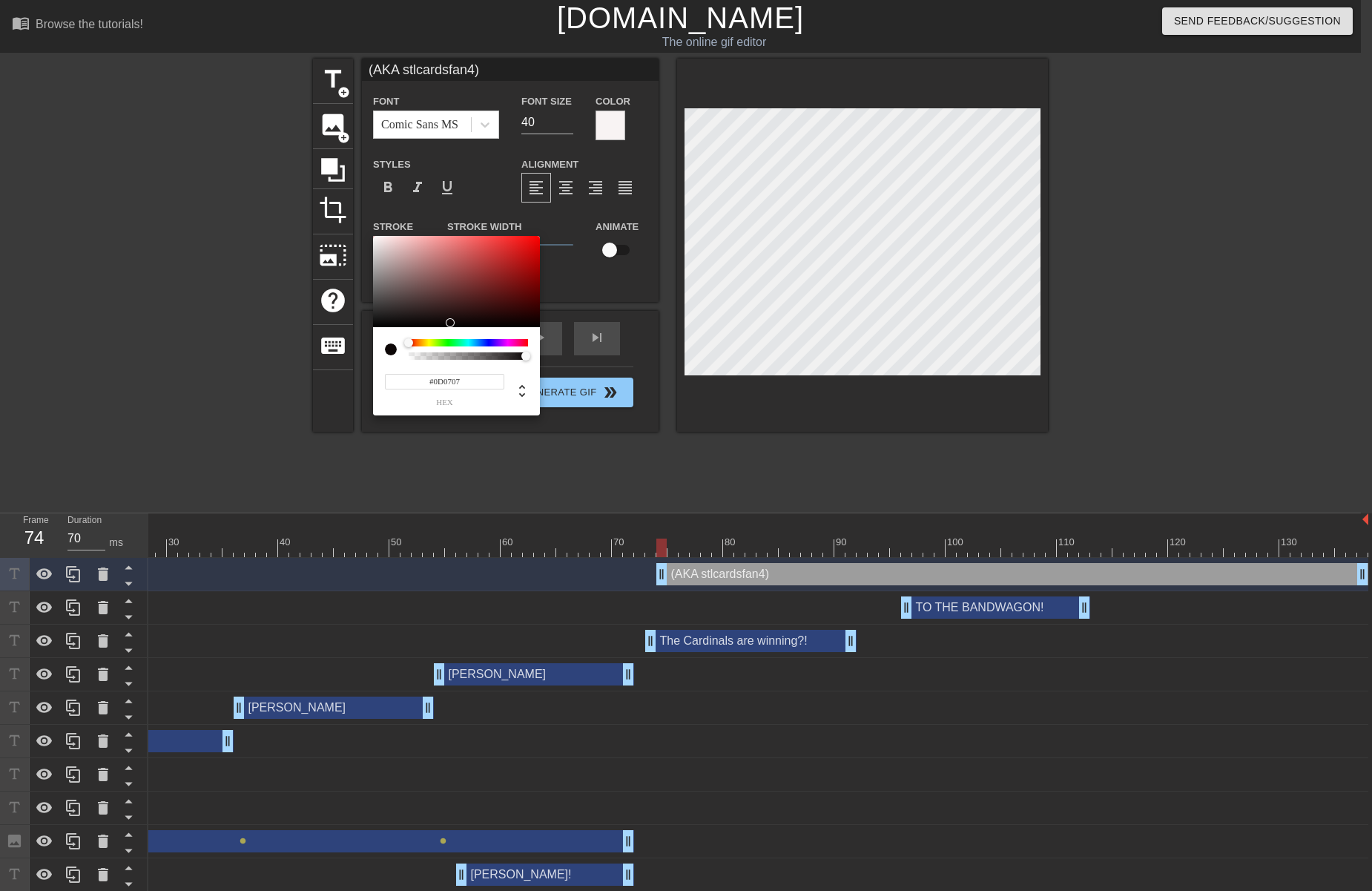
click at [374, 323] on div at bounding box center [456, 282] width 167 height 92
click at [377, 323] on div at bounding box center [456, 282] width 167 height 92
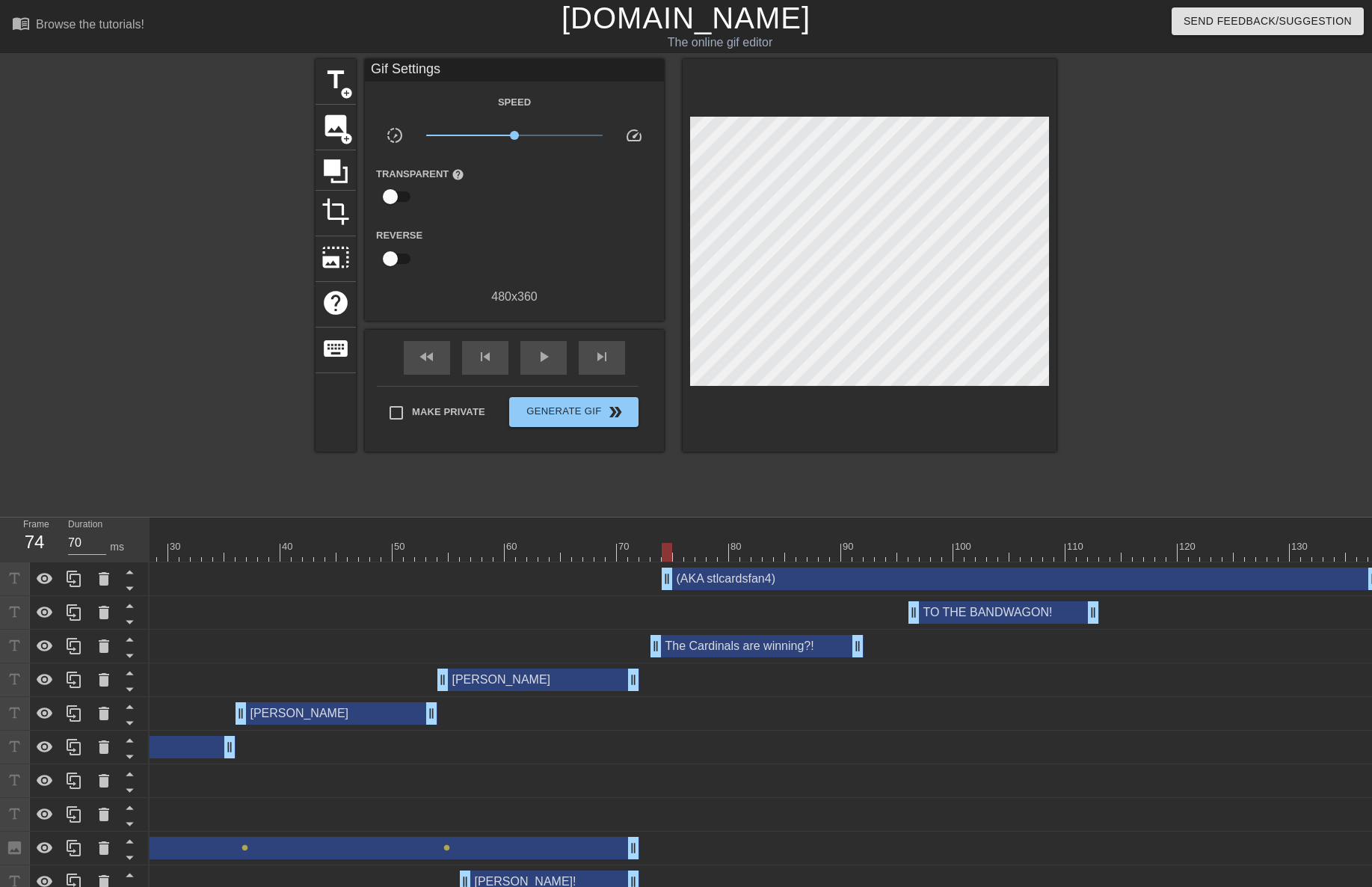
click at [802, 379] on div at bounding box center [869, 255] width 374 height 393
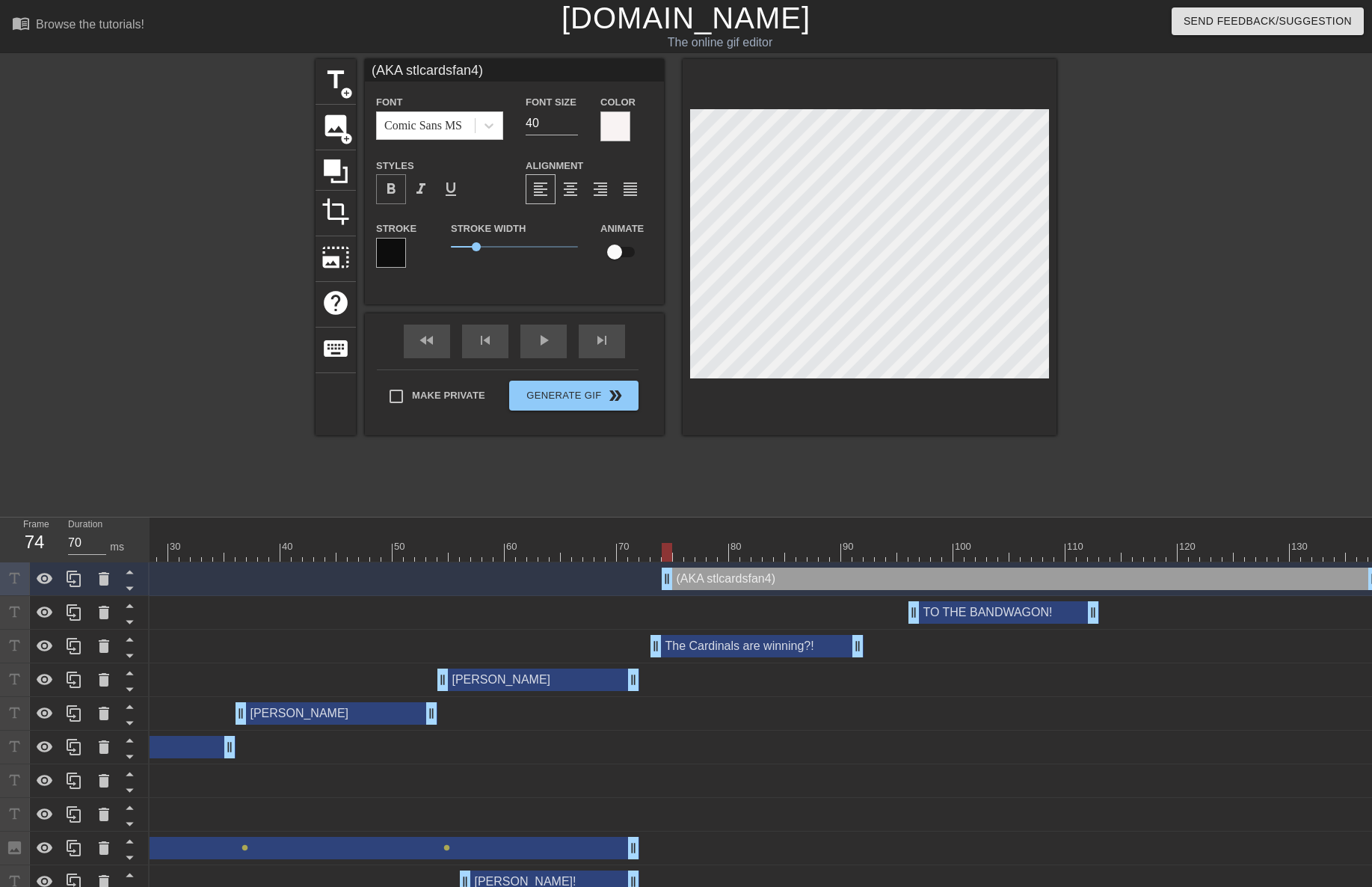
click at [402, 188] on div "format_bold" at bounding box center [391, 189] width 30 height 30
drag, startPoint x: 475, startPoint y: 244, endPoint x: 431, endPoint y: 246, distance: 44.0
click at [431, 246] on div "Stroke Stroke Width 0 Animate" at bounding box center [514, 250] width 299 height 62
drag, startPoint x: 452, startPoint y: 247, endPoint x: 464, endPoint y: 246, distance: 12.0
click at [464, 246] on span "0.5" at bounding box center [463, 246] width 9 height 9
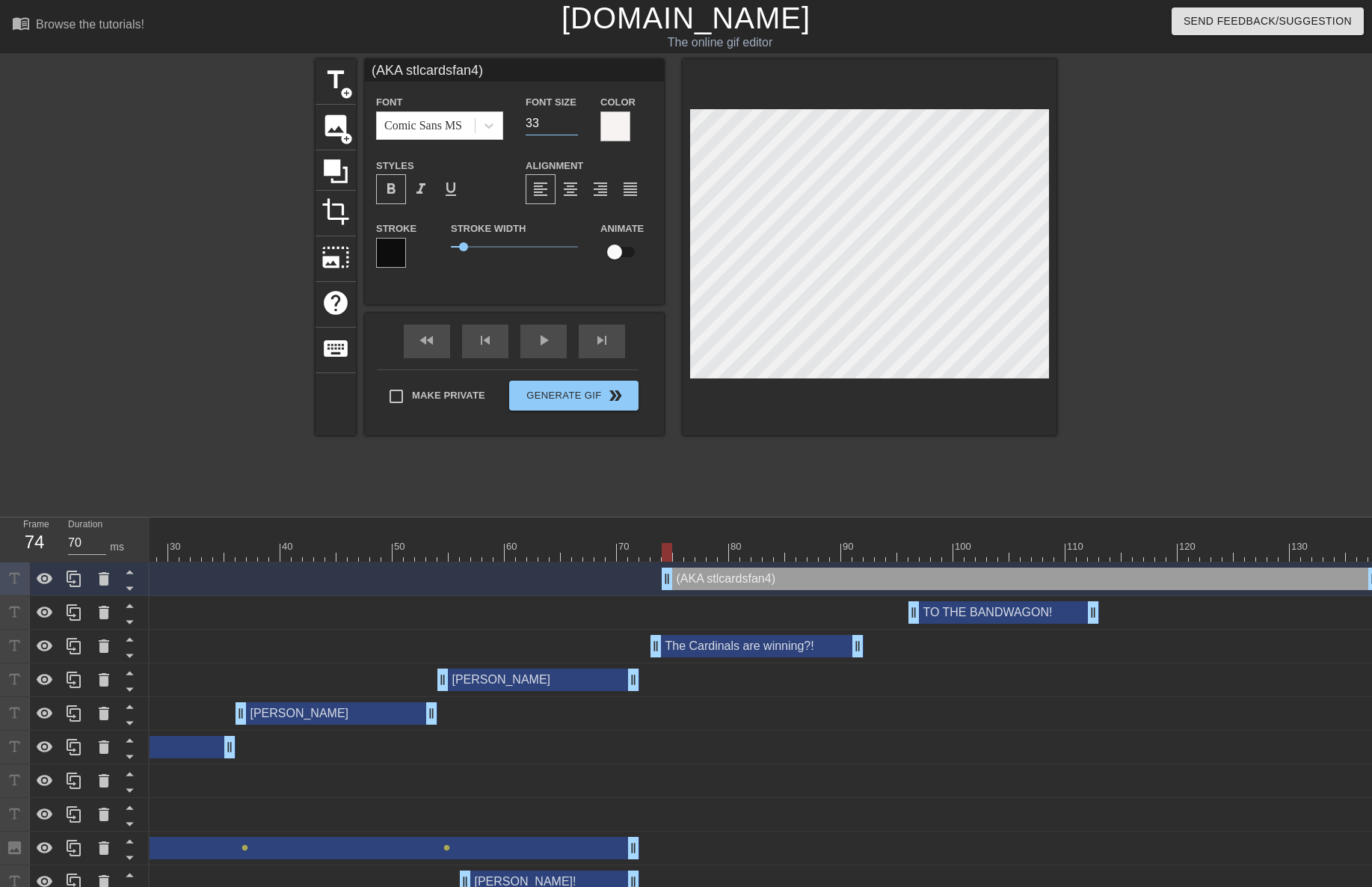
click at [573, 125] on input "33" at bounding box center [552, 123] width 53 height 24
click at [573, 125] on input "32" at bounding box center [552, 123] width 53 height 24
click at [573, 125] on input "31" at bounding box center [552, 123] width 53 height 24
click at [573, 125] on input "30" at bounding box center [552, 123] width 53 height 24
click at [575, 128] on input "29" at bounding box center [552, 123] width 53 height 24
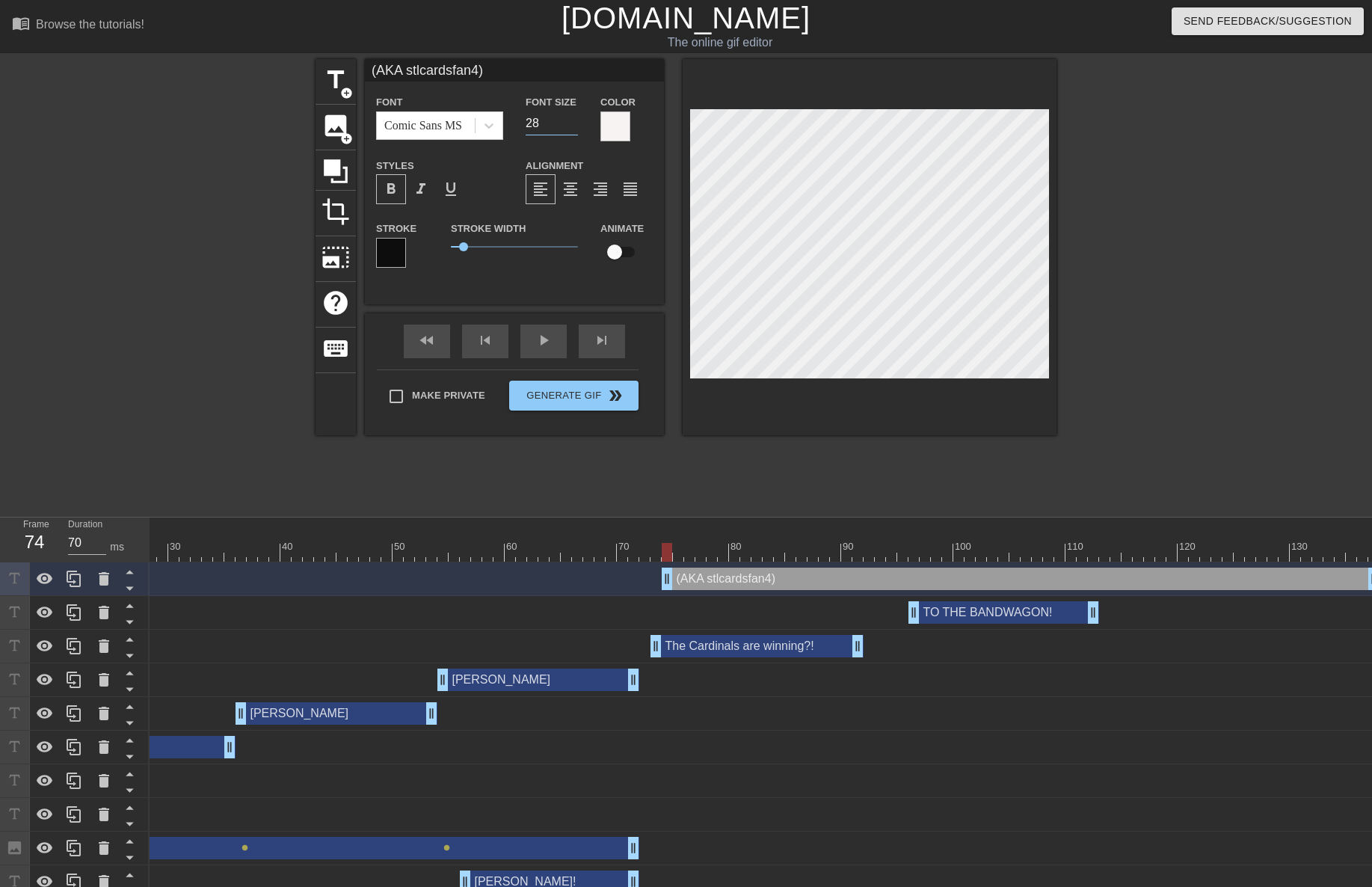
click at [575, 128] on input "28" at bounding box center [552, 123] width 53 height 24
click at [575, 128] on input "27" at bounding box center [552, 123] width 53 height 24
click at [575, 128] on input "26" at bounding box center [552, 123] width 53 height 24
click at [574, 128] on input "25" at bounding box center [552, 123] width 53 height 24
drag, startPoint x: 768, startPoint y: 412, endPoint x: 775, endPoint y: 403, distance: 11.4
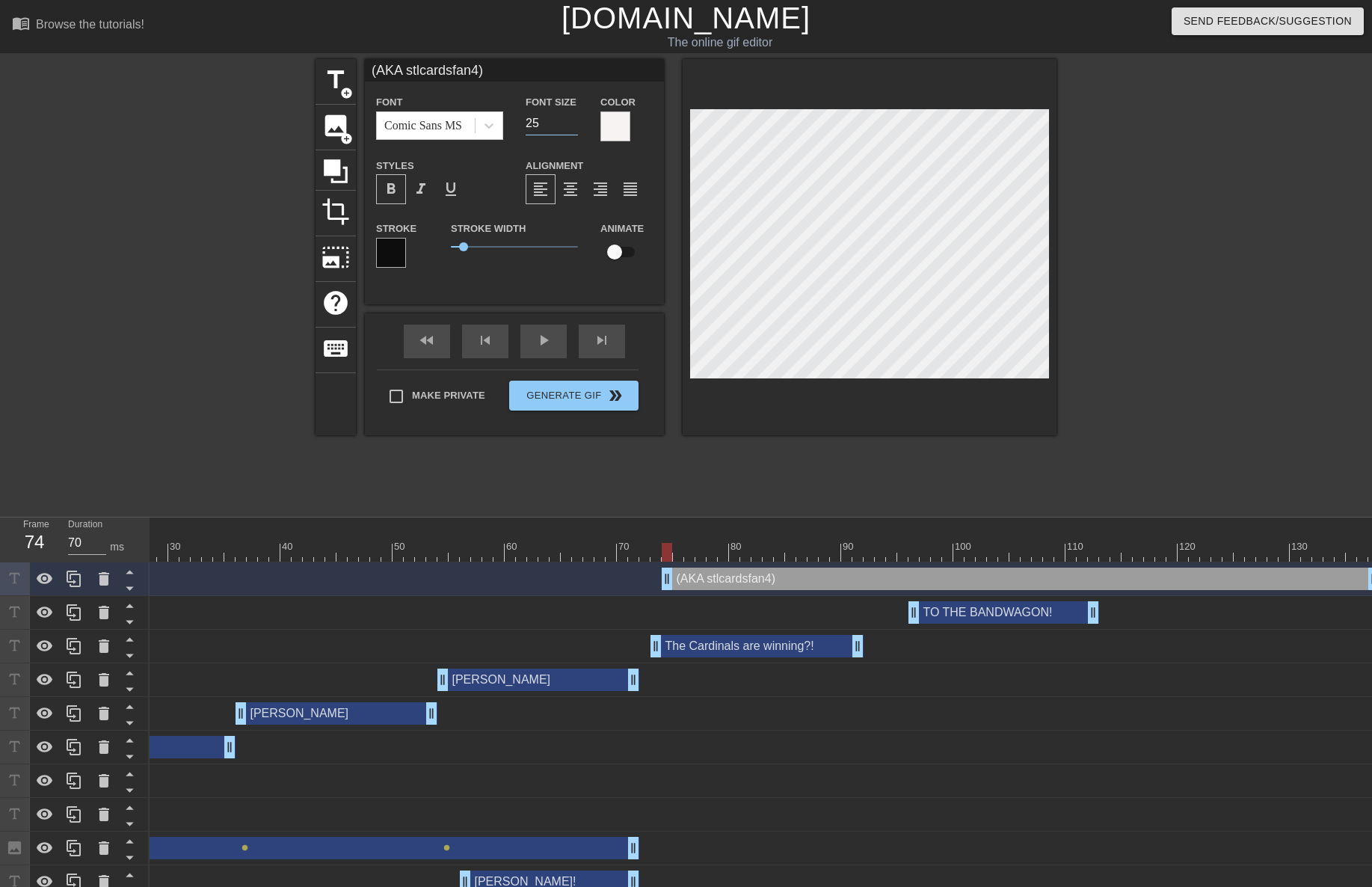
click at [769, 411] on div at bounding box center [869, 247] width 374 height 376
click at [573, 126] on input "24" at bounding box center [552, 123] width 53 height 24
click at [573, 126] on input "23" at bounding box center [552, 123] width 53 height 24
click at [573, 126] on input "22" at bounding box center [552, 123] width 53 height 24
click at [874, 408] on div at bounding box center [869, 247] width 374 height 376
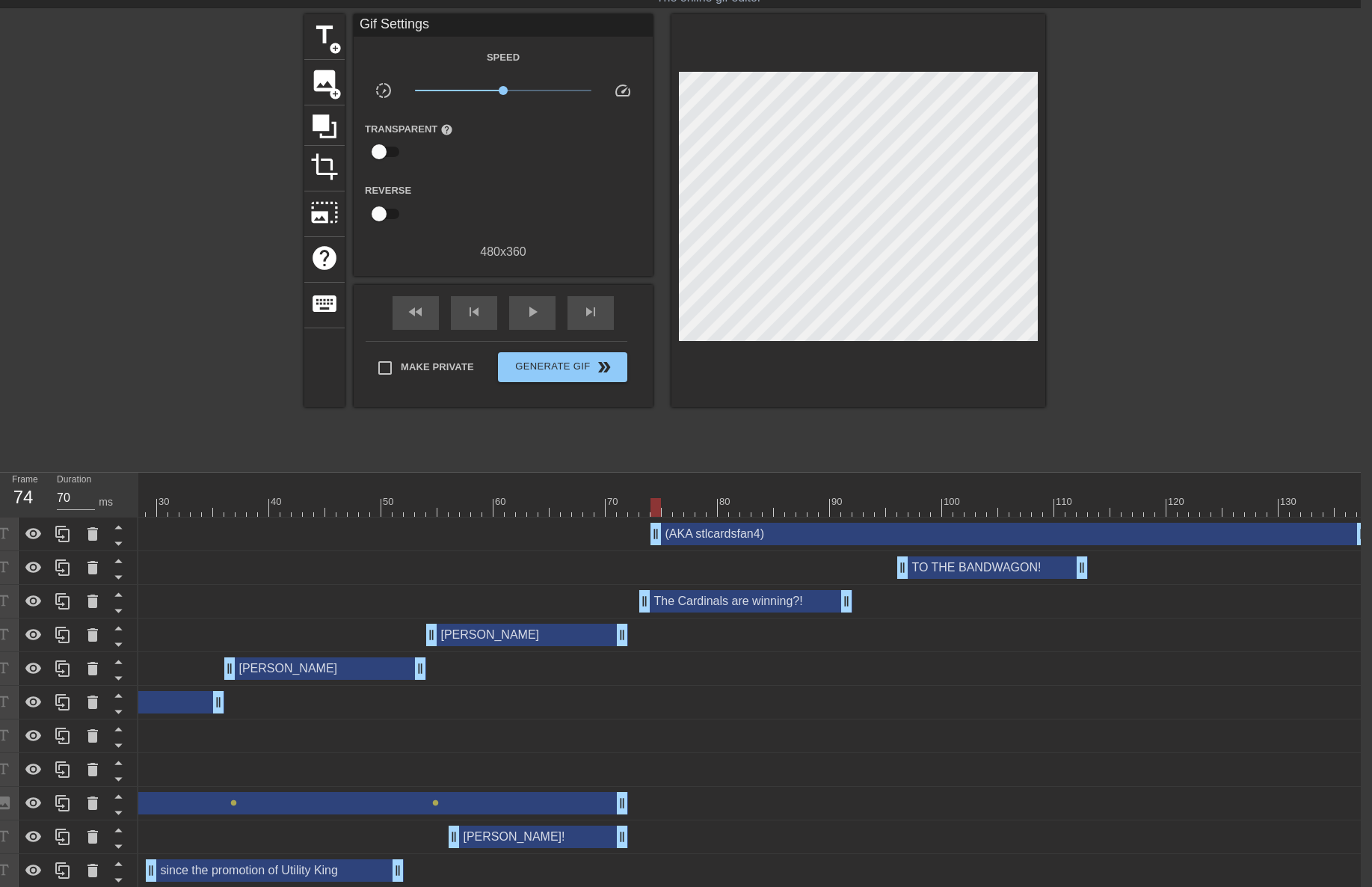
scroll to position [90, 11]
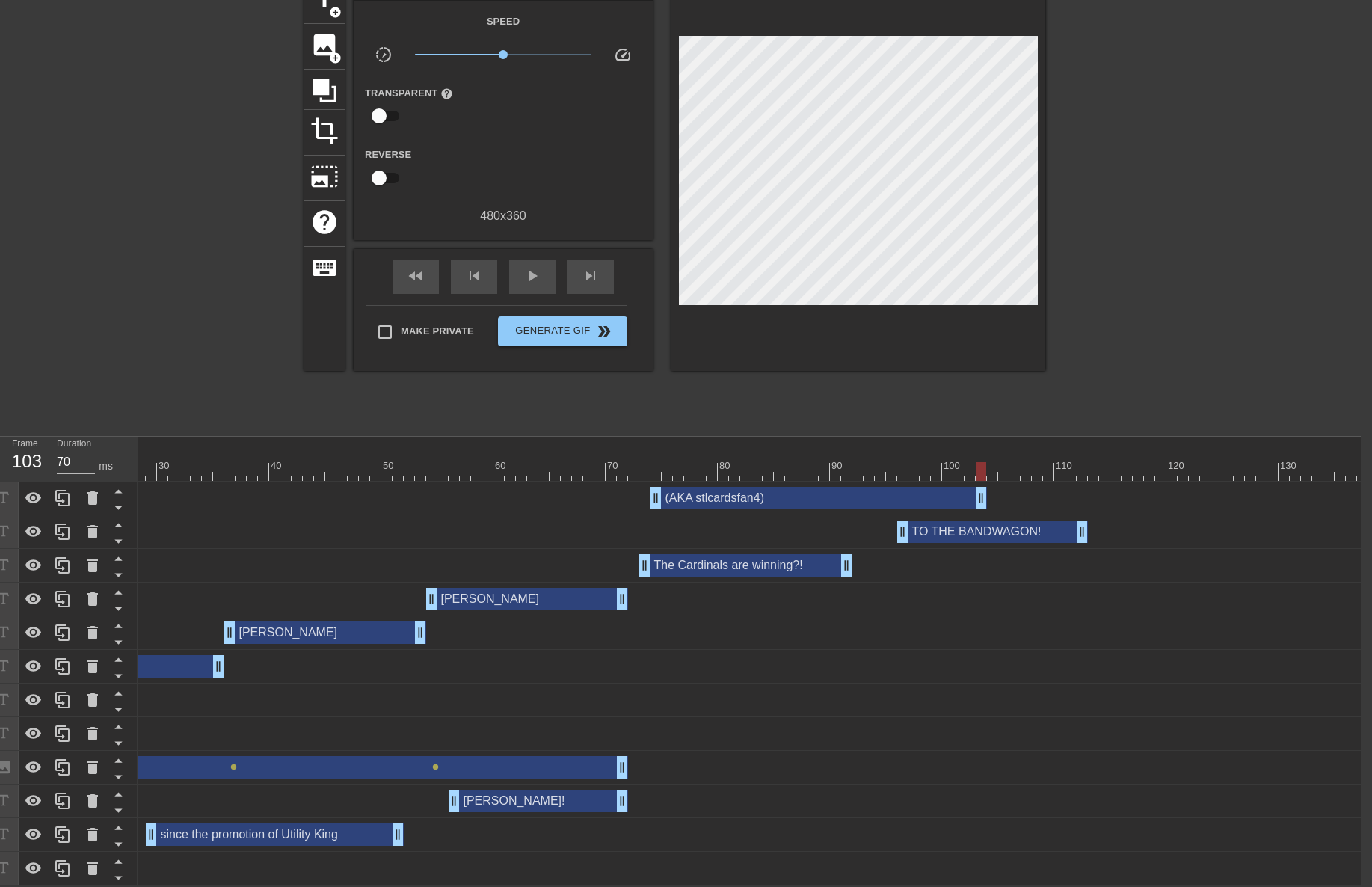
drag, startPoint x: 1361, startPoint y: 481, endPoint x: 976, endPoint y: 460, distance: 385.6
click at [976, 460] on div "10 20 30 40 50 60 70 80 90 100 110 120 130 (AKA stlcardsfan4) drag_handle drag_…" at bounding box center [749, 661] width 1223 height 448
click at [636, 462] on div at bounding box center [599, 471] width 1536 height 19
click at [542, 267] on div "play_arrow" at bounding box center [532, 277] width 46 height 34
click at [542, 267] on div "pause" at bounding box center [532, 277] width 46 height 34
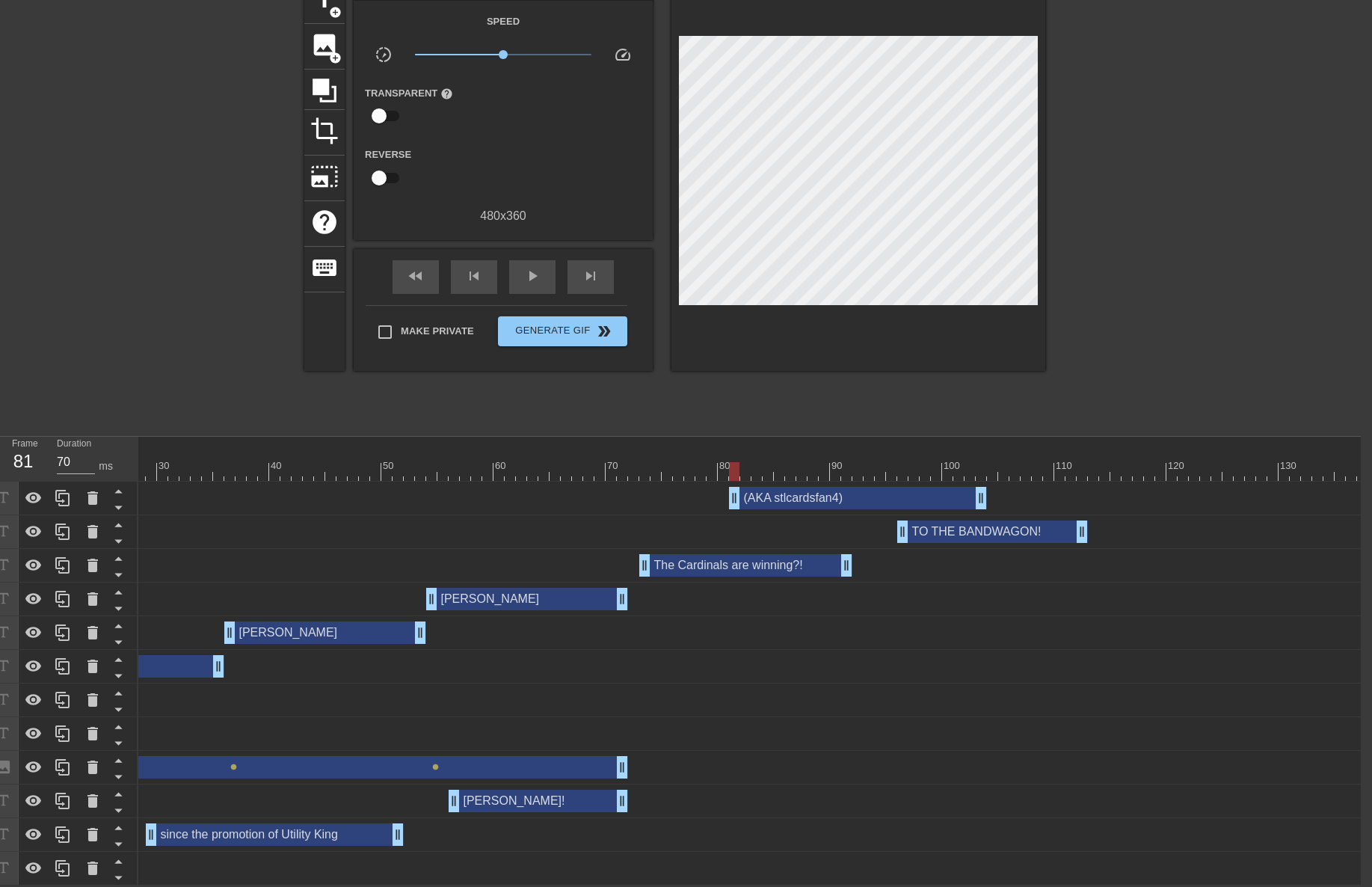
drag, startPoint x: 653, startPoint y: 488, endPoint x: 732, endPoint y: 489, distance: 79.0
click at [613, 462] on div at bounding box center [599, 471] width 1536 height 19
click at [536, 272] on span "play_arrow" at bounding box center [532, 276] width 18 height 18
click at [536, 272] on span "pause" at bounding box center [532, 276] width 18 height 18
drag, startPoint x: 980, startPoint y: 485, endPoint x: 959, endPoint y: 485, distance: 21.0
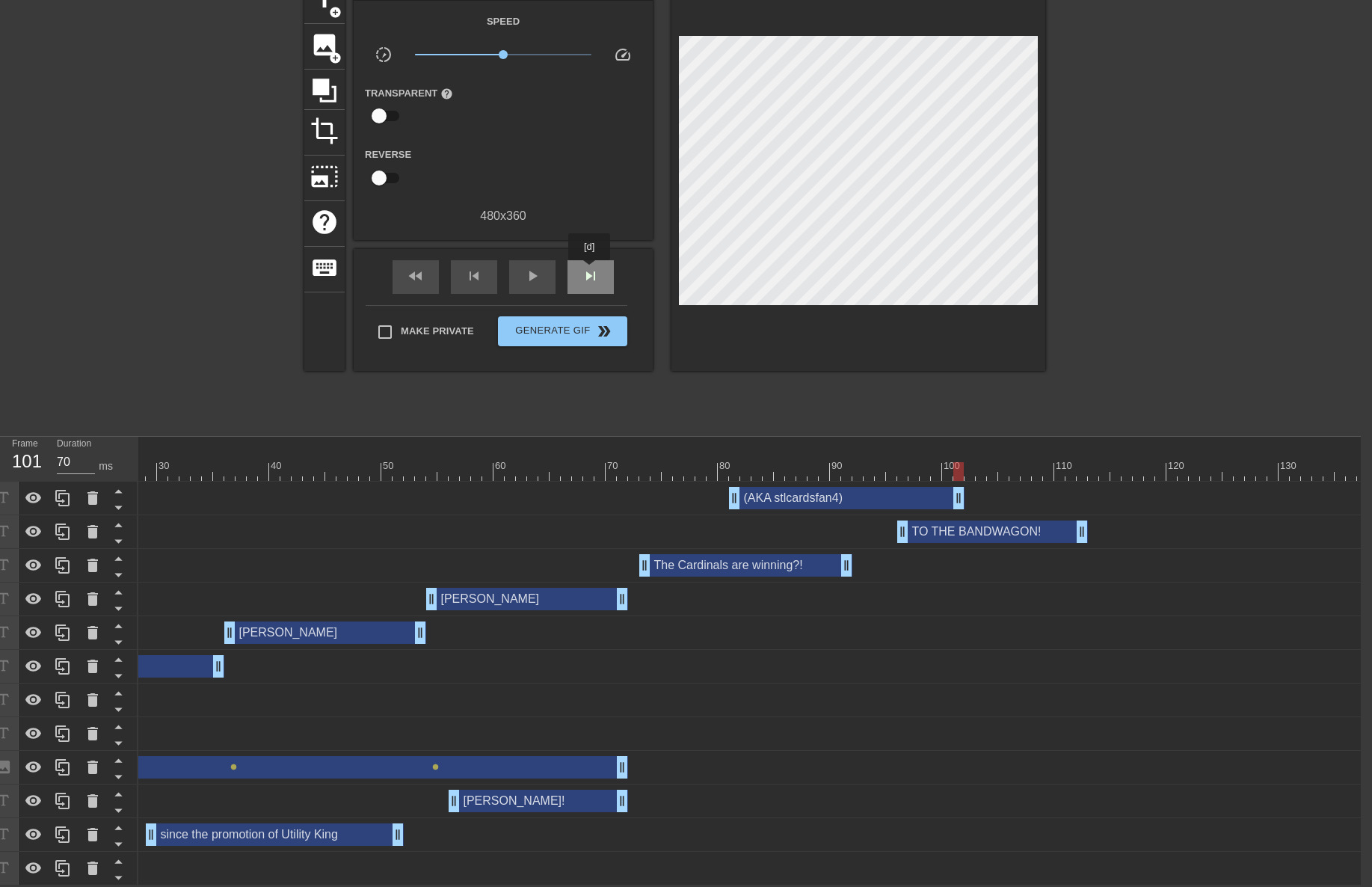
click at [590, 271] on span "skip_next" at bounding box center [591, 276] width 18 height 18
click at [590, 270] on span "skip_next" at bounding box center [591, 276] width 18 height 18
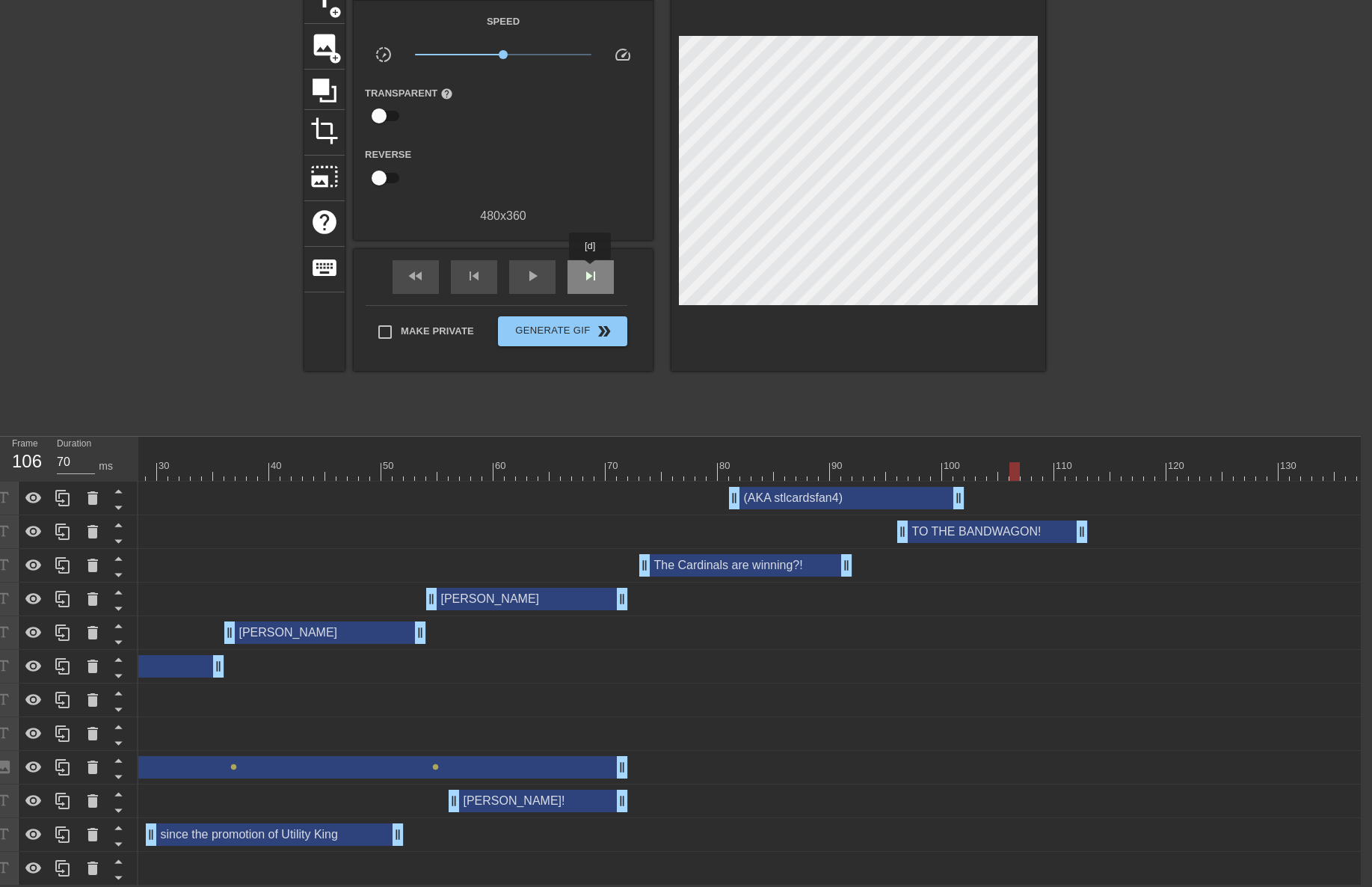
click at [590, 270] on span "skip_next" at bounding box center [591, 276] width 18 height 18
click at [539, 267] on span "play_arrow" at bounding box center [532, 276] width 18 height 18
click at [539, 267] on span "pause" at bounding box center [532, 276] width 18 height 18
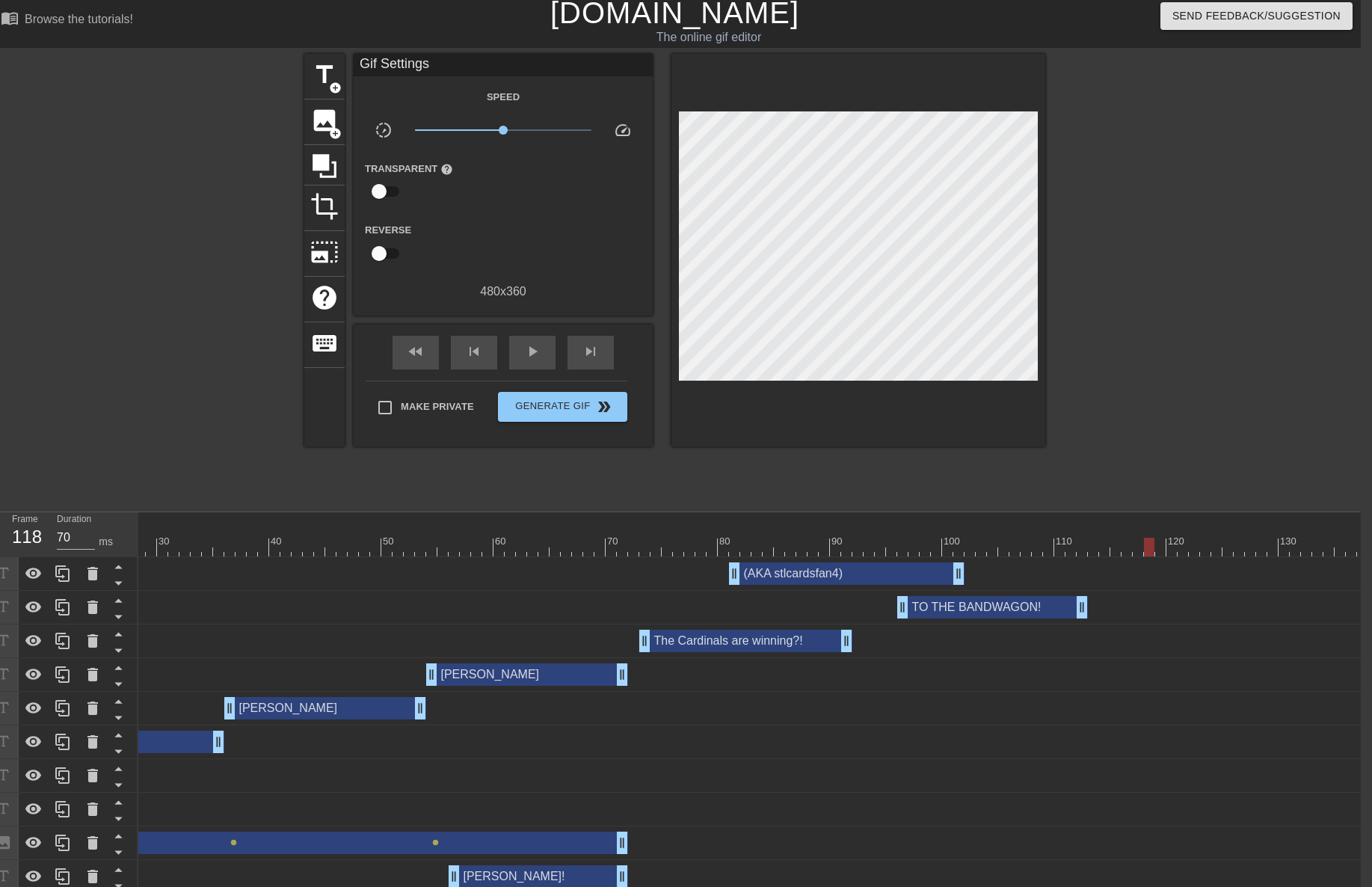
scroll to position [0, 11]
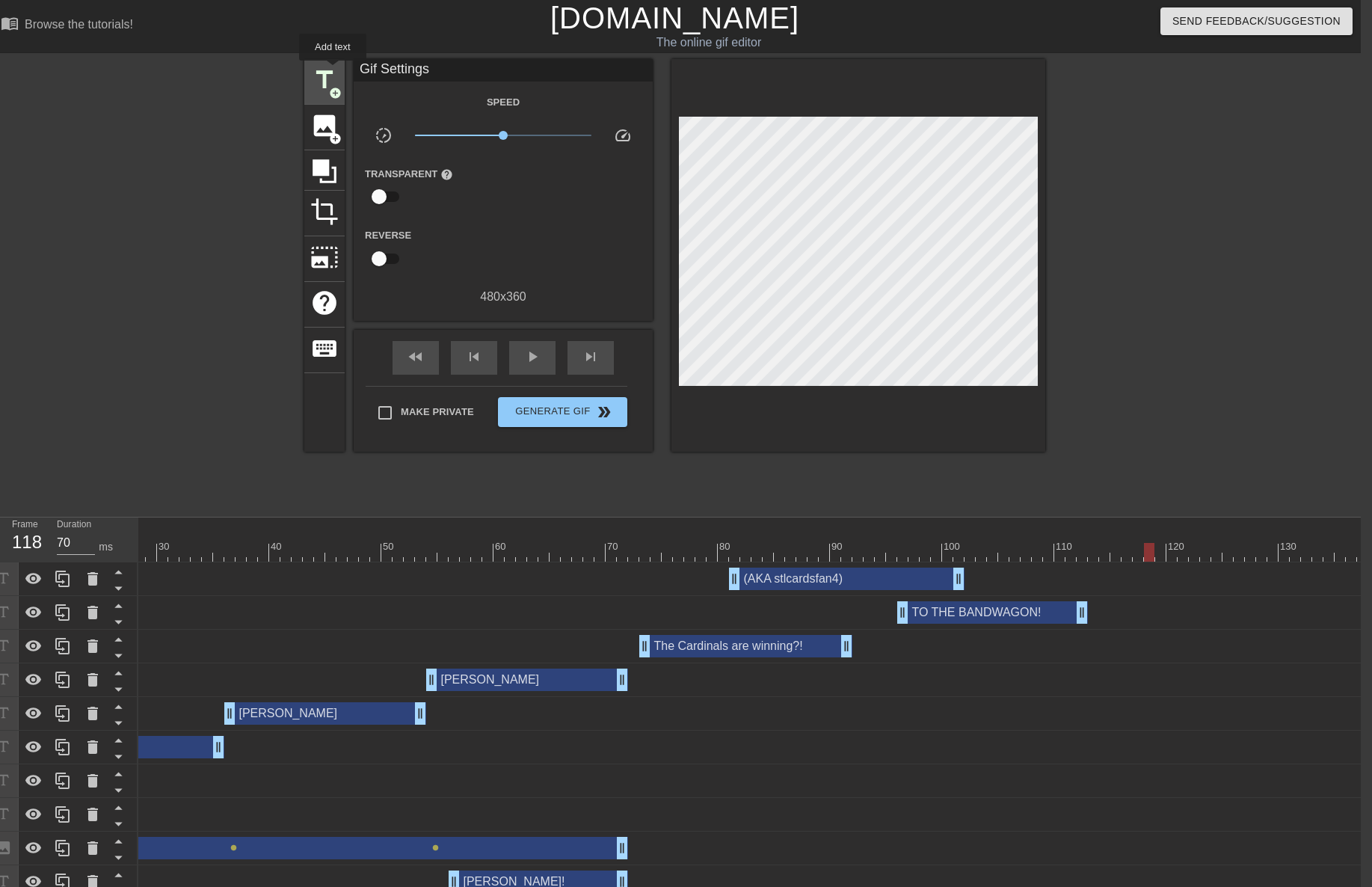
click at [332, 71] on span "title" at bounding box center [324, 80] width 29 height 29
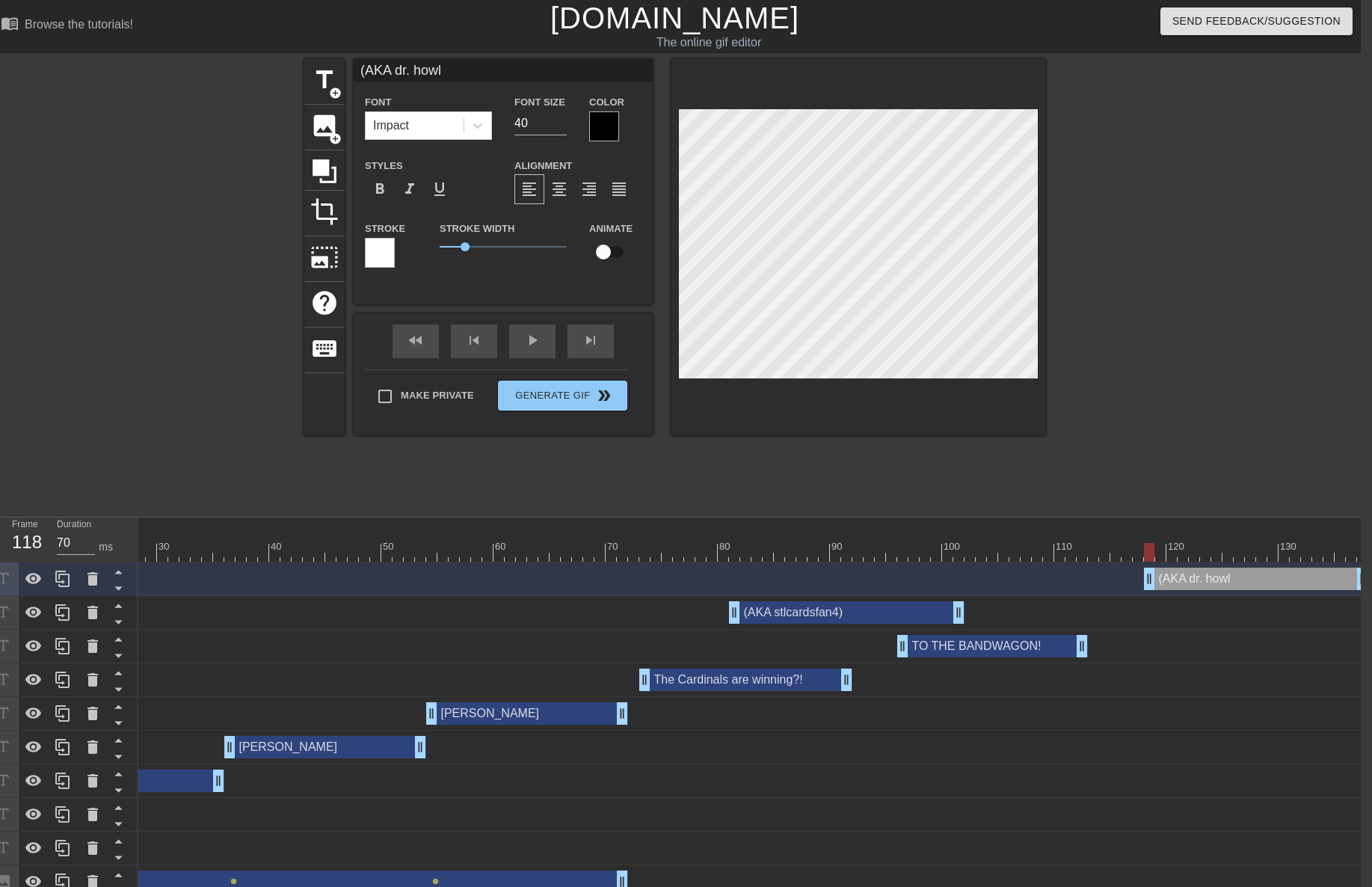
scroll to position [2, 5]
drag, startPoint x: 874, startPoint y: 457, endPoint x: 875, endPoint y: 425, distance: 32.0
click at [873, 456] on div "title add_circle image add_circle crop photo_size_select_large help keyboard (A…" at bounding box center [675, 283] width 741 height 448
click at [609, 134] on div at bounding box center [604, 126] width 30 height 30
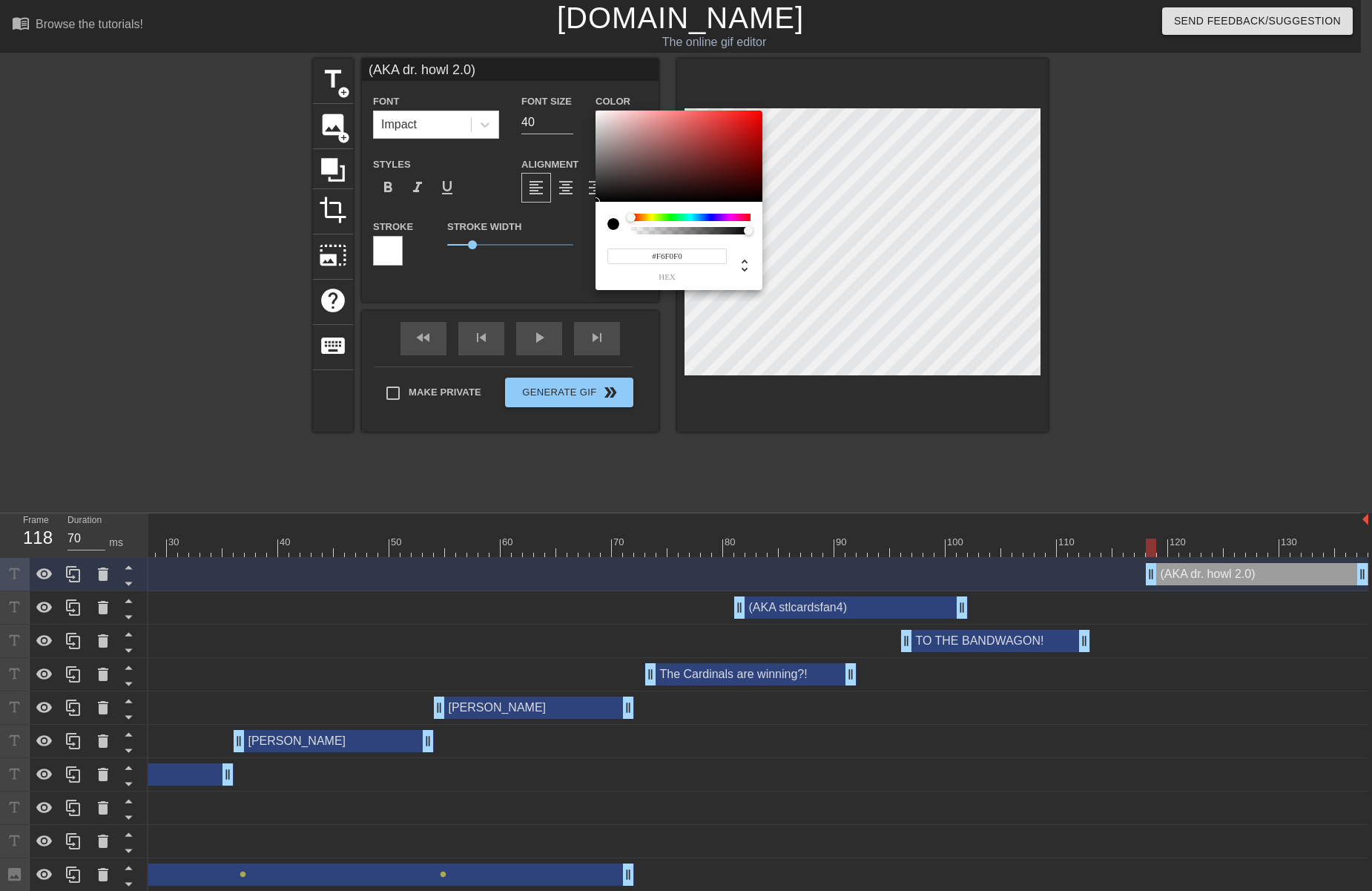
click at [599, 113] on div at bounding box center [678, 156] width 167 height 92
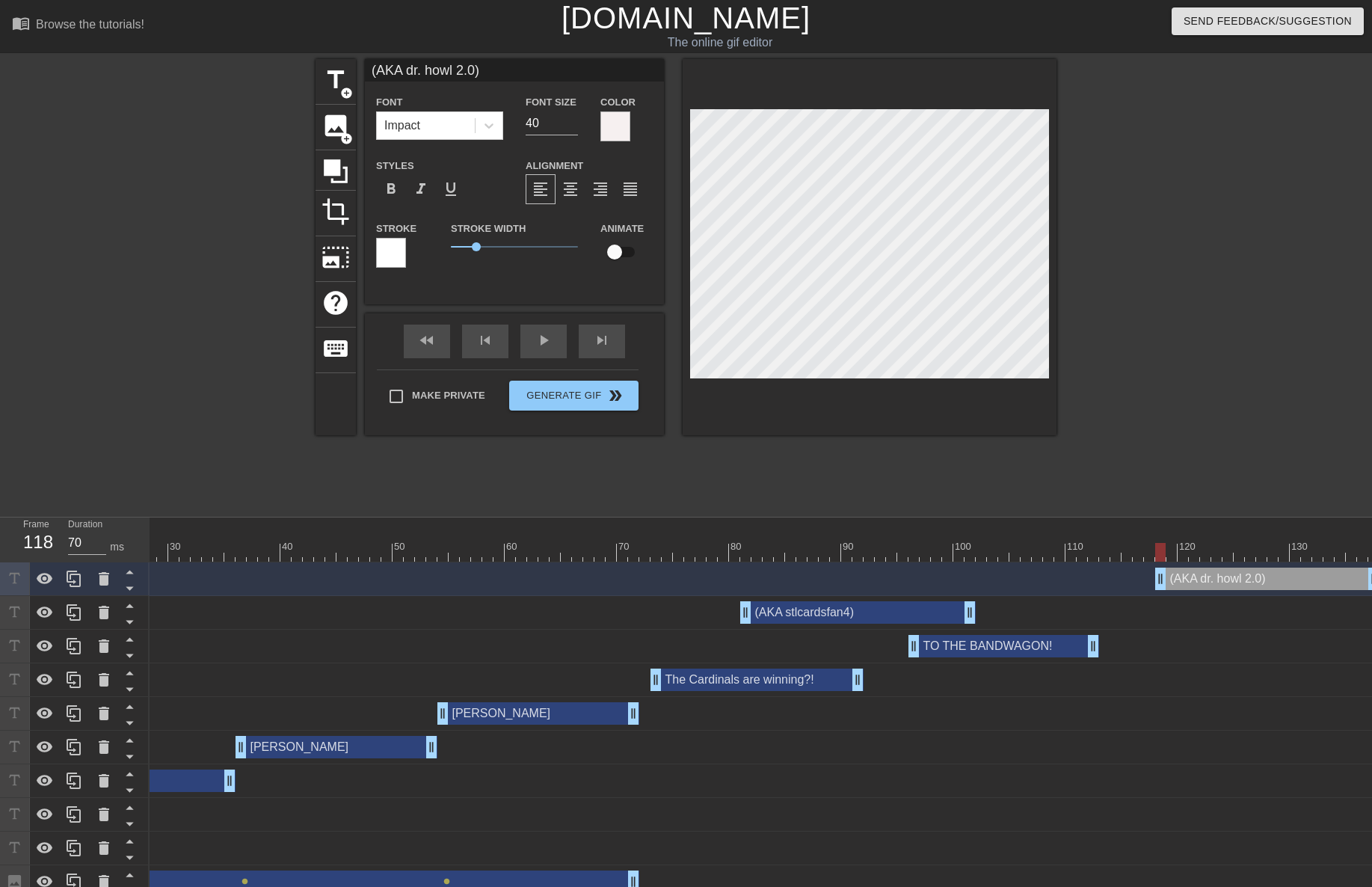
drag, startPoint x: 523, startPoint y: 127, endPoint x: 508, endPoint y: 126, distance: 15.0
click at [508, 127] on div "Font Impact Font Size 40 Color" at bounding box center [514, 117] width 299 height 48
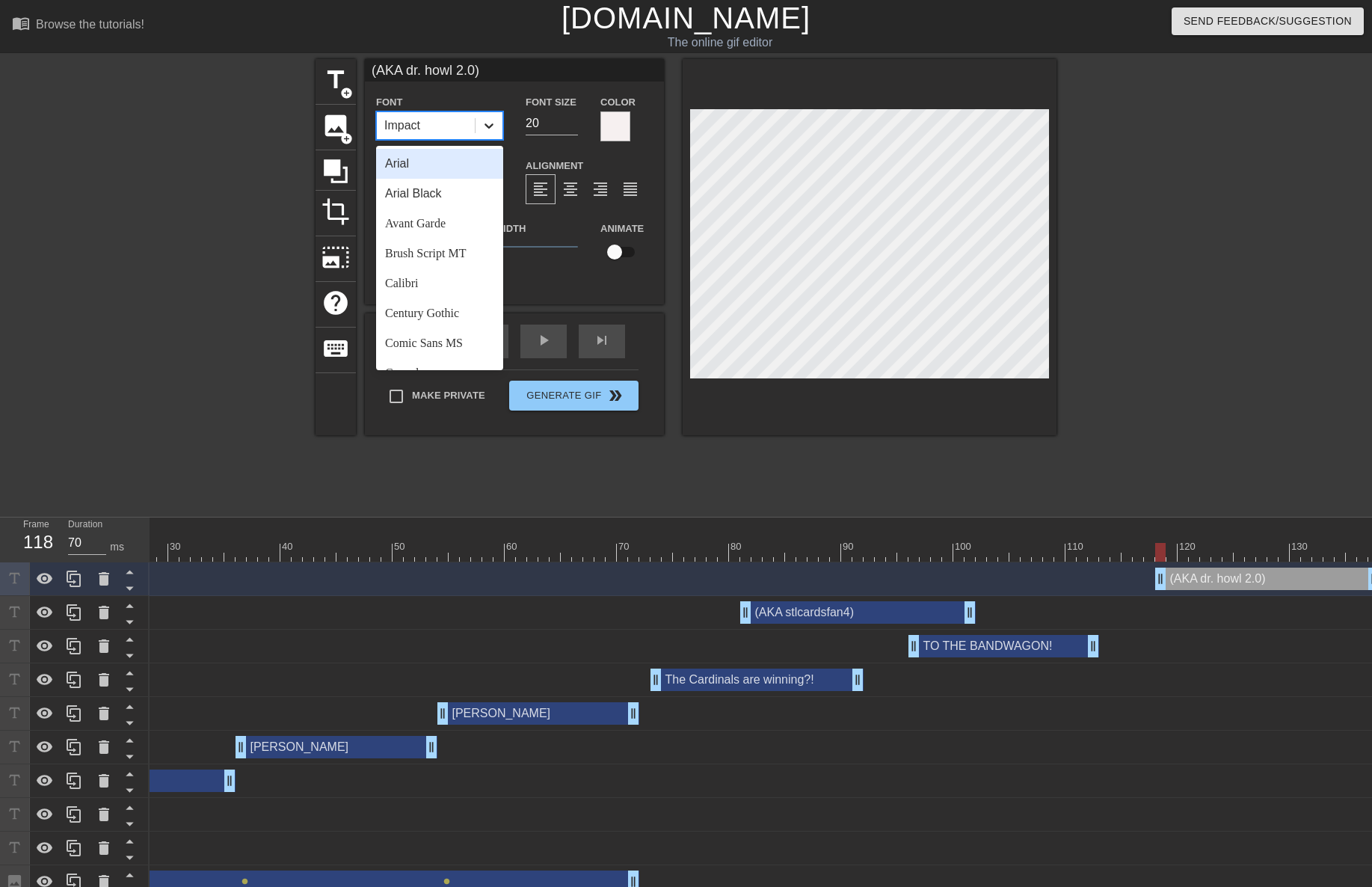
click at [488, 131] on icon at bounding box center [489, 126] width 15 height 15
drag, startPoint x: 448, startPoint y: 333, endPoint x: 445, endPoint y: 323, distance: 10.4
click at [448, 334] on div "Comic Sans MS" at bounding box center [439, 343] width 127 height 30
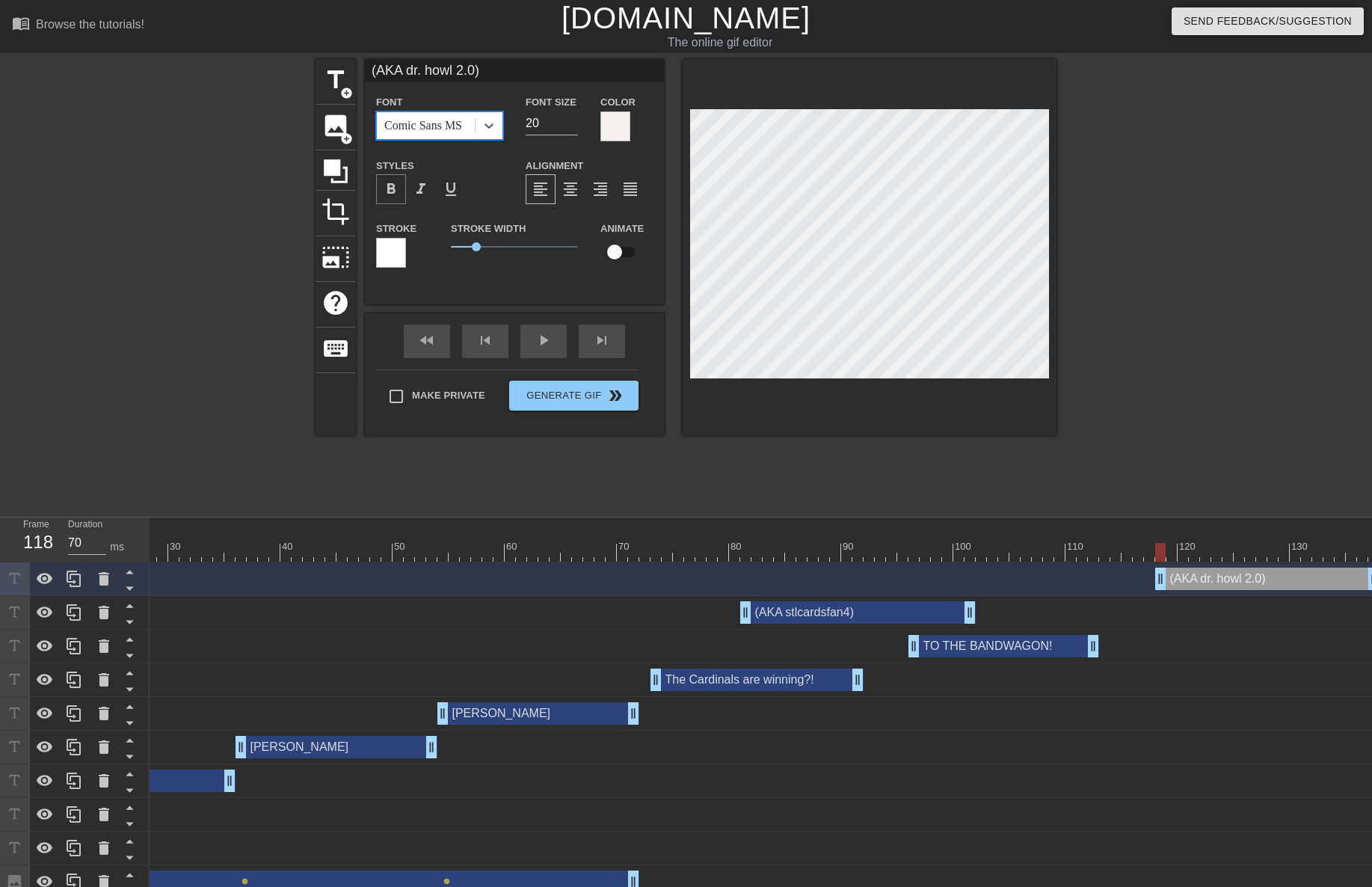
click at [397, 189] on span "format_bold" at bounding box center [391, 189] width 18 height 18
click at [397, 259] on div at bounding box center [391, 253] width 30 height 30
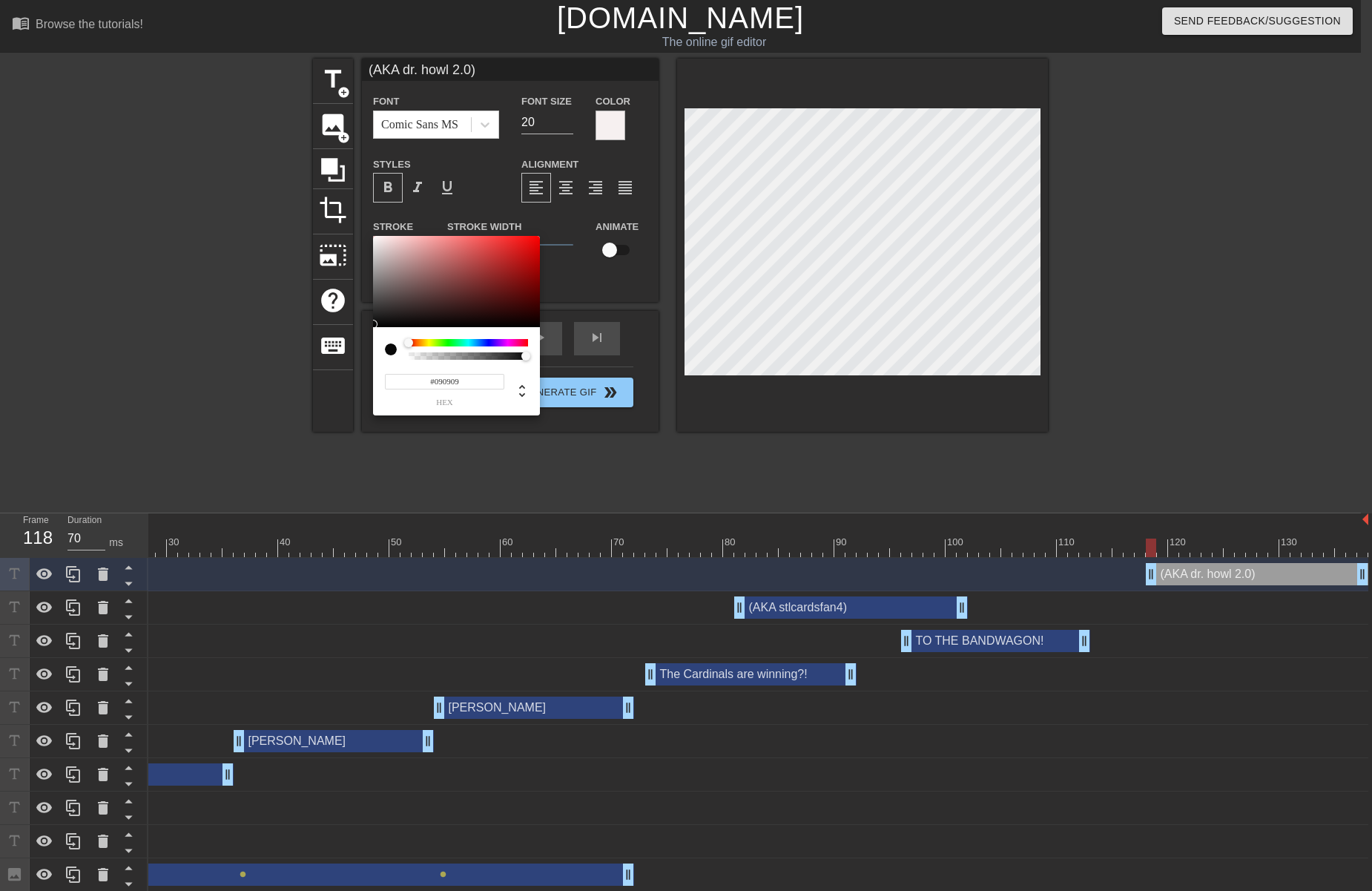
click at [375, 324] on div at bounding box center [456, 282] width 167 height 92
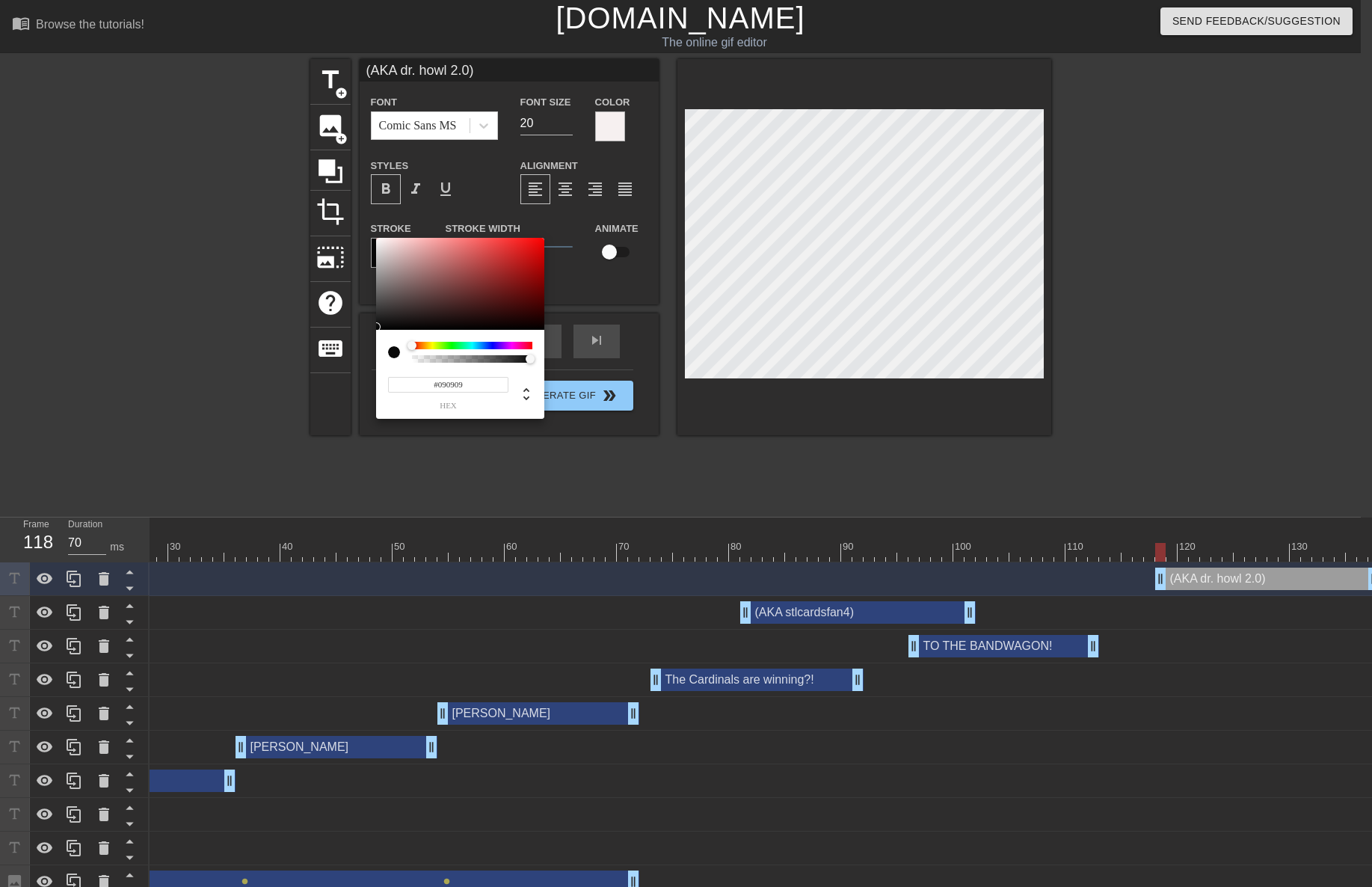
drag, startPoint x: 704, startPoint y: 412, endPoint x: 713, endPoint y: 402, distance: 13.5
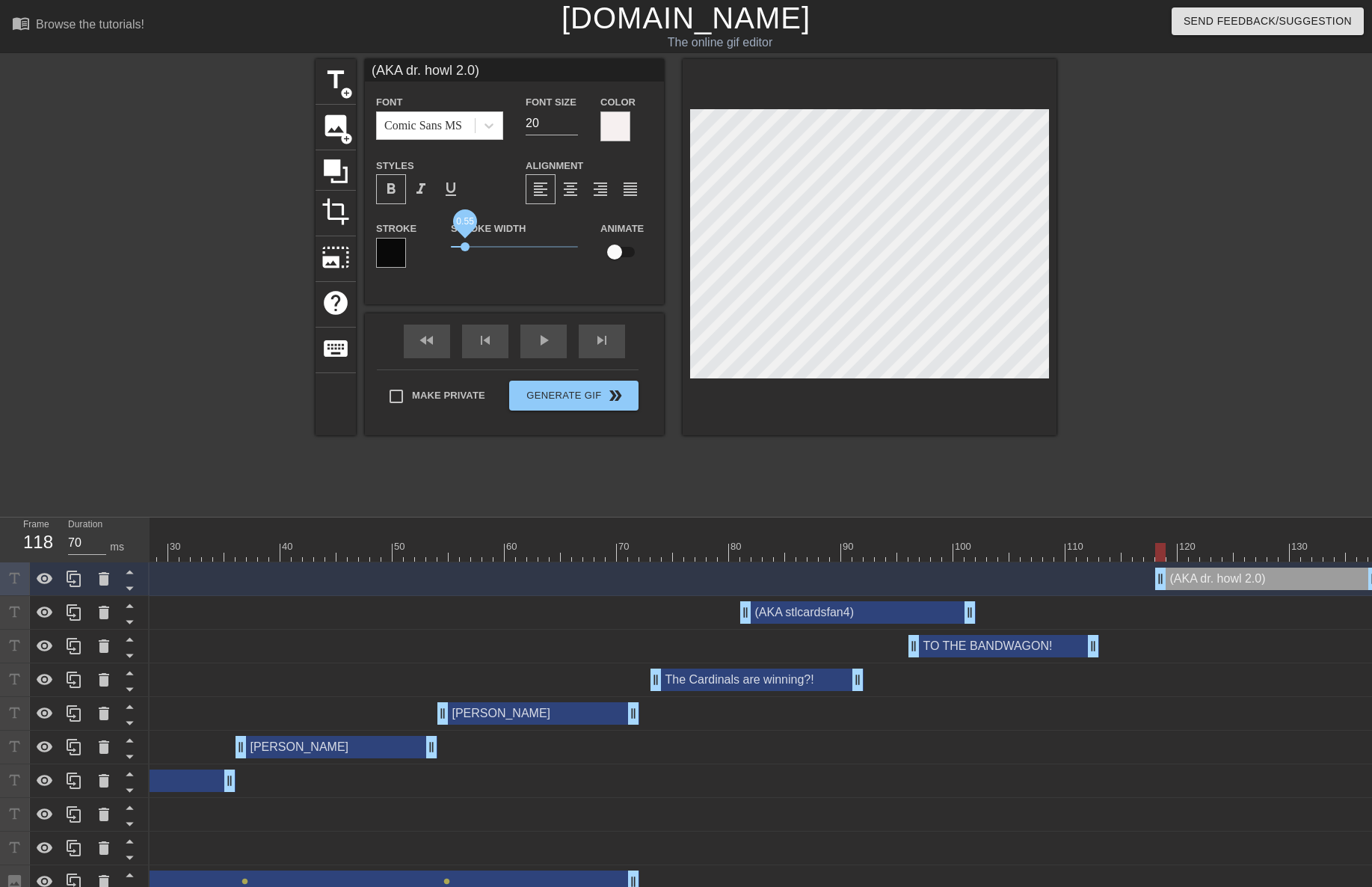
drag, startPoint x: 474, startPoint y: 247, endPoint x: 465, endPoint y: 249, distance: 9.2
click at [465, 249] on span "0.55" at bounding box center [465, 246] width 9 height 9
drag, startPoint x: 766, startPoint y: 400, endPoint x: 788, endPoint y: 388, distance: 25.1
click at [766, 399] on div at bounding box center [869, 247] width 374 height 376
click at [573, 120] on input "21" at bounding box center [552, 123] width 53 height 24
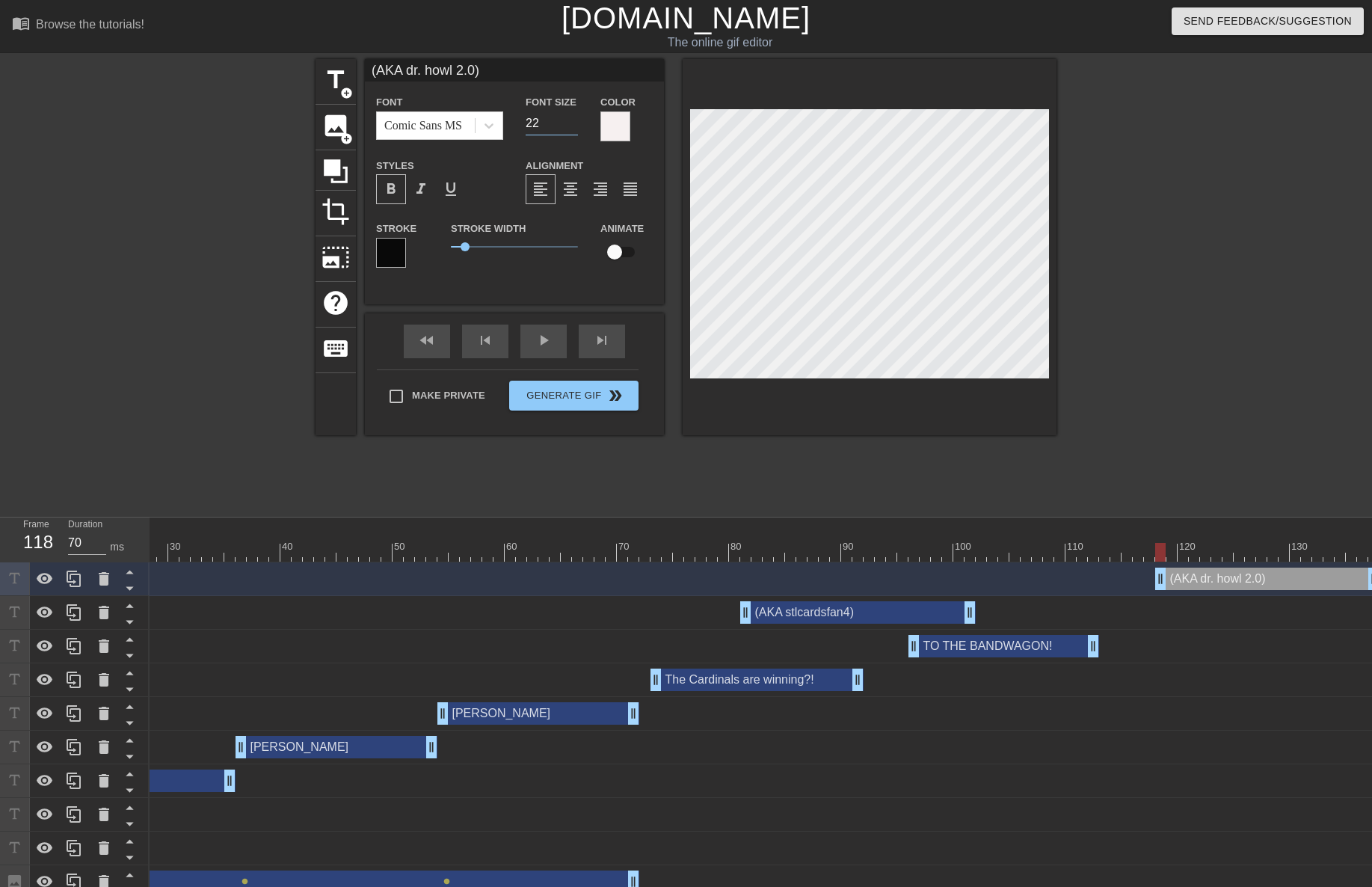
click at [573, 120] on input "22" at bounding box center [552, 123] width 53 height 24
click at [796, 398] on div at bounding box center [869, 247] width 374 height 376
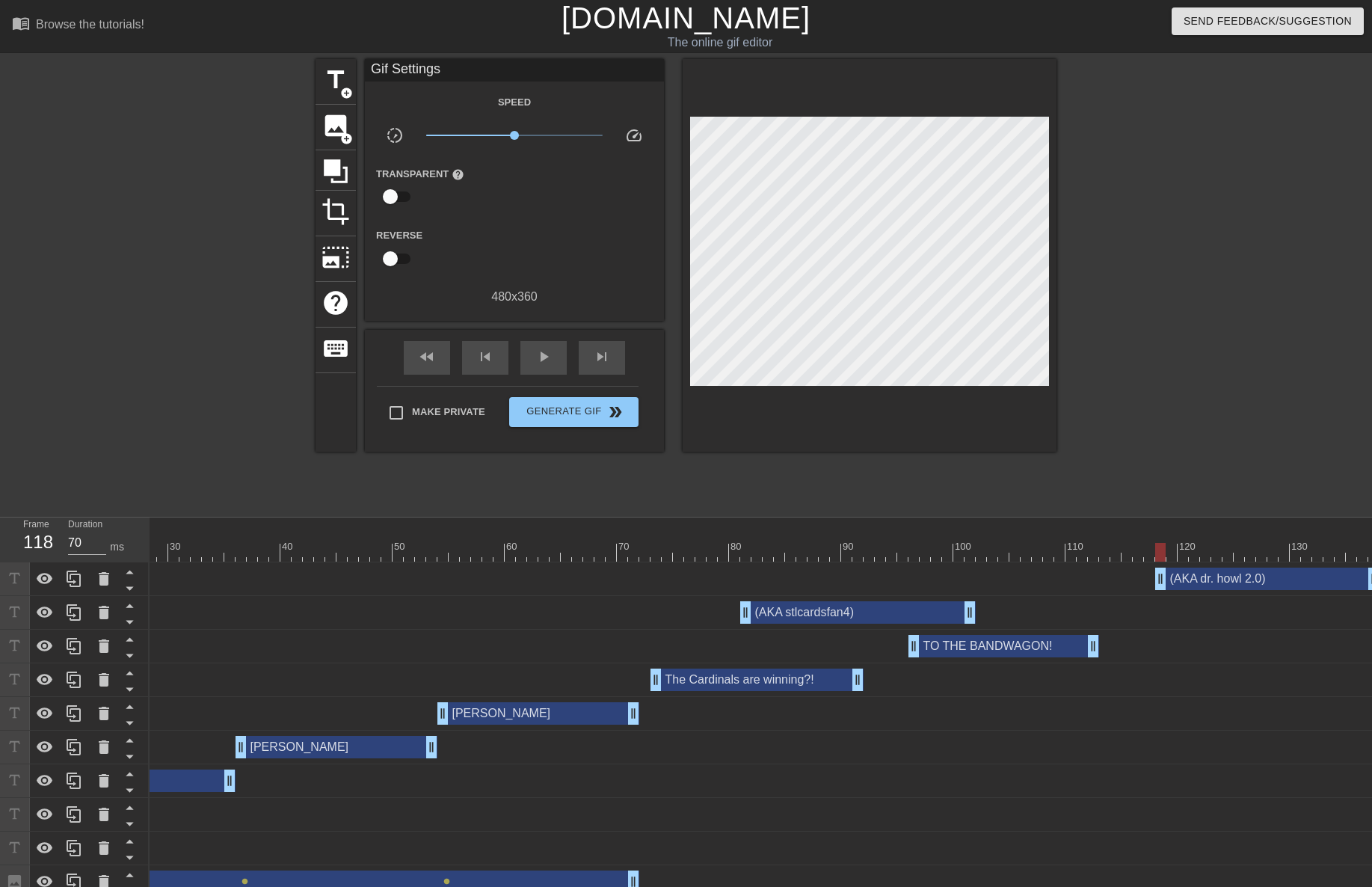
drag, startPoint x: 1335, startPoint y: 885, endPoint x: 1361, endPoint y: 885, distance: 26.0
click at [1361, 886] on html "menu_book Browse the tutorials! [DOMAIN_NAME] The online gif editor Send Feedba…" at bounding box center [686, 500] width 1372 height 1000
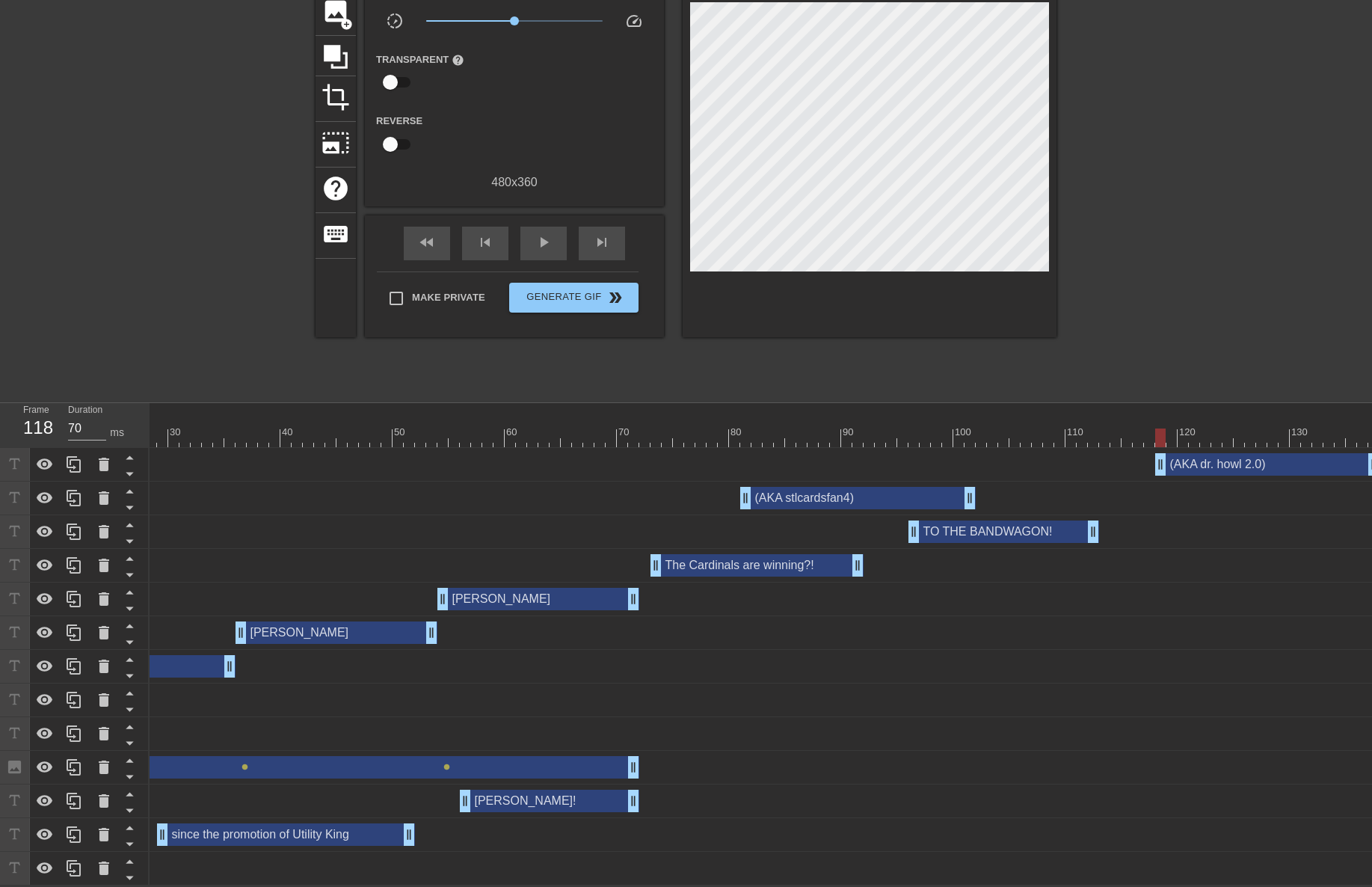
scroll to position [124, 11]
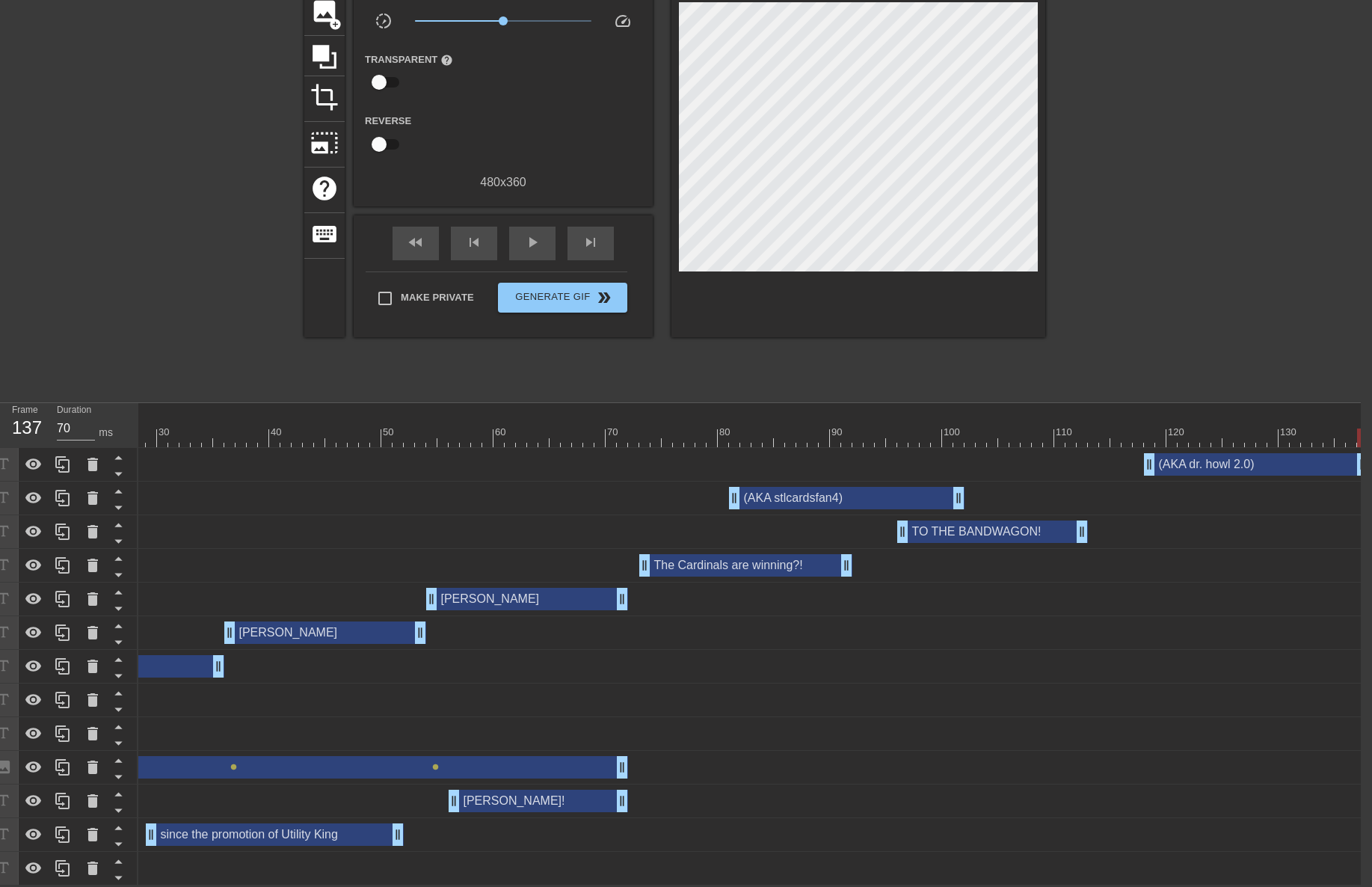
drag, startPoint x: 1362, startPoint y: 448, endPoint x: 1399, endPoint y: 460, distance: 38.9
click at [1361, 460] on html "menu_book Browse the tutorials! [DOMAIN_NAME] The online gif editor Send Feedba…" at bounding box center [674, 386] width 1372 height 1000
click at [613, 425] on div "70" at bounding box center [613, 432] width 13 height 15
click at [540, 256] on div "fast_rewind skip_previous play_arrow skip_next" at bounding box center [502, 243] width 244 height 56
click at [538, 236] on span "play_arrow" at bounding box center [532, 242] width 18 height 18
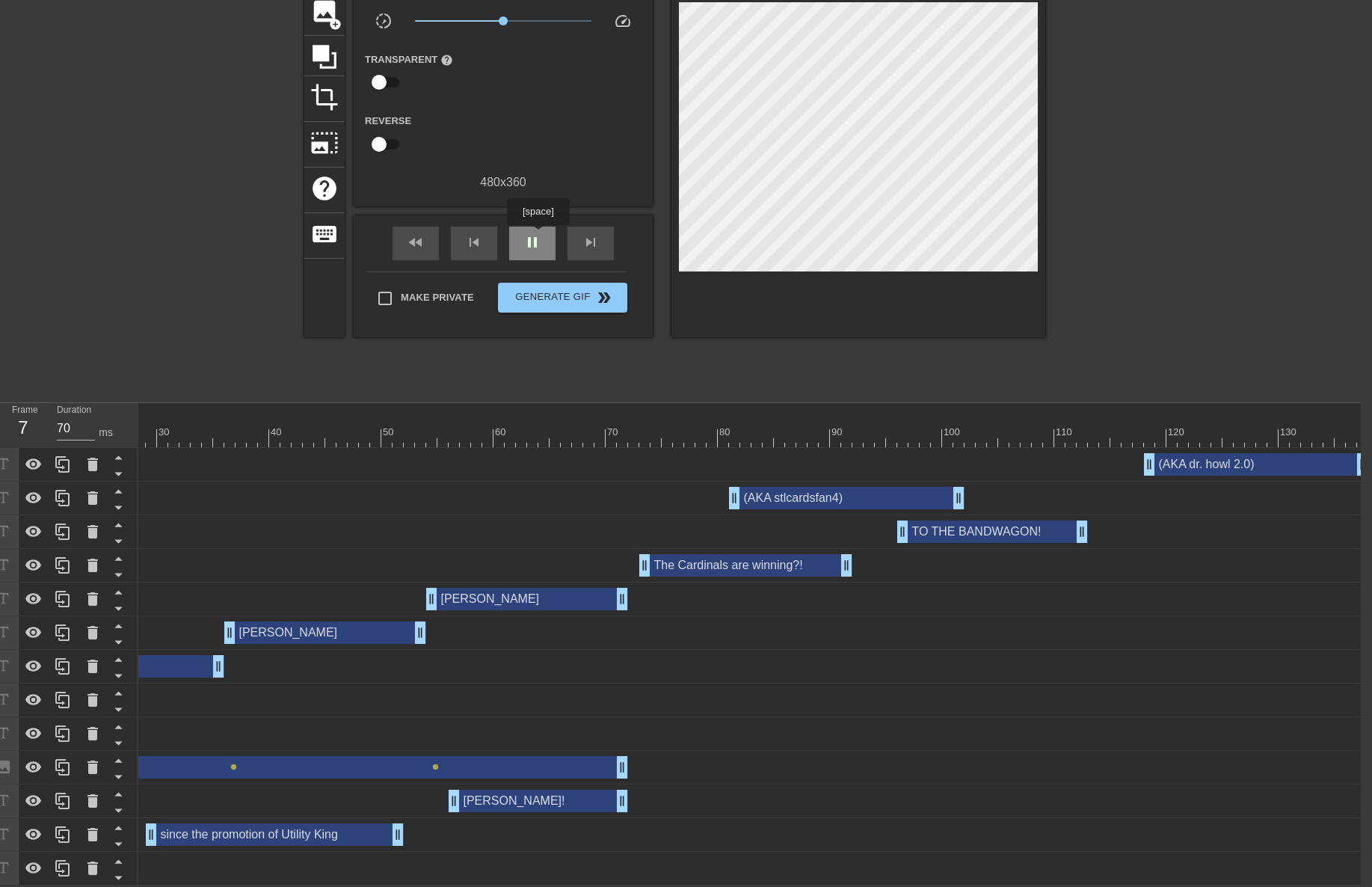
click at [538, 236] on span "pause" at bounding box center [532, 242] width 18 height 18
click at [1126, 418] on div at bounding box center [1127, 427] width 11 height 19
click at [531, 240] on span "play_arrow" at bounding box center [532, 242] width 18 height 18
drag, startPoint x: 531, startPoint y: 240, endPoint x: 593, endPoint y: 245, distance: 62.2
click at [532, 240] on span "pause" at bounding box center [532, 242] width 18 height 18
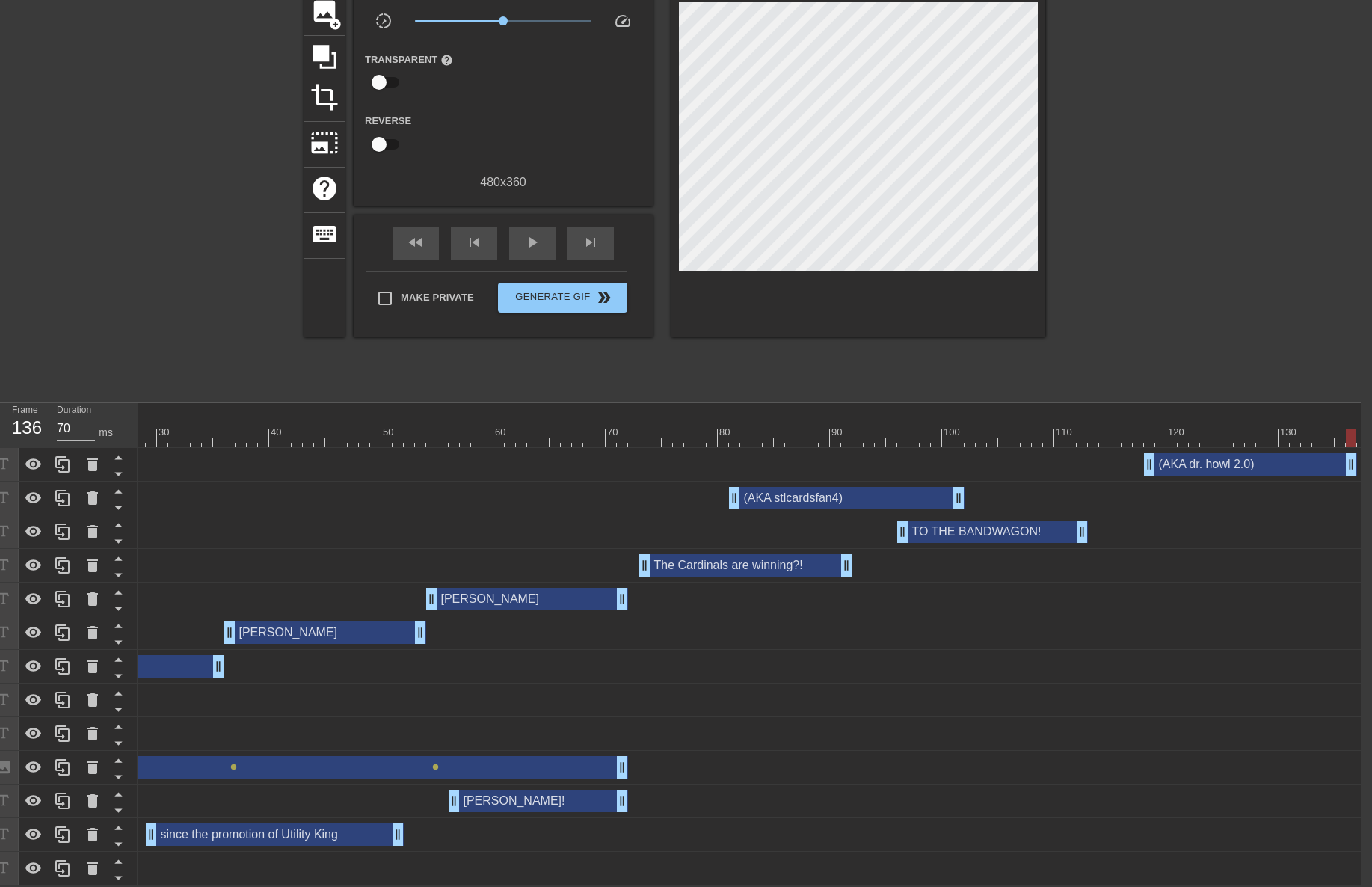
drag, startPoint x: 1361, startPoint y: 463, endPoint x: 1350, endPoint y: 462, distance: 11.0
click at [1136, 418] on div at bounding box center [1139, 427] width 11 height 19
click at [546, 236] on div "play_arrow" at bounding box center [532, 243] width 46 height 34
drag, startPoint x: 1351, startPoint y: 458, endPoint x: 1339, endPoint y: 457, distance: 12.0
click at [1141, 429] on div at bounding box center [599, 438] width 1536 height 19
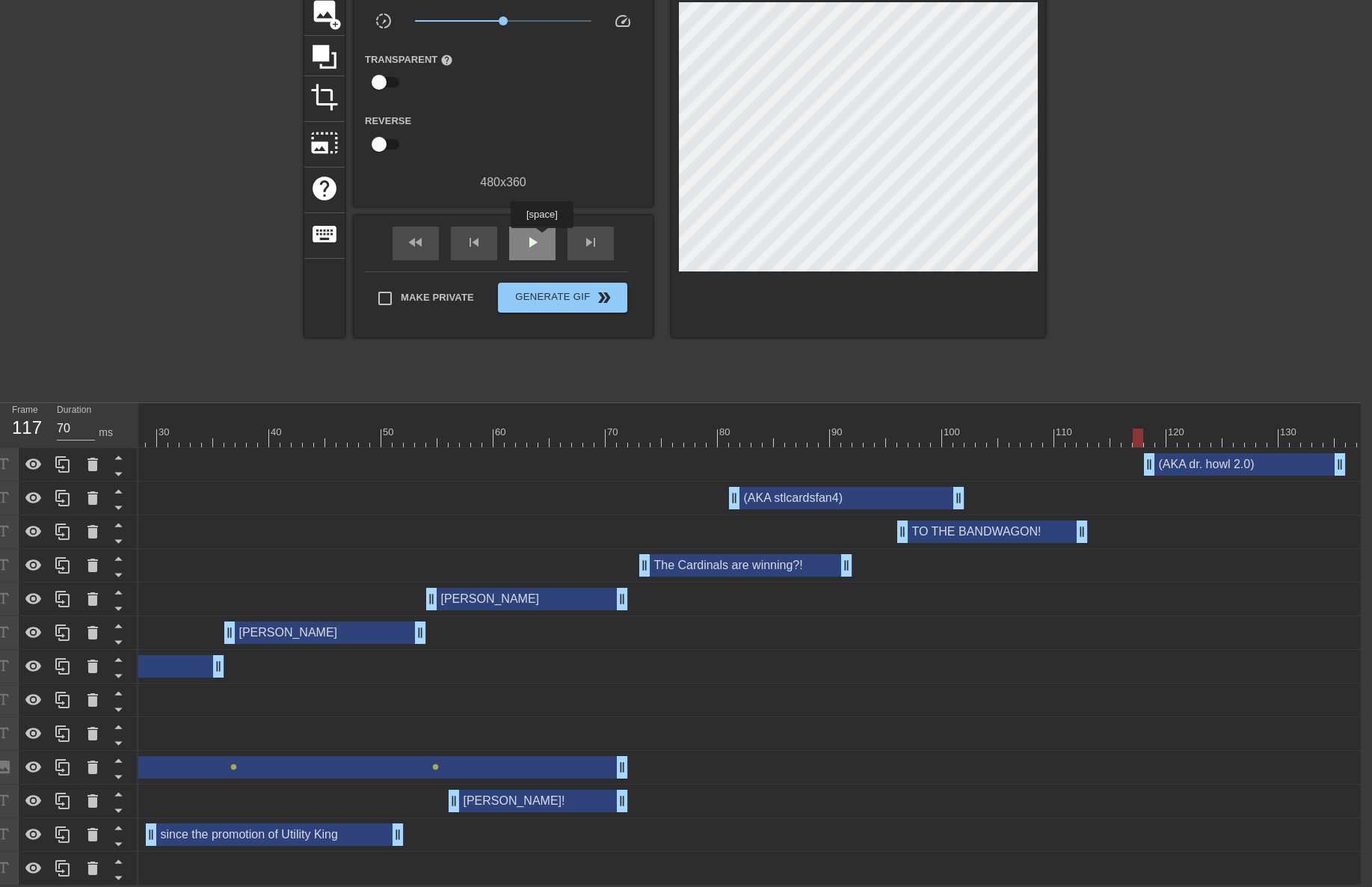
click at [541, 239] on div "play_arrow" at bounding box center [532, 243] width 46 height 34
click at [540, 238] on span "pause" at bounding box center [532, 242] width 18 height 18
drag, startPoint x: 1337, startPoint y: 457, endPoint x: 1264, endPoint y: 440, distance: 75.0
click at [1130, 429] on div at bounding box center [599, 438] width 1536 height 19
click at [539, 233] on span "play_arrow" at bounding box center [532, 242] width 18 height 18
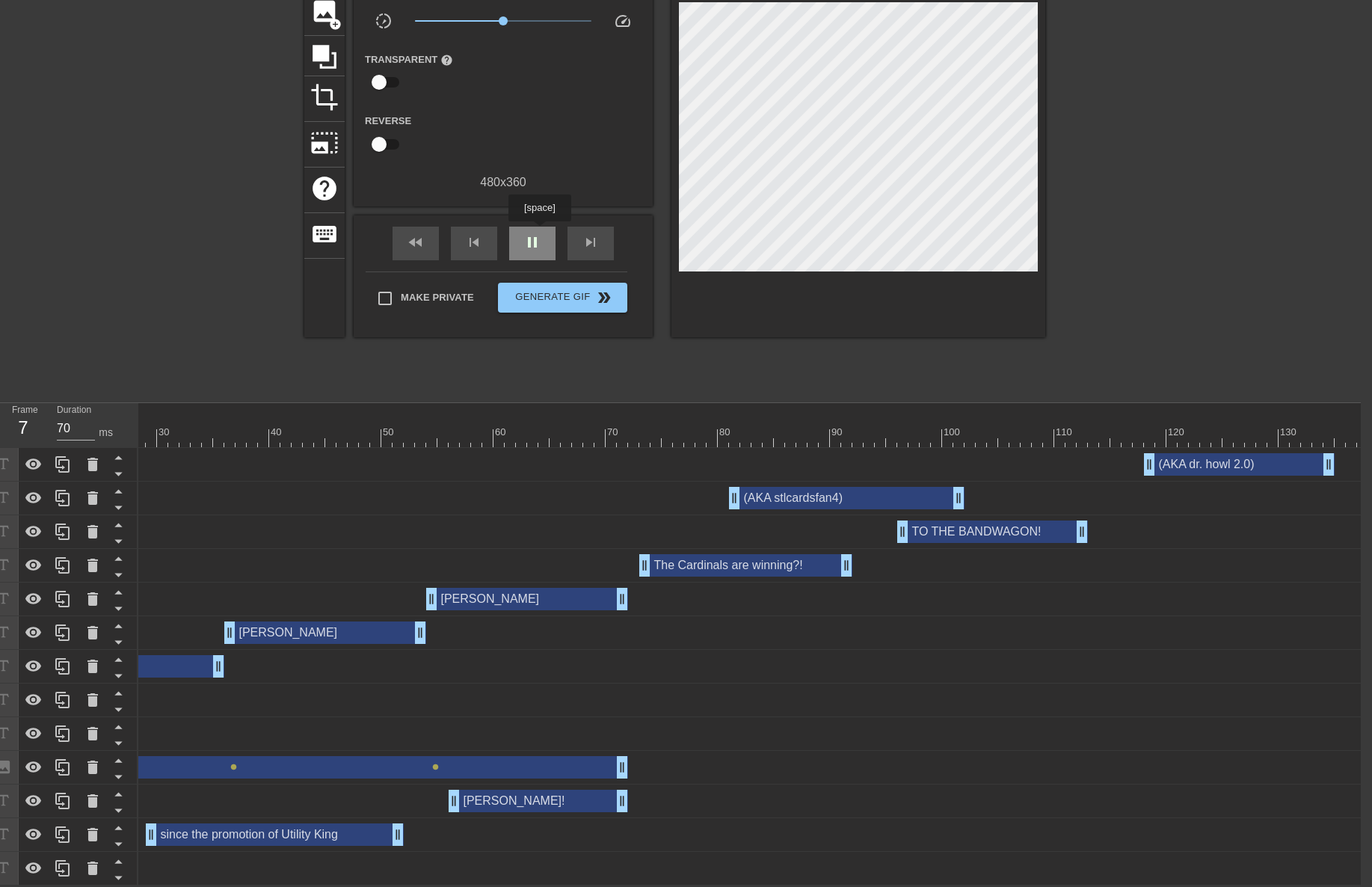
click at [539, 233] on span "pause" at bounding box center [532, 242] width 18 height 18
drag, startPoint x: 1331, startPoint y: 457, endPoint x: 1296, endPoint y: 447, distance: 36.4
click at [1099, 421] on div "10 20 30 40 50 60 70 80 90 100 110 120 130" at bounding box center [599, 425] width 1536 height 44
click at [534, 237] on span "play_arrow" at bounding box center [532, 242] width 18 height 18
click at [535, 237] on span "pause" at bounding box center [532, 242] width 18 height 18
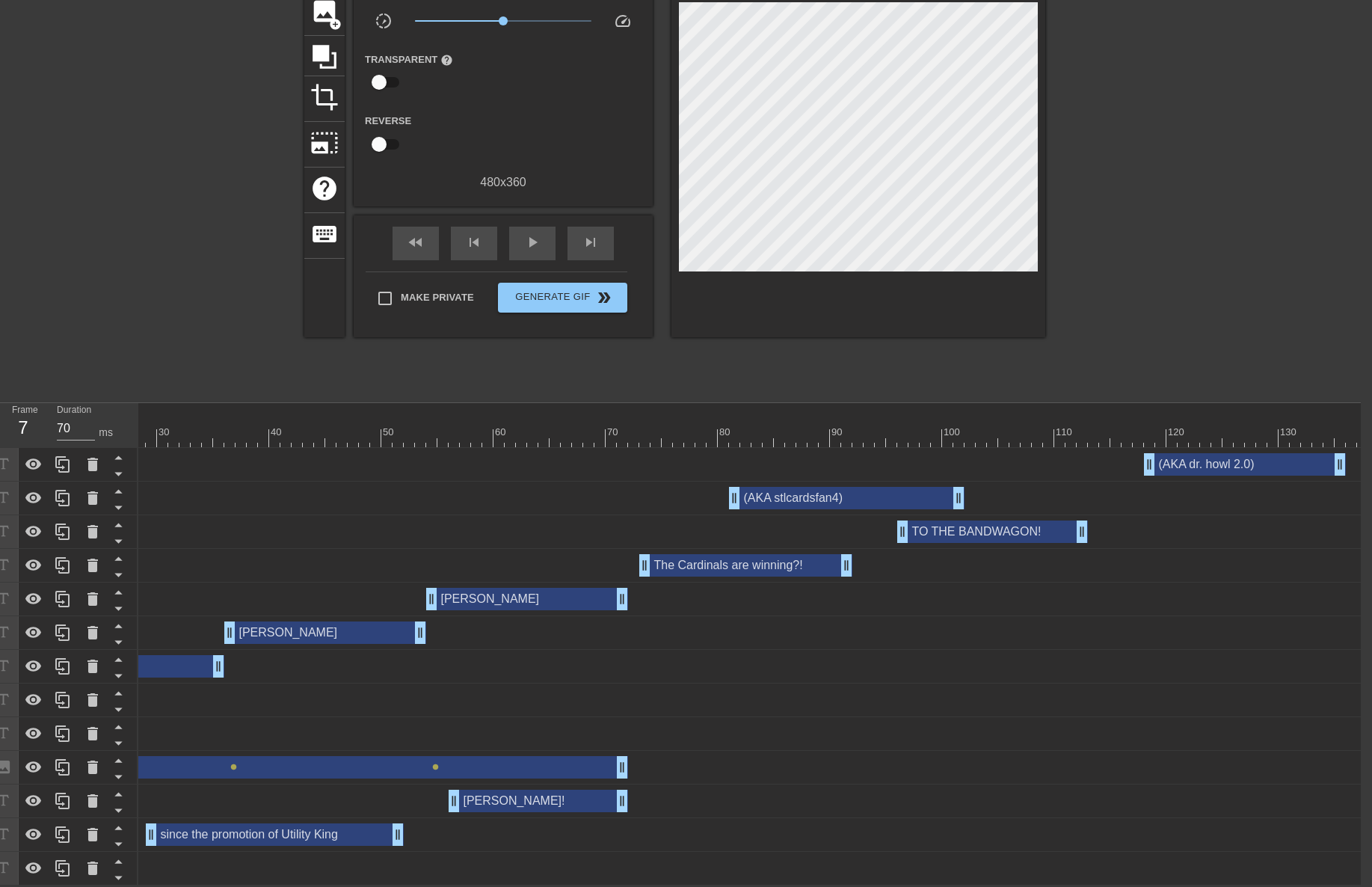
click at [816, 418] on div at bounding box center [814, 427] width 11 height 19
click at [602, 234] on div "skip_next" at bounding box center [590, 243] width 46 height 34
click at [603, 234] on div "skip_next" at bounding box center [590, 243] width 46 height 34
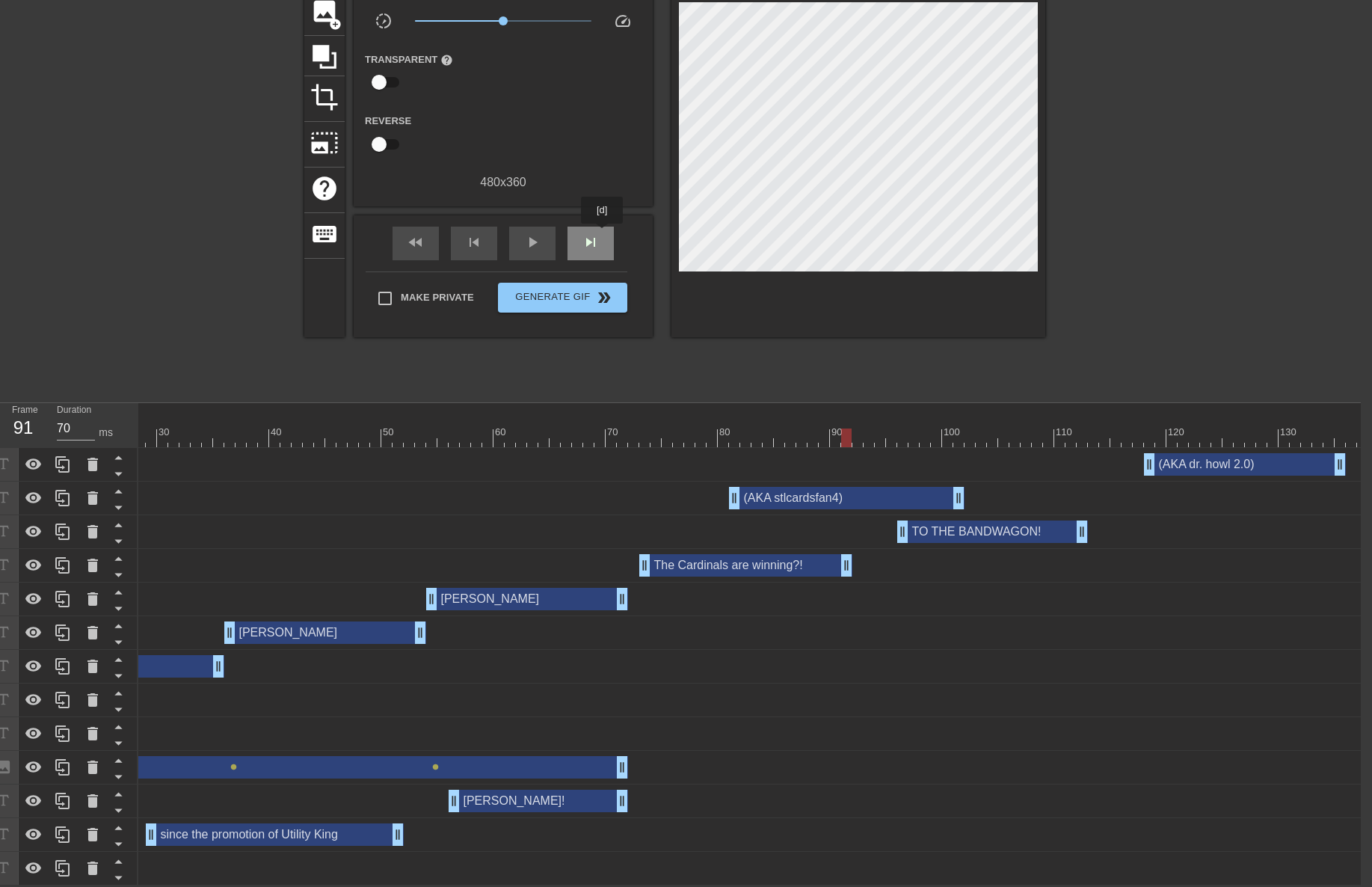
click at [603, 234] on div "skip_next" at bounding box center [590, 243] width 46 height 34
click at [603, 235] on div "skip_next" at bounding box center [590, 243] width 46 height 34
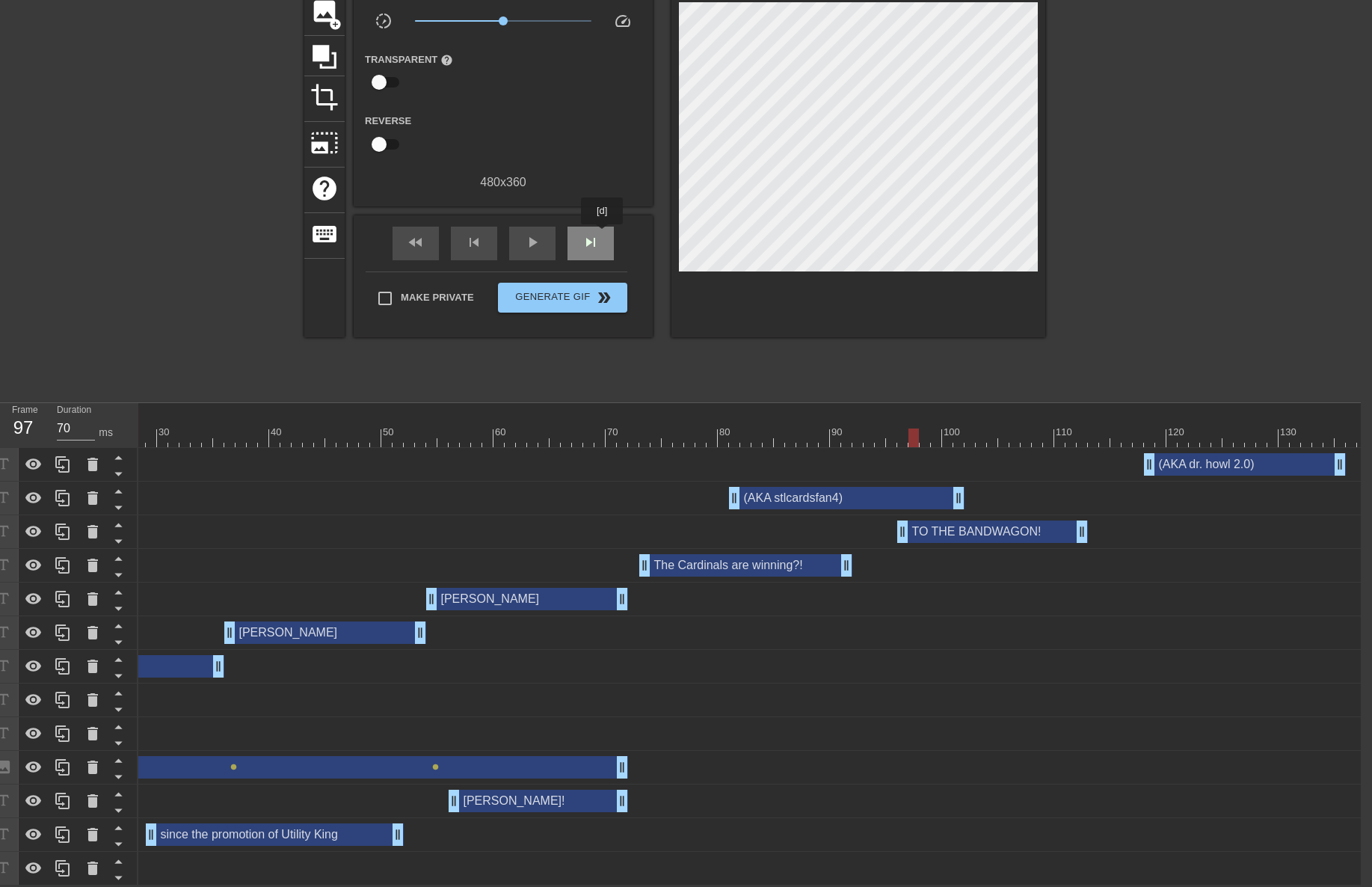
click at [603, 235] on div "skip_next" at bounding box center [590, 243] width 46 height 34
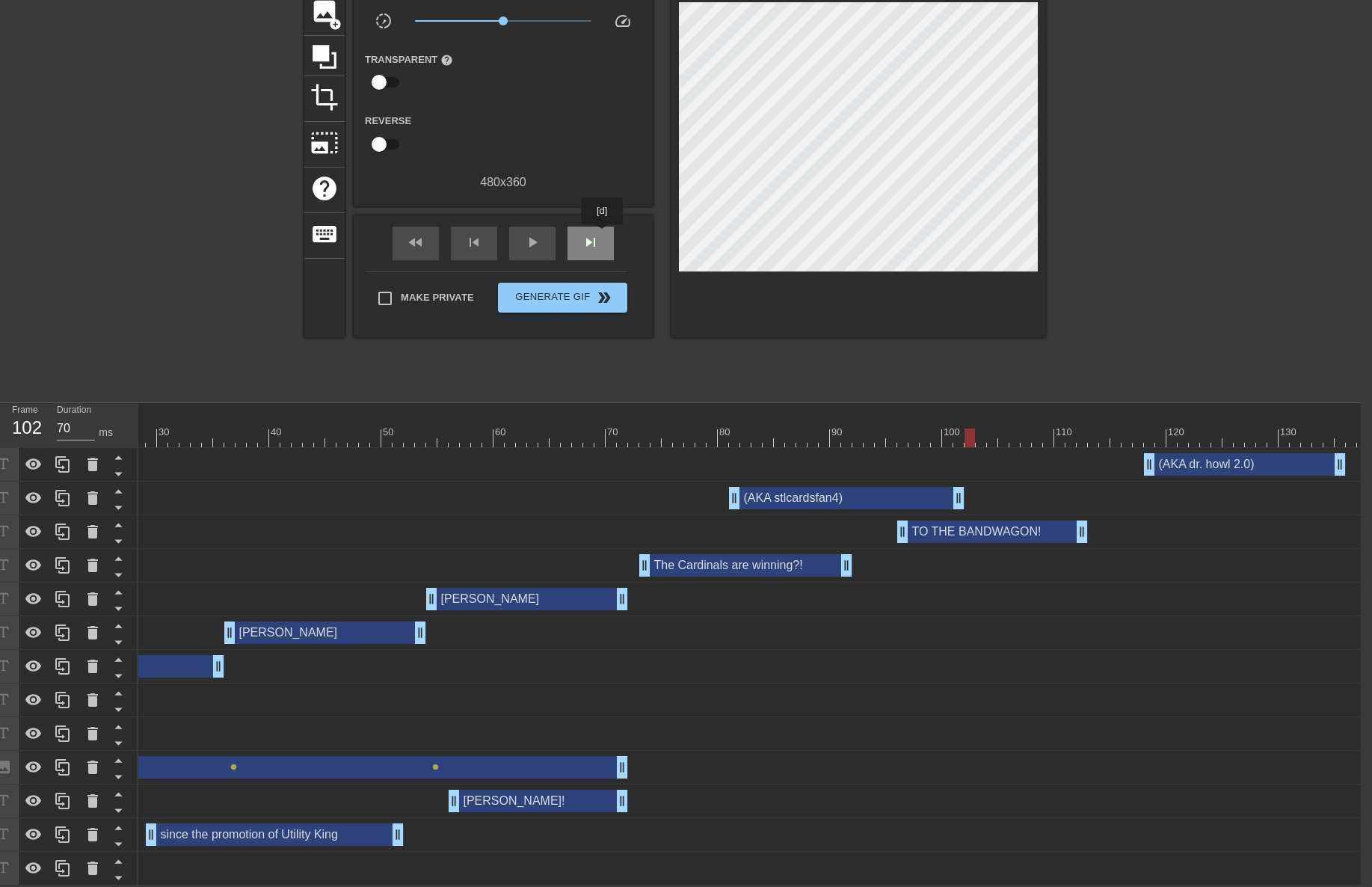
click at [603, 235] on div "skip_next" at bounding box center [590, 243] width 46 height 34
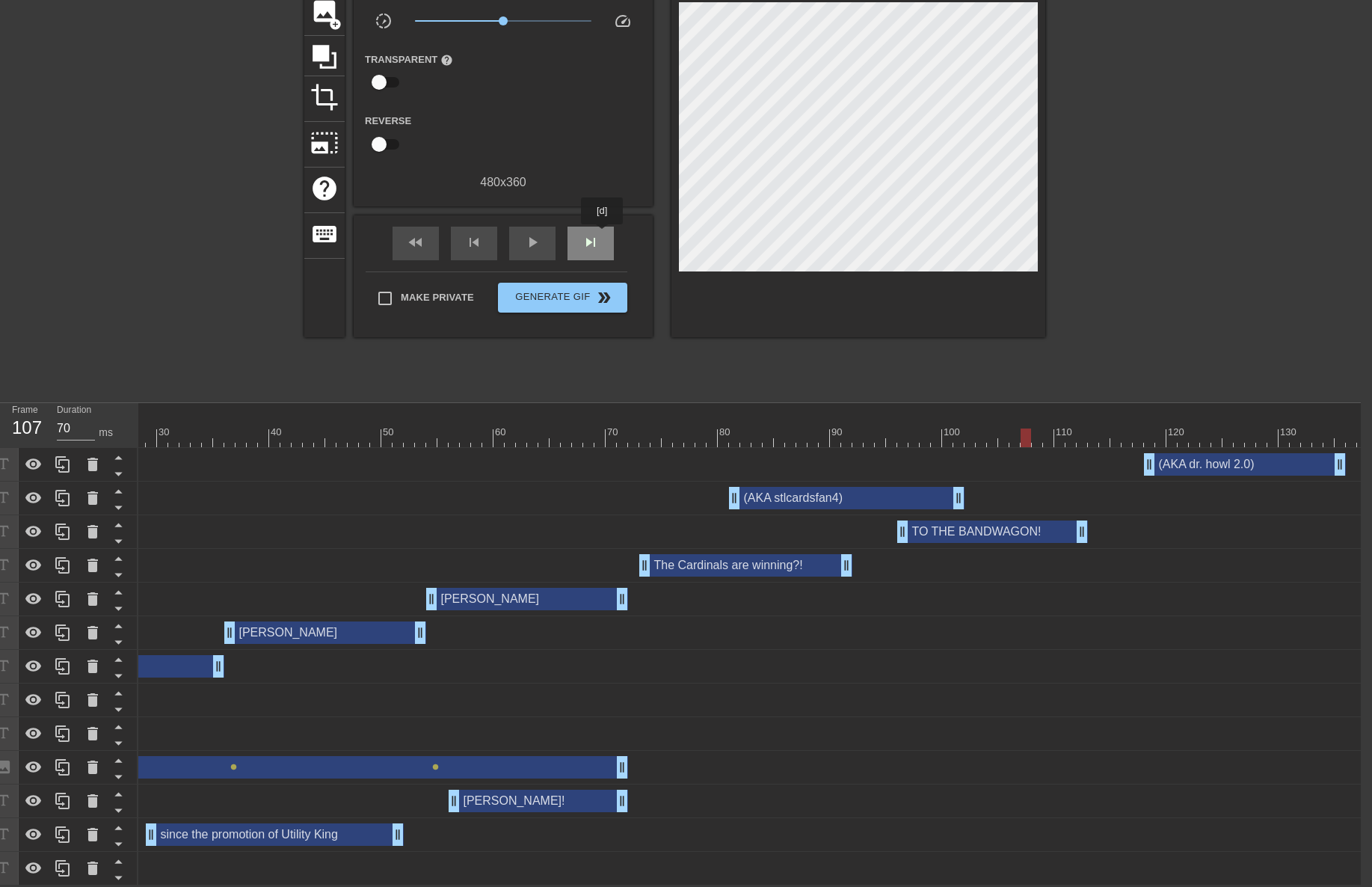
click at [603, 235] on div "skip_next" at bounding box center [590, 243] width 46 height 34
click at [603, 235] on div "skip_next" at bounding box center [590, 243] width 46 height 34
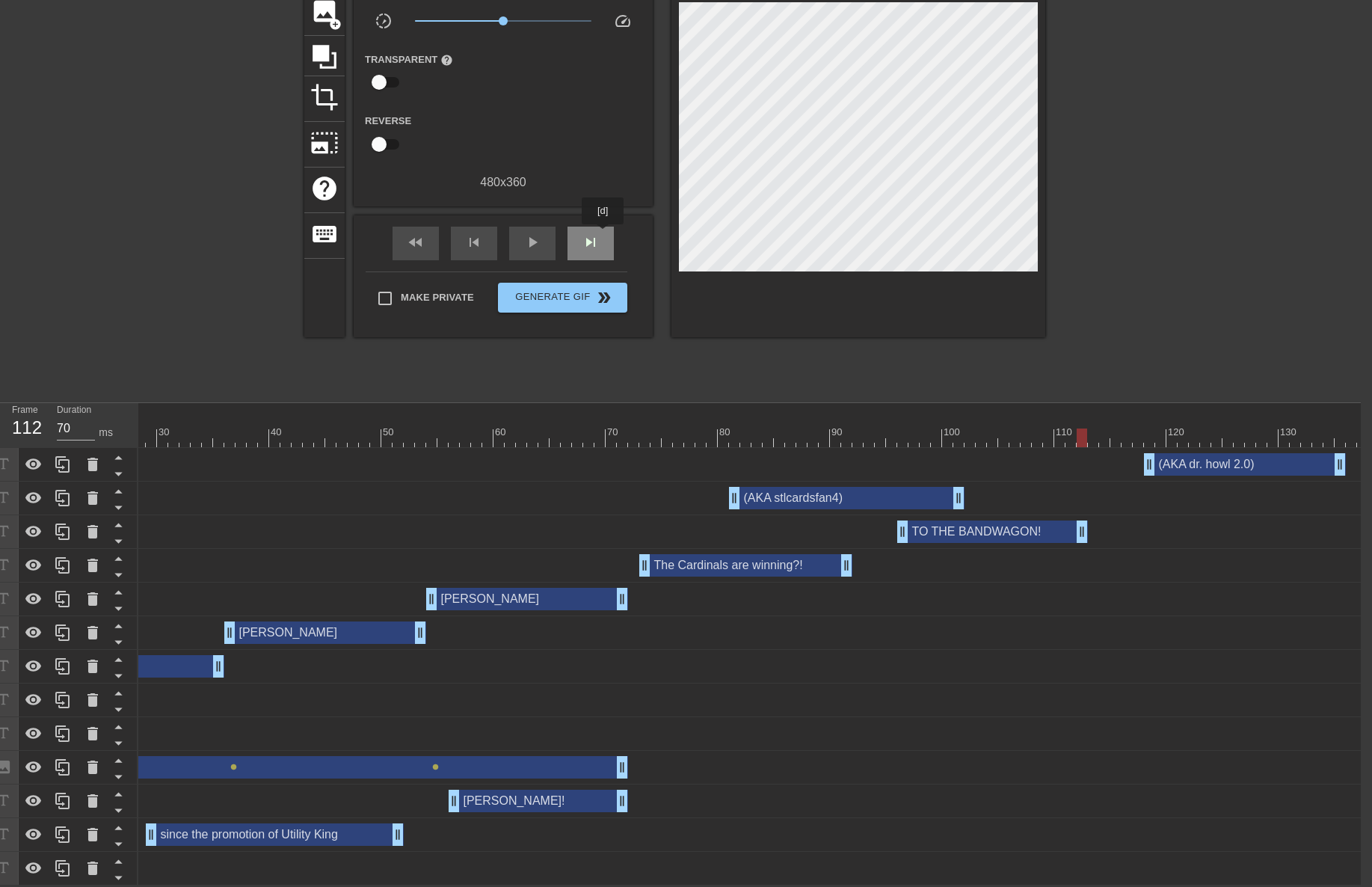
click at [603, 235] on div "skip_next" at bounding box center [590, 243] width 46 height 34
click at [604, 235] on div "skip_next" at bounding box center [590, 243] width 46 height 34
click at [665, 425] on div at bounding box center [665, 432] width 3 height 15
click at [640, 429] on div at bounding box center [599, 438] width 1536 height 19
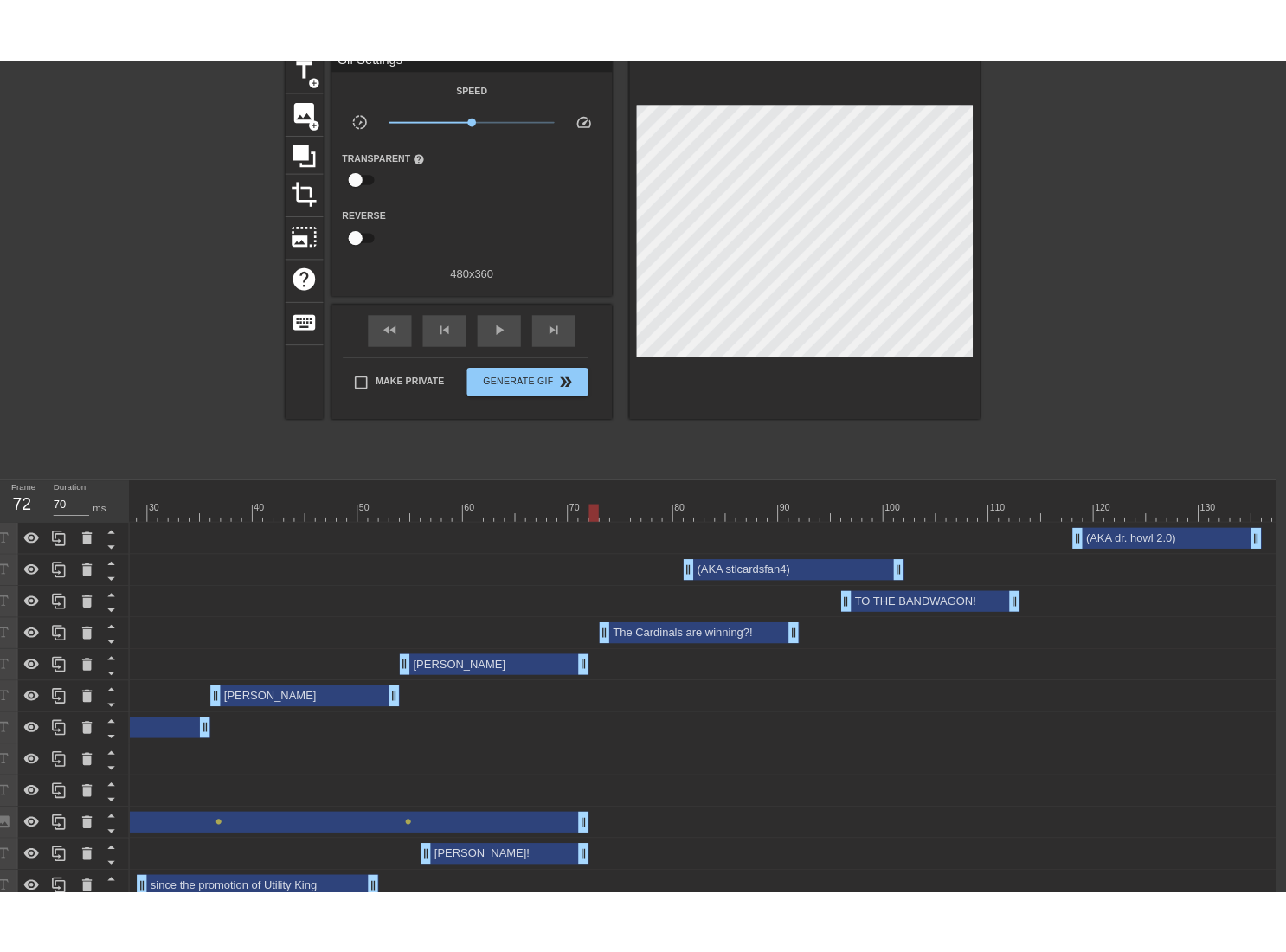
scroll to position [0, 13]
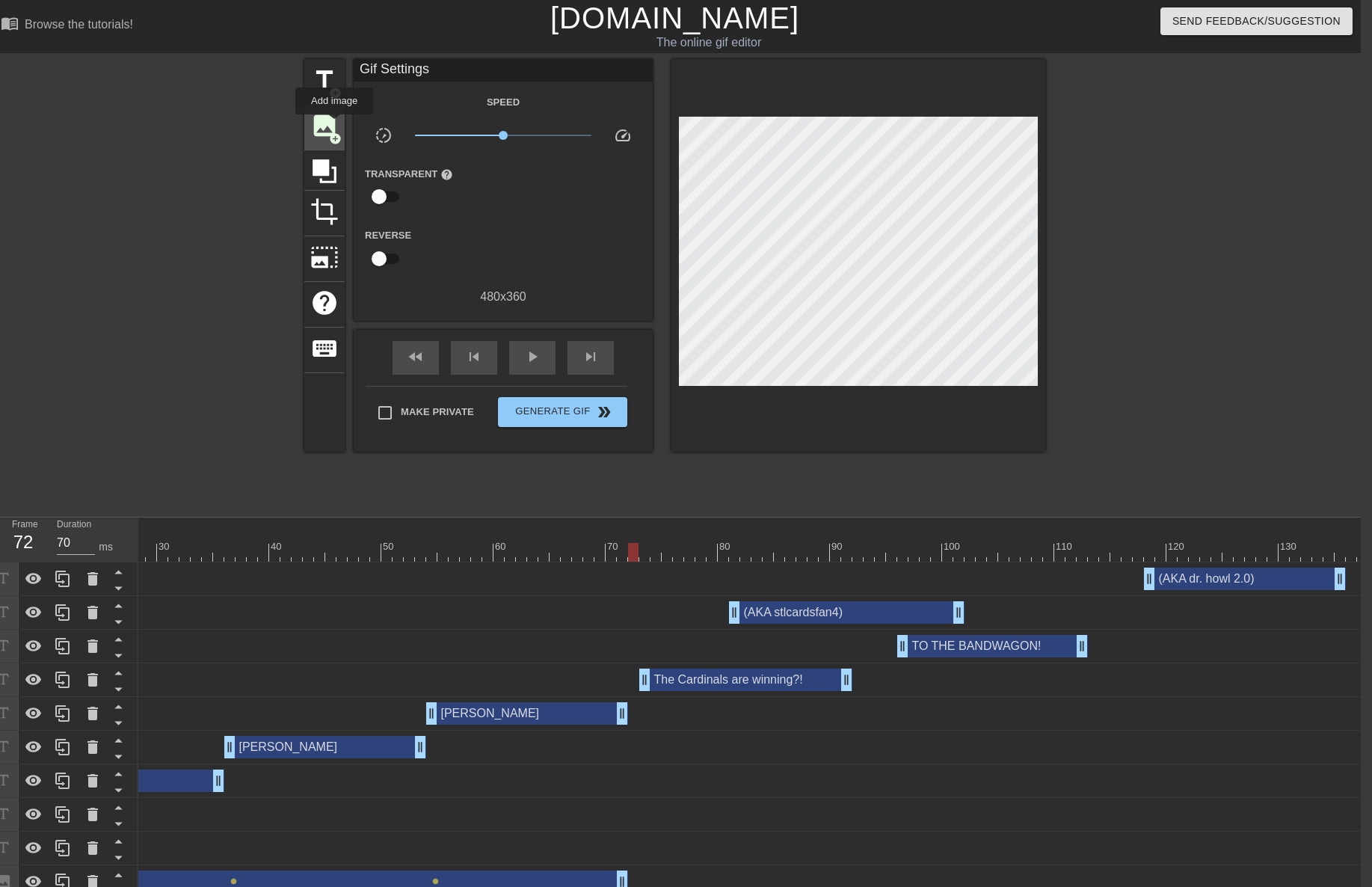
click at [328, 126] on span "image" at bounding box center [324, 126] width 29 height 29
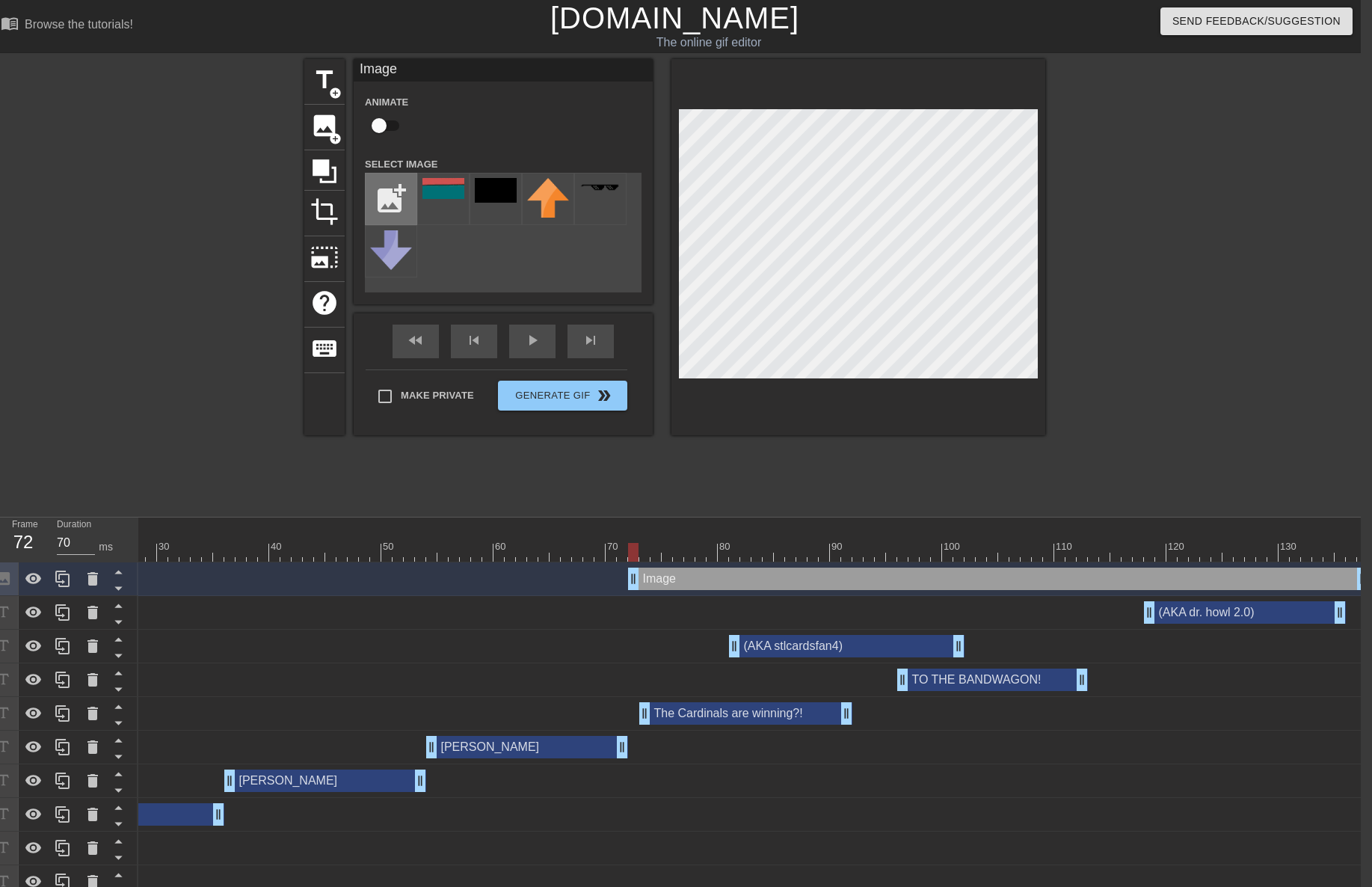
click at [397, 206] on input "file" at bounding box center [391, 199] width 51 height 51
click at [441, 204] on img at bounding box center [443, 198] width 42 height 40
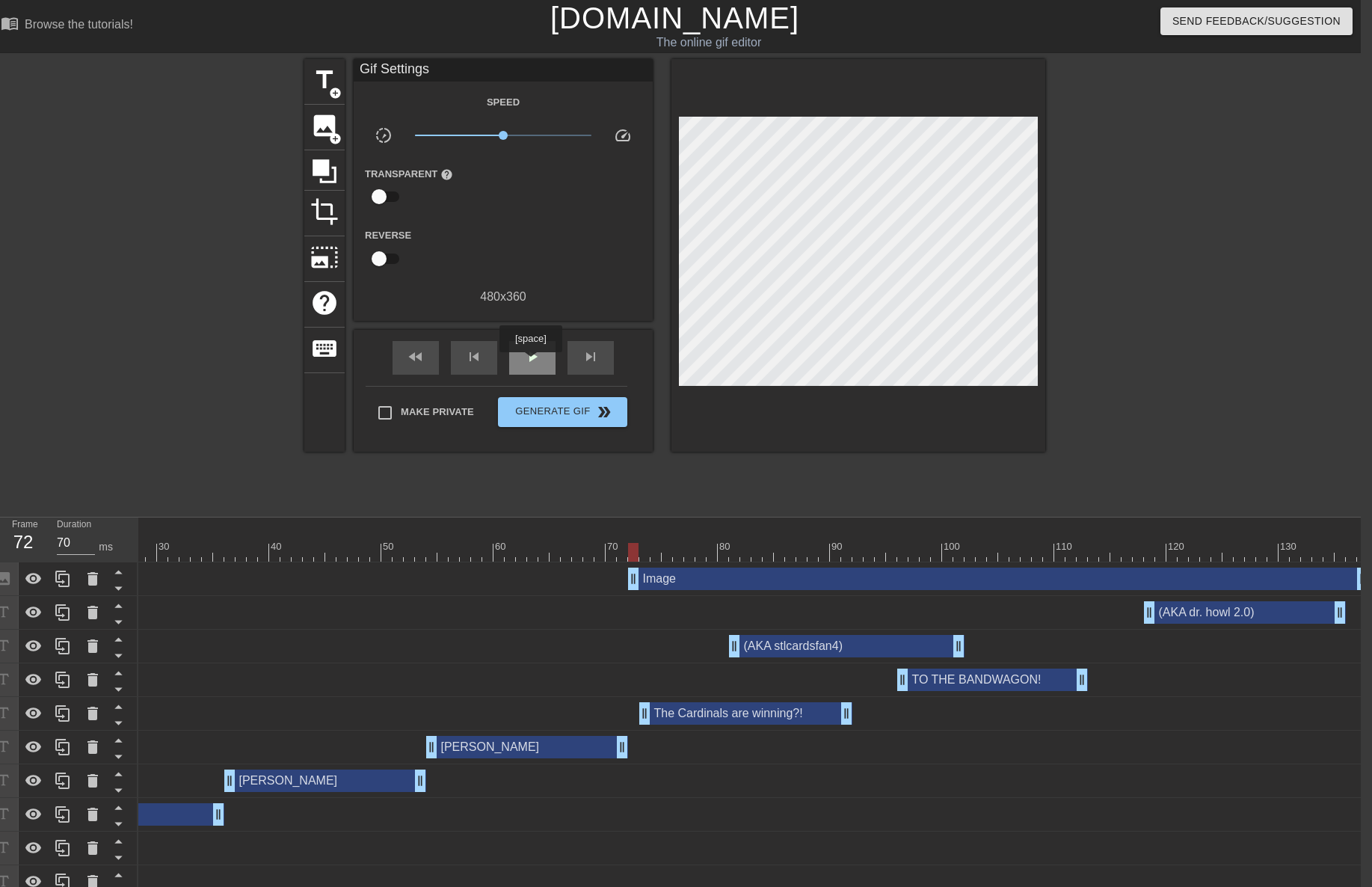
click at [530, 363] on span "play_arrow" at bounding box center [532, 356] width 18 height 18
click at [548, 407] on span "Generate Gif double_arrow" at bounding box center [562, 412] width 117 height 18
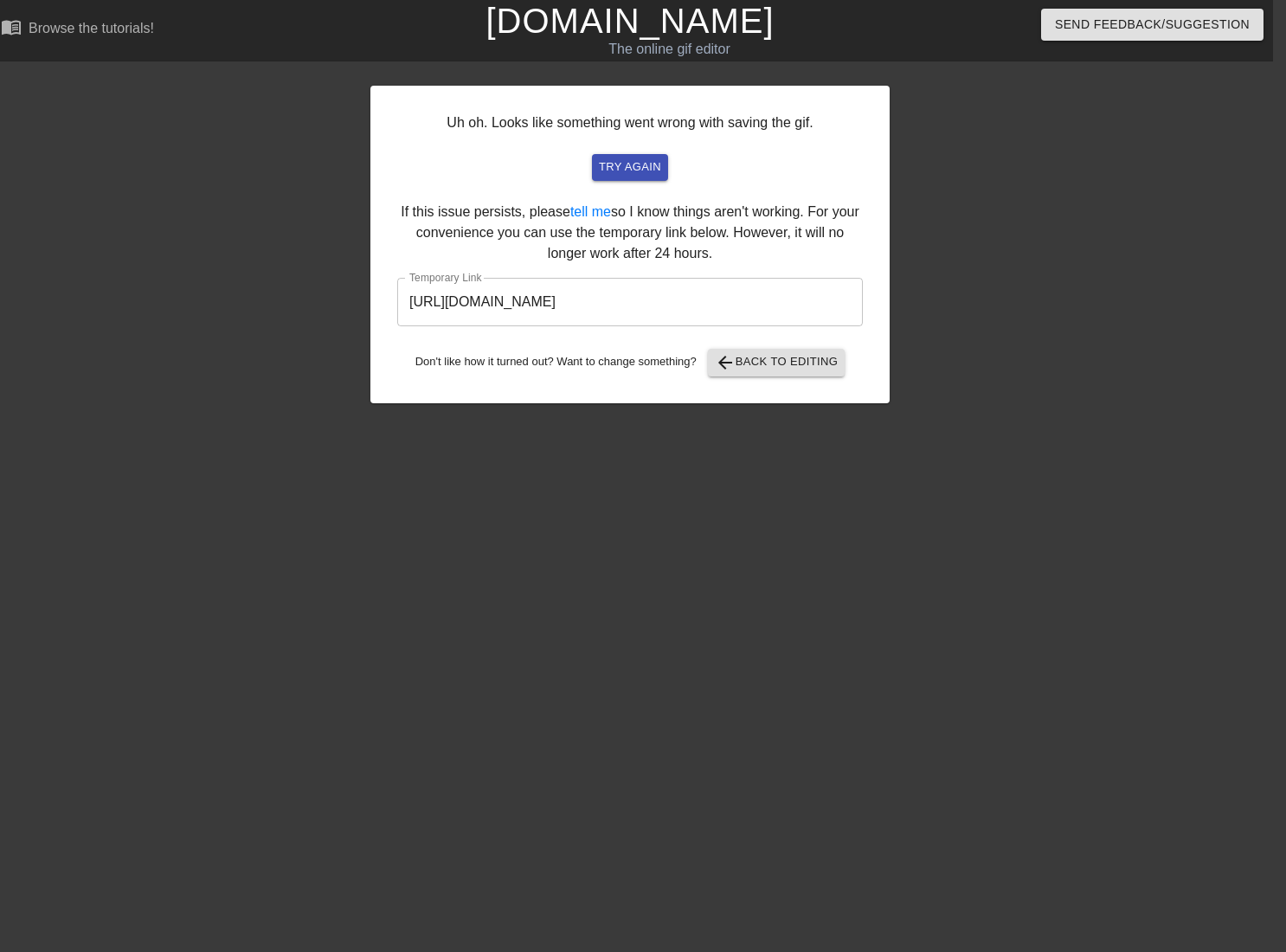
click at [538, 295] on input "[URL][DOMAIN_NAME]" at bounding box center [630, 301] width 466 height 48
